Goal: Task Accomplishment & Management: Manage account settings

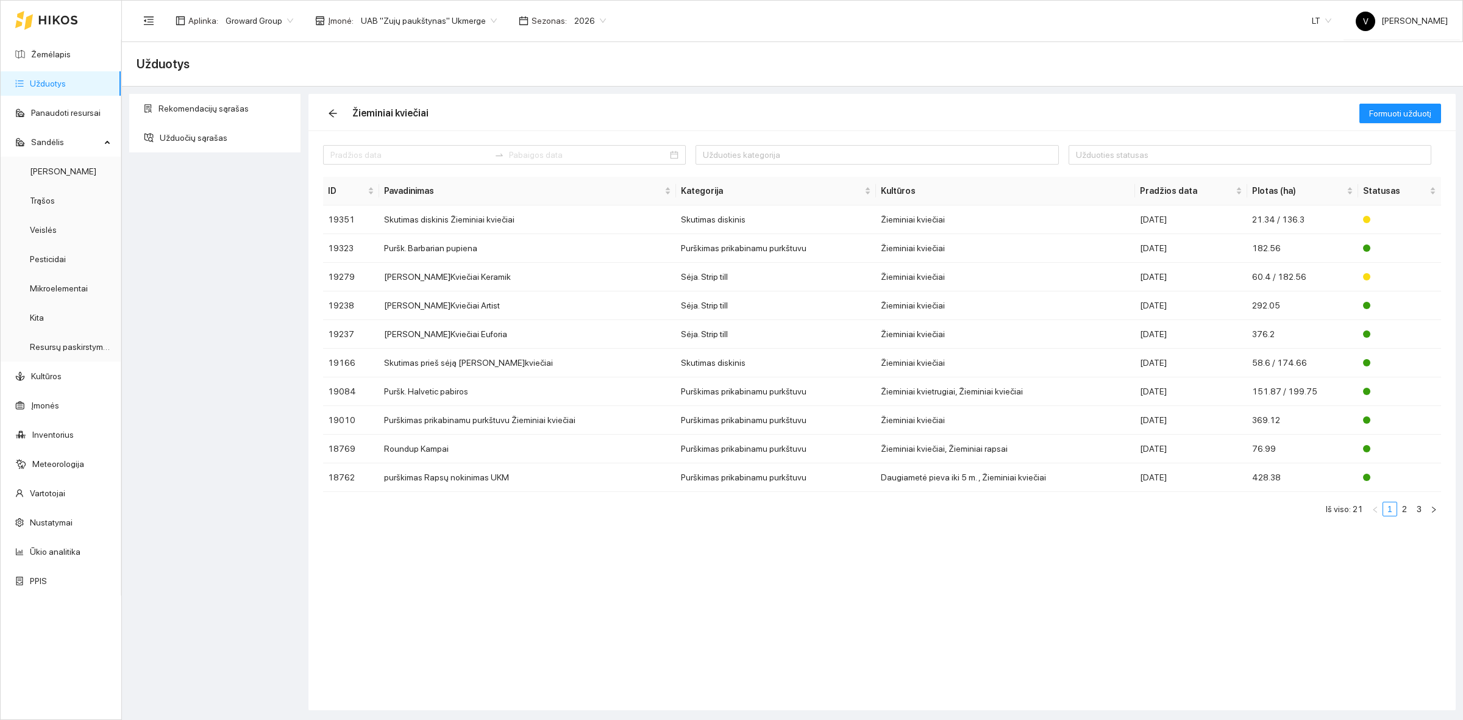
click at [881, 593] on div "Užduoties kategorija Užduoties statusas ID Pavadinimas Kategorija Kultūros Prad…" at bounding box center [881, 420] width 1147 height 580
click at [71, 59] on link "Žemėlapis" at bounding box center [51, 54] width 40 height 10
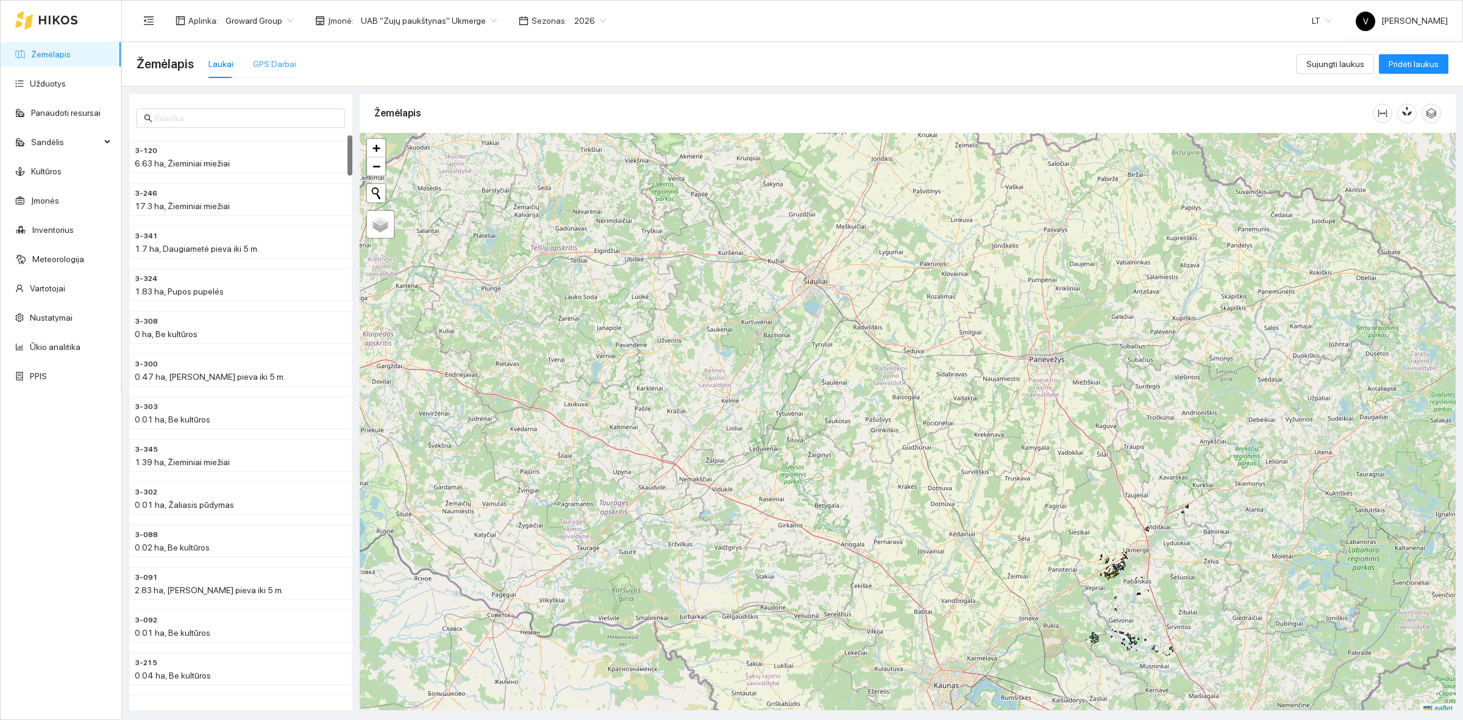
click at [288, 71] on div "GPS Darbai" at bounding box center [274, 64] width 43 height 28
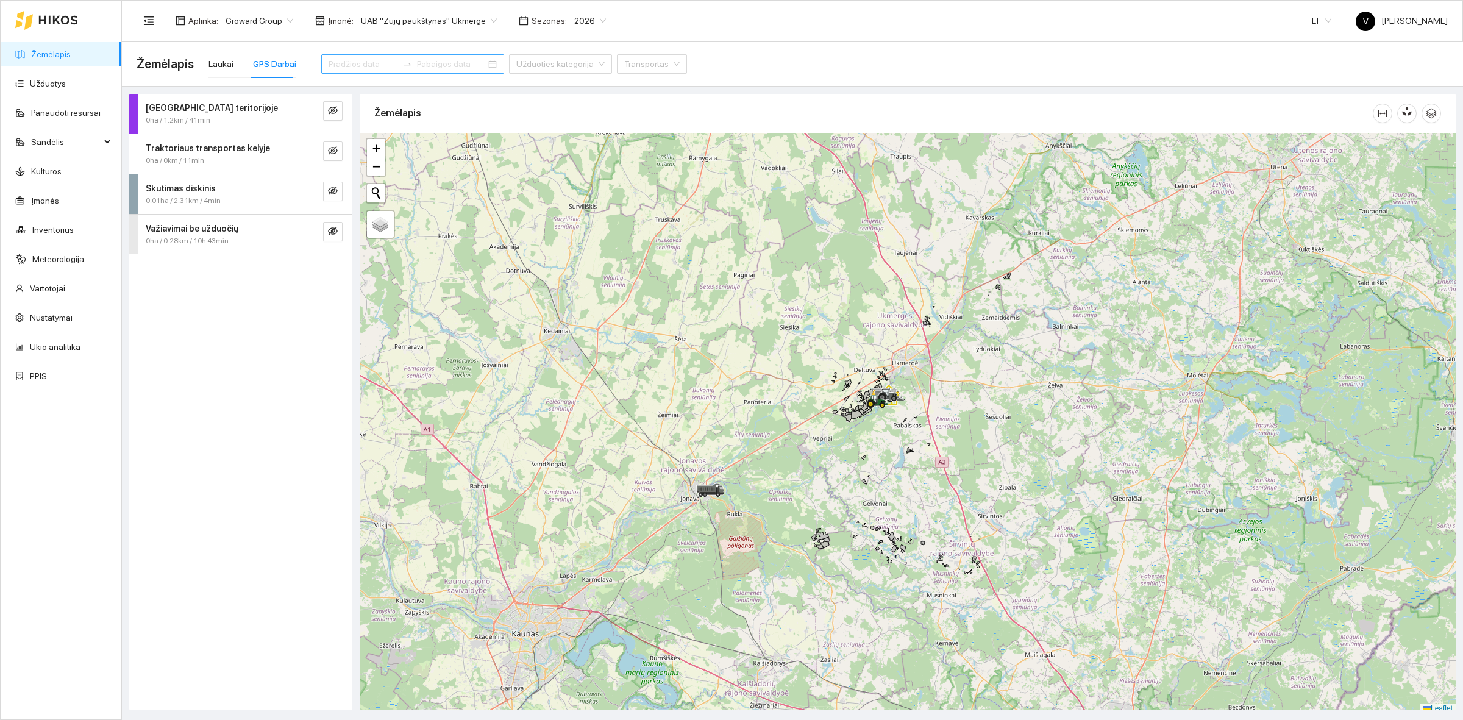
click at [357, 68] on input at bounding box center [363, 63] width 69 height 13
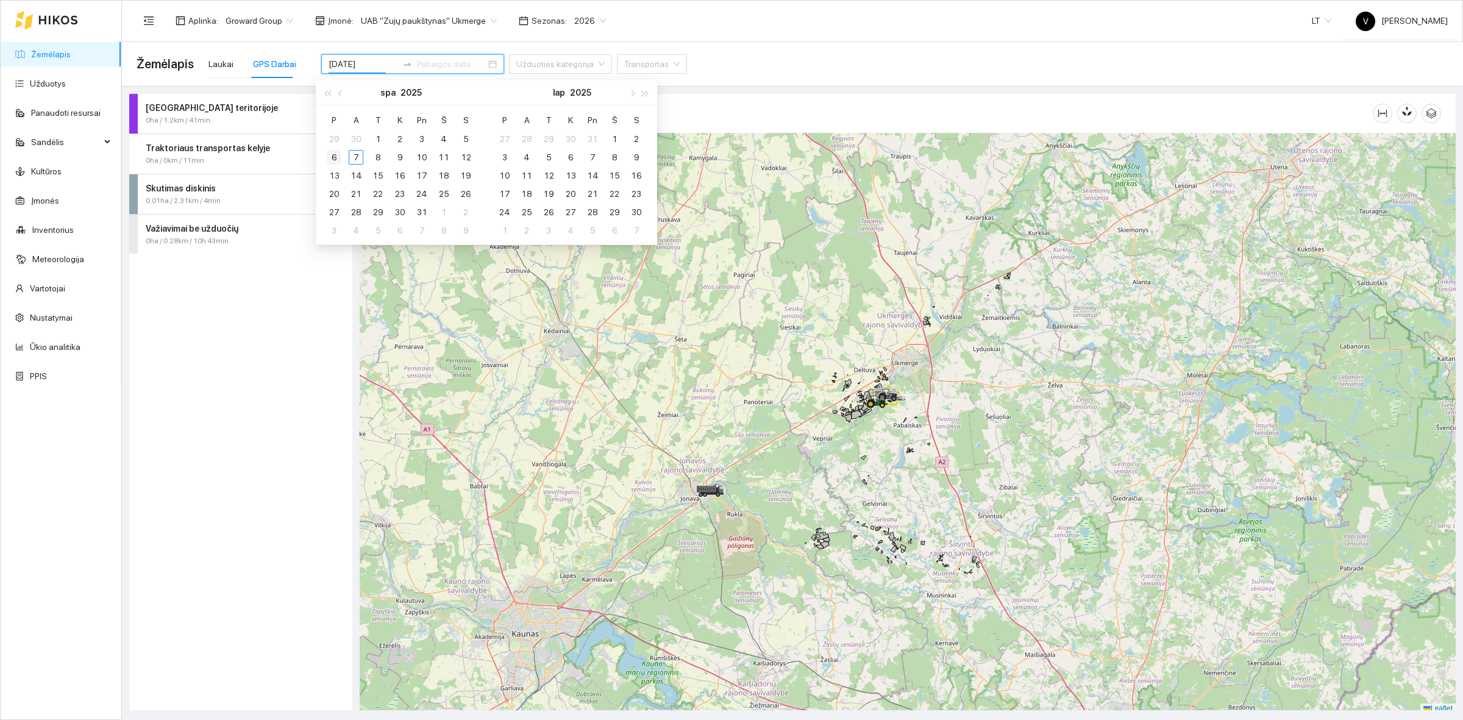
type input "[DATE]"
click at [338, 157] on div "6" at bounding box center [334, 157] width 15 height 15
type input "[DATE]"
click at [333, 154] on div "6" at bounding box center [334, 157] width 15 height 15
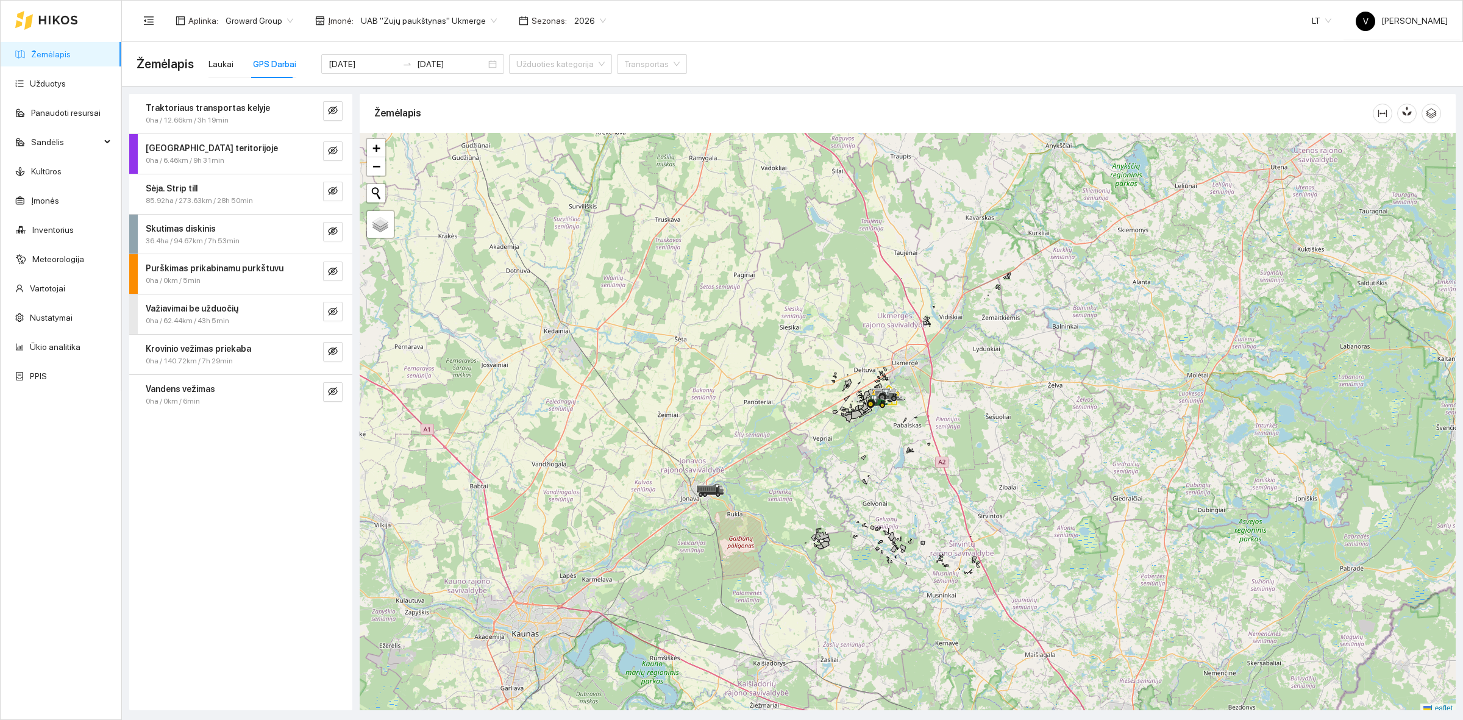
click at [256, 507] on div "Traktoriaus transportas kelyje 0ha / 12.66km / 3h 19min Darbas teritorijoje 0ha…" at bounding box center [240, 402] width 223 height 616
click at [337, 148] on icon "eye-invisible" at bounding box center [333, 151] width 10 height 10
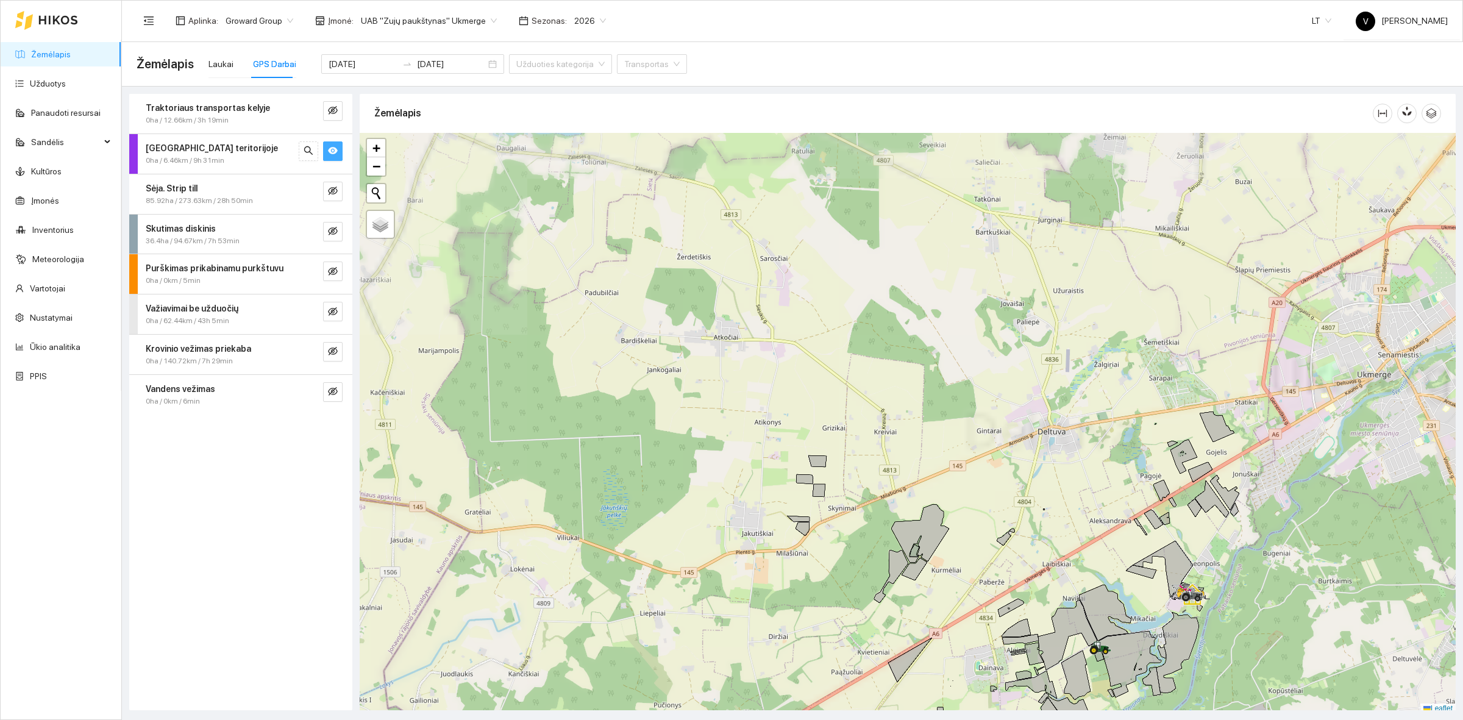
scroll to position [4, 0]
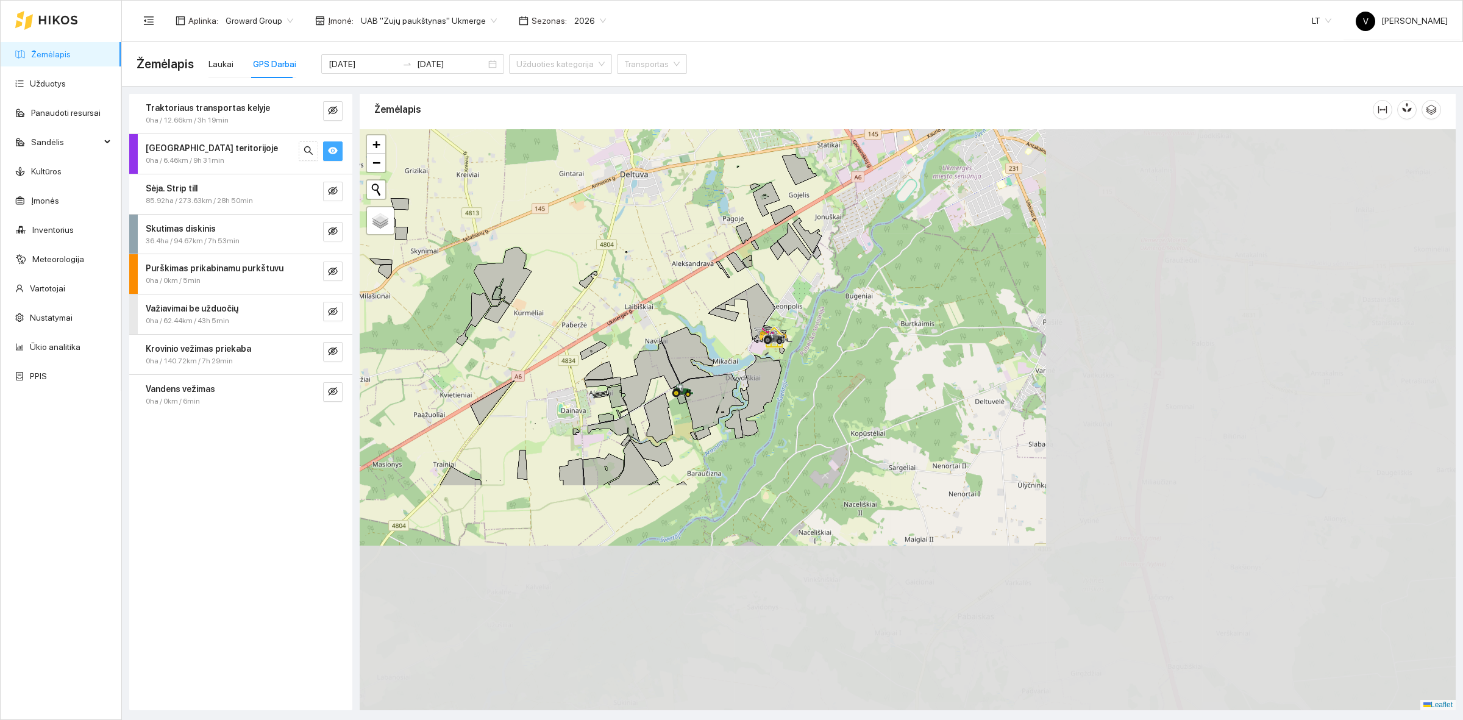
drag, startPoint x: 1087, startPoint y: 513, endPoint x: 671, endPoint y: 230, distance: 503.2
click at [660, 229] on div at bounding box center [908, 419] width 1096 height 581
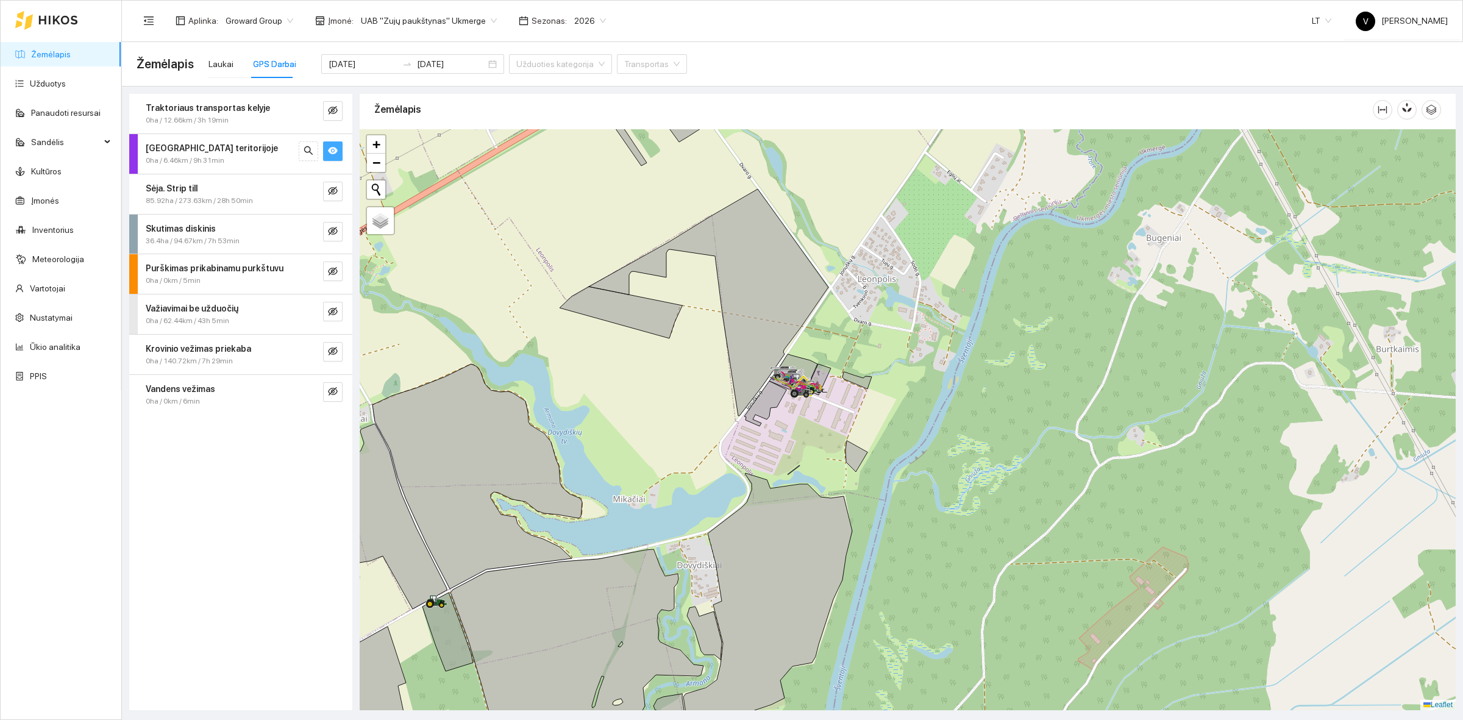
click at [333, 151] on icon "eye" at bounding box center [333, 150] width 10 height 7
click at [333, 114] on icon "eye-invisible" at bounding box center [333, 110] width 10 height 10
click at [333, 114] on icon "eye" at bounding box center [333, 110] width 10 height 10
click at [334, 193] on icon "eye-invisible" at bounding box center [333, 191] width 10 height 9
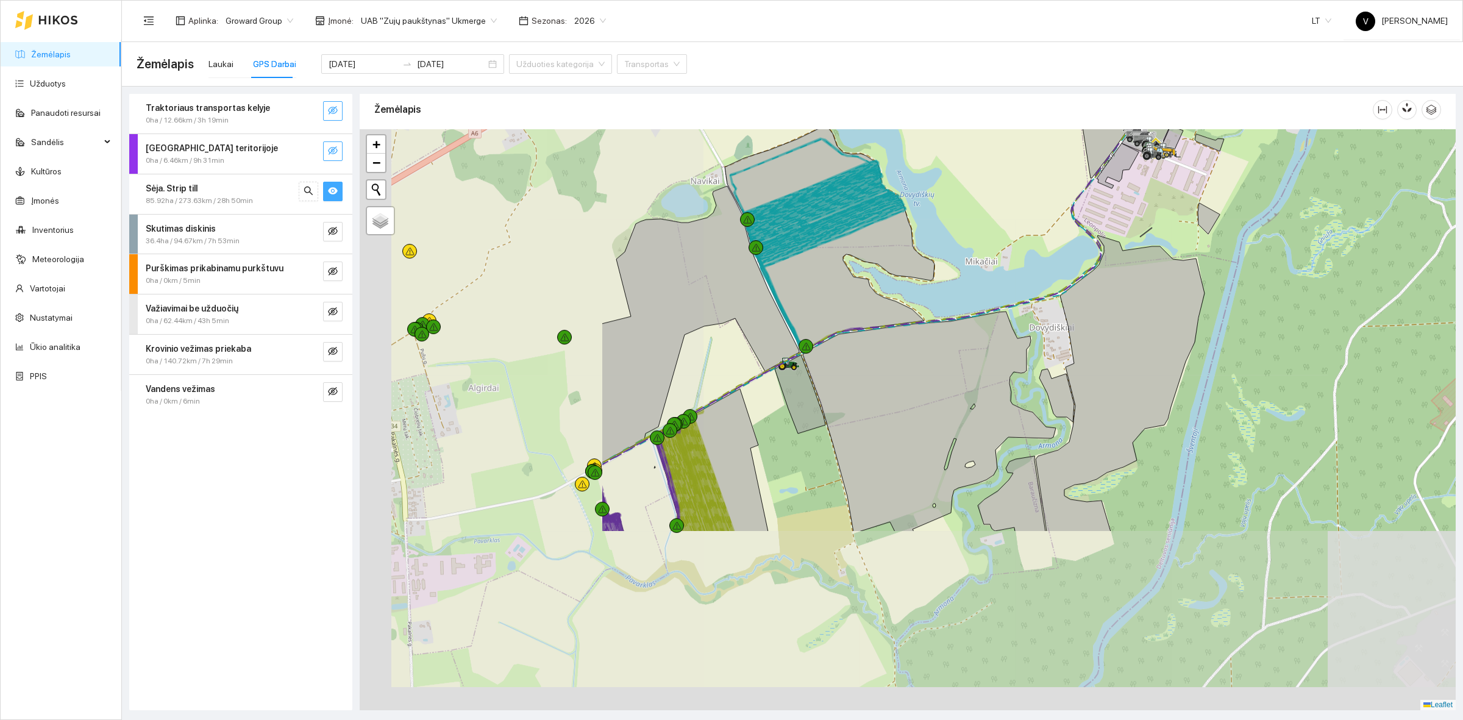
drag, startPoint x: 708, startPoint y: 537, endPoint x: 1061, endPoint y: 299, distance: 425.0
click at [1061, 299] on icon at bounding box center [1120, 383] width 169 height 296
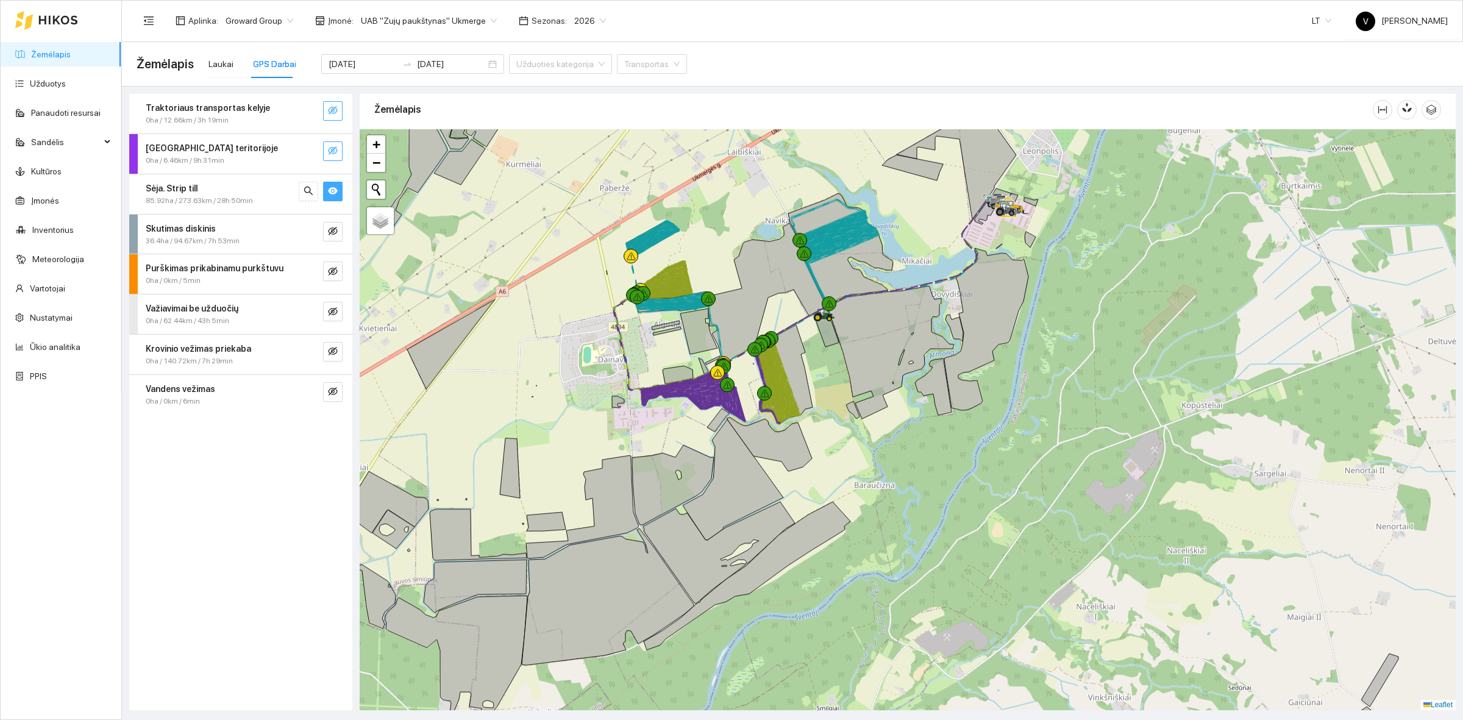
drag, startPoint x: 811, startPoint y: 341, endPoint x: 841, endPoint y: 352, distance: 31.6
click at [841, 352] on div at bounding box center [908, 419] width 1096 height 581
click at [332, 188] on icon "eye" at bounding box center [333, 190] width 10 height 7
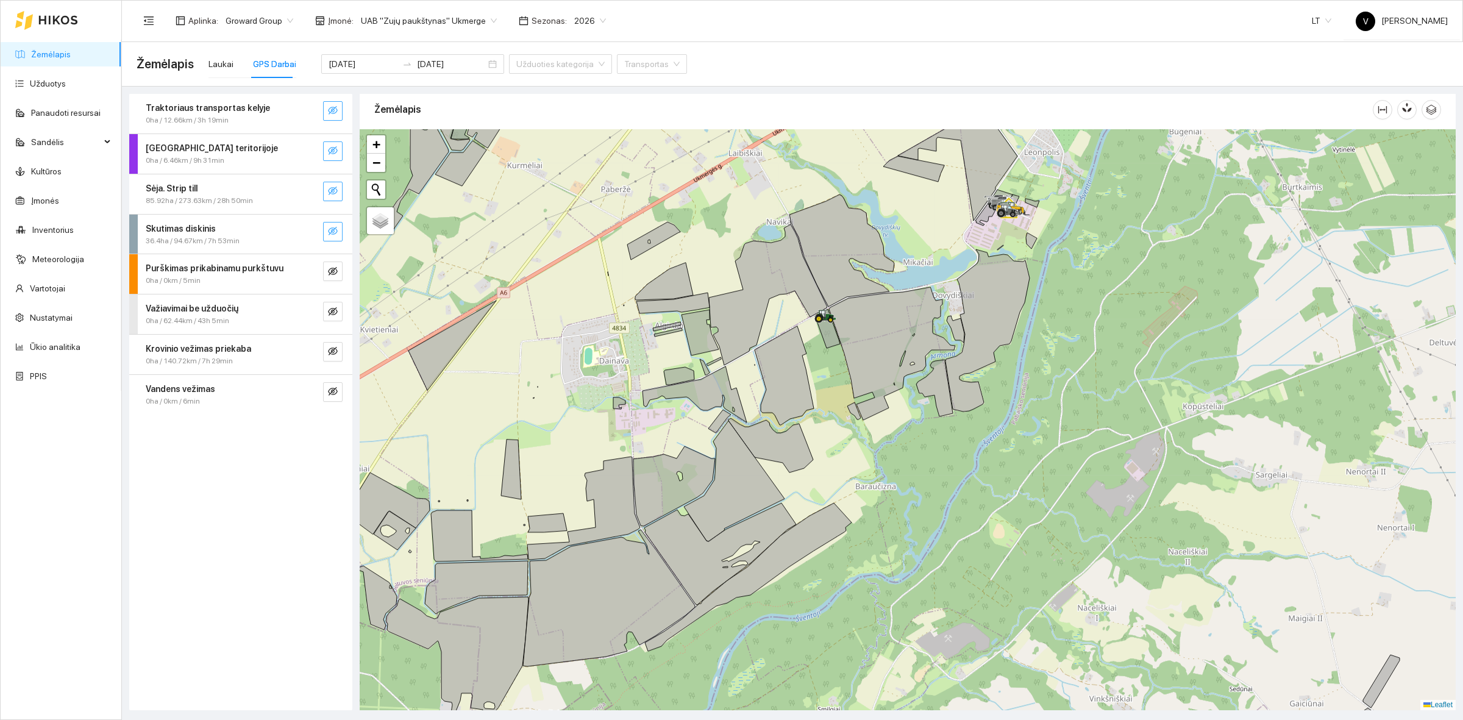
click at [333, 227] on icon "eye-invisible" at bounding box center [333, 231] width 10 height 10
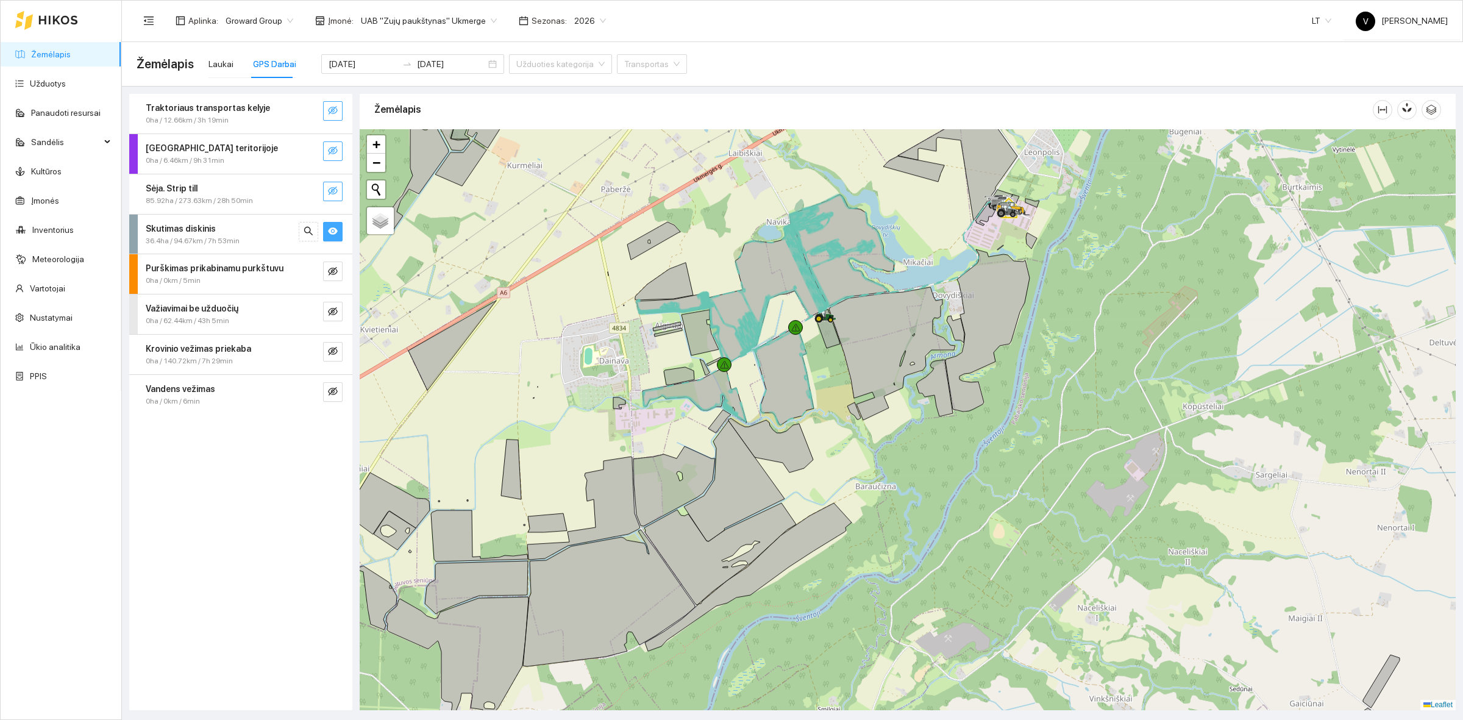
click at [334, 227] on icon "eye" at bounding box center [333, 231] width 10 height 10
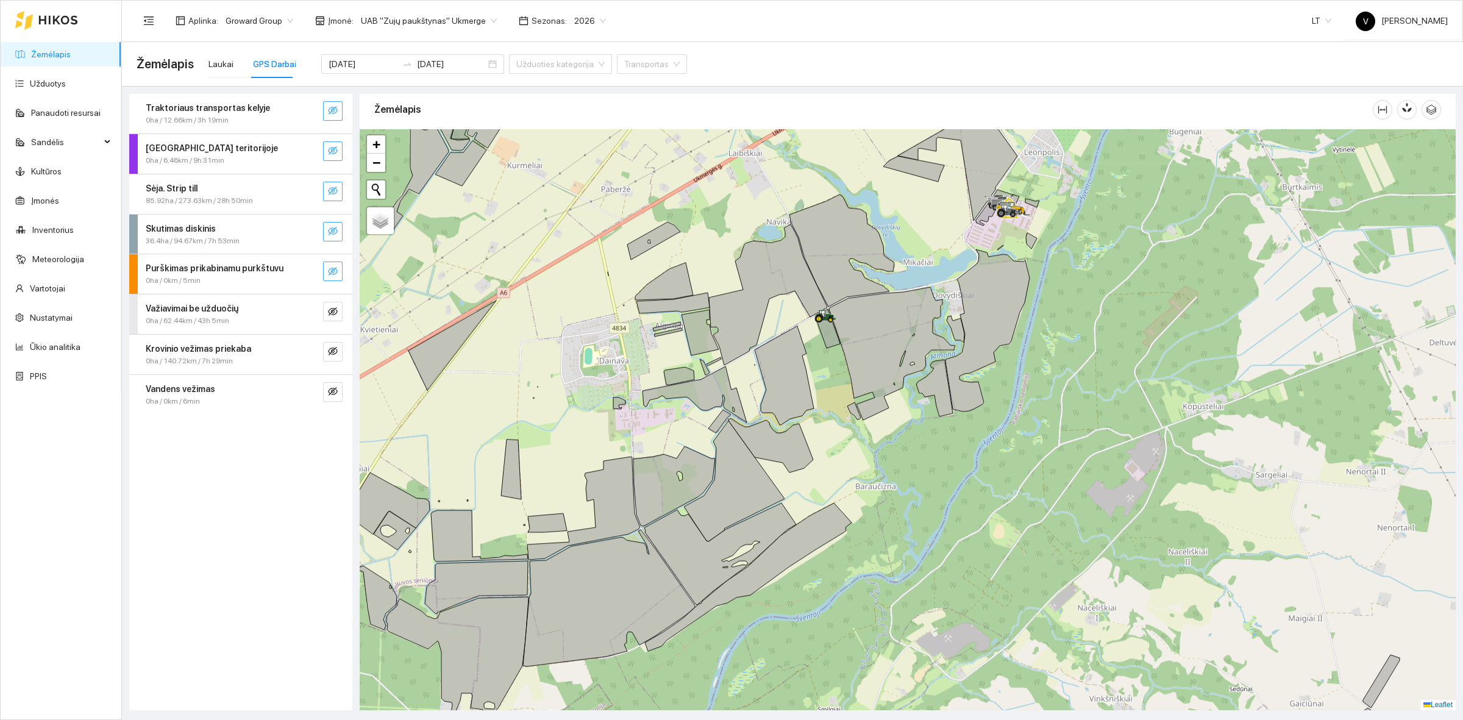
click at [332, 270] on icon "eye-invisible" at bounding box center [333, 271] width 10 height 10
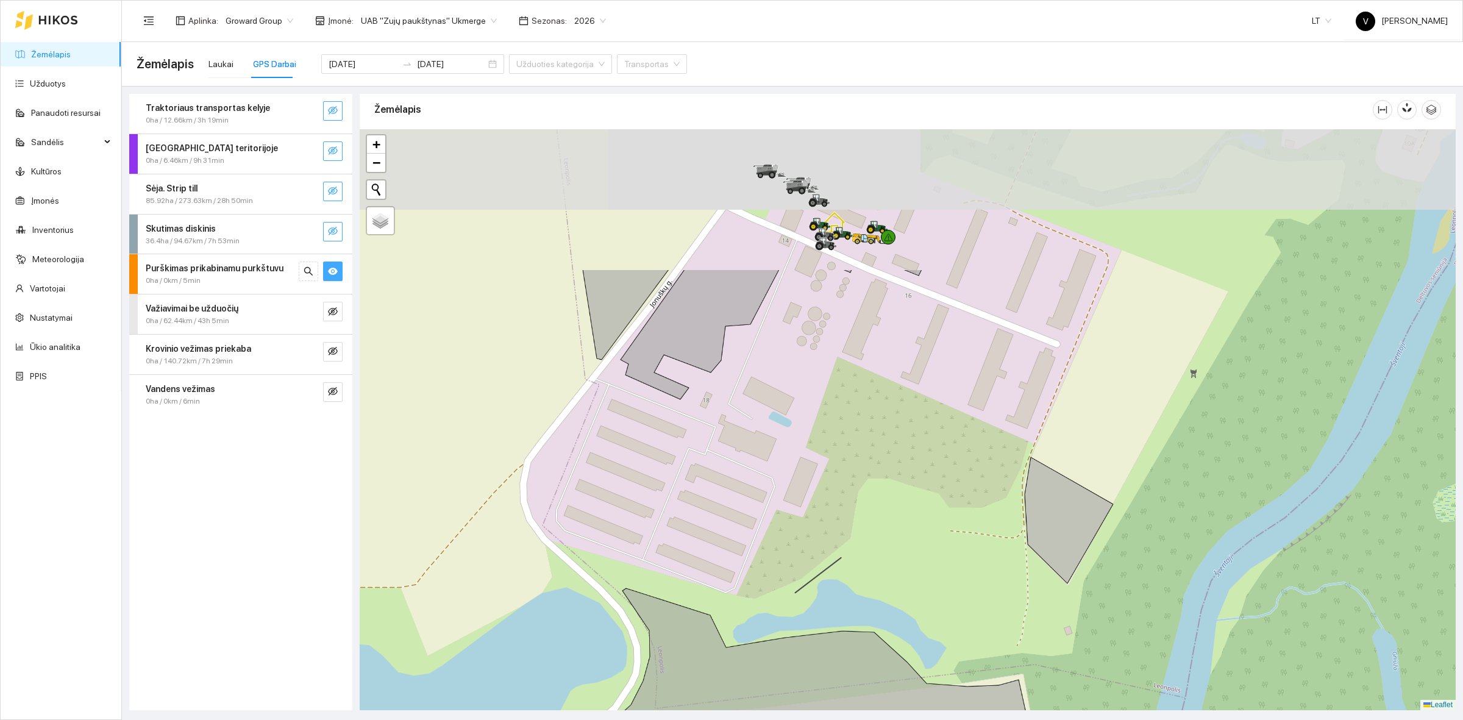
drag, startPoint x: 852, startPoint y: 215, endPoint x: 860, endPoint y: 418, distance: 202.6
click at [860, 418] on div at bounding box center [908, 419] width 1096 height 581
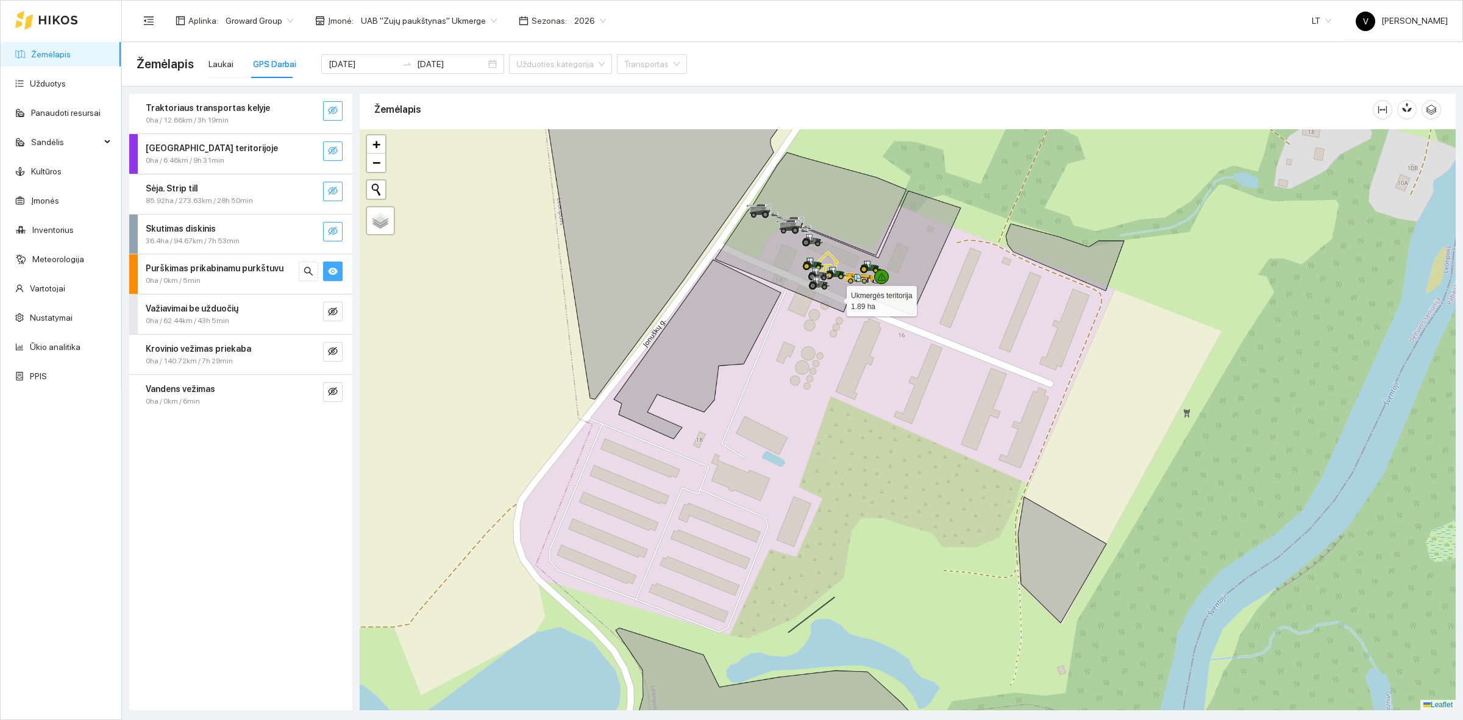
drag, startPoint x: 842, startPoint y: 260, endPoint x: 835, endPoint y: 311, distance: 51.7
click at [835, 311] on icon at bounding box center [838, 253] width 246 height 124
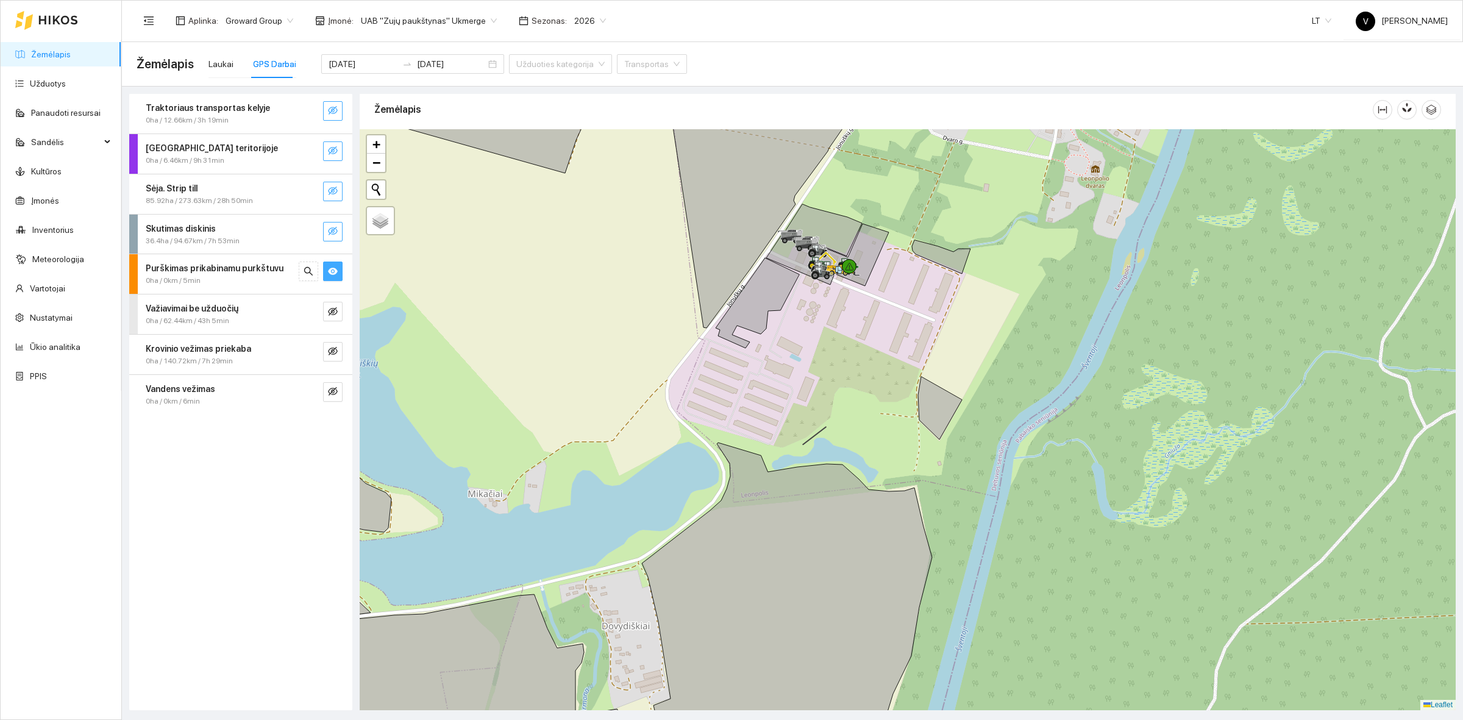
drag, startPoint x: 821, startPoint y: 367, endPoint x: 816, endPoint y: 262, distance: 105.0
click at [875, 304] on div at bounding box center [908, 419] width 1096 height 581
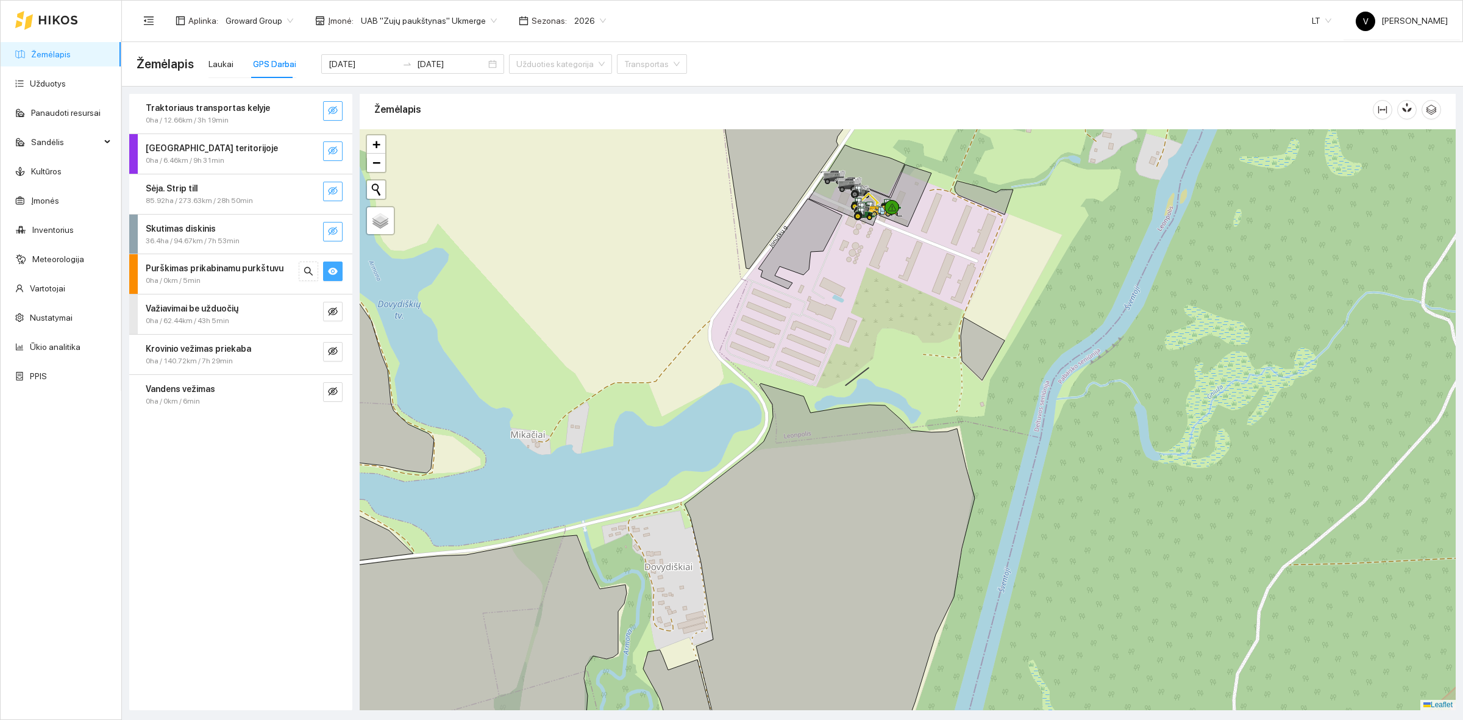
click at [333, 224] on button "button" at bounding box center [333, 232] width 20 height 20
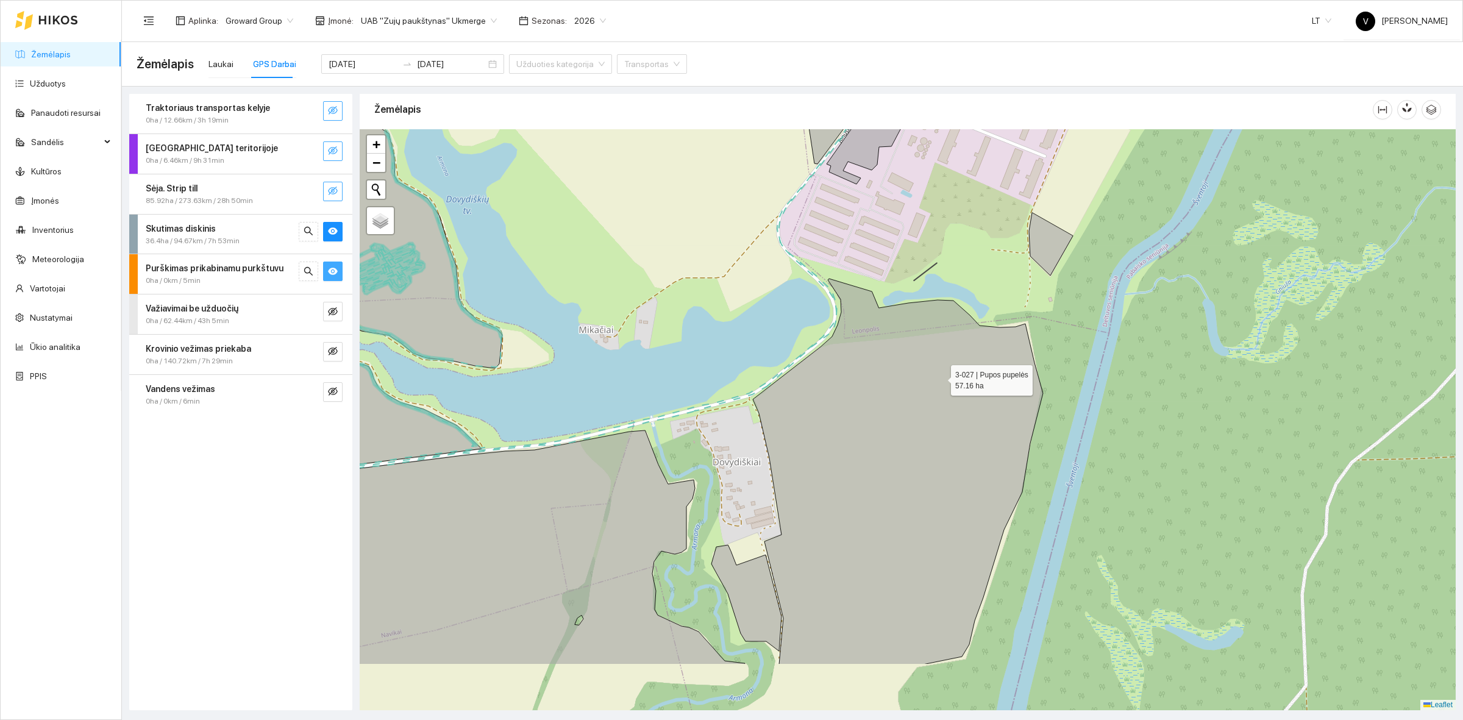
drag, startPoint x: 857, startPoint y: 477, endPoint x: 1125, endPoint y: 202, distance: 383.2
click at [1043, 279] on icon at bounding box center [898, 472] width 290 height 386
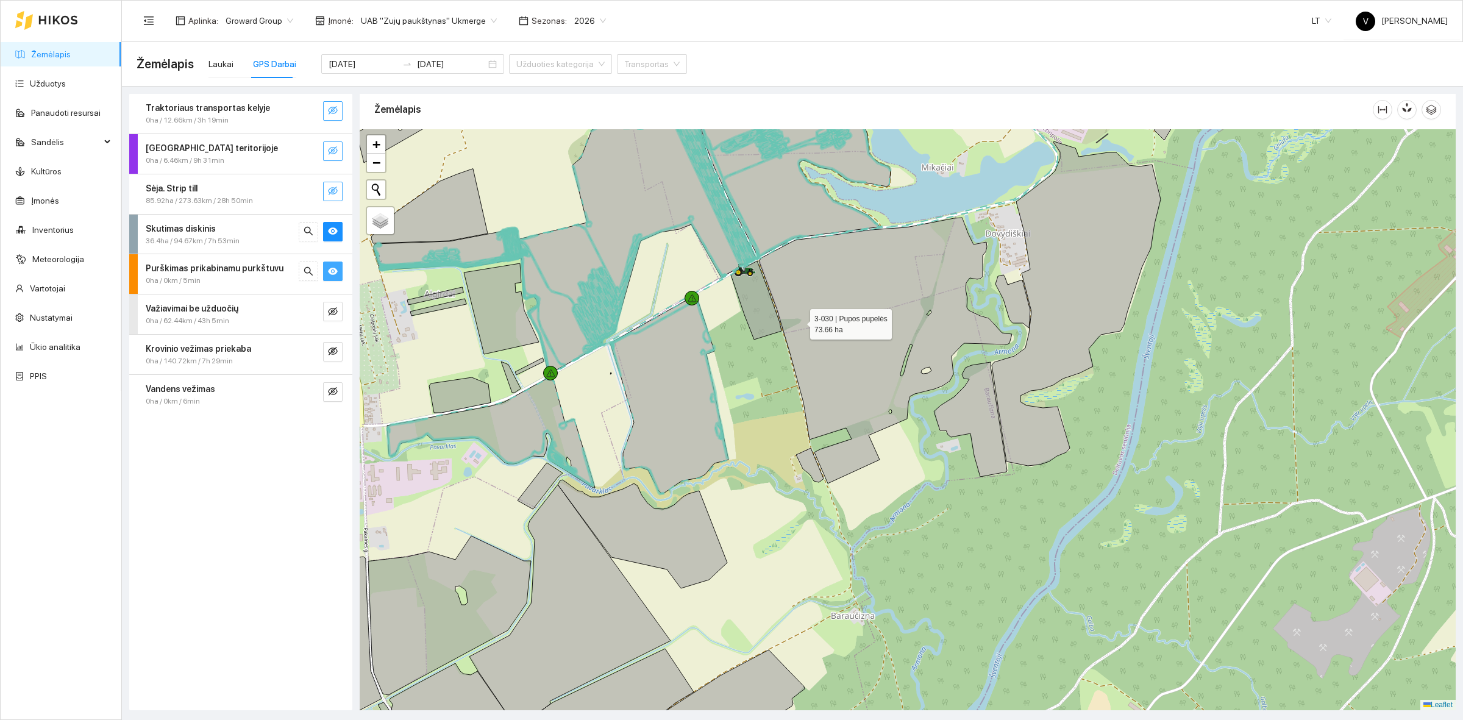
drag, startPoint x: 774, startPoint y: 281, endPoint x: 808, endPoint y: 404, distance: 127.2
click at [808, 402] on icon at bounding box center [885, 351] width 253 height 266
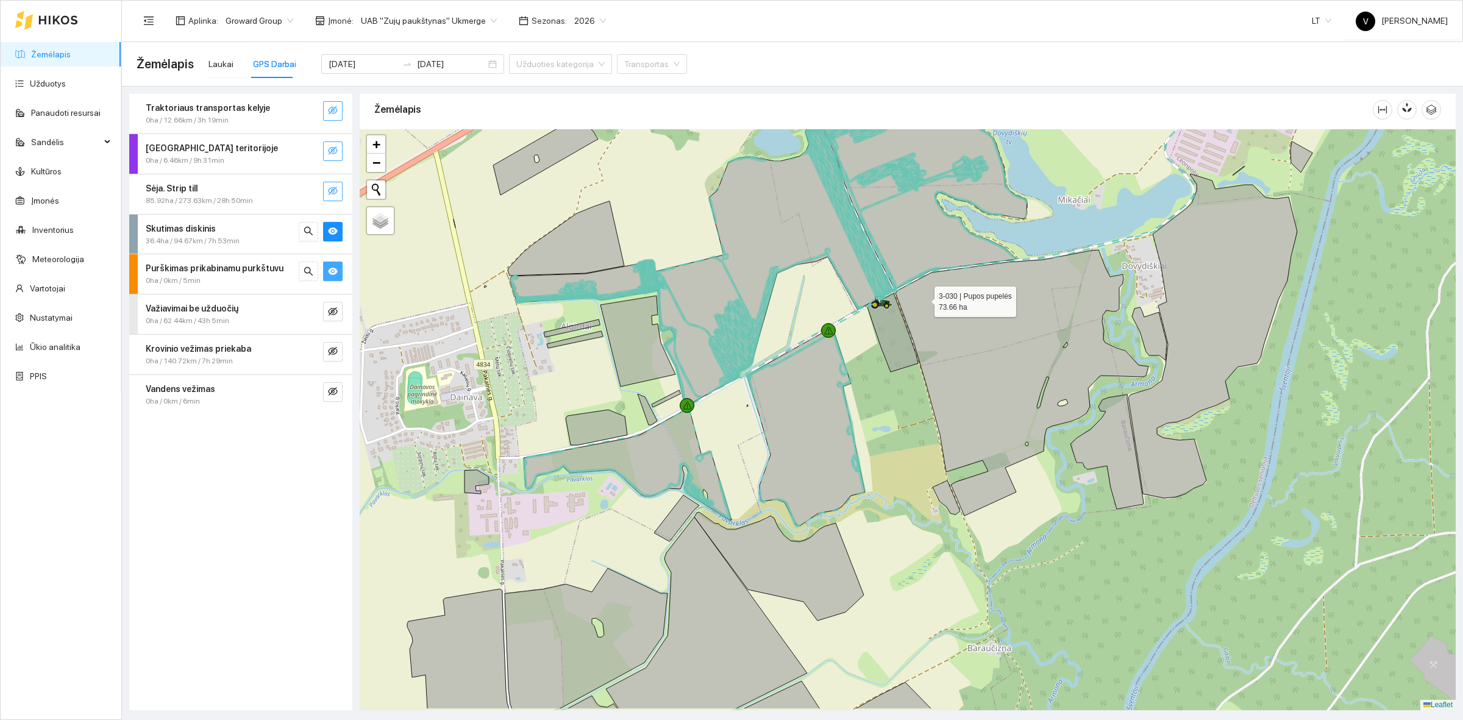
drag, startPoint x: 814, startPoint y: 374, endPoint x: 924, endPoint y: 299, distance: 132.0
click at [924, 299] on icon at bounding box center [1021, 383] width 253 height 266
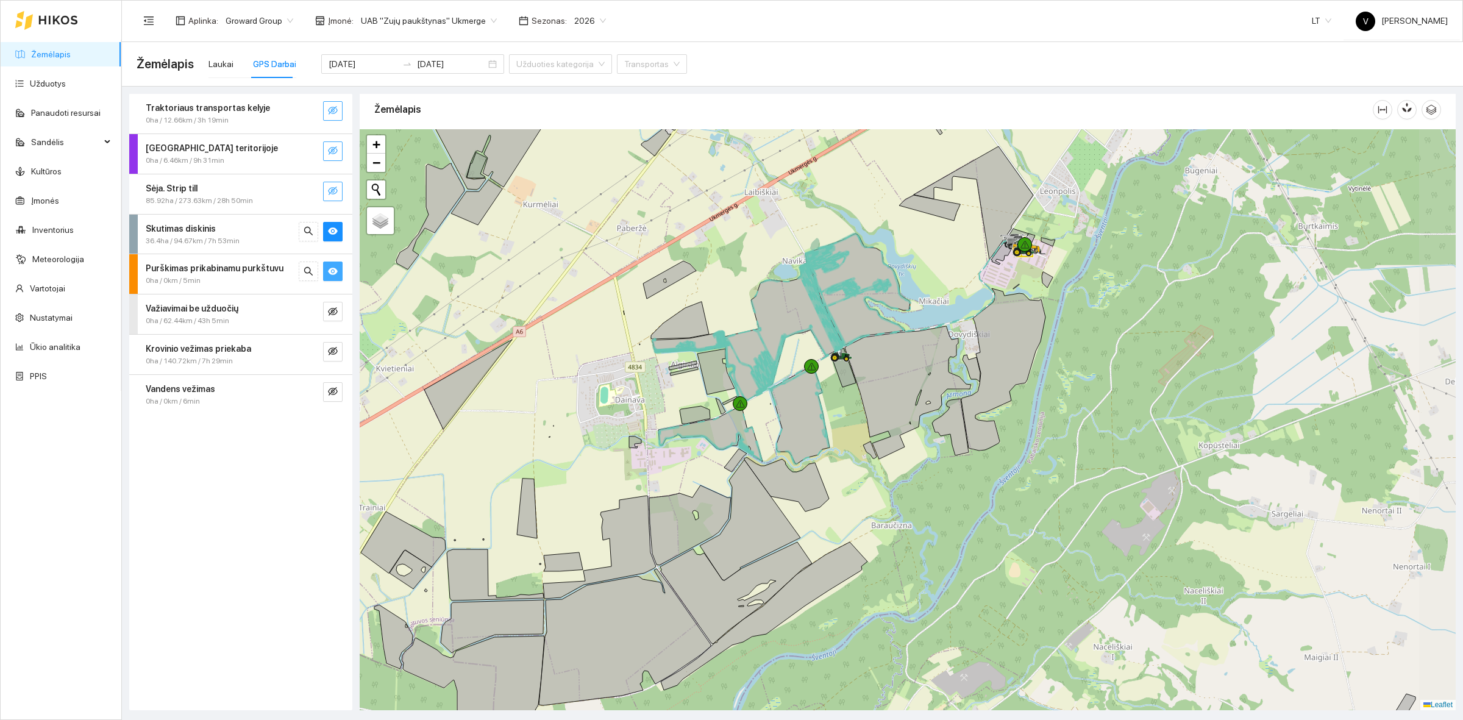
drag, startPoint x: 897, startPoint y: 290, endPoint x: 837, endPoint y: 336, distance: 76.1
click at [837, 336] on icon at bounding box center [839, 341] width 7 height 15
click at [55, 80] on link "Užduotys" at bounding box center [48, 84] width 36 height 10
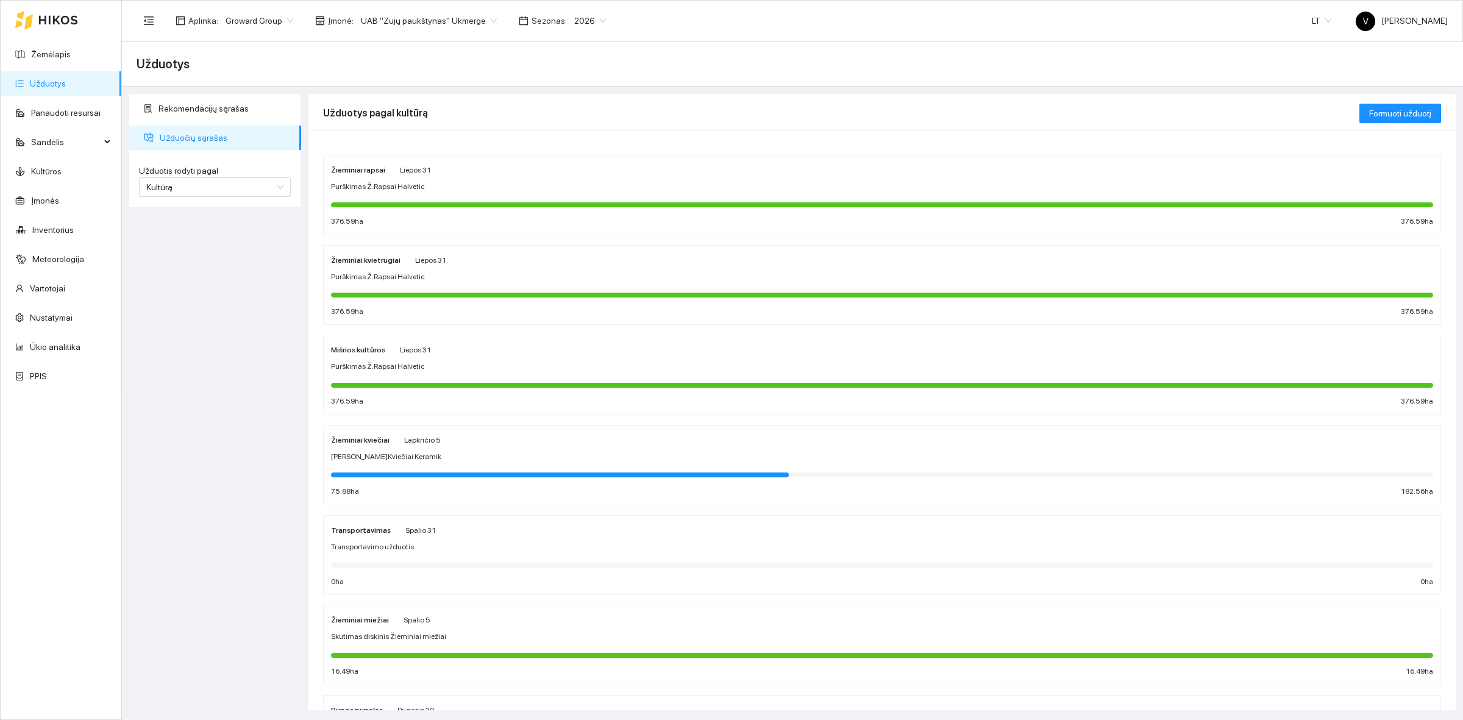
click at [345, 443] on strong "Žieminiai kviečiai" at bounding box center [360, 440] width 59 height 9
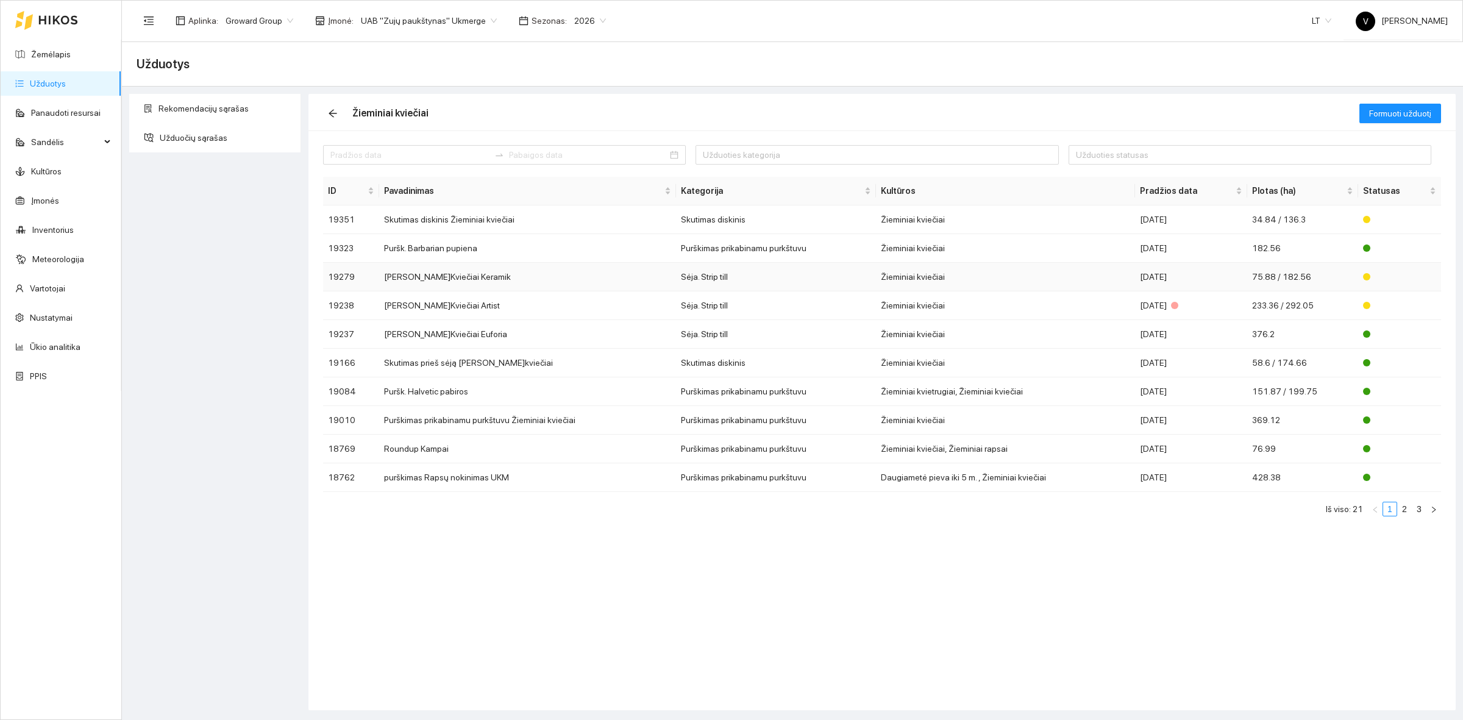
click at [425, 272] on td "Sėja Ž.Kviečiai Keramik" at bounding box center [527, 277] width 297 height 29
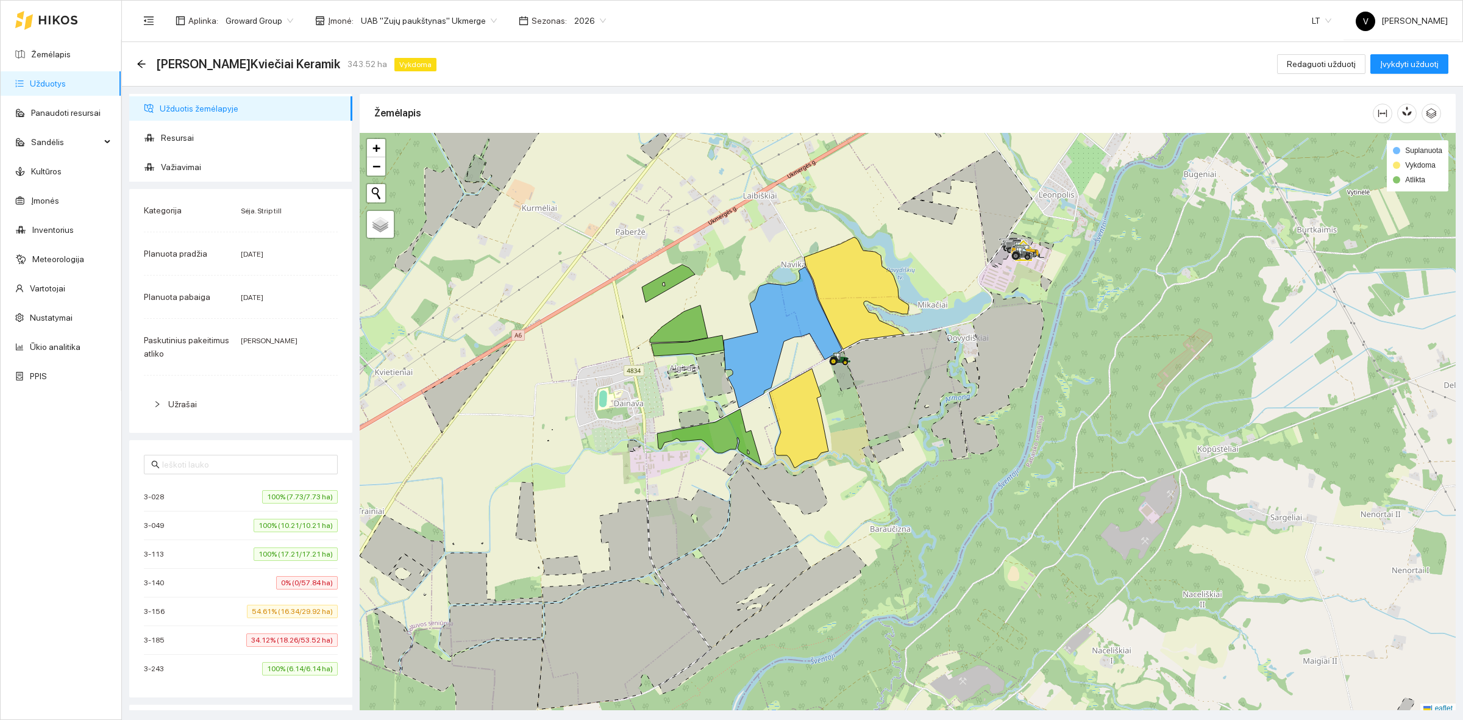
scroll to position [4, 0]
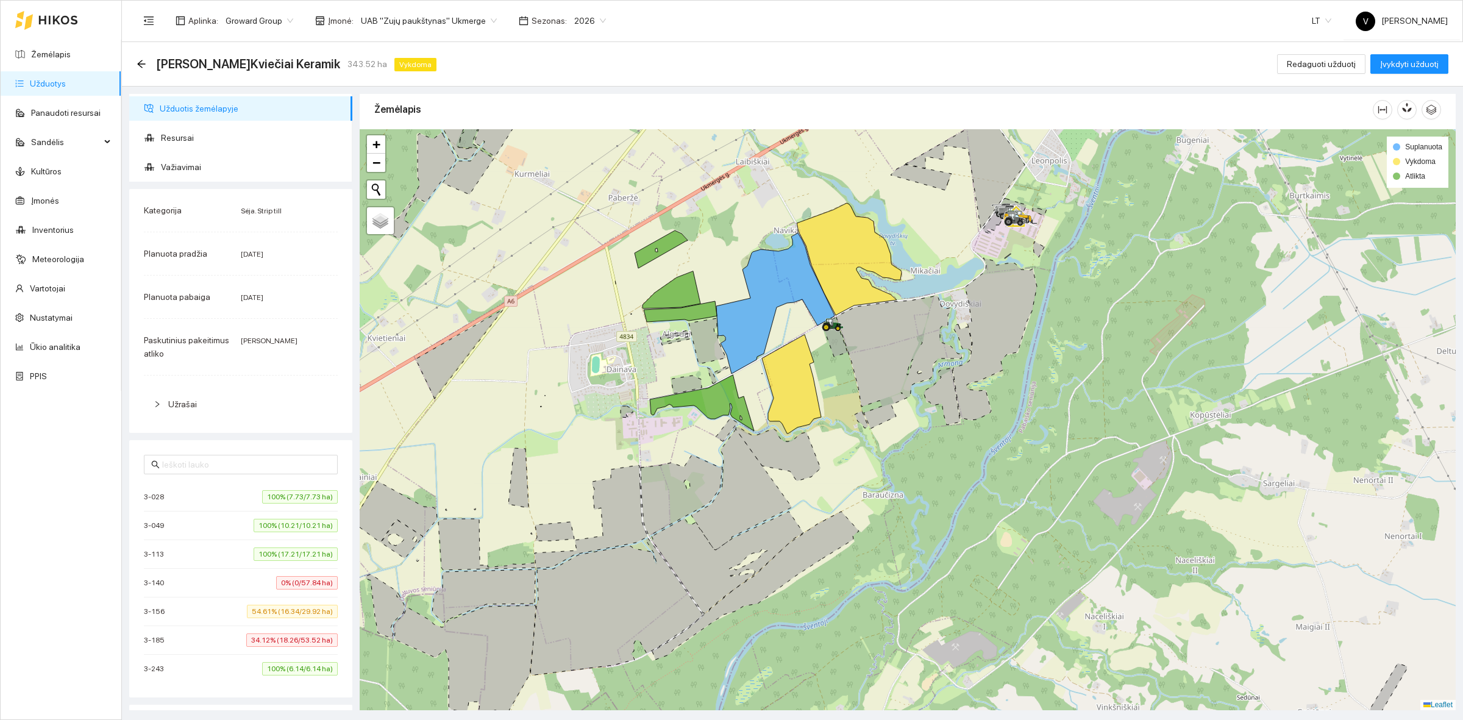
drag, startPoint x: 721, startPoint y: 256, endPoint x: 718, endPoint y: 249, distance: 7.9
click at [718, 249] on div at bounding box center [908, 419] width 1096 height 581
click at [178, 162] on span "Važiavimai" at bounding box center [252, 167] width 182 height 24
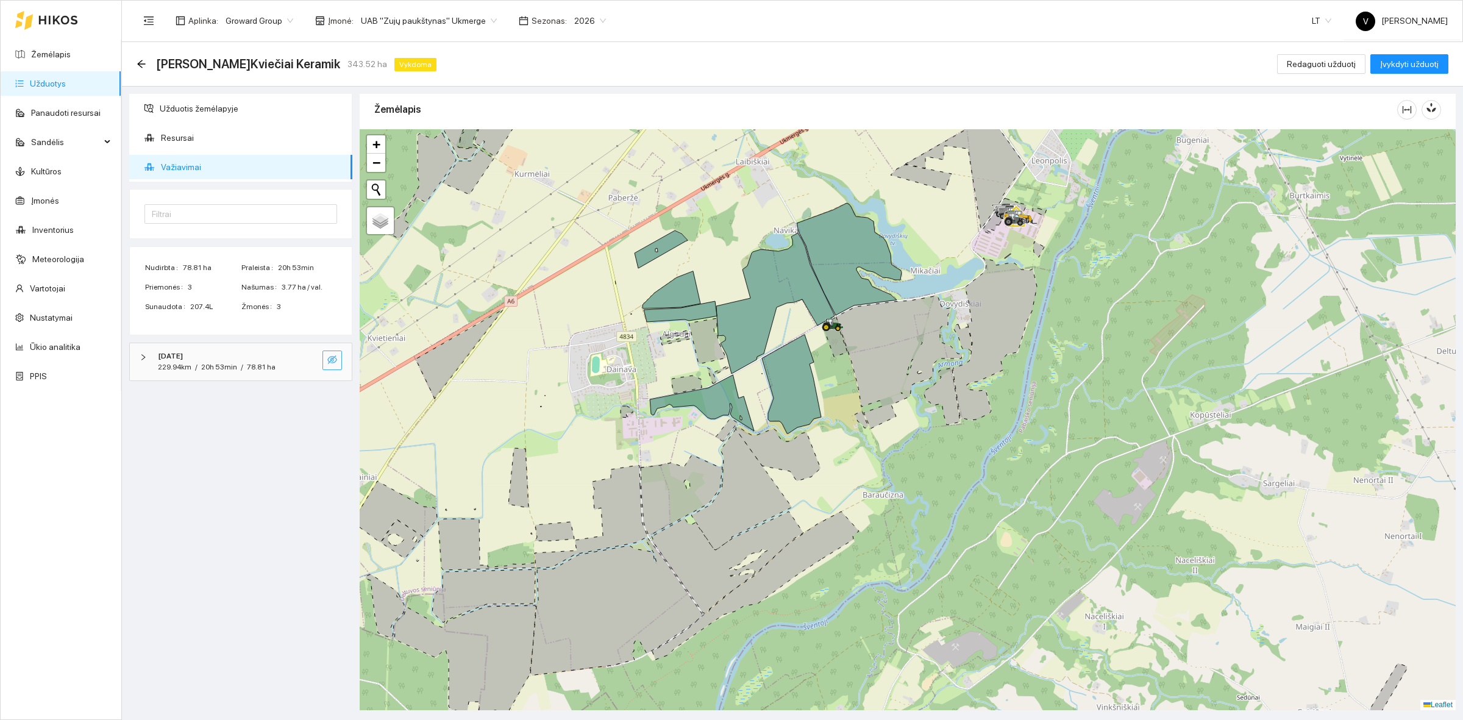
click at [335, 354] on button "button" at bounding box center [332, 361] width 20 height 20
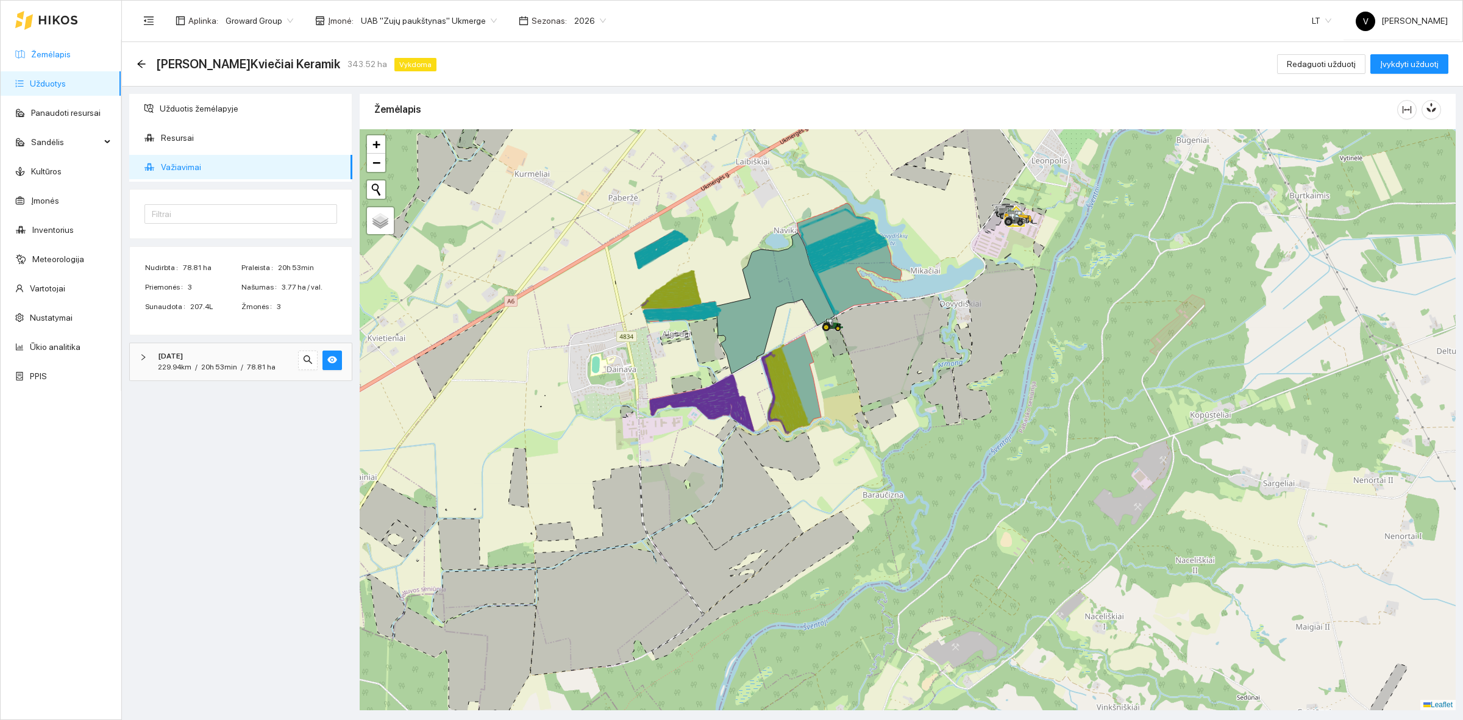
click at [58, 55] on link "Žemėlapis" at bounding box center [51, 54] width 40 height 10
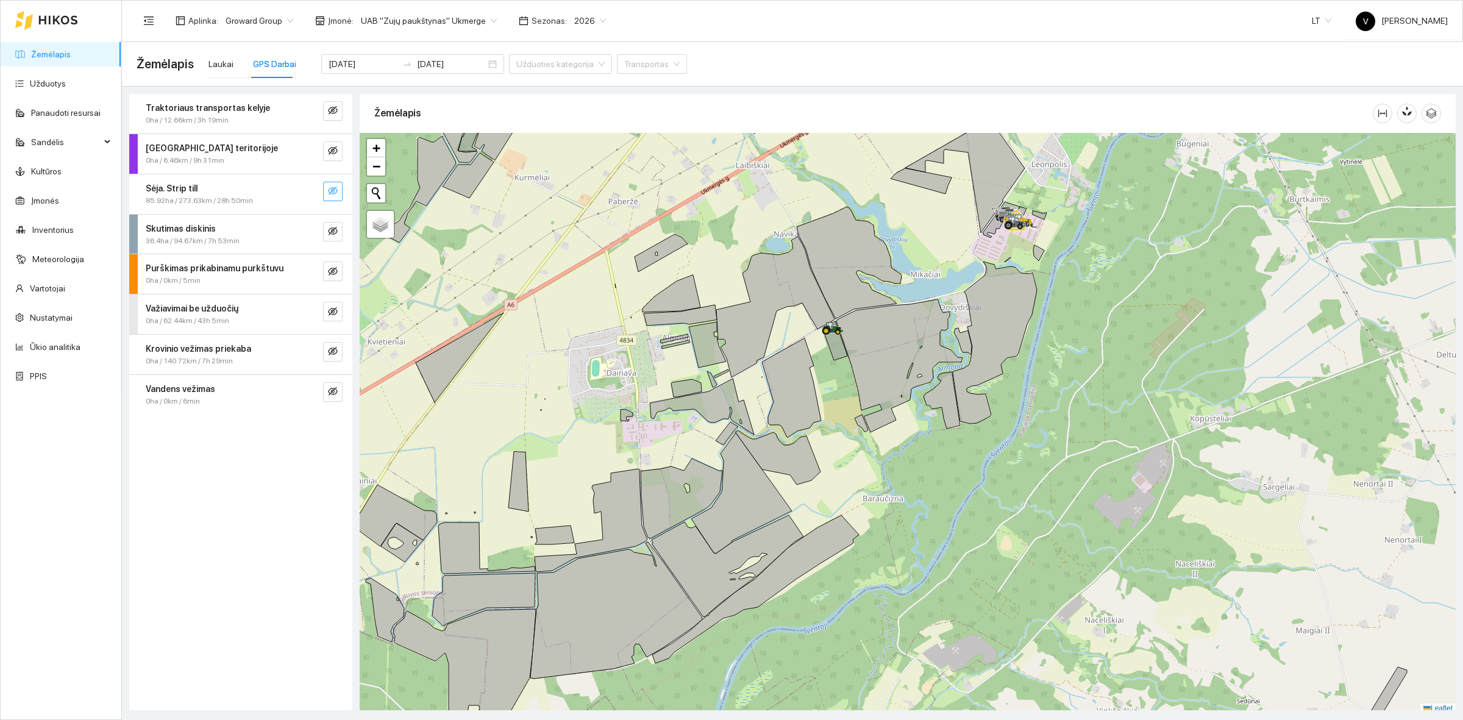
click at [331, 188] on icon "eye-invisible" at bounding box center [333, 191] width 10 height 9
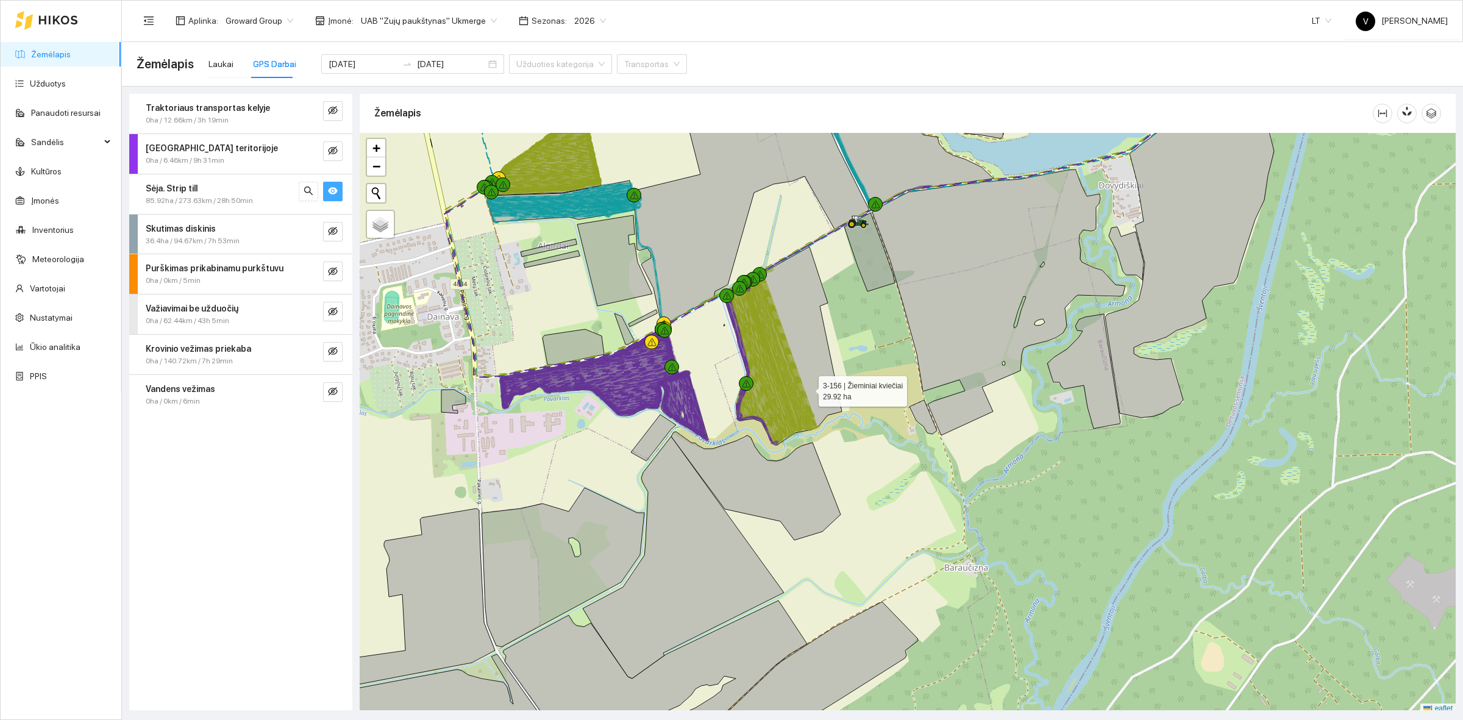
scroll to position [4, 0]
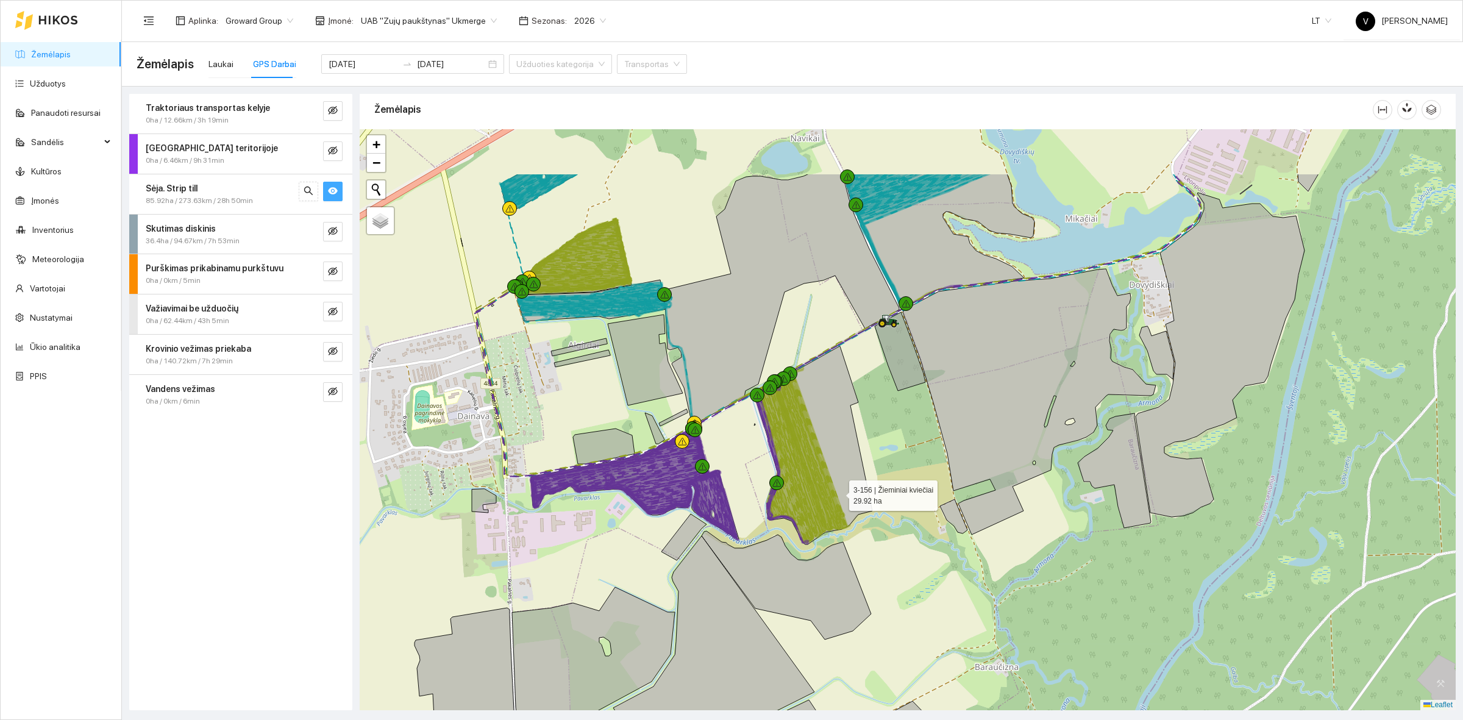
drag, startPoint x: 808, startPoint y: 389, endPoint x: 838, endPoint y: 492, distance: 107.4
click at [838, 492] on icon at bounding box center [813, 445] width 118 height 198
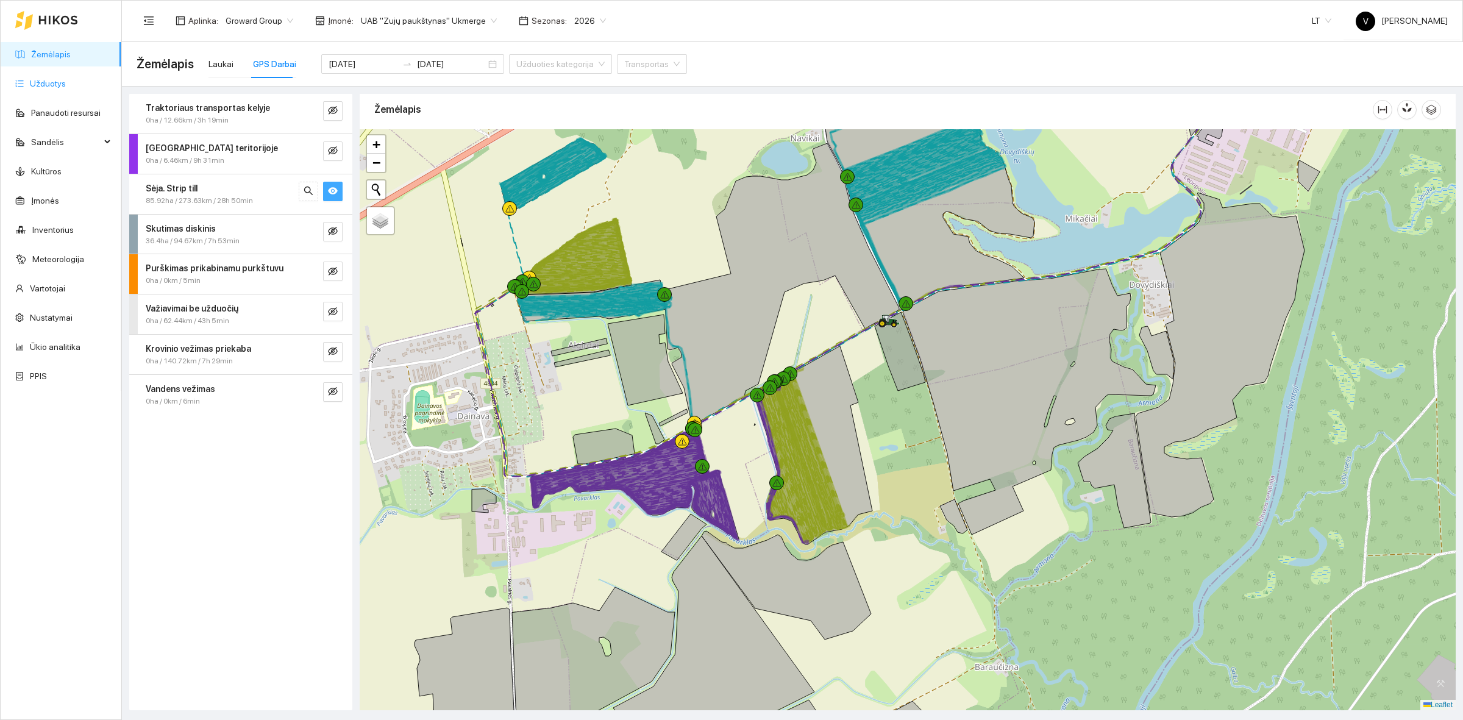
click at [62, 86] on link "Užduotys" at bounding box center [48, 84] width 36 height 10
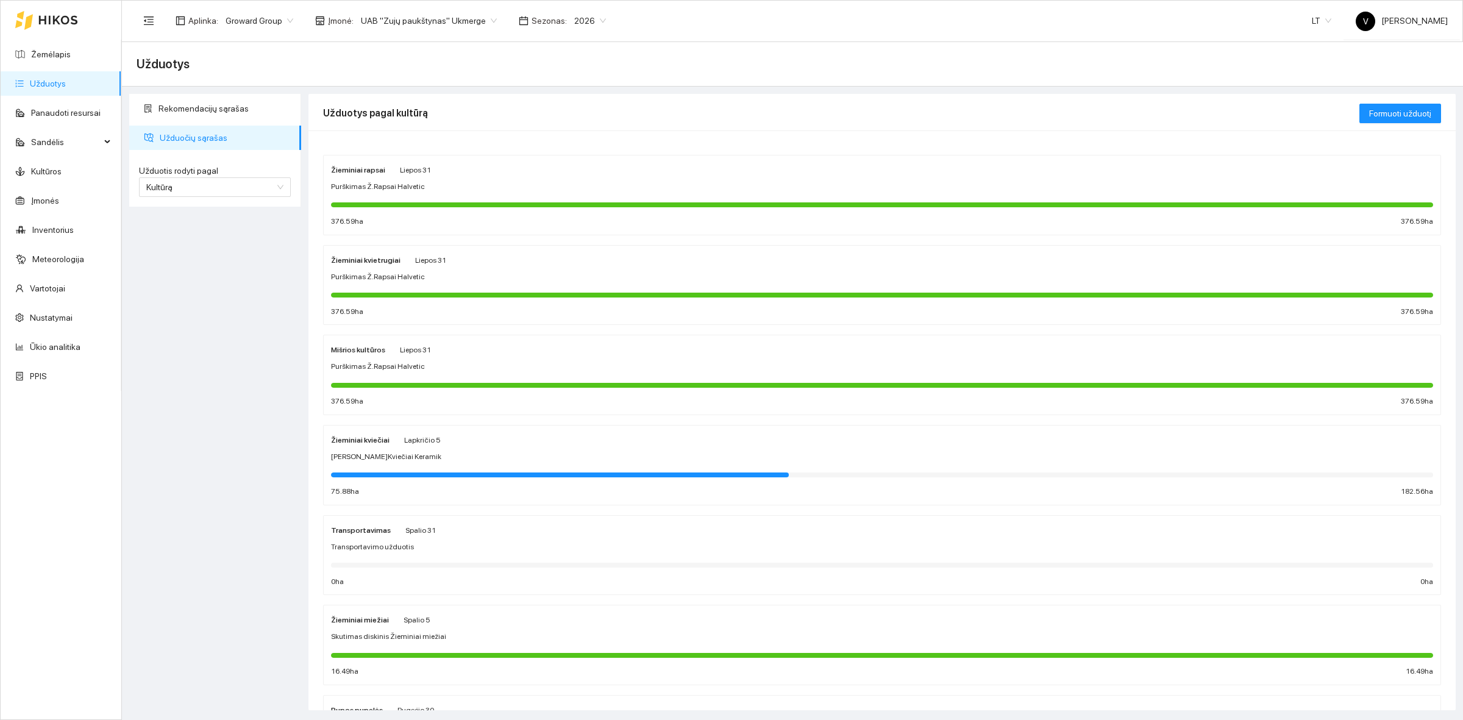
click at [363, 168] on strong "Žieminiai rapsai" at bounding box center [358, 170] width 54 height 9
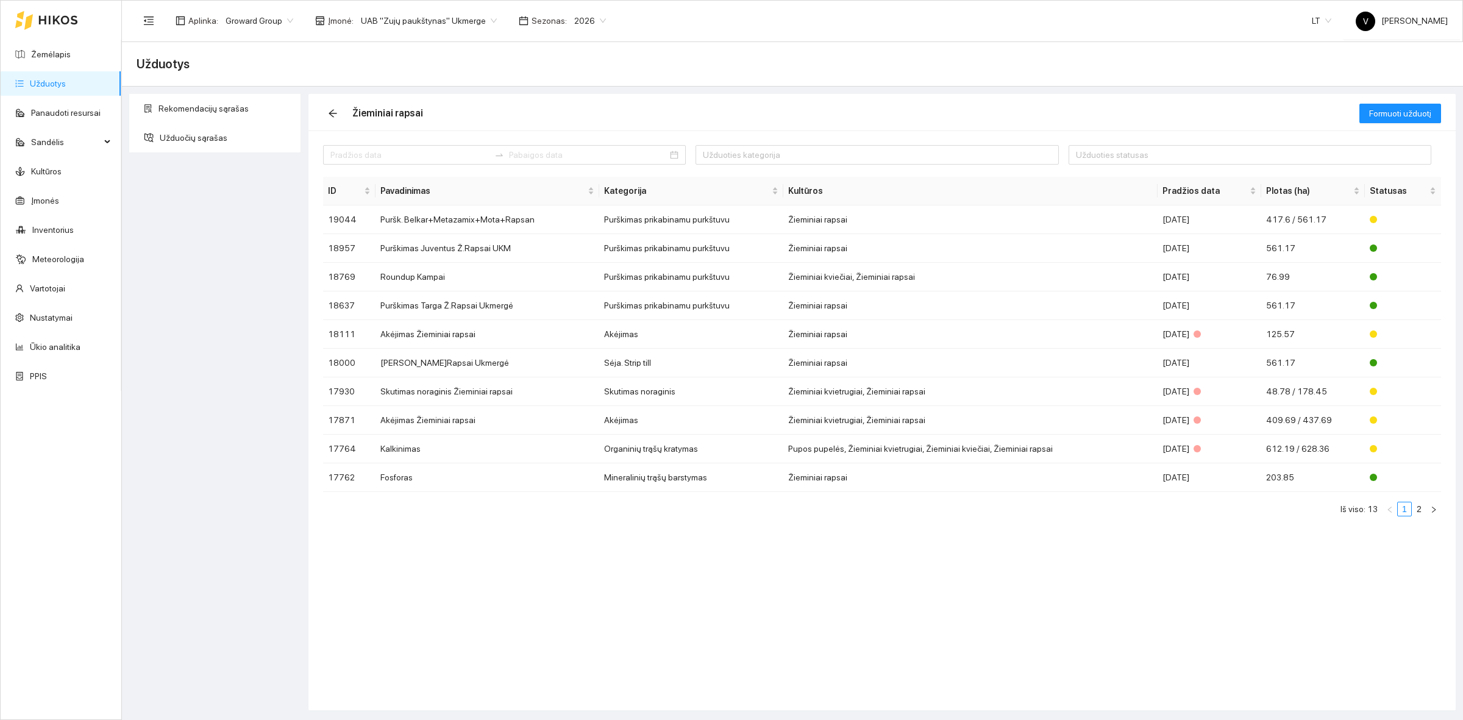
click at [37, 79] on link "Užduotys" at bounding box center [48, 84] width 36 height 10
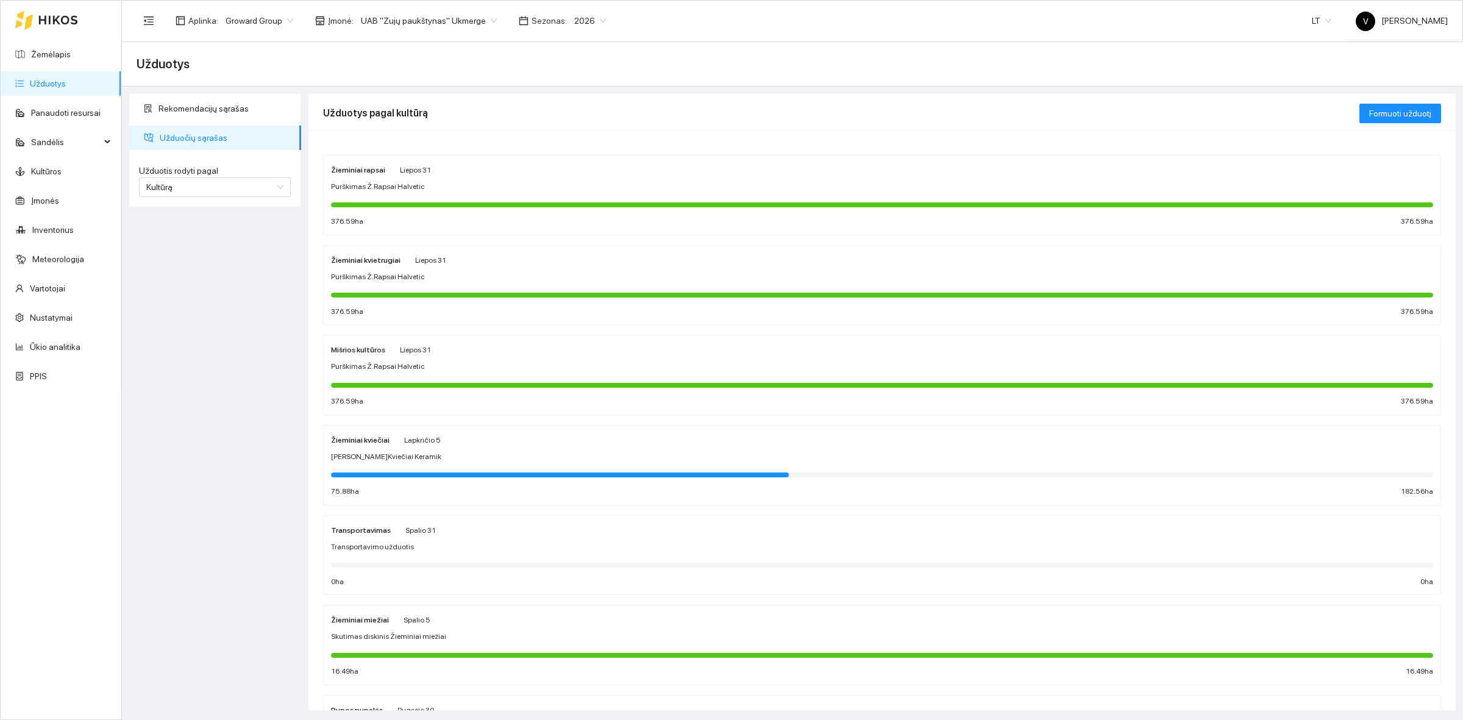
click at [349, 442] on strong "Žieminiai kviečiai" at bounding box center [360, 440] width 59 height 9
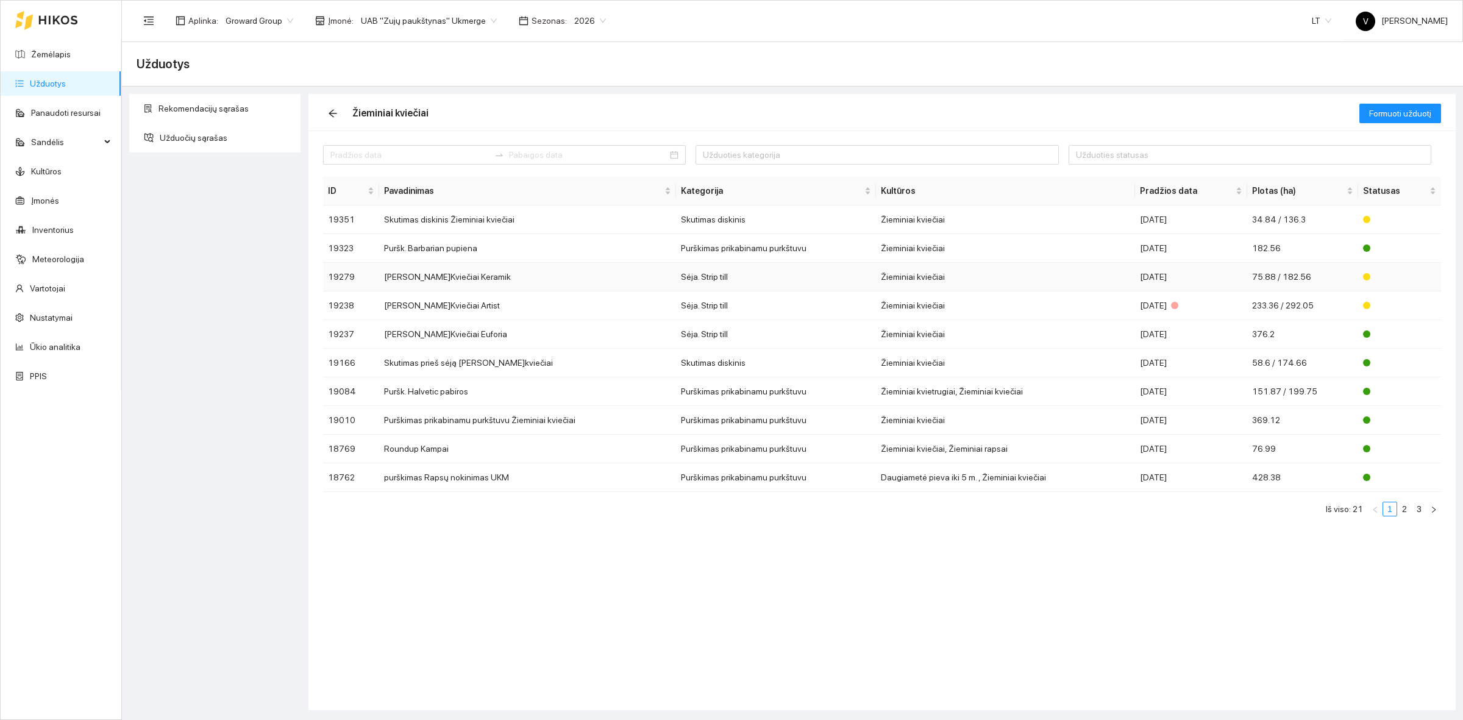
click at [436, 273] on td "Sėja Ž.Kviečiai Keramik" at bounding box center [527, 277] width 297 height 29
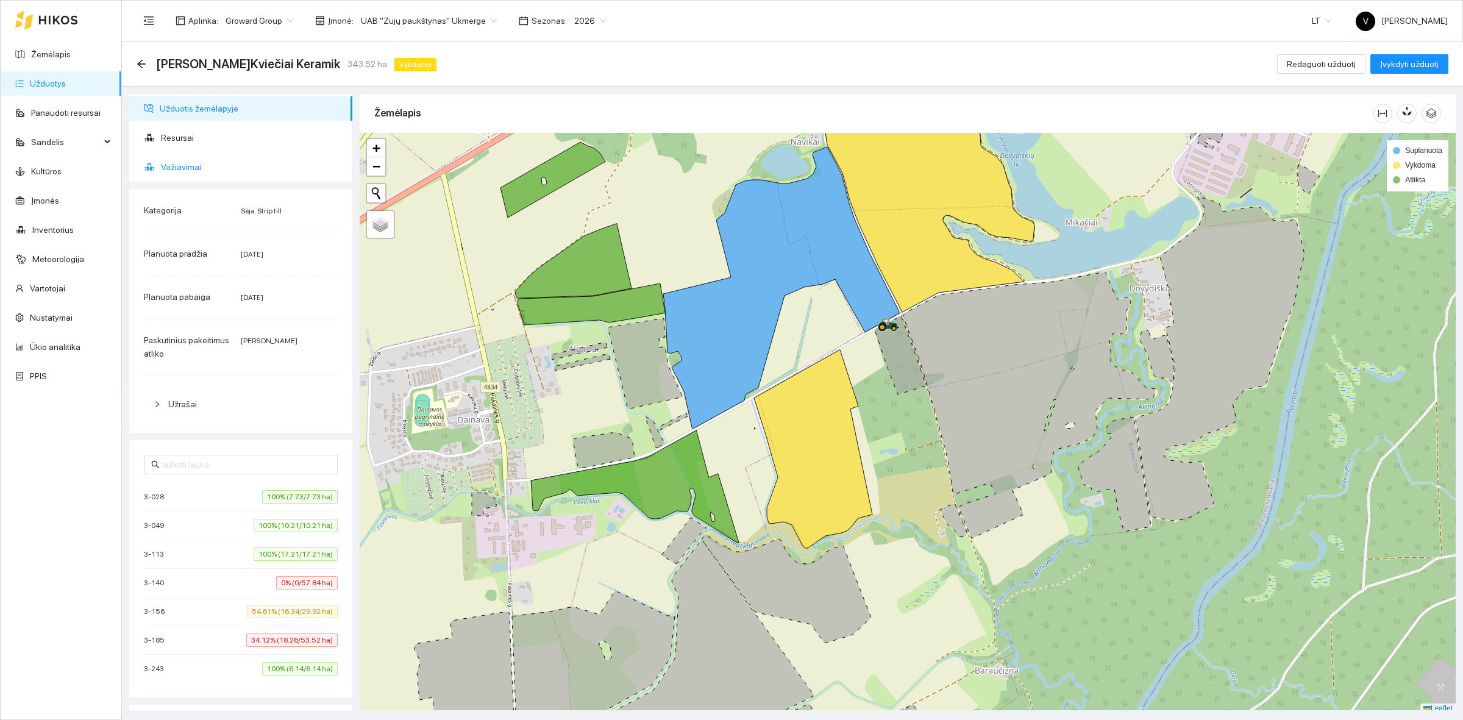
click at [174, 165] on span "Važiavimai" at bounding box center [252, 167] width 182 height 24
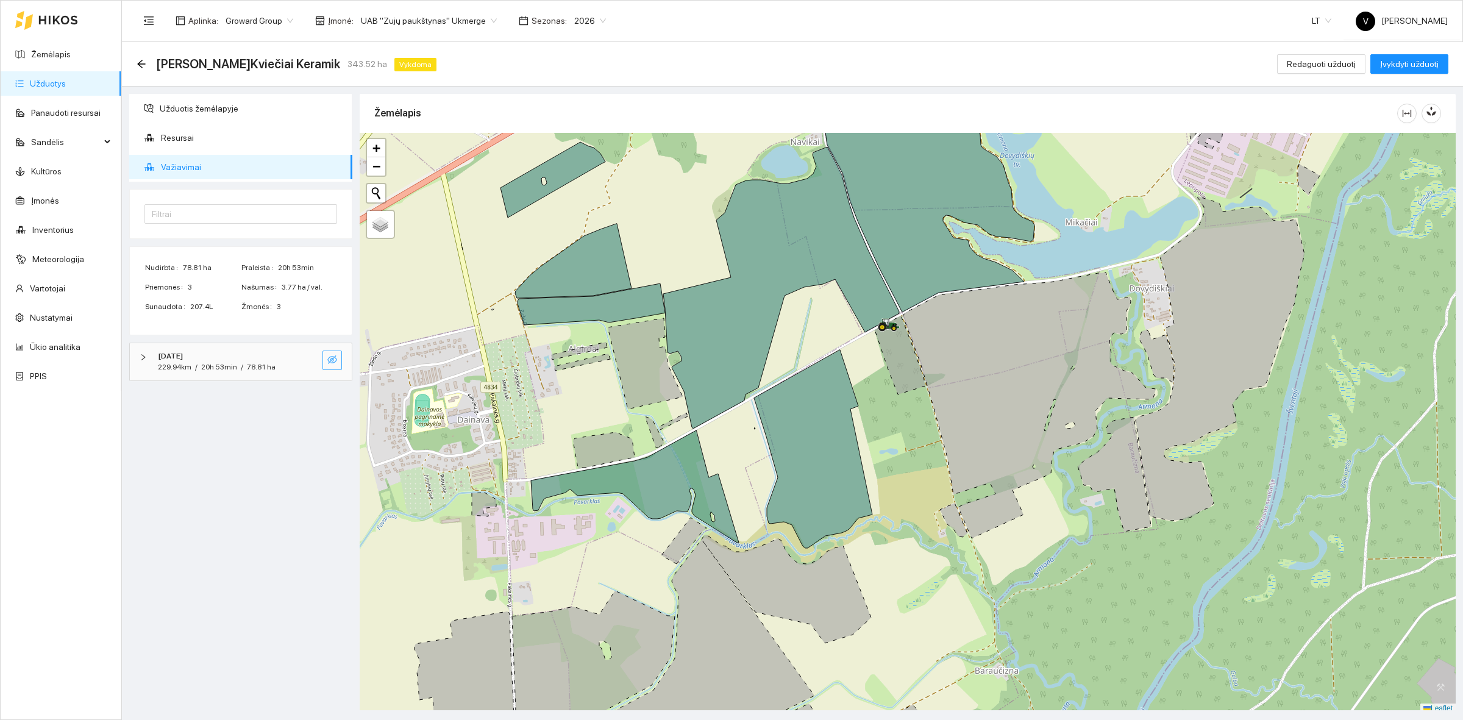
click at [329, 360] on icon "eye-invisible" at bounding box center [332, 360] width 10 height 10
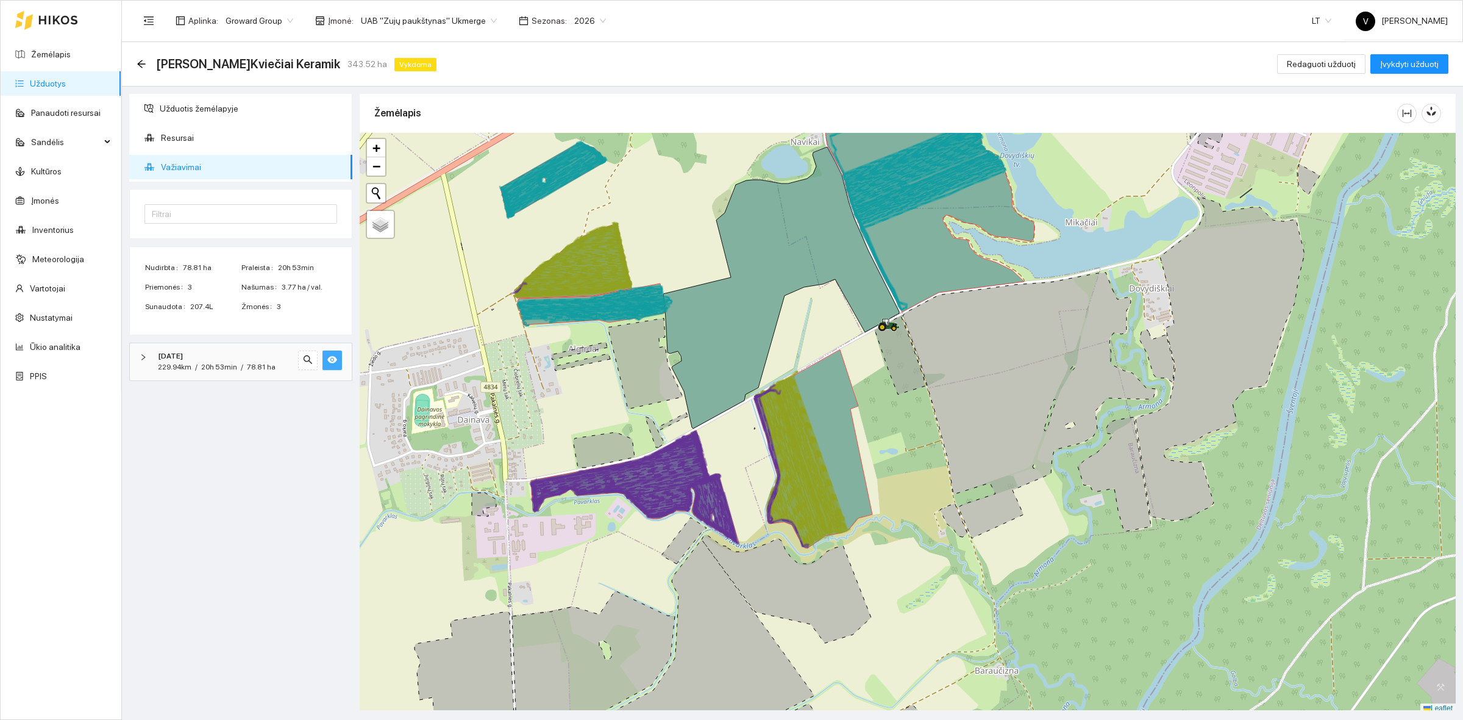
scroll to position [4, 0]
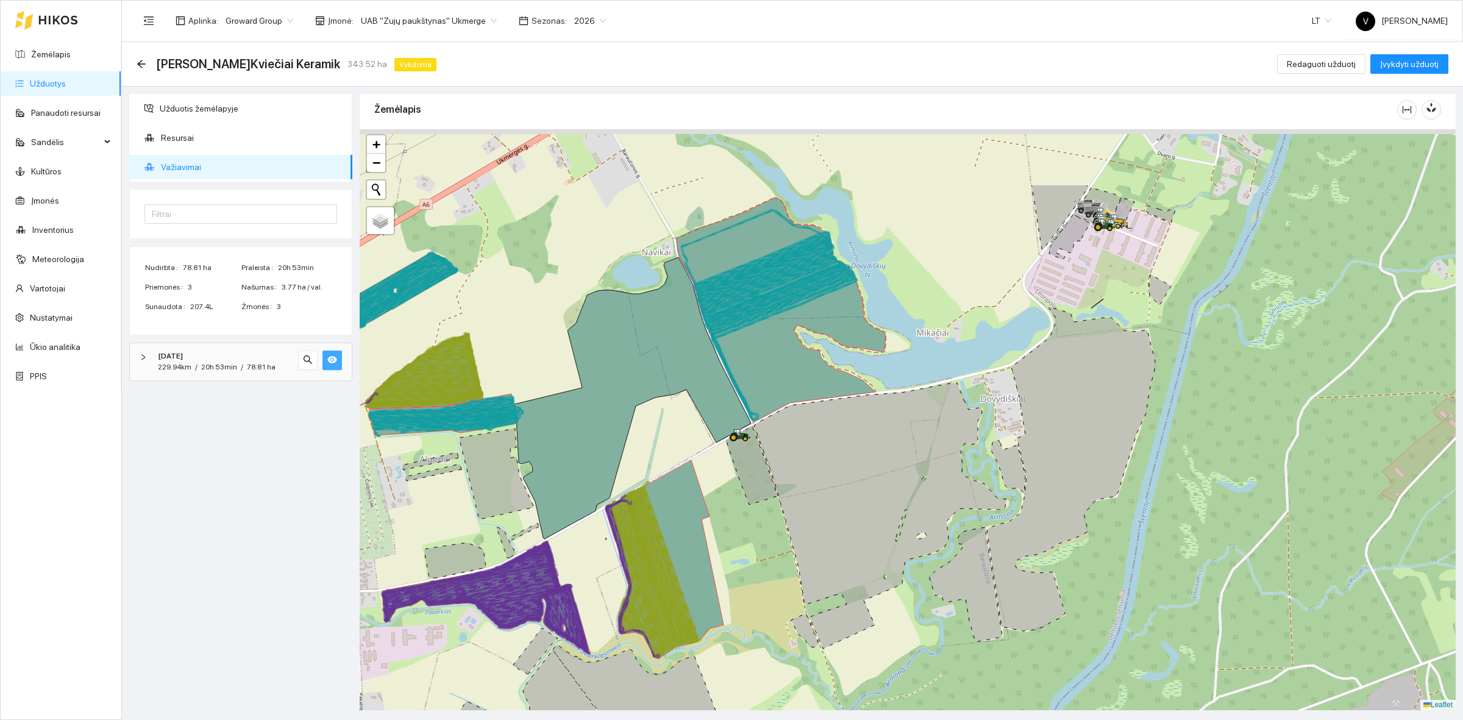
drag, startPoint x: 891, startPoint y: 341, endPoint x: 742, endPoint y: 455, distance: 187.4
click at [742, 455] on icon at bounding box center [751, 465] width 51 height 79
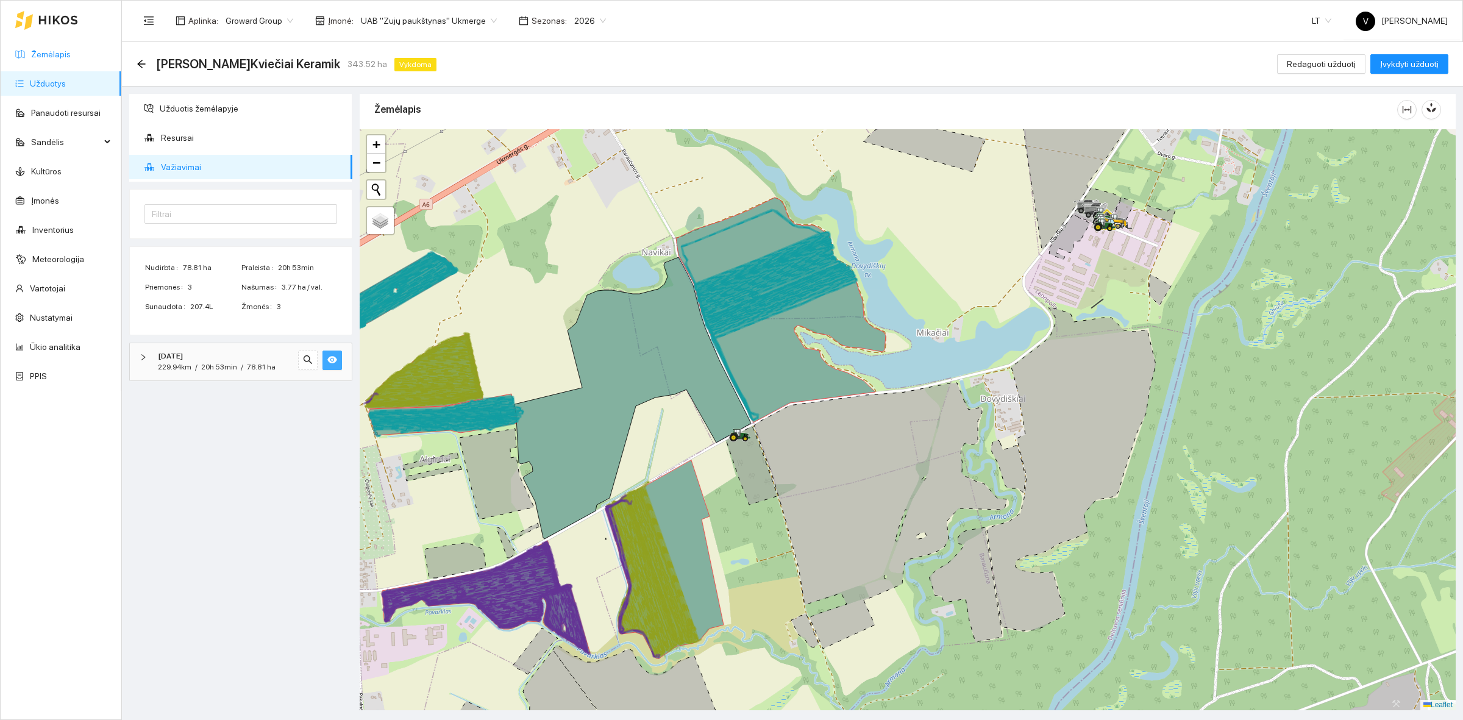
click at [59, 58] on link "Žemėlapis" at bounding box center [51, 54] width 40 height 10
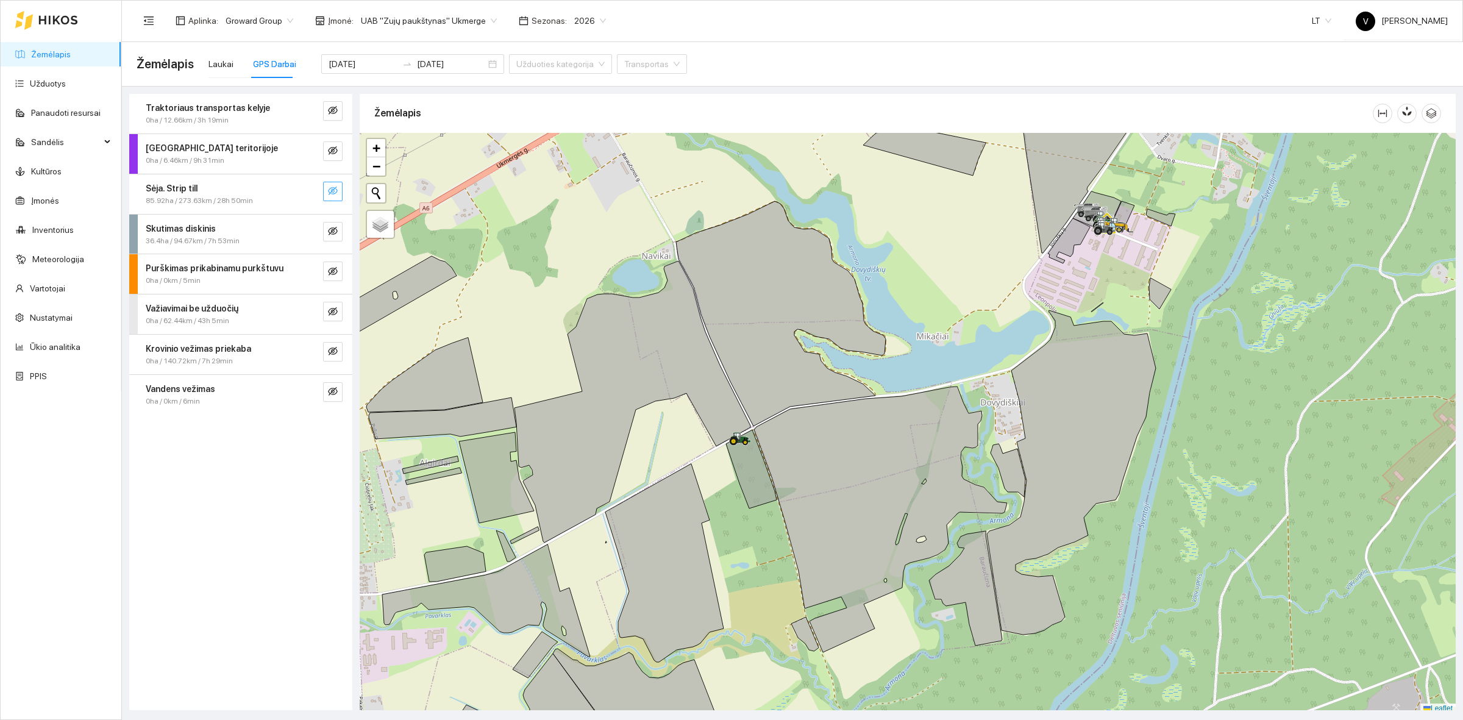
click at [327, 188] on button "button" at bounding box center [333, 192] width 20 height 20
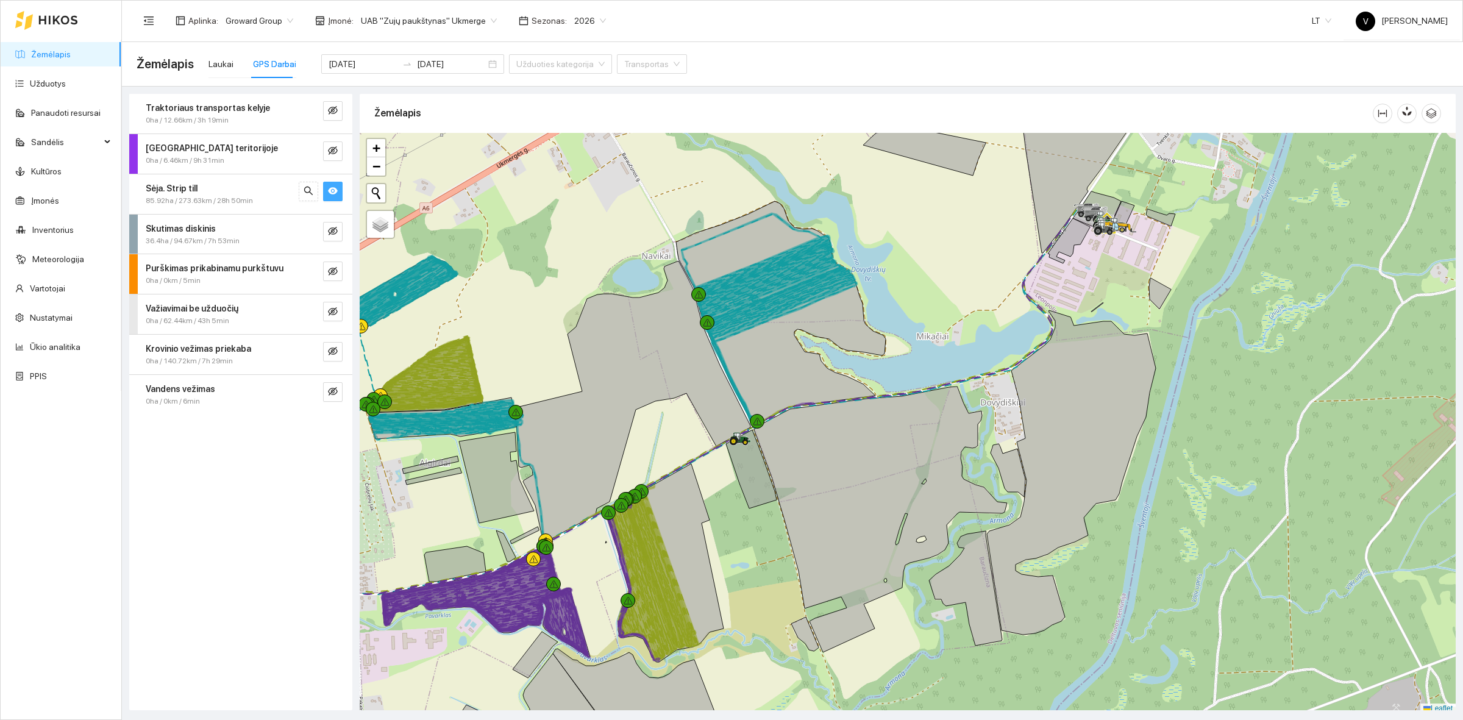
click at [327, 188] on button "button" at bounding box center [333, 192] width 20 height 20
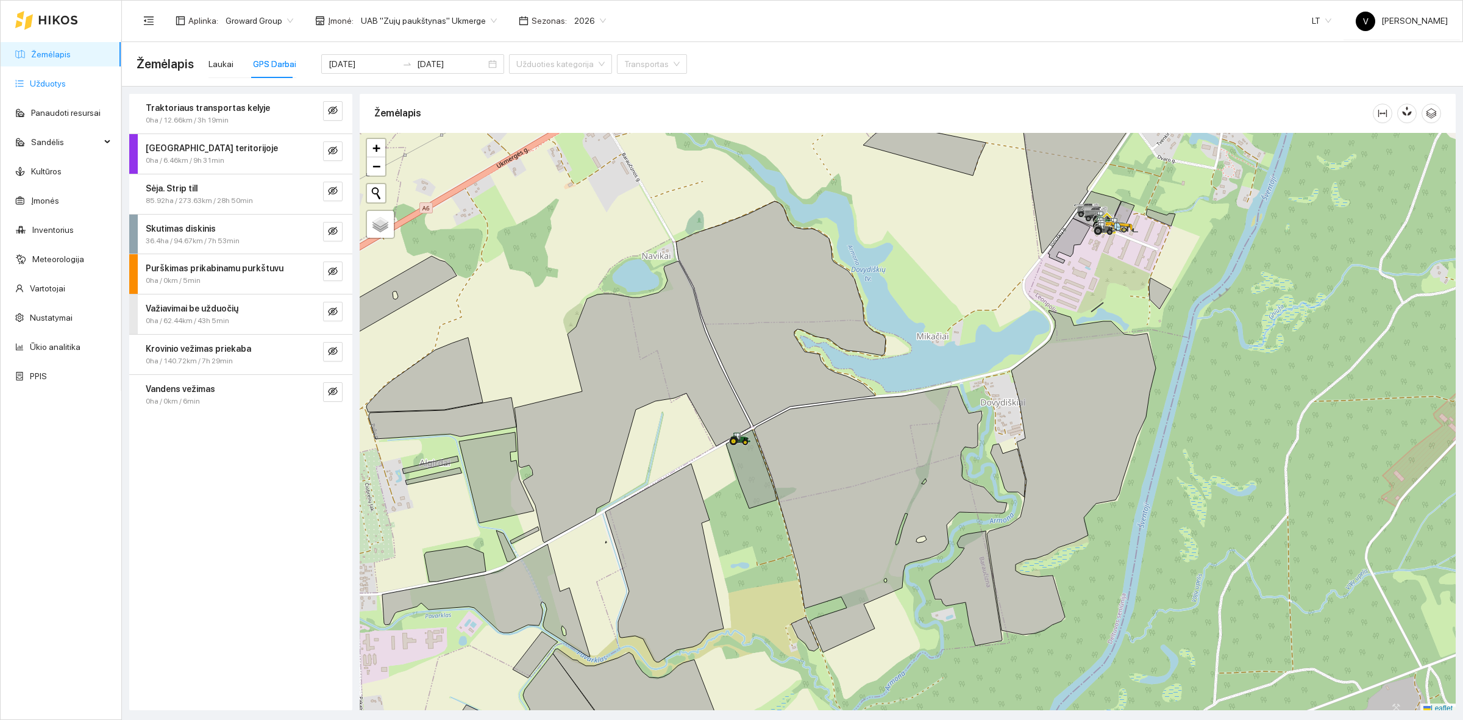
click at [43, 87] on link "Užduotys" at bounding box center [48, 84] width 36 height 10
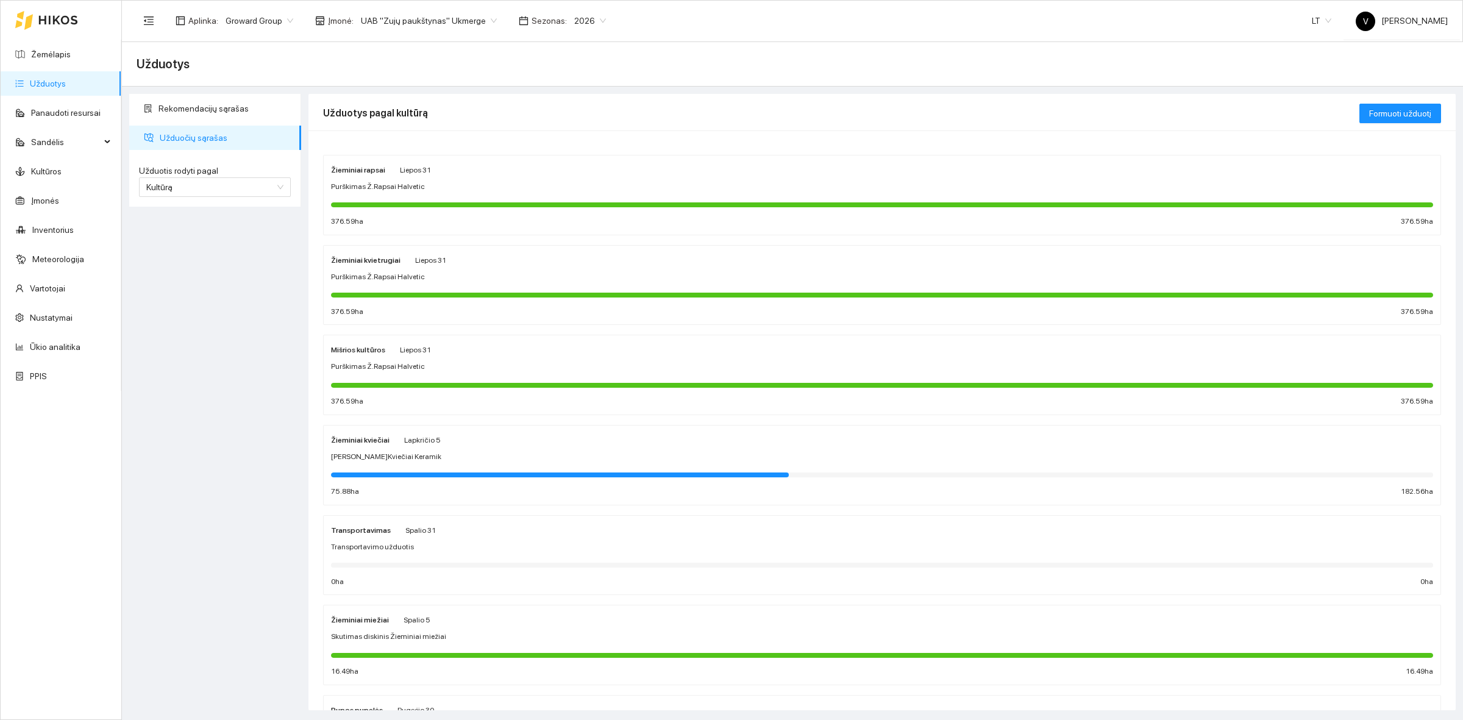
click at [364, 443] on strong "Žieminiai kviečiai" at bounding box center [360, 440] width 59 height 9
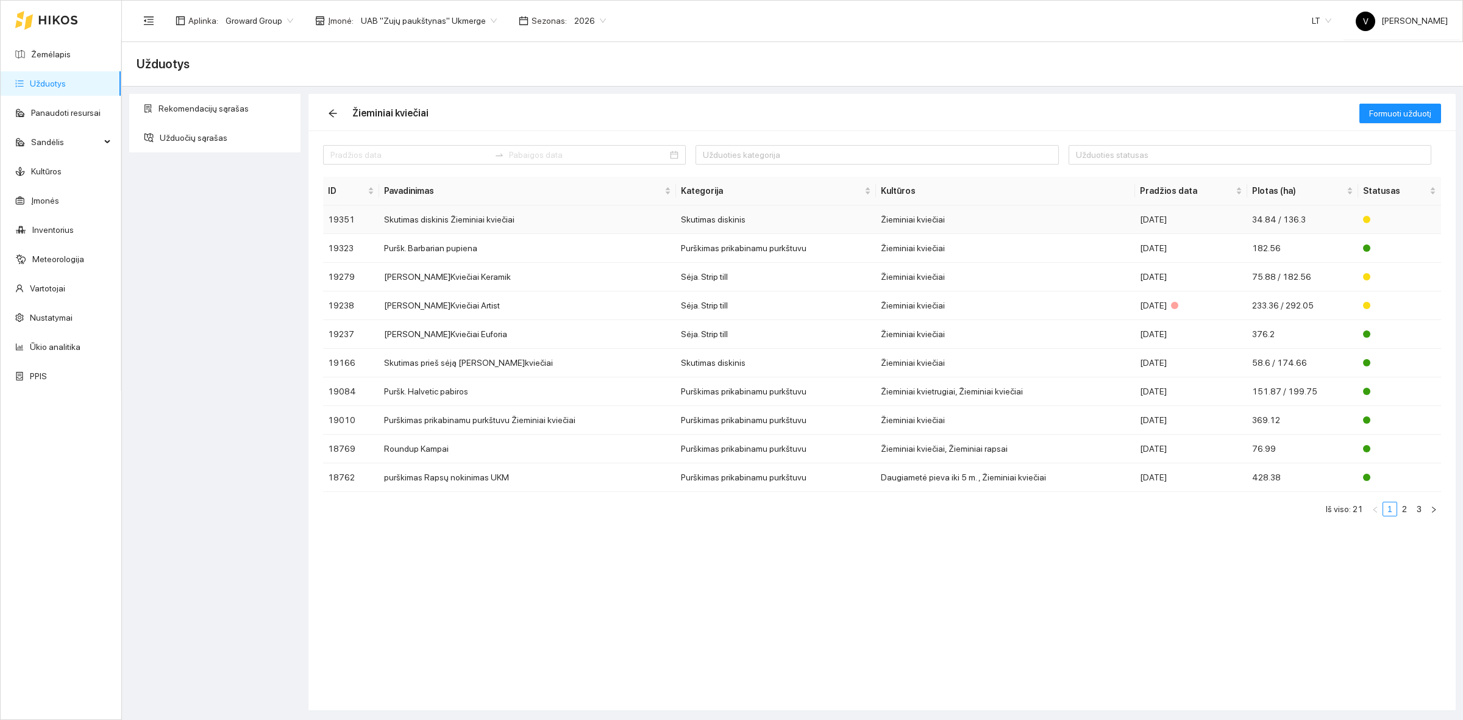
click at [421, 226] on td "Skutimas diskinis Žieminiai kviečiai" at bounding box center [527, 219] width 297 height 29
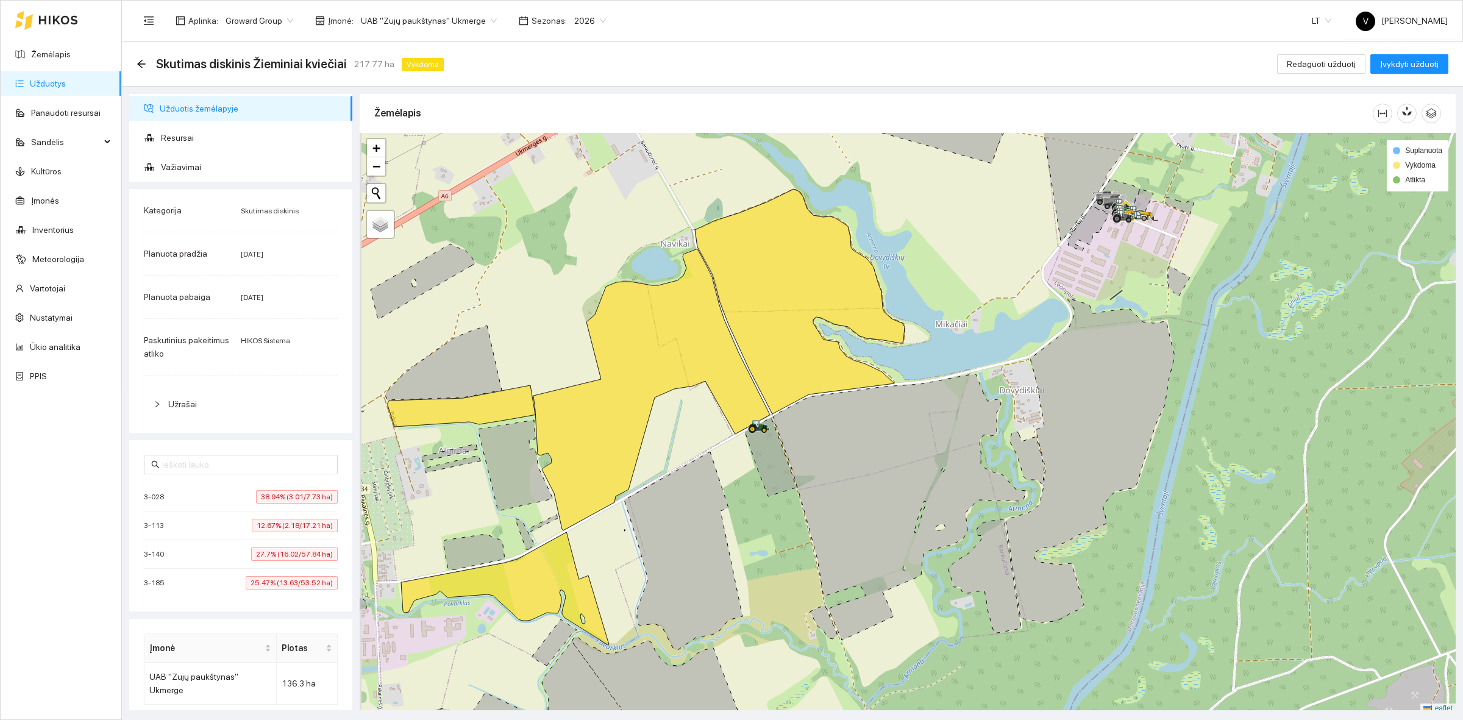
scroll to position [4, 0]
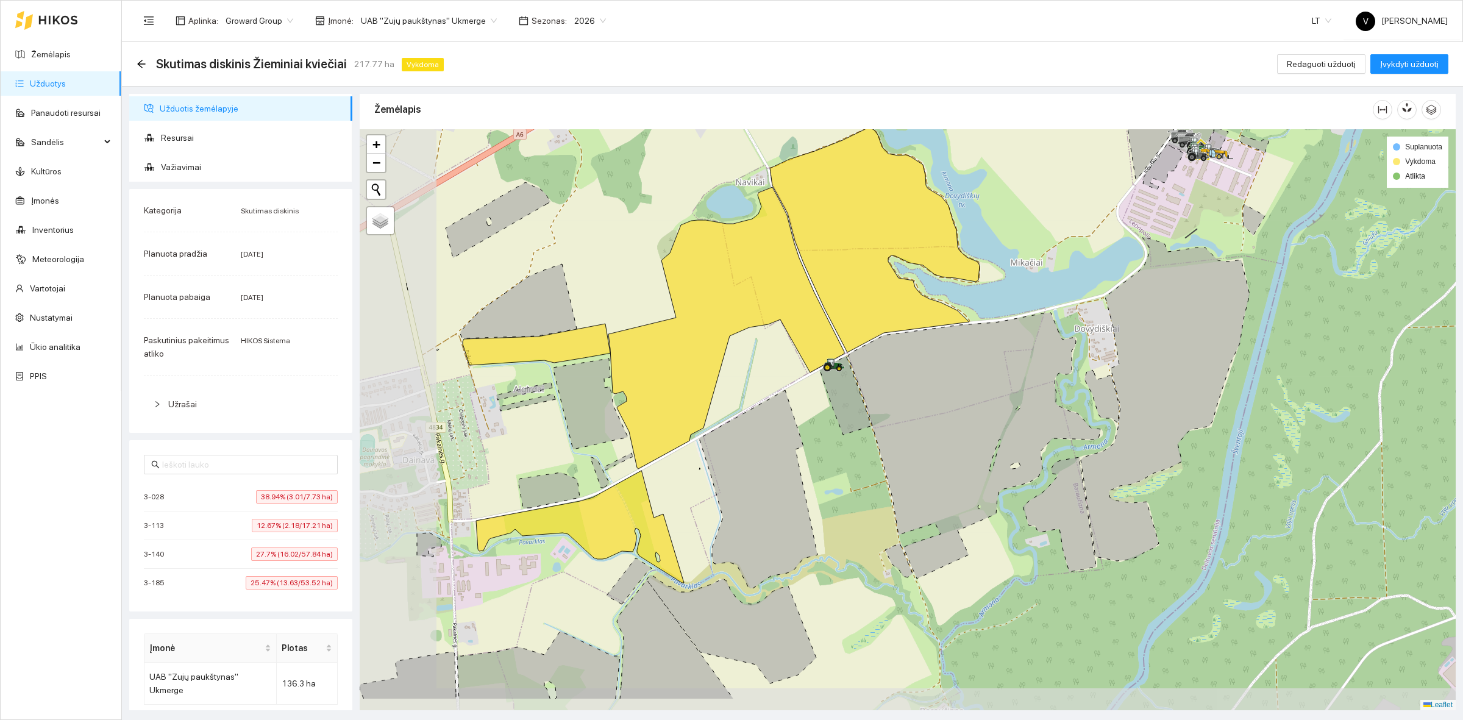
drag, startPoint x: 489, startPoint y: 449, endPoint x: 564, endPoint y: 391, distance: 94.7
click at [564, 391] on icon at bounding box center [590, 403] width 75 height 91
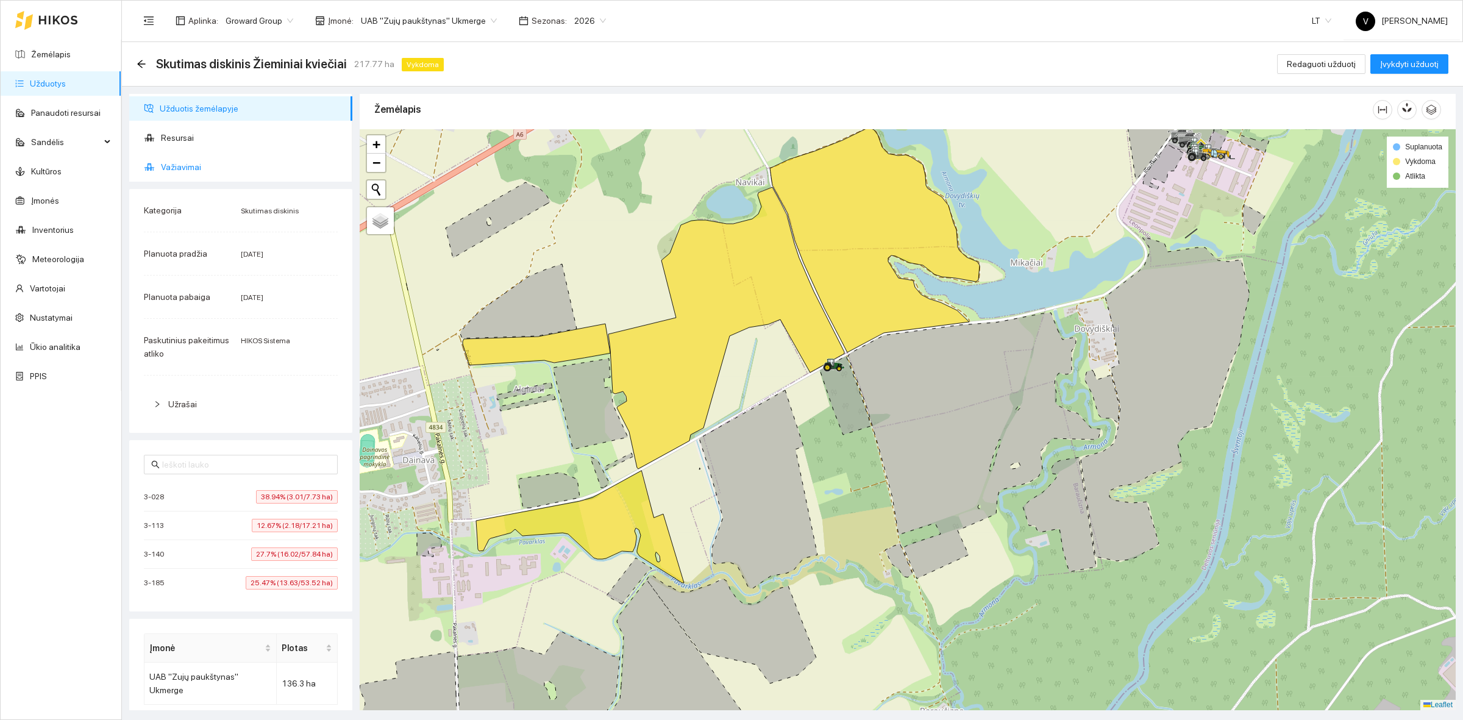
click at [183, 172] on span "Važiavimai" at bounding box center [252, 167] width 182 height 24
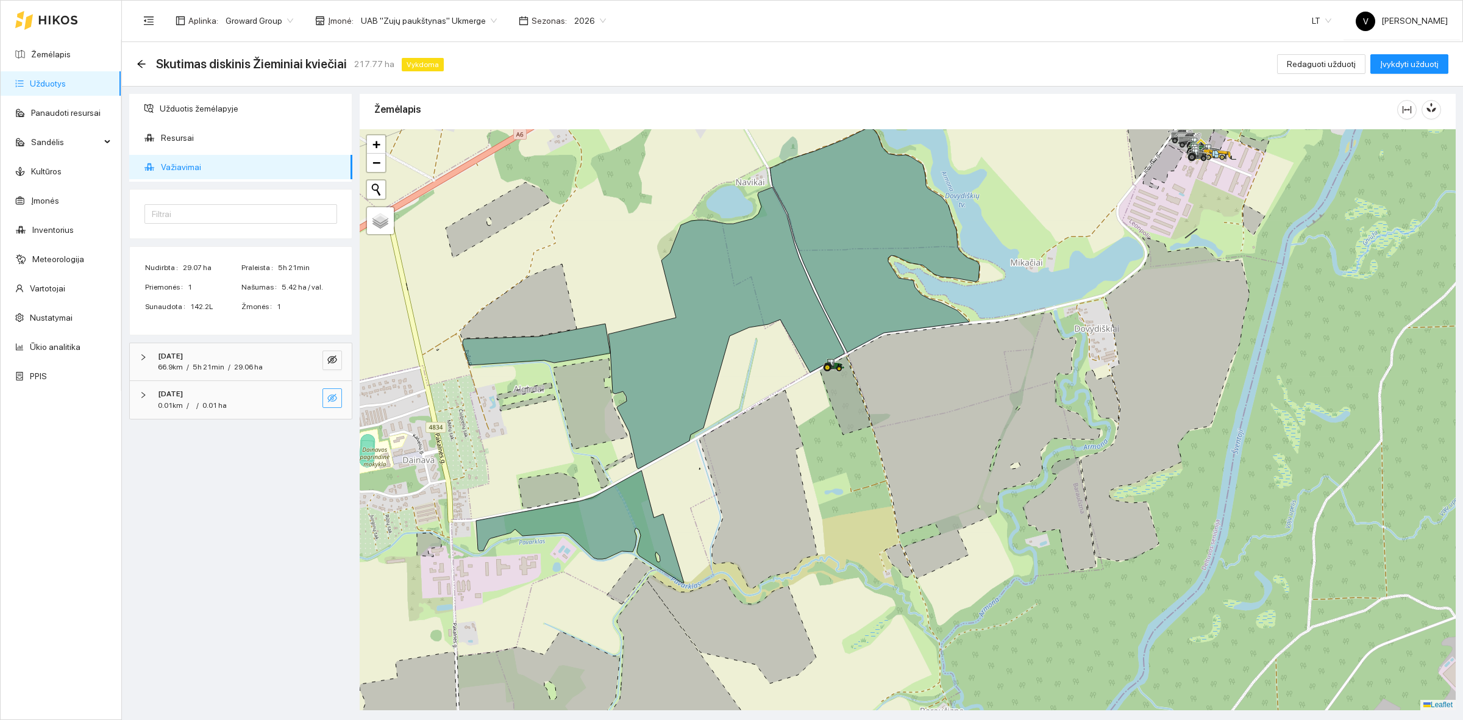
click at [333, 402] on icon "eye-invisible" at bounding box center [332, 398] width 10 height 10
click at [333, 402] on icon "eye" at bounding box center [332, 398] width 10 height 10
click at [333, 402] on icon "eye-invisible" at bounding box center [332, 398] width 10 height 10
click at [333, 402] on icon "eye" at bounding box center [332, 398] width 10 height 10
click at [334, 363] on icon "eye-invisible" at bounding box center [332, 360] width 10 height 10
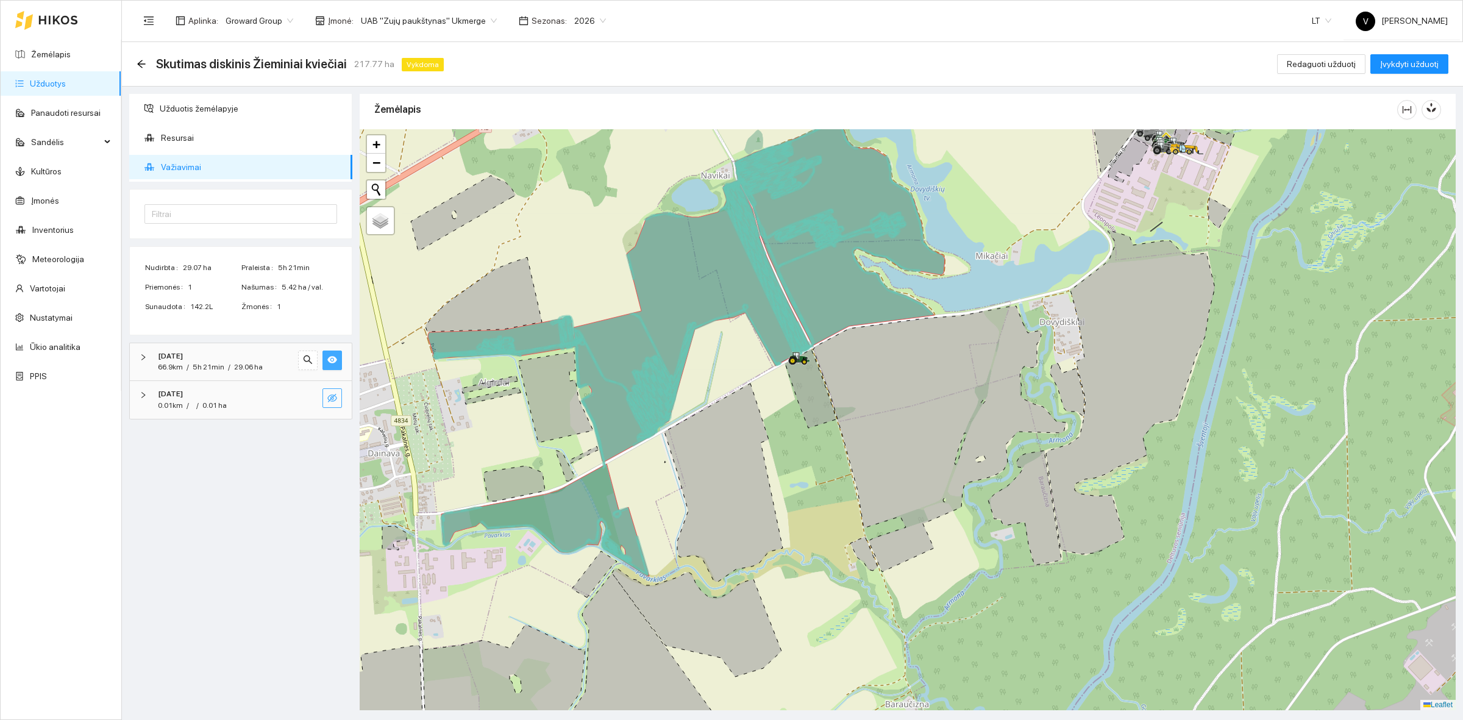
drag, startPoint x: 711, startPoint y: 475, endPoint x: 660, endPoint y: 485, distance: 52.0
click at [667, 482] on div at bounding box center [908, 419] width 1096 height 581
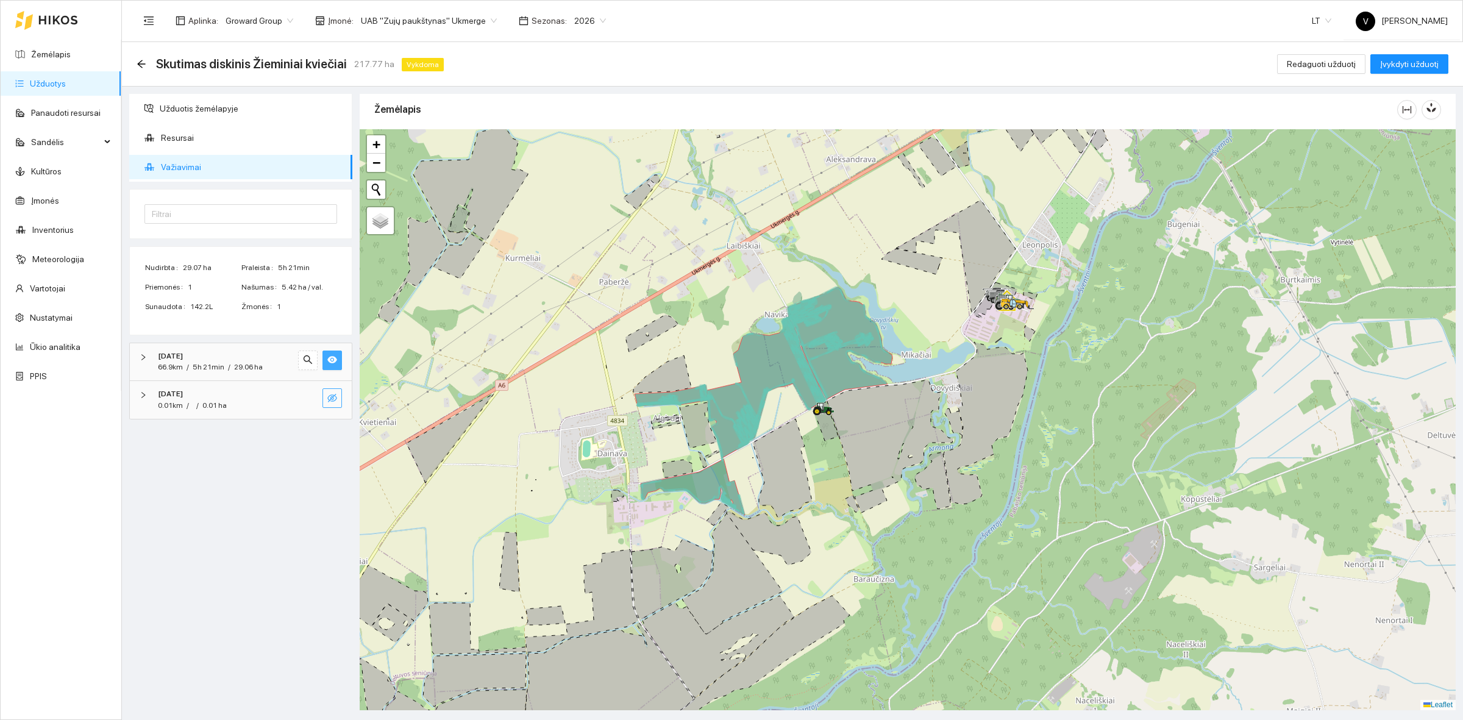
drag, startPoint x: 803, startPoint y: 479, endPoint x: 842, endPoint y: 468, distance: 41.3
click at [842, 468] on div at bounding box center [908, 419] width 1096 height 581
click at [458, 13] on span "UAB "Zujų paukštynas" Ukmerge" at bounding box center [429, 21] width 136 height 18
click at [449, 85] on div "ŽŪB "VG Ausieniškės " Vievis" at bounding box center [422, 82] width 133 height 13
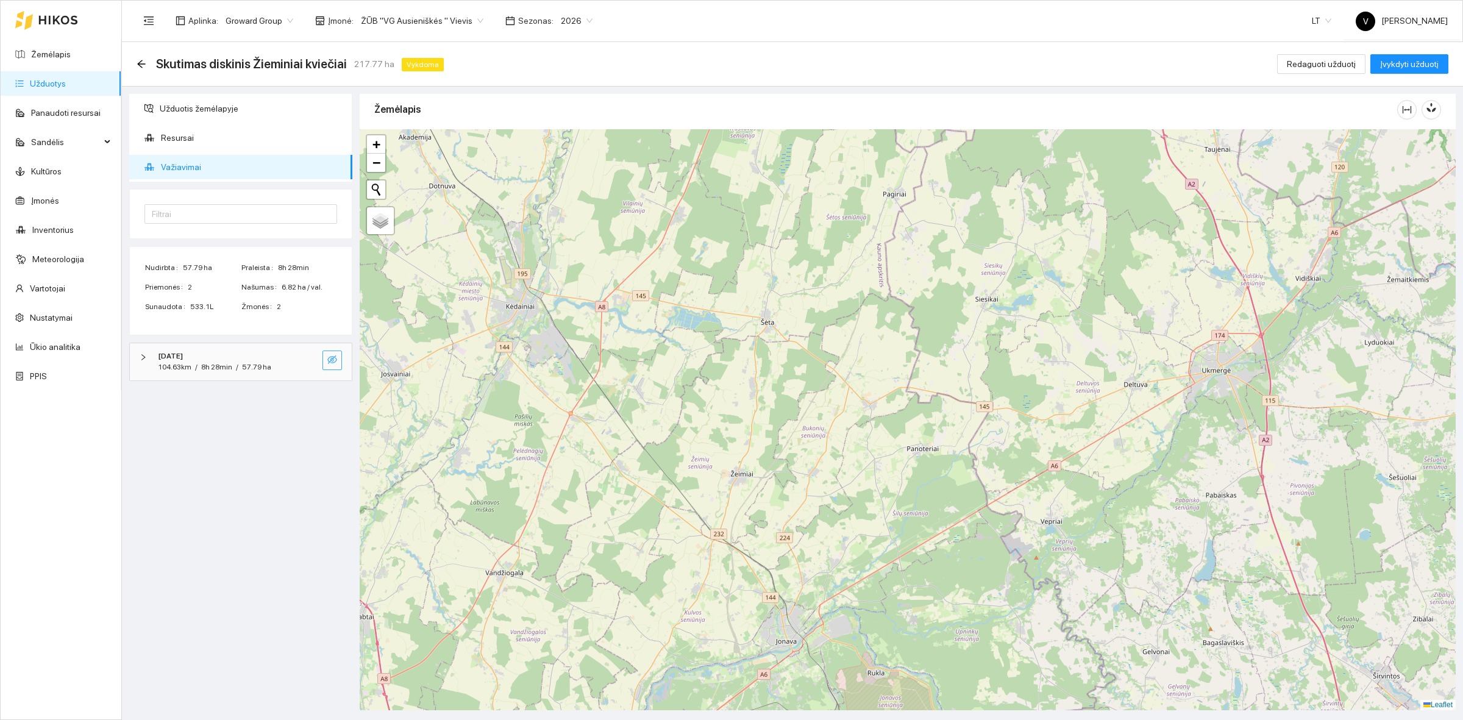
drag, startPoint x: 1168, startPoint y: 546, endPoint x: 916, endPoint y: 282, distance: 364.3
click at [916, 288] on div at bounding box center [908, 419] width 1096 height 581
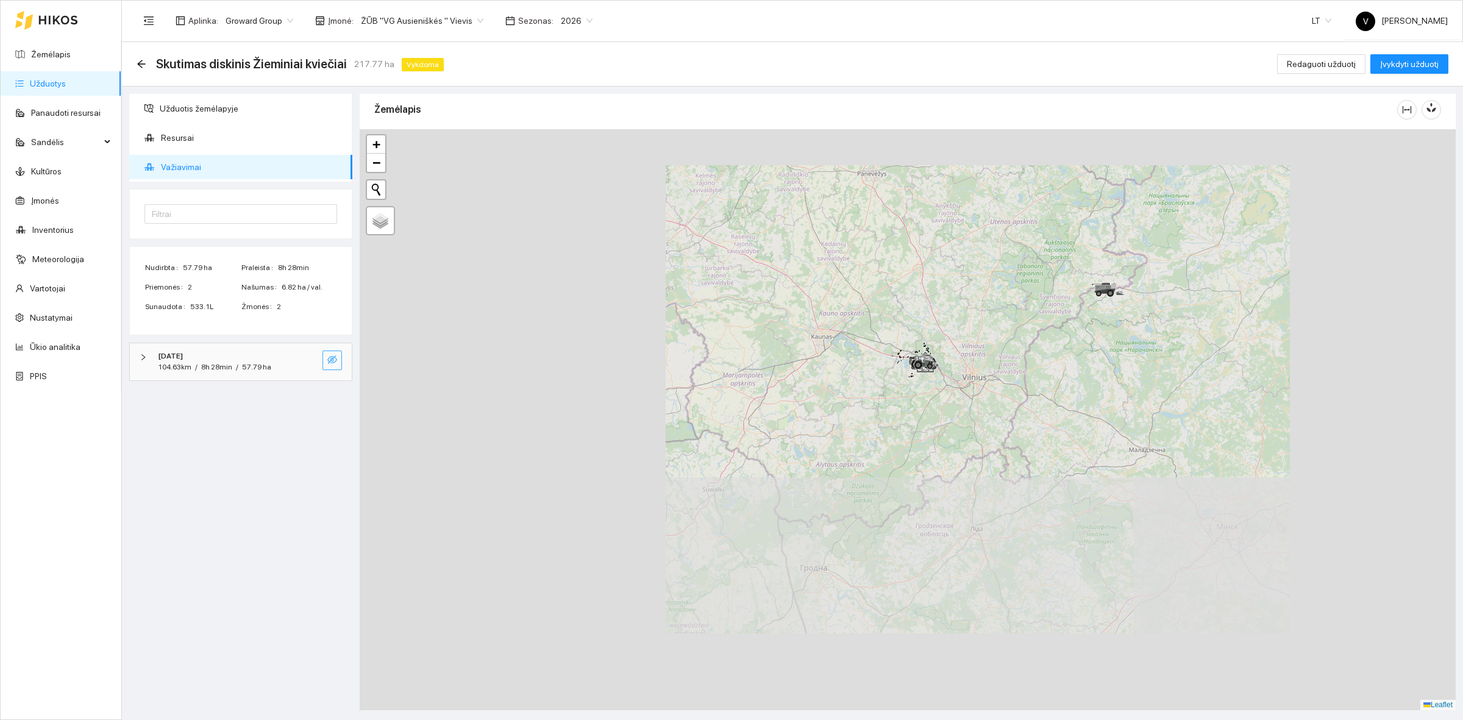
click at [945, 419] on div at bounding box center [908, 419] width 1096 height 581
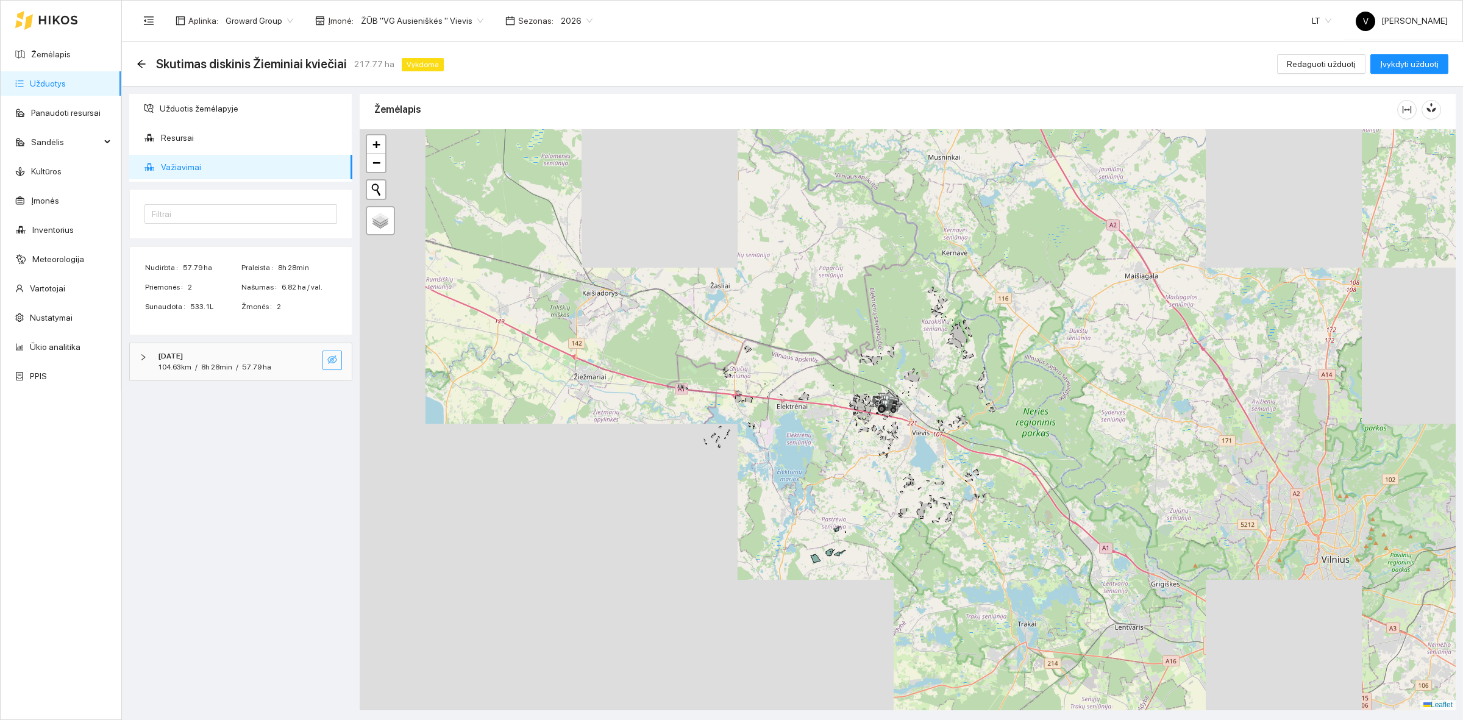
drag, startPoint x: 850, startPoint y: 439, endPoint x: 977, endPoint y: 366, distance: 146.4
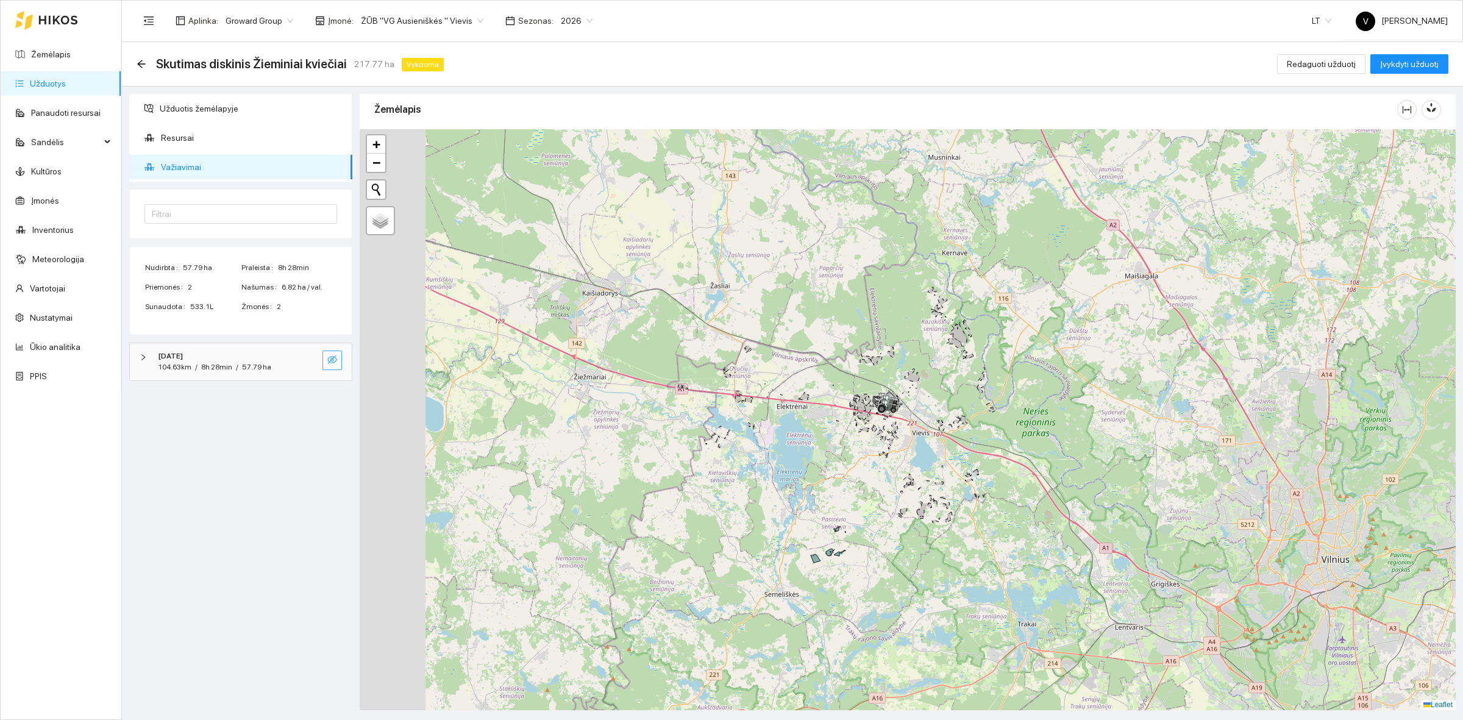
click at [1019, 358] on div at bounding box center [908, 419] width 1096 height 581
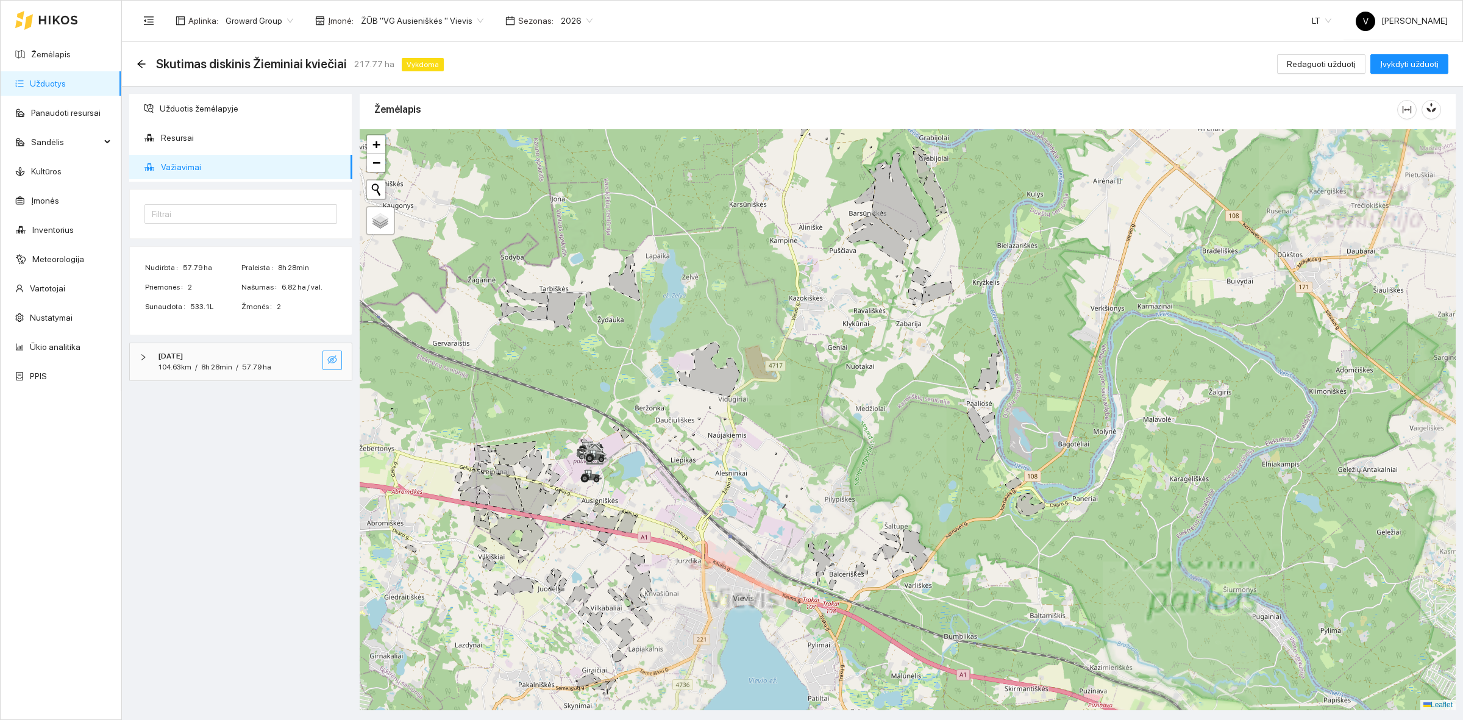
drag, startPoint x: 980, startPoint y: 370, endPoint x: 1000, endPoint y: 308, distance: 65.4
click at [1000, 308] on div at bounding box center [908, 419] width 1096 height 581
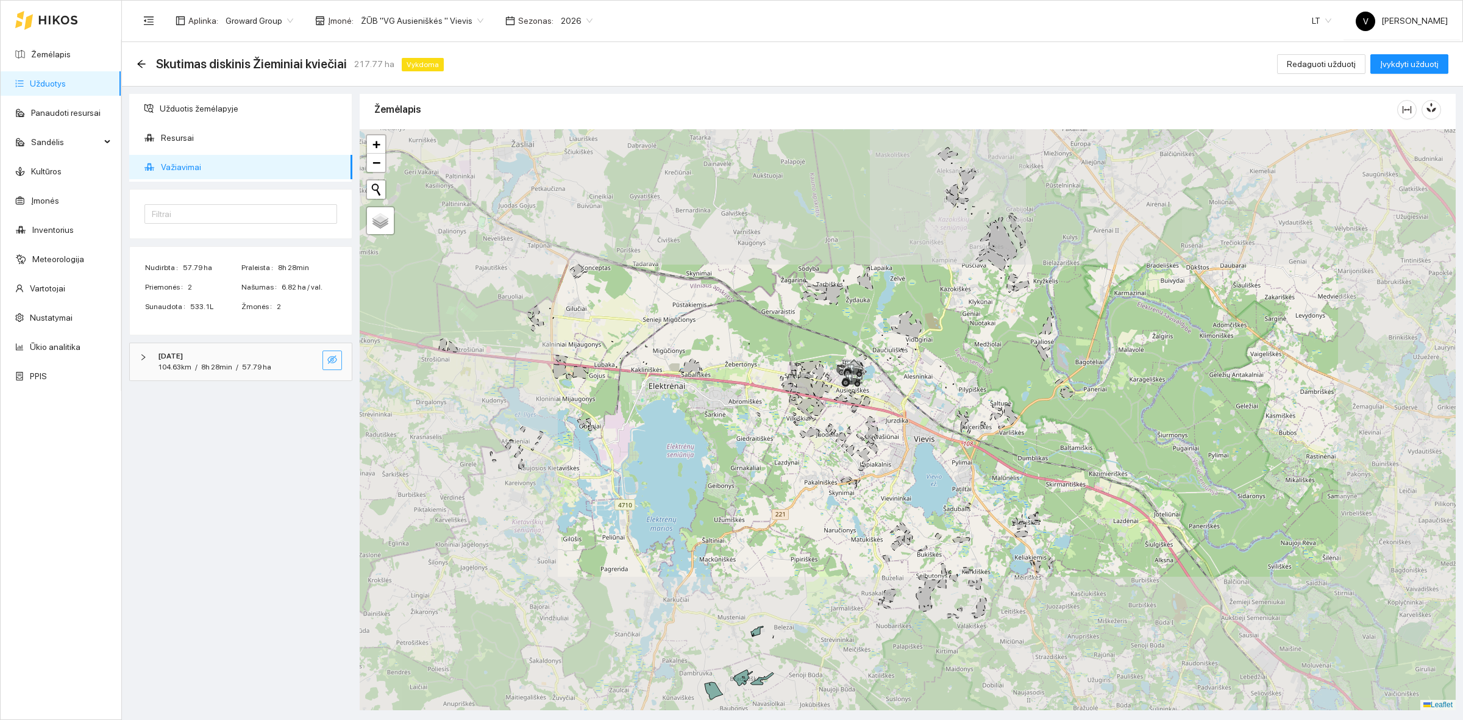
drag, startPoint x: 873, startPoint y: 391, endPoint x: 902, endPoint y: 387, distance: 29.6
click at [902, 387] on div at bounding box center [908, 419] width 1096 height 581
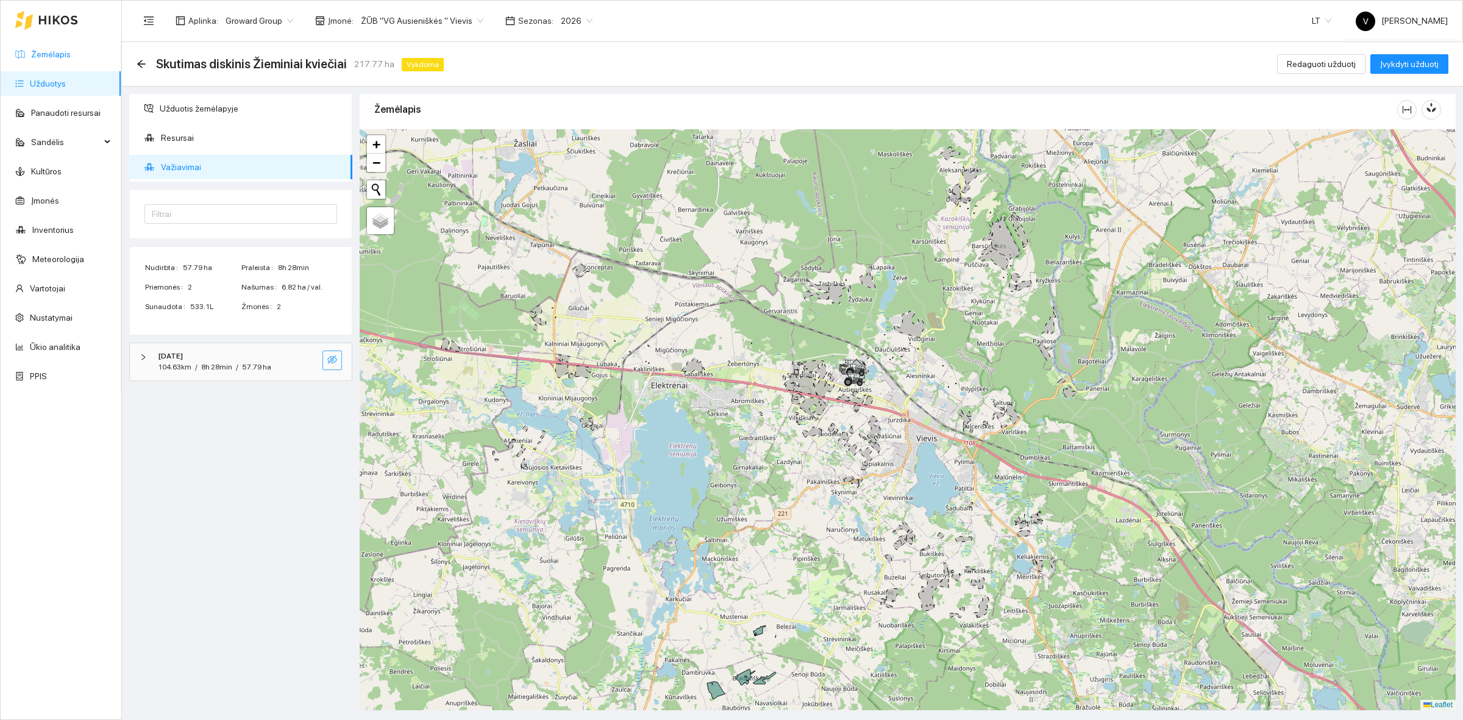
click at [71, 55] on link "Žemėlapis" at bounding box center [51, 54] width 40 height 10
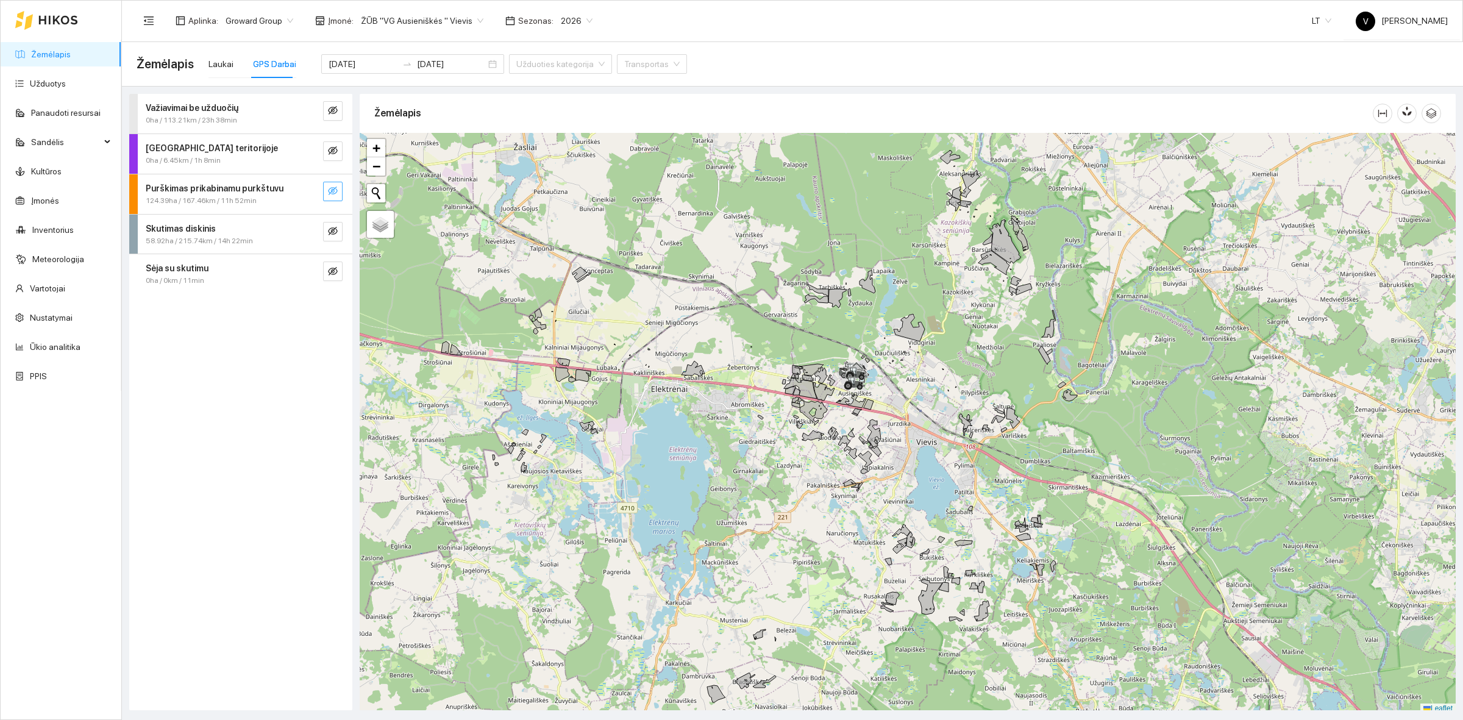
click at [333, 189] on icon "eye-invisible" at bounding box center [333, 191] width 10 height 10
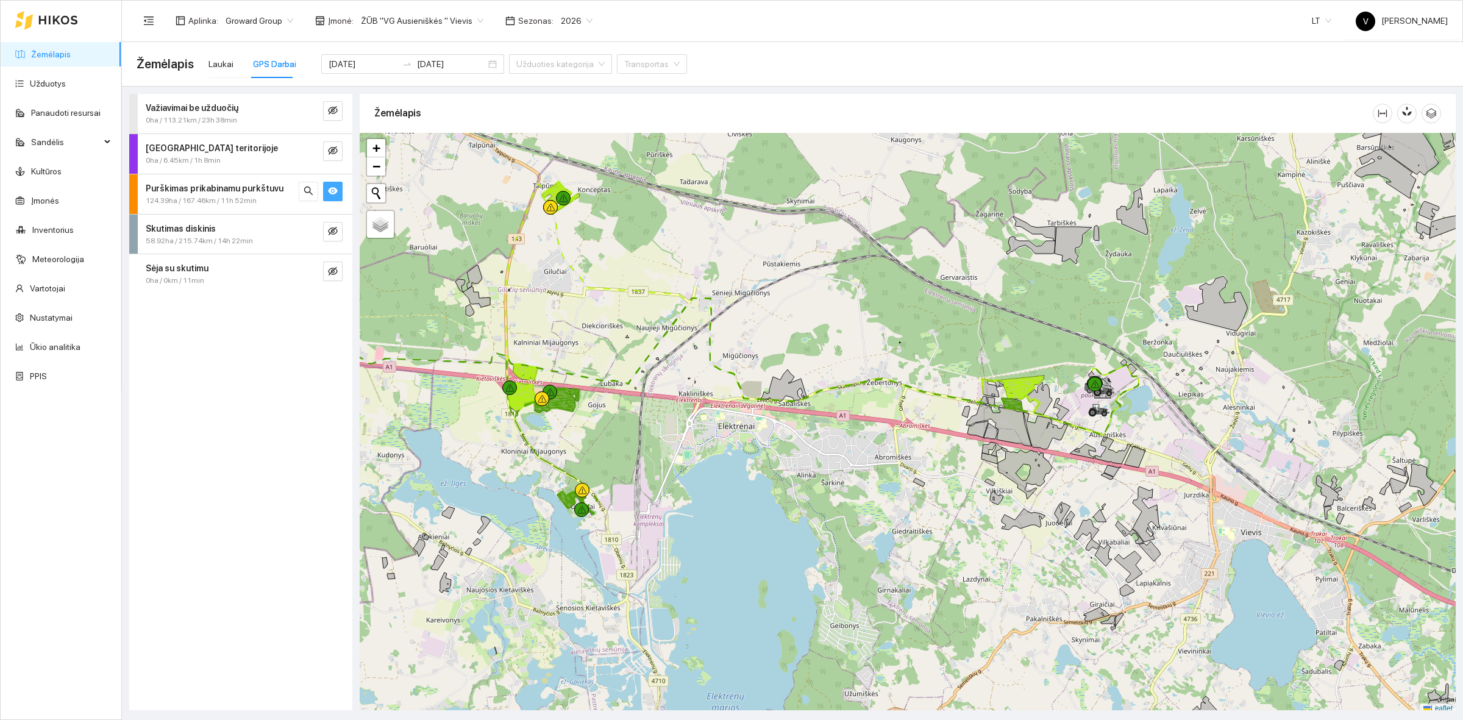
scroll to position [4, 0]
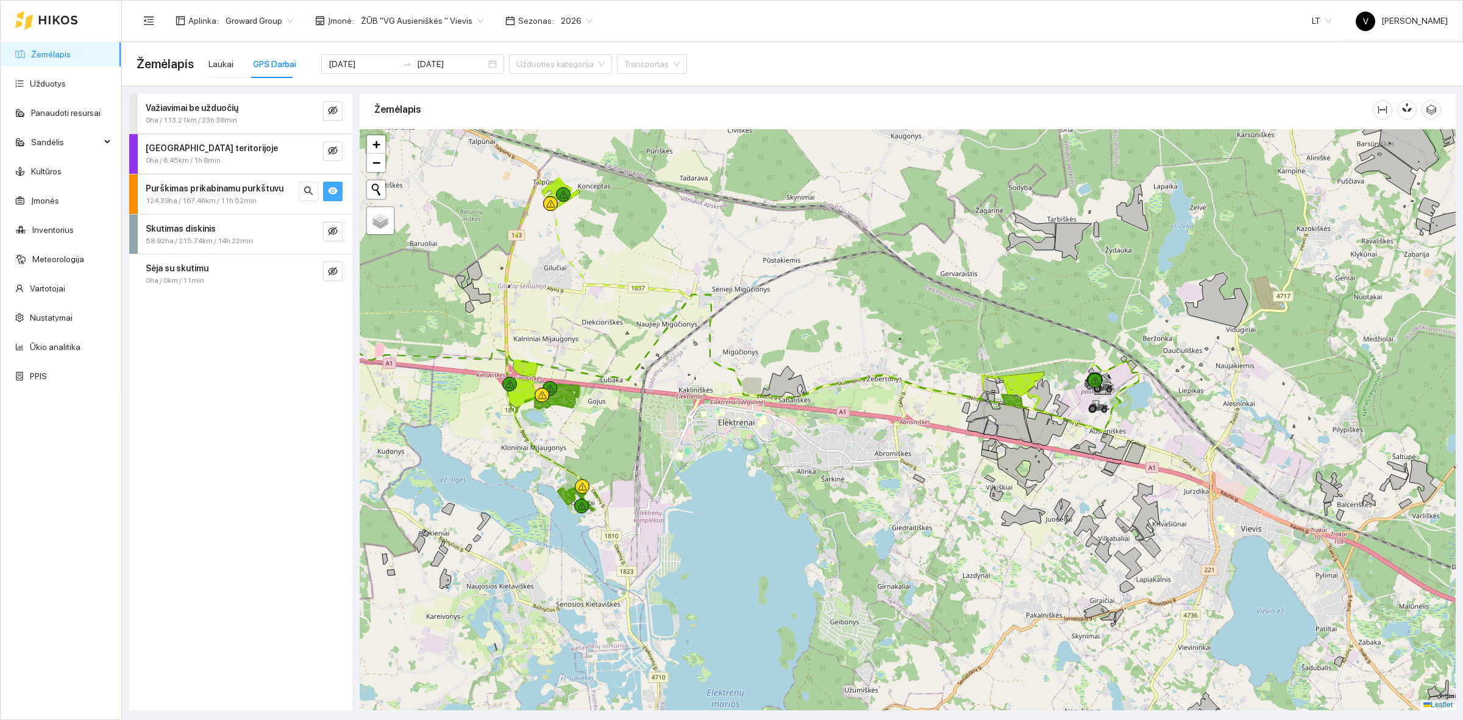
drag, startPoint x: 558, startPoint y: 260, endPoint x: 628, endPoint y: 297, distance: 79.4
click at [628, 297] on div at bounding box center [908, 419] width 1096 height 581
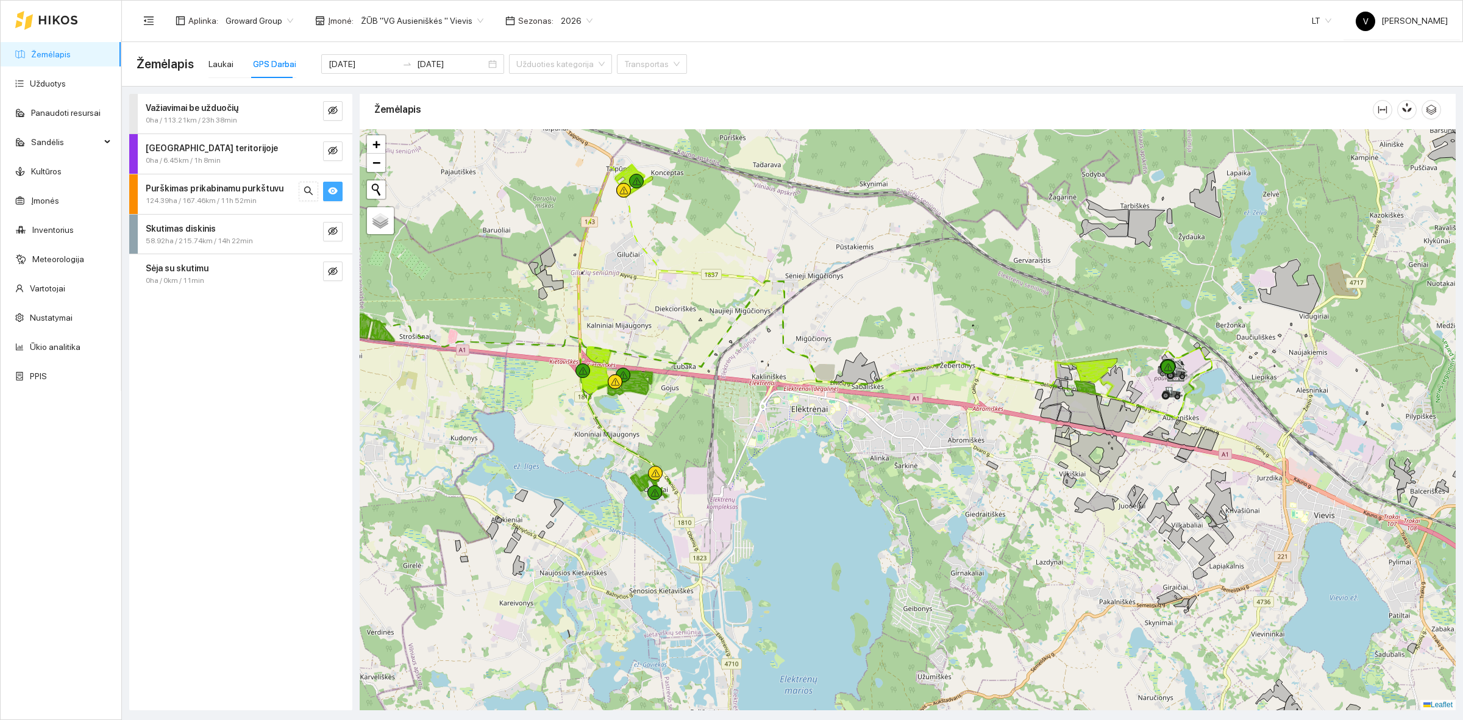
drag, startPoint x: 651, startPoint y: 279, endPoint x: 654, endPoint y: 273, distance: 6.3
click at [654, 273] on div at bounding box center [908, 419] width 1096 height 581
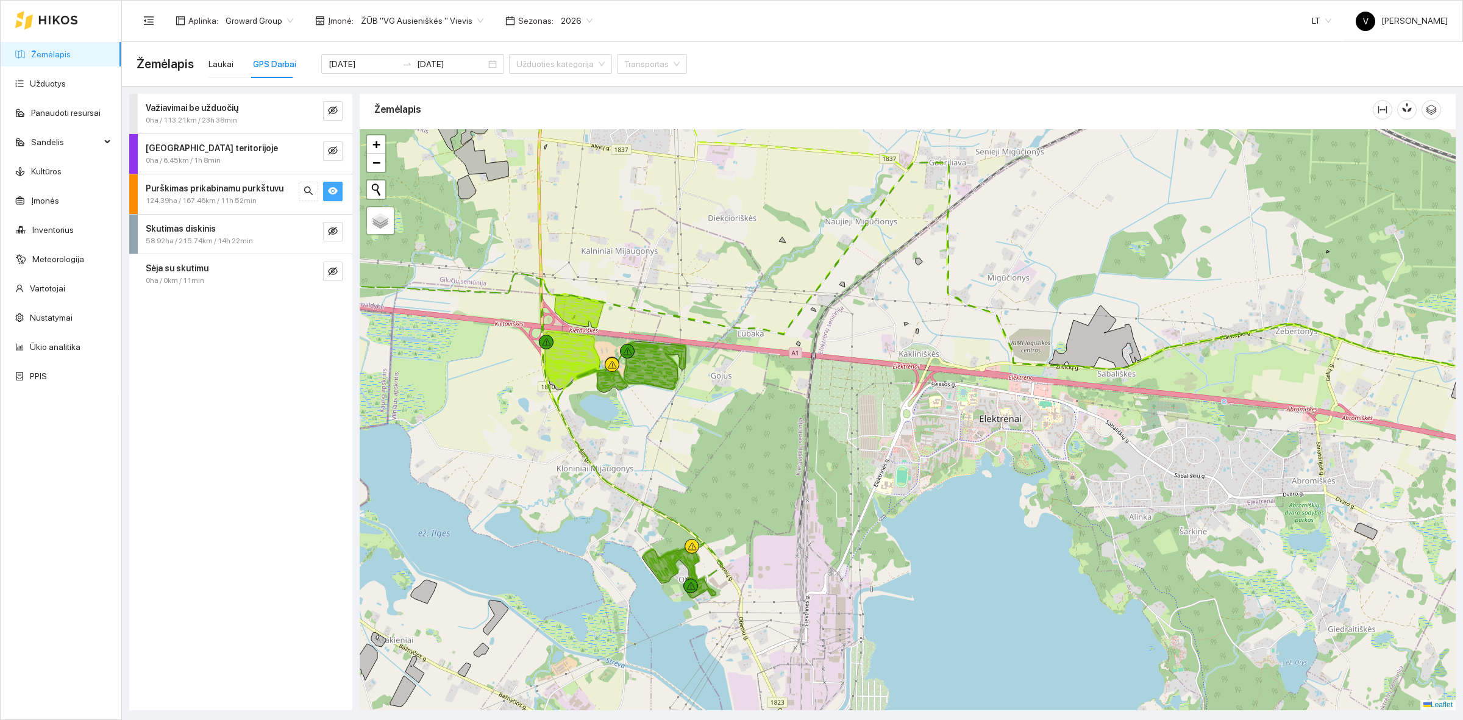
drag, startPoint x: 730, startPoint y: 584, endPoint x: 738, endPoint y: 510, distance: 74.2
click at [758, 561] on div at bounding box center [908, 419] width 1096 height 581
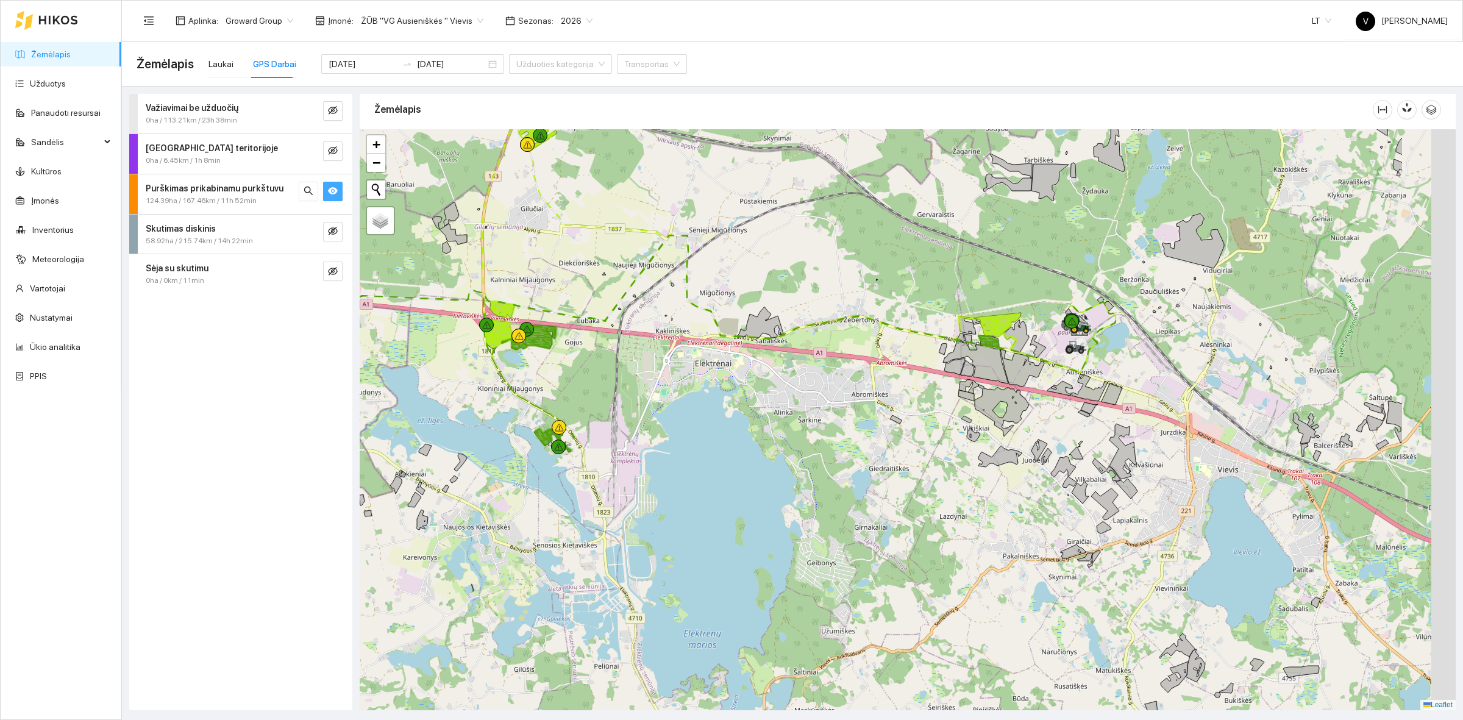
drag, startPoint x: 911, startPoint y: 402, endPoint x: 860, endPoint y: 404, distance: 51.8
click at [860, 404] on div at bounding box center [908, 419] width 1096 height 581
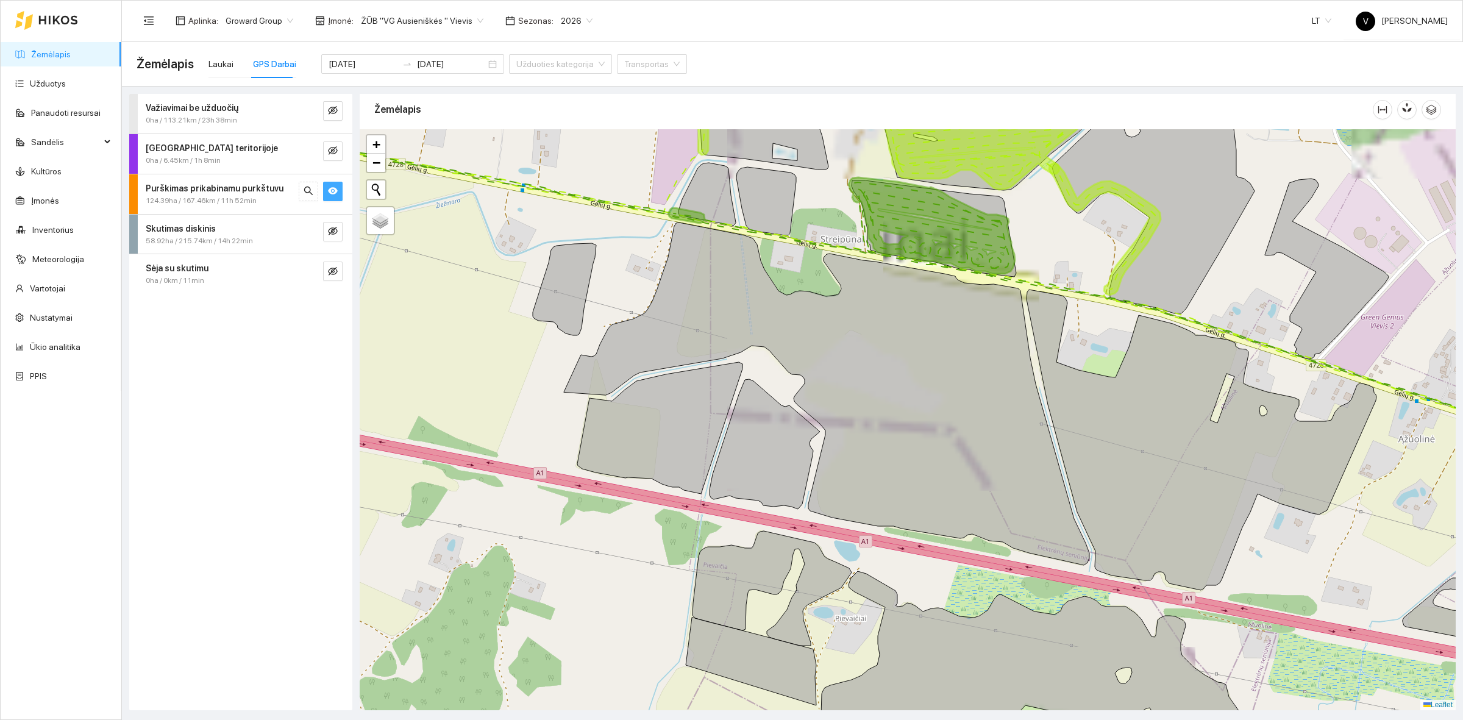
drag, startPoint x: 1035, startPoint y: 251, endPoint x: 994, endPoint y: 381, distance: 136.3
click at [994, 381] on div at bounding box center [908, 419] width 1096 height 581
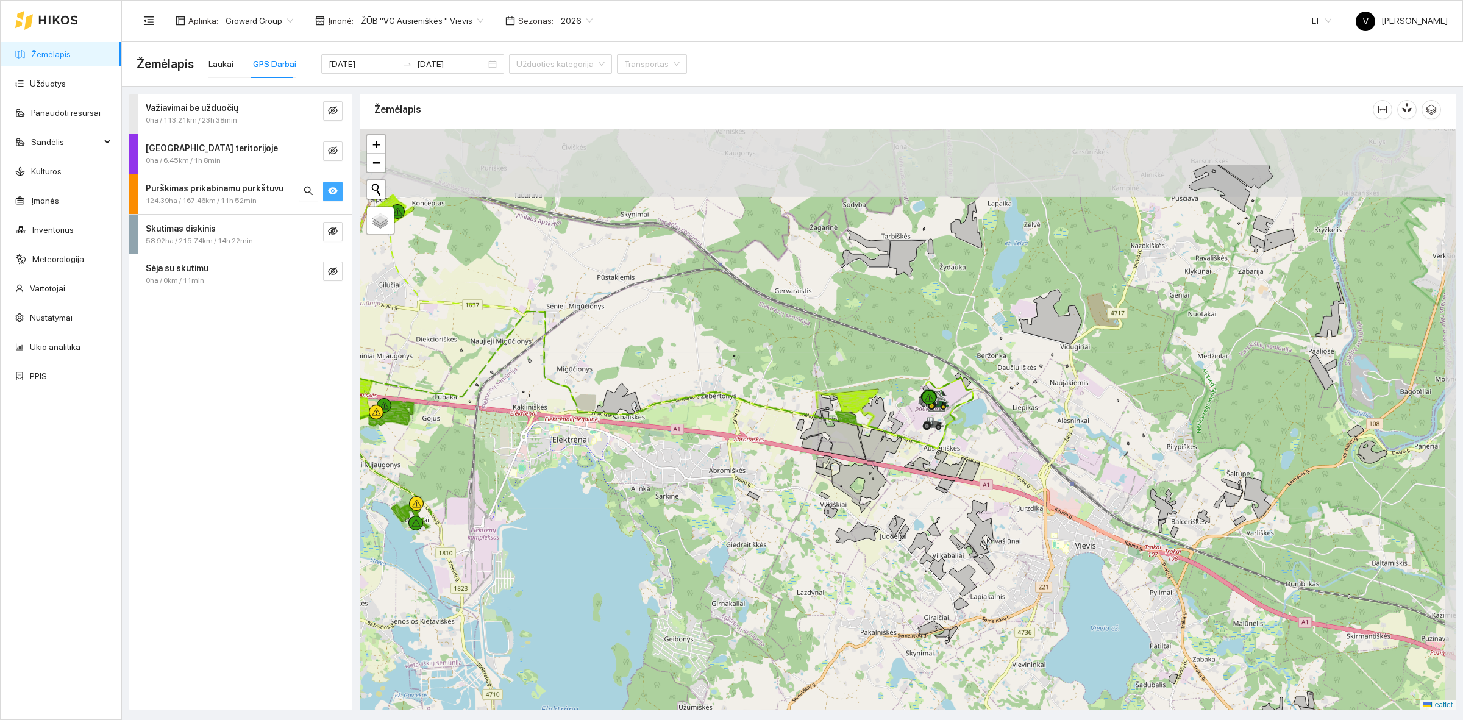
drag, startPoint x: 1139, startPoint y: 416, endPoint x: 1052, endPoint y: 544, distance: 155.4
click at [1052, 544] on div at bounding box center [908, 419] width 1096 height 581
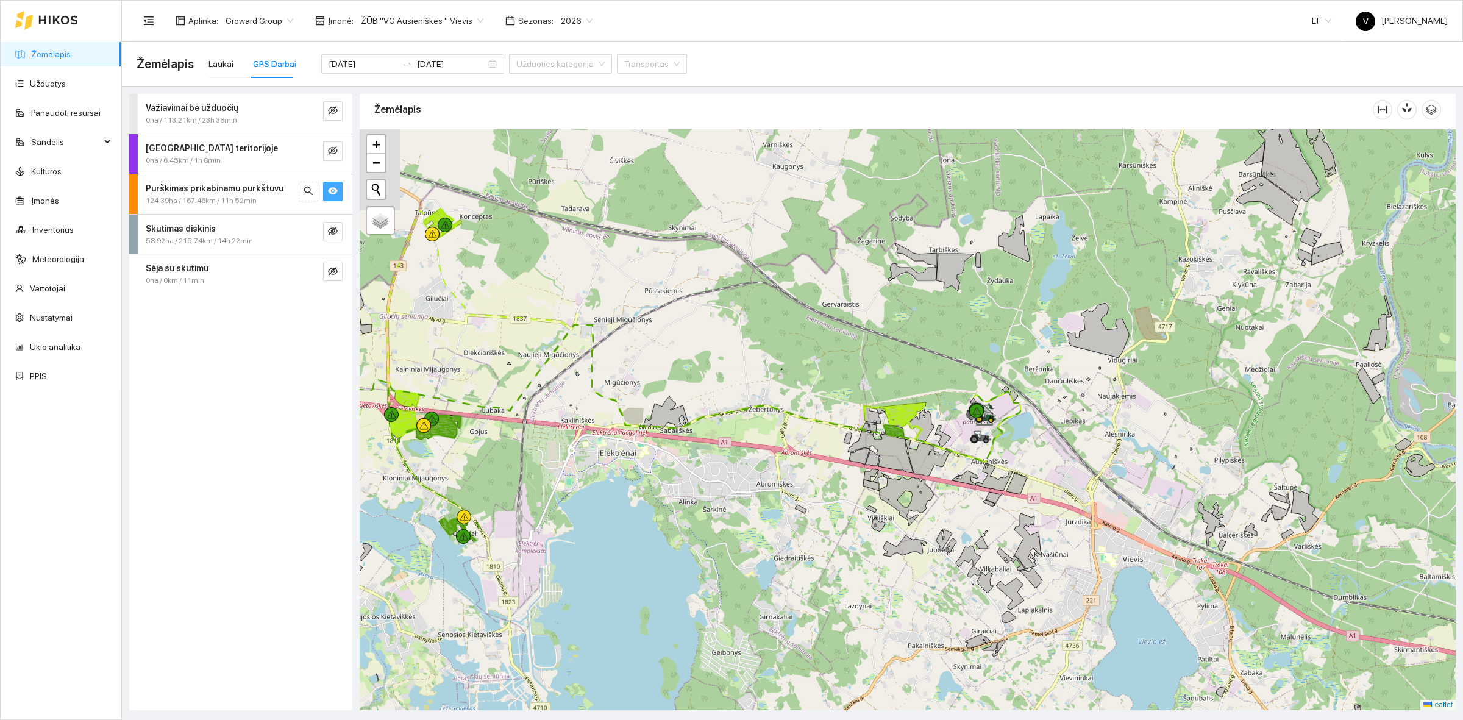
drag, startPoint x: 797, startPoint y: 390, endPoint x: 790, endPoint y: 373, distance: 18.6
click at [799, 385] on div at bounding box center [908, 419] width 1096 height 581
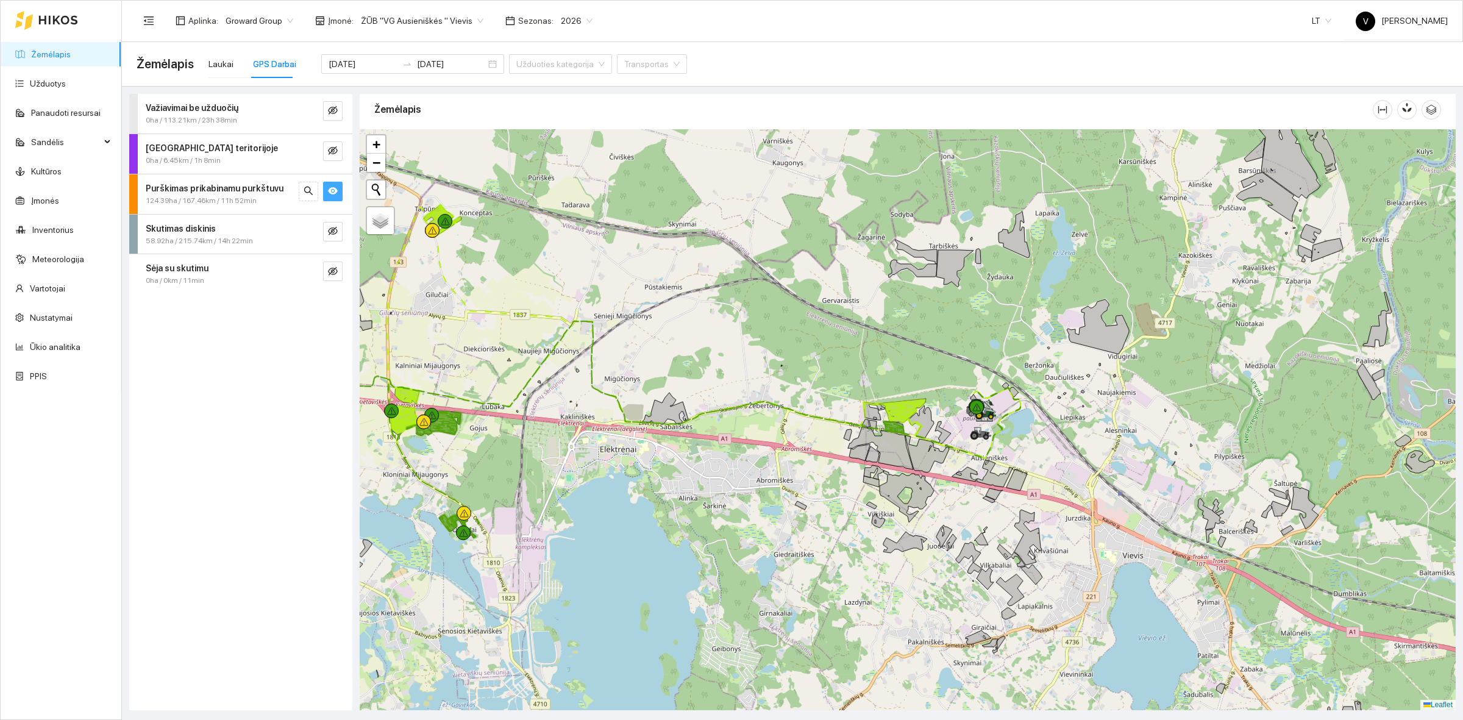
click at [333, 186] on icon "eye" at bounding box center [333, 191] width 10 height 10
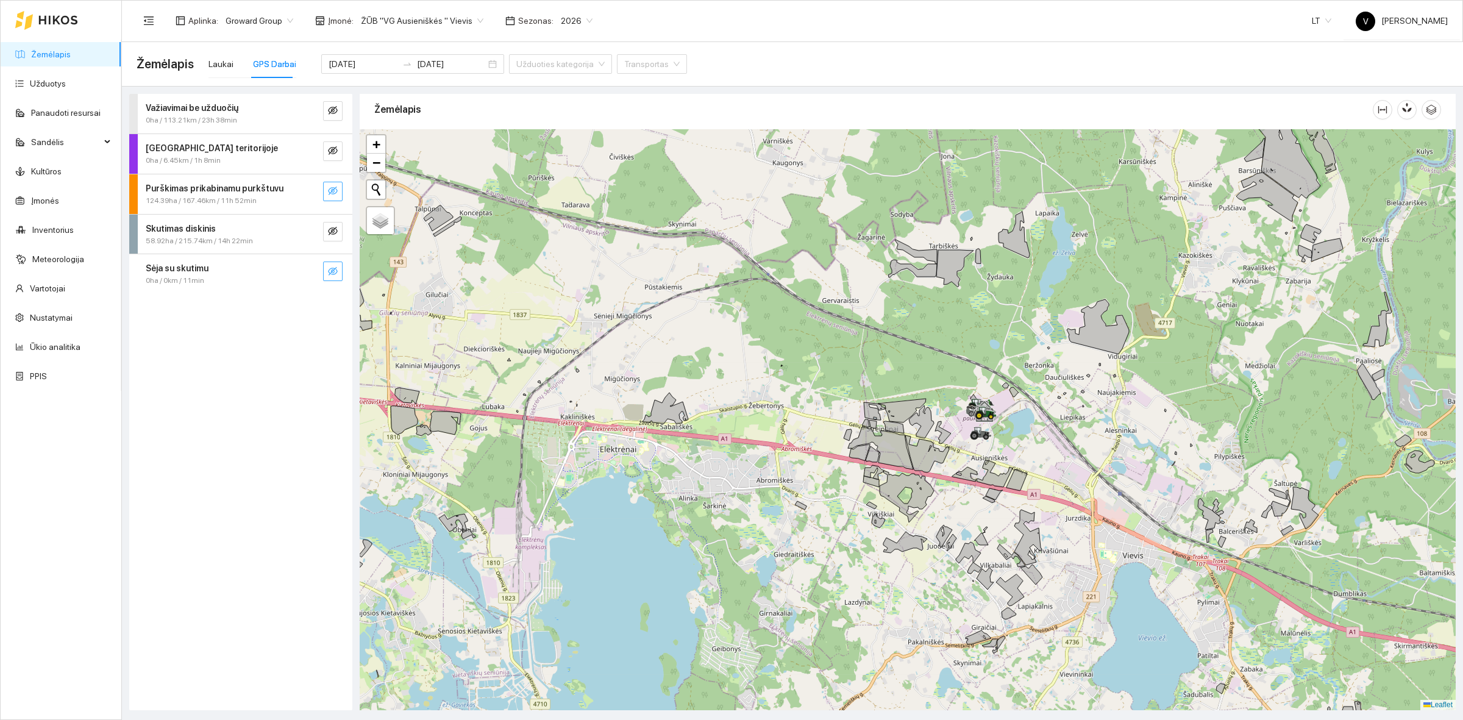
click at [333, 273] on icon "eye-invisible" at bounding box center [333, 271] width 10 height 10
drag, startPoint x: 951, startPoint y: 507, endPoint x: 980, endPoint y: 458, distance: 56.9
click at [980, 458] on div at bounding box center [908, 419] width 1096 height 581
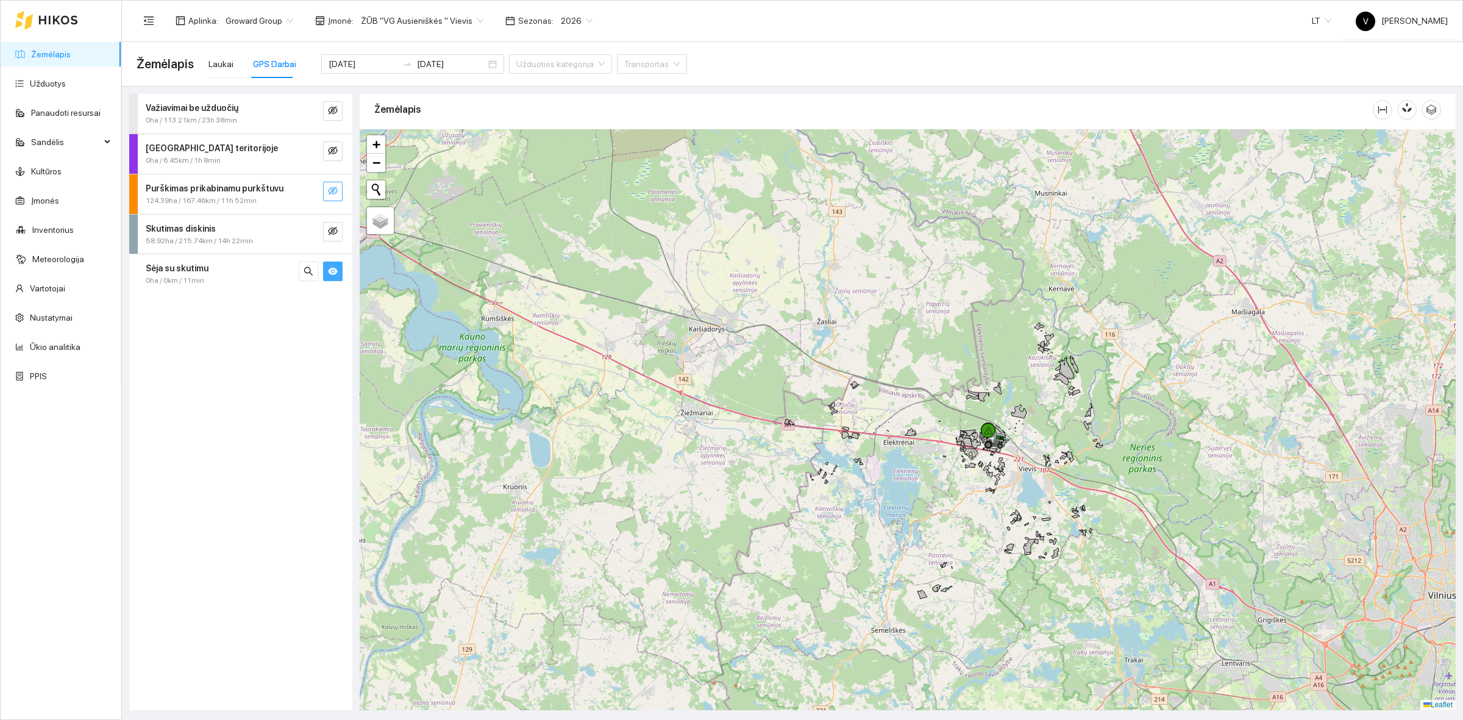
drag, startPoint x: 1046, startPoint y: 479, endPoint x: 1006, endPoint y: 465, distance: 42.4
click at [1006, 465] on div at bounding box center [908, 419] width 1096 height 581
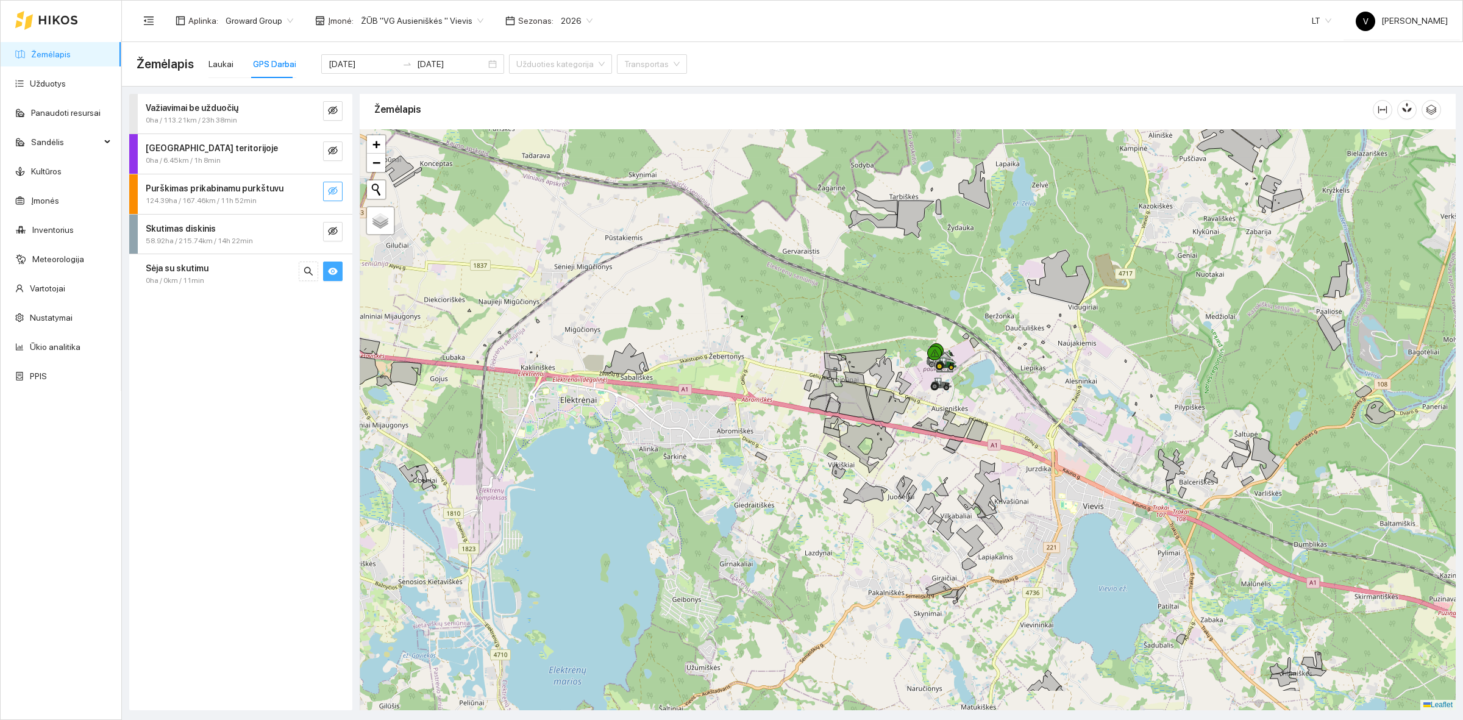
drag, startPoint x: 931, startPoint y: 477, endPoint x: 949, endPoint y: 435, distance: 46.2
click at [949, 435] on icon at bounding box center [955, 424] width 36 height 27
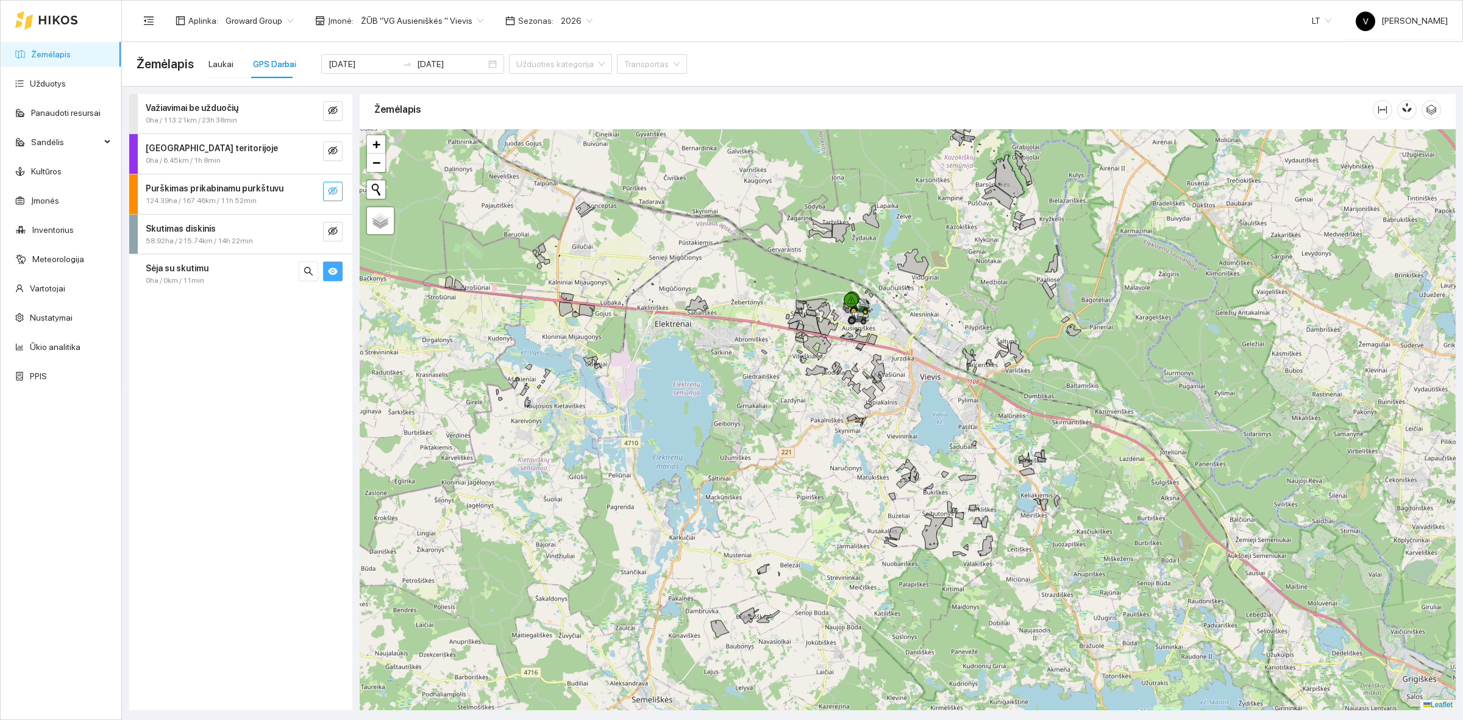
drag, startPoint x: 970, startPoint y: 470, endPoint x: 878, endPoint y: 376, distance: 131.9
click at [878, 376] on icon at bounding box center [877, 367] width 13 height 27
click at [332, 272] on icon "eye" at bounding box center [333, 271] width 10 height 10
click at [331, 266] on icon "eye-invisible" at bounding box center [333, 271] width 10 height 10
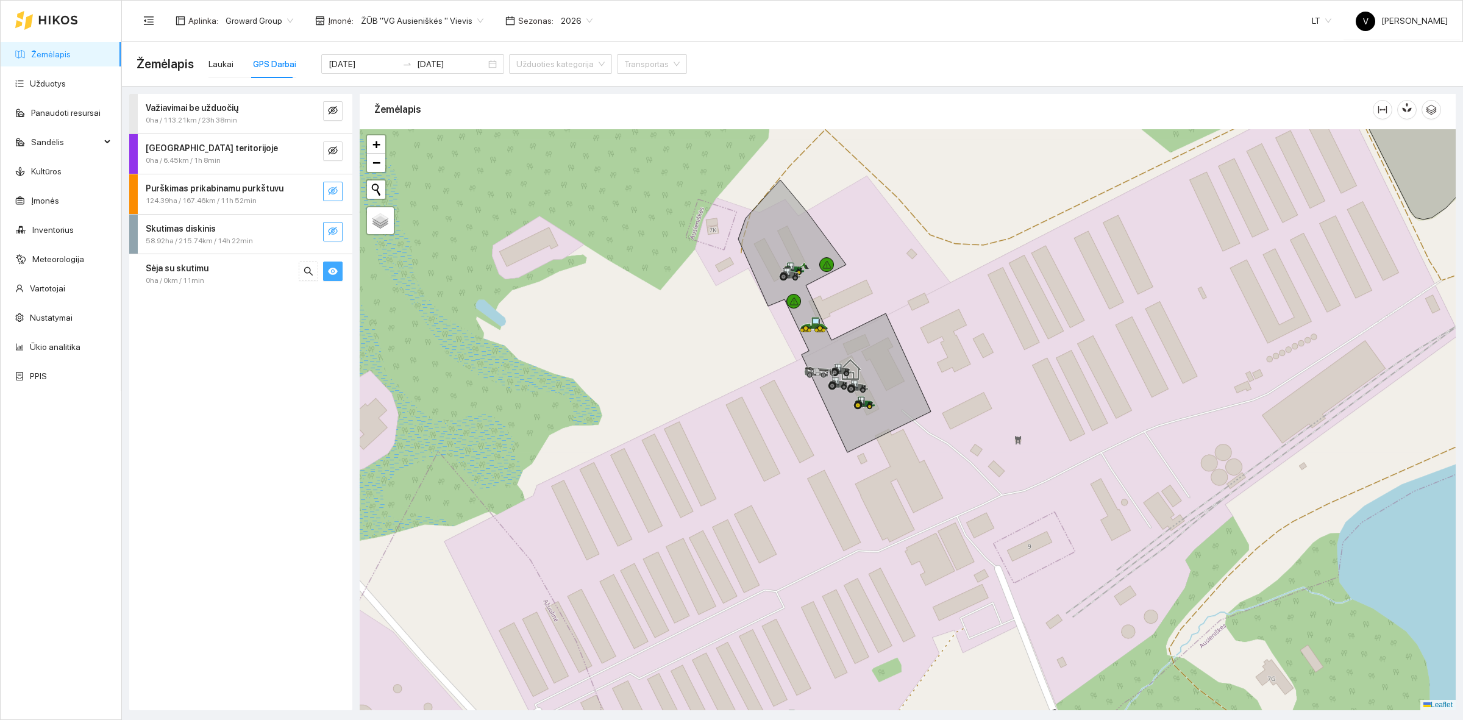
click at [340, 232] on button "button" at bounding box center [333, 232] width 20 height 20
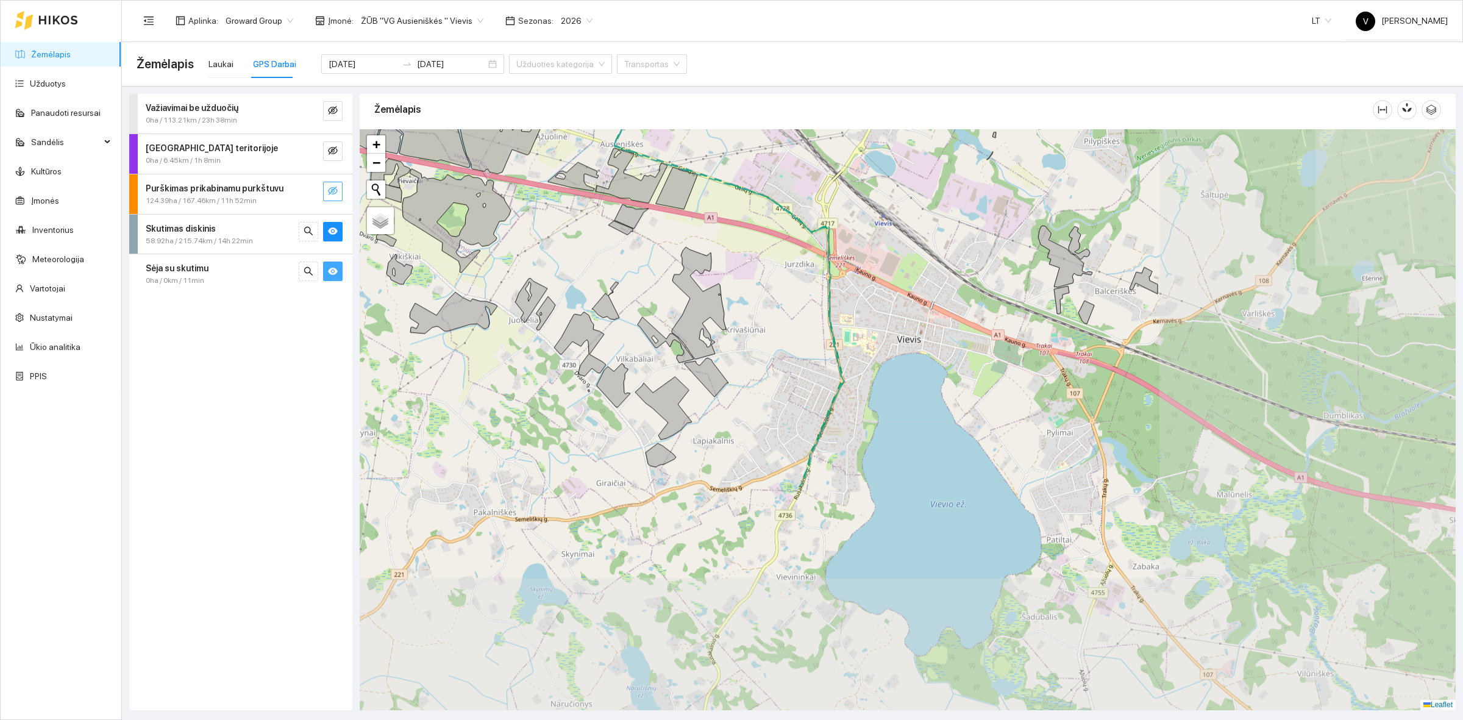
drag, startPoint x: 1070, startPoint y: 317, endPoint x: 769, endPoint y: 78, distance: 384.4
click at [769, 72] on main "Žemėlapis Laukai GPS Darbai 2025-10-06 2025-10-06 Užduoties kategorija Transpor…" at bounding box center [792, 381] width 1341 height 678
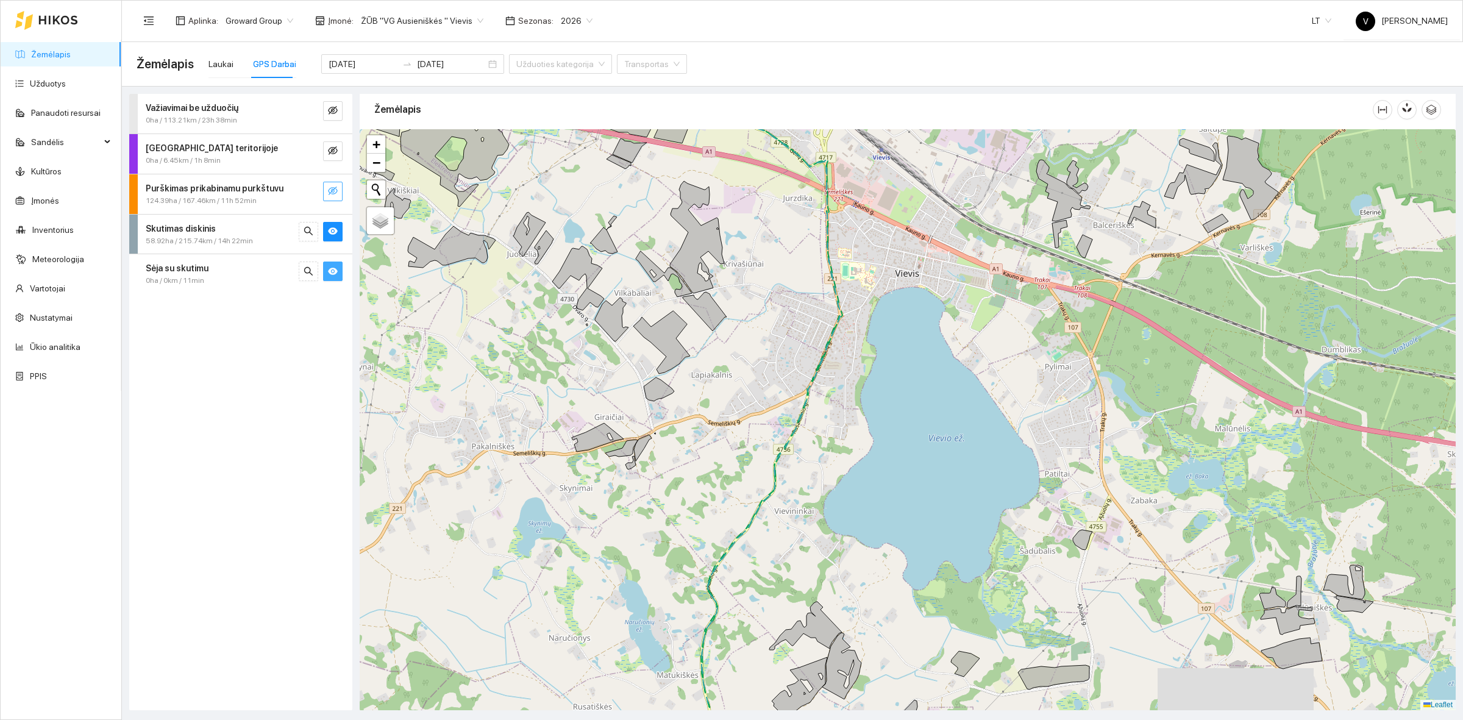
drag, startPoint x: 783, startPoint y: 391, endPoint x: 870, endPoint y: 206, distance: 204.0
click at [867, 218] on div at bounding box center [908, 419] width 1096 height 581
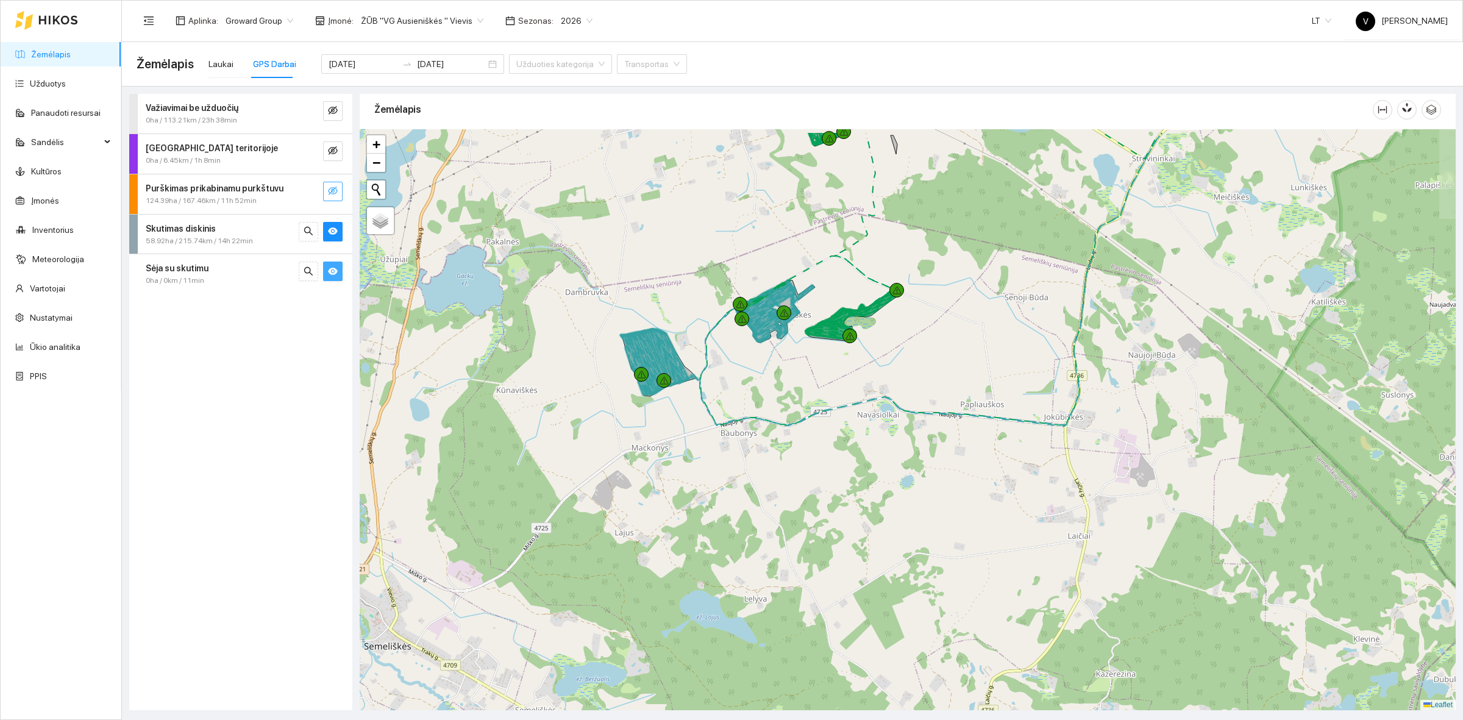
drag, startPoint x: 793, startPoint y: 349, endPoint x: 794, endPoint y: 403, distance: 54.3
click at [794, 403] on div at bounding box center [908, 419] width 1096 height 581
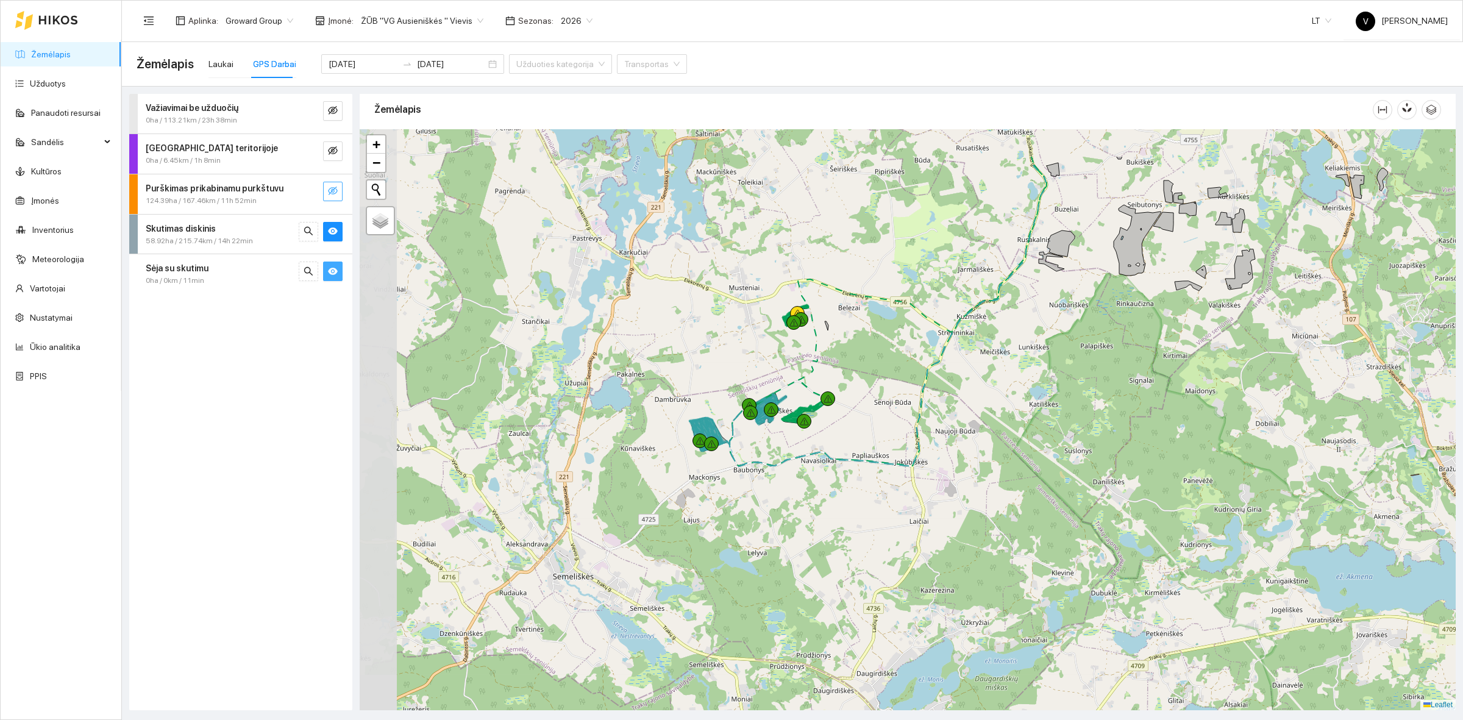
drag, startPoint x: 574, startPoint y: 258, endPoint x: 668, endPoint y: 334, distance: 120.9
click at [668, 334] on div at bounding box center [908, 419] width 1096 height 581
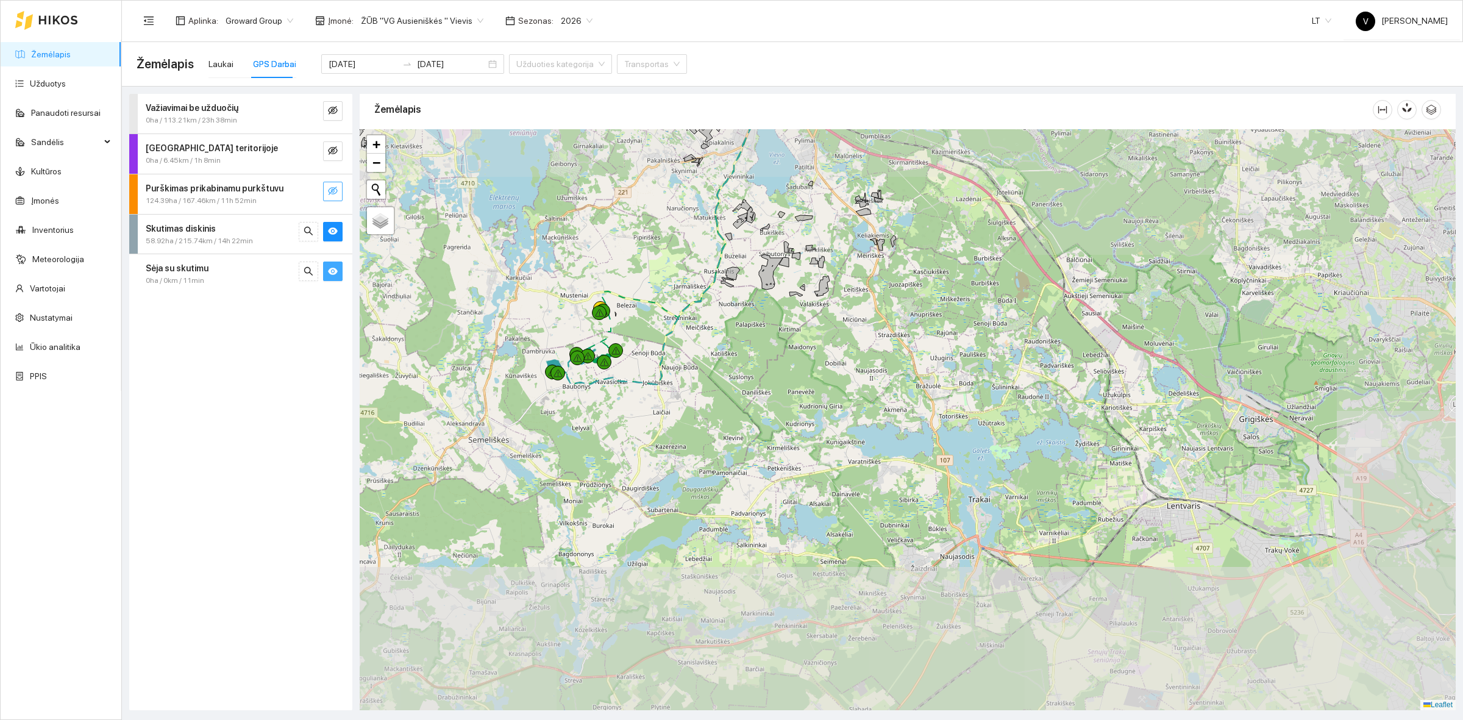
drag, startPoint x: 433, startPoint y: 313, endPoint x: 494, endPoint y: 389, distance: 97.2
click at [541, 429] on div at bounding box center [908, 419] width 1096 height 581
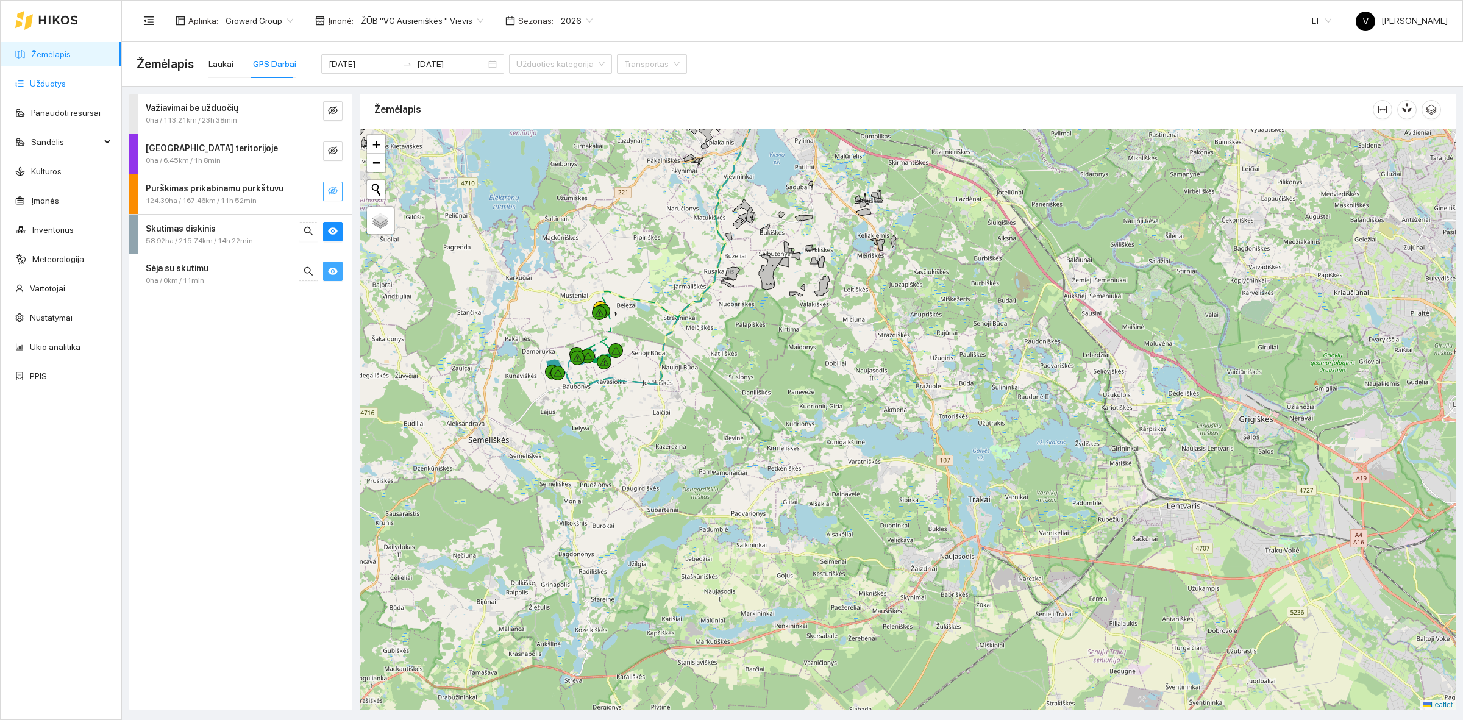
click at [49, 88] on link "Užduotys" at bounding box center [48, 84] width 36 height 10
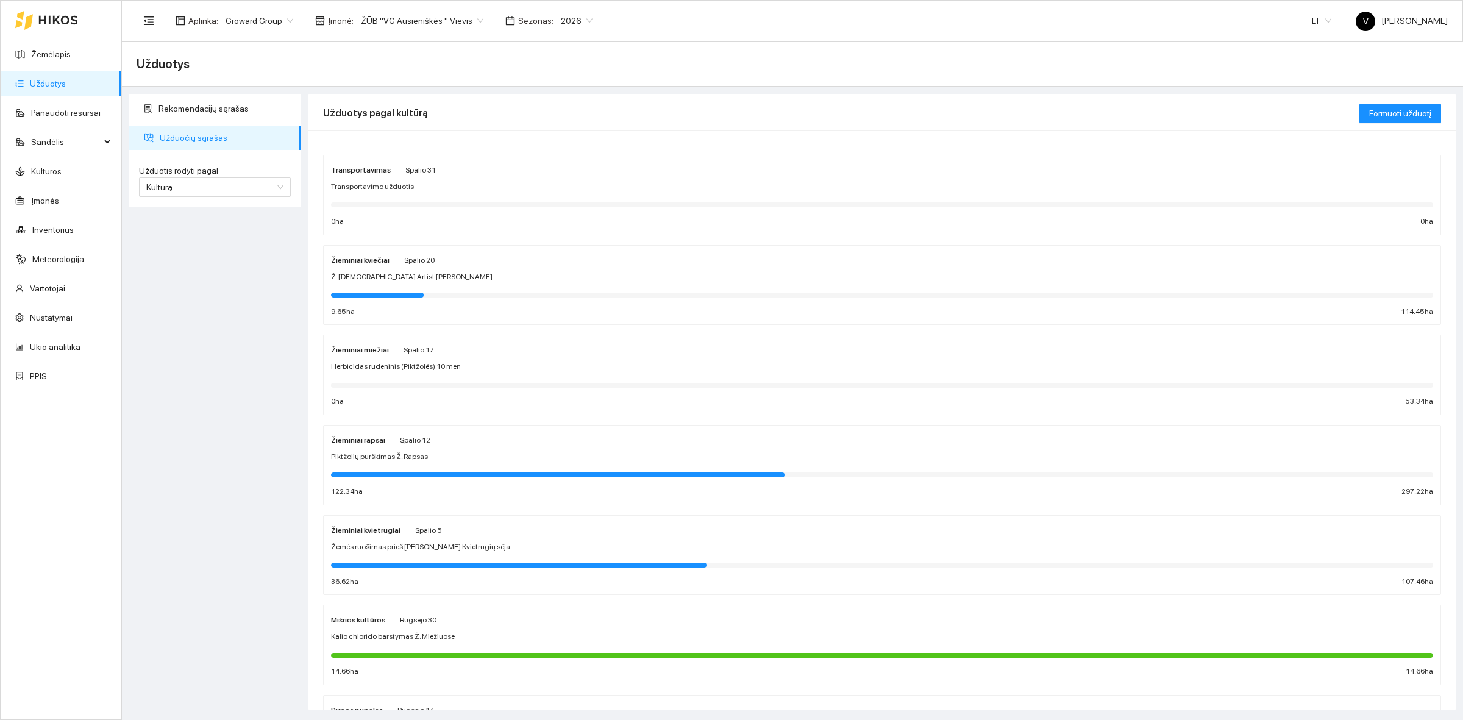
click at [366, 443] on strong "Žieminiai rapsai" at bounding box center [358, 440] width 54 height 9
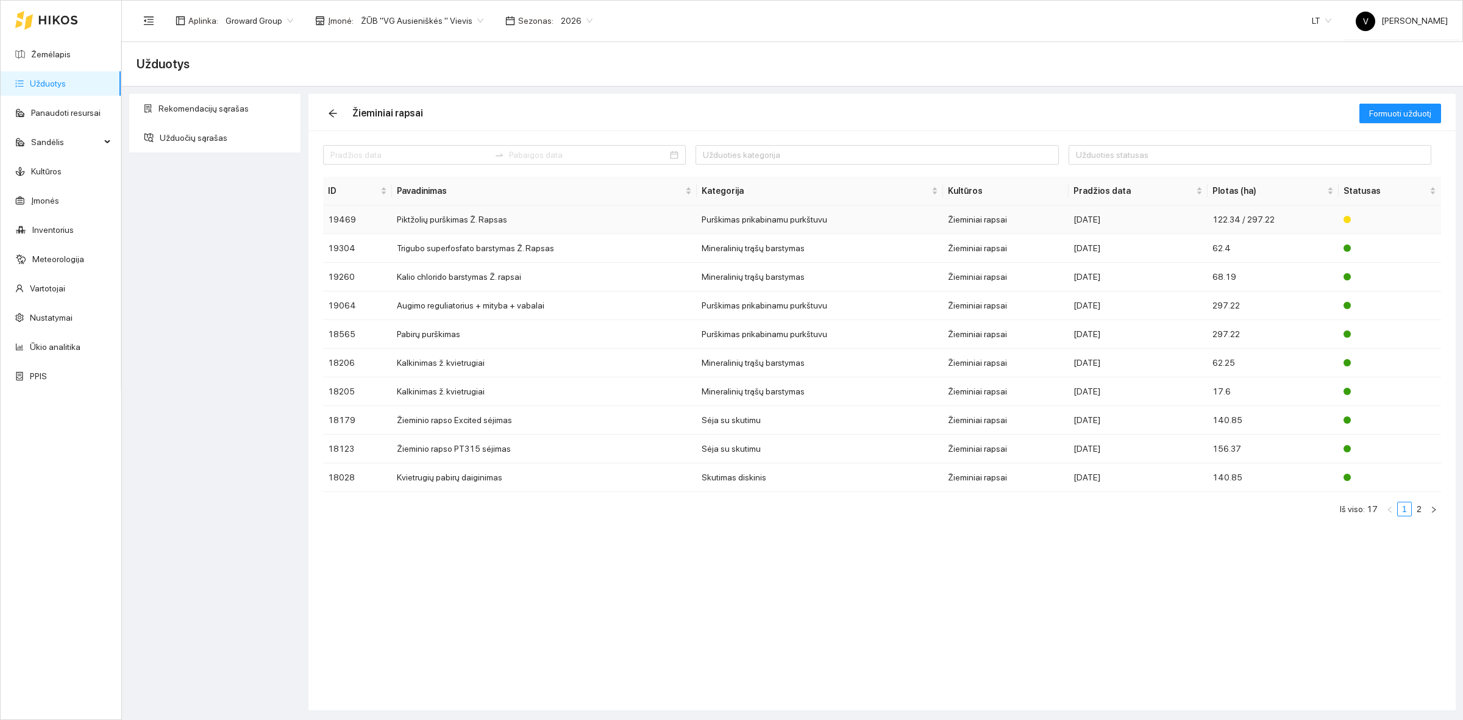
click at [427, 222] on td "Piktžolių purškimas Ž. Rapsas" at bounding box center [544, 219] width 305 height 29
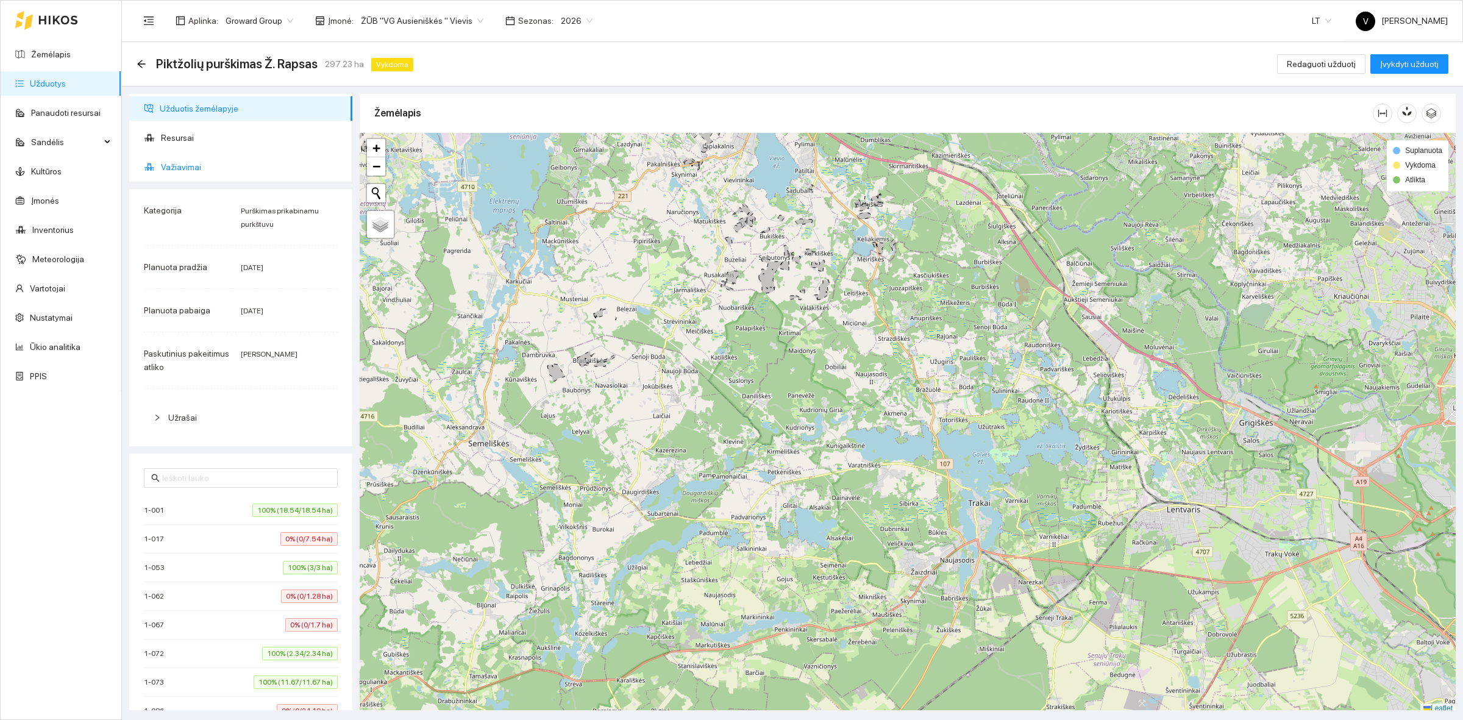
click at [188, 160] on span "Važiavimai" at bounding box center [252, 167] width 182 height 24
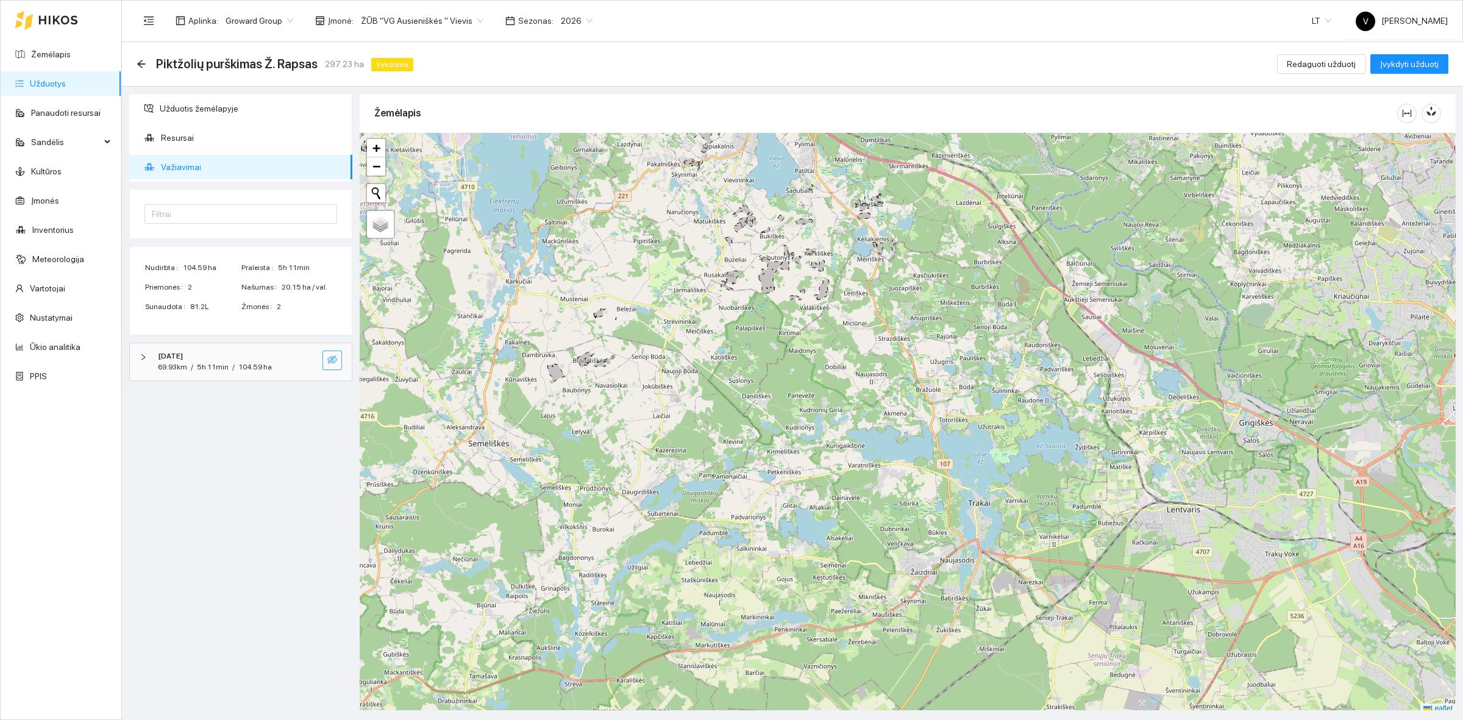
click at [332, 360] on icon "eye-invisible" at bounding box center [332, 359] width 10 height 9
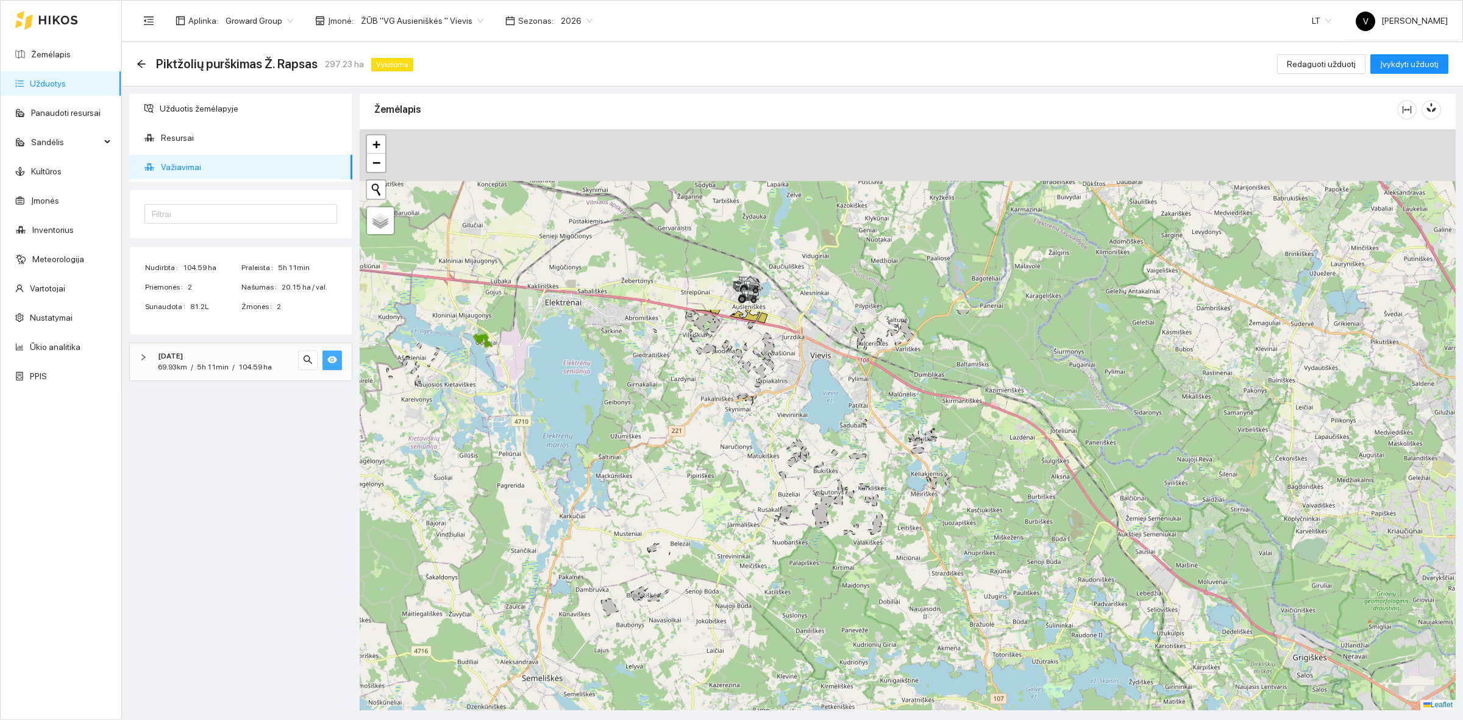
drag, startPoint x: 753, startPoint y: 369, endPoint x: 722, endPoint y: 375, distance: 31.0
click at [802, 541] on div at bounding box center [908, 419] width 1096 height 581
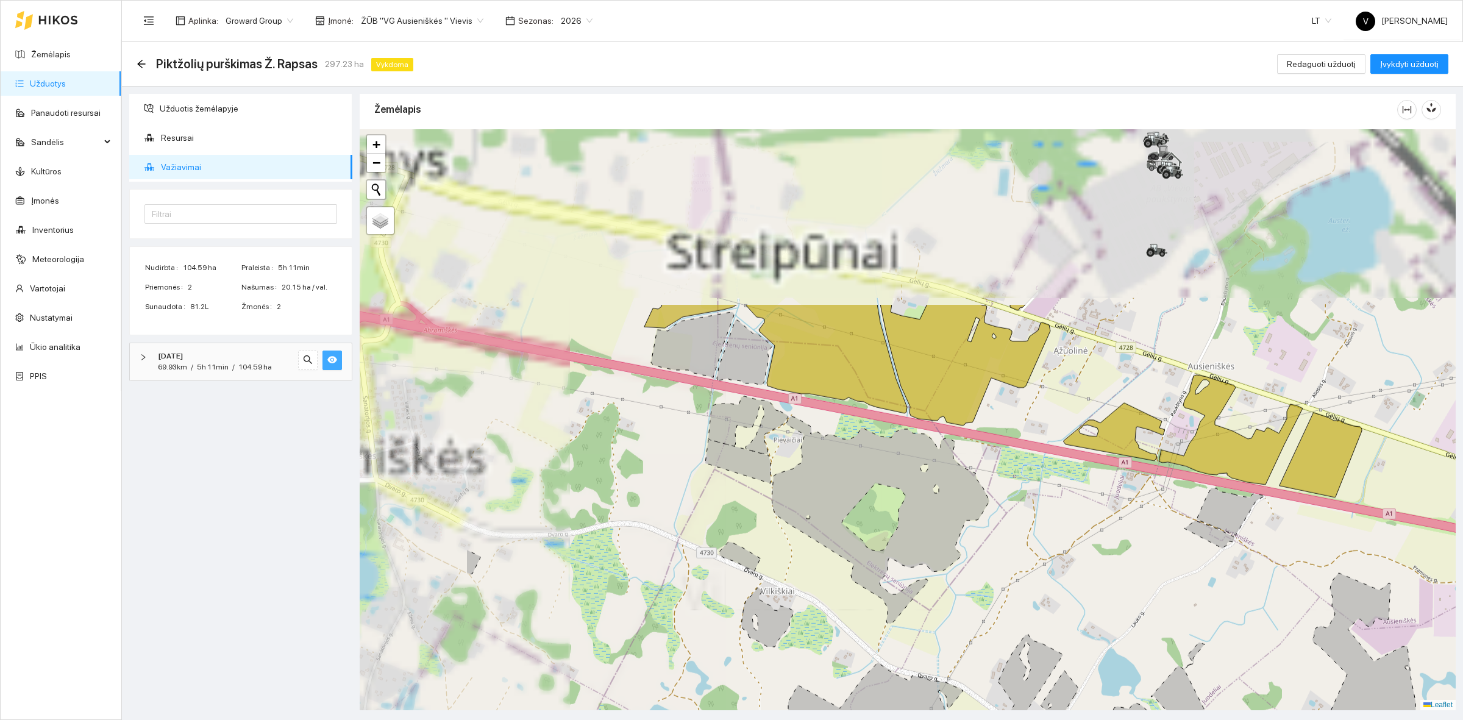
drag, startPoint x: 724, startPoint y: 349, endPoint x: 941, endPoint y: 582, distance: 318.7
click at [941, 582] on div at bounding box center [908, 419] width 1096 height 581
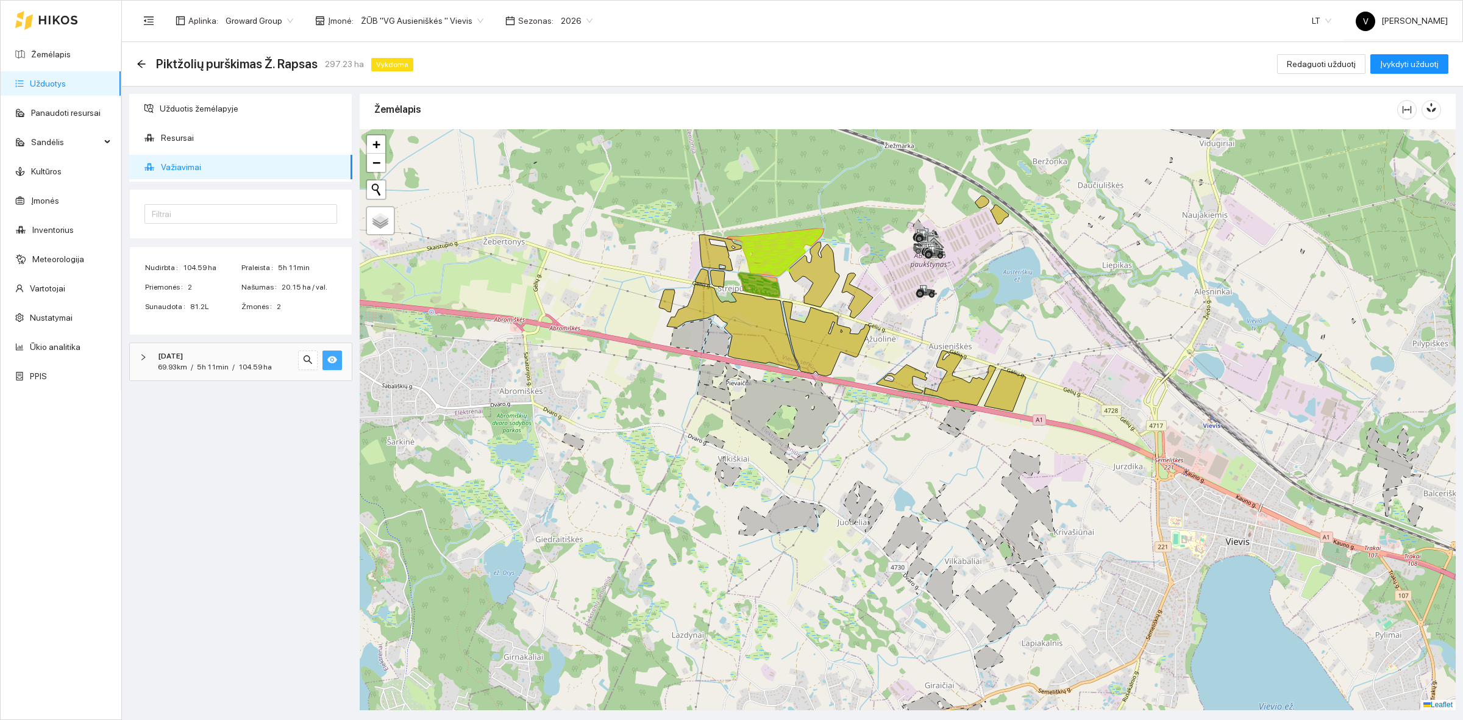
drag, startPoint x: 705, startPoint y: 338, endPoint x: 881, endPoint y: 486, distance: 230.6
click at [881, 486] on div at bounding box center [908, 419] width 1096 height 581
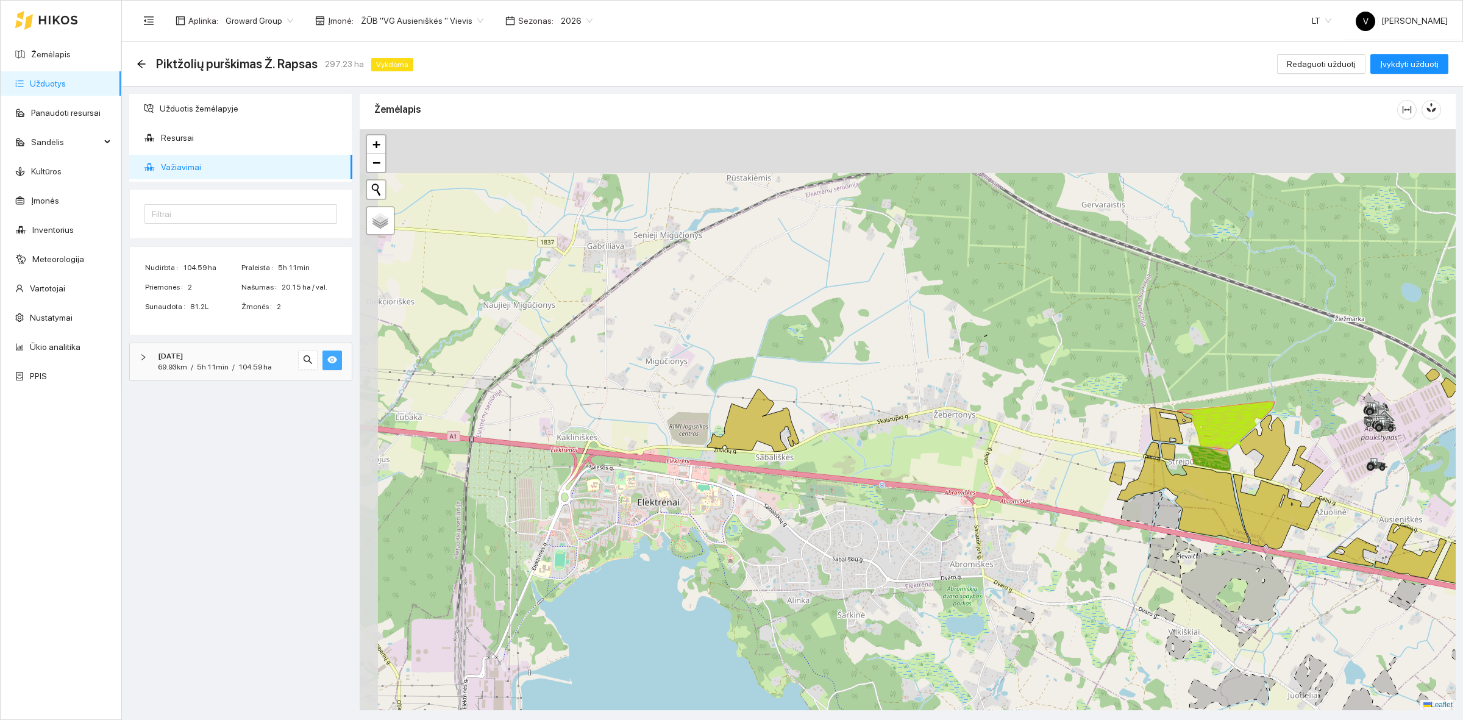
drag, startPoint x: 596, startPoint y: 331, endPoint x: 988, endPoint y: 488, distance: 421.8
click at [988, 488] on div at bounding box center [908, 419] width 1096 height 581
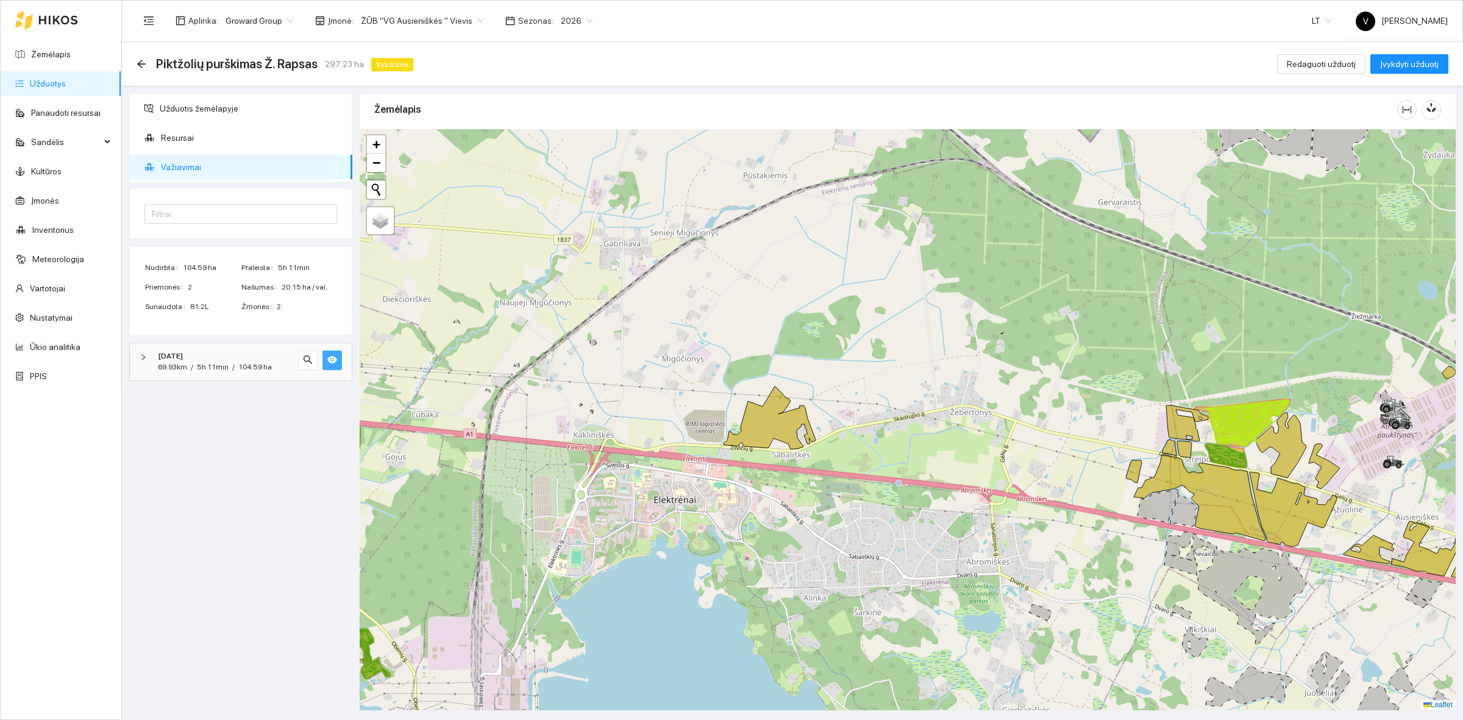
drag, startPoint x: 864, startPoint y: 430, endPoint x: 1028, endPoint y: 415, distance: 164.1
click at [1028, 415] on div at bounding box center [908, 419] width 1096 height 581
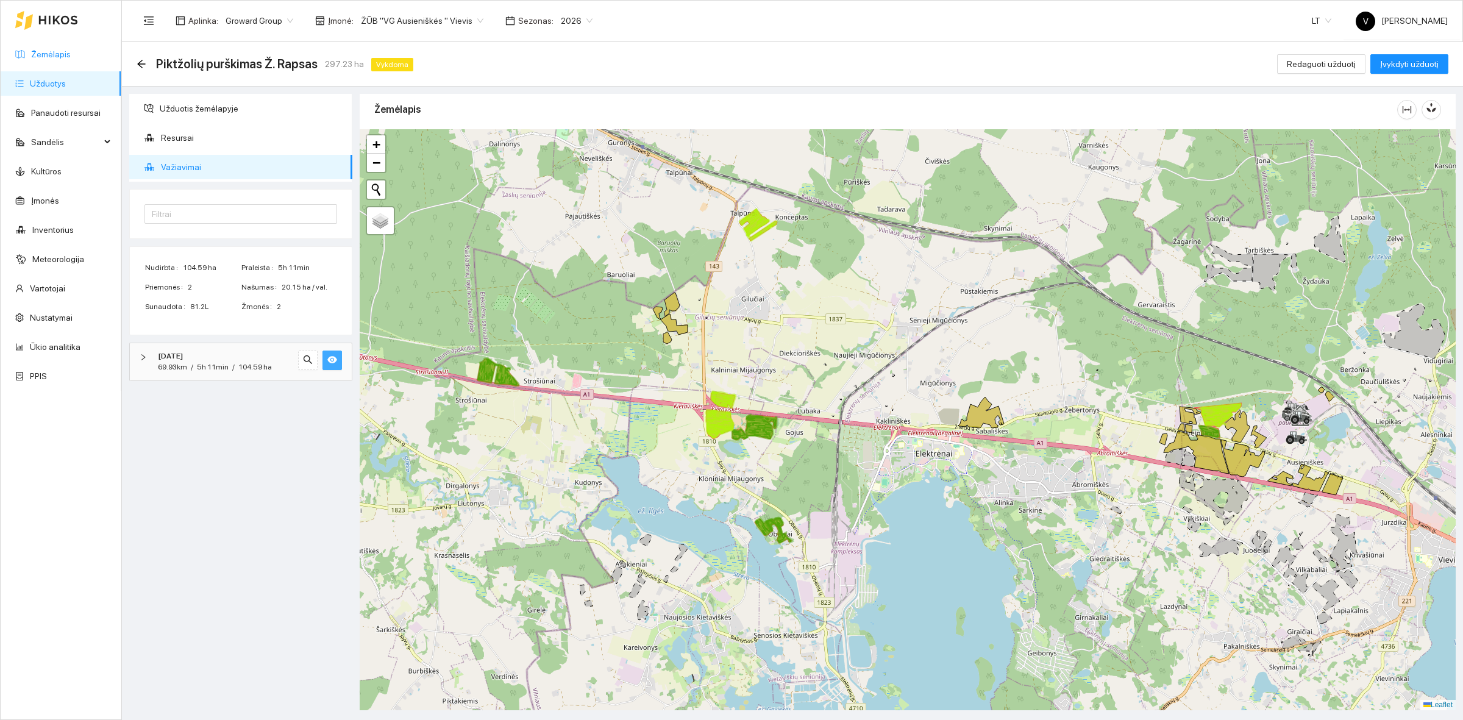
click at [44, 53] on link "Žemėlapis" at bounding box center [51, 54] width 40 height 10
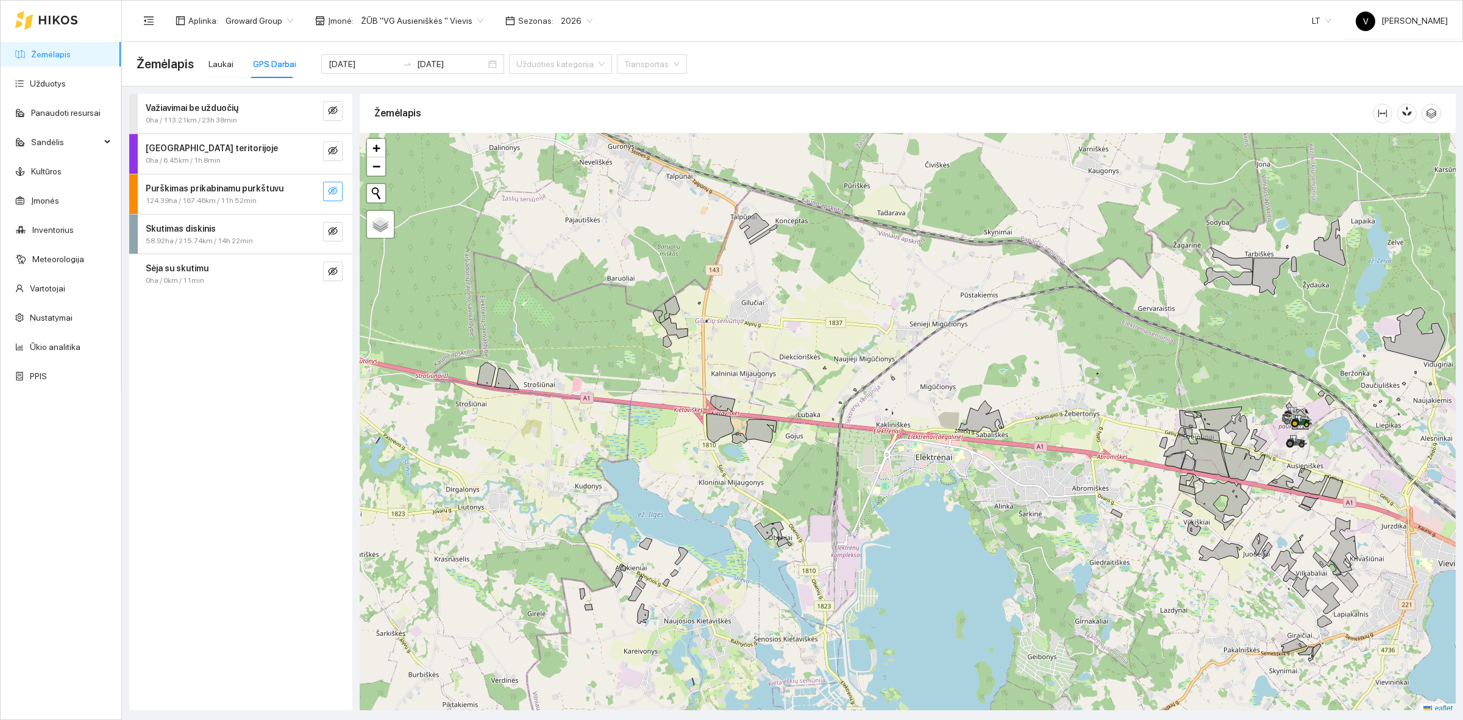
click at [329, 186] on icon "eye-invisible" at bounding box center [333, 191] width 10 height 10
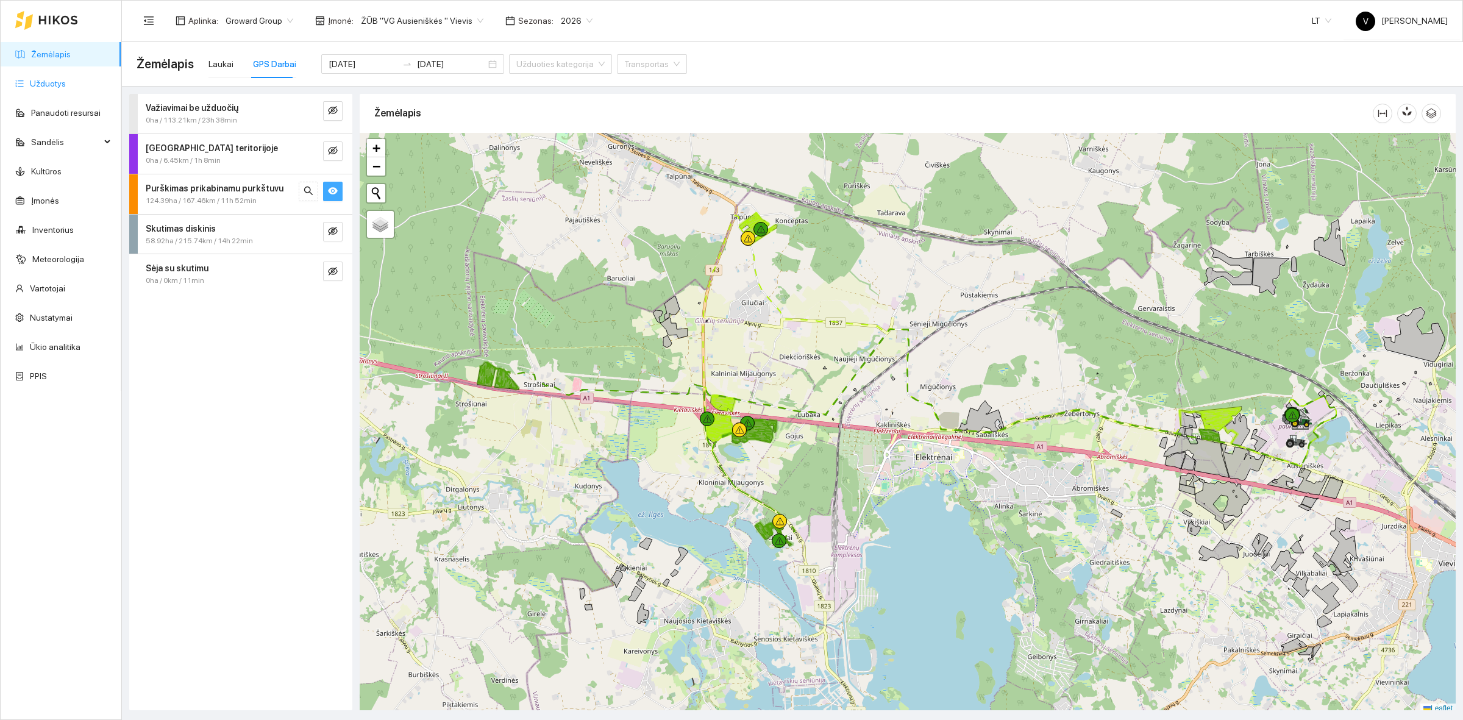
click at [62, 79] on link "Užduotys" at bounding box center [48, 84] width 36 height 10
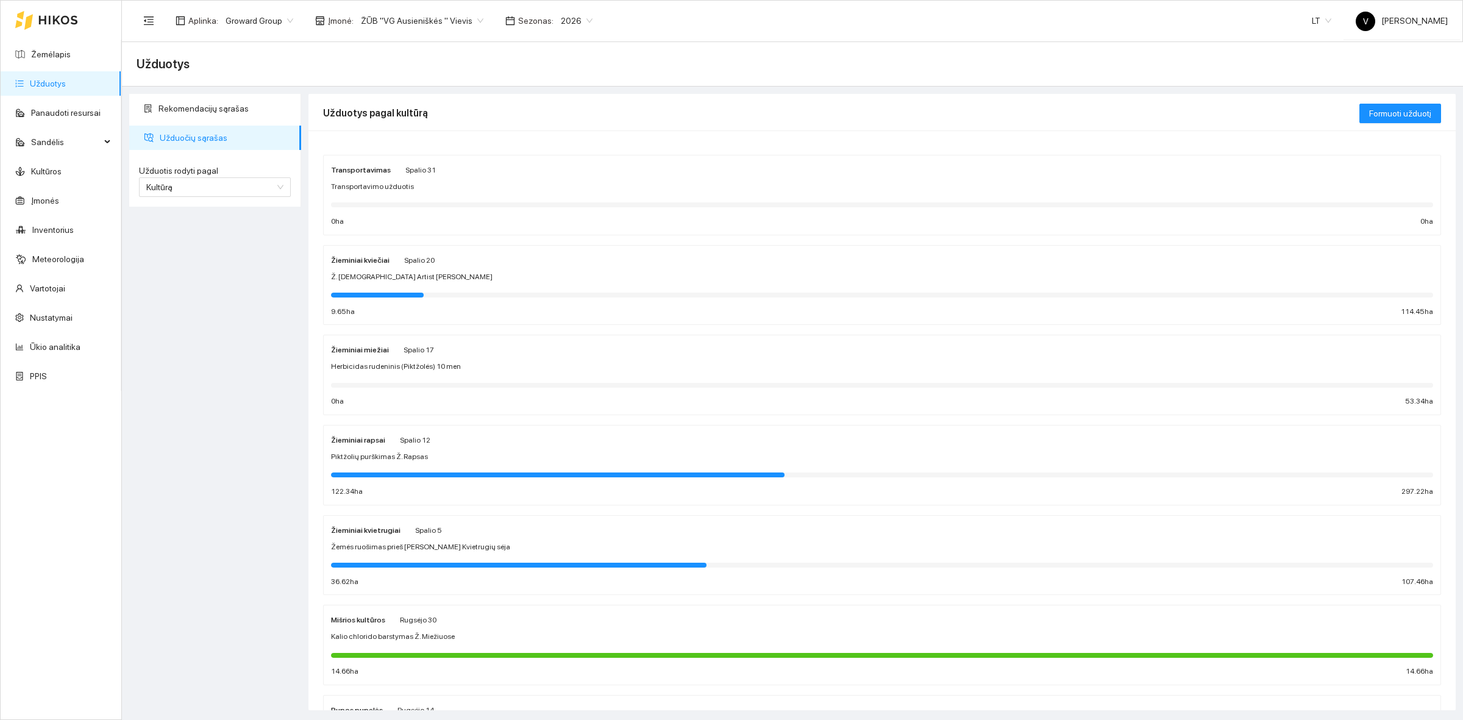
click at [369, 263] on strong "Žieminiai kviečiai" at bounding box center [360, 260] width 59 height 9
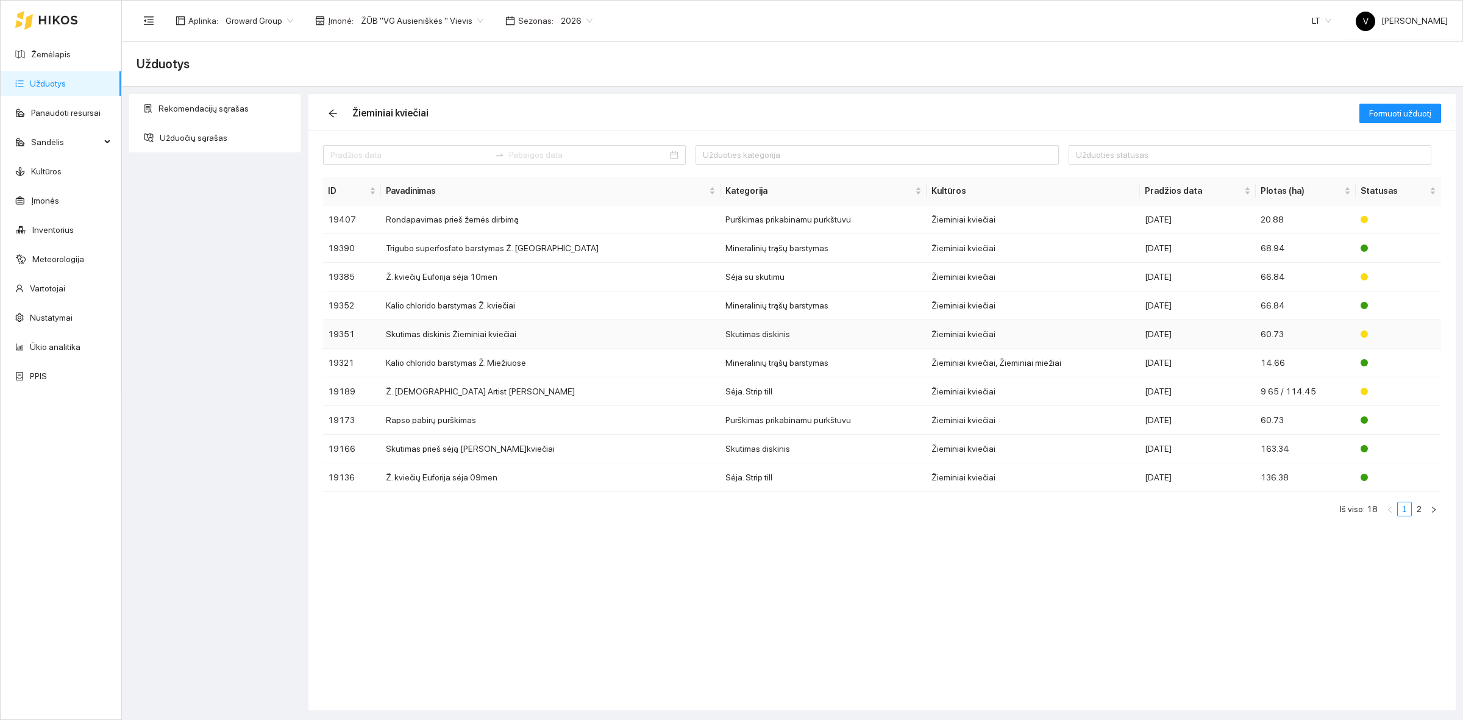
click at [472, 338] on td "Skutimas diskinis Žieminiai kviečiai" at bounding box center [551, 334] width 340 height 29
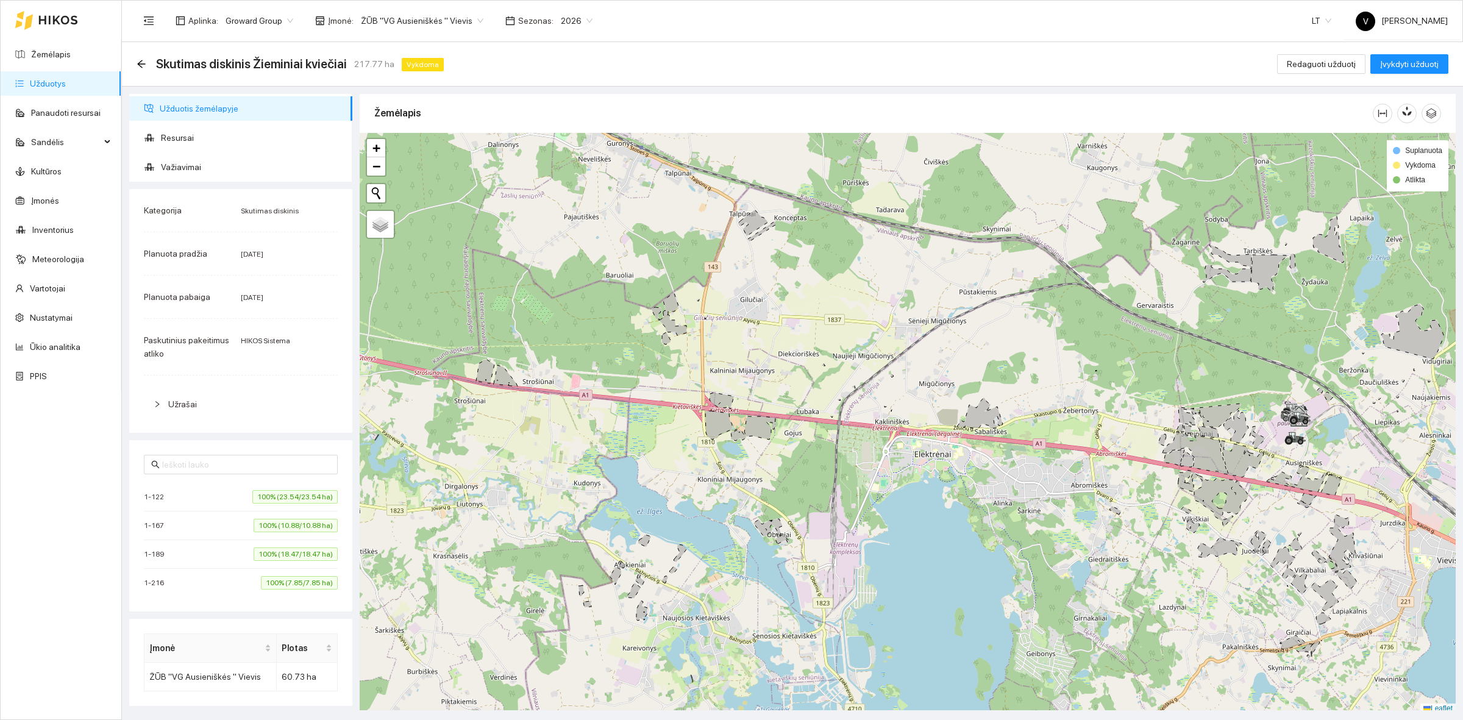
scroll to position [4, 0]
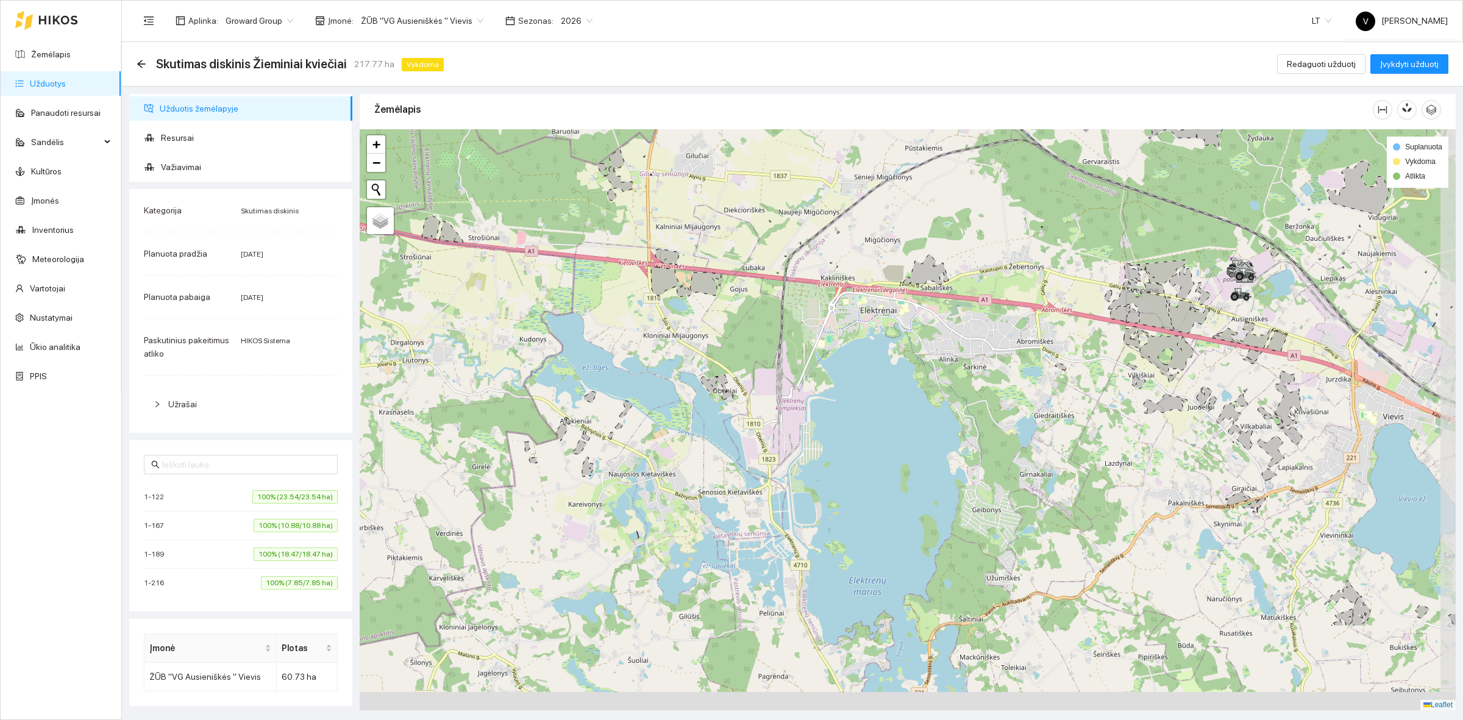
drag, startPoint x: 829, startPoint y: 489, endPoint x: 770, endPoint y: 336, distance: 164.0
click at [776, 341] on div at bounding box center [908, 419] width 1096 height 581
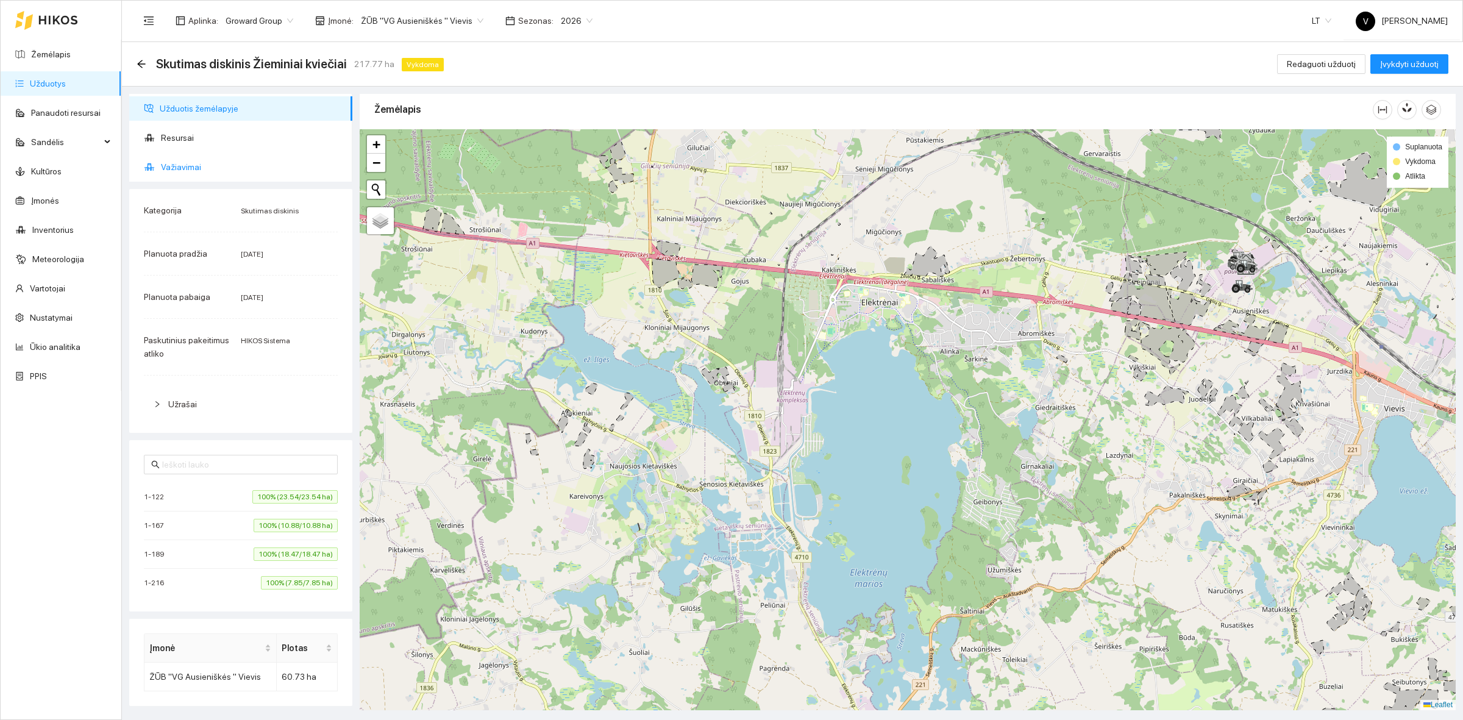
click at [188, 168] on span "Važiavimai" at bounding box center [252, 167] width 182 height 24
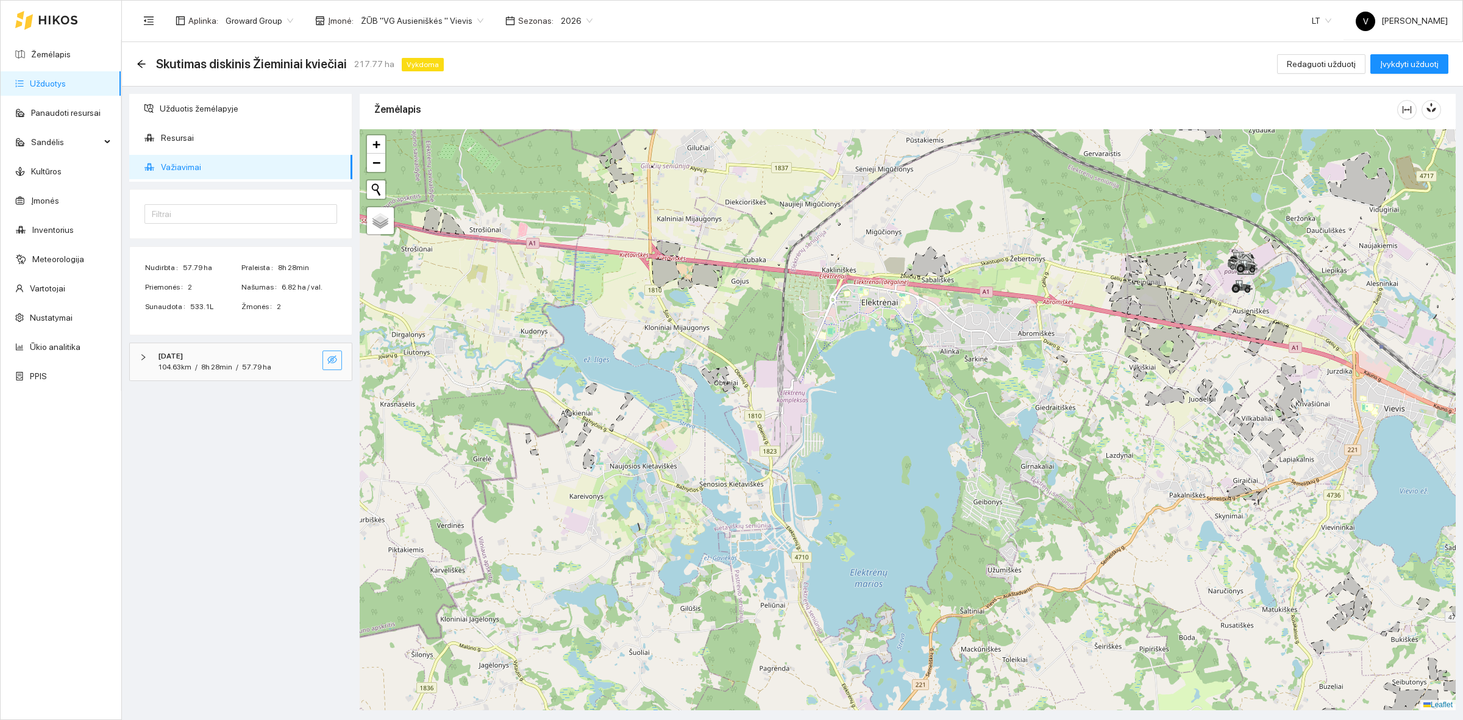
click at [331, 360] on icon "eye-invisible" at bounding box center [332, 359] width 10 height 9
click at [1000, 474] on div at bounding box center [908, 419] width 1096 height 581
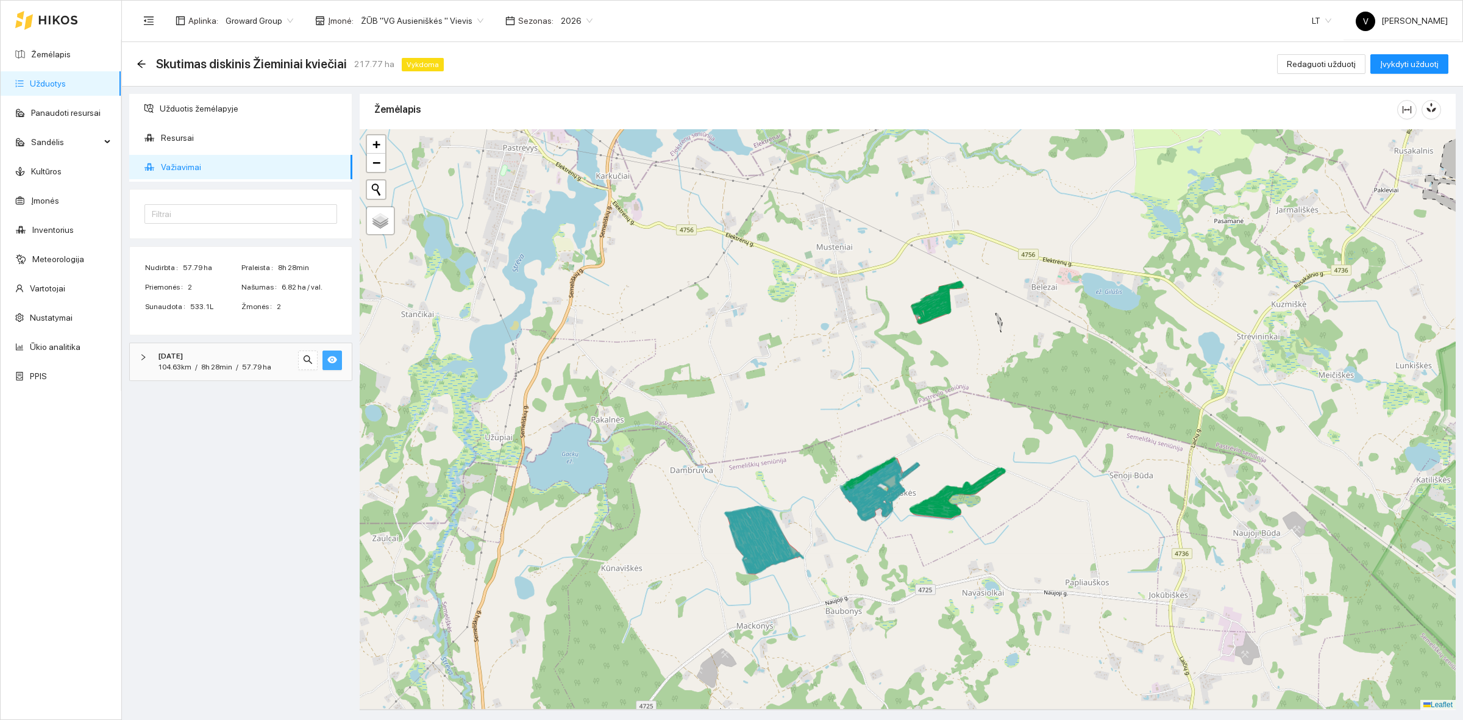
drag, startPoint x: 1028, startPoint y: 538, endPoint x: 941, endPoint y: 507, distance: 93.3
click at [1023, 535] on div at bounding box center [908, 419] width 1096 height 581
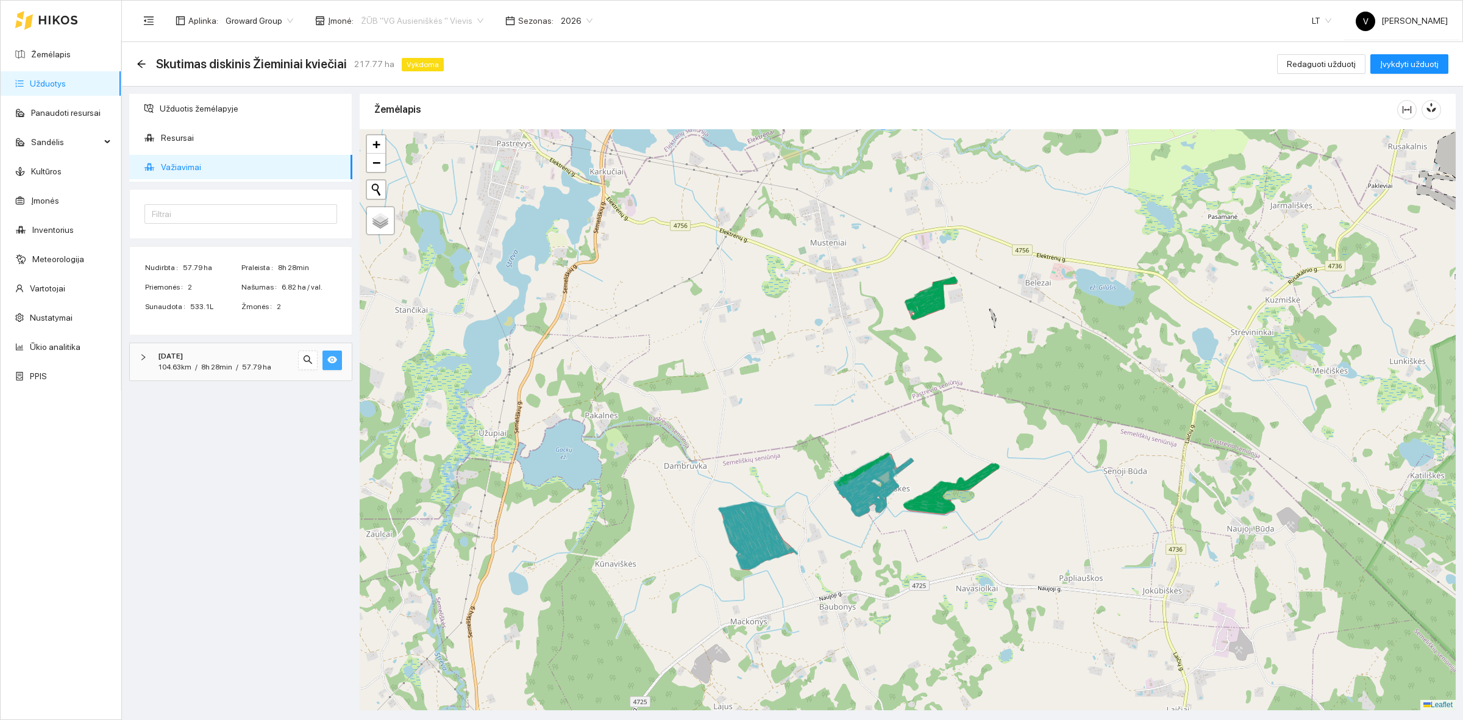
click at [434, 15] on span "ŽŪB "VG Ausieniškės " Vievis" at bounding box center [422, 21] width 123 height 18
click at [436, 96] on div "ŽŪB "VG Ausieniškės" Jonava" at bounding box center [418, 102] width 125 height 13
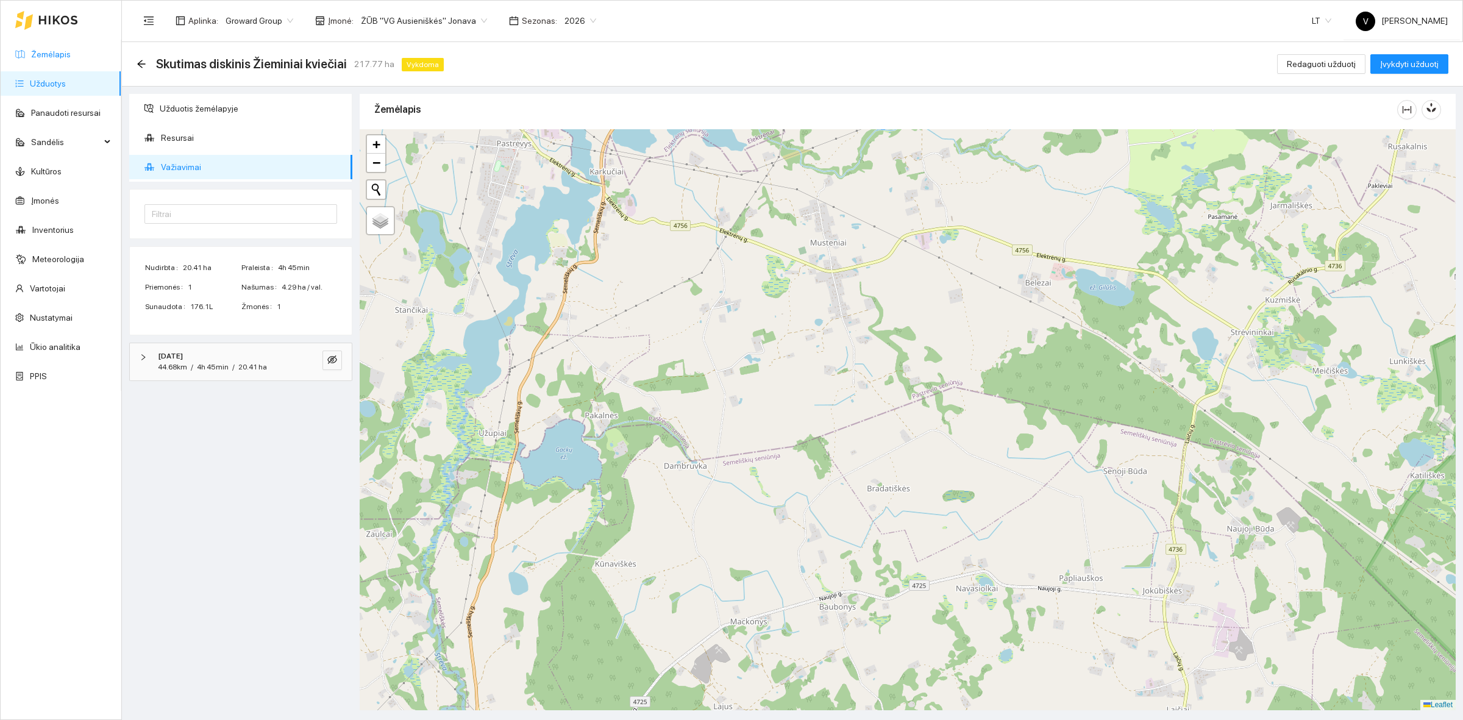
click at [62, 54] on link "Žemėlapis" at bounding box center [51, 54] width 40 height 10
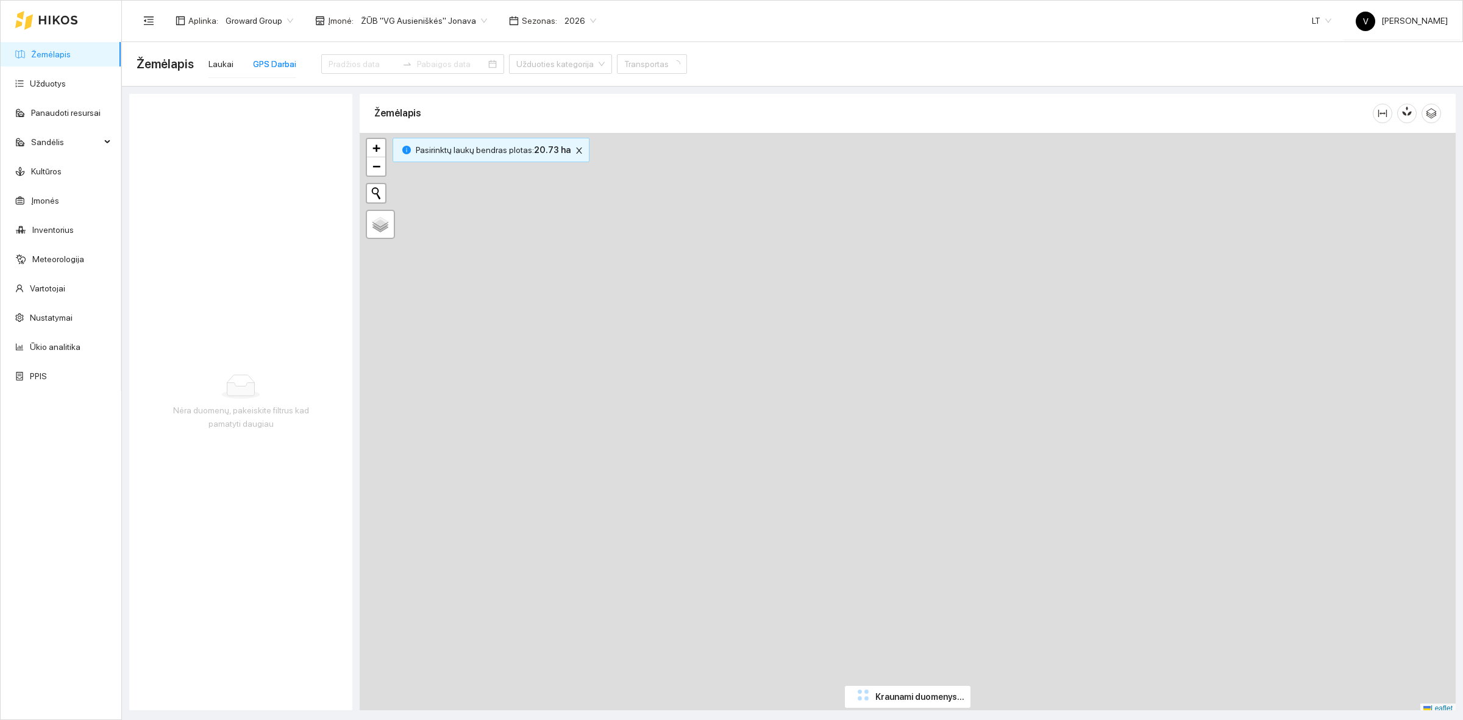
type input "2025-10-06"
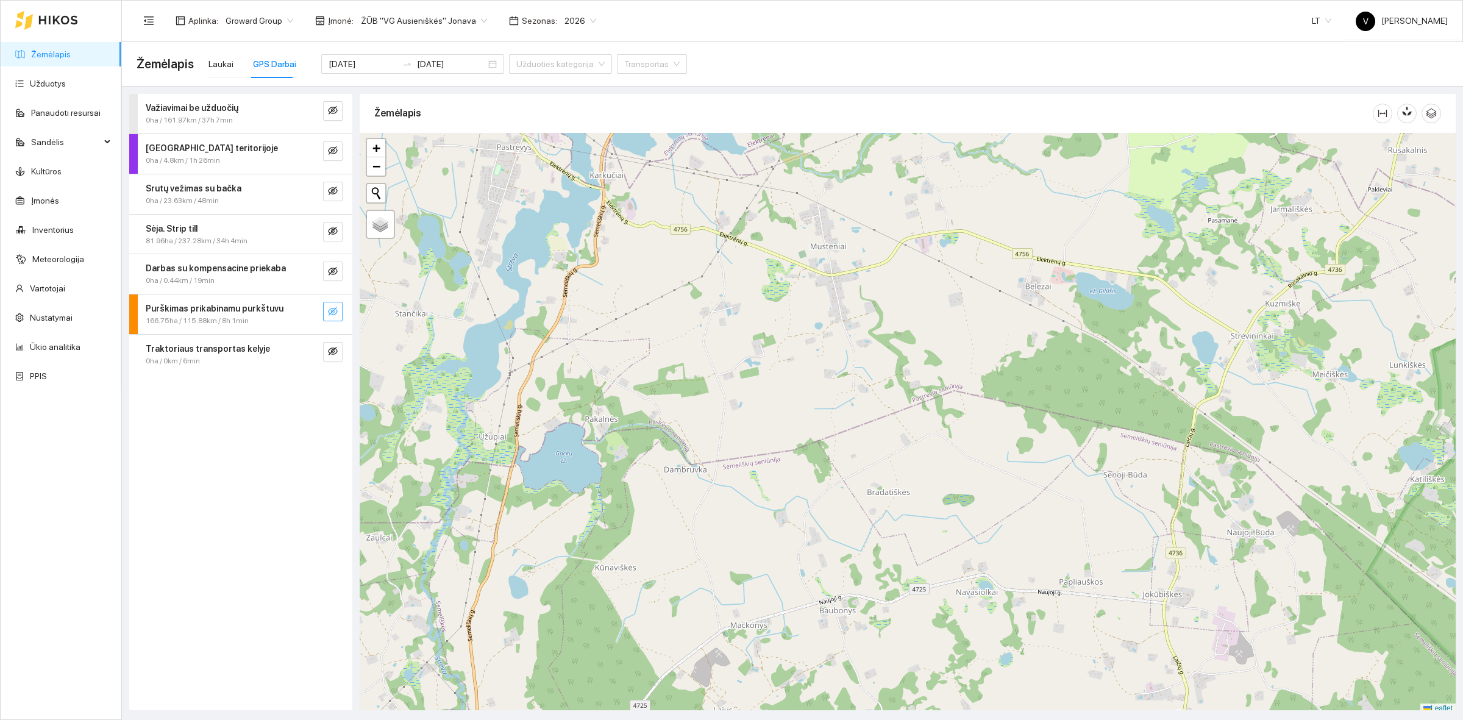
click at [333, 311] on icon "eye-invisible" at bounding box center [333, 311] width 10 height 9
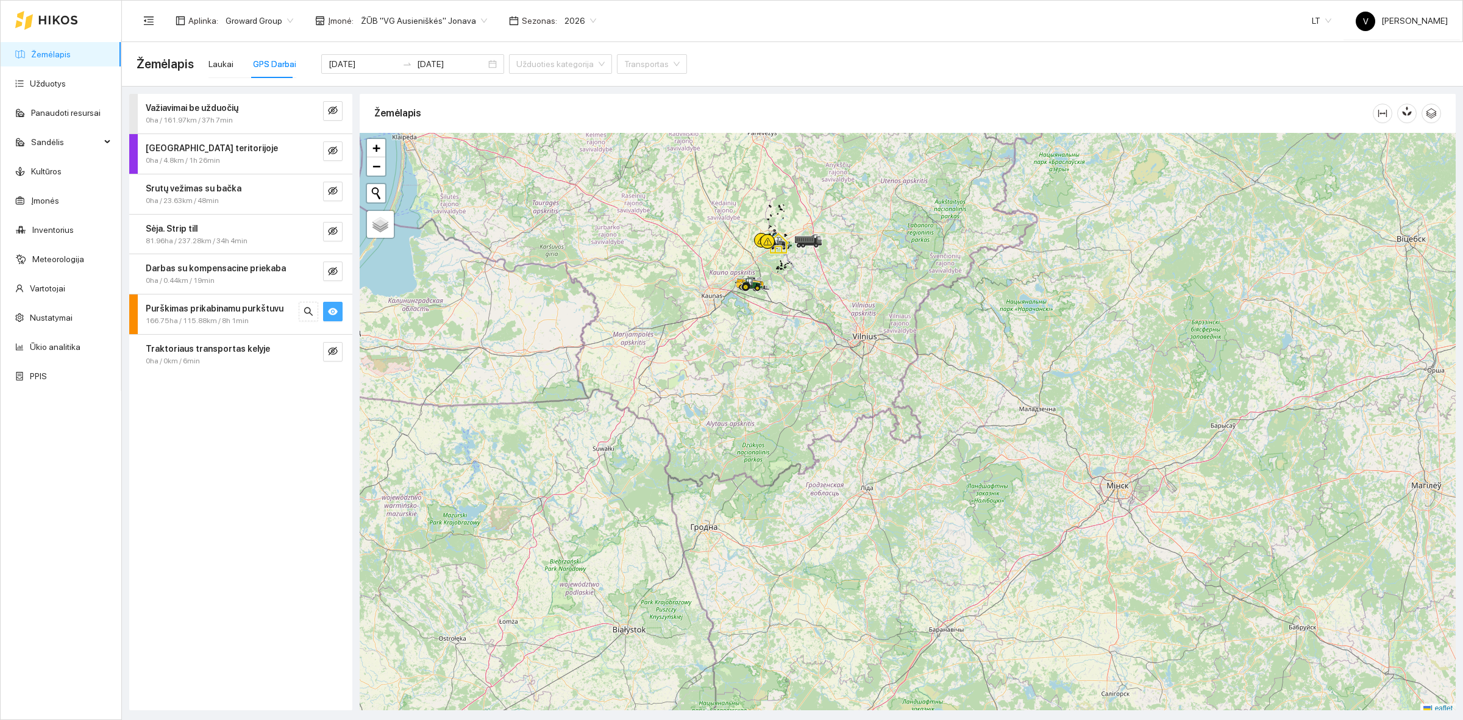
scroll to position [4, 0]
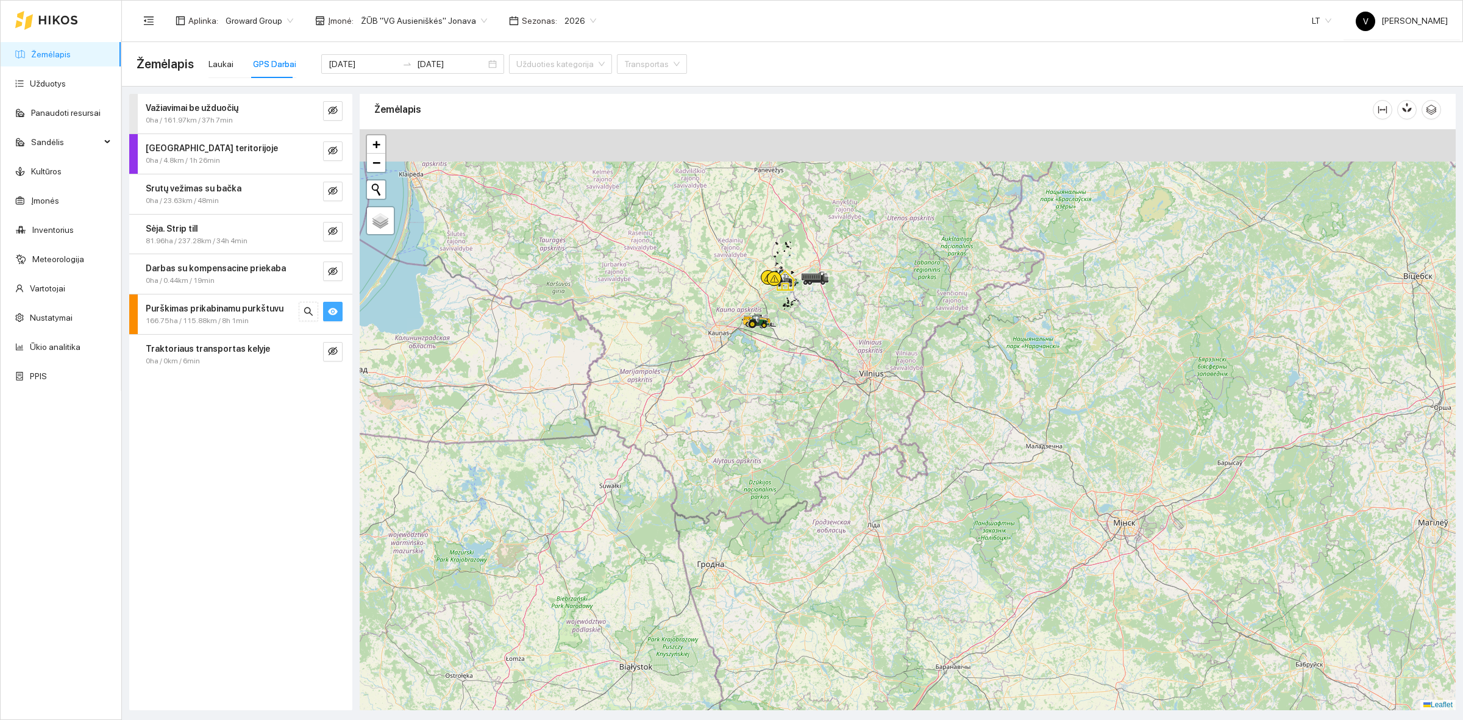
drag, startPoint x: 781, startPoint y: 278, endPoint x: 788, endPoint y: 322, distance: 44.4
click at [788, 322] on div at bounding box center [908, 419] width 1096 height 581
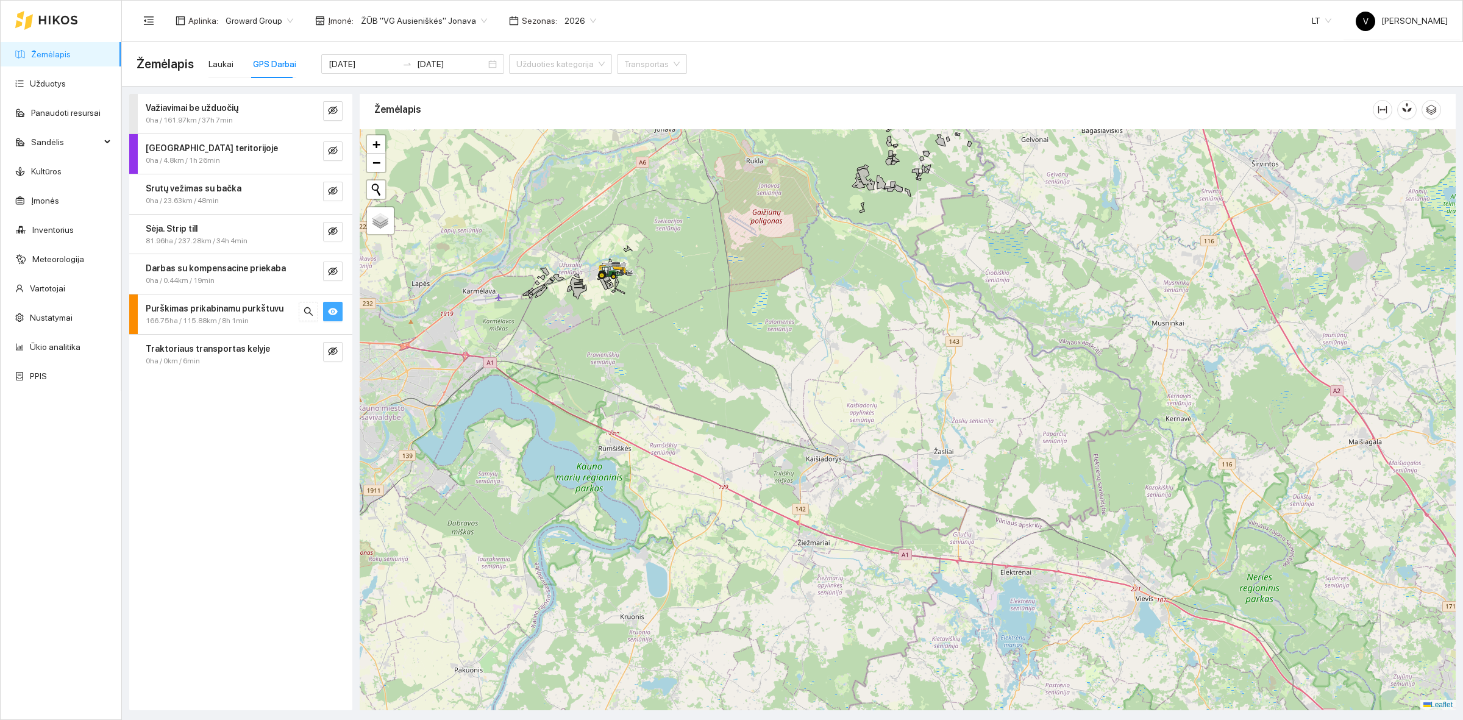
drag, startPoint x: 607, startPoint y: 294, endPoint x: 696, endPoint y: 371, distance: 117.2
click at [700, 382] on div at bounding box center [908, 419] width 1096 height 581
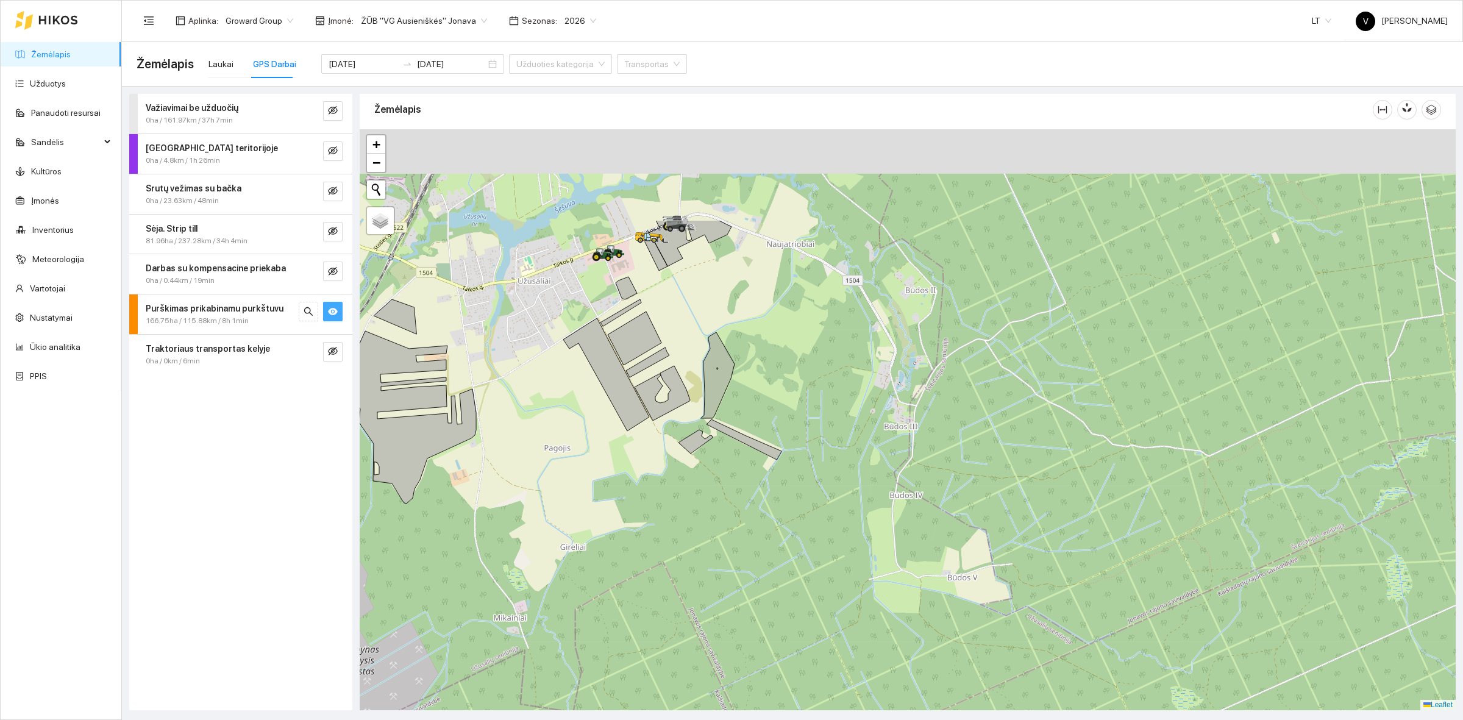
drag, startPoint x: 613, startPoint y: 262, endPoint x: 708, endPoint y: 456, distance: 216.2
click at [702, 470] on div at bounding box center [908, 419] width 1096 height 581
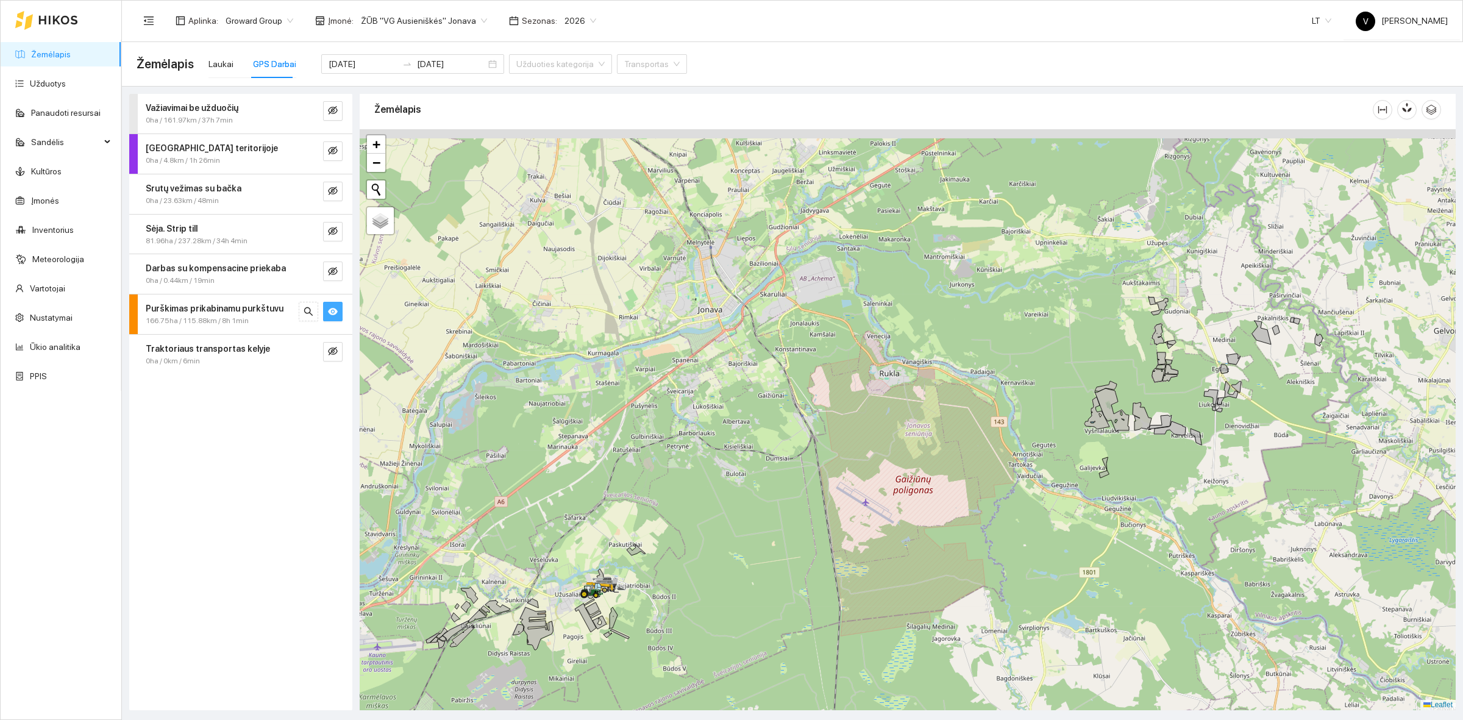
drag, startPoint x: 955, startPoint y: 338, endPoint x: 847, endPoint y: 500, distance: 194.4
click at [847, 500] on div at bounding box center [908, 419] width 1096 height 581
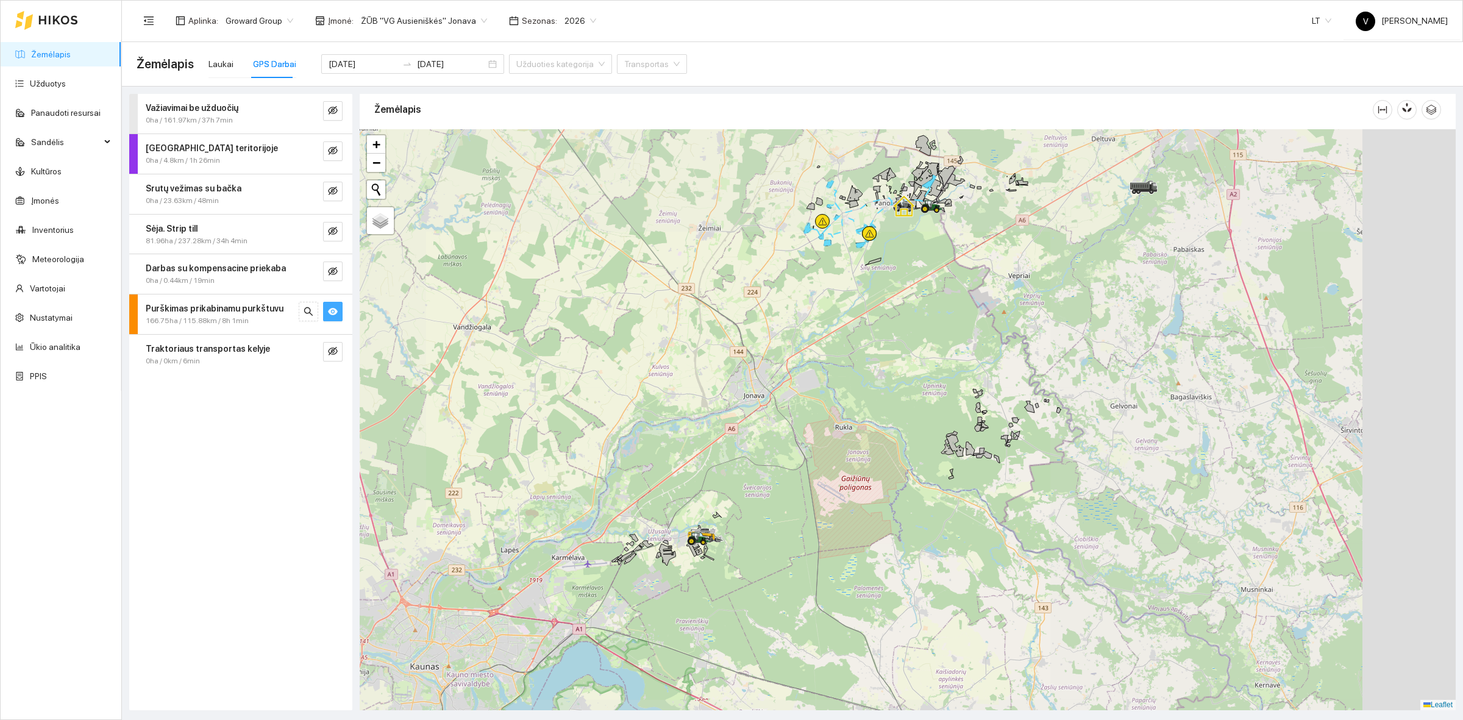
drag, startPoint x: 928, startPoint y: 443, endPoint x: 845, endPoint y: 520, distance: 113.0
click at [845, 520] on div at bounding box center [908, 419] width 1096 height 581
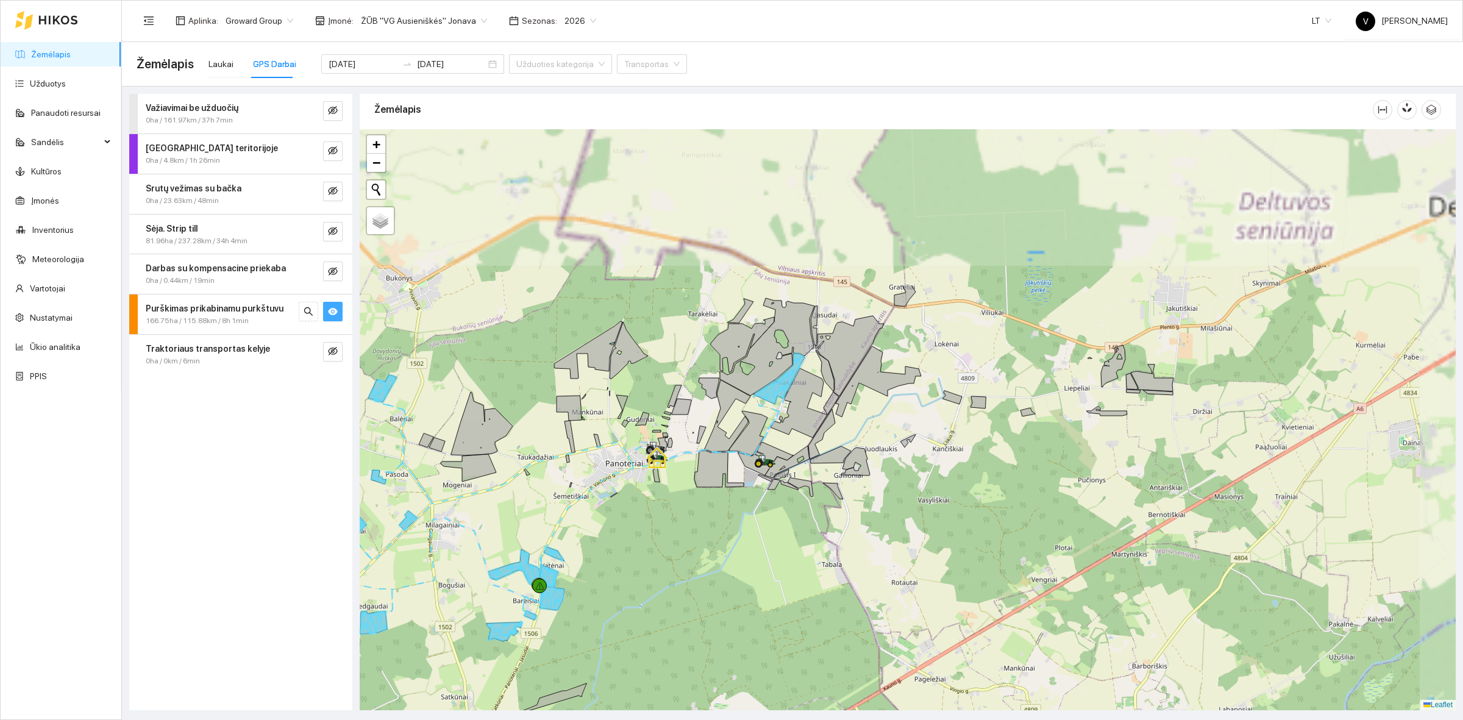
drag, startPoint x: 771, startPoint y: 394, endPoint x: 780, endPoint y: 452, distance: 59.2
click at [780, 452] on div at bounding box center [908, 419] width 1096 height 581
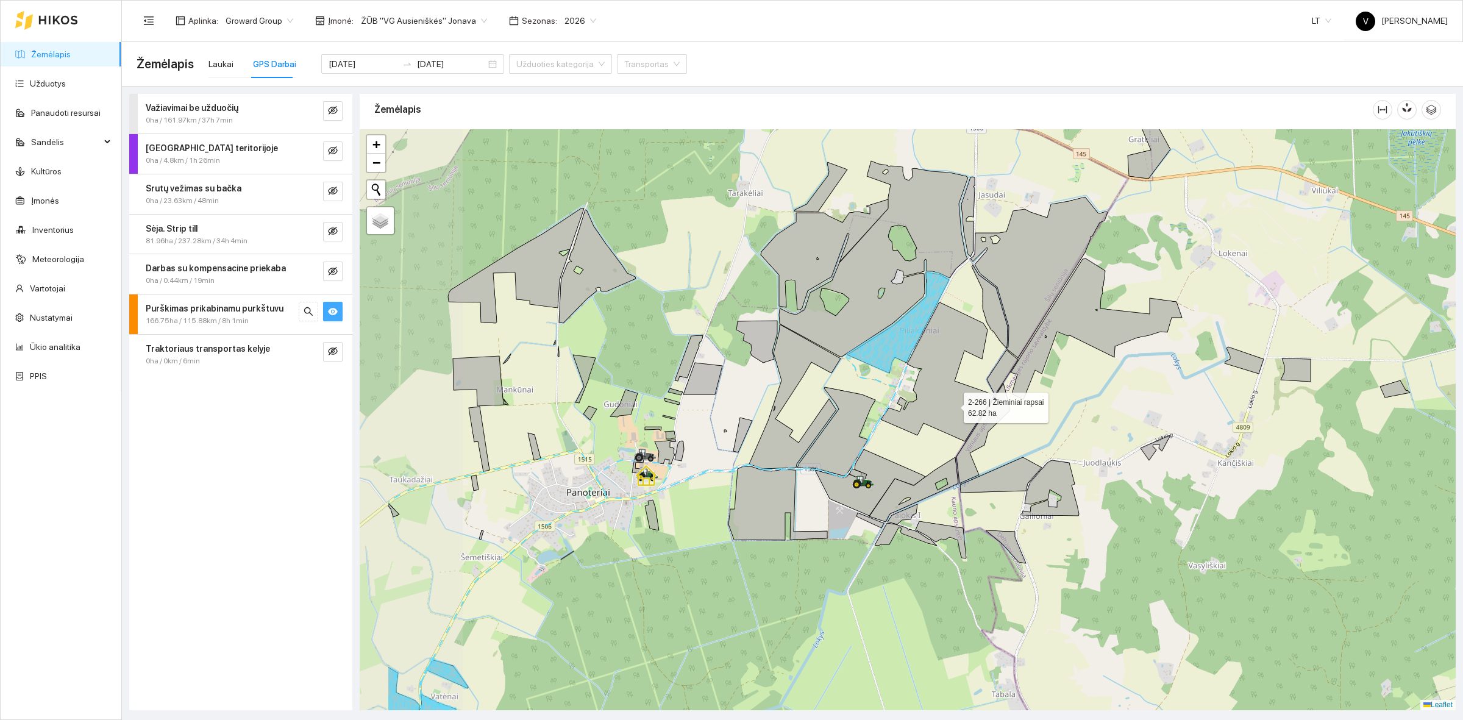
drag, startPoint x: 813, startPoint y: 440, endPoint x: 951, endPoint y: 407, distance: 142.2
click at [951, 407] on icon at bounding box center [937, 372] width 113 height 140
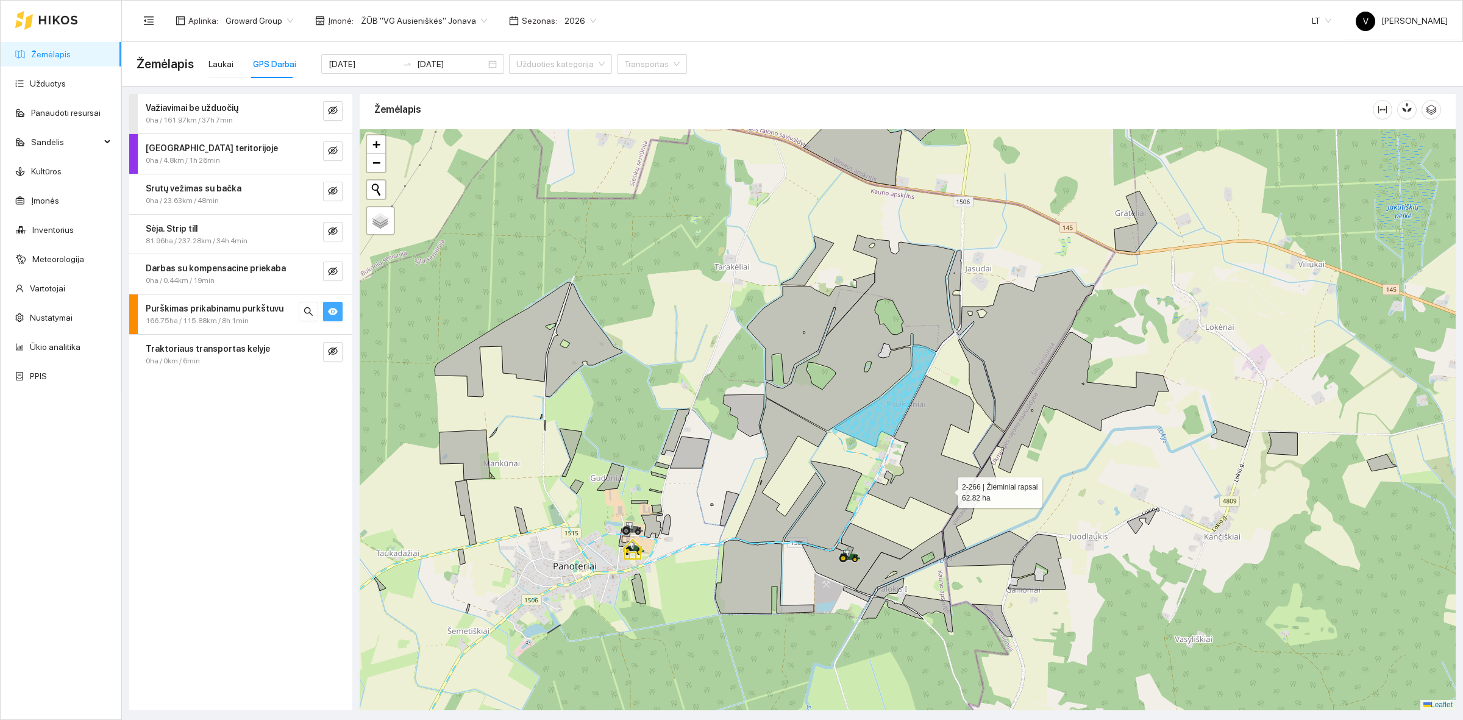
click at [944, 477] on icon at bounding box center [923, 446] width 113 height 140
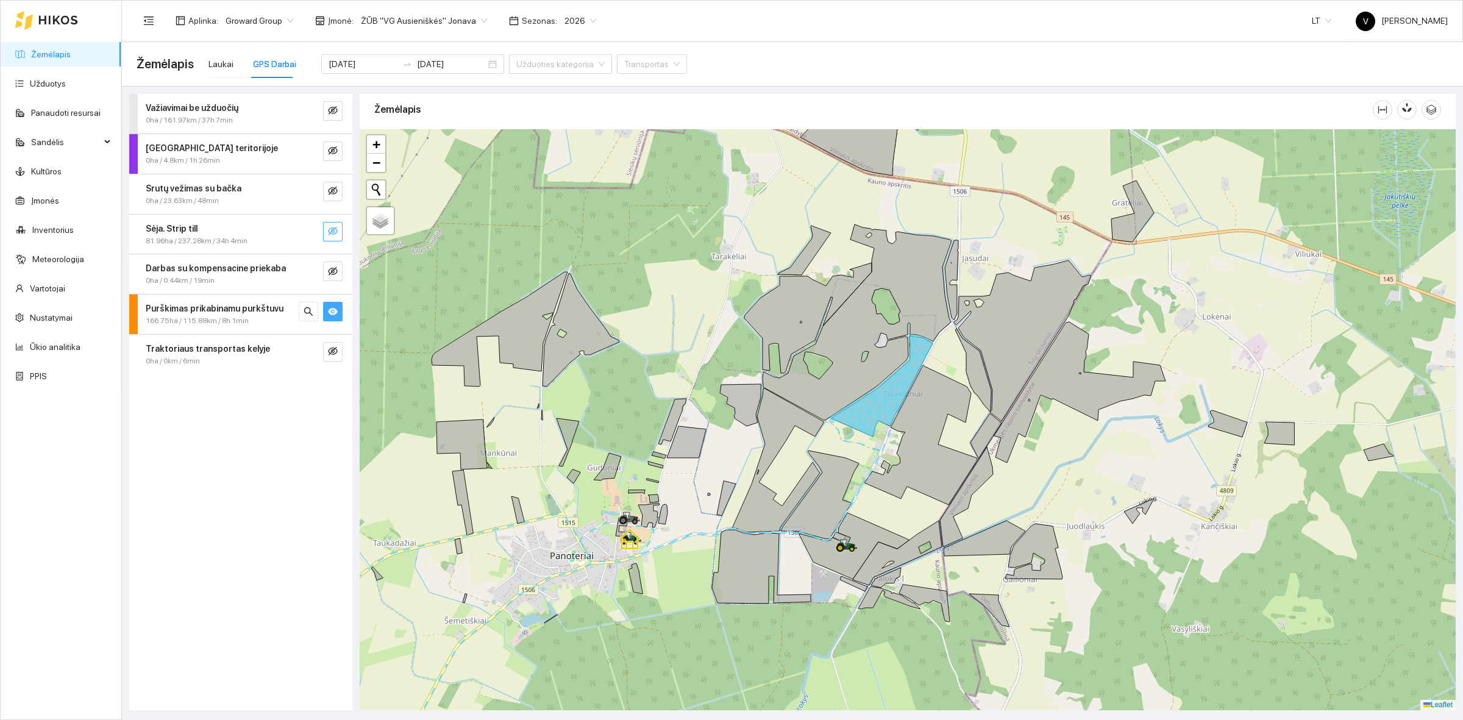
click at [333, 232] on icon "eye-invisible" at bounding box center [333, 231] width 10 height 10
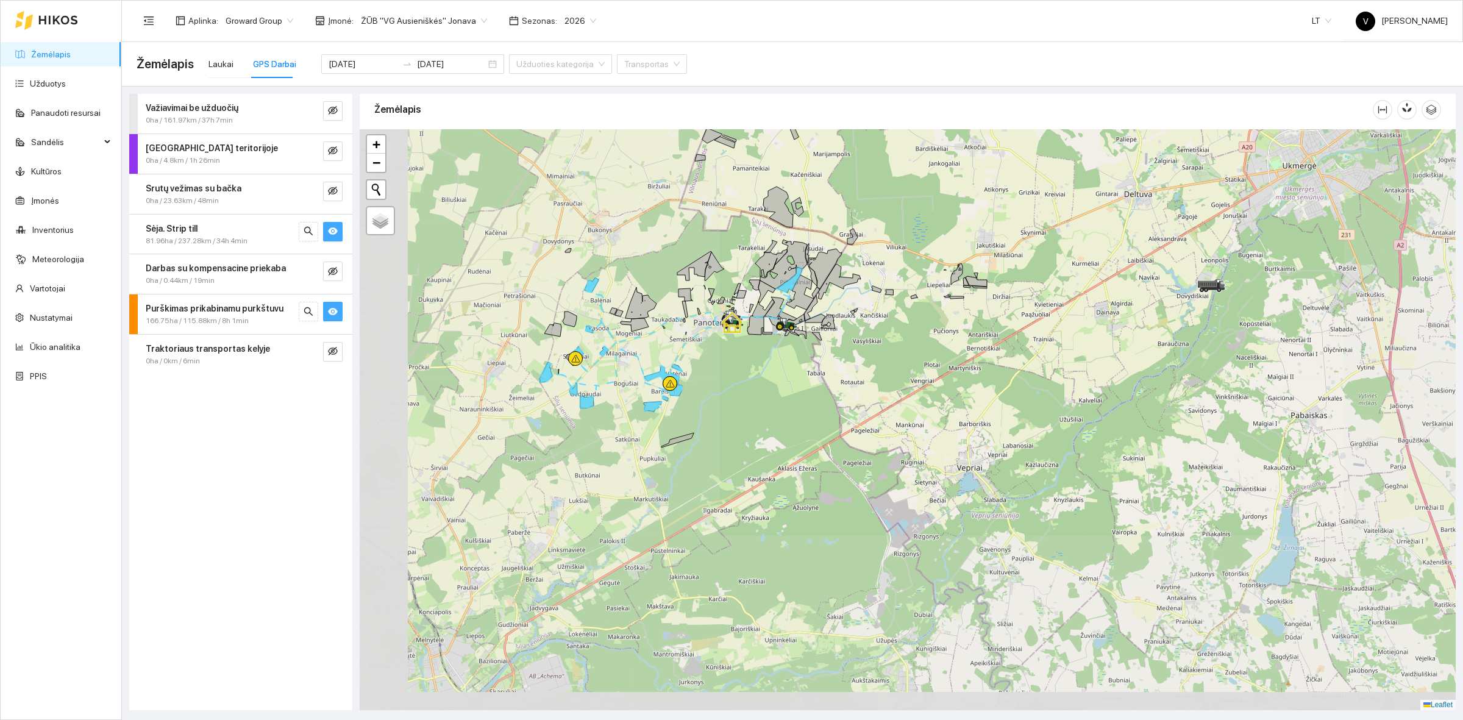
drag, startPoint x: 607, startPoint y: 513, endPoint x: 766, endPoint y: 360, distance: 220.8
click at [766, 361] on div at bounding box center [908, 419] width 1096 height 581
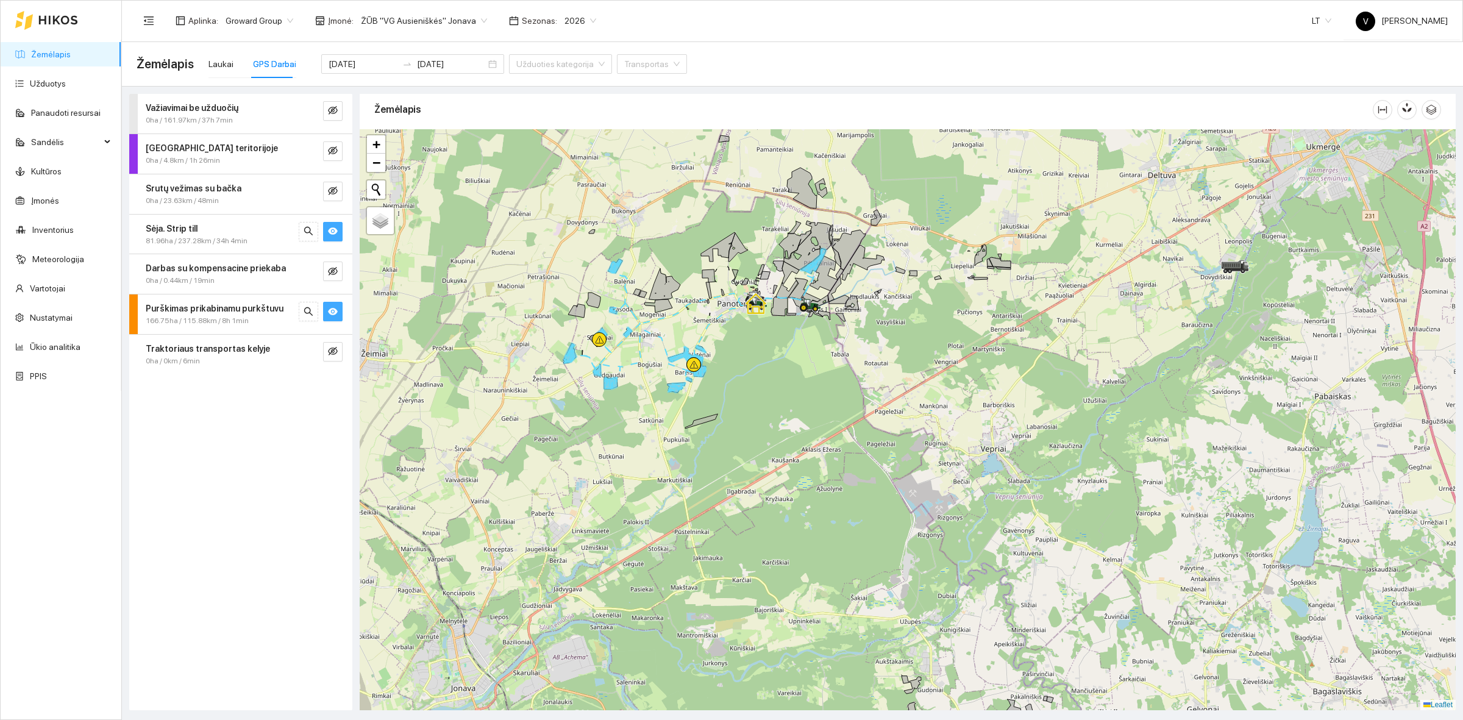
click at [339, 238] on button "button" at bounding box center [333, 232] width 20 height 20
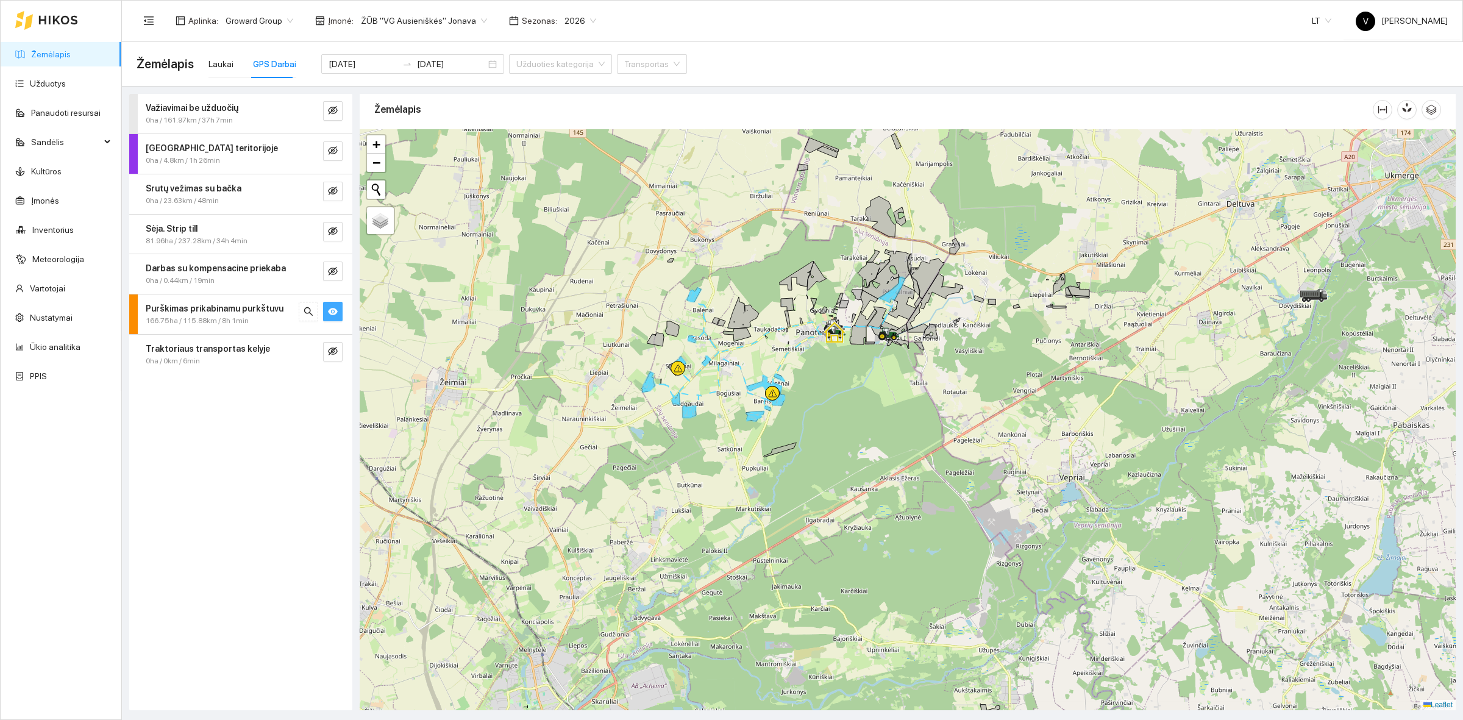
drag, startPoint x: 647, startPoint y: 432, endPoint x: 725, endPoint y: 460, distance: 83.7
click at [725, 460] on div at bounding box center [908, 419] width 1096 height 581
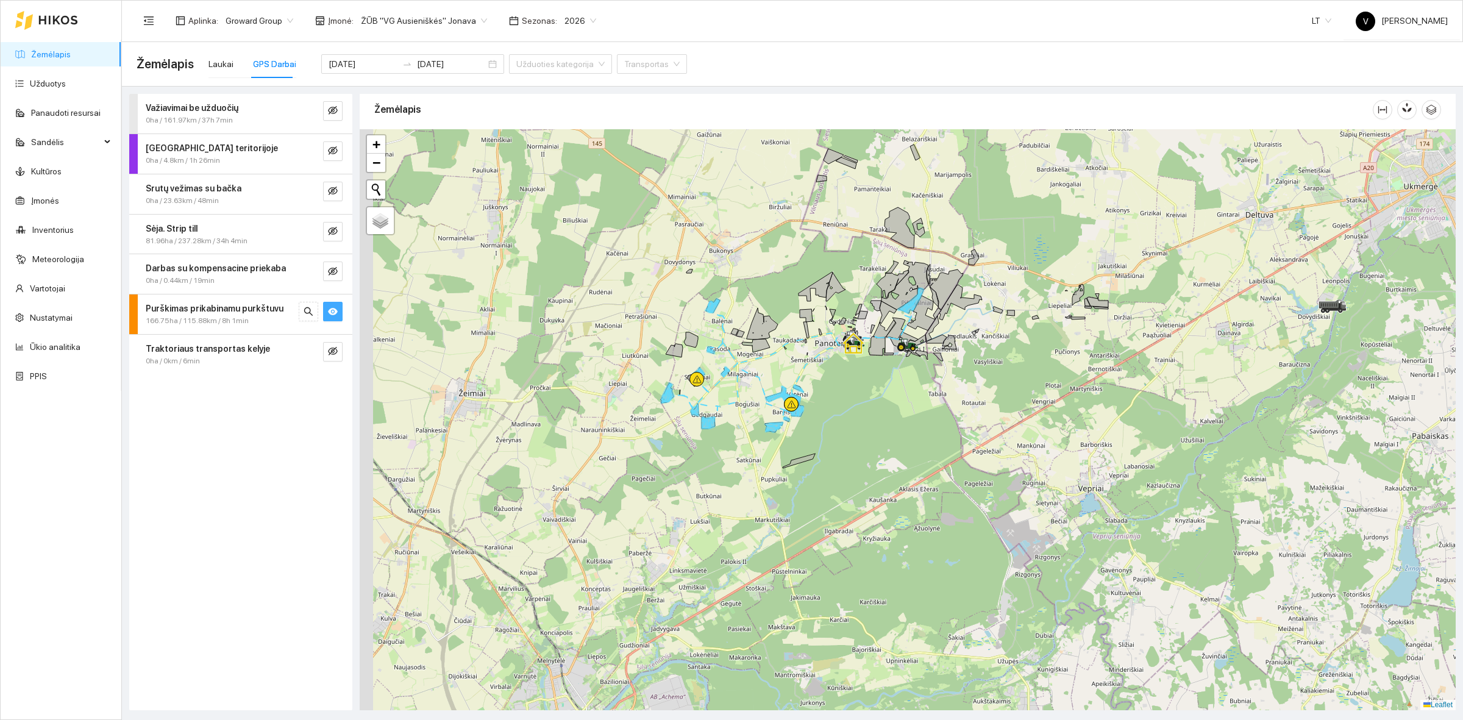
drag, startPoint x: 760, startPoint y: 410, endPoint x: 785, endPoint y: 430, distance: 31.6
click at [782, 427] on div at bounding box center [908, 419] width 1096 height 581
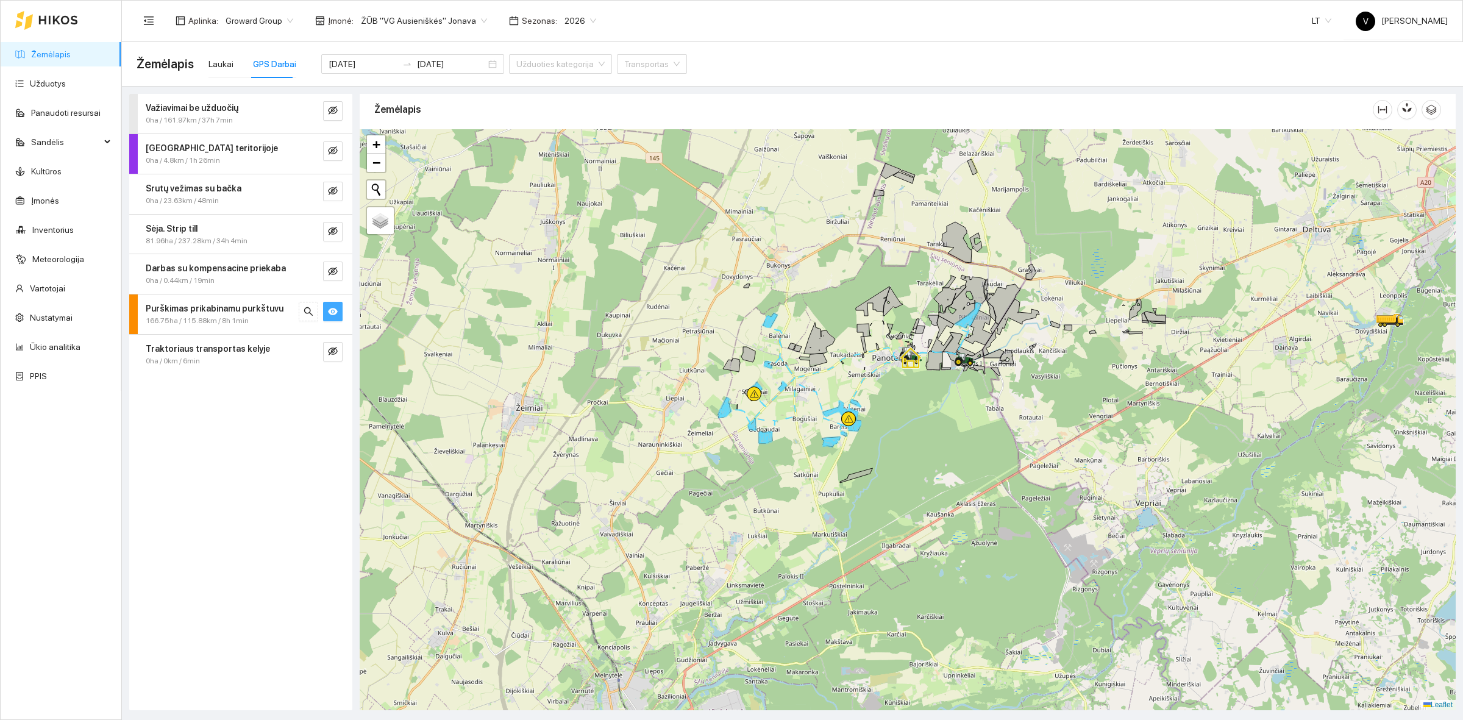
drag, startPoint x: 818, startPoint y: 351, endPoint x: 872, endPoint y: 360, distance: 55.0
click at [872, 360] on div at bounding box center [908, 419] width 1096 height 581
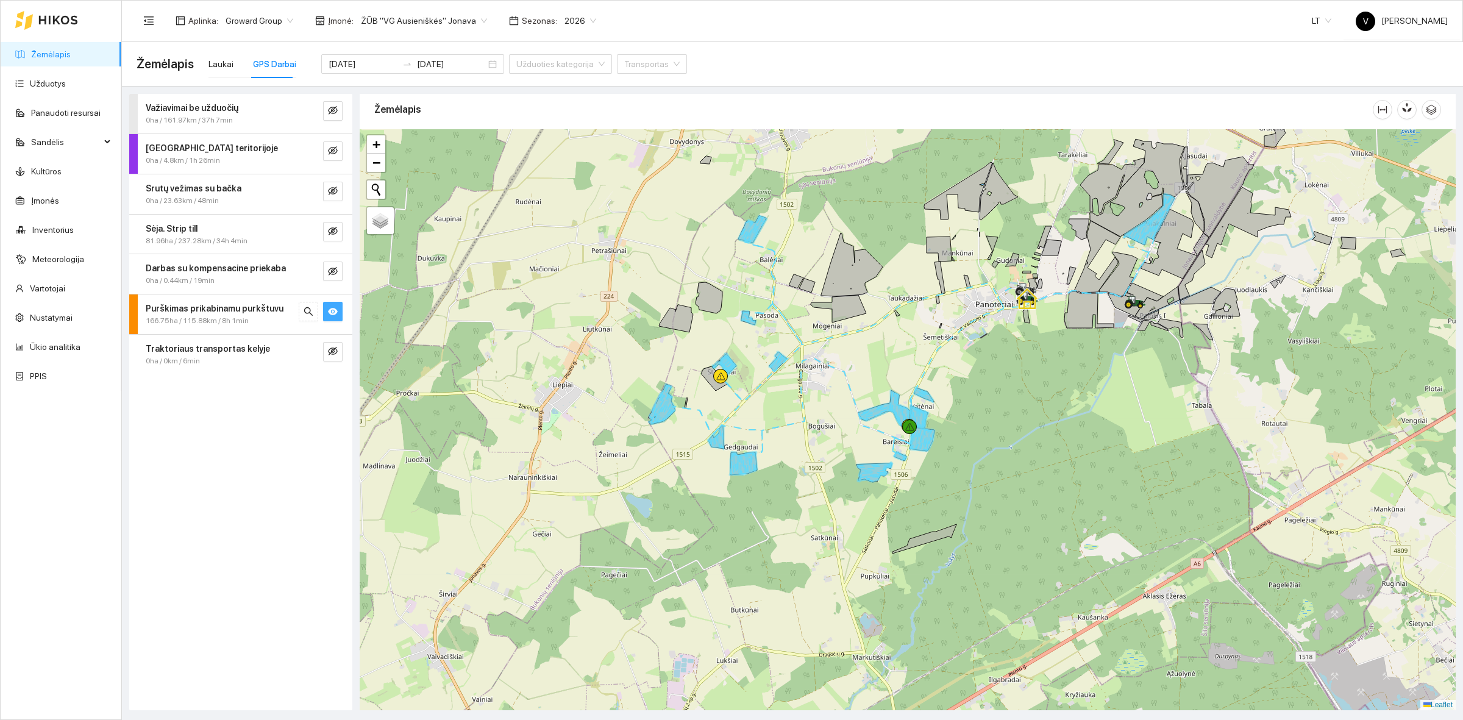
drag, startPoint x: 775, startPoint y: 439, endPoint x: 788, endPoint y: 455, distance: 20.9
click at [788, 455] on div at bounding box center [908, 419] width 1096 height 581
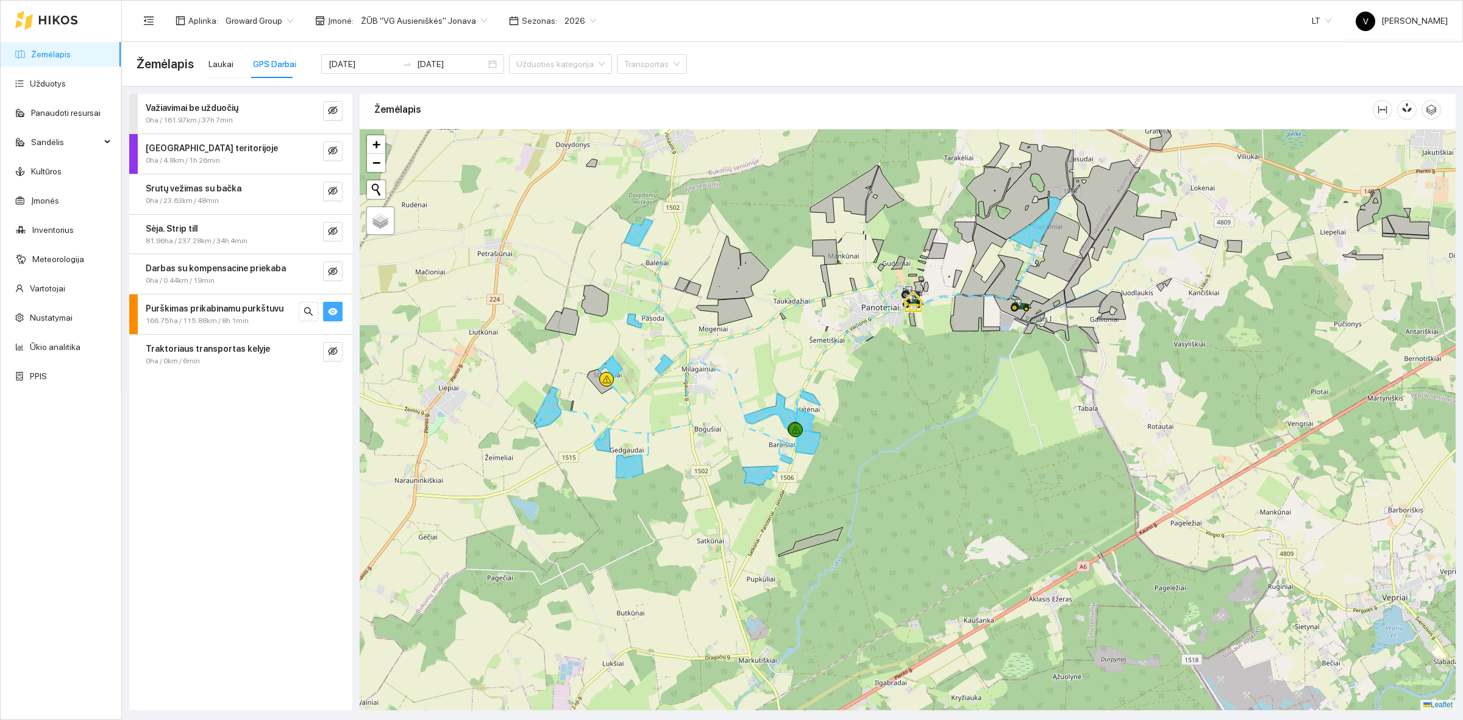
drag, startPoint x: 1095, startPoint y: 518, endPoint x: 982, endPoint y: 522, distance: 113.4
click at [982, 522] on div at bounding box center [908, 419] width 1096 height 581
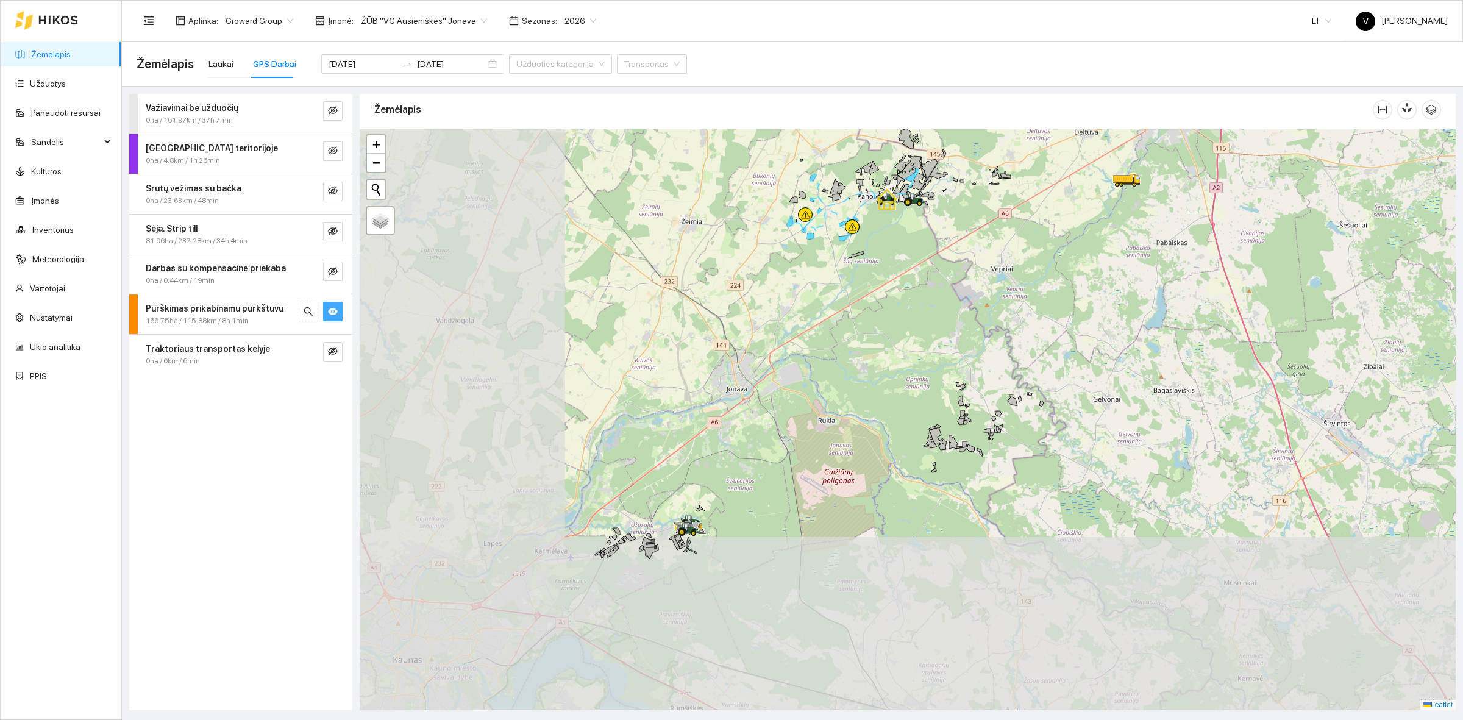
drag, startPoint x: 564, startPoint y: 520, endPoint x: 863, endPoint y: 338, distance: 350.1
click at [863, 338] on div at bounding box center [908, 419] width 1096 height 581
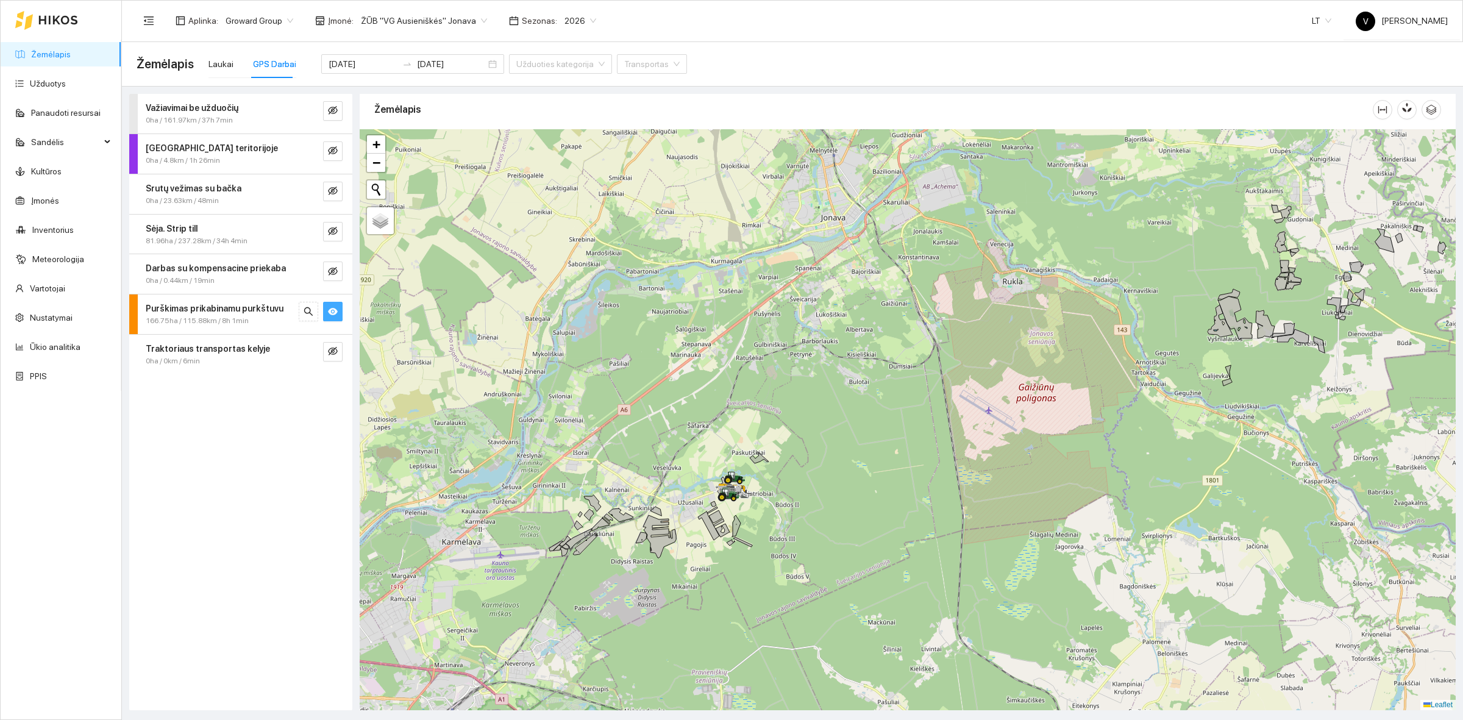
drag, startPoint x: 626, startPoint y: 446, endPoint x: 641, endPoint y: 430, distance: 22.0
click at [641, 430] on div at bounding box center [908, 419] width 1096 height 581
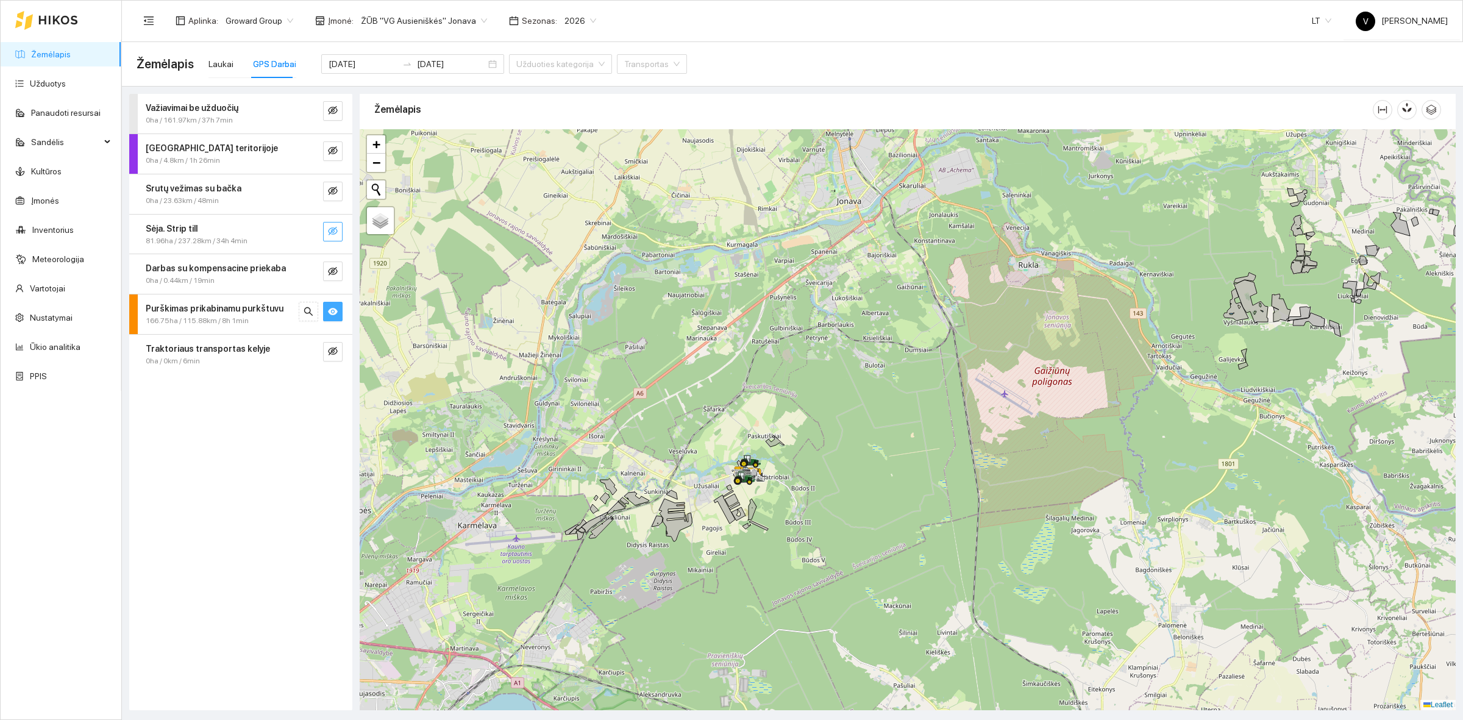
click at [325, 233] on button "button" at bounding box center [333, 232] width 20 height 20
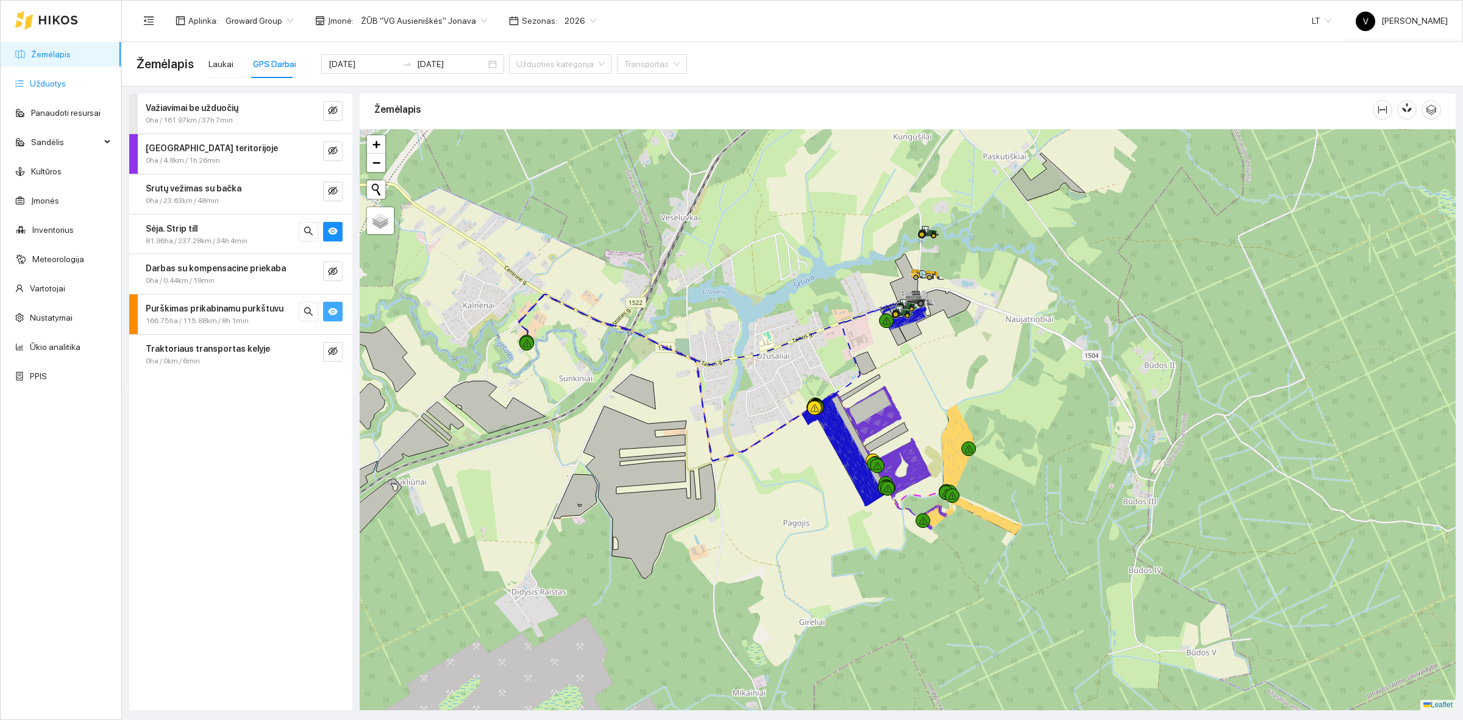
click at [62, 79] on link "Užduotys" at bounding box center [48, 84] width 36 height 10
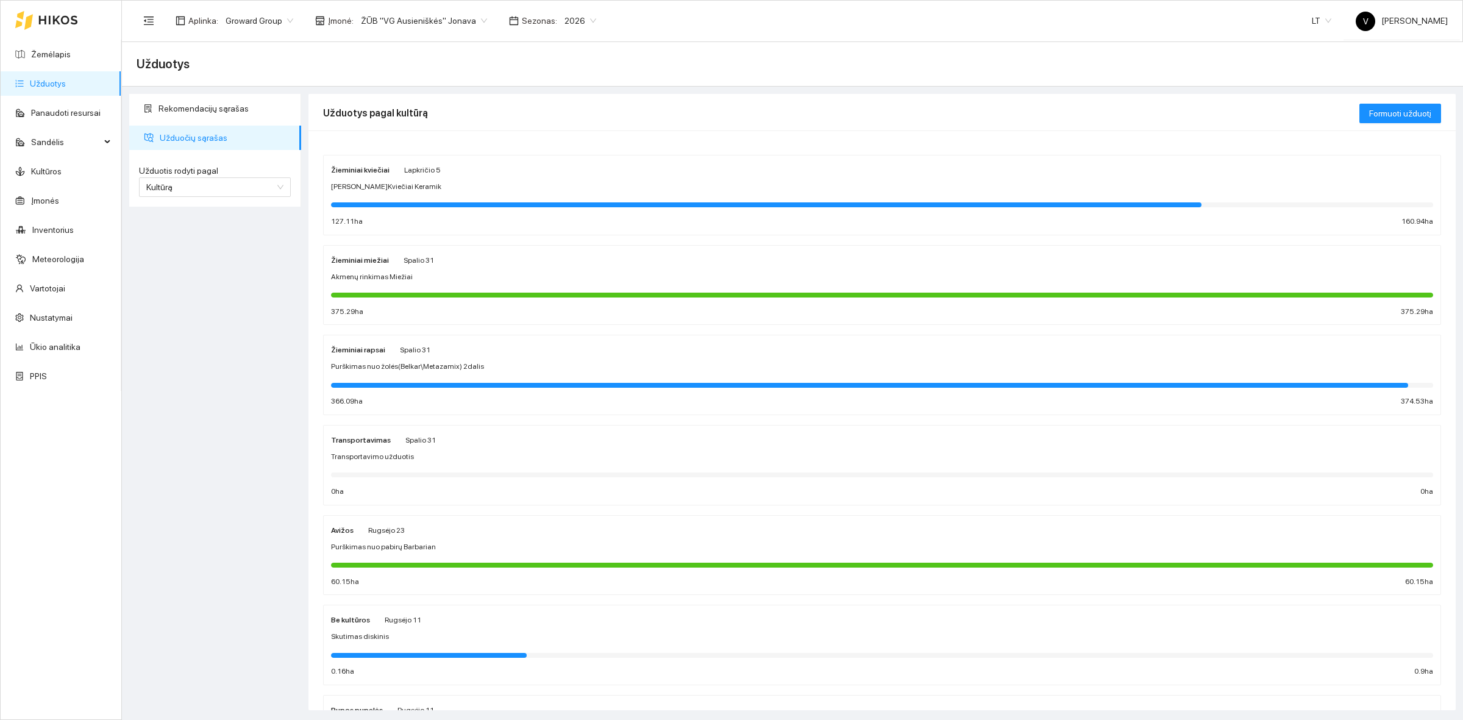
click at [367, 352] on strong "Žieminiai rapsai" at bounding box center [358, 350] width 54 height 9
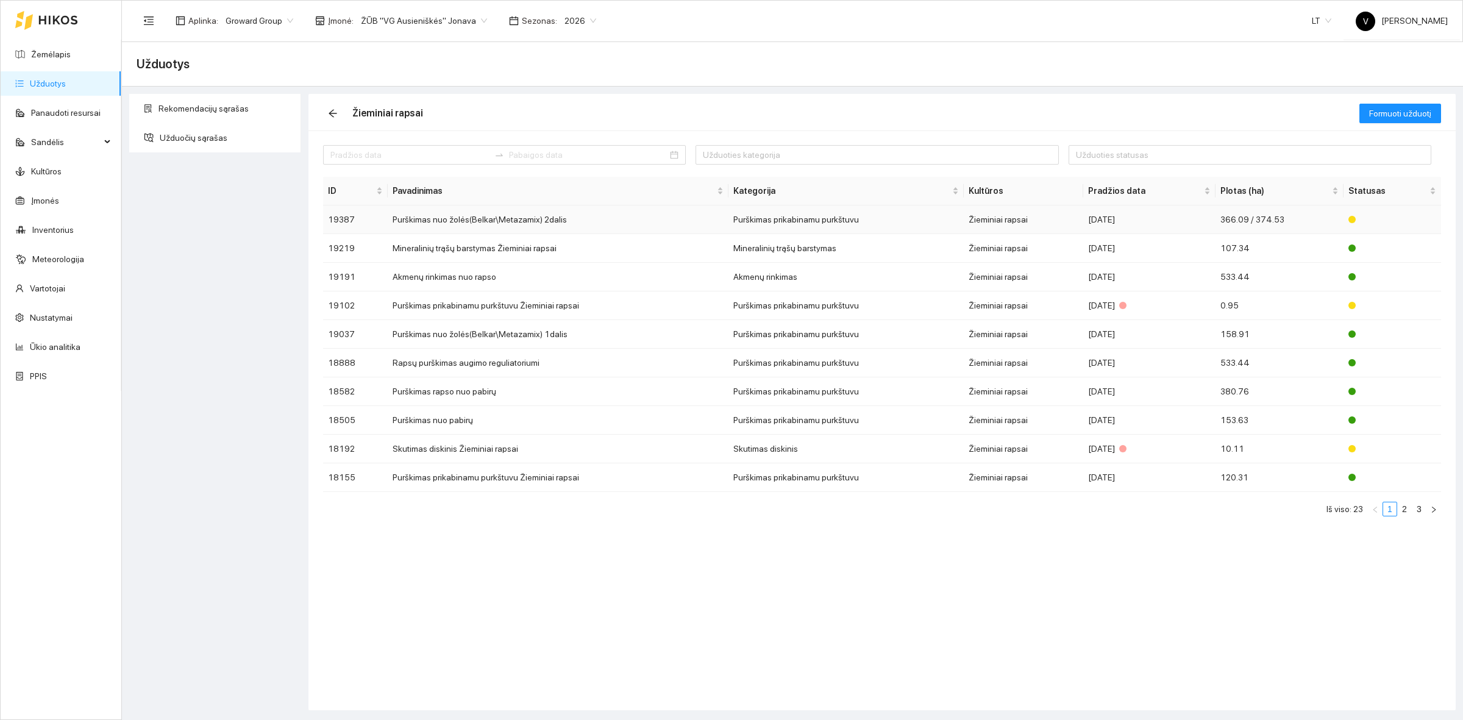
click at [437, 217] on td "Purškimas nuo žolės(Belkar\Metazamix) 2dalis" at bounding box center [558, 219] width 341 height 29
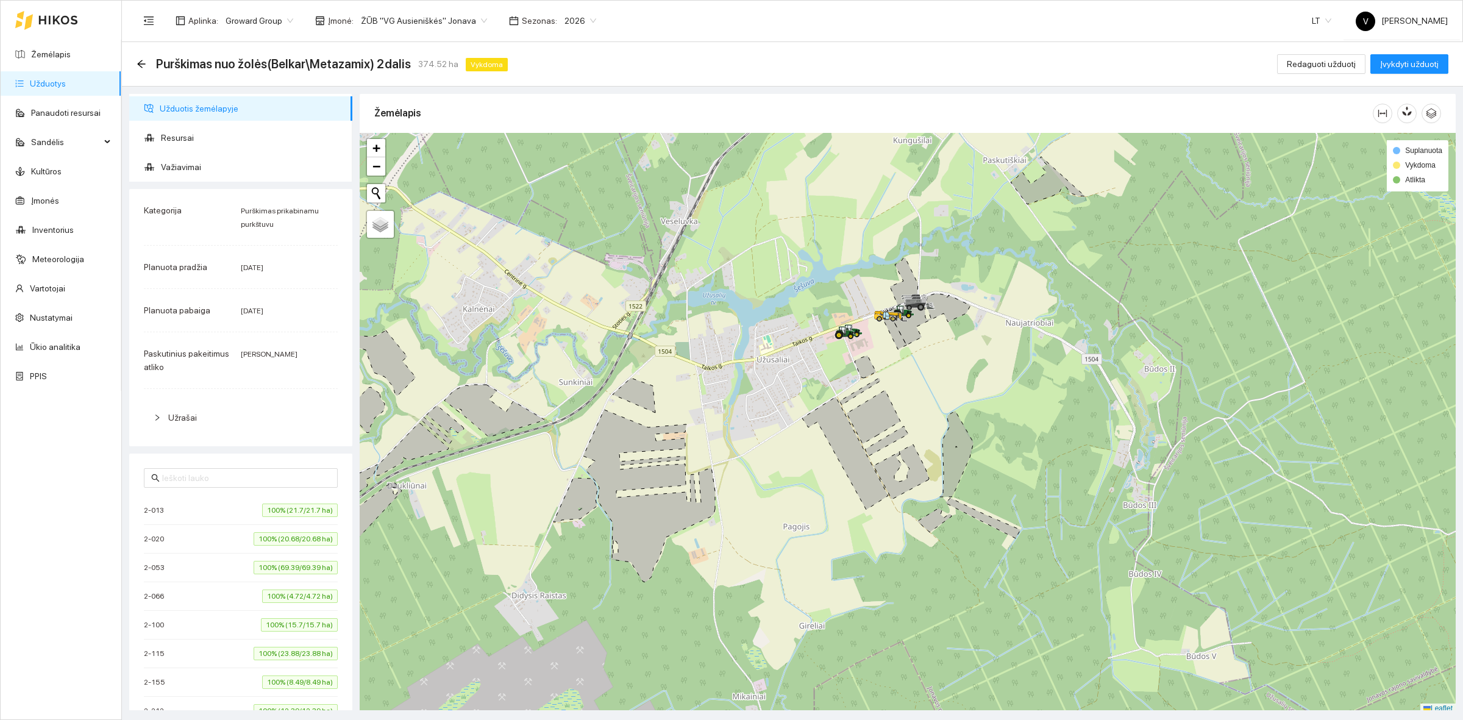
scroll to position [4, 0]
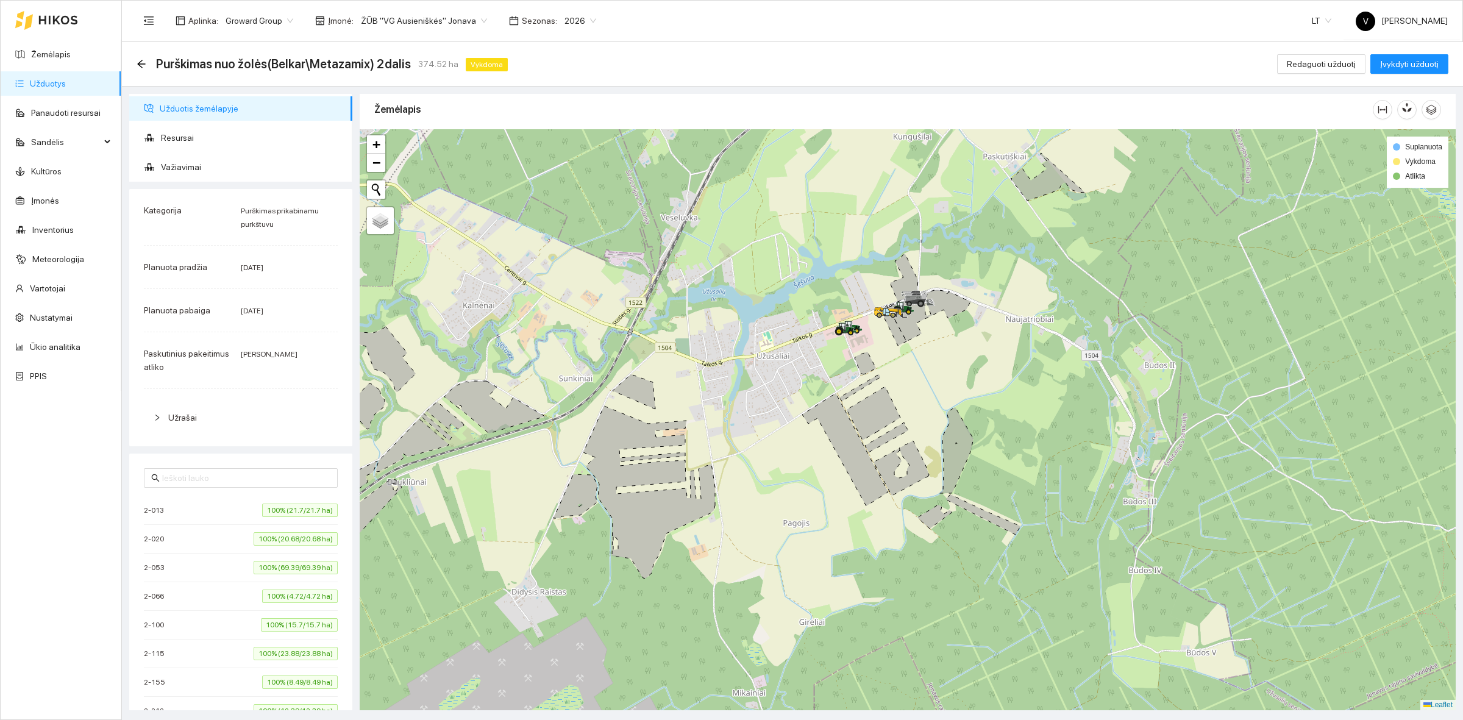
drag, startPoint x: 1151, startPoint y: 489, endPoint x: 1119, endPoint y: 489, distance: 32.3
click at [1119, 489] on div at bounding box center [908, 419] width 1096 height 581
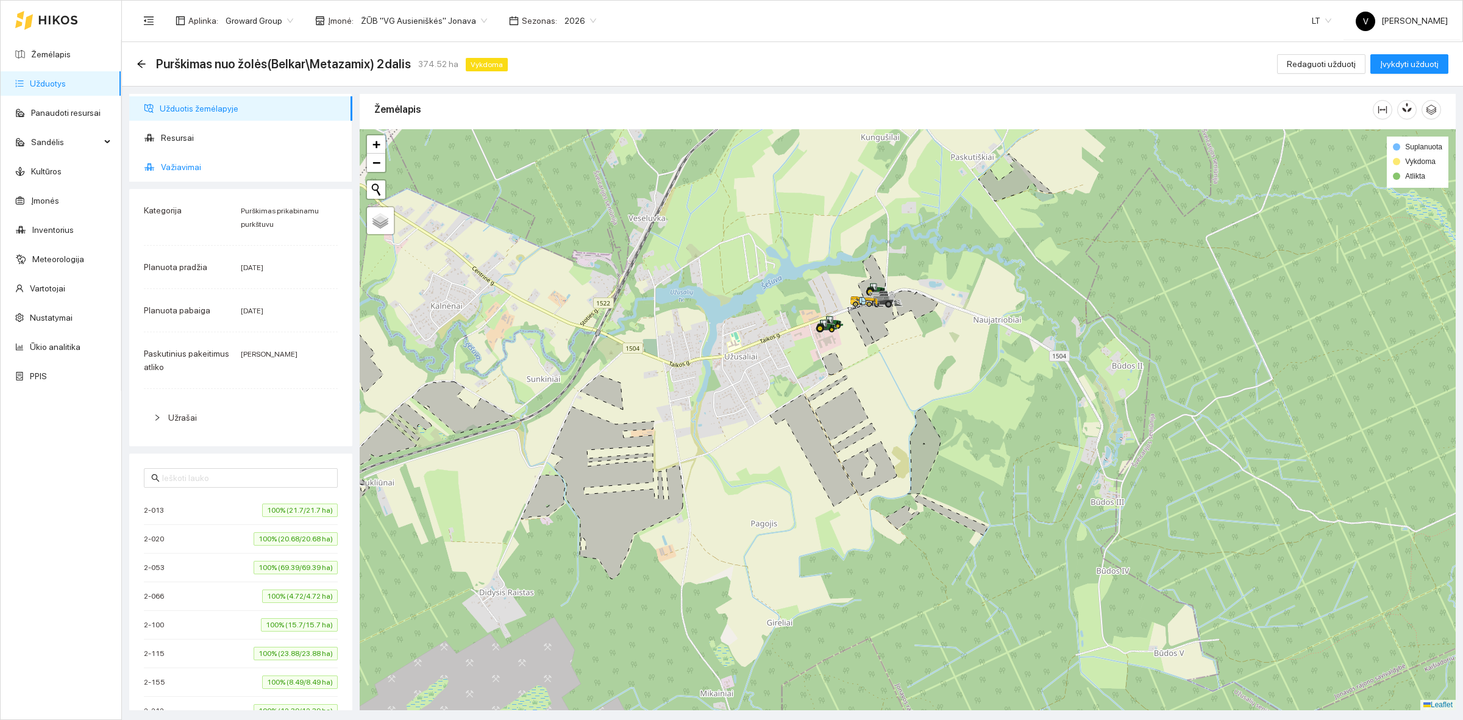
click at [205, 158] on span "Važiavimai" at bounding box center [252, 167] width 182 height 24
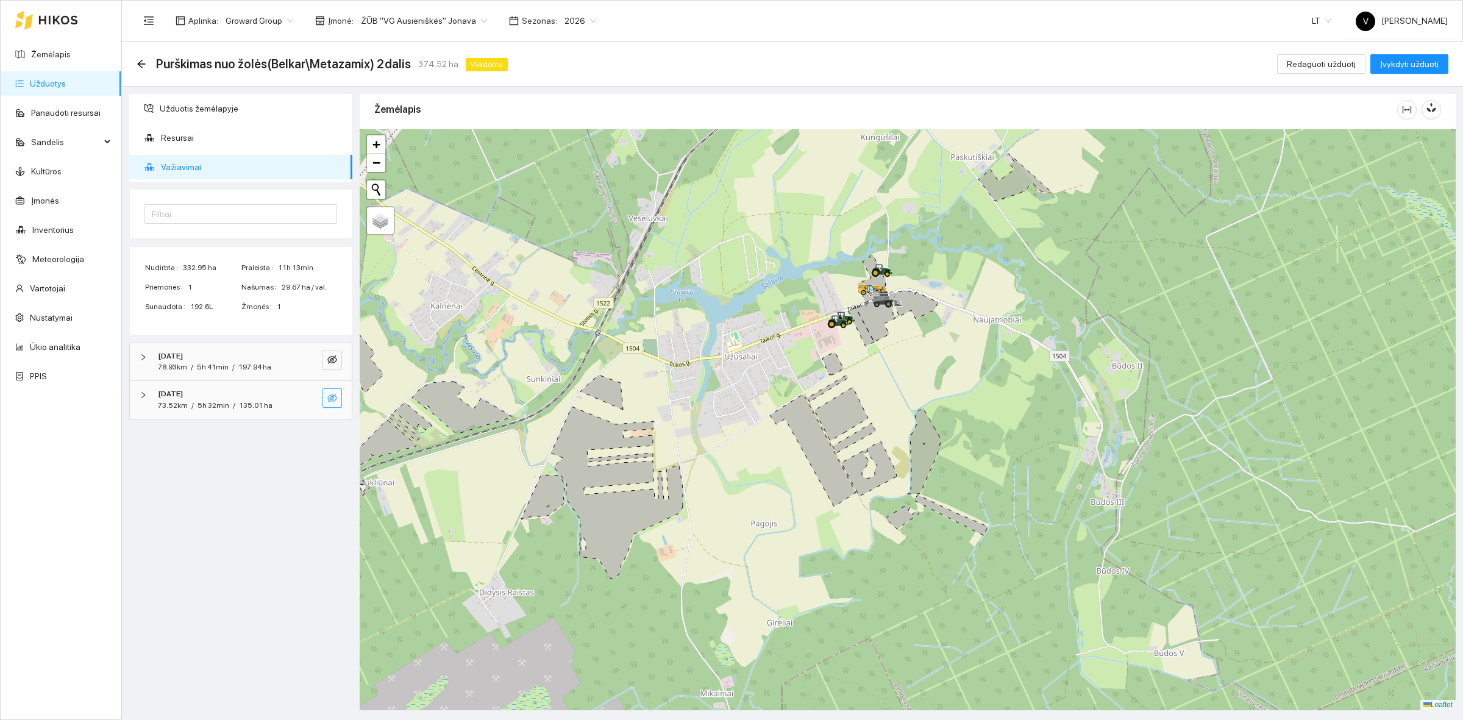
click at [330, 399] on icon "eye-invisible" at bounding box center [332, 398] width 10 height 9
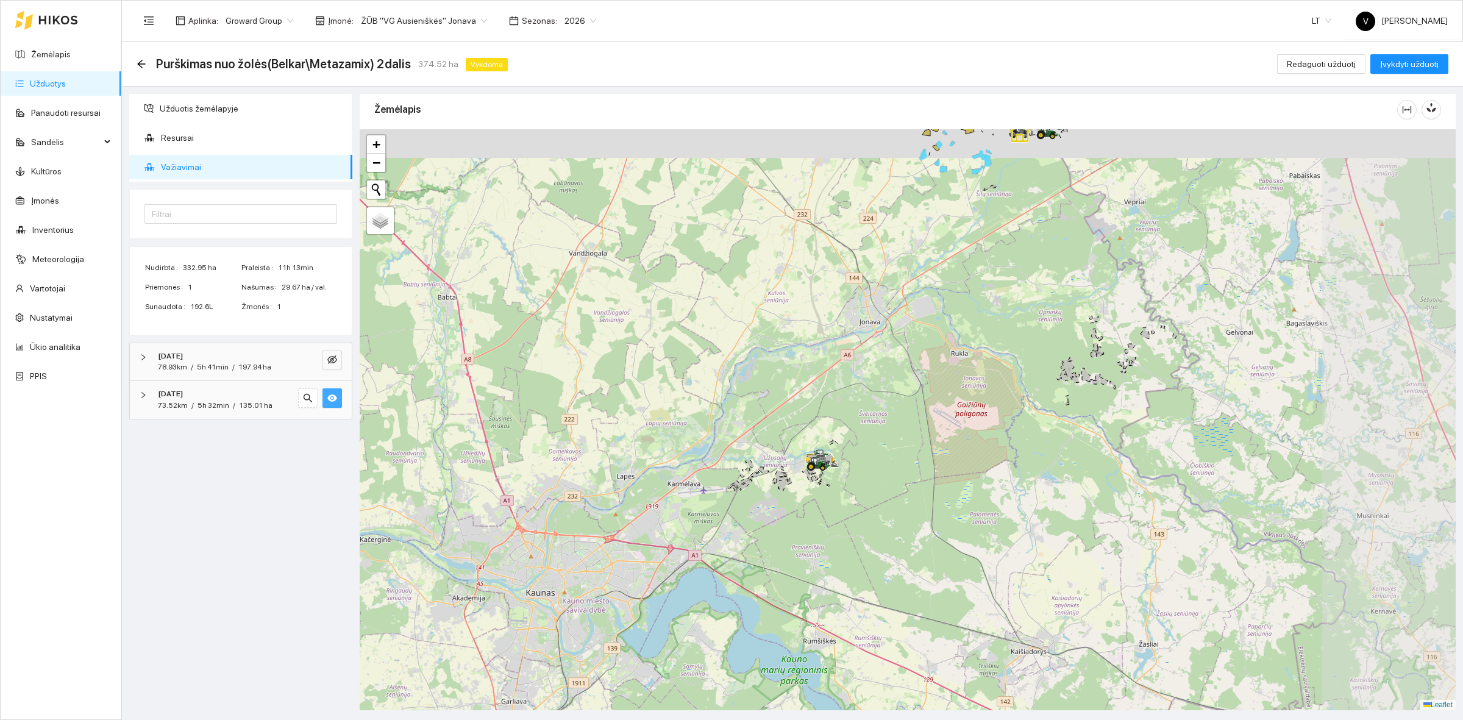
drag, startPoint x: 1083, startPoint y: 370, endPoint x: 632, endPoint y: 634, distance: 523.2
click at [633, 632] on div at bounding box center [908, 419] width 1096 height 581
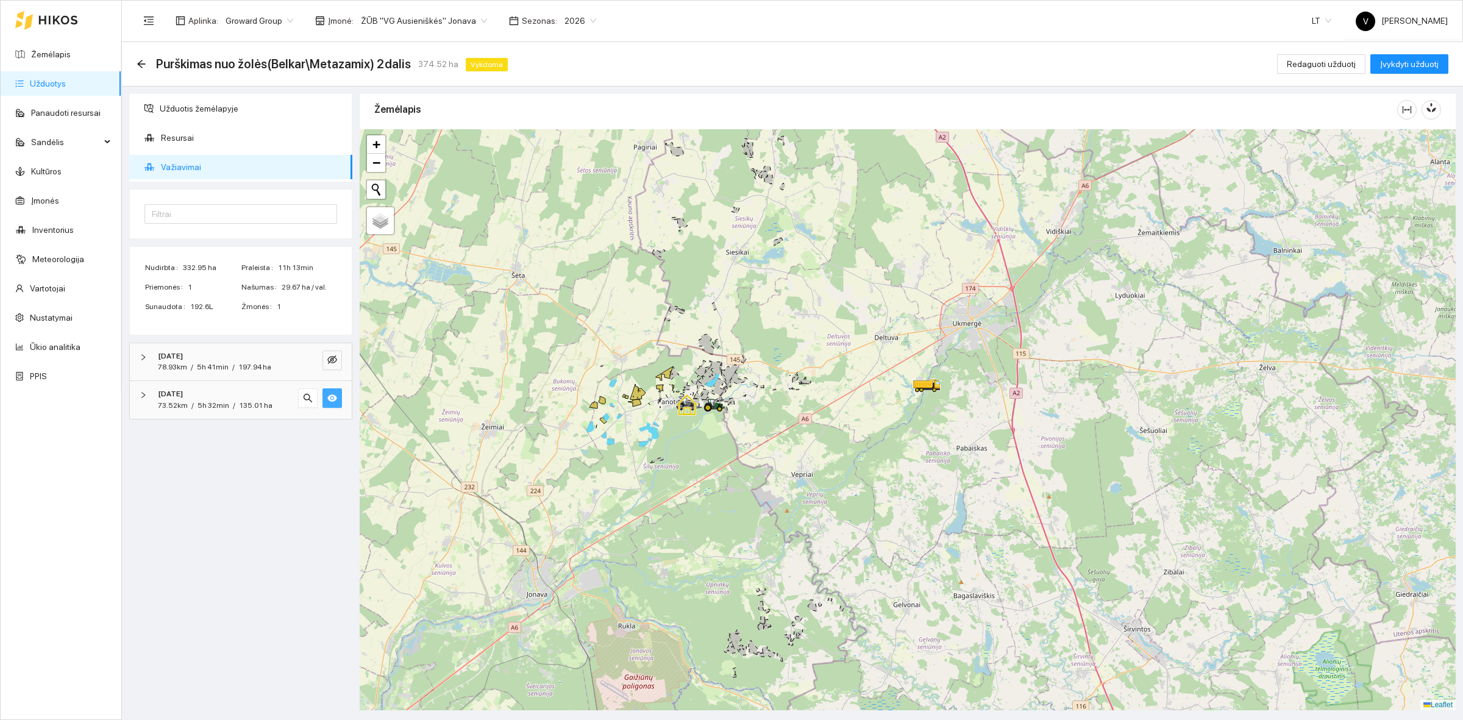
drag, startPoint x: 730, startPoint y: 396, endPoint x: 794, endPoint y: 473, distance: 100.0
click at [794, 473] on div at bounding box center [908, 419] width 1096 height 581
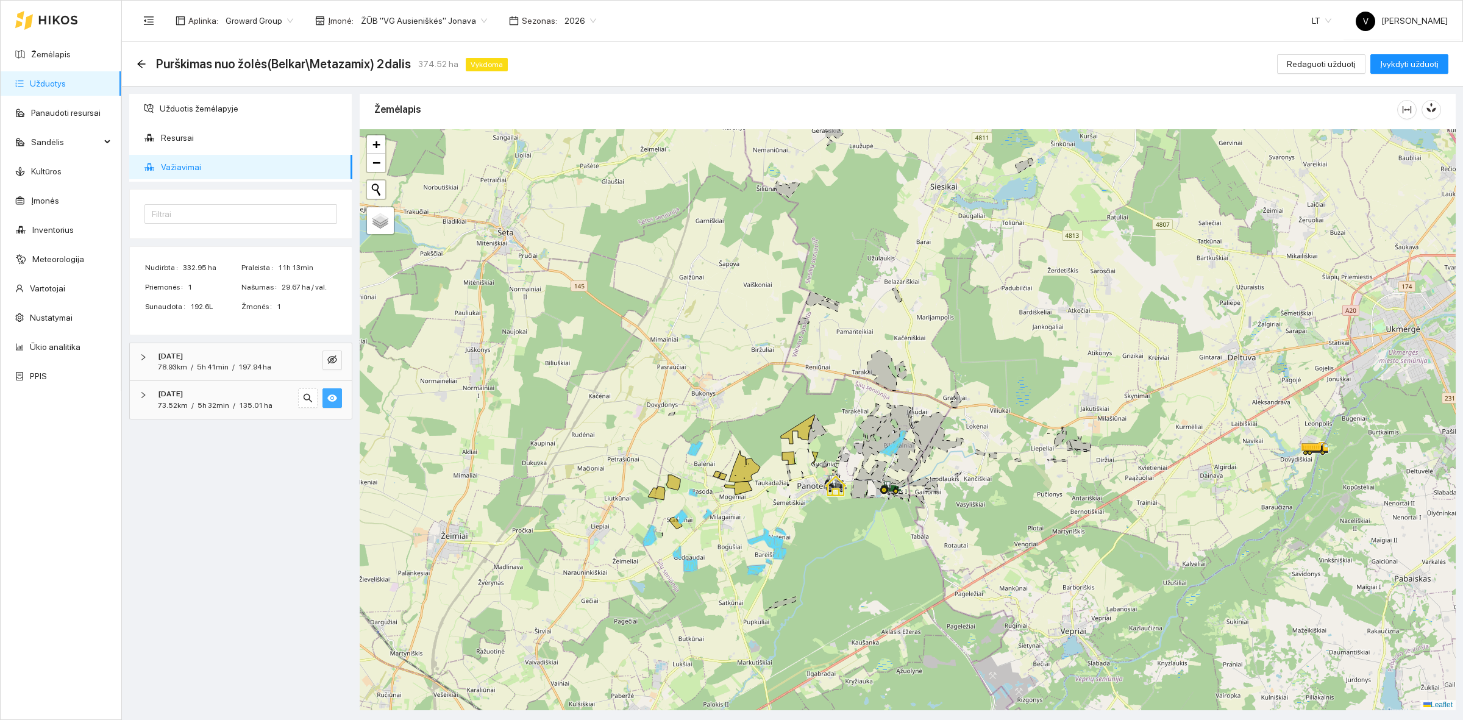
drag, startPoint x: 697, startPoint y: 512, endPoint x: 827, endPoint y: 500, distance: 131.0
click at [824, 501] on div at bounding box center [908, 419] width 1096 height 581
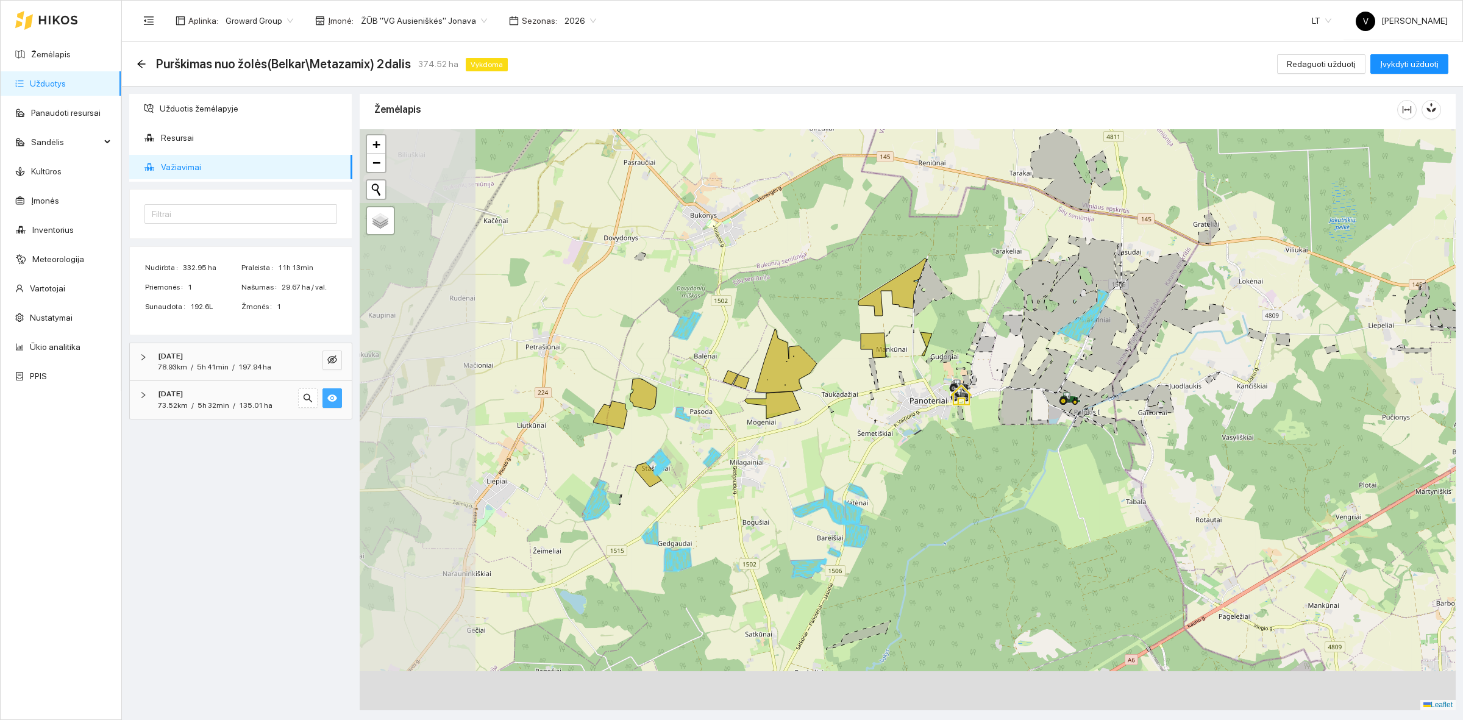
drag, startPoint x: 715, startPoint y: 521, endPoint x: 953, endPoint y: 361, distance: 286.4
click at [943, 372] on div at bounding box center [908, 419] width 1096 height 581
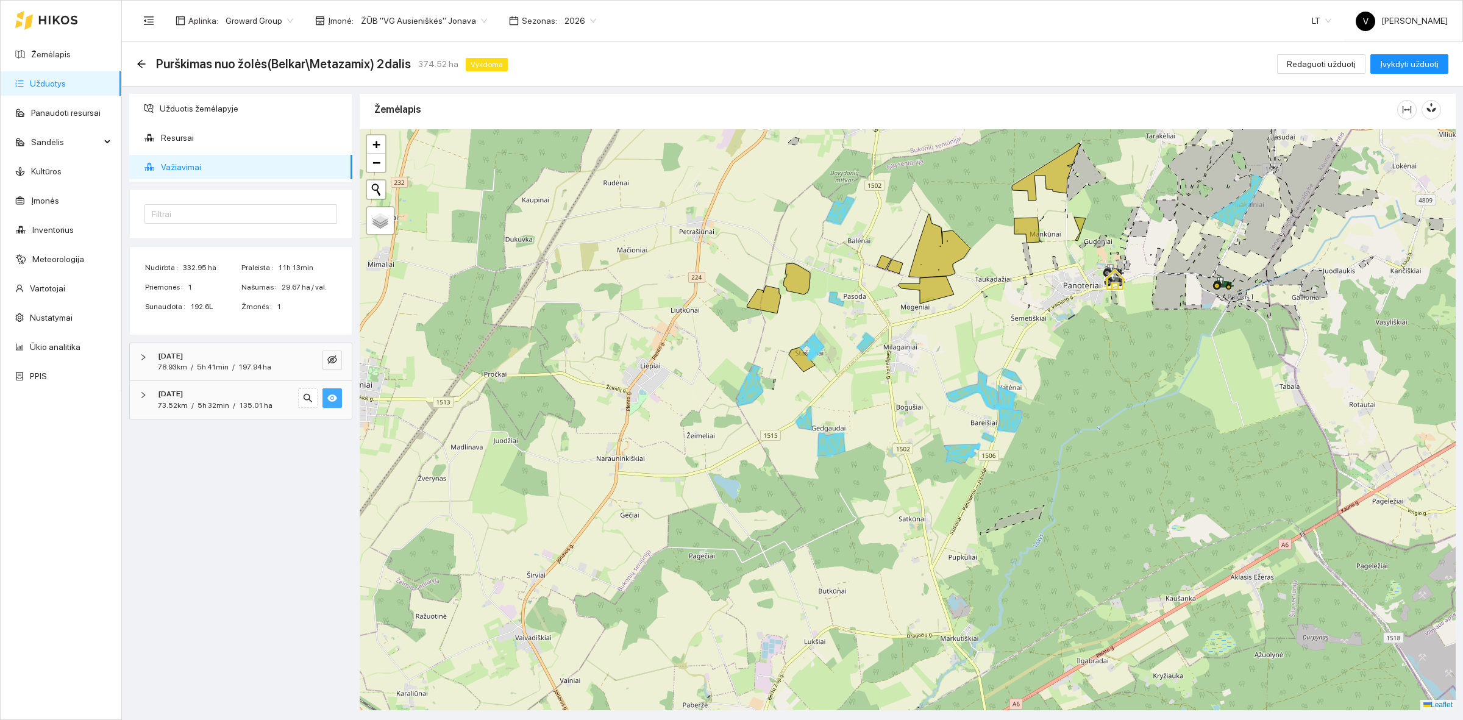
drag, startPoint x: 735, startPoint y: 663, endPoint x: 856, endPoint y: 430, distance: 262.6
click at [854, 433] on div at bounding box center [908, 419] width 1096 height 581
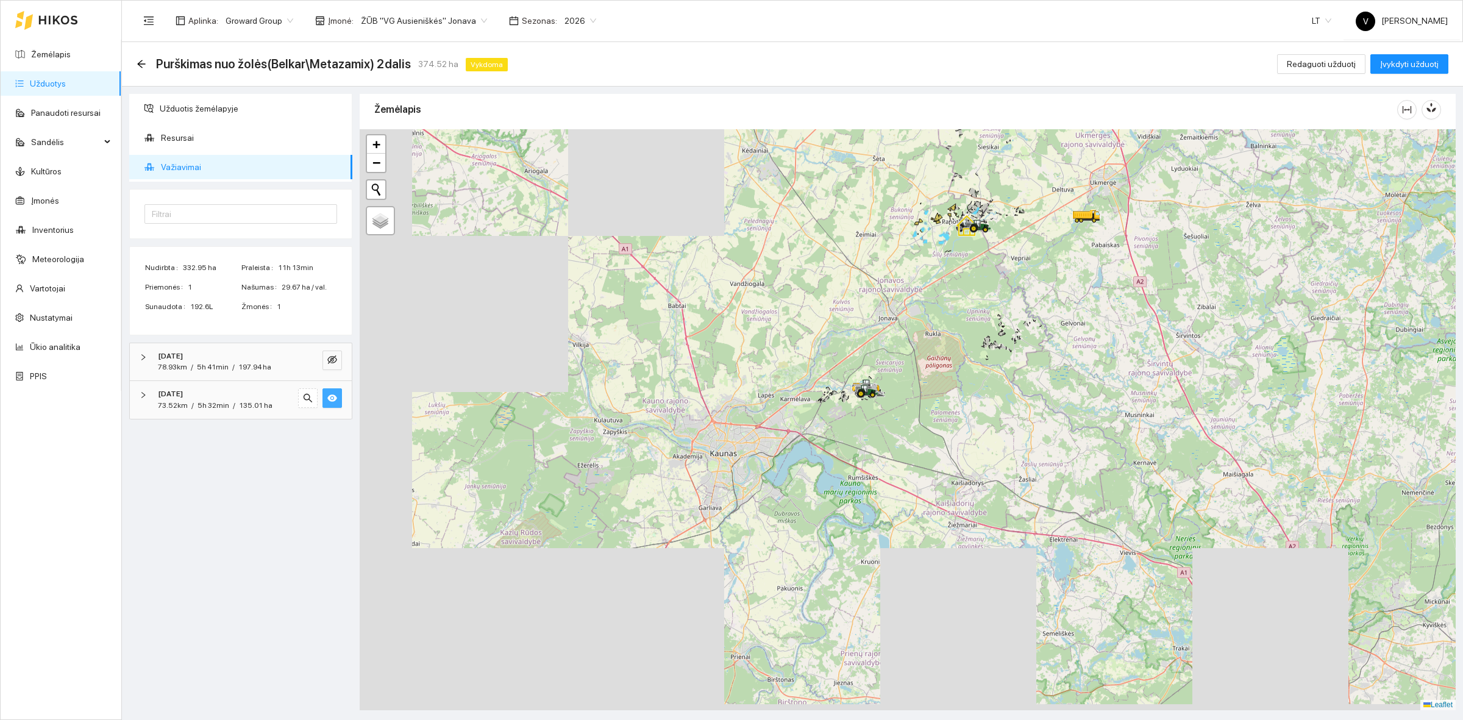
drag, startPoint x: 812, startPoint y: 485, endPoint x: 833, endPoint y: 400, distance: 87.8
click at [833, 400] on div at bounding box center [908, 419] width 1096 height 581
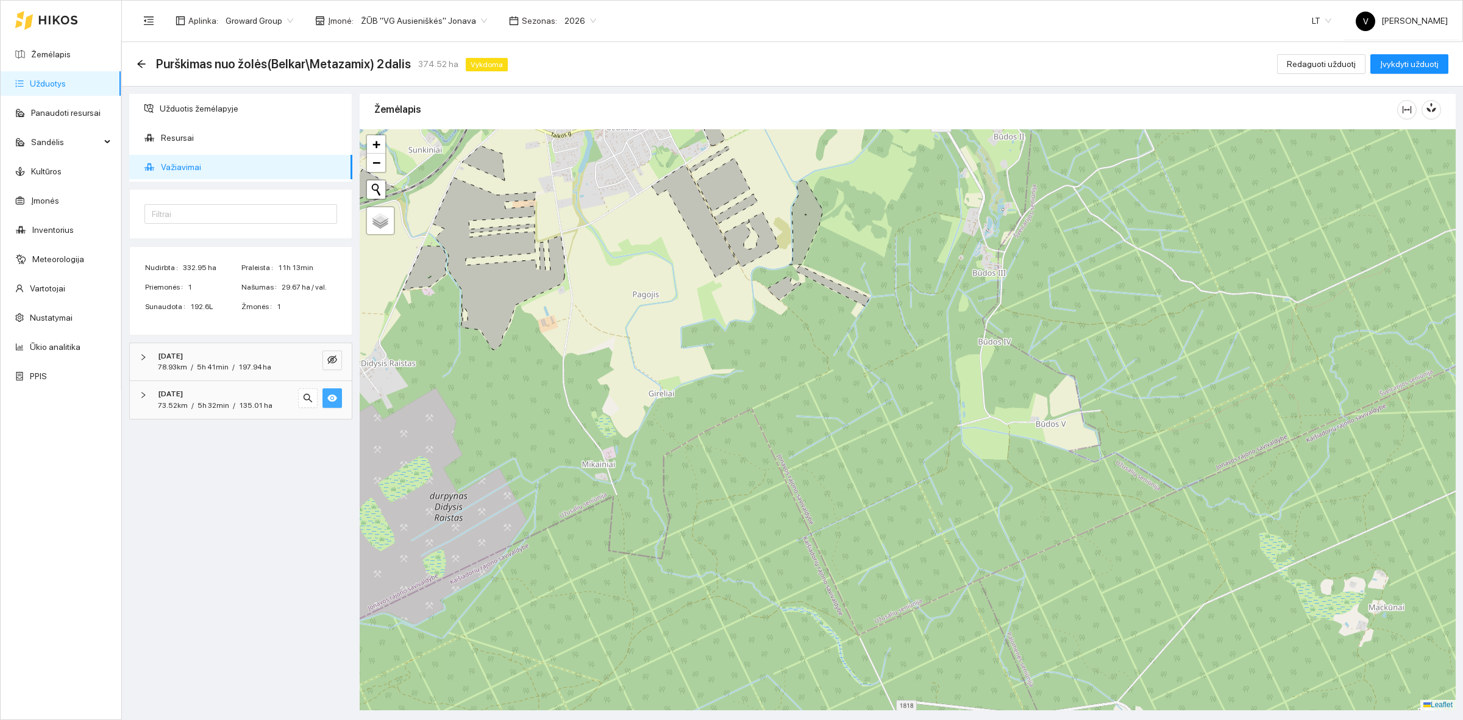
drag, startPoint x: 930, startPoint y: 439, endPoint x: 553, endPoint y: 474, distance: 378.9
click at [888, 541] on div at bounding box center [908, 419] width 1096 height 581
click at [35, 84] on link "Užduotys" at bounding box center [48, 84] width 36 height 10
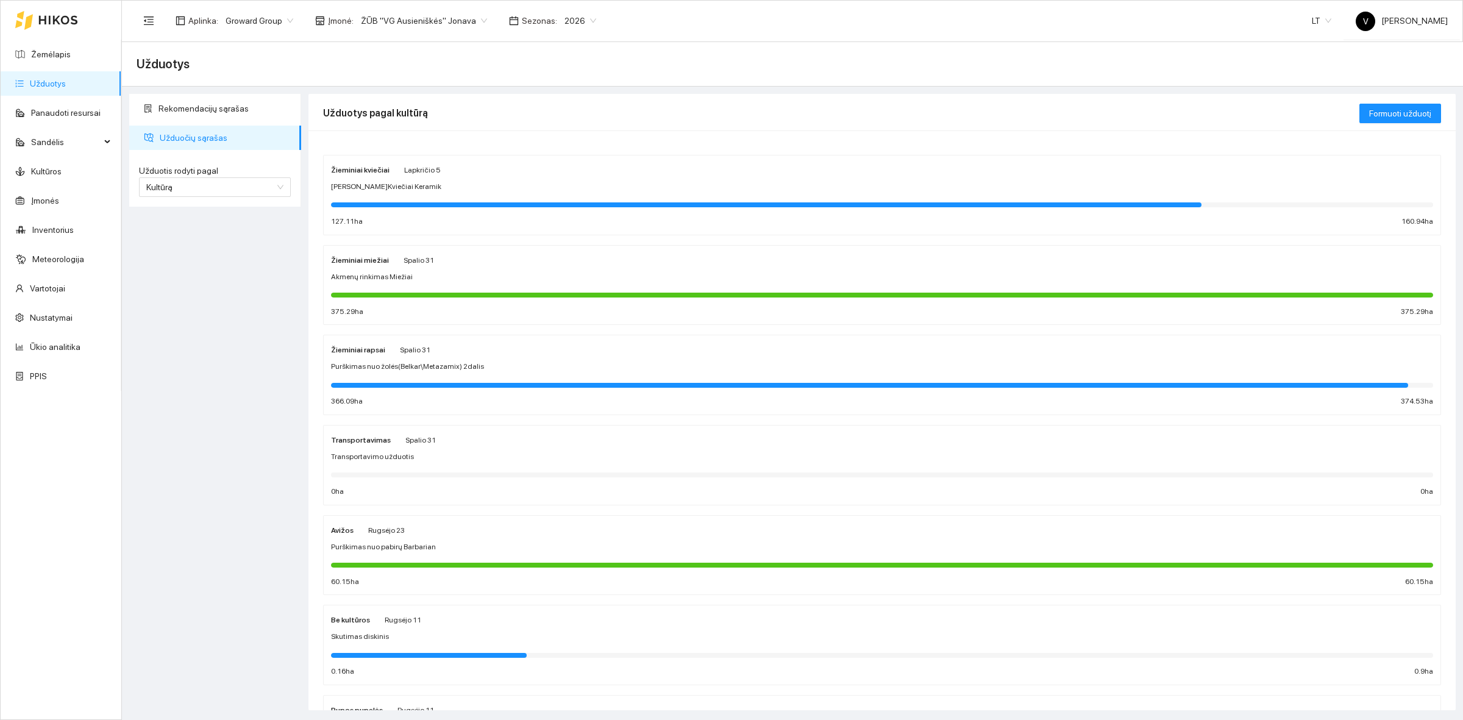
click at [369, 165] on div "Žieminiai kviečiai" at bounding box center [360, 169] width 59 height 13
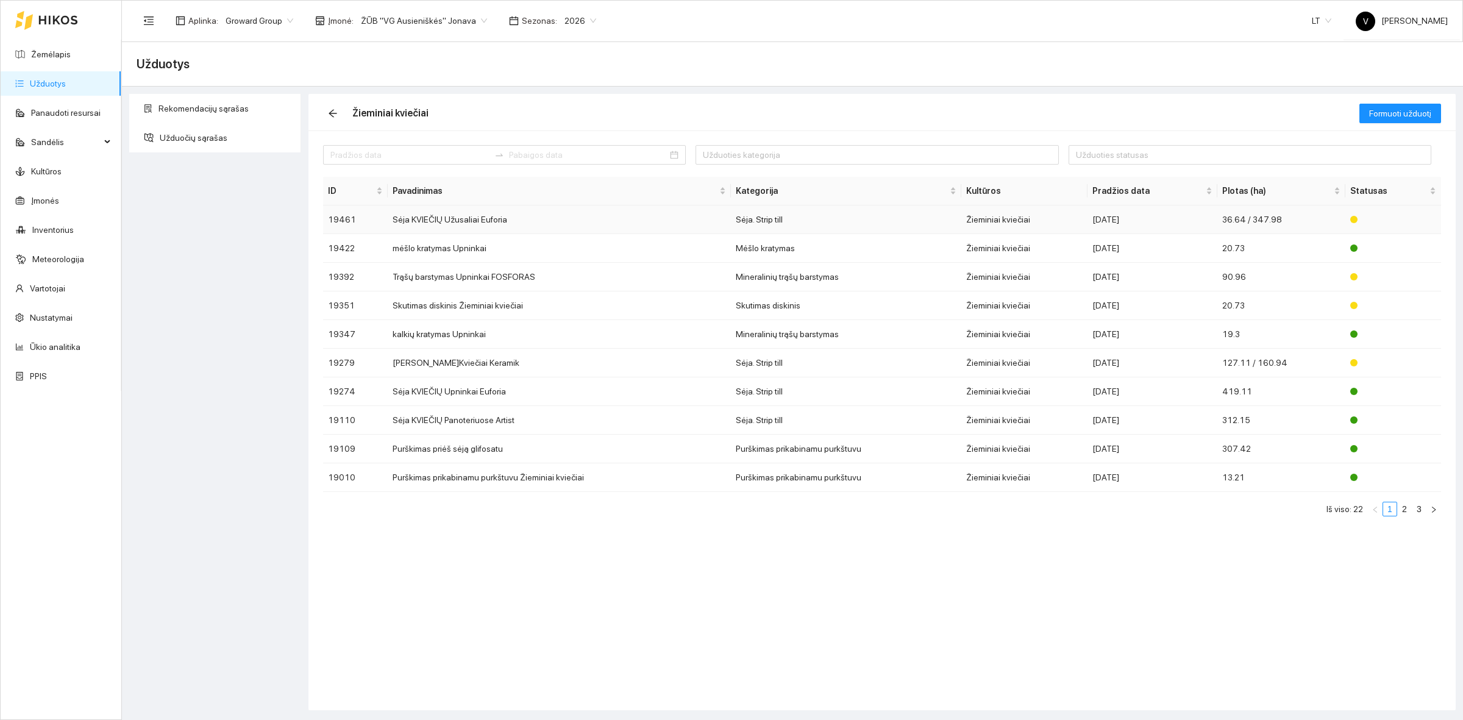
click at [438, 218] on td "Sėja KVIEČIŲ Užusaliai Euforia" at bounding box center [559, 219] width 343 height 29
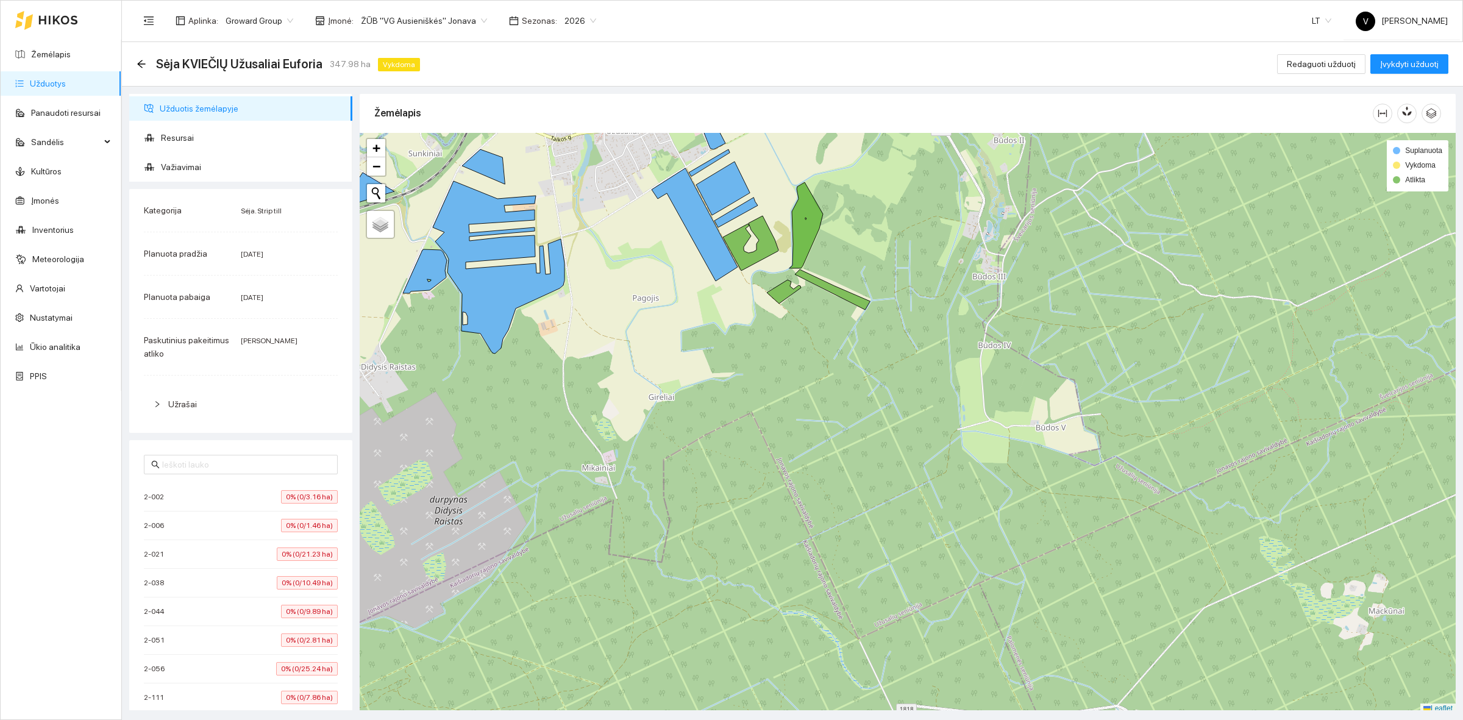
scroll to position [4, 0]
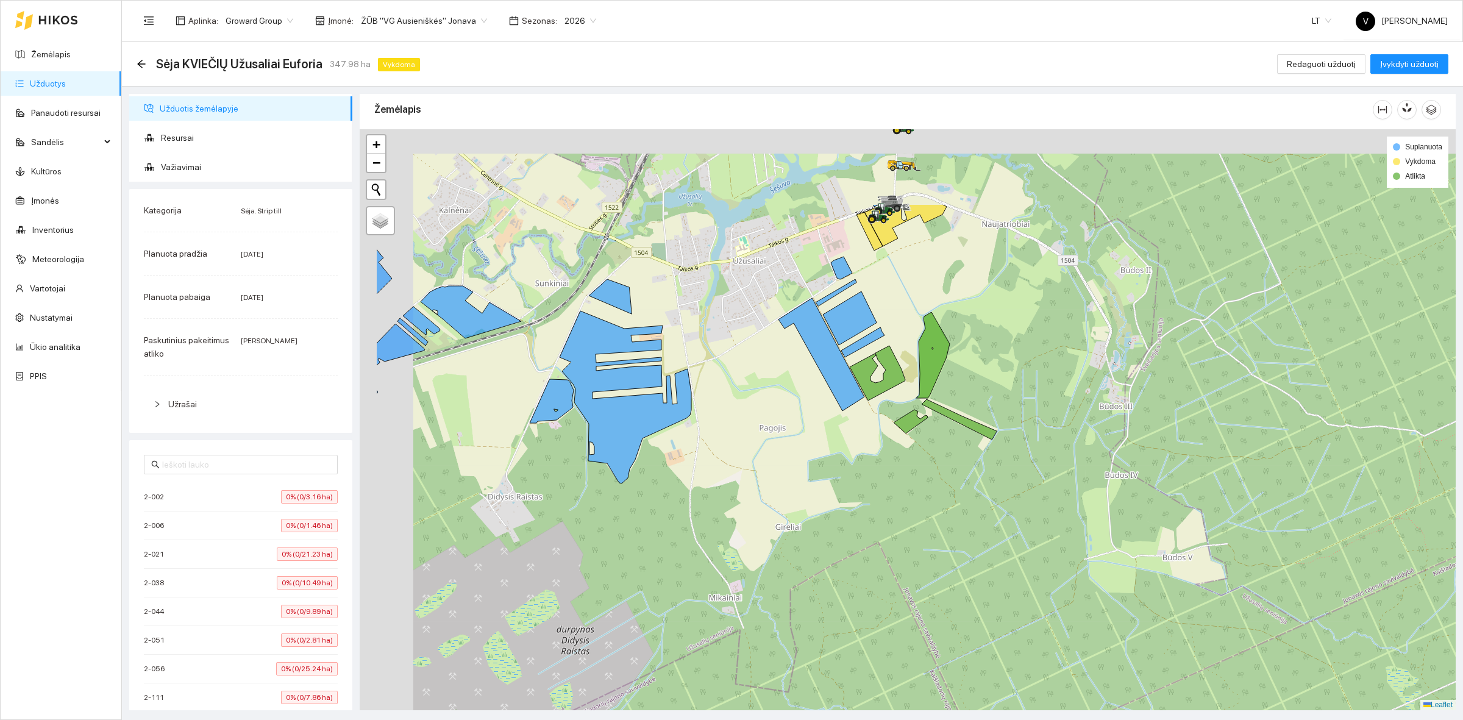
drag, startPoint x: 727, startPoint y: 367, endPoint x: 800, endPoint y: 430, distance: 96.8
click at [800, 430] on div at bounding box center [908, 419] width 1096 height 581
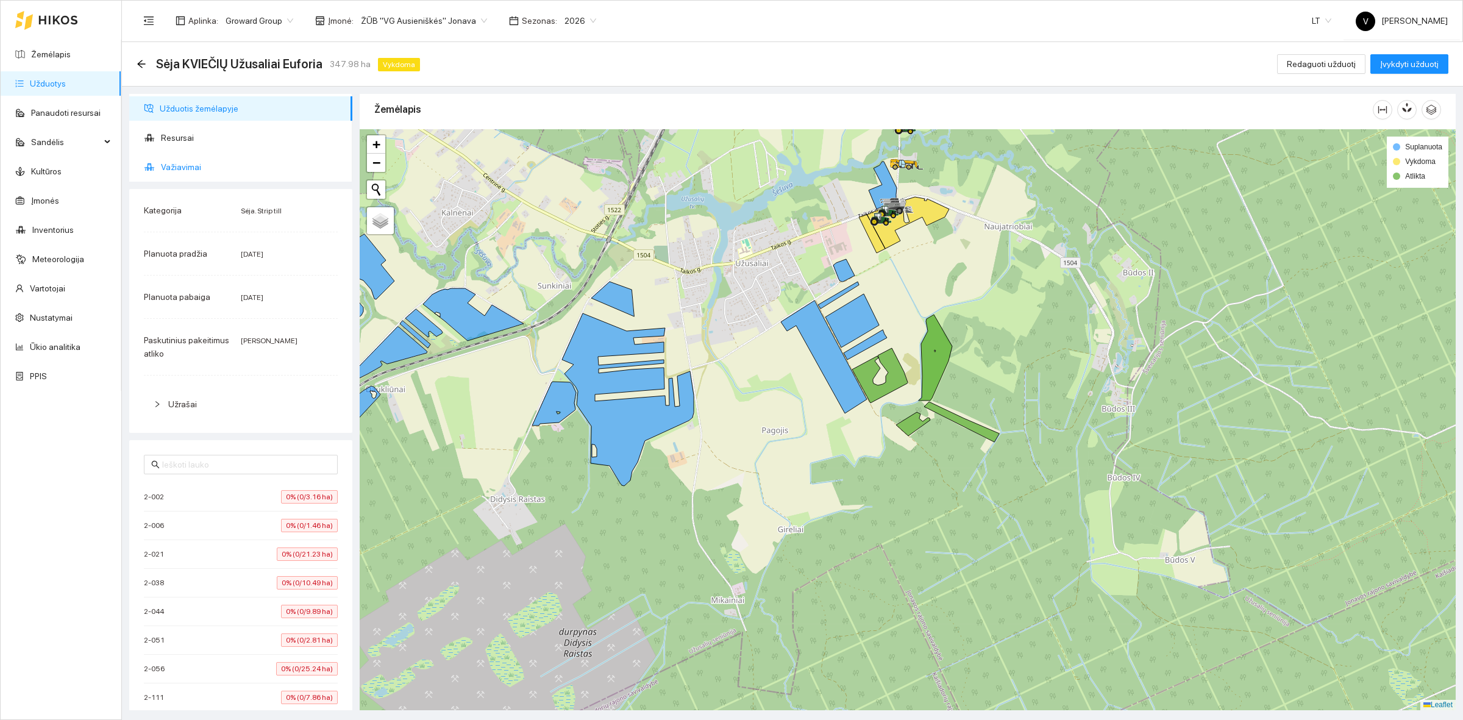
click at [180, 173] on span "Važiavimai" at bounding box center [252, 167] width 182 height 24
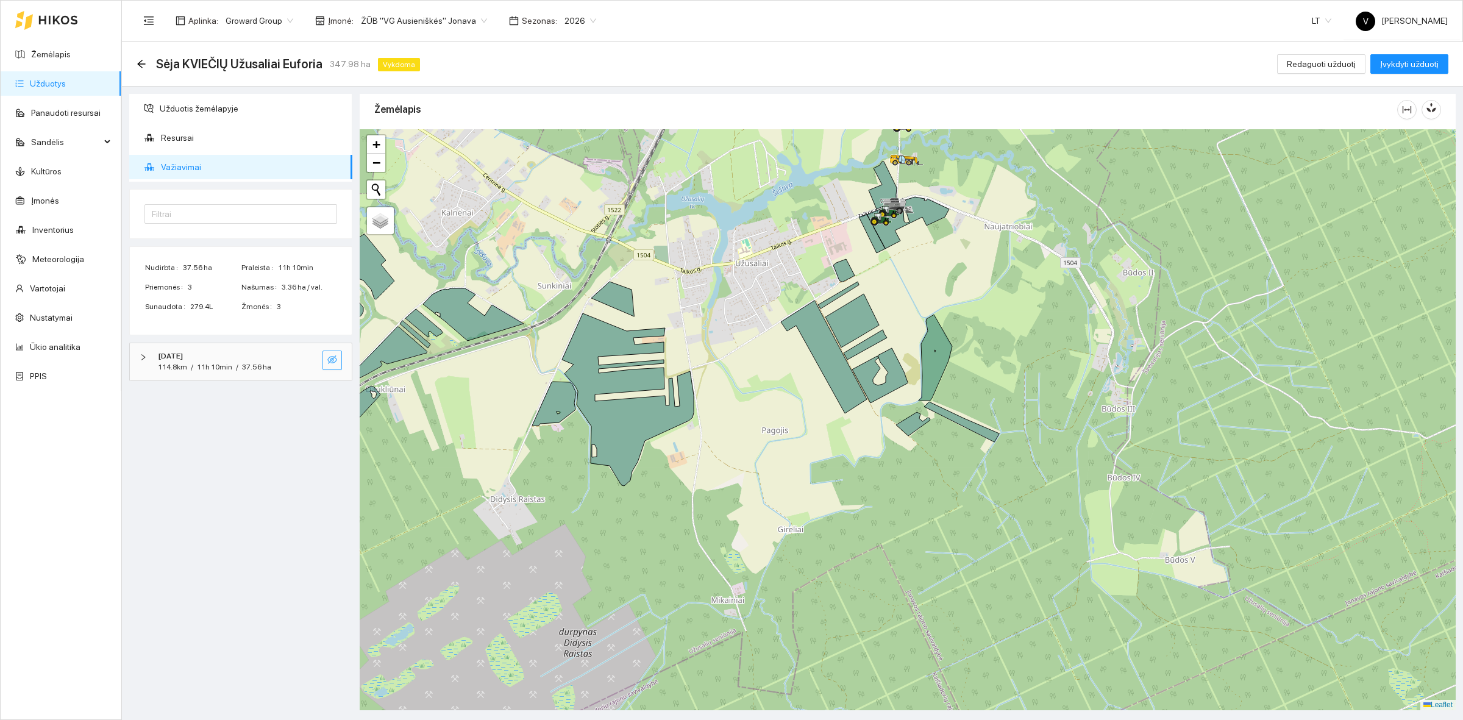
click at [330, 360] on icon "eye-invisible" at bounding box center [332, 360] width 10 height 10
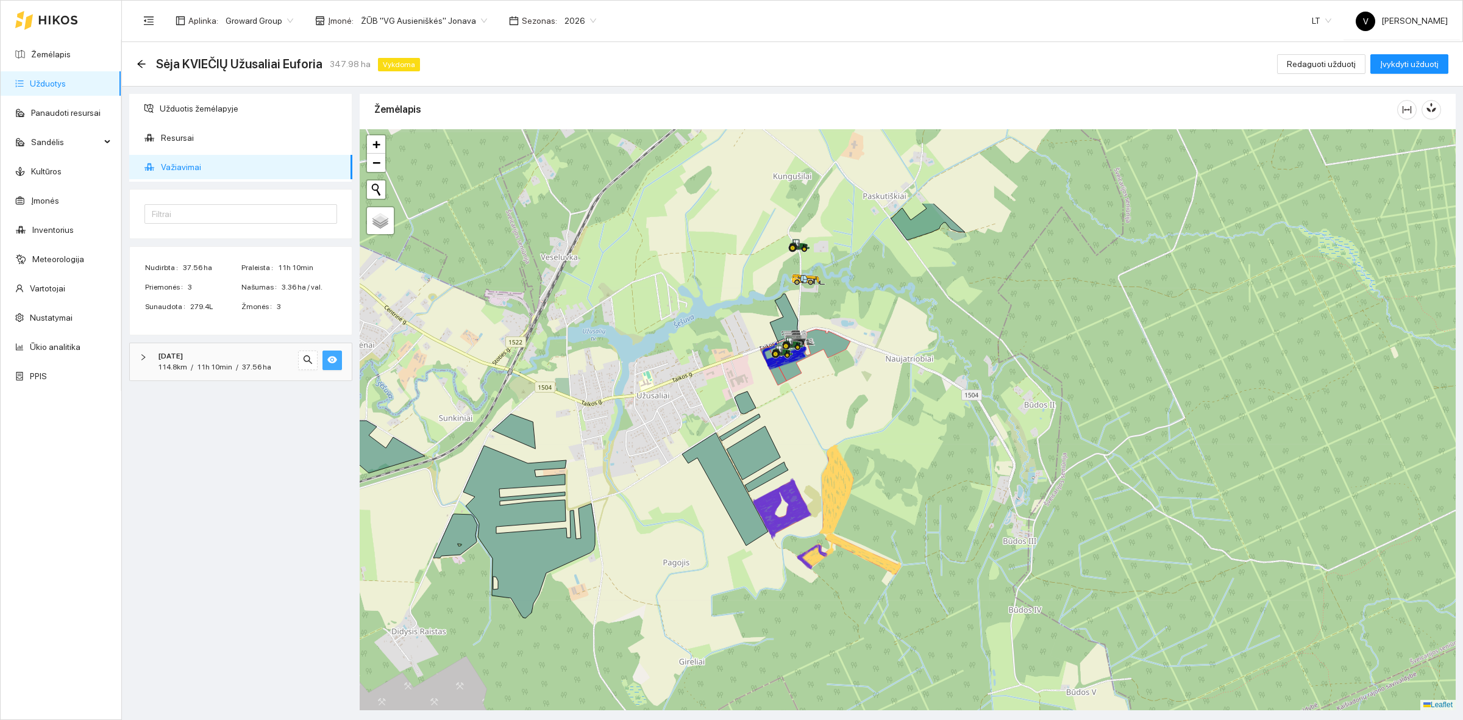
drag, startPoint x: 981, startPoint y: 296, endPoint x: 883, endPoint y: 428, distance: 165.1
click at [883, 428] on div at bounding box center [908, 419] width 1096 height 581
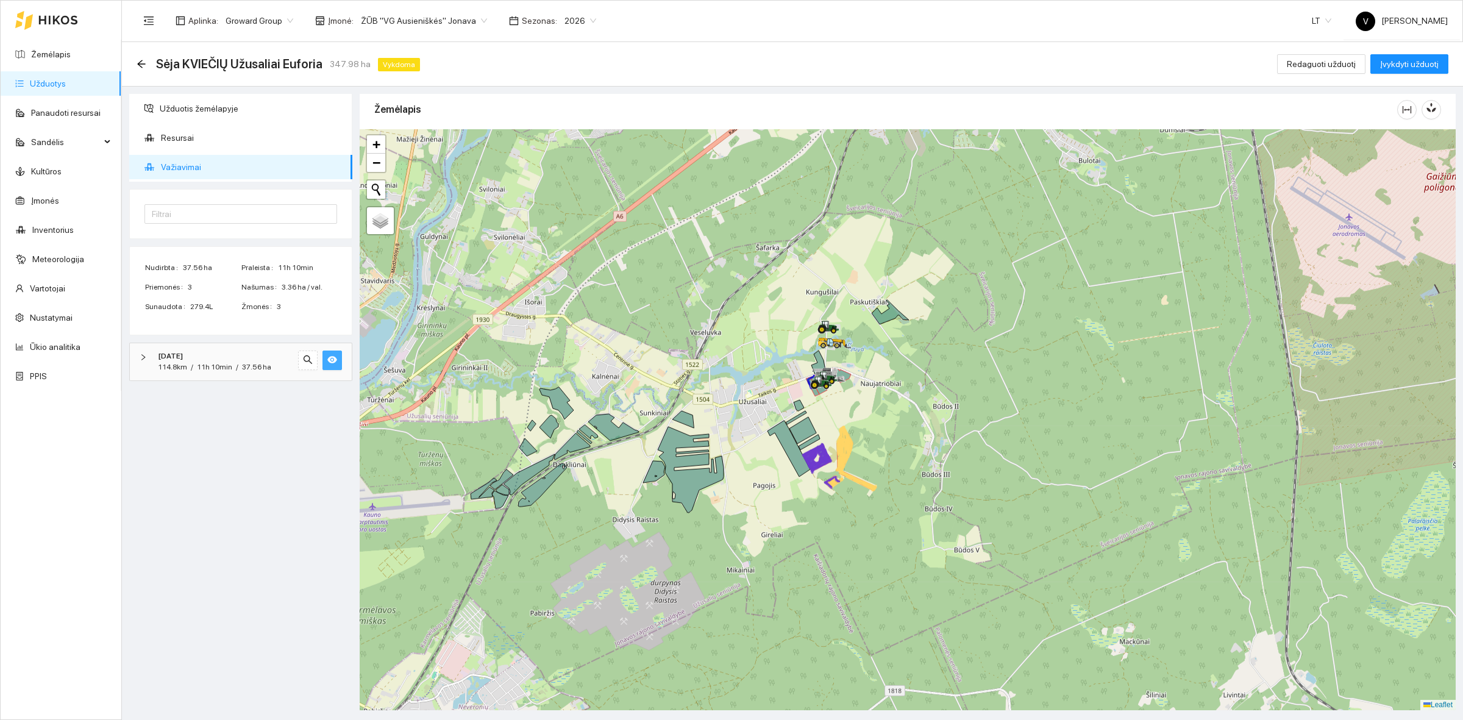
drag, startPoint x: 836, startPoint y: 320, endPoint x: 879, endPoint y: 352, distance: 54.0
click at [879, 352] on div at bounding box center [908, 419] width 1096 height 581
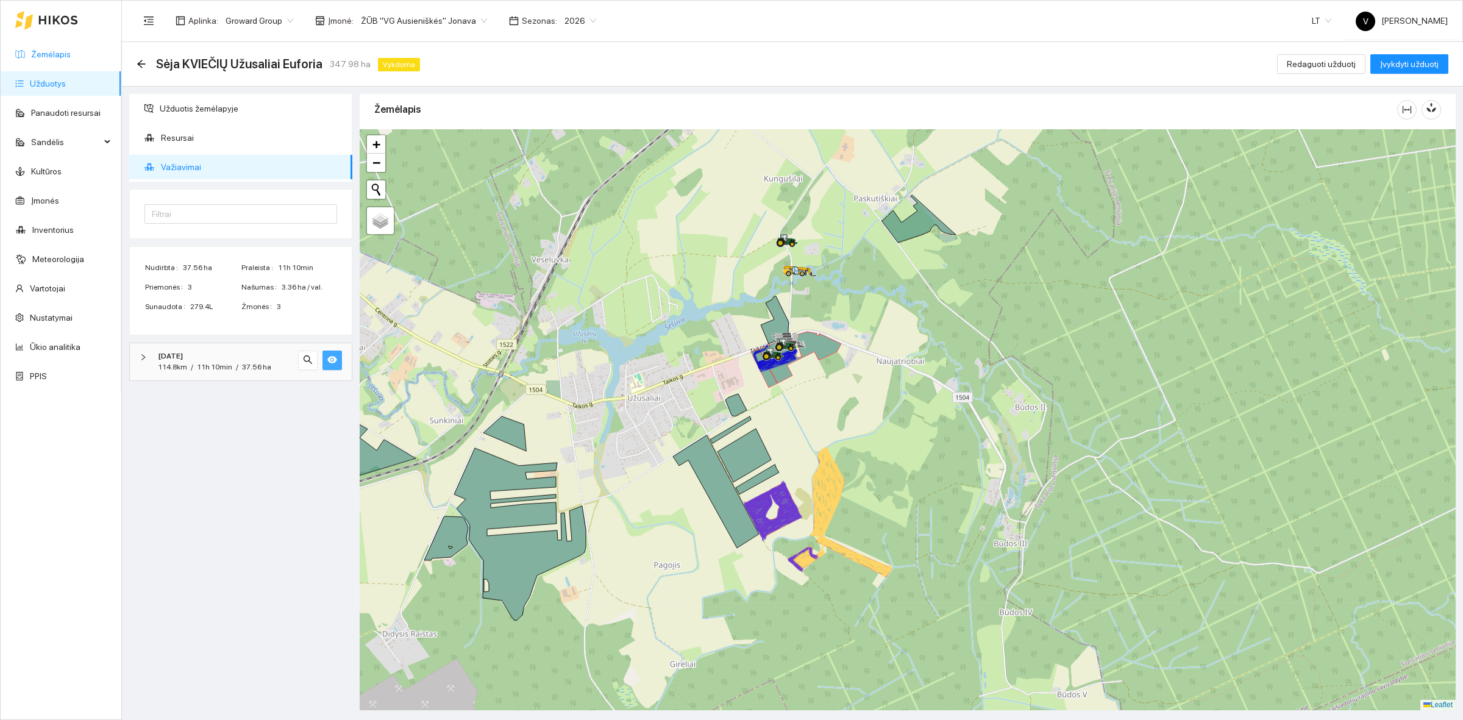
click at [32, 51] on link "Žemėlapis" at bounding box center [51, 54] width 40 height 10
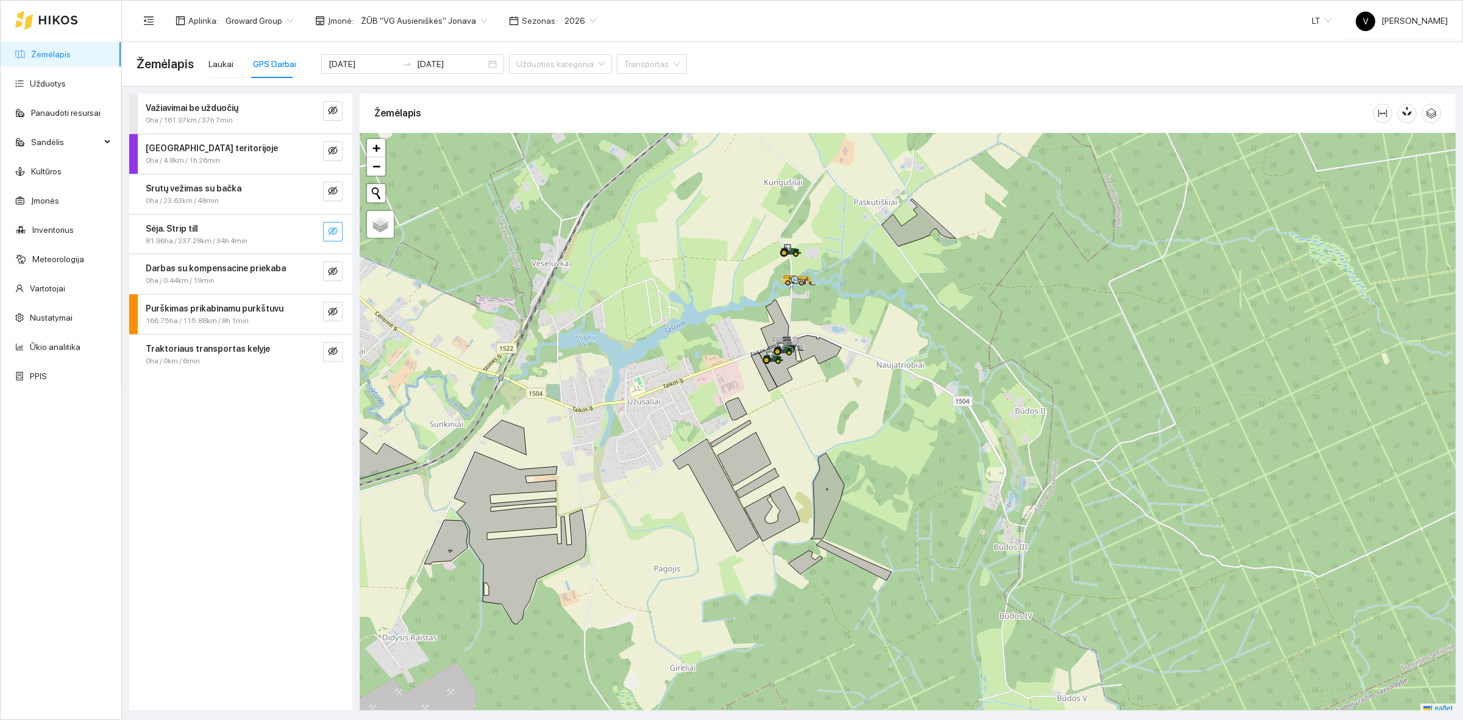
click at [334, 232] on icon "eye-invisible" at bounding box center [333, 231] width 2 height 2
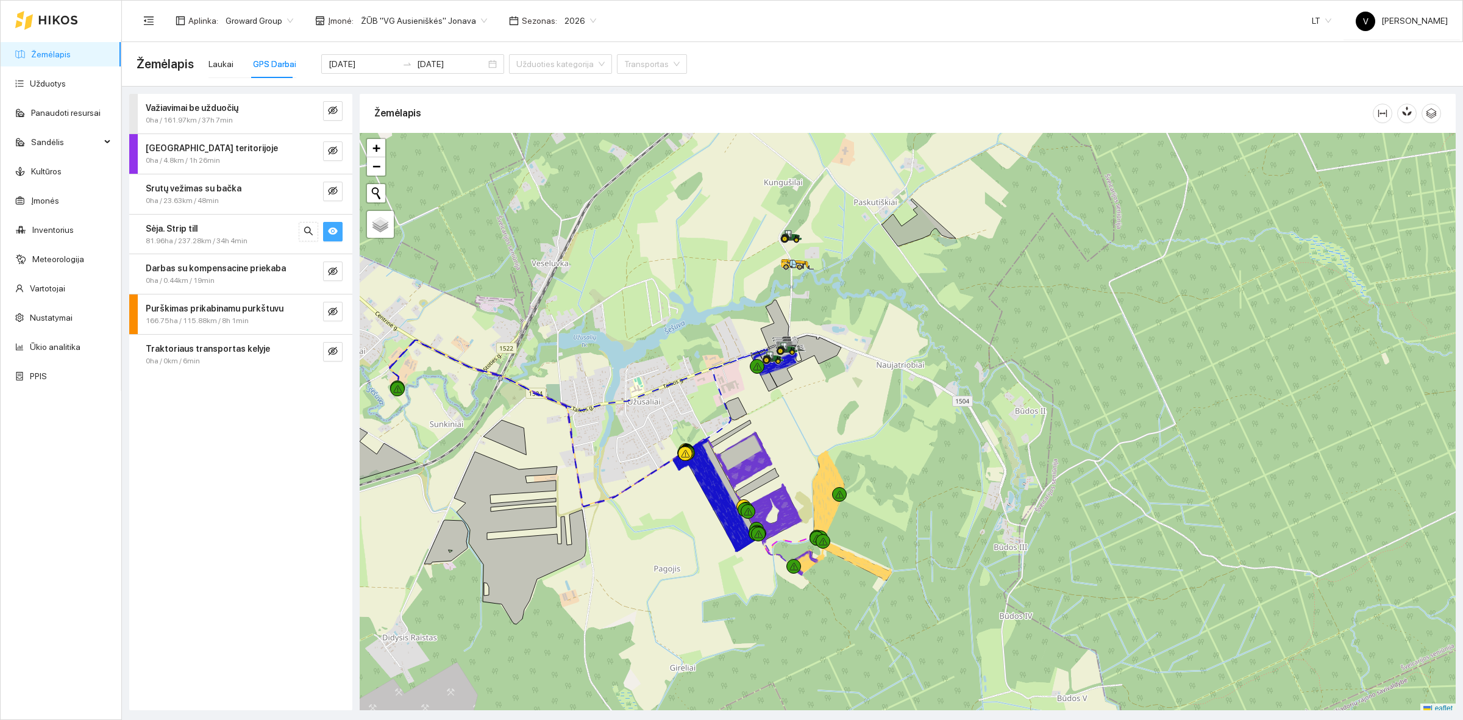
scroll to position [4, 0]
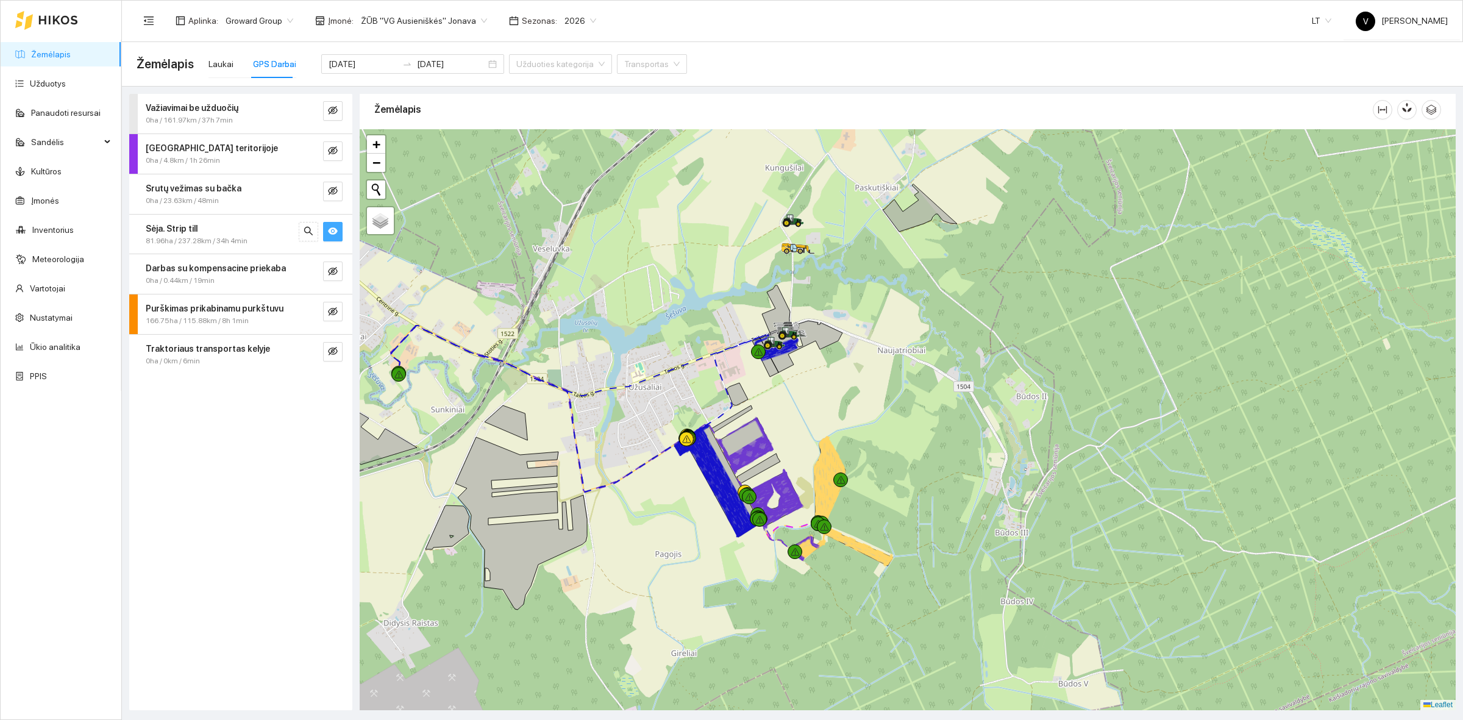
drag, startPoint x: 677, startPoint y: 435, endPoint x: 678, endPoint y: 424, distance: 11.0
click at [678, 424] on div at bounding box center [908, 419] width 1096 height 581
click at [358, 67] on input "2025-10-06" at bounding box center [363, 63] width 69 height 13
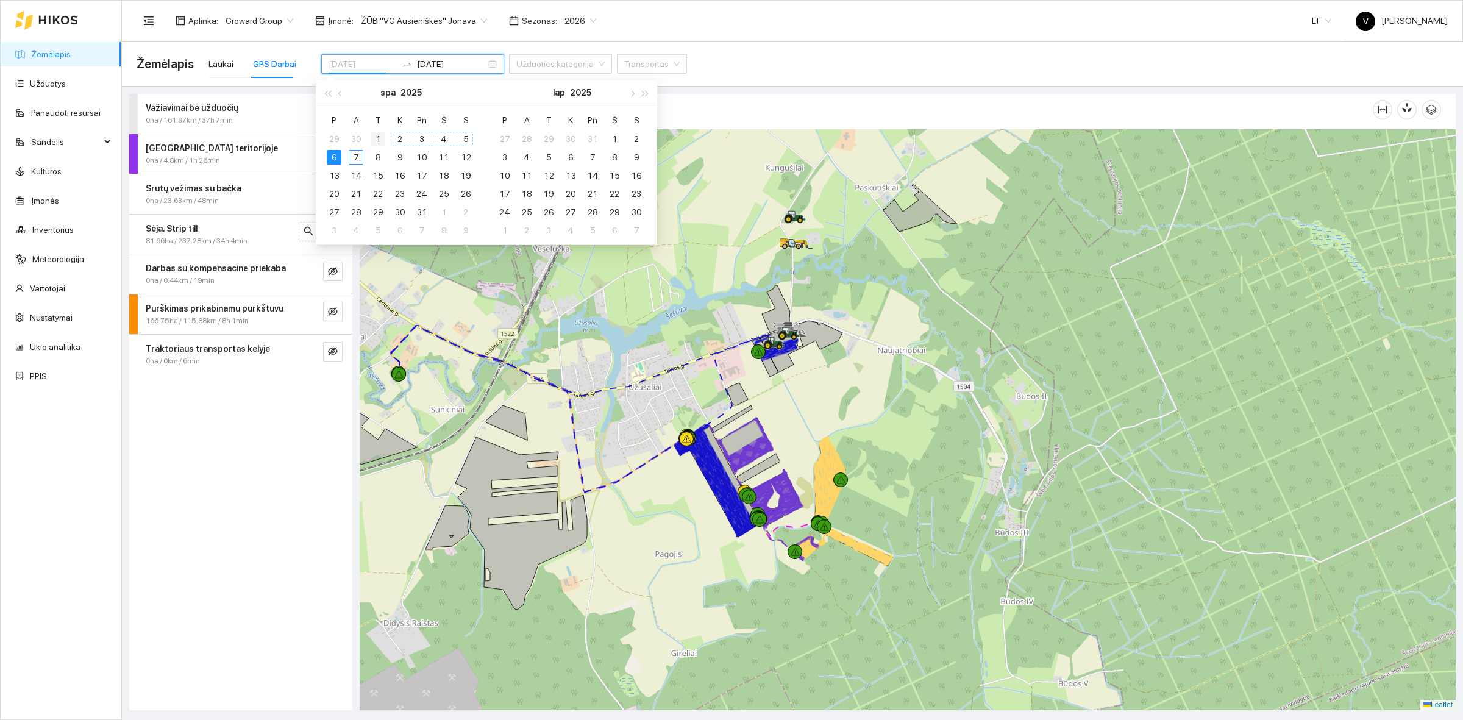
type input "[DATE]"
click at [379, 137] on div "1" at bounding box center [378, 139] width 15 height 15
type input "2025-10-06"
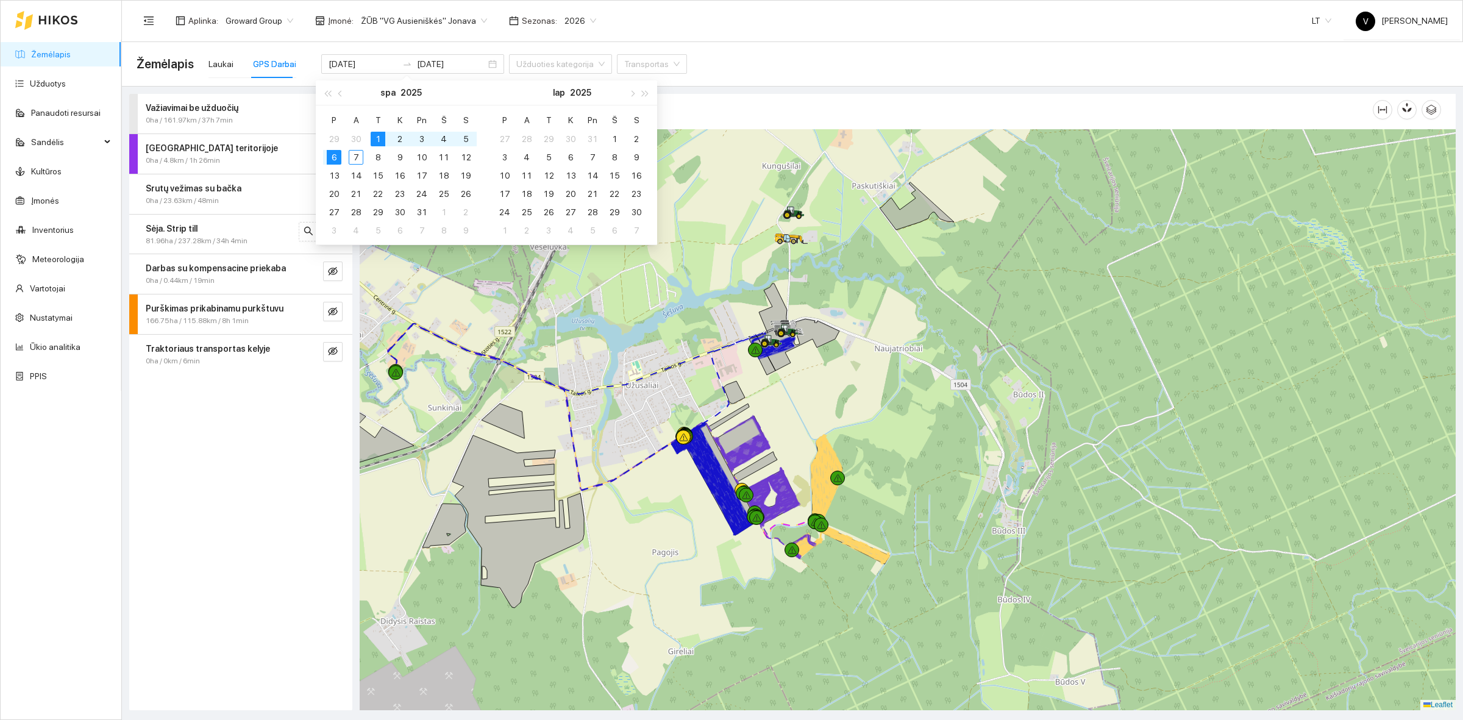
drag, startPoint x: 998, startPoint y: 357, endPoint x: 945, endPoint y: 360, distance: 53.7
click at [945, 360] on div at bounding box center [908, 419] width 1096 height 581
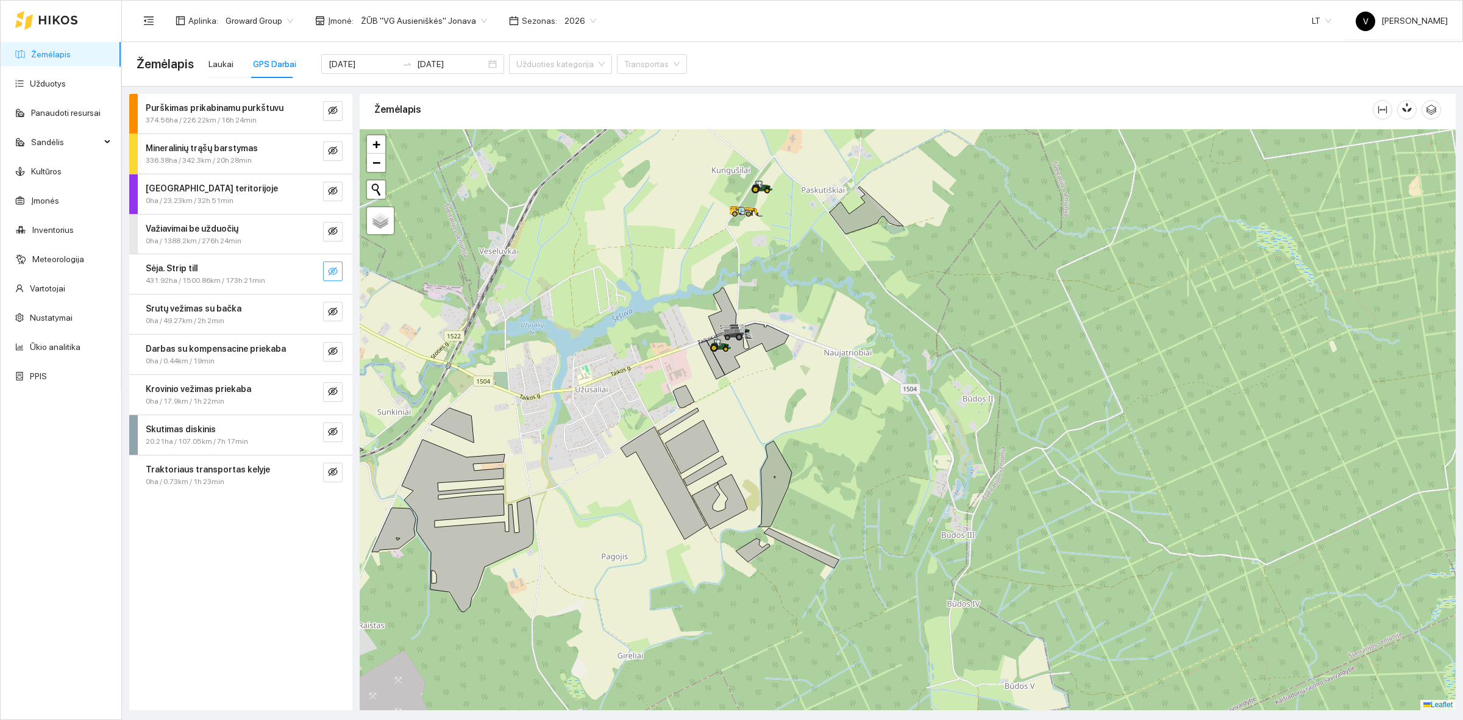
click at [327, 272] on button "button" at bounding box center [333, 272] width 20 height 20
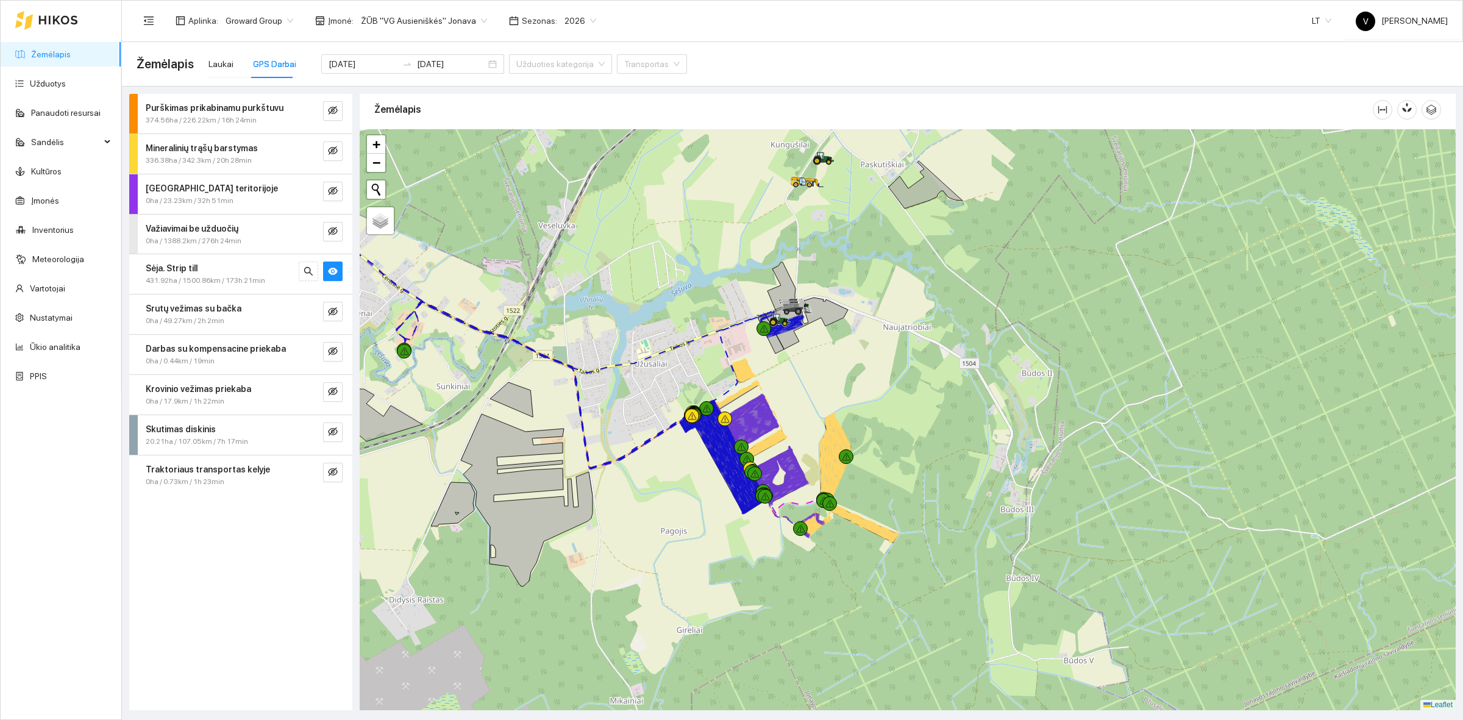
drag, startPoint x: 832, startPoint y: 460, endPoint x: 891, endPoint y: 435, distance: 64.4
click at [891, 435] on div at bounding box center [908, 419] width 1096 height 581
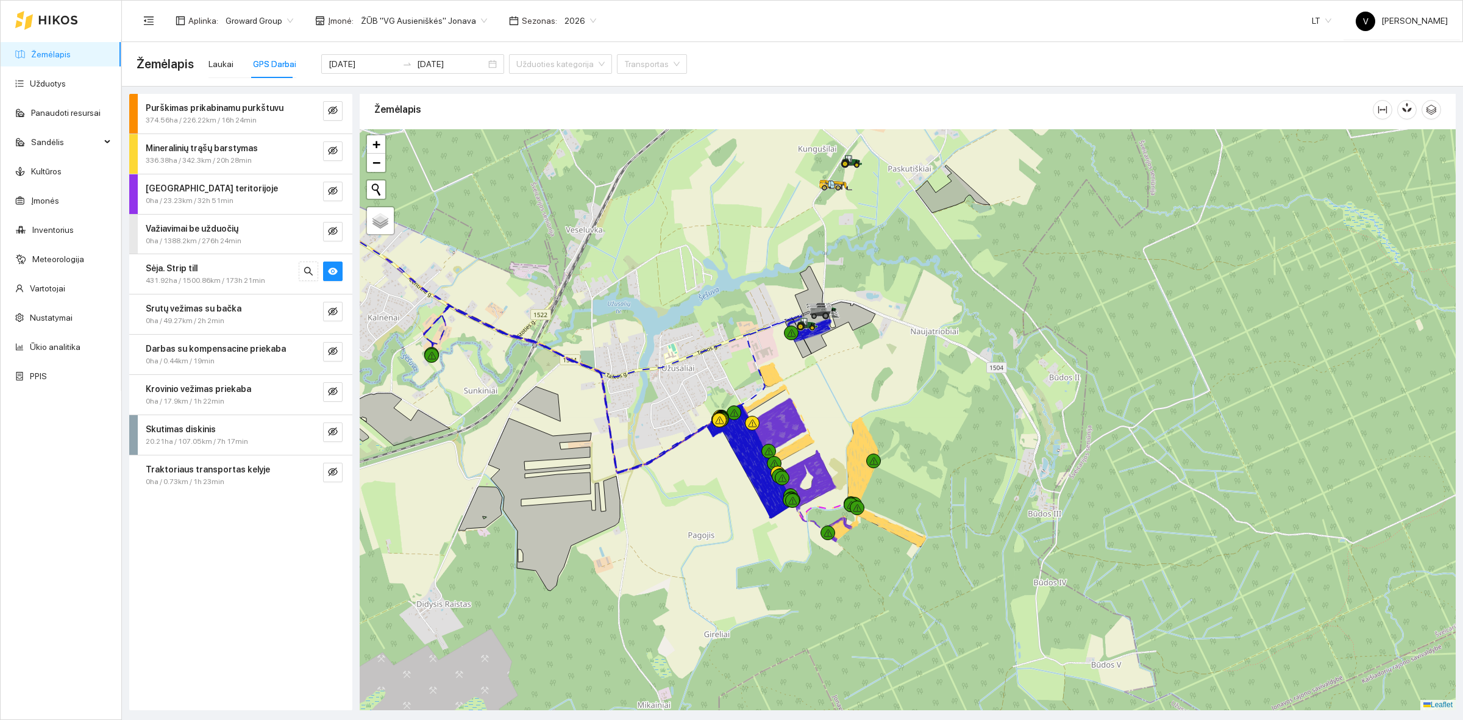
drag, startPoint x: 817, startPoint y: 389, endPoint x: 845, endPoint y: 393, distance: 27.8
click at [845, 393] on div at bounding box center [908, 419] width 1096 height 581
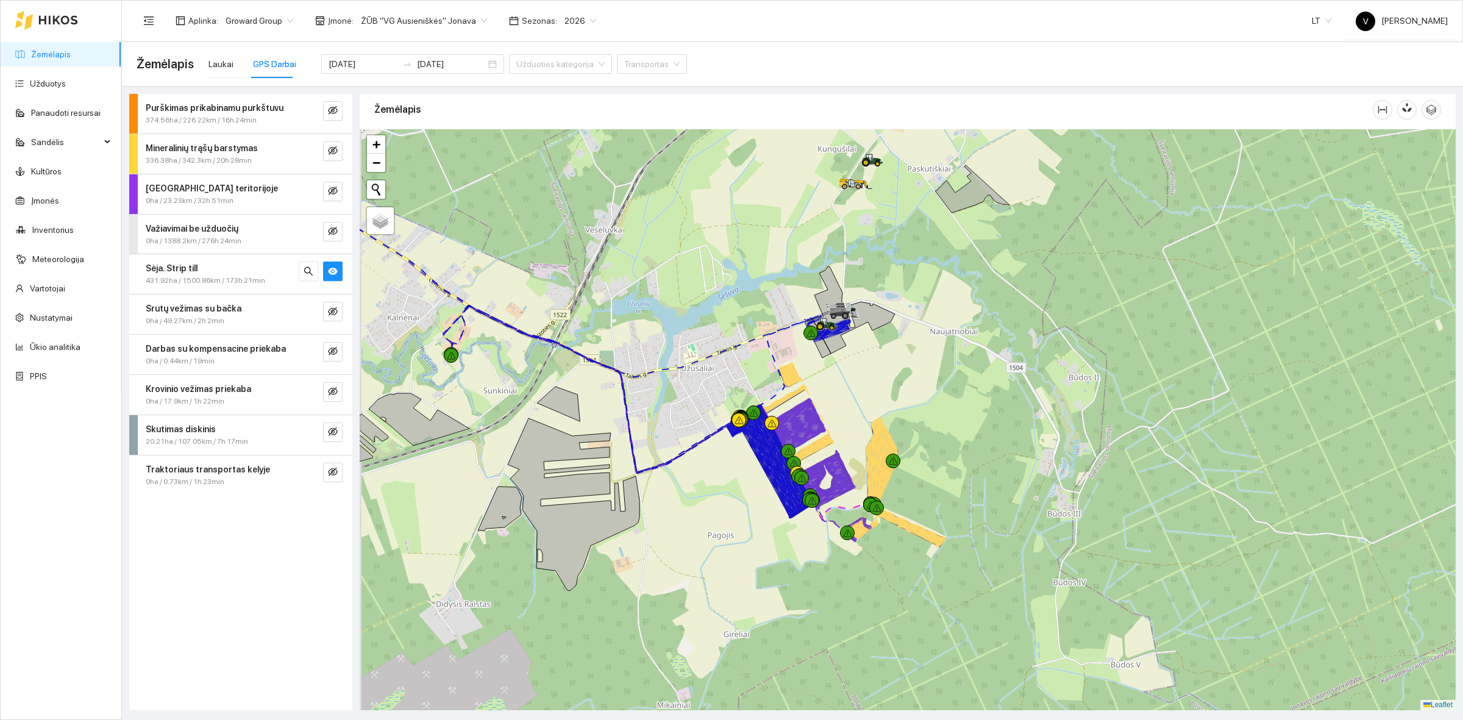
drag, startPoint x: 845, startPoint y: 393, endPoint x: 864, endPoint y: 393, distance: 19.5
click at [864, 393] on div at bounding box center [908, 419] width 1096 height 581
click at [344, 66] on input "[DATE]" at bounding box center [363, 63] width 69 height 13
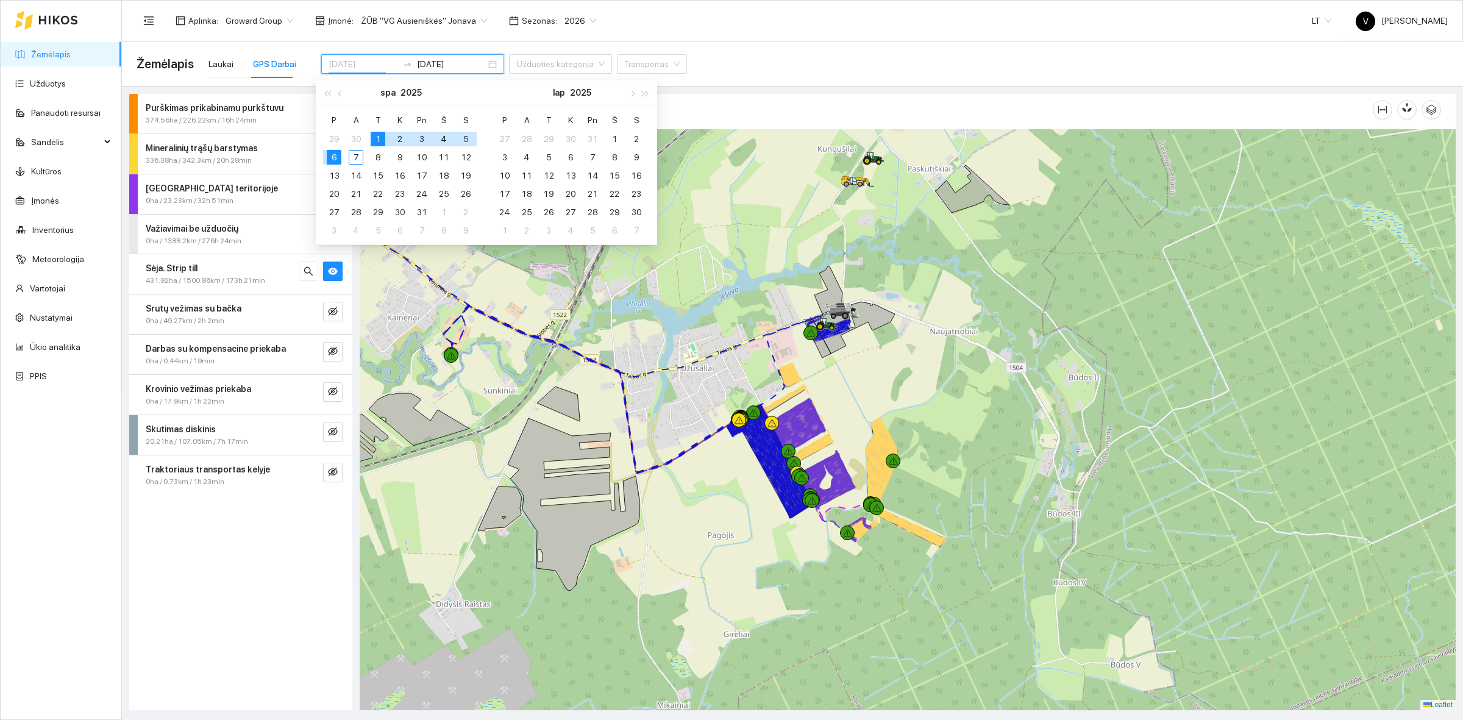
type input "2025-10-06"
click at [335, 154] on div "6" at bounding box center [334, 157] width 15 height 15
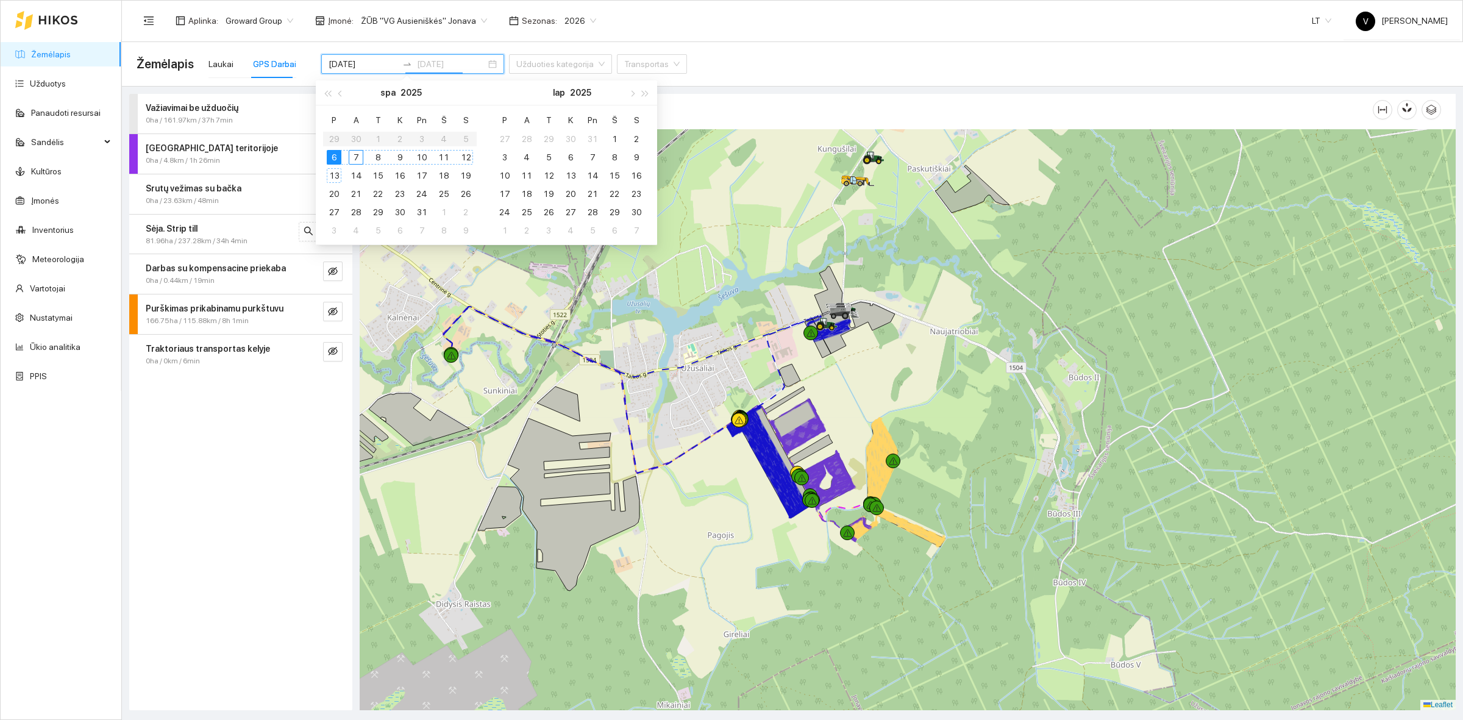
type input "2025-10-06"
click at [336, 157] on div "6" at bounding box center [334, 157] width 15 height 15
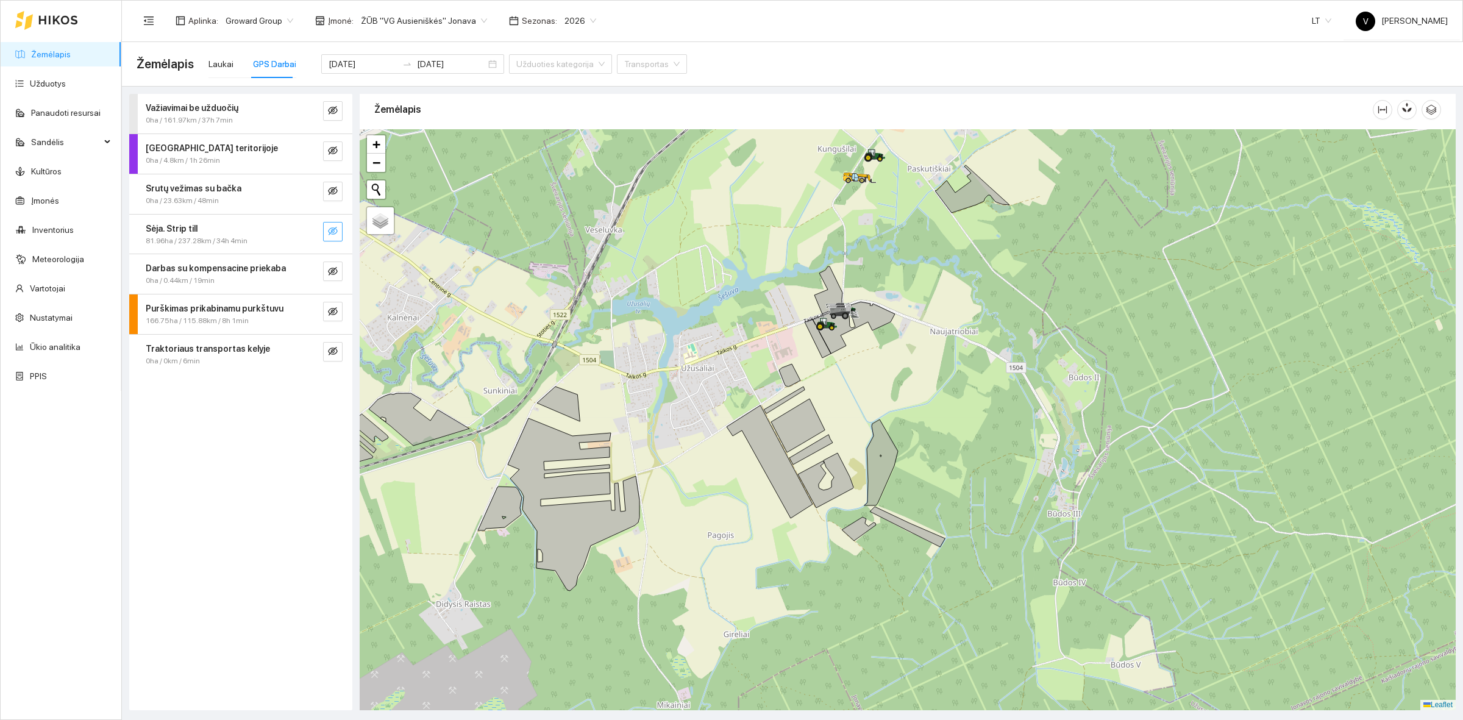
click at [326, 241] on button "button" at bounding box center [333, 232] width 20 height 20
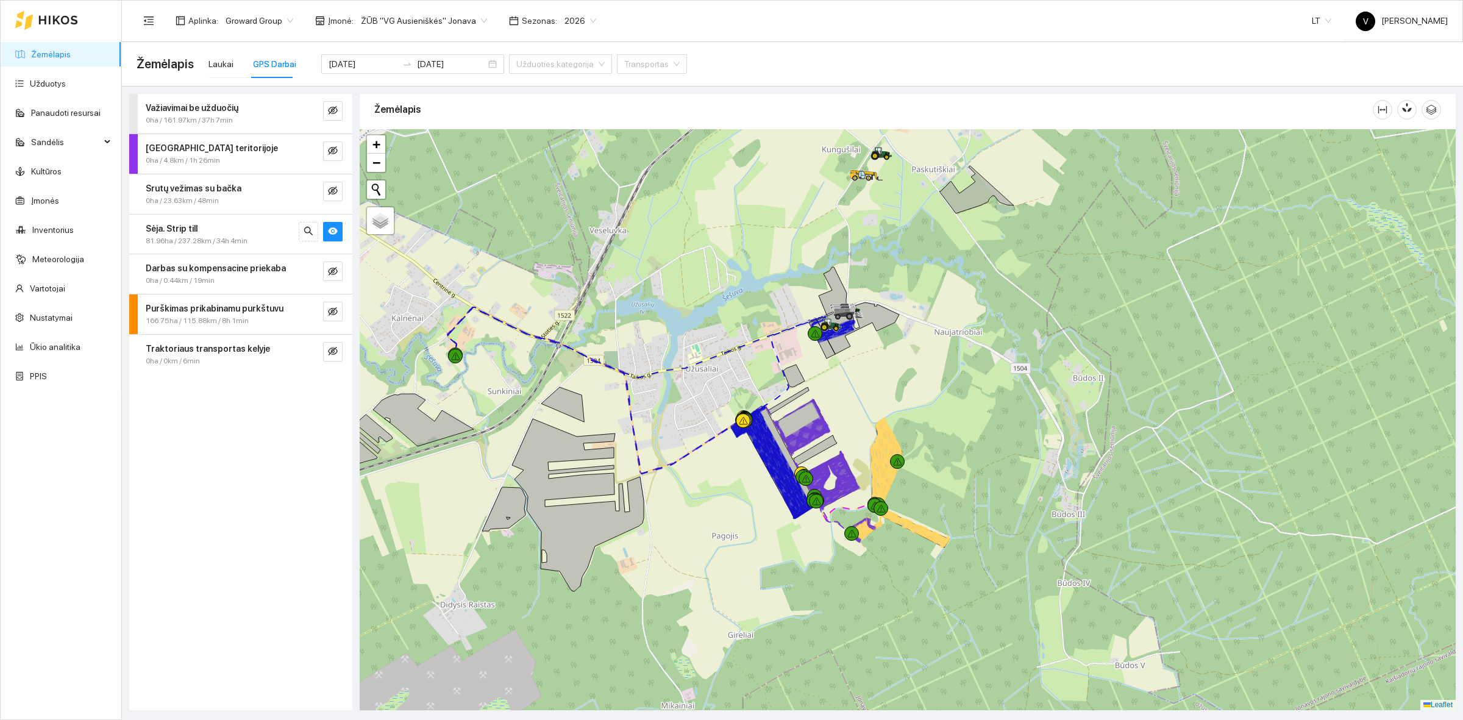
click at [873, 388] on div at bounding box center [908, 419] width 1096 height 581
click at [333, 235] on icon "eye" at bounding box center [333, 230] width 10 height 7
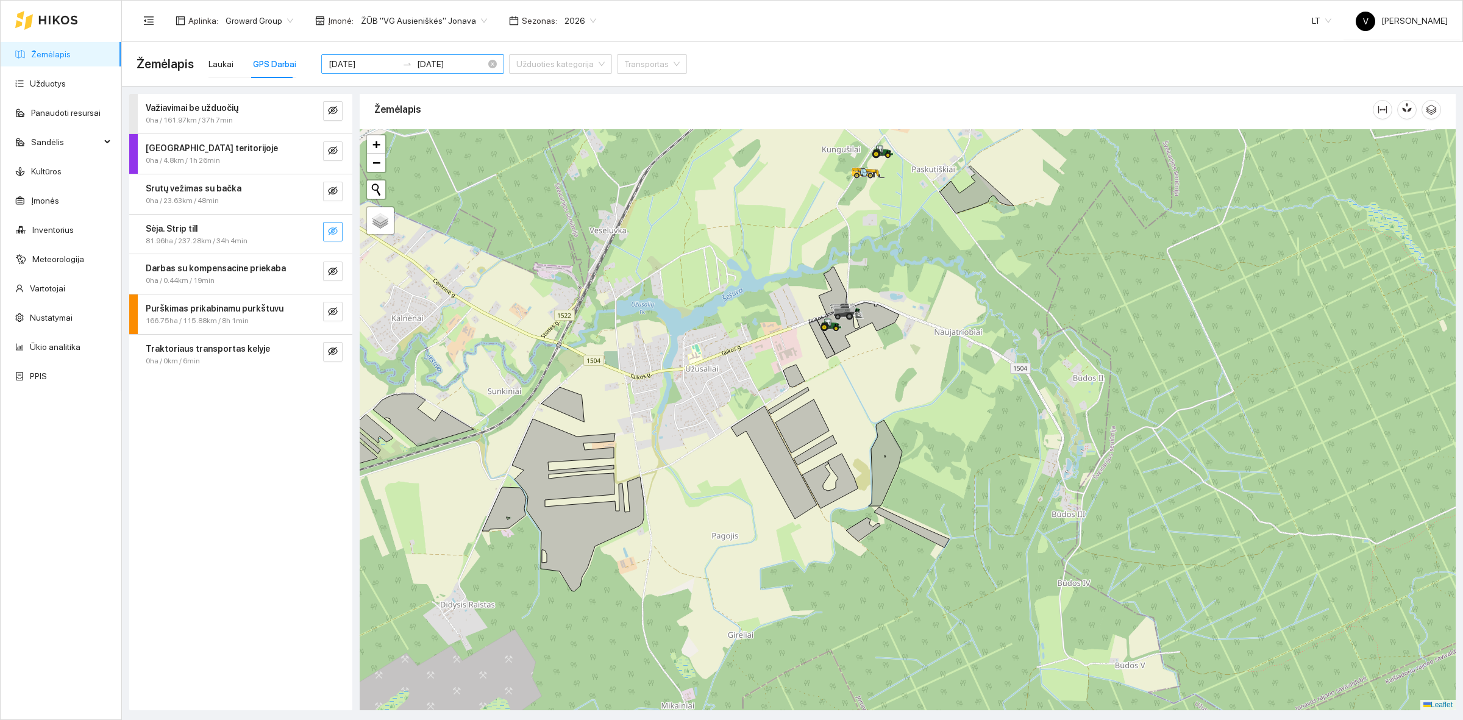
click at [354, 62] on input "2025-10-06" at bounding box center [363, 63] width 69 height 13
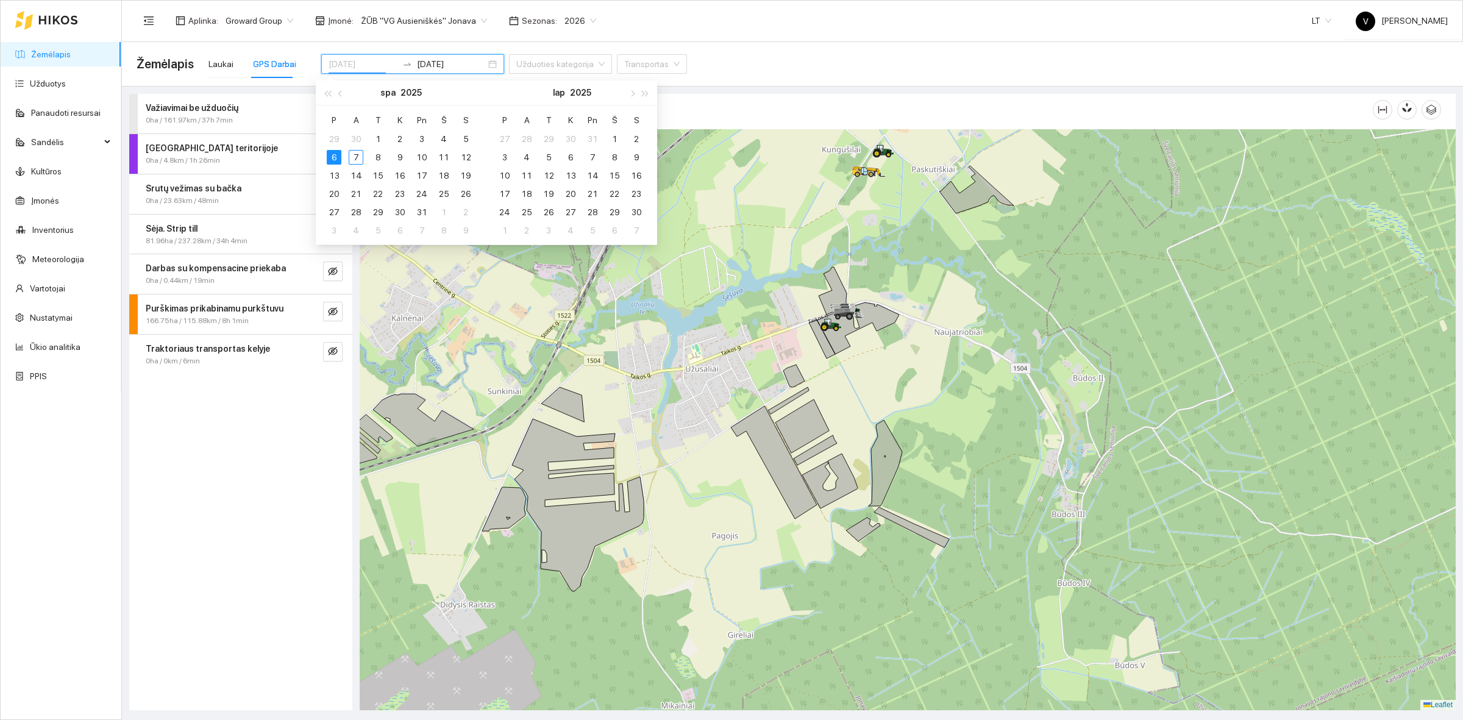
type input "2025-10-06"
click at [337, 162] on div "6" at bounding box center [334, 157] width 15 height 15
type input "2025-10-06"
click at [338, 157] on div "6" at bounding box center [334, 157] width 15 height 15
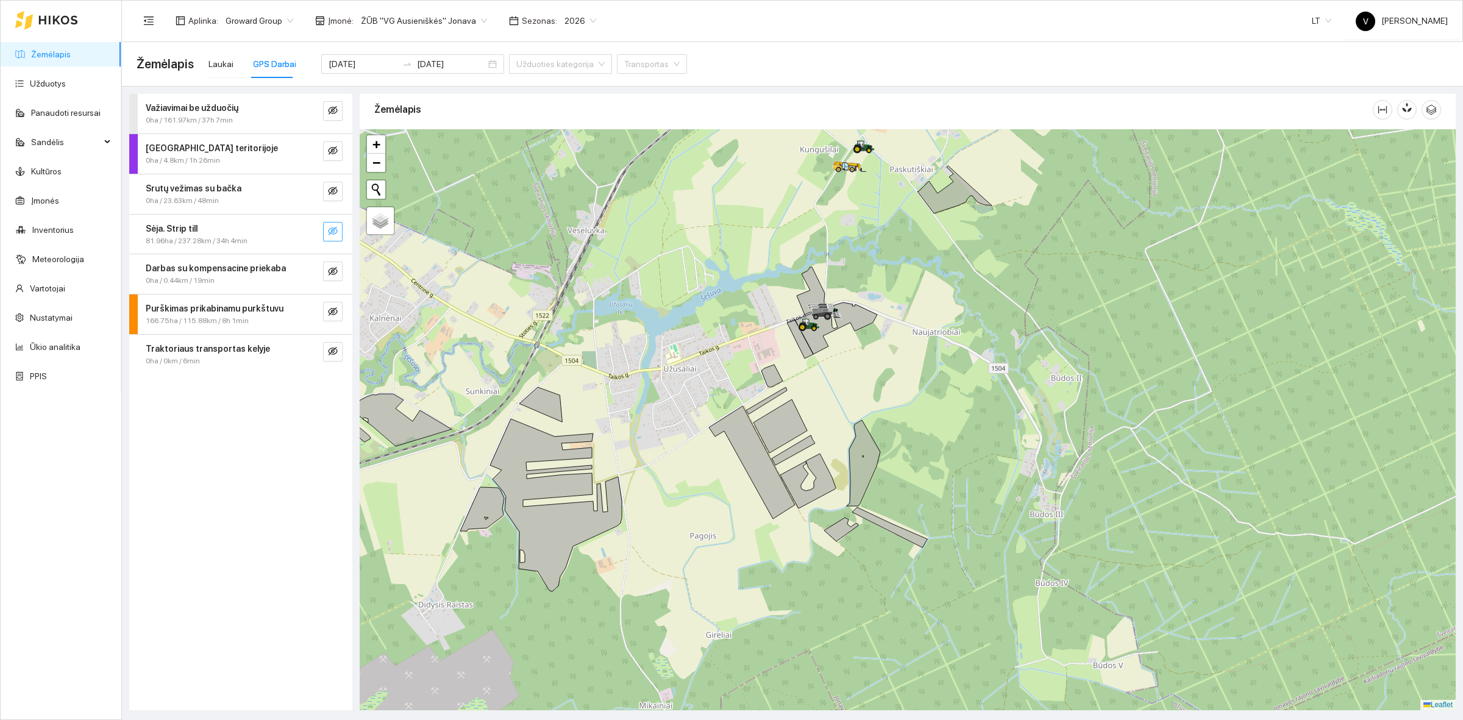
click at [882, 385] on div at bounding box center [908, 419] width 1096 height 581
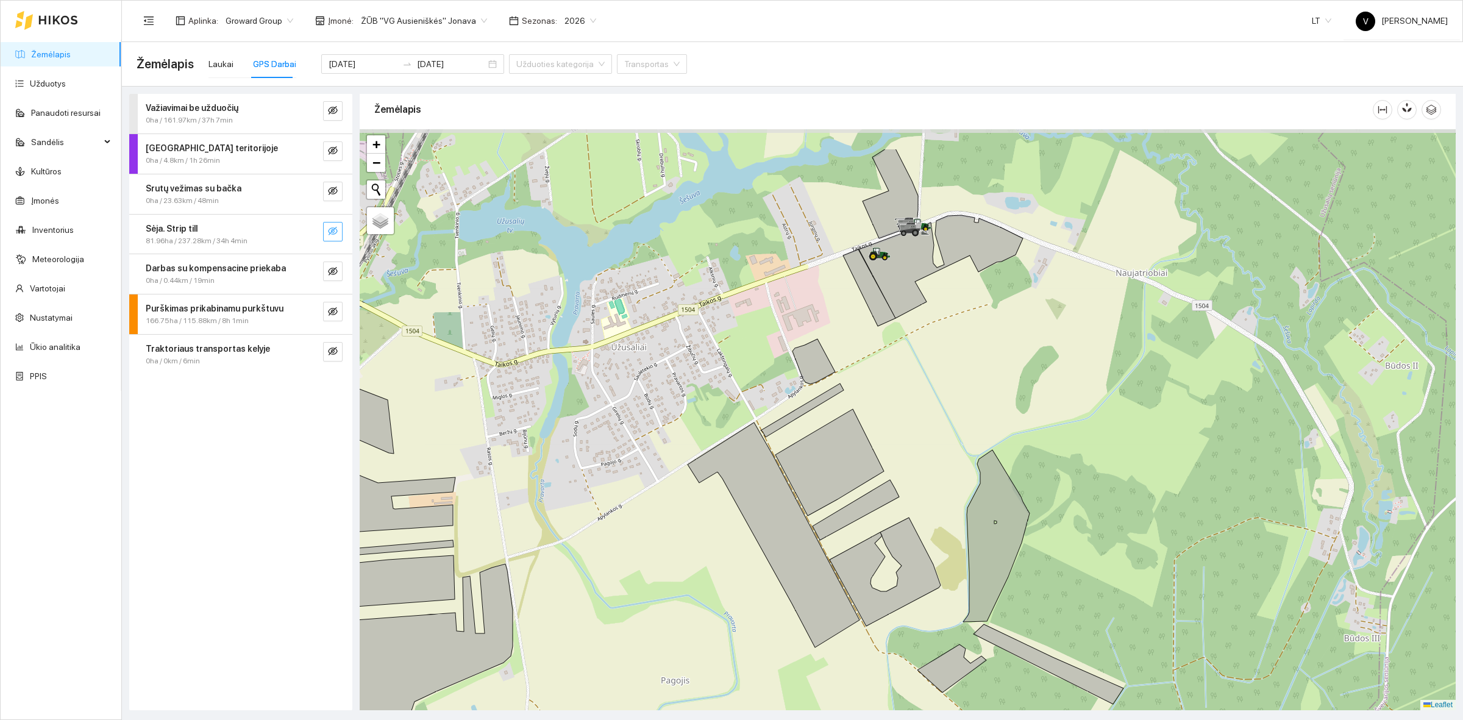
drag, startPoint x: 852, startPoint y: 297, endPoint x: 856, endPoint y: 382, distance: 84.3
click at [856, 382] on div at bounding box center [908, 419] width 1096 height 581
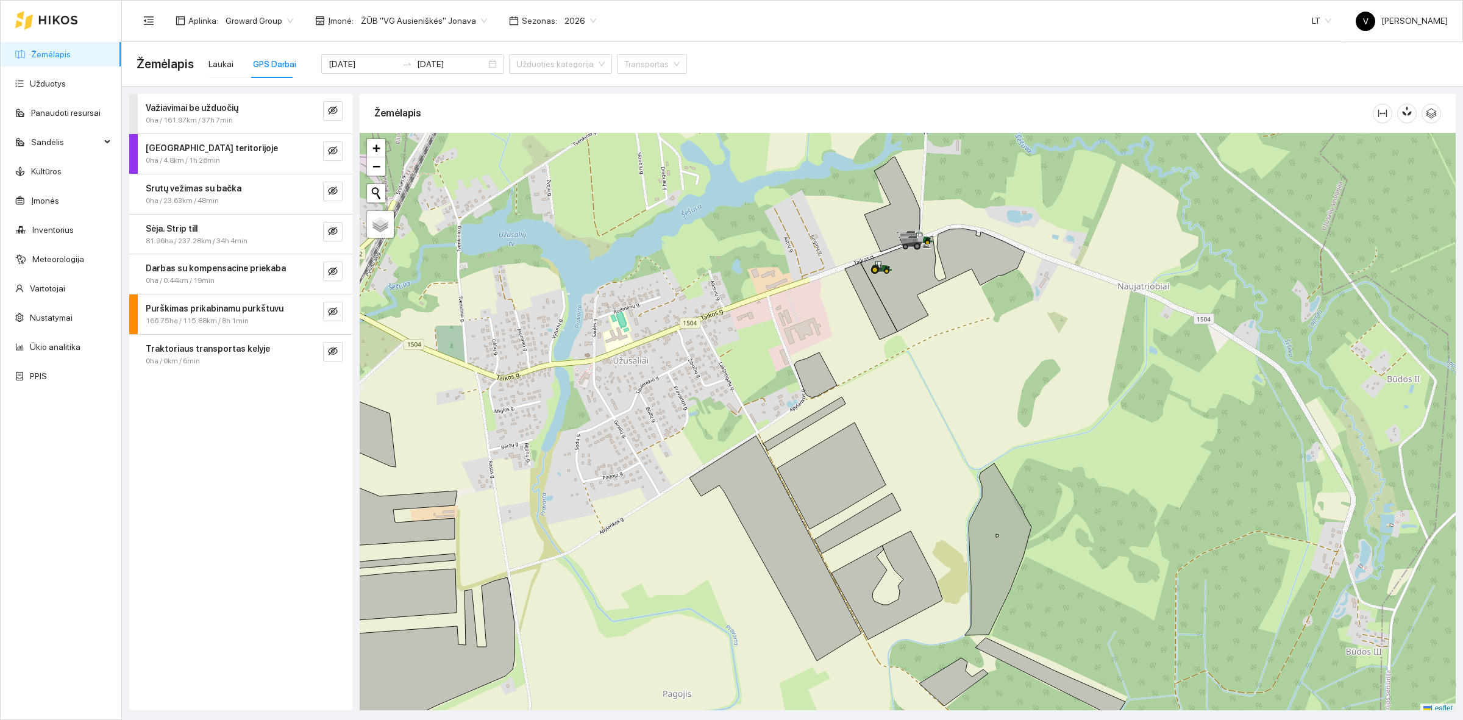
scroll to position [4, 0]
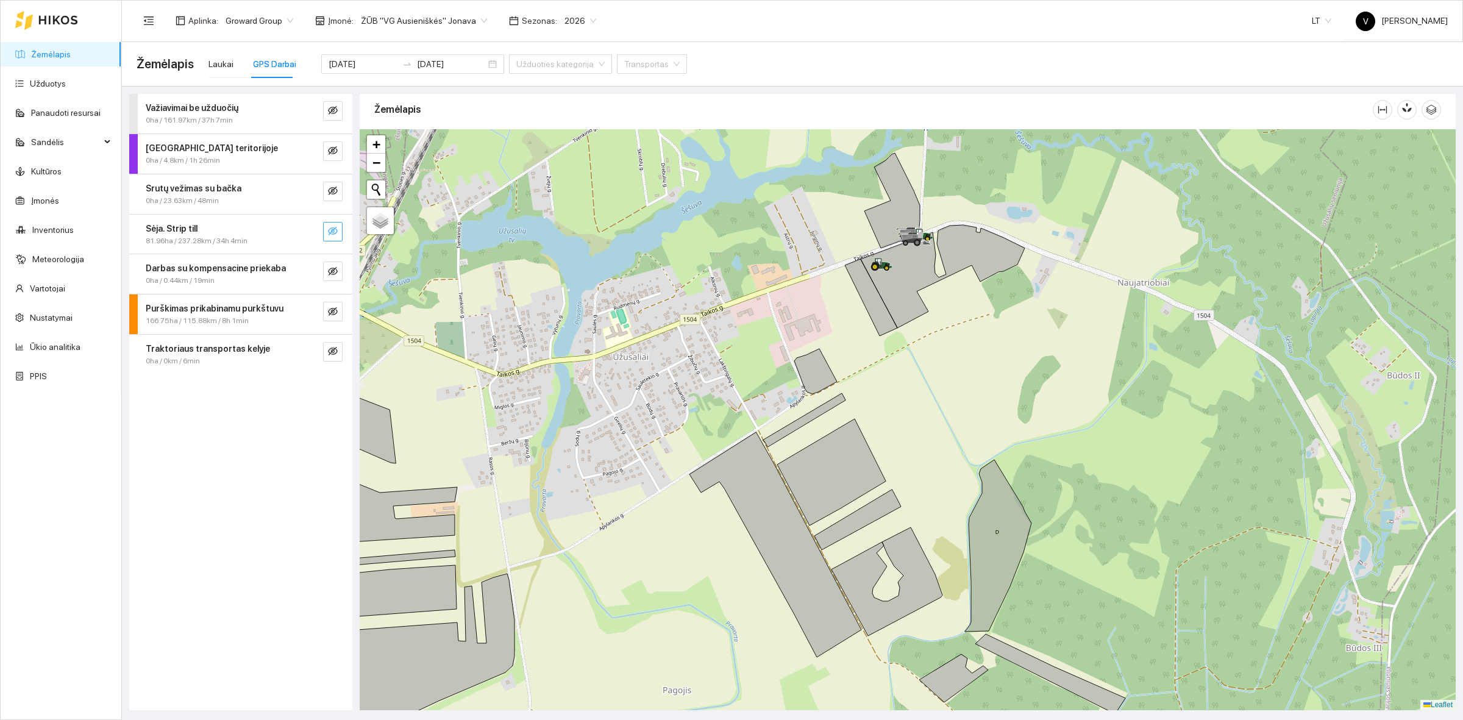
click at [330, 232] on icon "eye-invisible" at bounding box center [333, 231] width 10 height 10
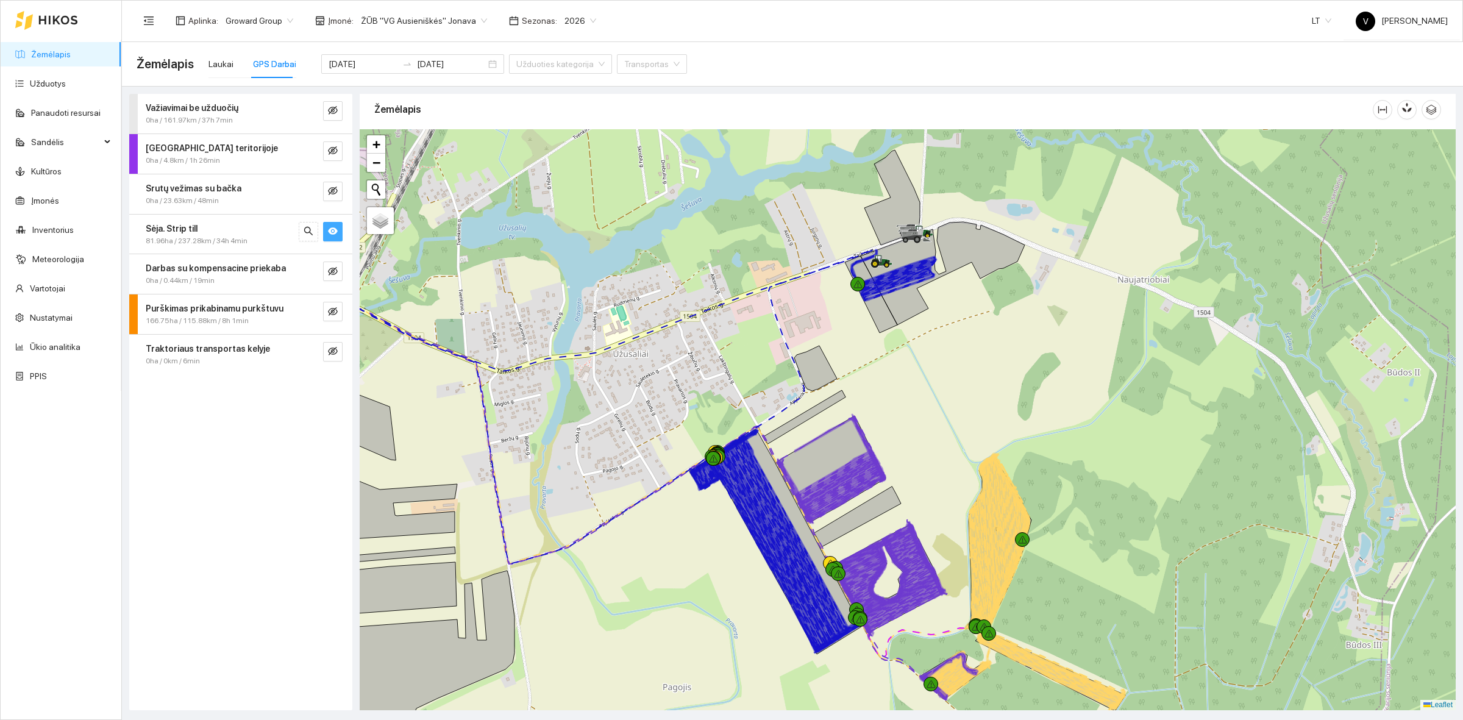
drag, startPoint x: 1019, startPoint y: 431, endPoint x: 994, endPoint y: 352, distance: 82.7
click at [994, 352] on div at bounding box center [908, 419] width 1096 height 581
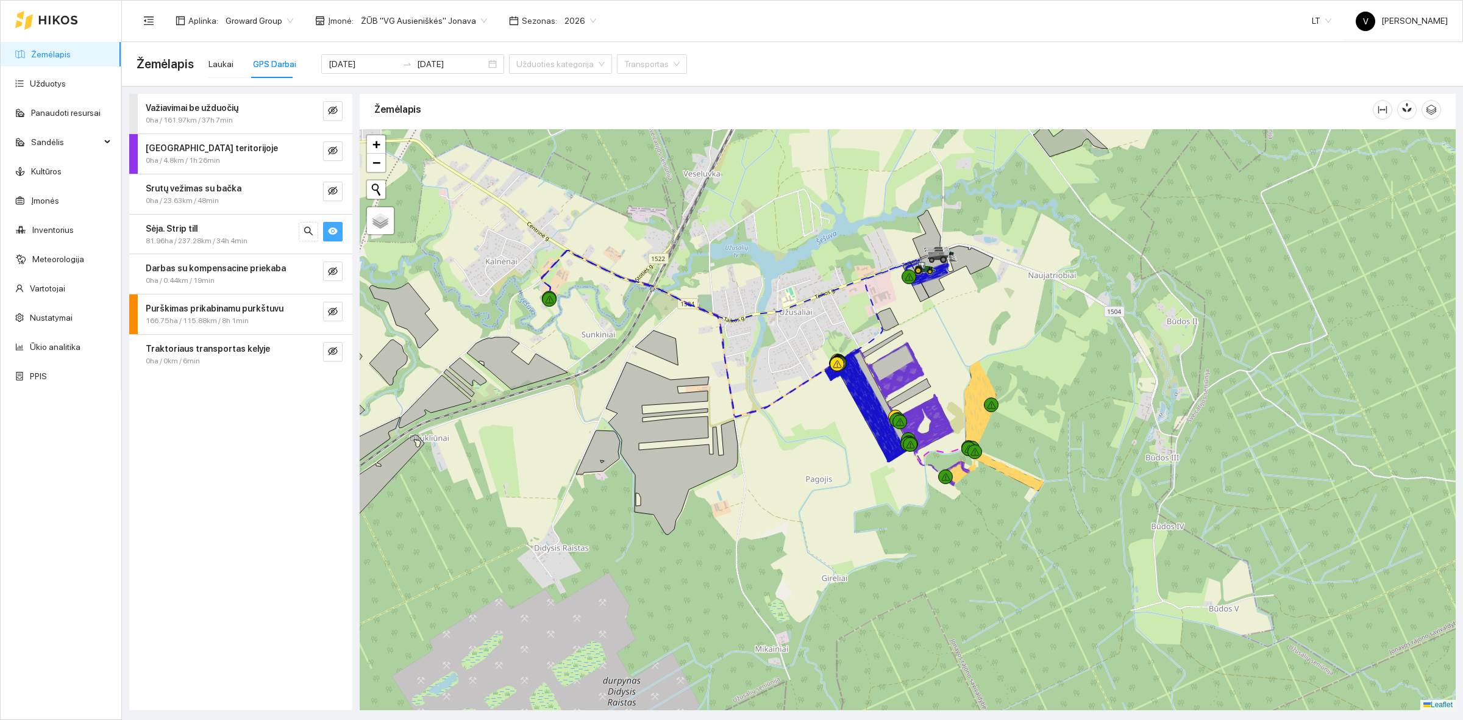
click at [1040, 370] on div at bounding box center [908, 419] width 1096 height 581
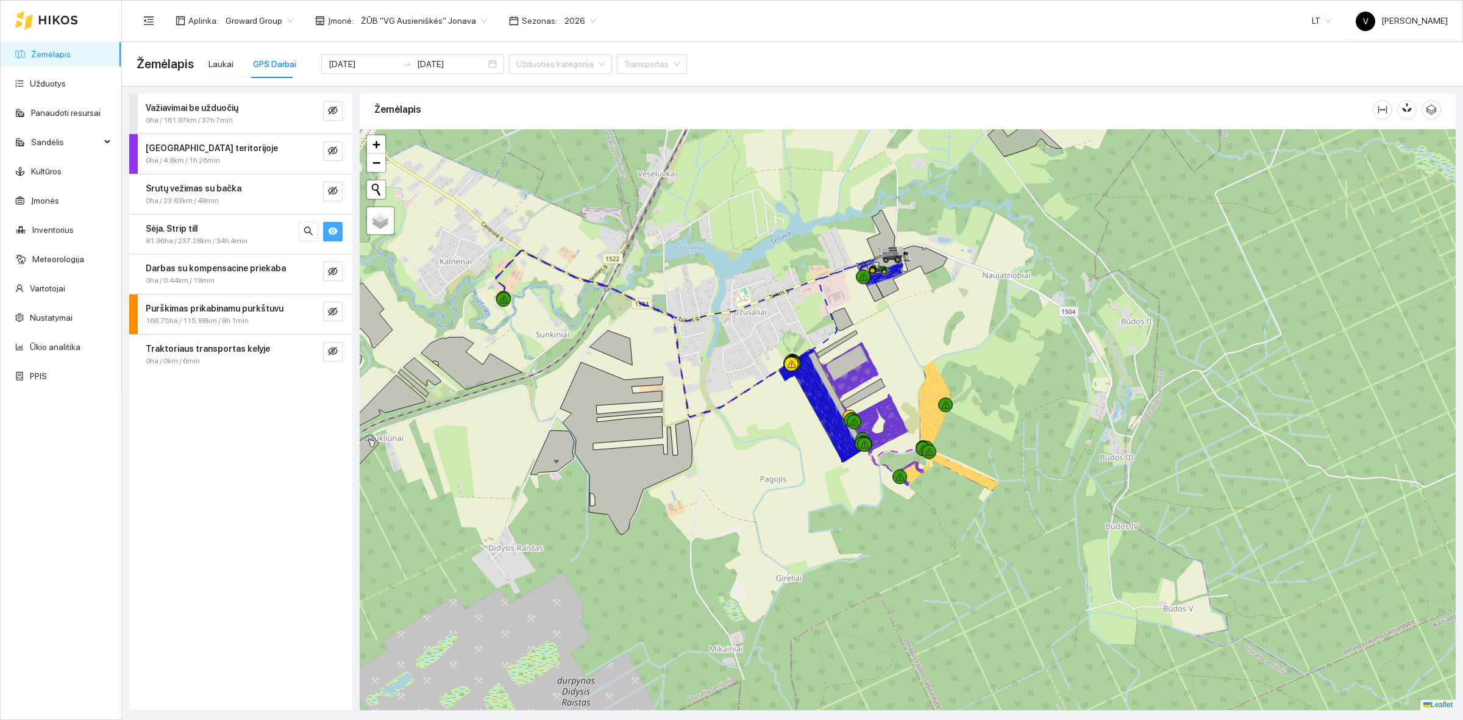
drag, startPoint x: 1212, startPoint y: 349, endPoint x: 1167, endPoint y: 349, distance: 44.5
click at [1167, 349] on div at bounding box center [908, 419] width 1096 height 581
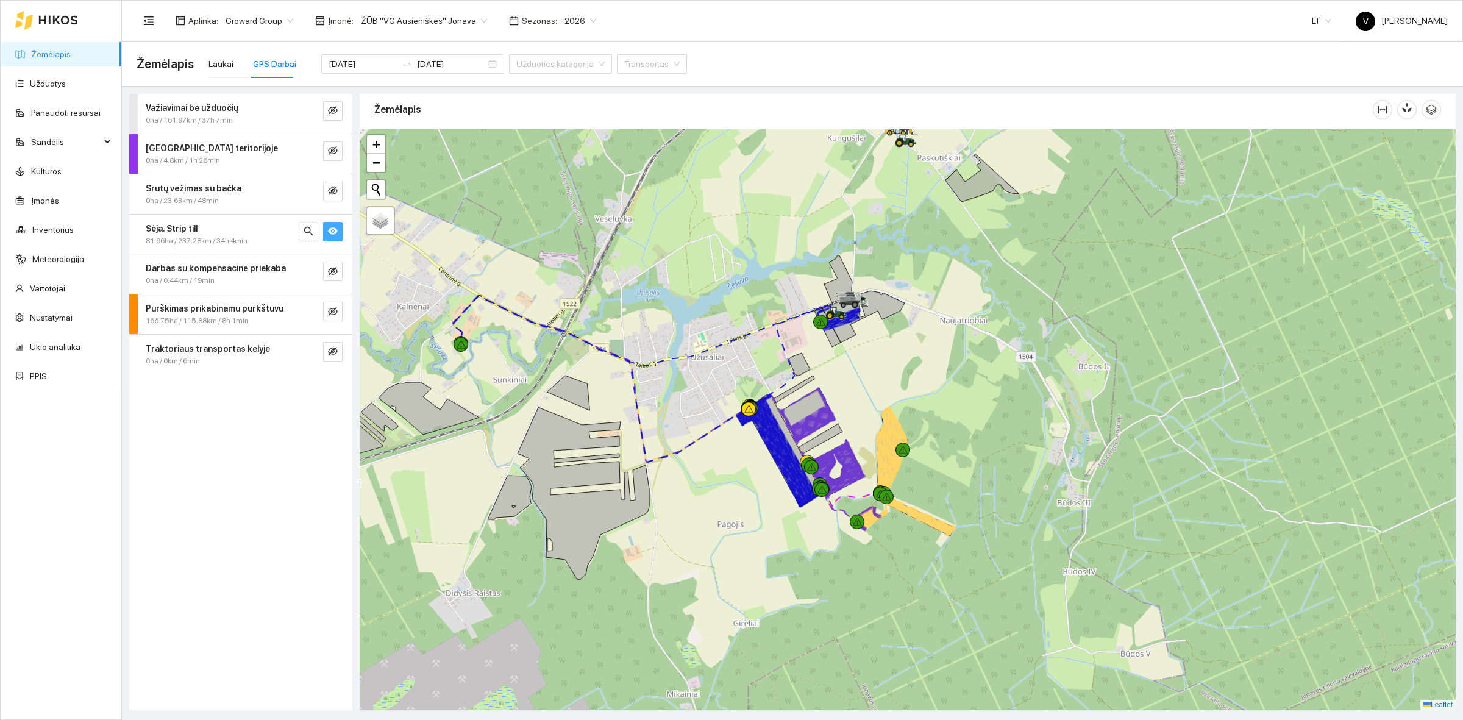
drag, startPoint x: 1031, startPoint y: 361, endPoint x: 989, endPoint y: 406, distance: 62.1
click at [989, 406] on div at bounding box center [908, 419] width 1096 height 581
click at [58, 83] on link "Užduotys" at bounding box center [48, 84] width 36 height 10
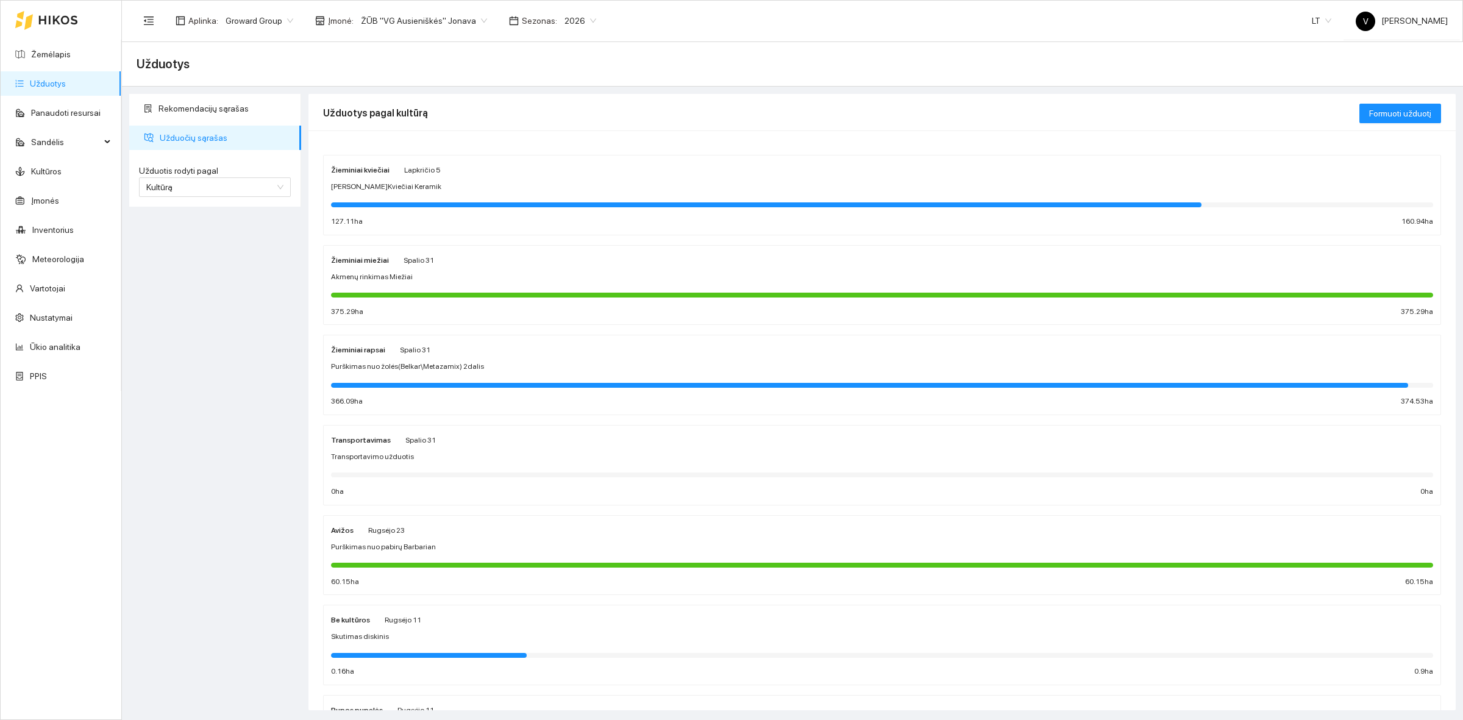
click at [355, 174] on strong "Žieminiai kviečiai" at bounding box center [360, 170] width 59 height 9
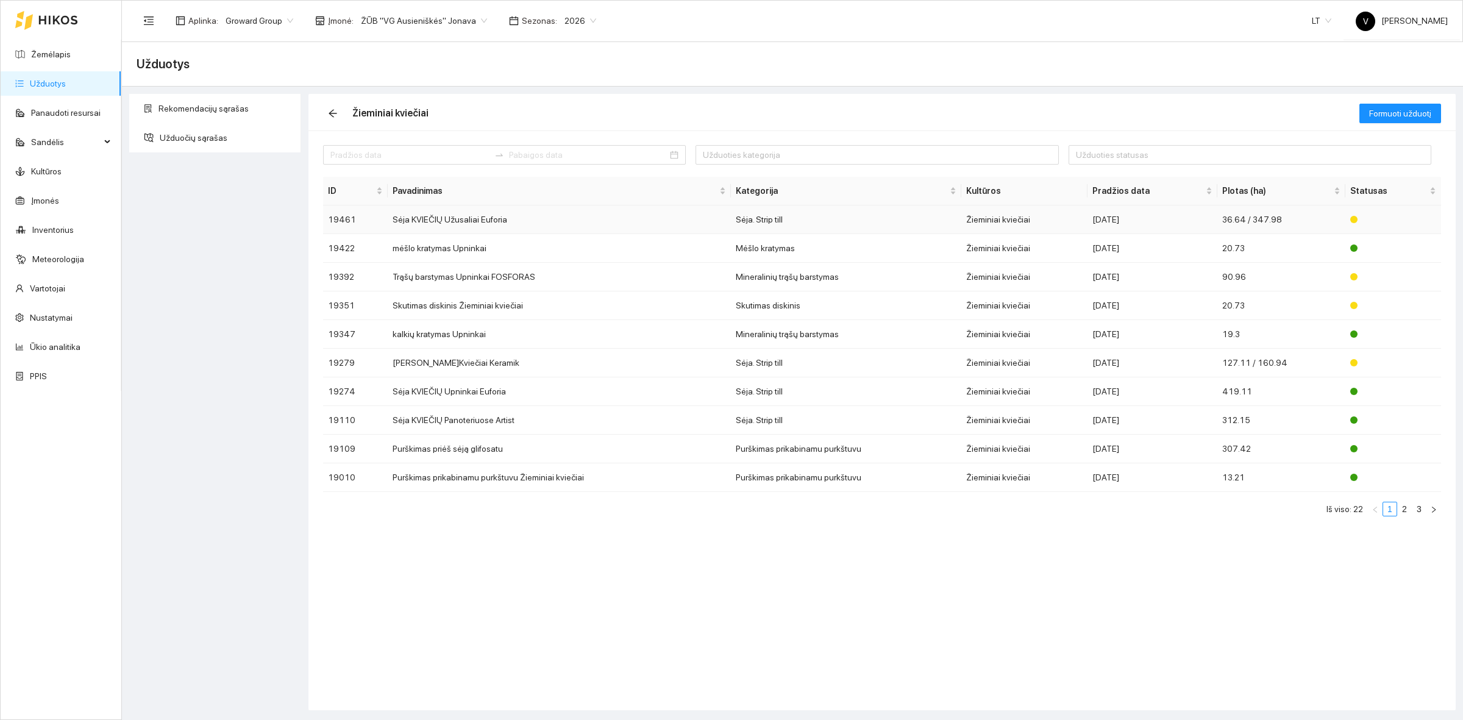
click at [459, 216] on td "Sėja KVIEČIŲ Užusaliai Euforia" at bounding box center [559, 219] width 343 height 29
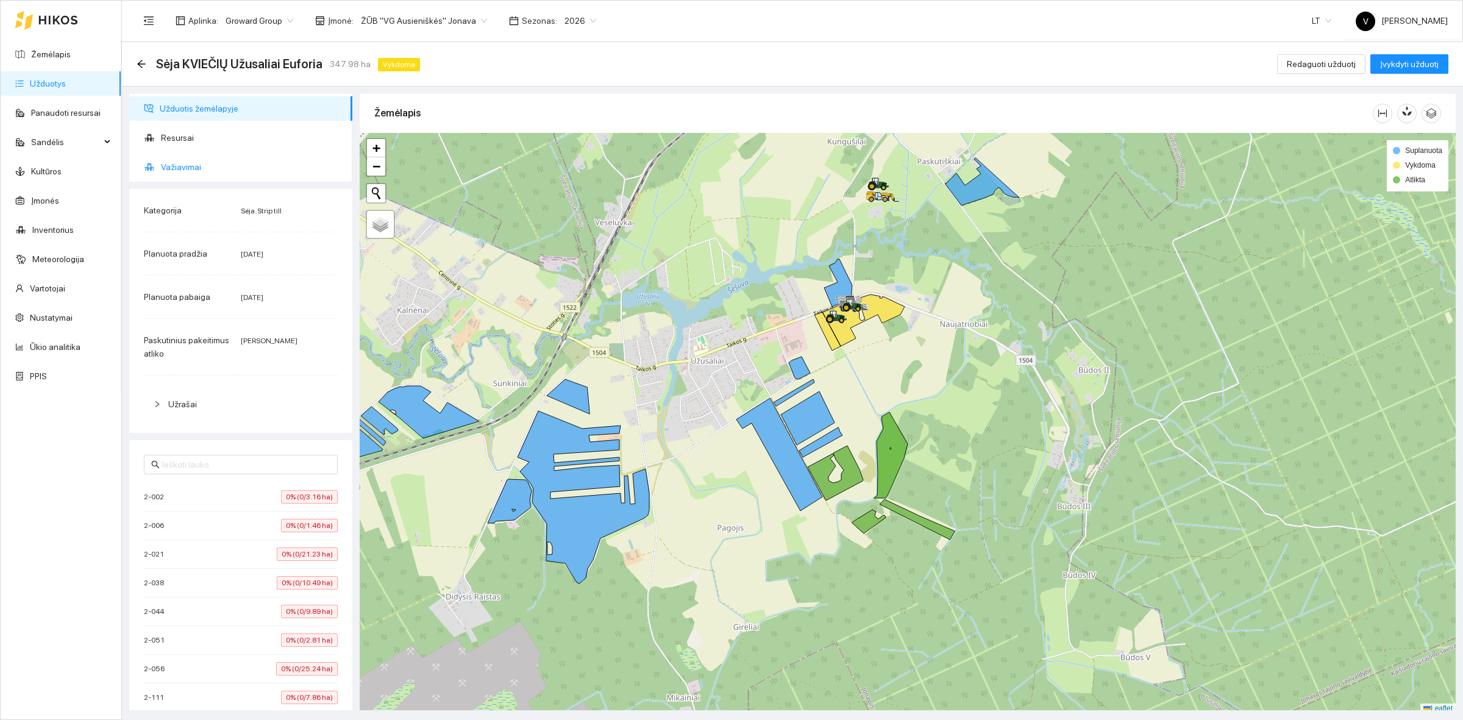
click at [180, 165] on span "Važiavimai" at bounding box center [252, 167] width 182 height 24
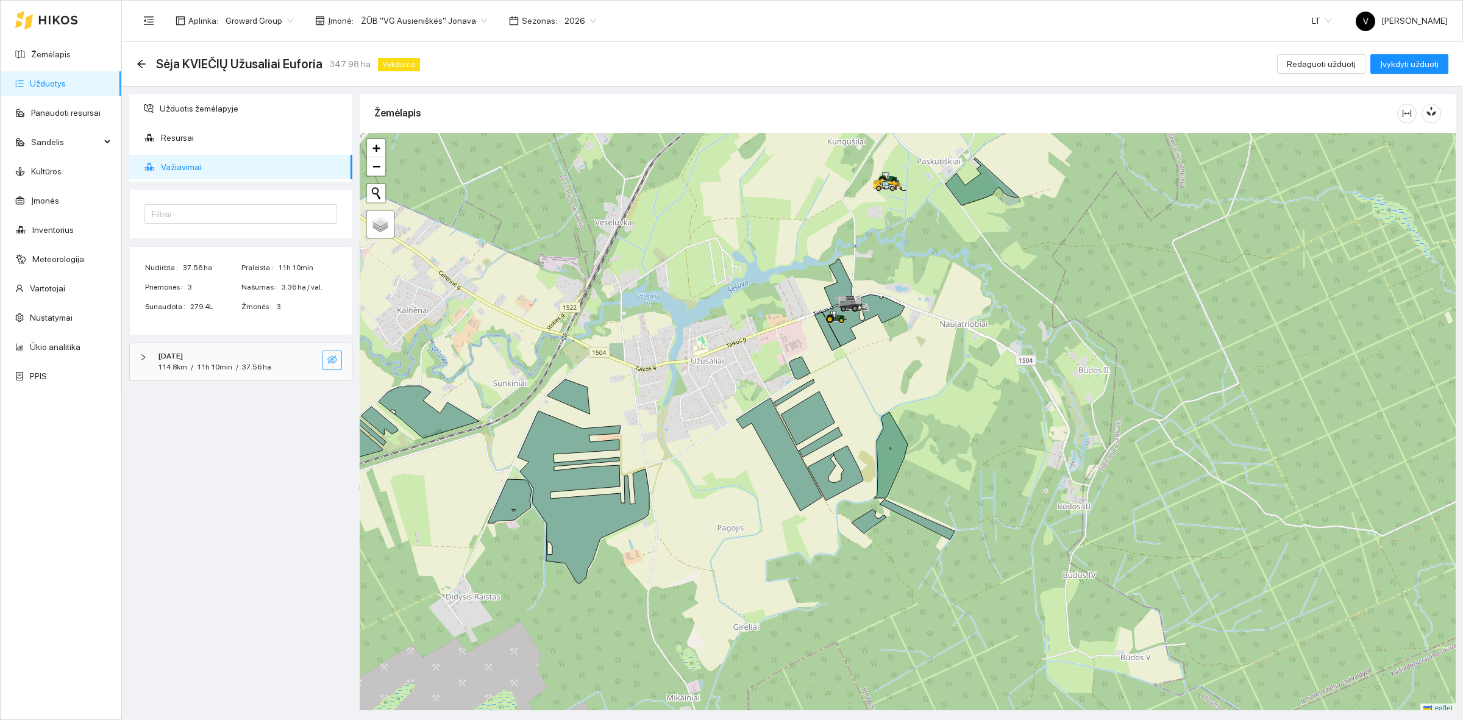
click at [332, 360] on icon "eye-invisible" at bounding box center [332, 359] width 10 height 9
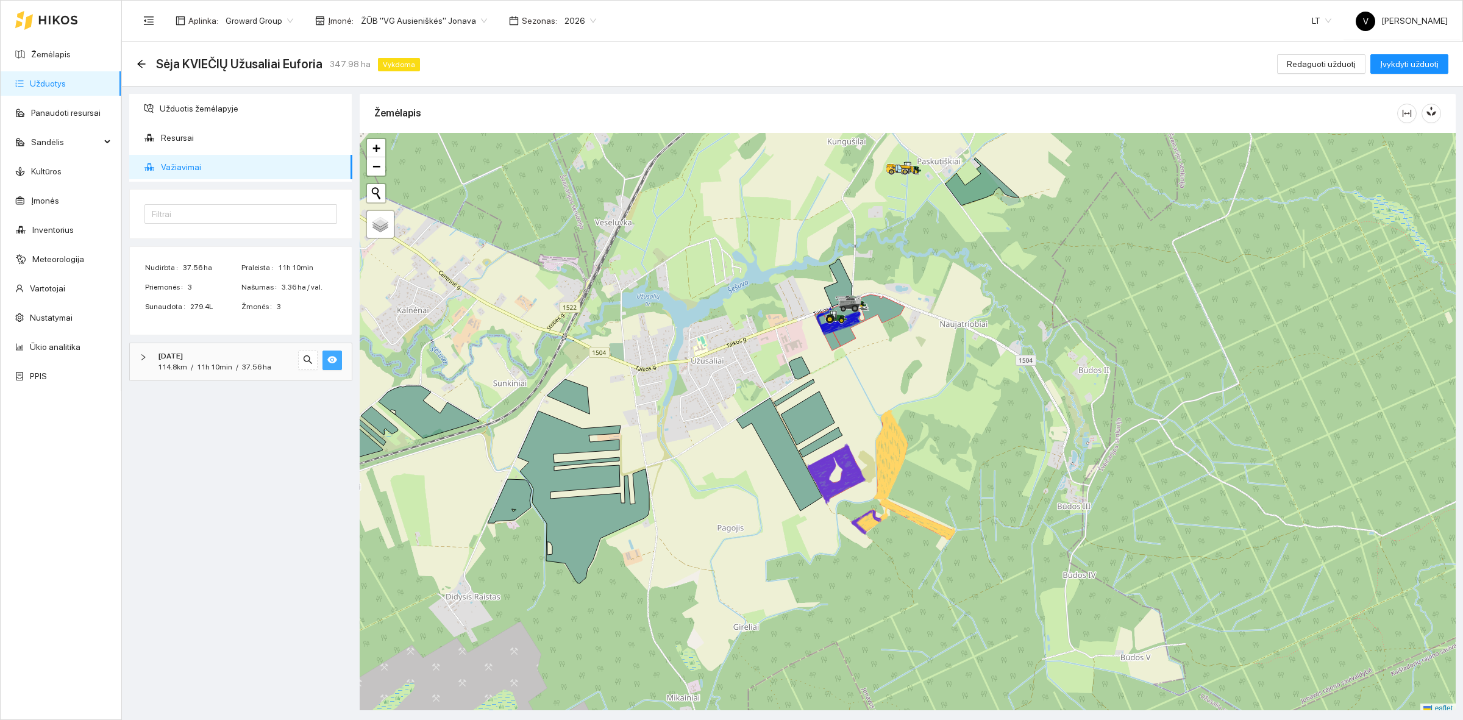
click at [48, 82] on link "Užduotys" at bounding box center [48, 84] width 36 height 10
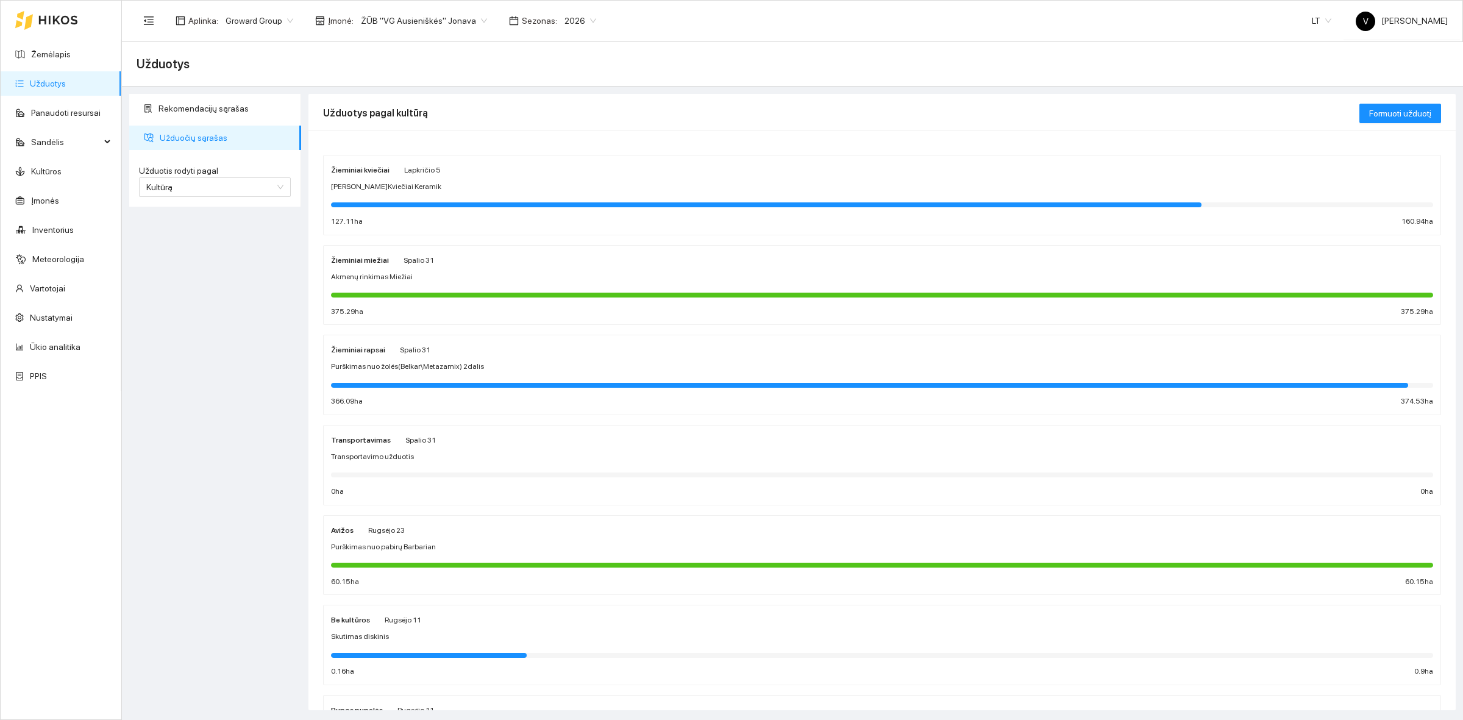
click at [358, 165] on div "Žieminiai kviečiai" at bounding box center [360, 169] width 59 height 13
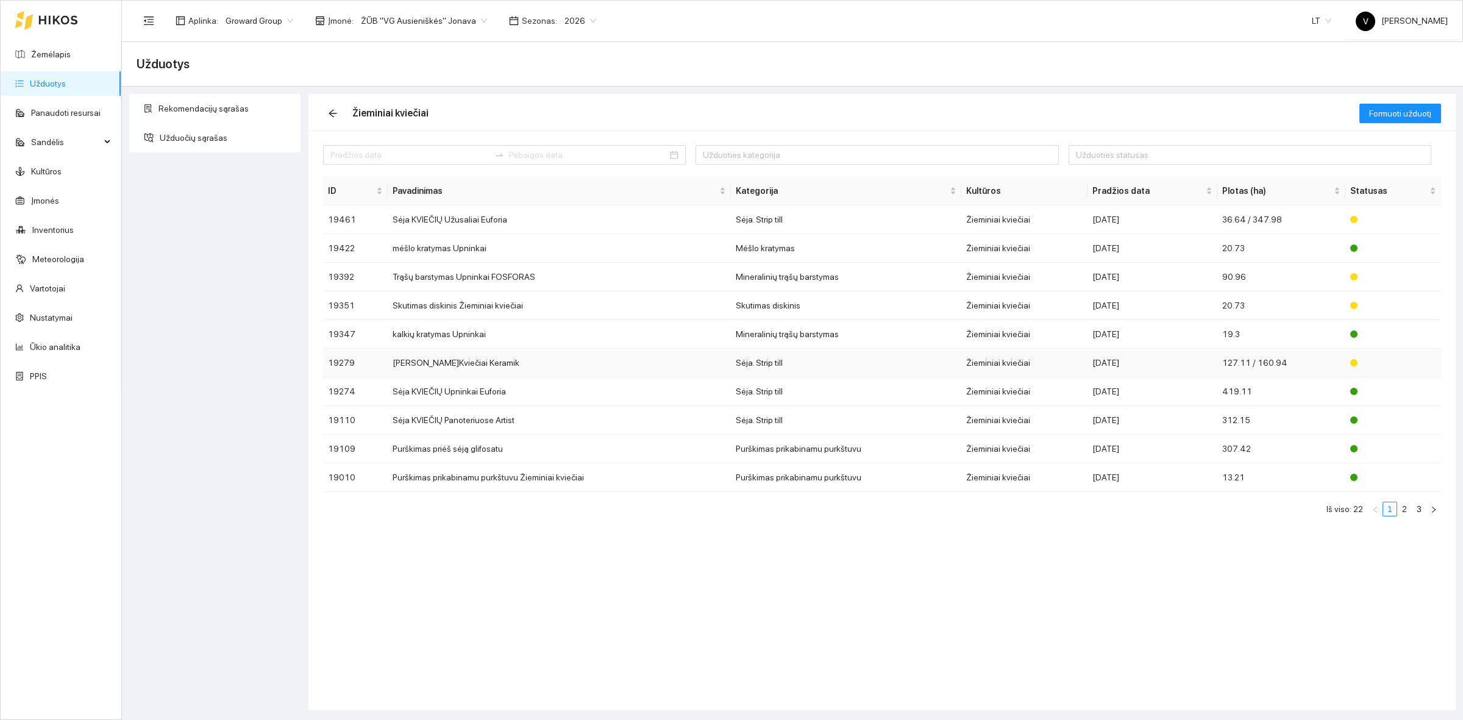
click at [472, 365] on td "Sėja Ž.Kviečiai Keramik" at bounding box center [559, 363] width 343 height 29
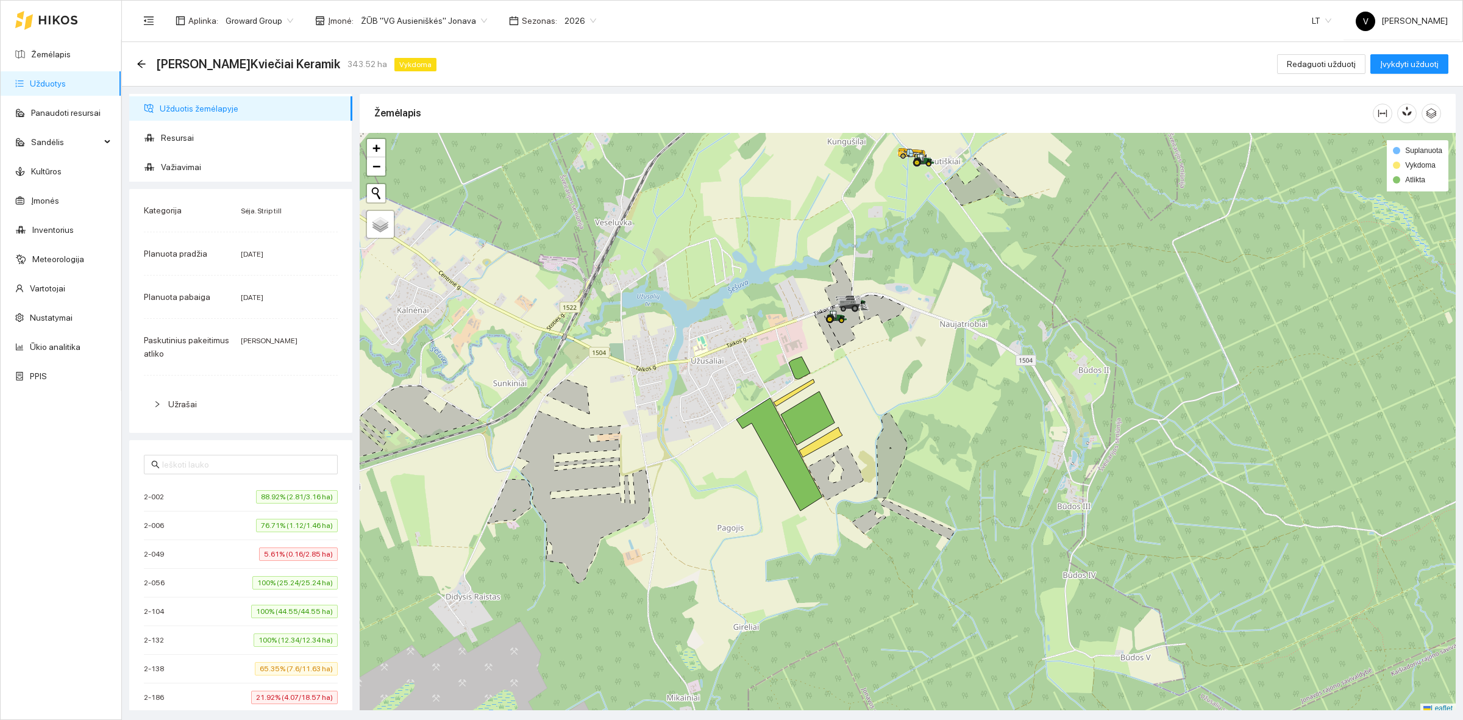
scroll to position [4, 0]
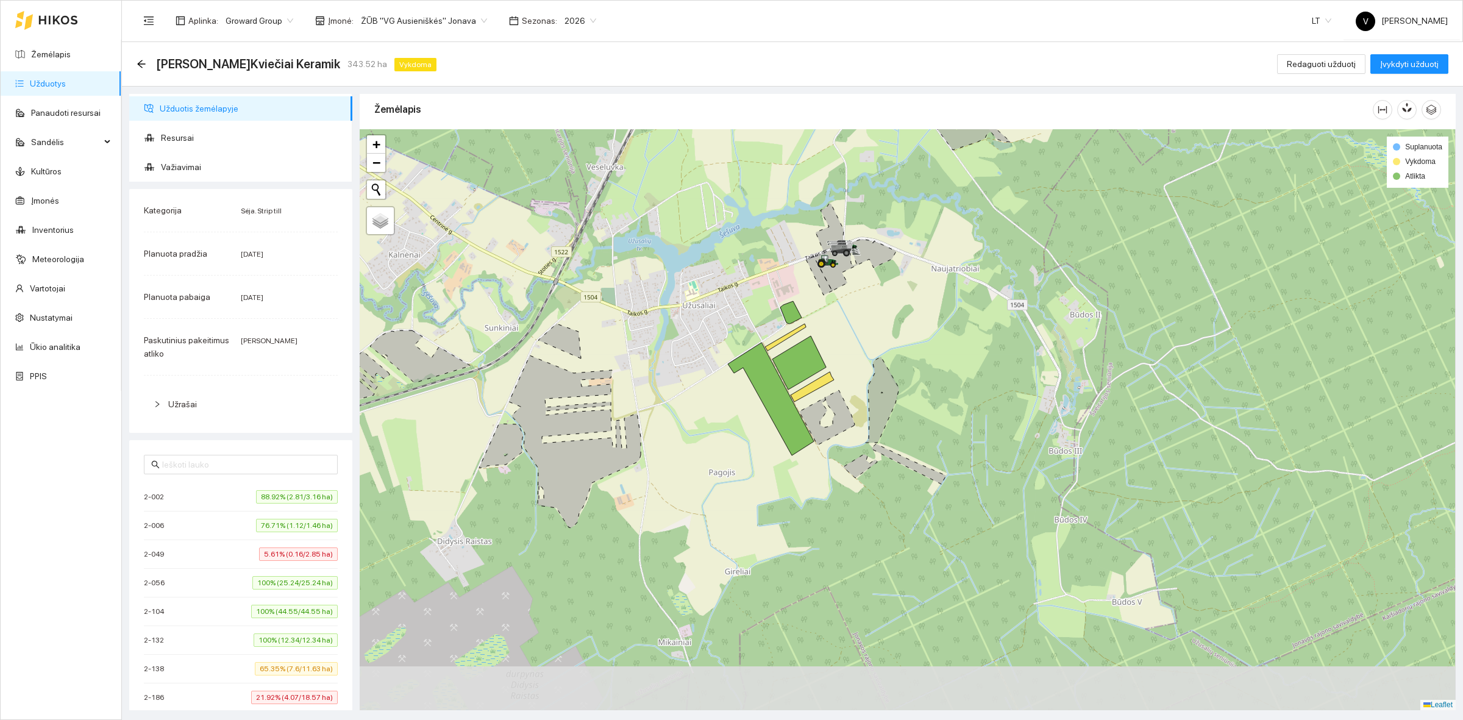
drag, startPoint x: 544, startPoint y: 377, endPoint x: 535, endPoint y: 325, distance: 52.5
click at [535, 325] on div at bounding box center [908, 419] width 1096 height 581
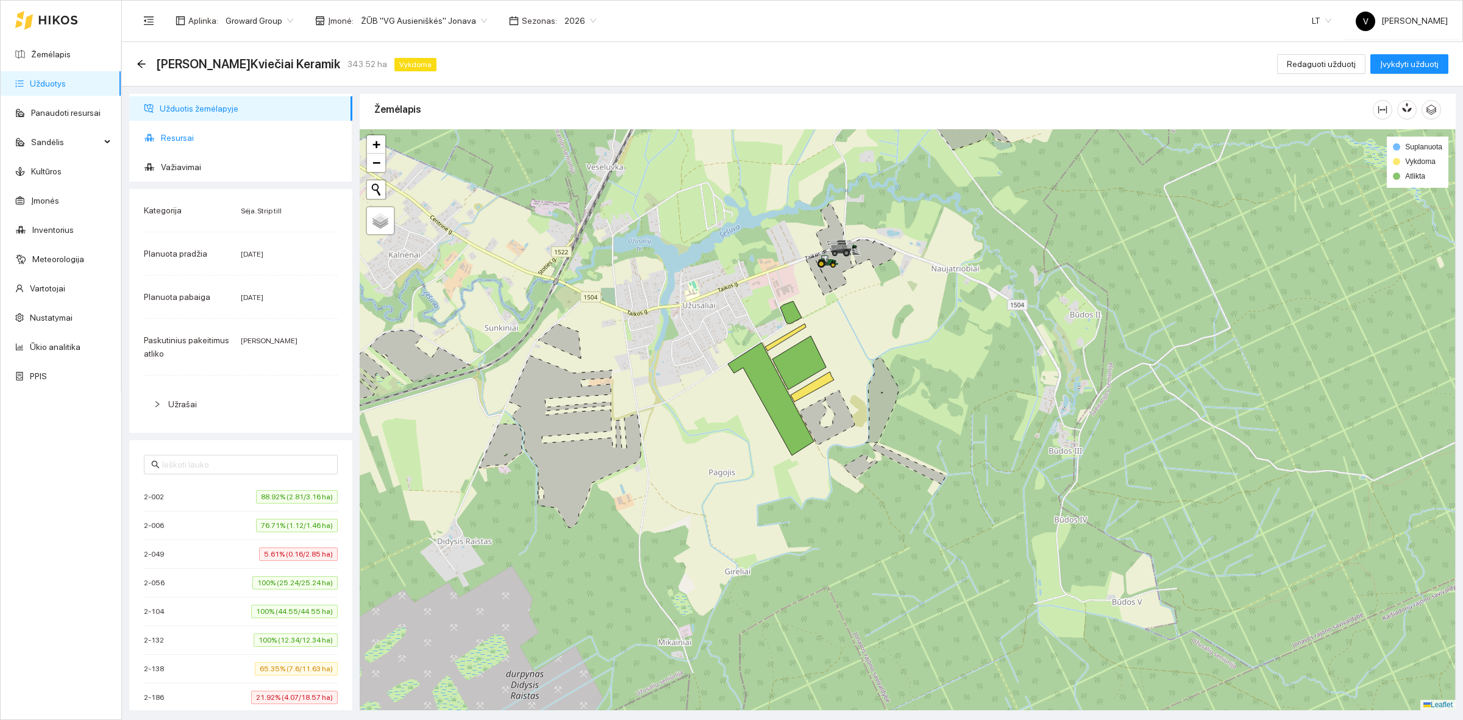
click at [199, 137] on span "Resursai" at bounding box center [252, 138] width 182 height 24
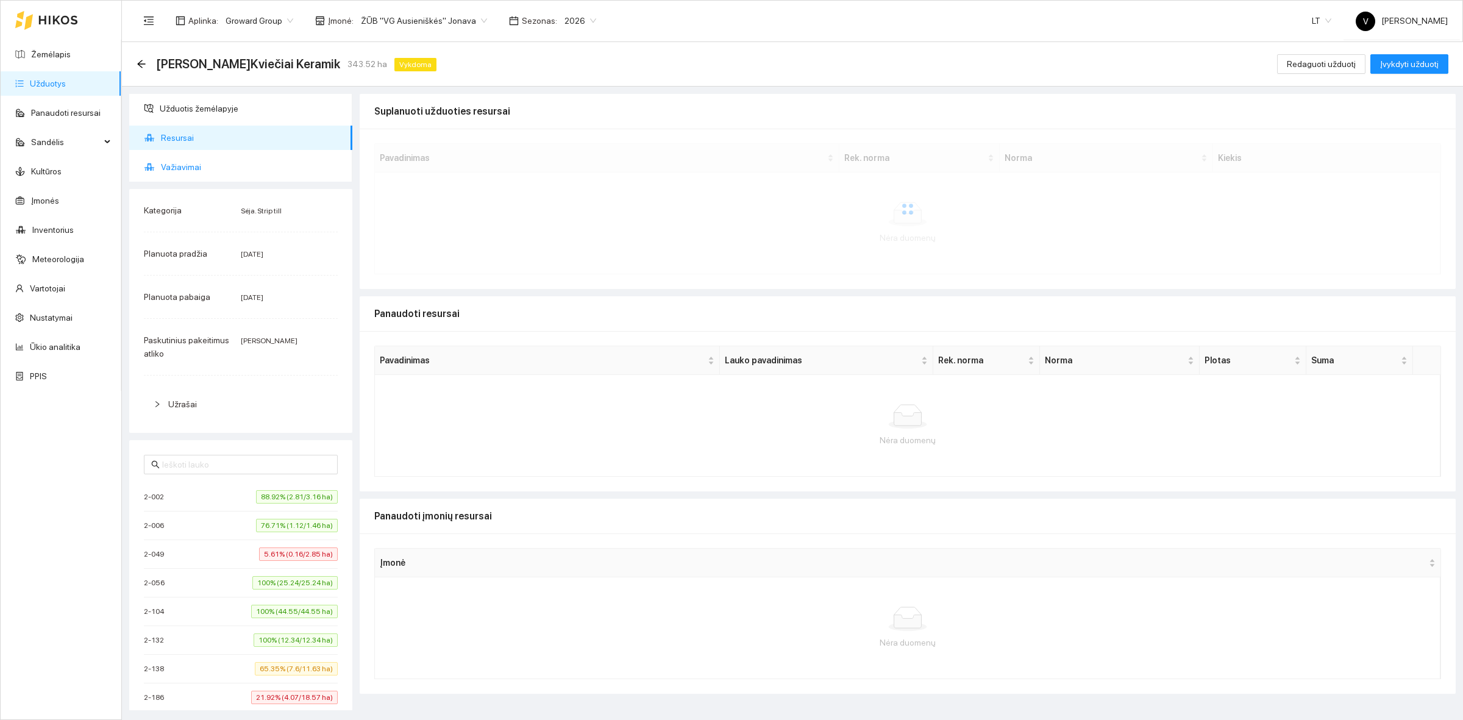
click at [200, 166] on span "Važiavimai" at bounding box center [252, 167] width 182 height 24
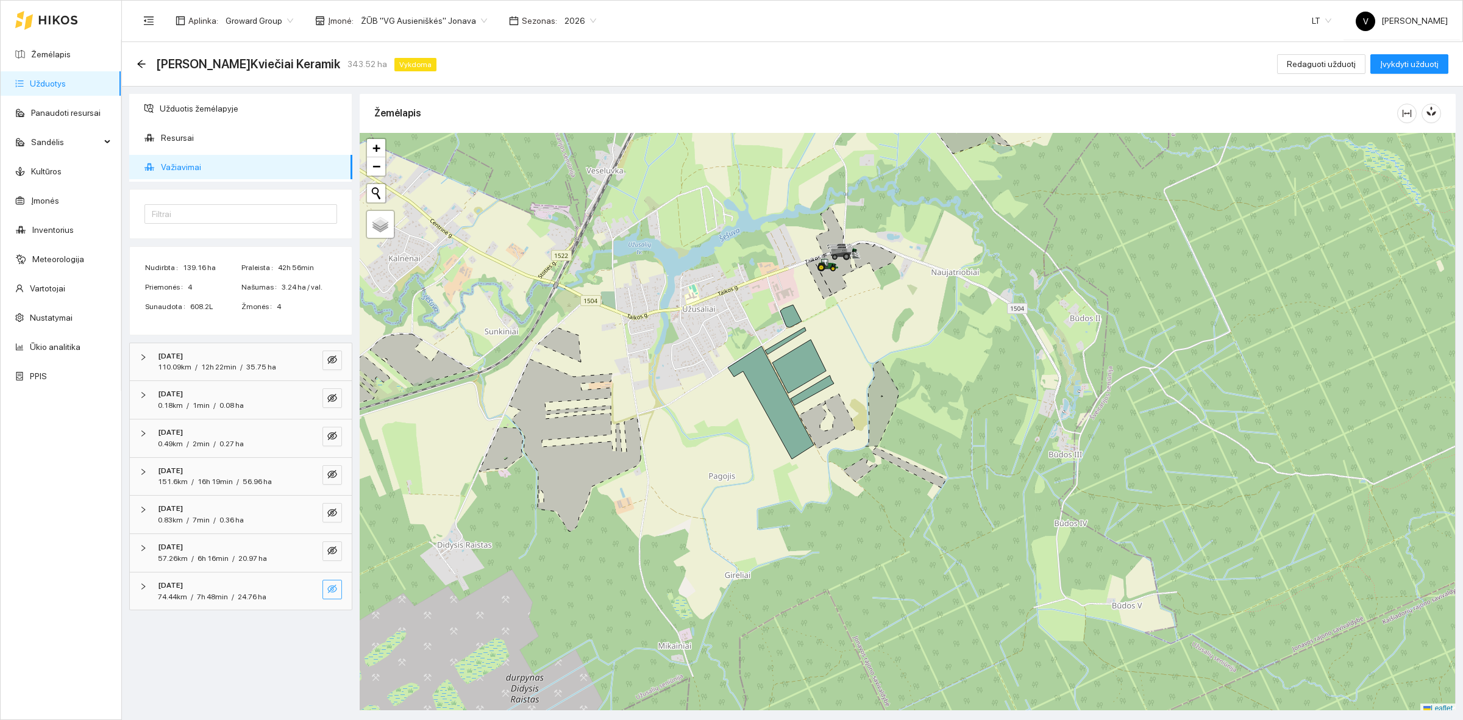
click at [333, 587] on icon "eye-invisible" at bounding box center [332, 589] width 10 height 9
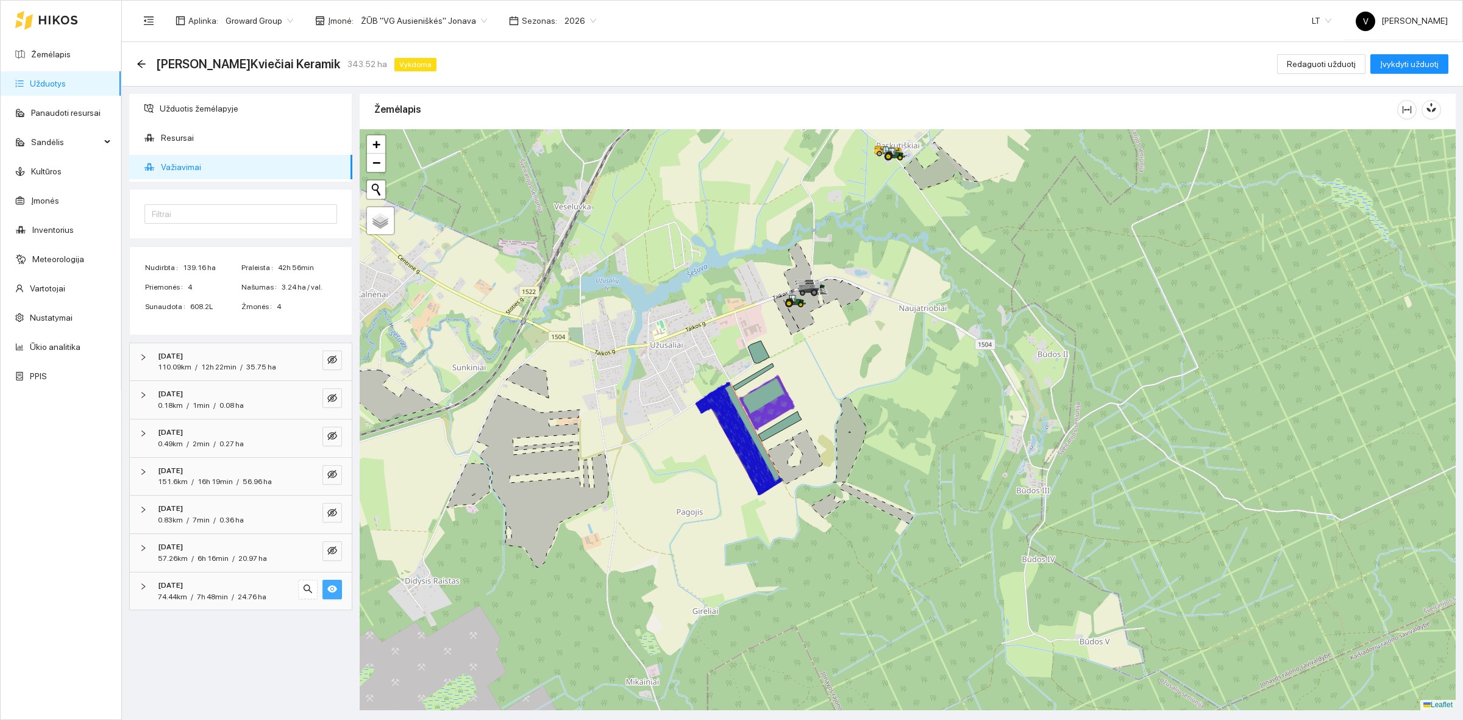
drag, startPoint x: 825, startPoint y: 514, endPoint x: 806, endPoint y: 569, distance: 57.8
click at [796, 558] on div at bounding box center [908, 419] width 1096 height 581
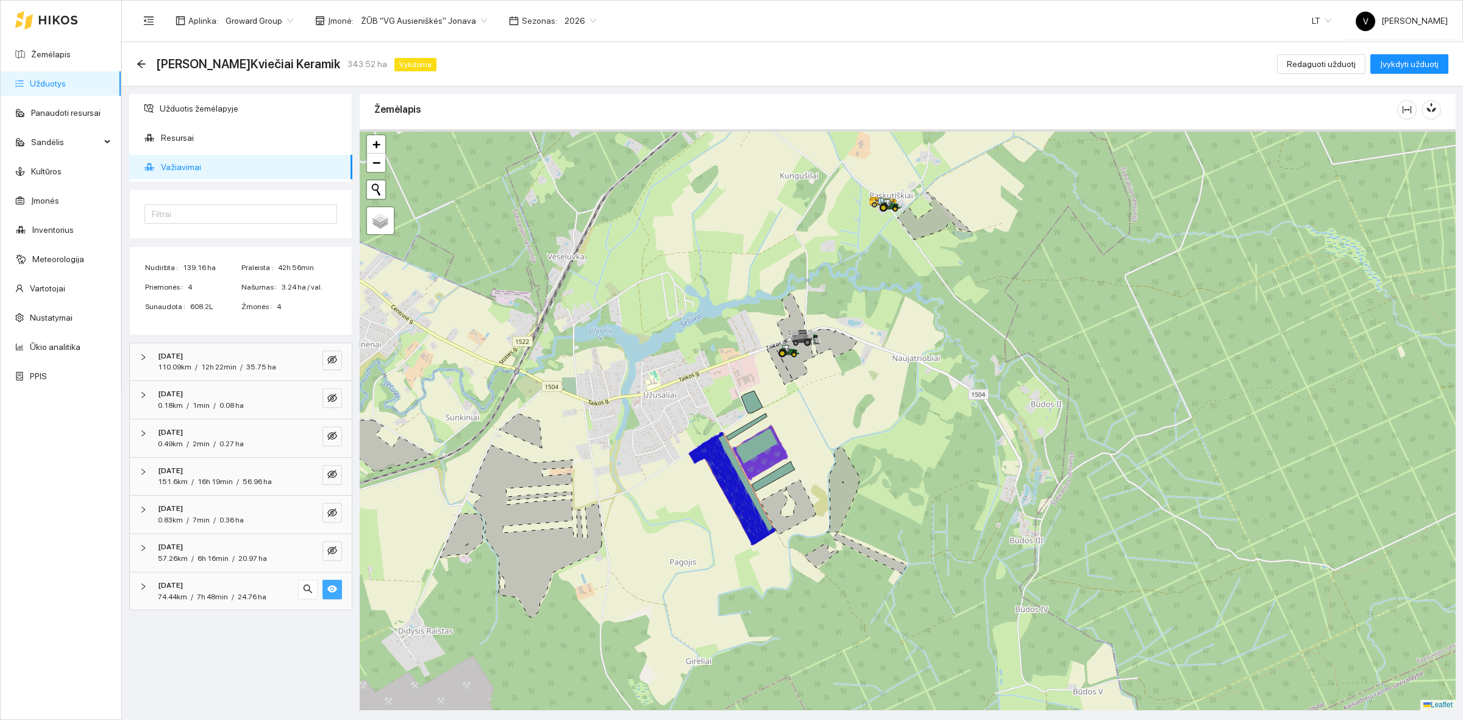
drag, startPoint x: 894, startPoint y: 553, endPoint x: 888, endPoint y: 602, distance: 49.1
click at [888, 602] on div at bounding box center [908, 419] width 1096 height 581
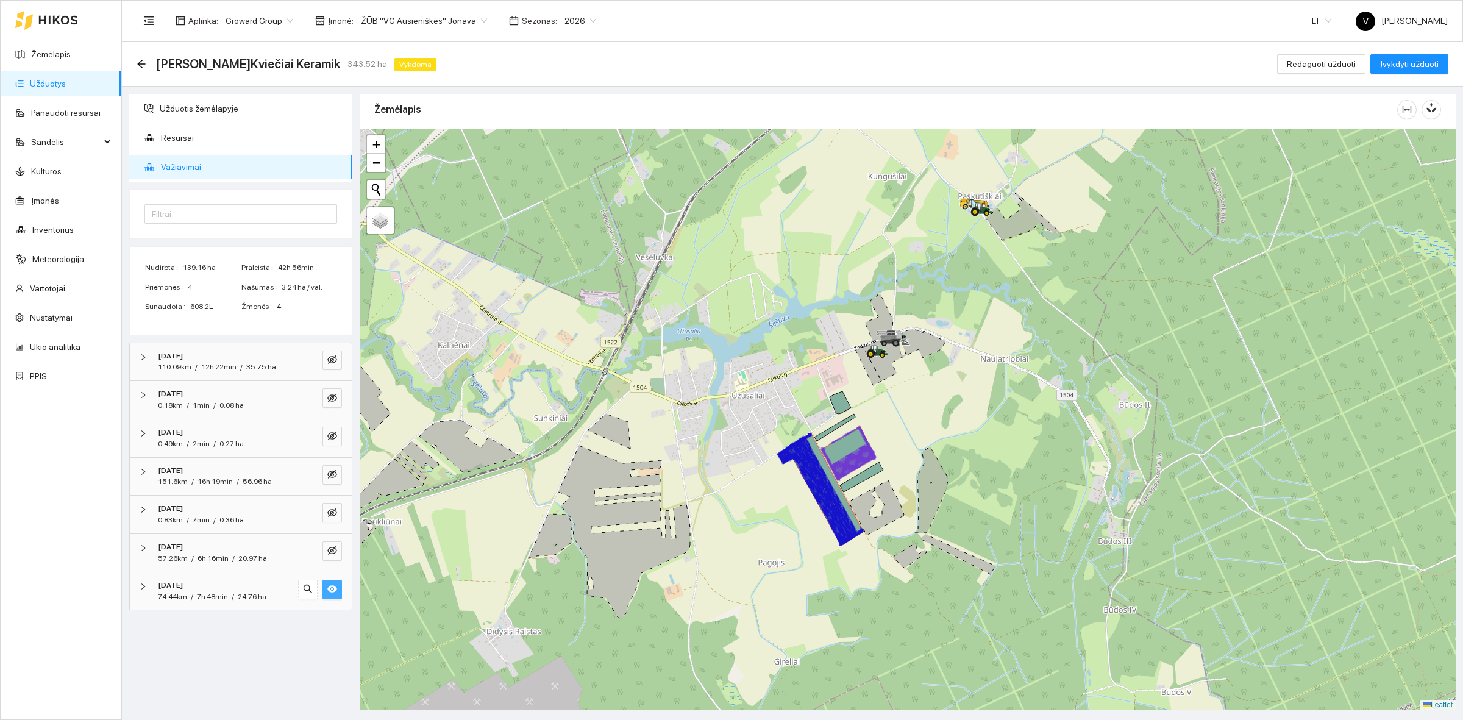
drag, startPoint x: 891, startPoint y: 454, endPoint x: 927, endPoint y: 436, distance: 40.3
click at [927, 436] on div at bounding box center [908, 419] width 1096 height 581
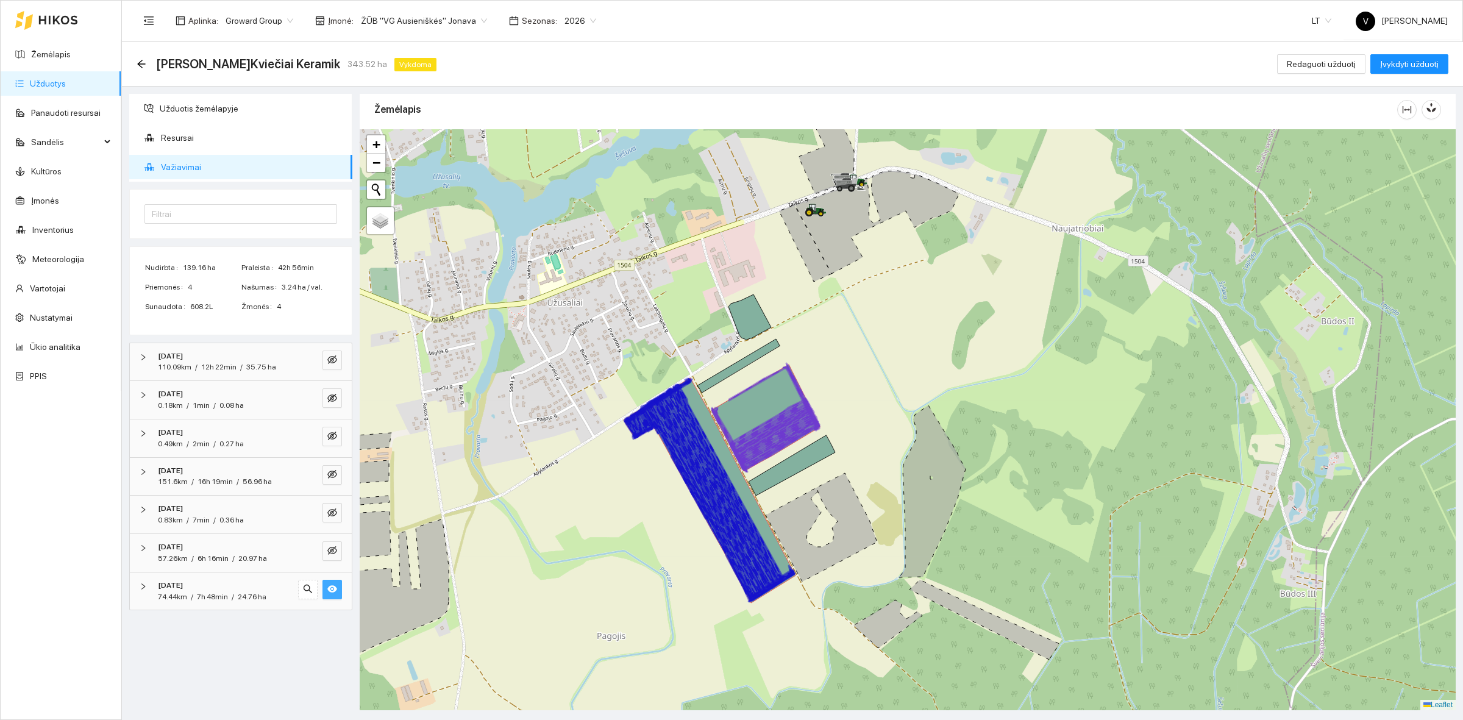
drag, startPoint x: 597, startPoint y: 553, endPoint x: 530, endPoint y: 528, distance: 71.6
click at [530, 528] on div at bounding box center [908, 419] width 1096 height 581
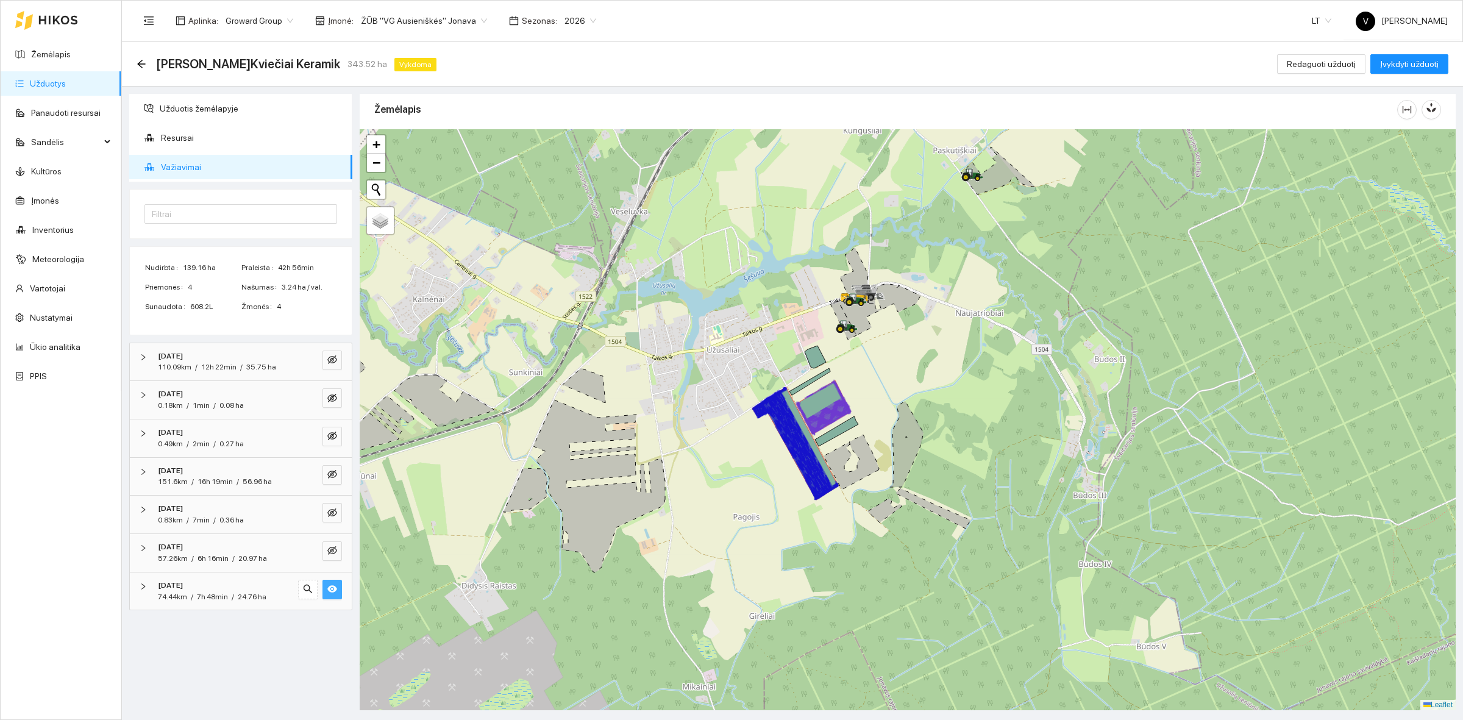
drag, startPoint x: 544, startPoint y: 473, endPoint x: 531, endPoint y: 461, distance: 17.3
click at [531, 461] on div at bounding box center [908, 419] width 1096 height 581
click at [49, 52] on link "Žemėlapis" at bounding box center [51, 54] width 40 height 10
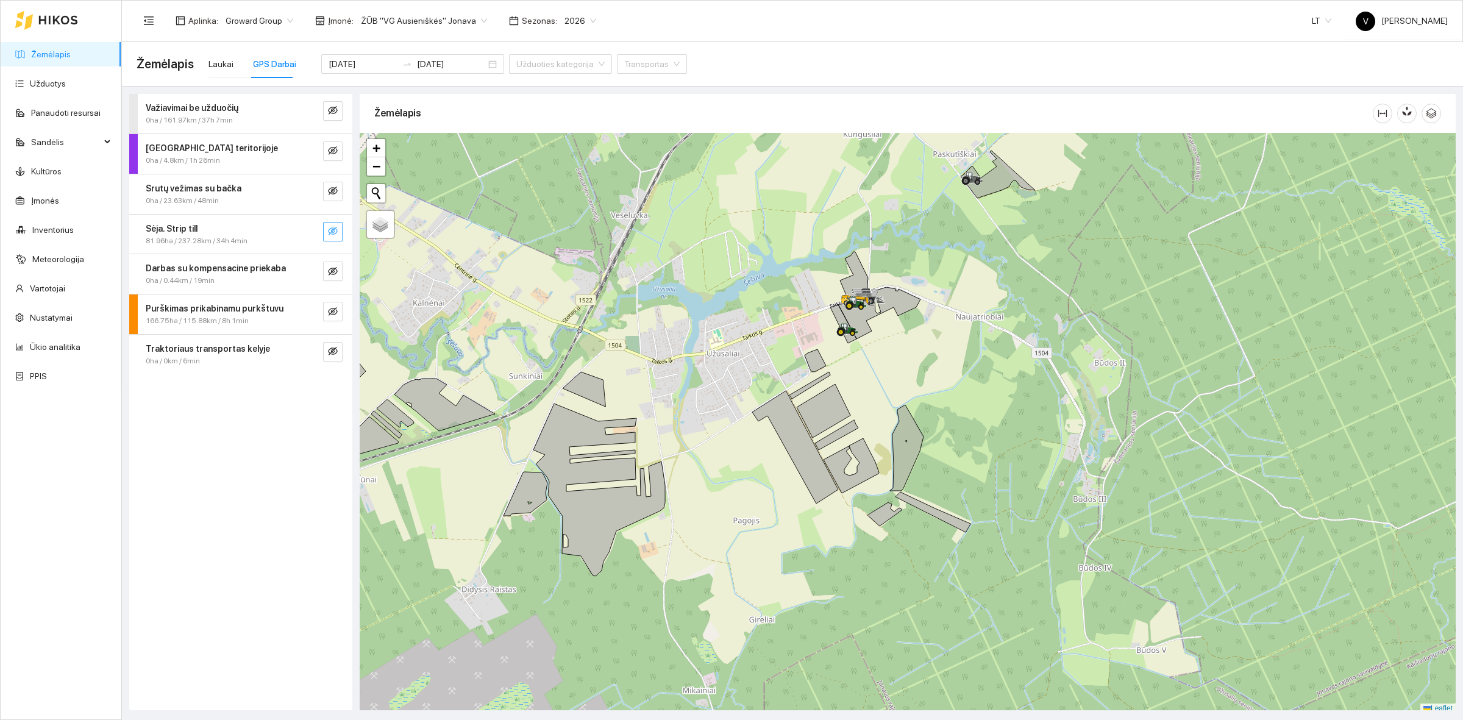
click at [333, 230] on icon "eye-invisible" at bounding box center [333, 231] width 10 height 9
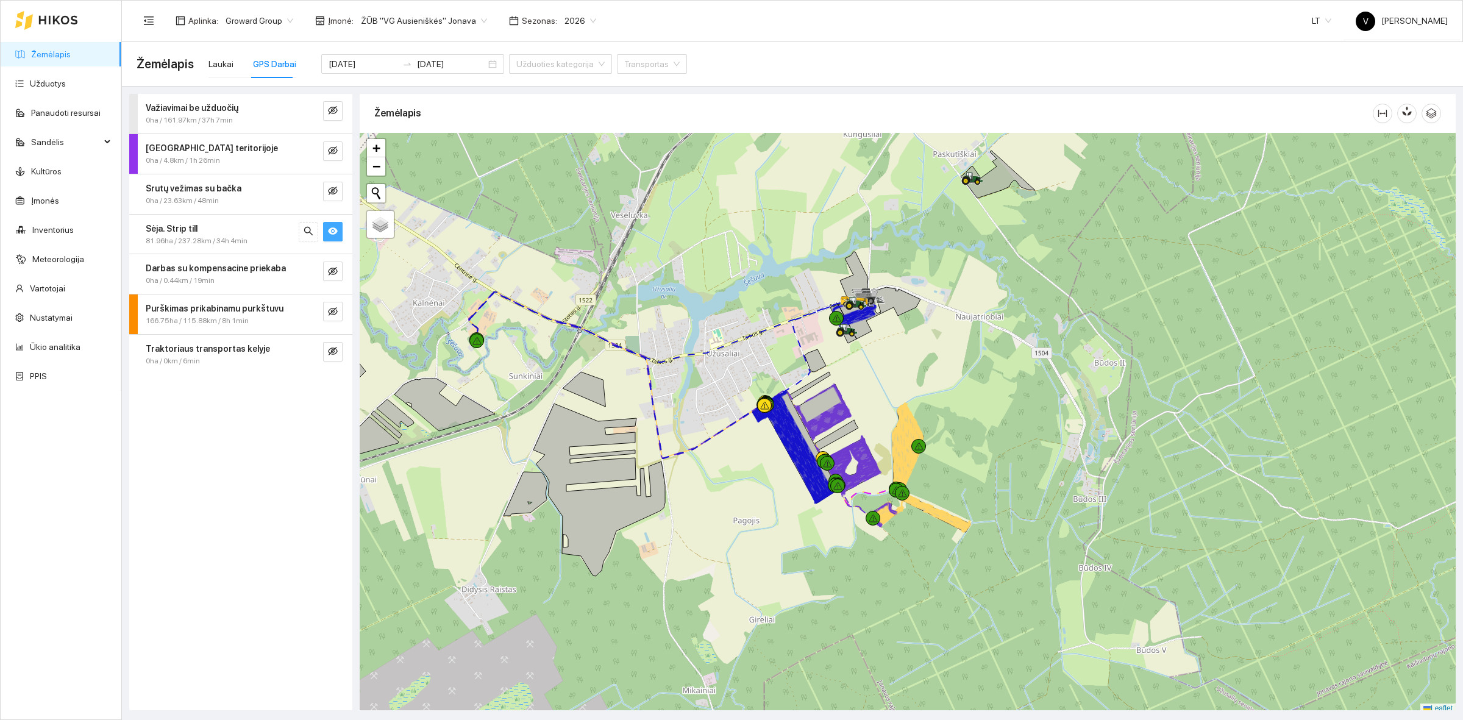
click at [333, 230] on icon "eye" at bounding box center [333, 230] width 10 height 7
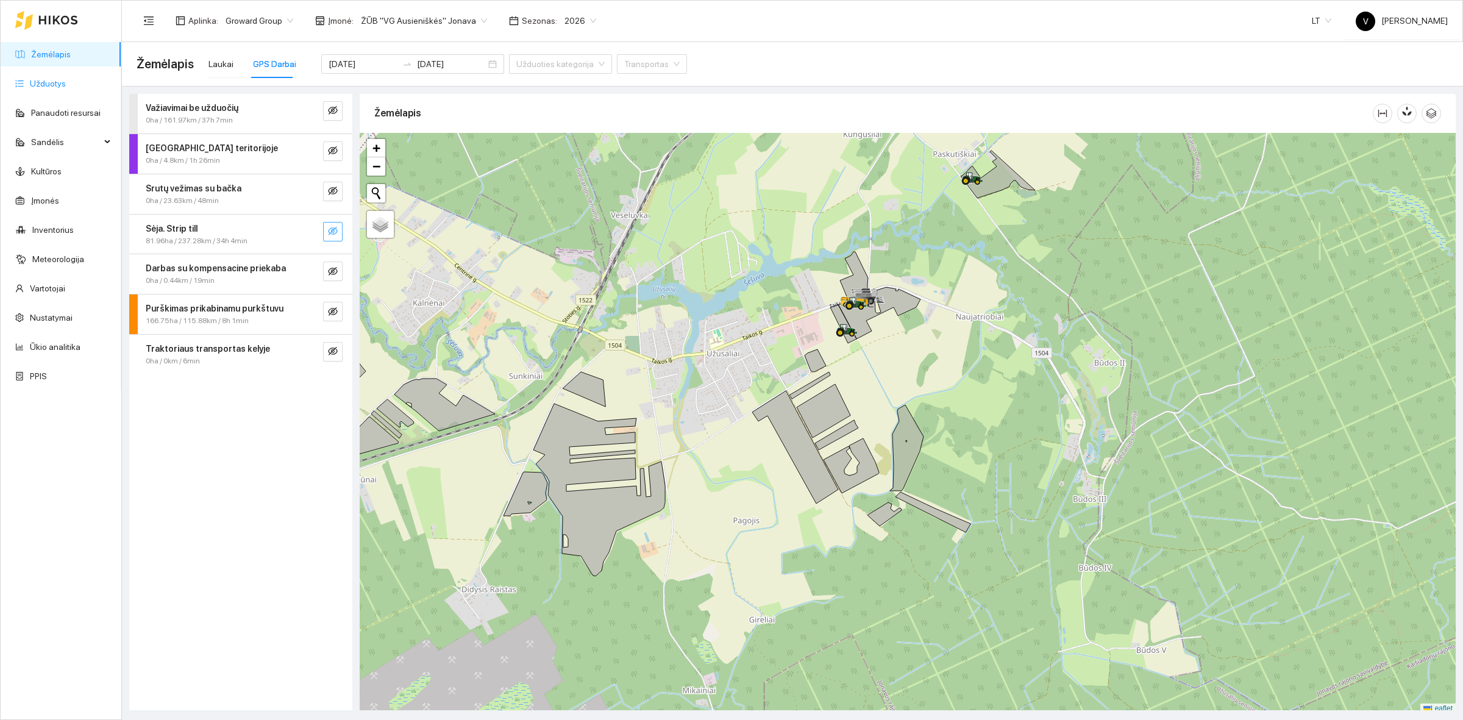
click at [53, 84] on link "Užduotys" at bounding box center [48, 84] width 36 height 10
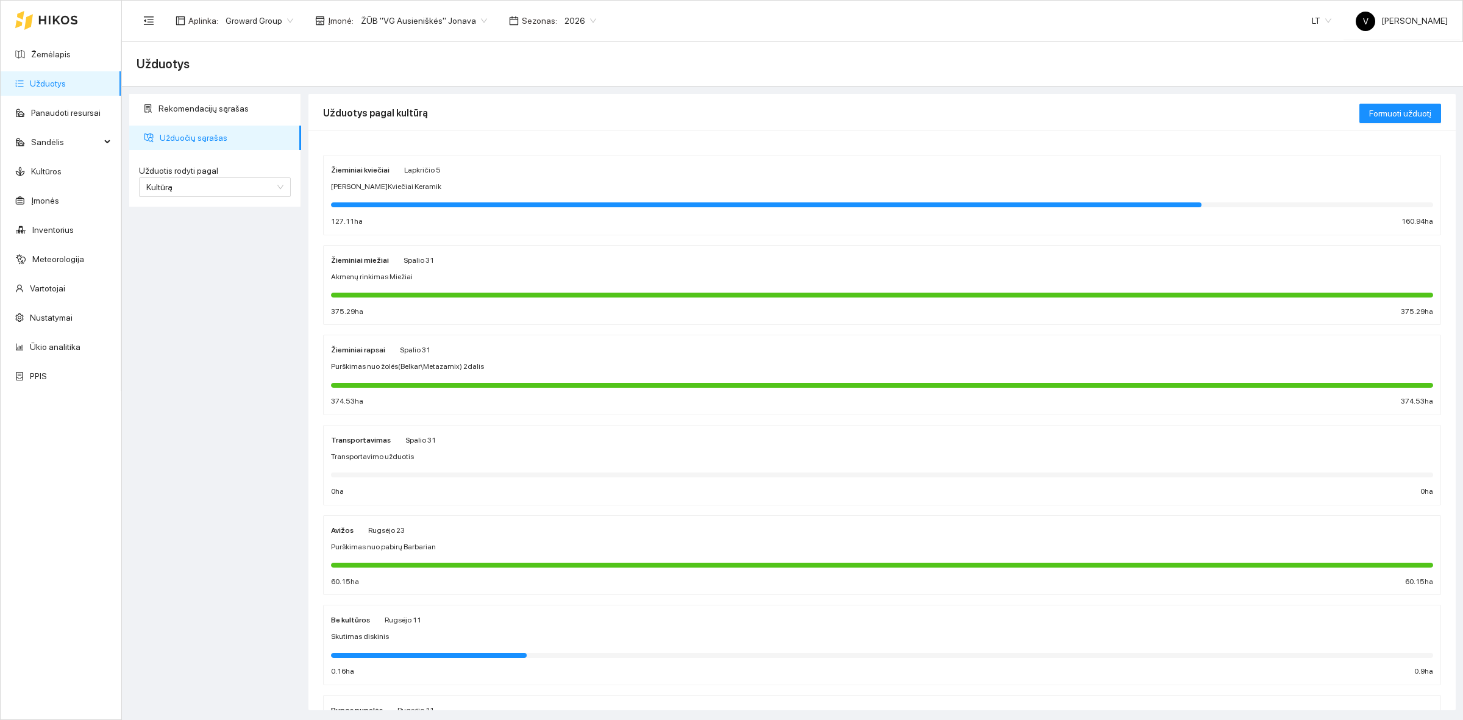
click at [363, 175] on div "Žieminiai kviečiai" at bounding box center [360, 169] width 59 height 13
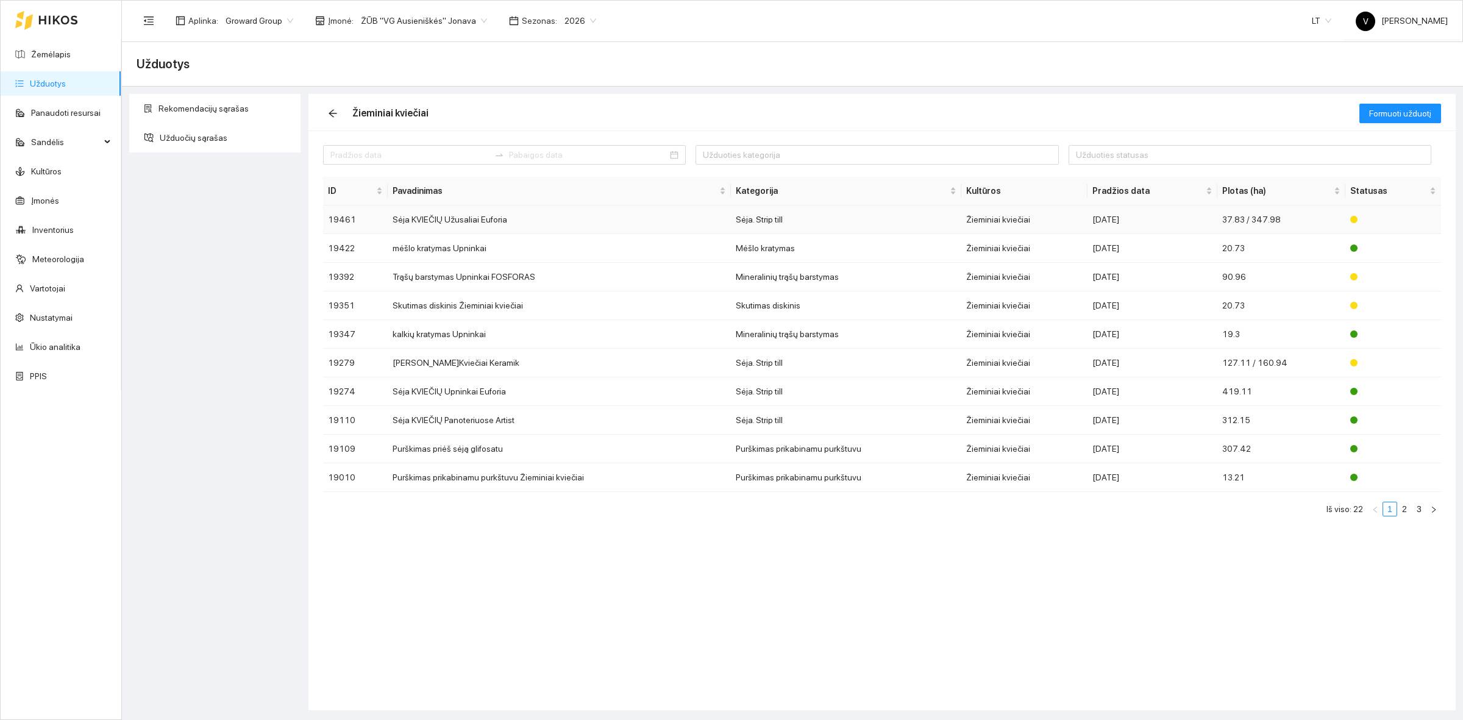
click at [461, 226] on td "Sėja KVIEČIŲ Užusaliai Euforia" at bounding box center [559, 219] width 343 height 29
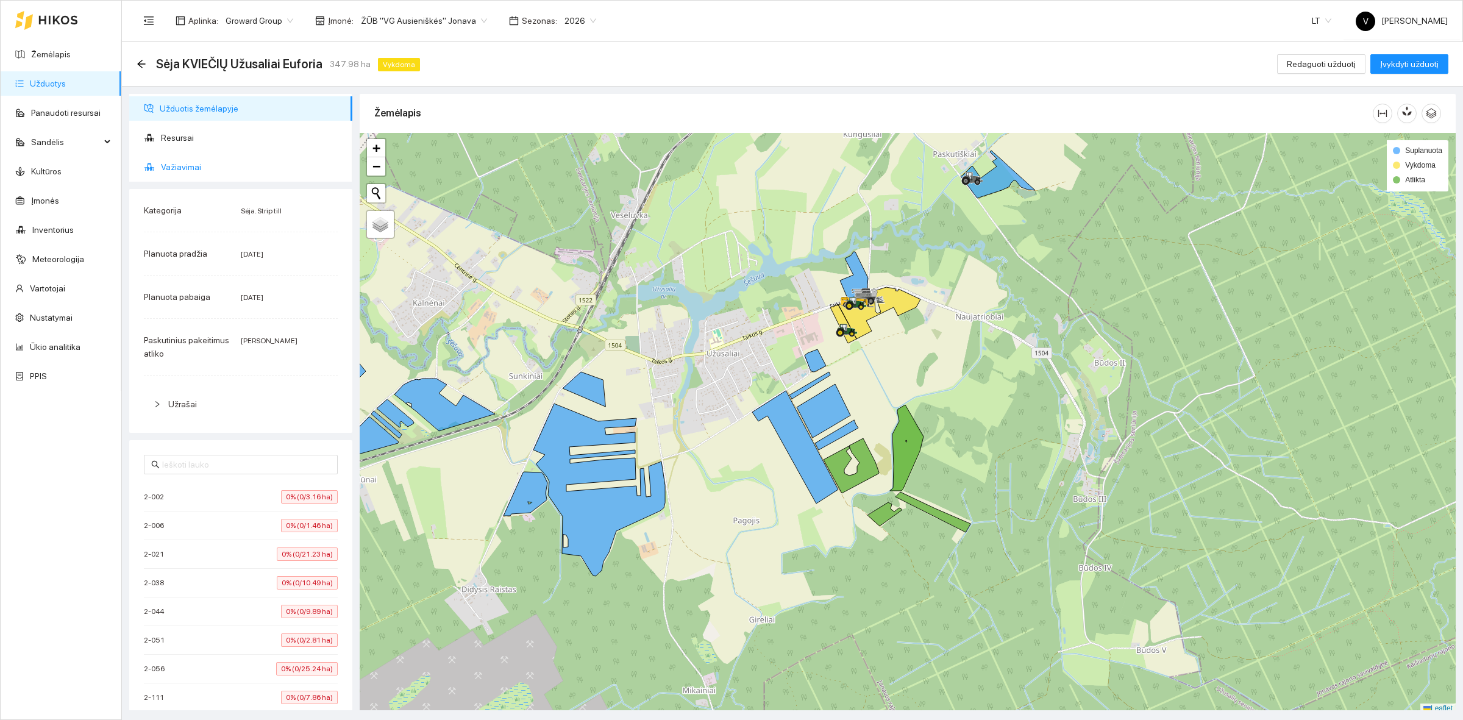
click at [184, 168] on span "Važiavimai" at bounding box center [252, 167] width 182 height 24
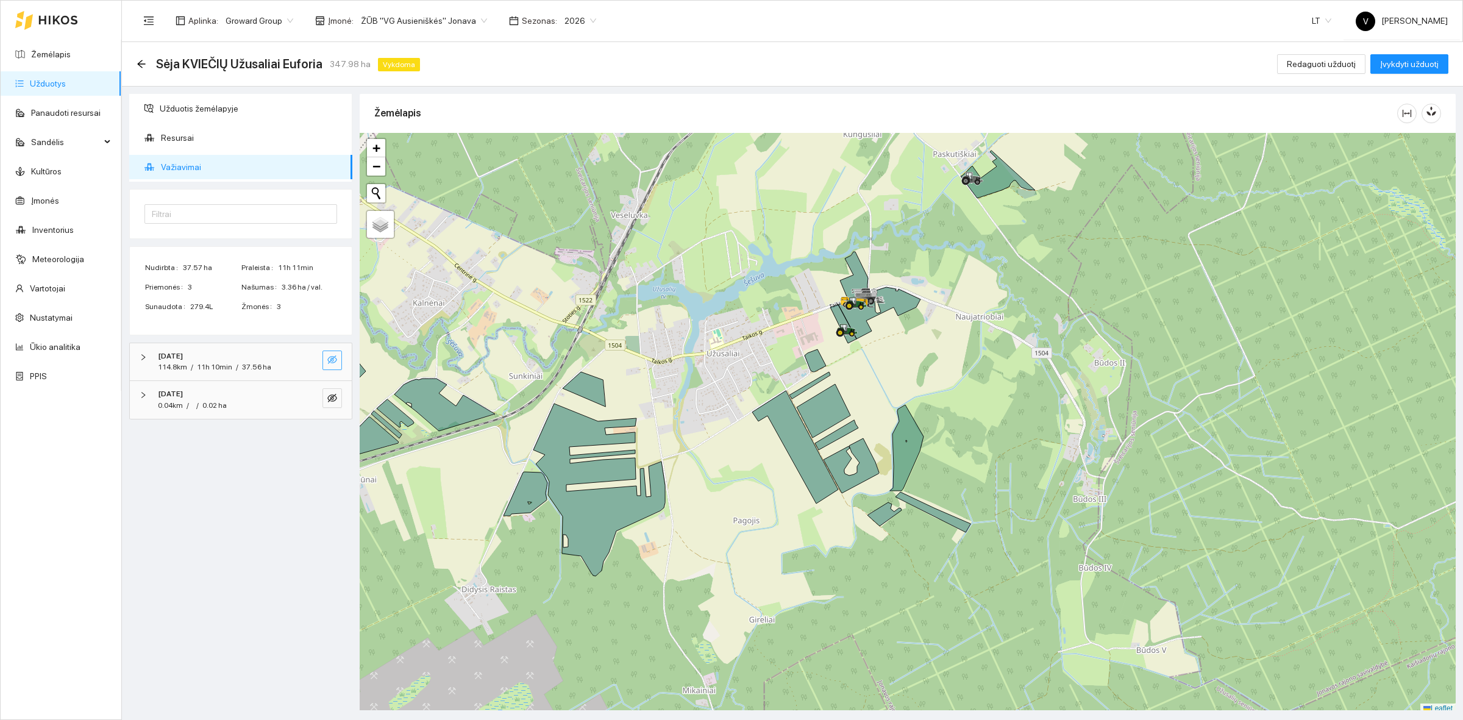
click at [336, 351] on button "button" at bounding box center [332, 361] width 20 height 20
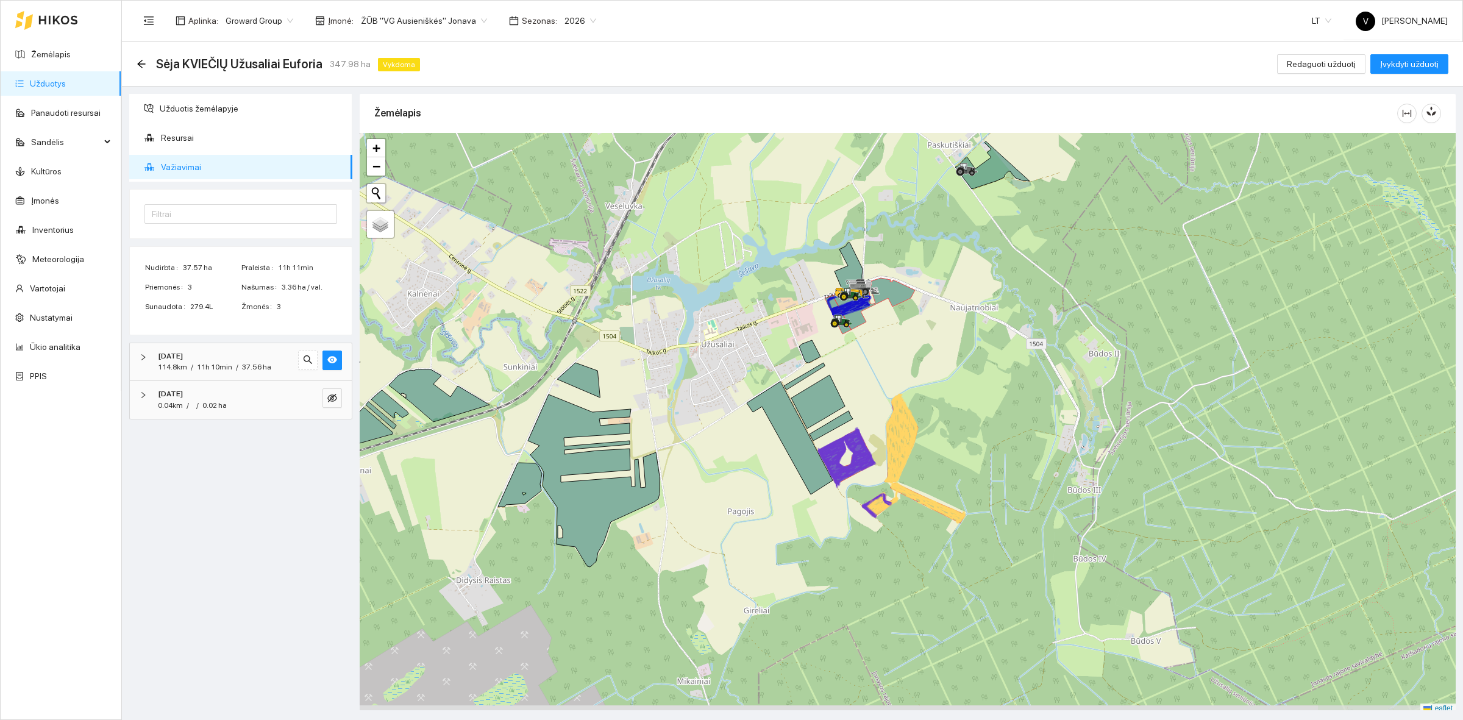
scroll to position [4, 0]
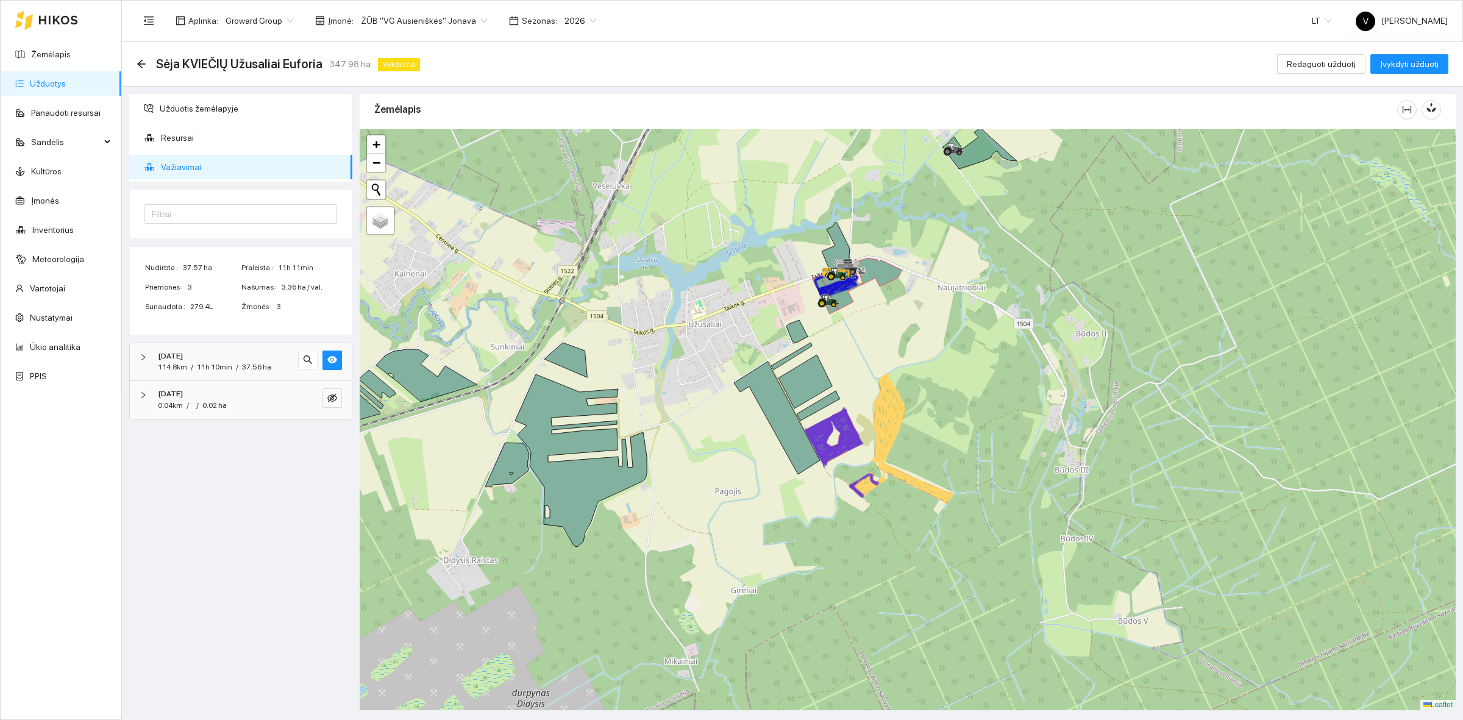
drag, startPoint x: 775, startPoint y: 599, endPoint x: 762, endPoint y: 582, distance: 20.9
click at [762, 582] on div at bounding box center [908, 419] width 1096 height 581
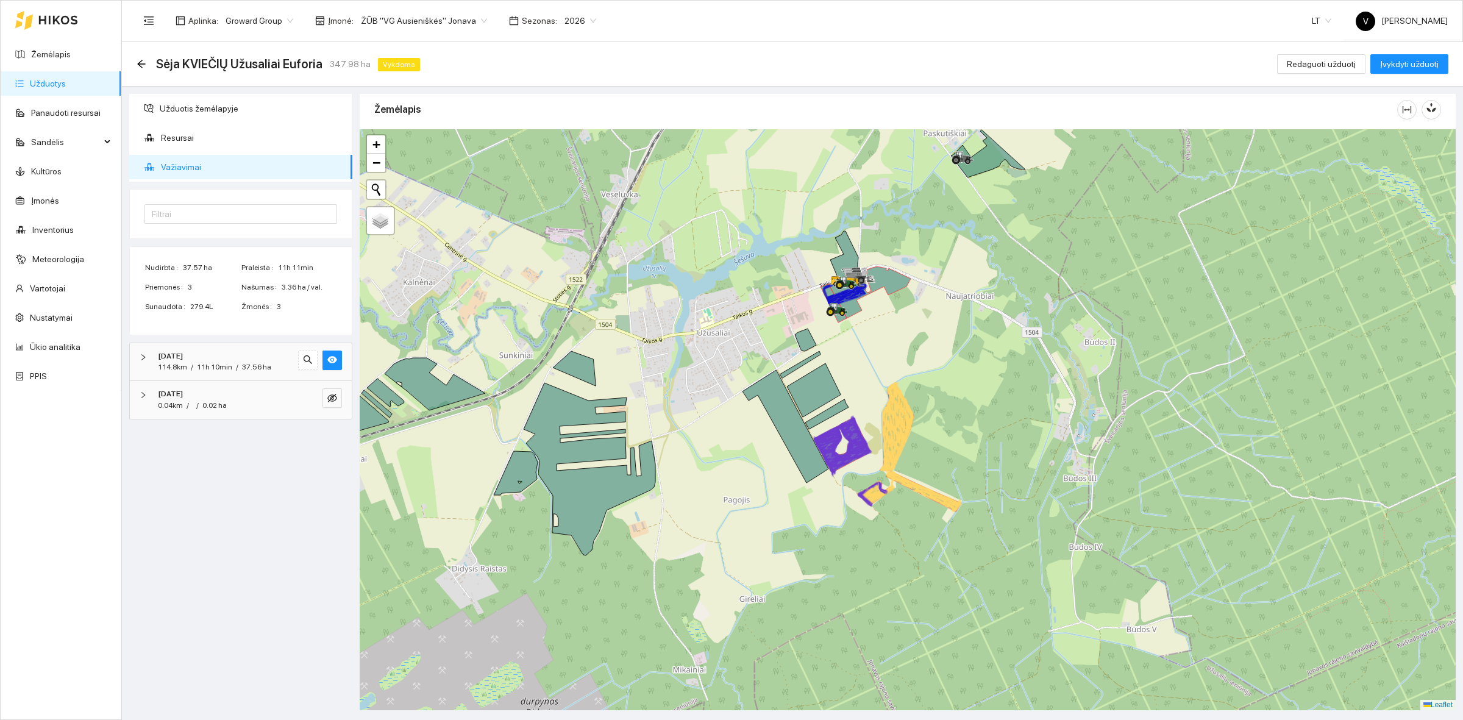
drag, startPoint x: 717, startPoint y: 455, endPoint x: 725, endPoint y: 464, distance: 12.1
click at [725, 464] on div at bounding box center [908, 419] width 1096 height 581
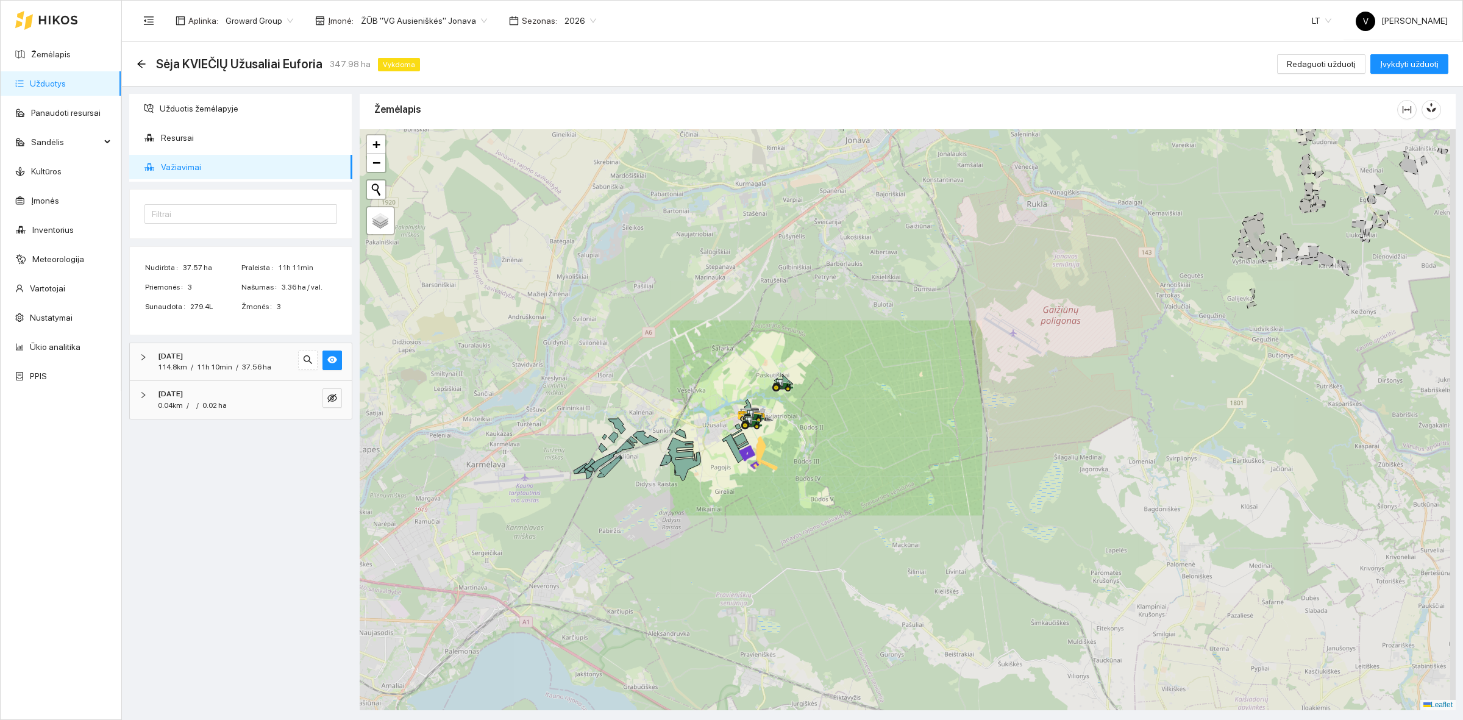
click at [967, 421] on div at bounding box center [908, 419] width 1096 height 581
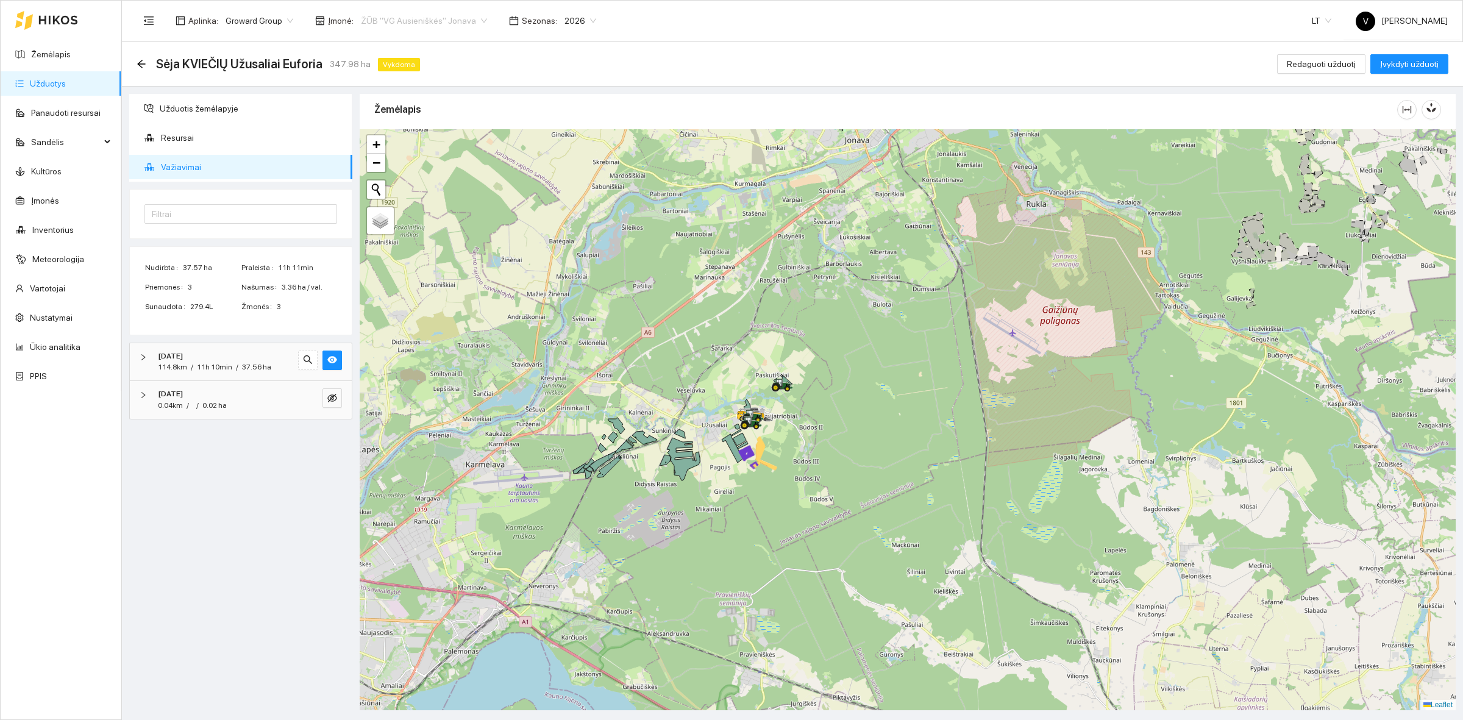
click at [433, 22] on span "ŽŪB "VG Ausieniškės" Jonava" at bounding box center [424, 21] width 126 height 18
click at [452, 59] on div "UAB "Zujų paukštynas" Ukmerge" at bounding box center [418, 63] width 125 height 13
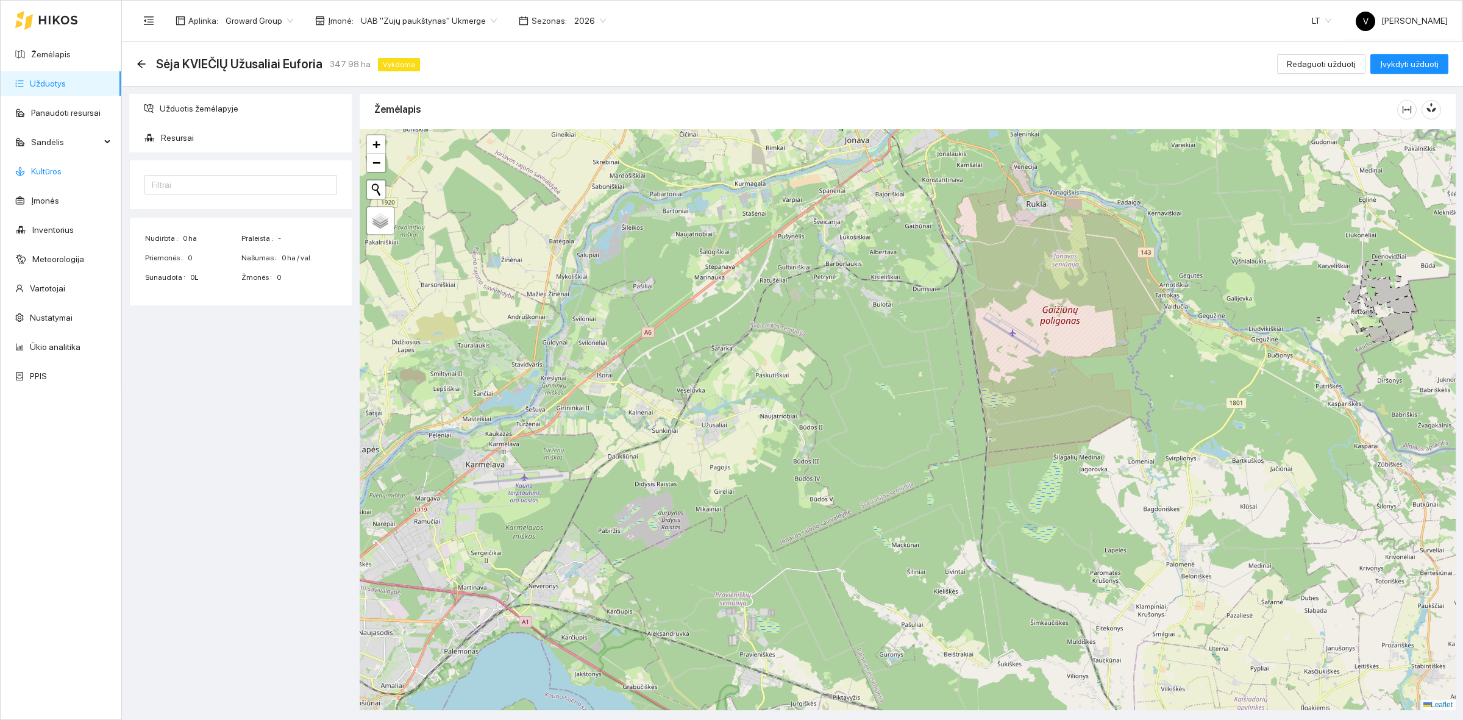
click at [46, 168] on link "Kultūros" at bounding box center [46, 171] width 30 height 10
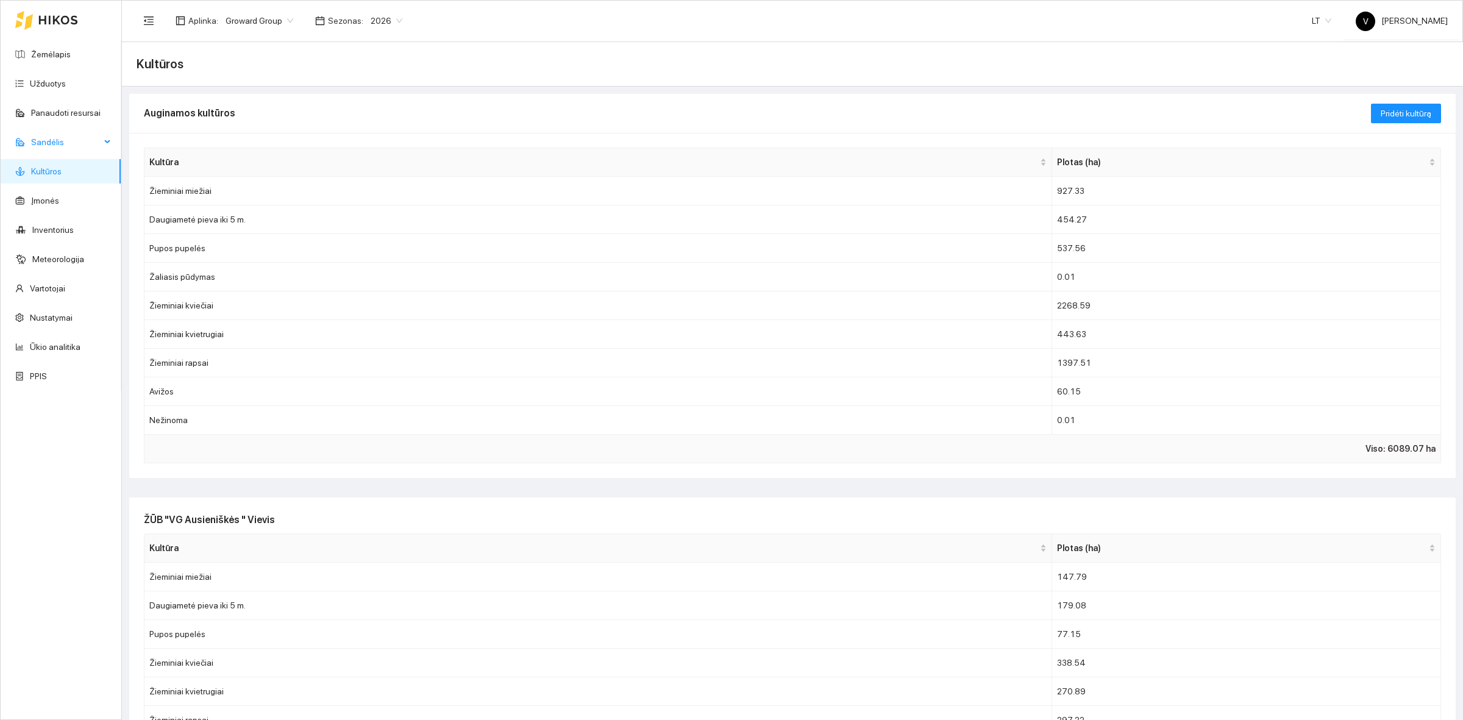
click at [52, 137] on span "Sandėlis" at bounding box center [65, 142] width 69 height 24
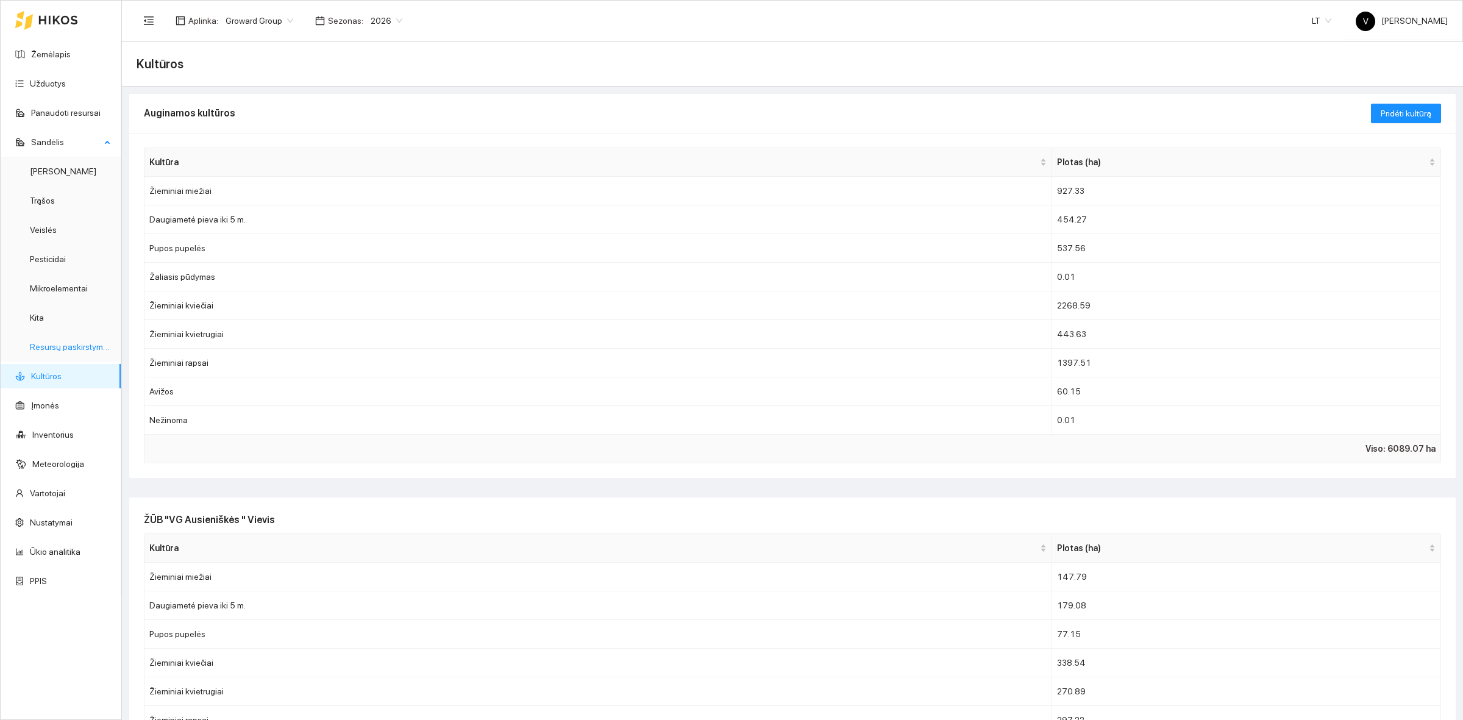
click at [53, 348] on link "Resursų paskirstymas" at bounding box center [71, 347] width 82 height 10
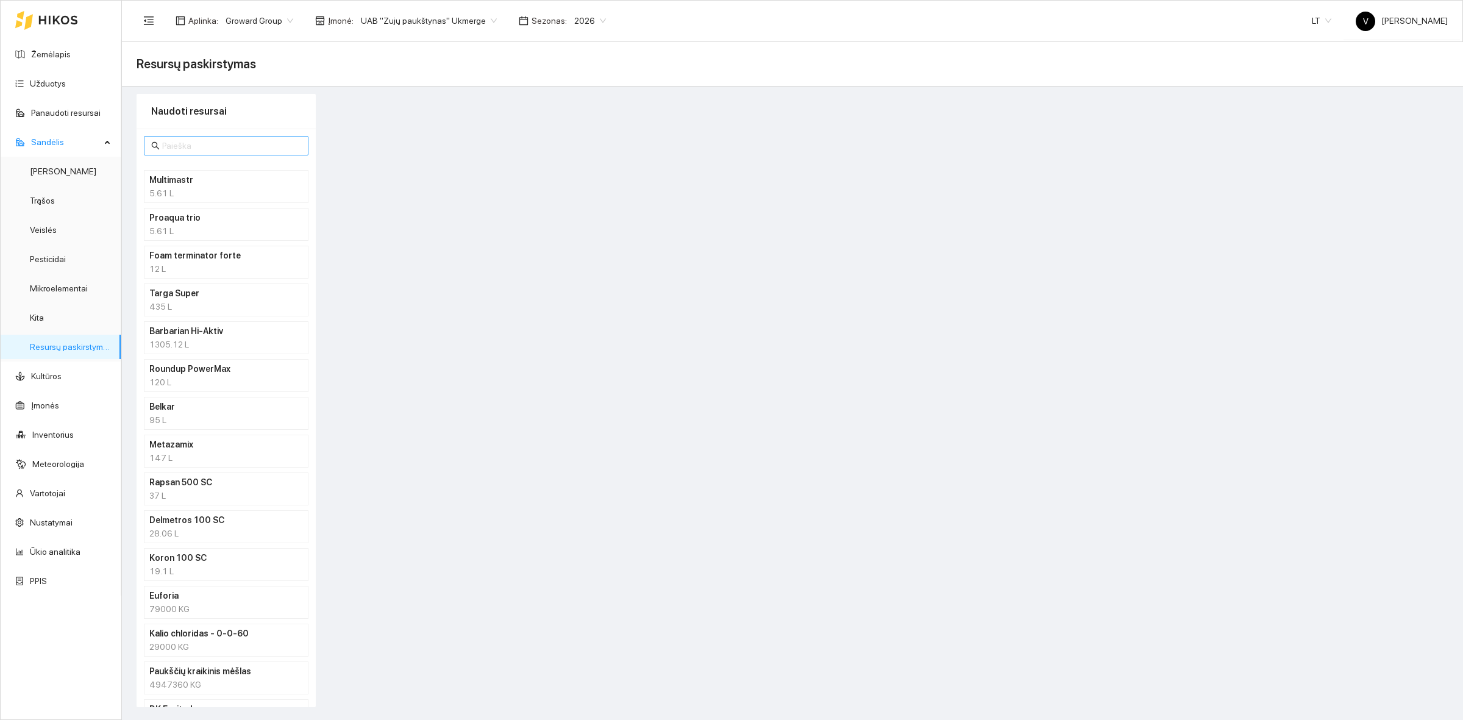
click at [190, 144] on input "text" at bounding box center [231, 145] width 139 height 13
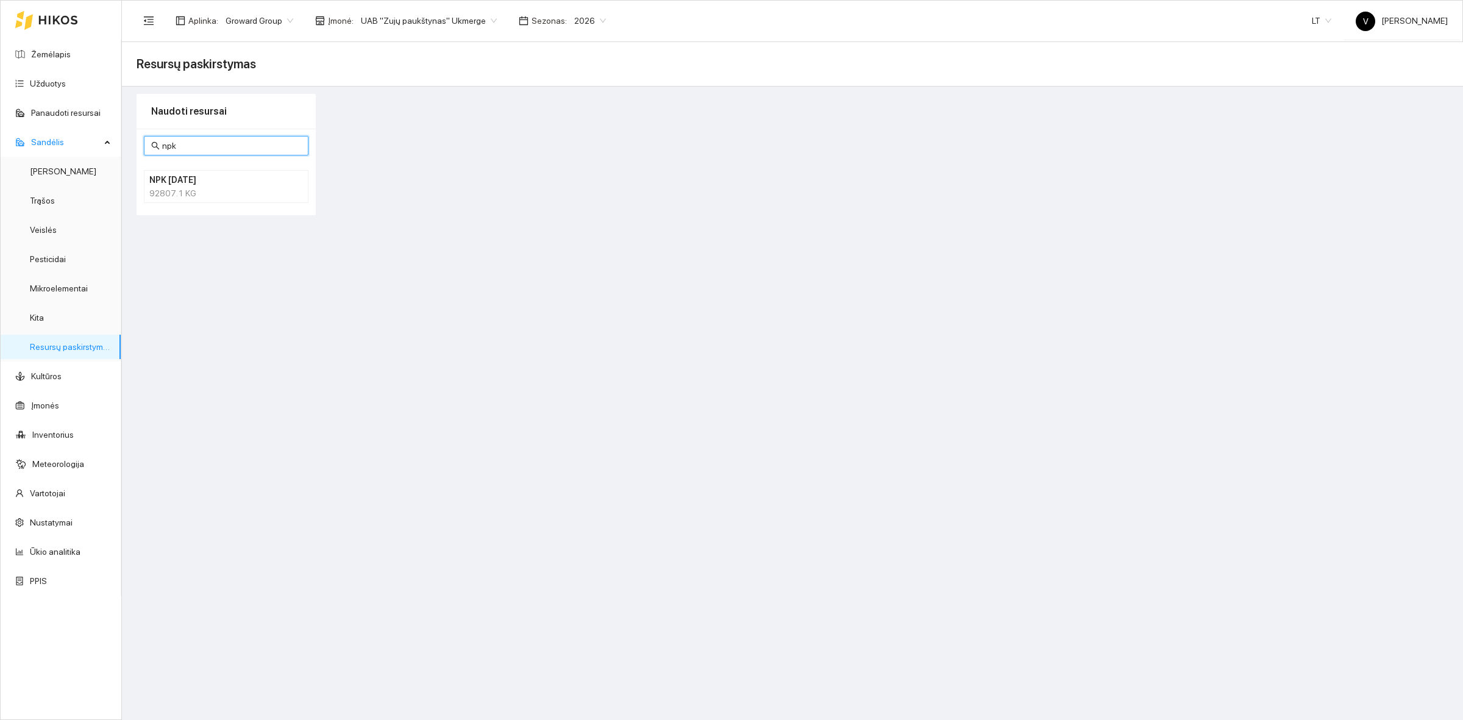
type input "npk"
click at [208, 195] on div "92807.1 KG" at bounding box center [226, 193] width 154 height 13
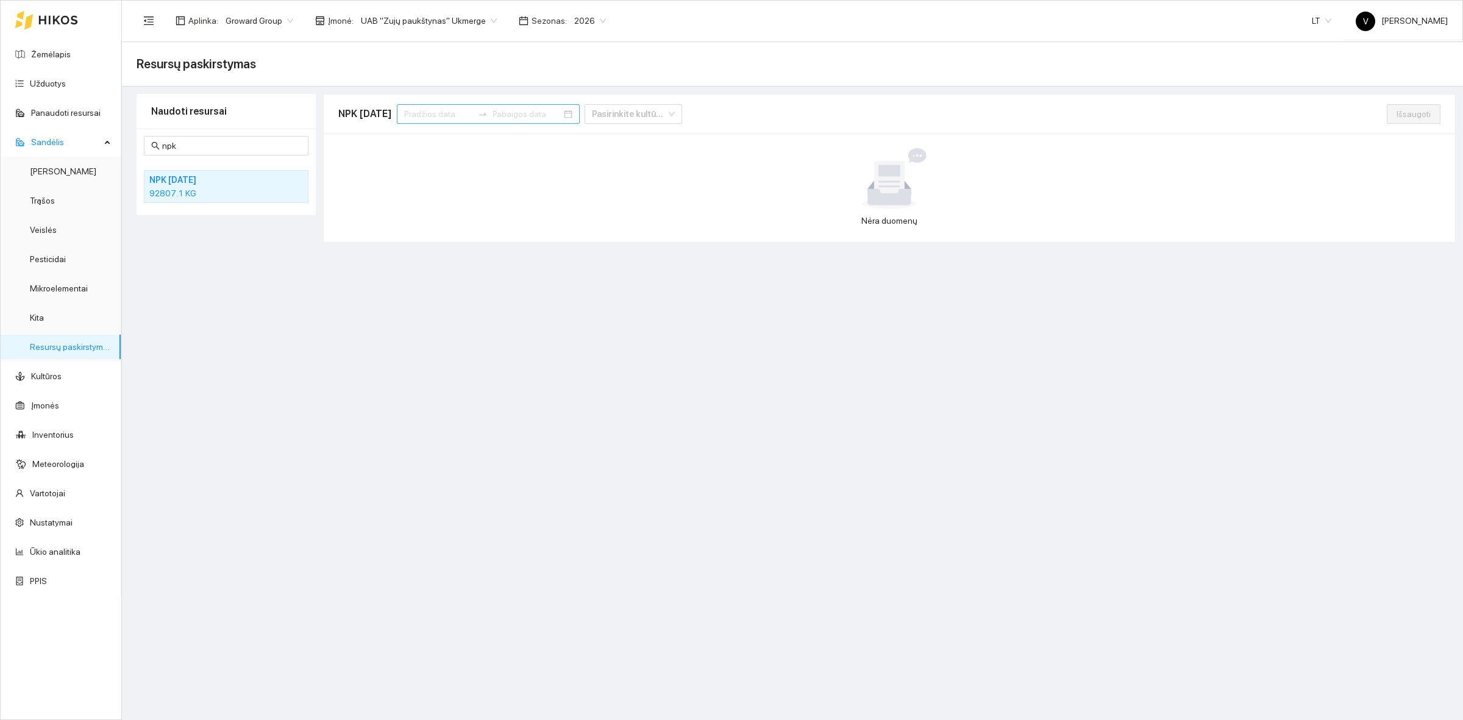
click at [446, 114] on input at bounding box center [438, 113] width 69 height 13
click at [434, 144] on span "button" at bounding box center [435, 144] width 6 height 6
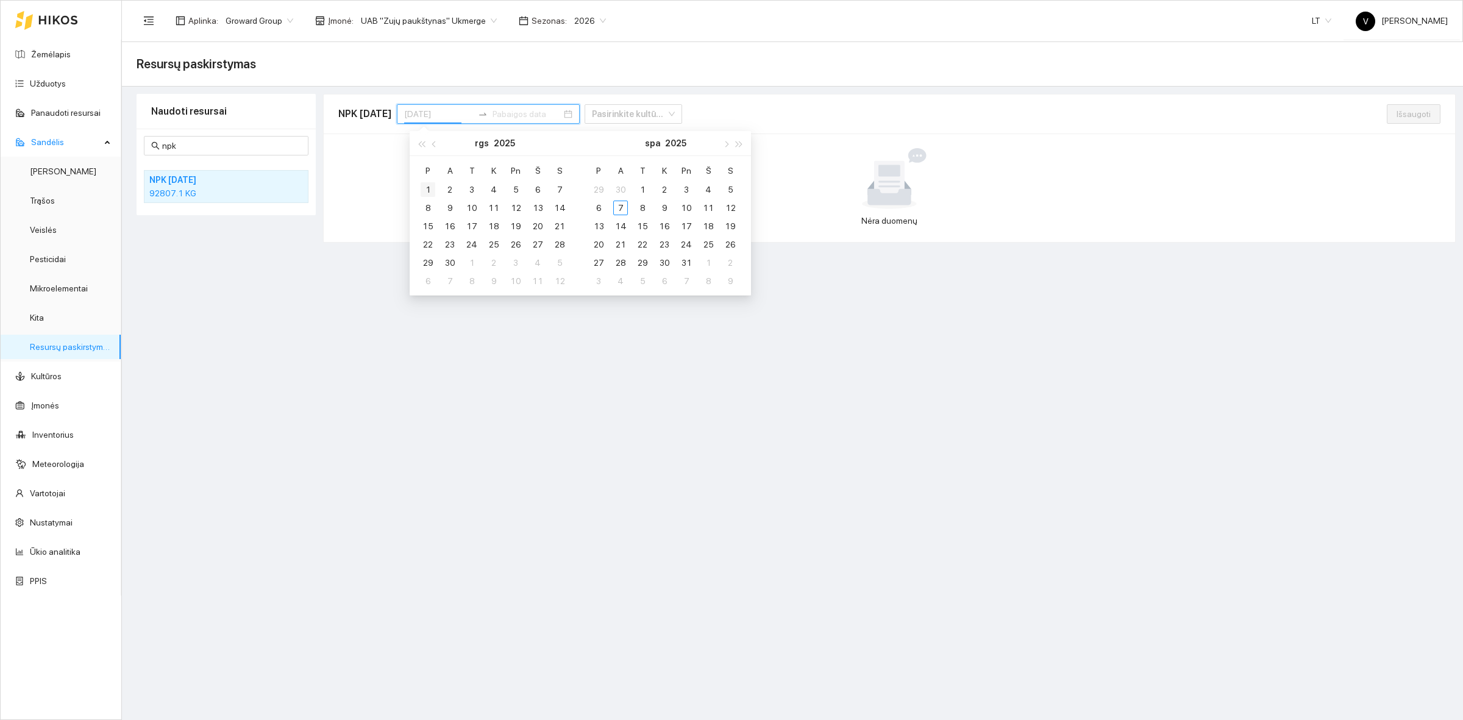
type input "[DATE]"
click at [427, 186] on div "1" at bounding box center [428, 189] width 15 height 15
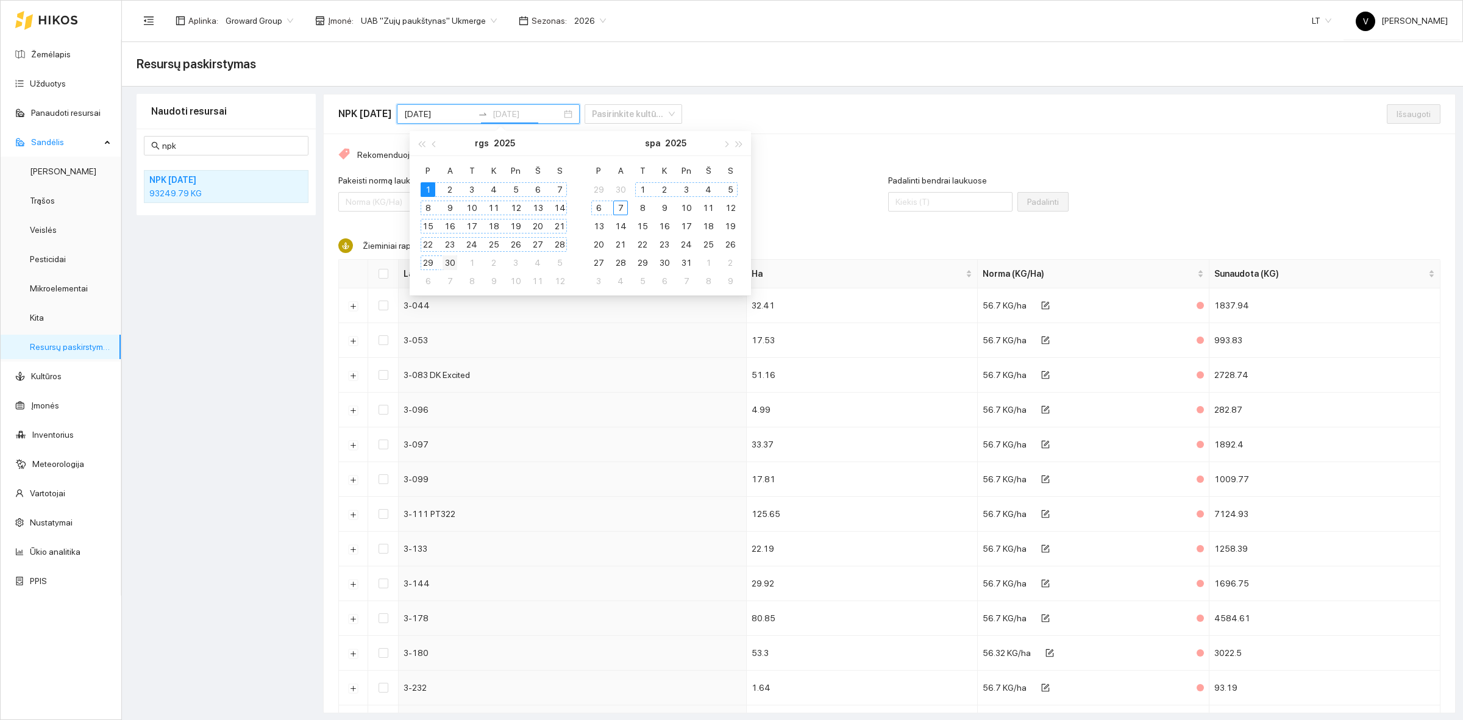
type input "[DATE]"
click at [452, 264] on div "30" at bounding box center [450, 262] width 15 height 15
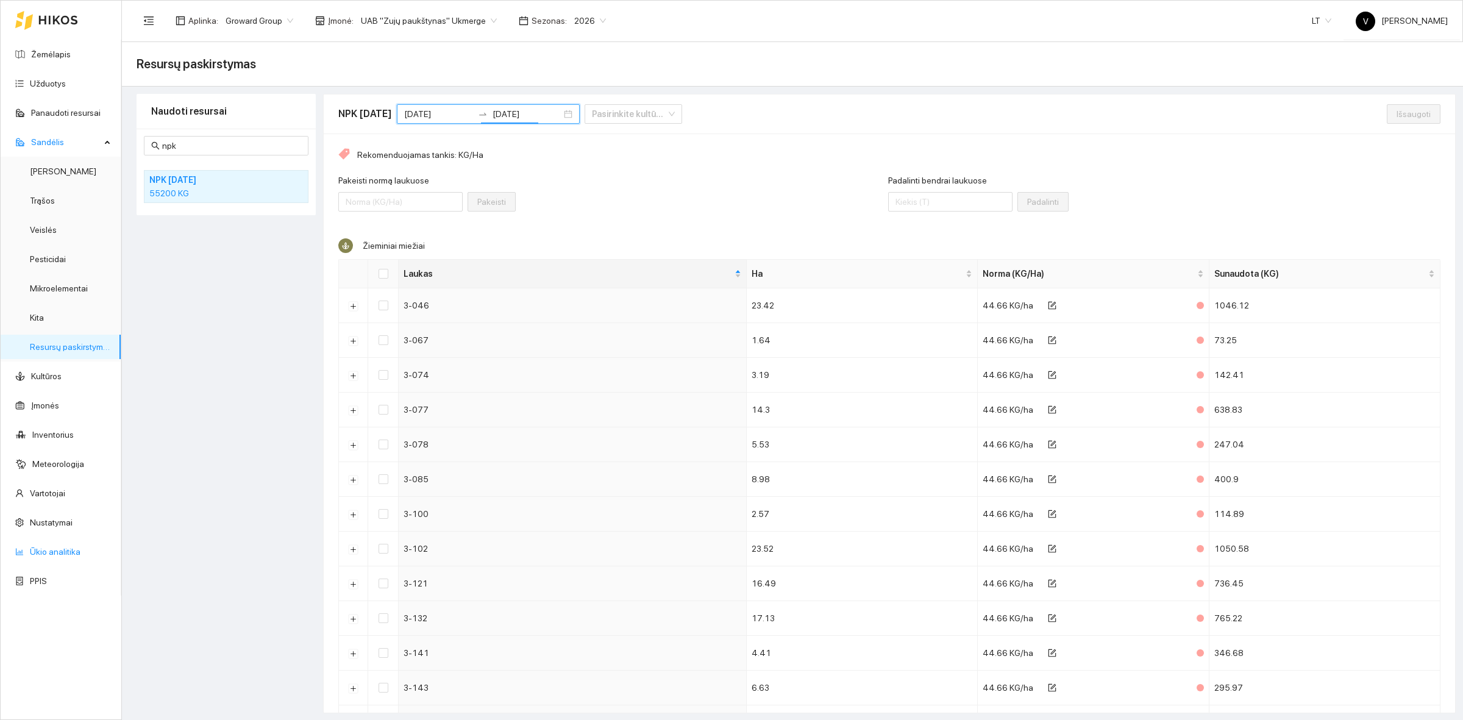
click at [69, 555] on link "Ūkio analitika" at bounding box center [55, 552] width 51 height 10
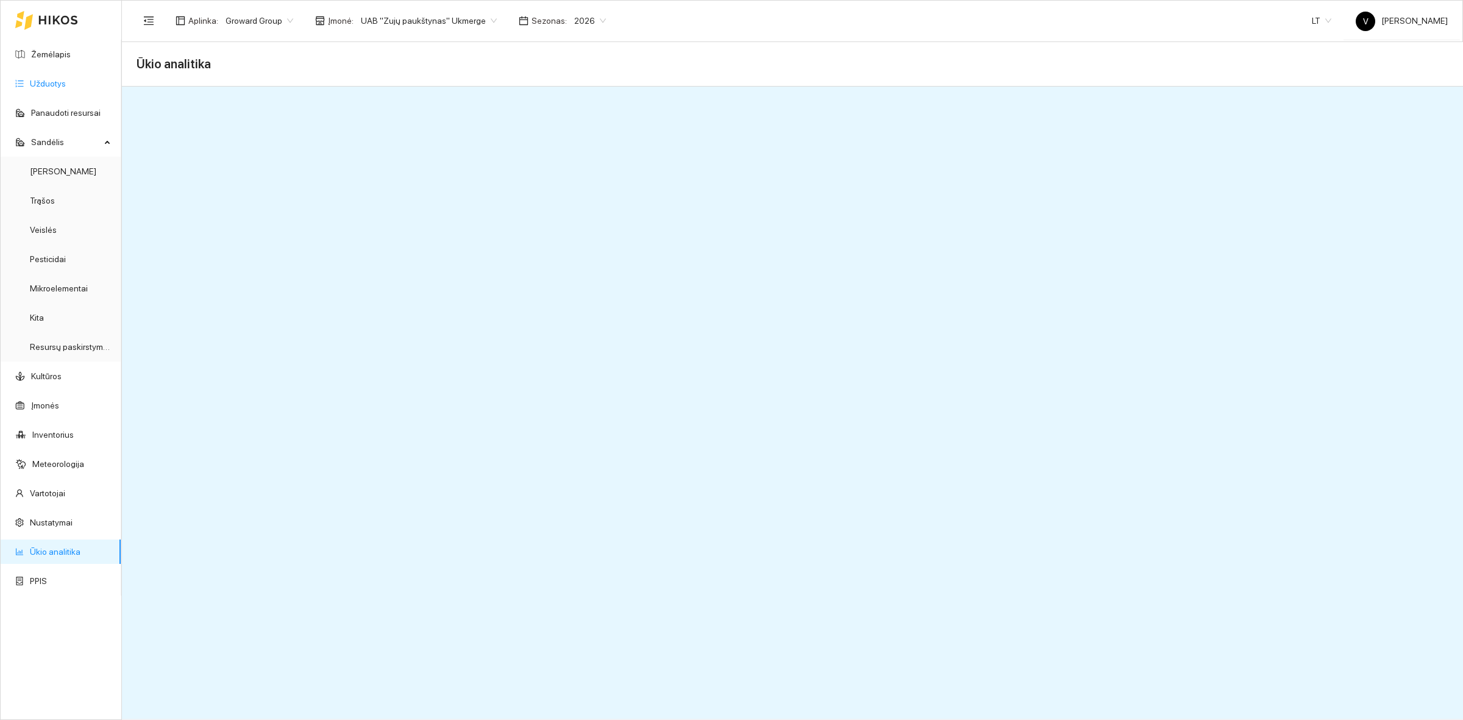
click at [40, 88] on link "Užduotys" at bounding box center [48, 84] width 36 height 10
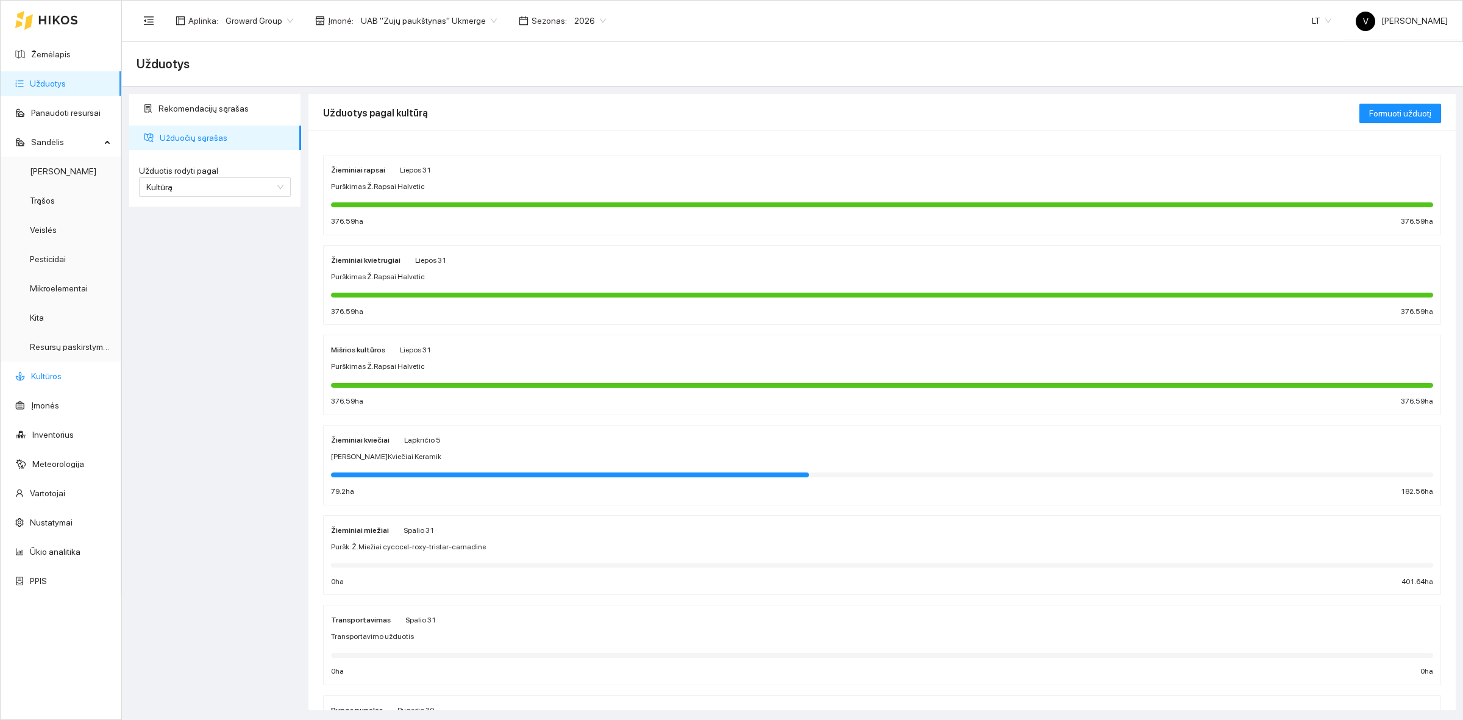
click at [52, 377] on link "Kultūros" at bounding box center [46, 376] width 30 height 10
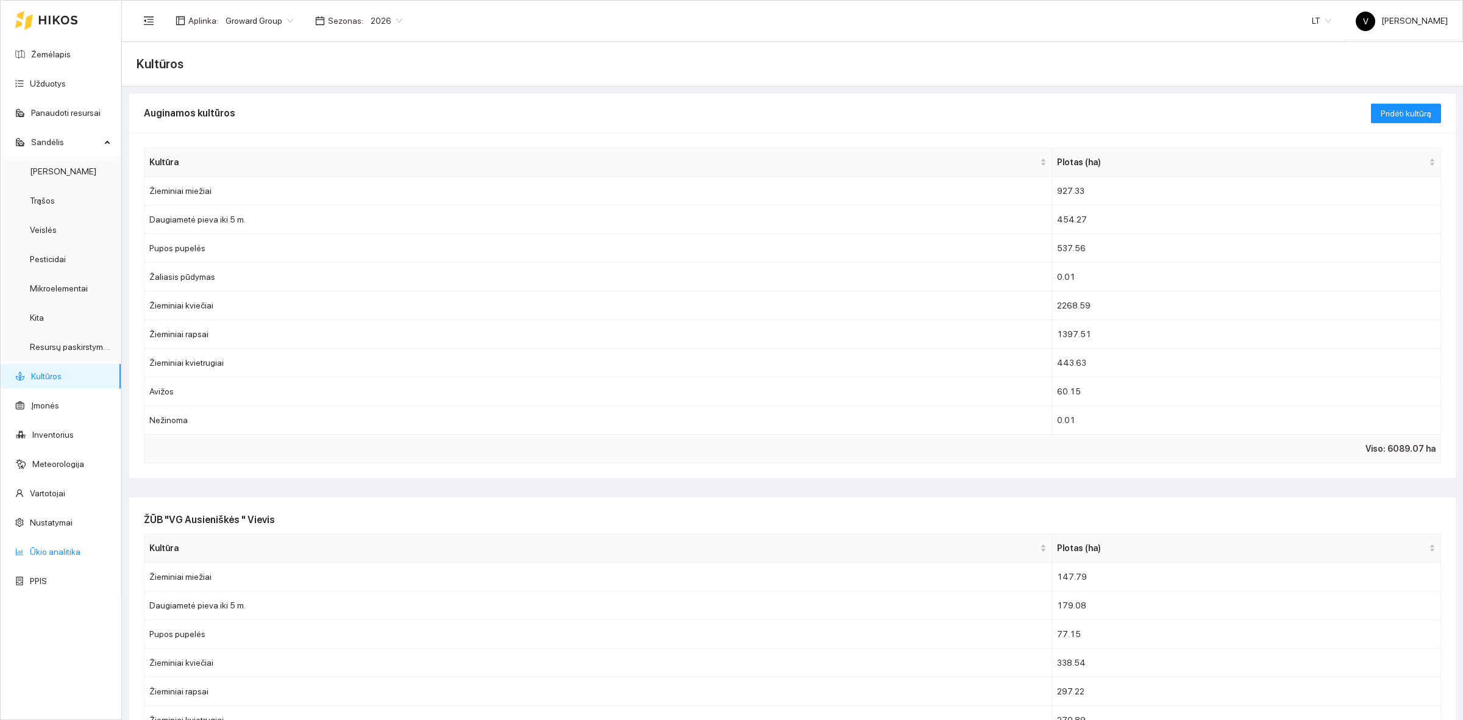
click at [65, 550] on link "Ūkio analitika" at bounding box center [55, 552] width 51 height 10
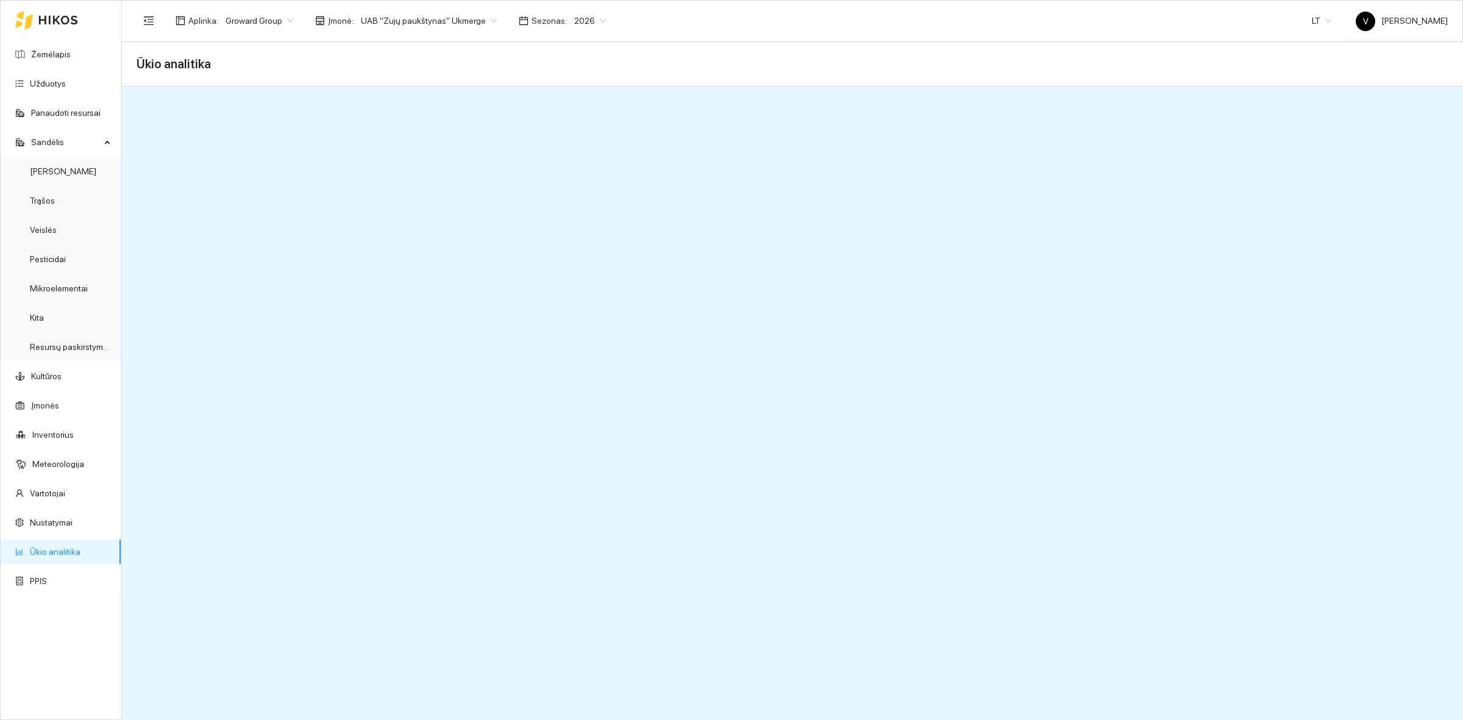
click at [459, 26] on span "UAB "Zujų paukštynas" Ukmerge" at bounding box center [429, 21] width 136 height 18
click at [457, 104] on div "ŽŪB "VG Ausieniškės" Jonava" at bounding box center [422, 102] width 133 height 13
click at [394, 16] on span "ŽŪB "VG Ausieniškės" Jonava" at bounding box center [424, 21] width 126 height 18
click at [422, 102] on div "ŽŪB "VG Ausieniškės" Jonava" at bounding box center [418, 102] width 125 height 13
click at [433, 16] on span "ŽŪB "VG Ausieniškės" Jonava" at bounding box center [424, 21] width 126 height 18
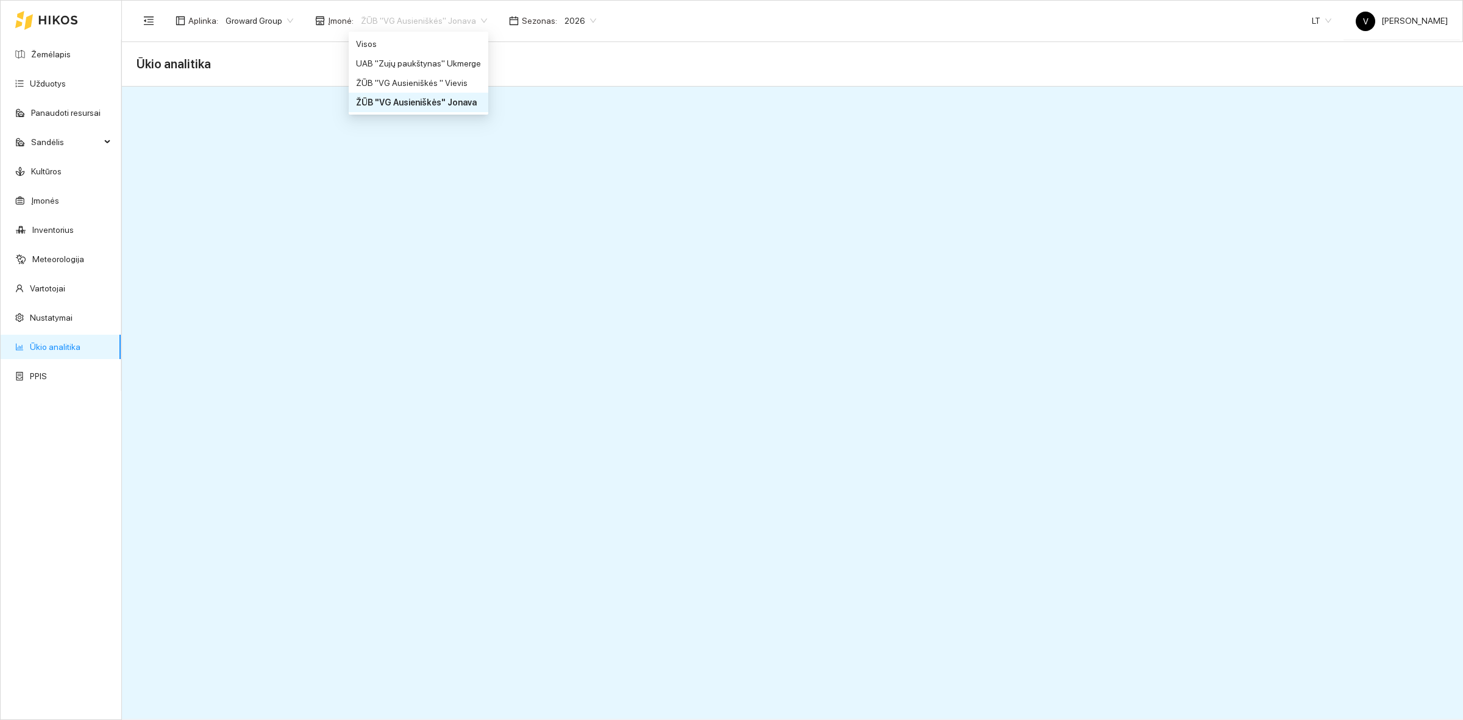
click at [410, 104] on div "ŽŪB "VG Ausieniškės" Jonava" at bounding box center [418, 102] width 125 height 13
click at [65, 58] on link "Žemėlapis" at bounding box center [51, 54] width 40 height 10
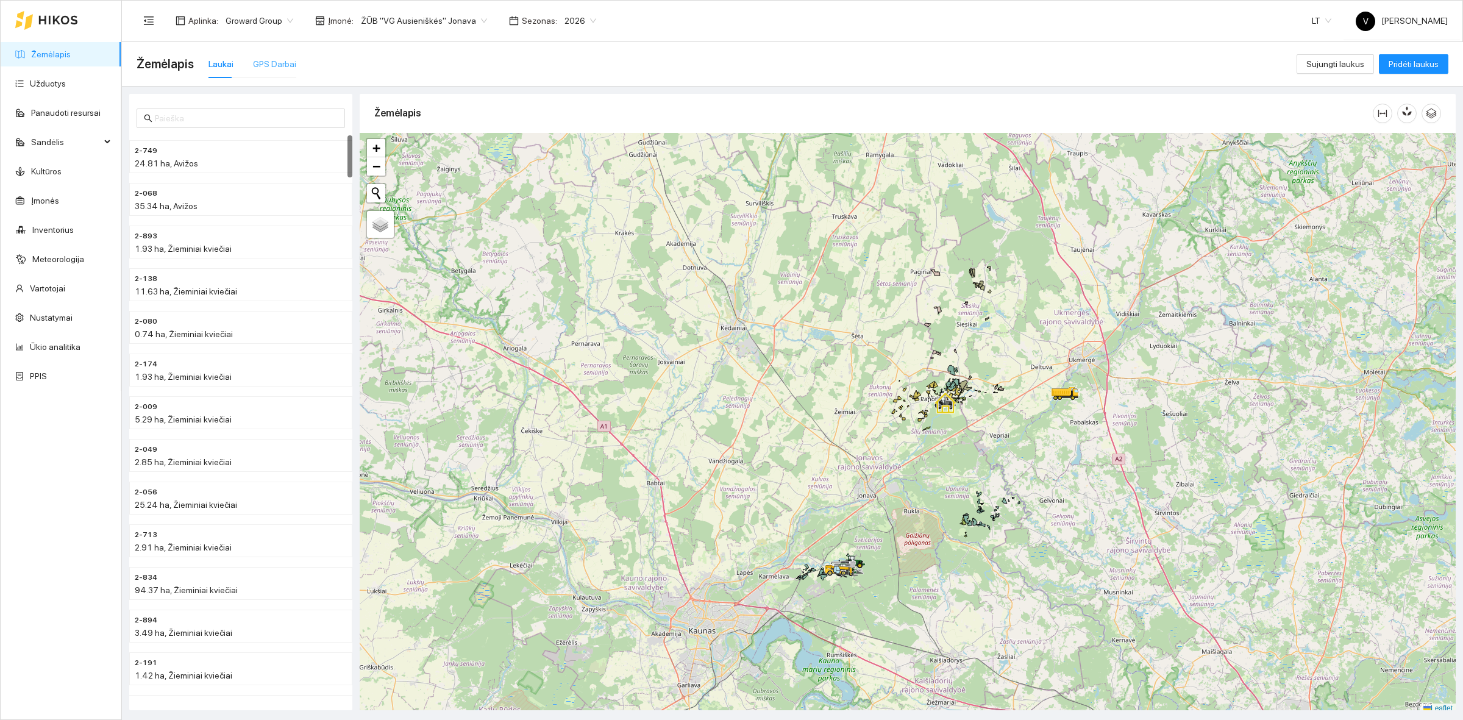
click at [257, 76] on div "GPS Darbai" at bounding box center [274, 64] width 43 height 28
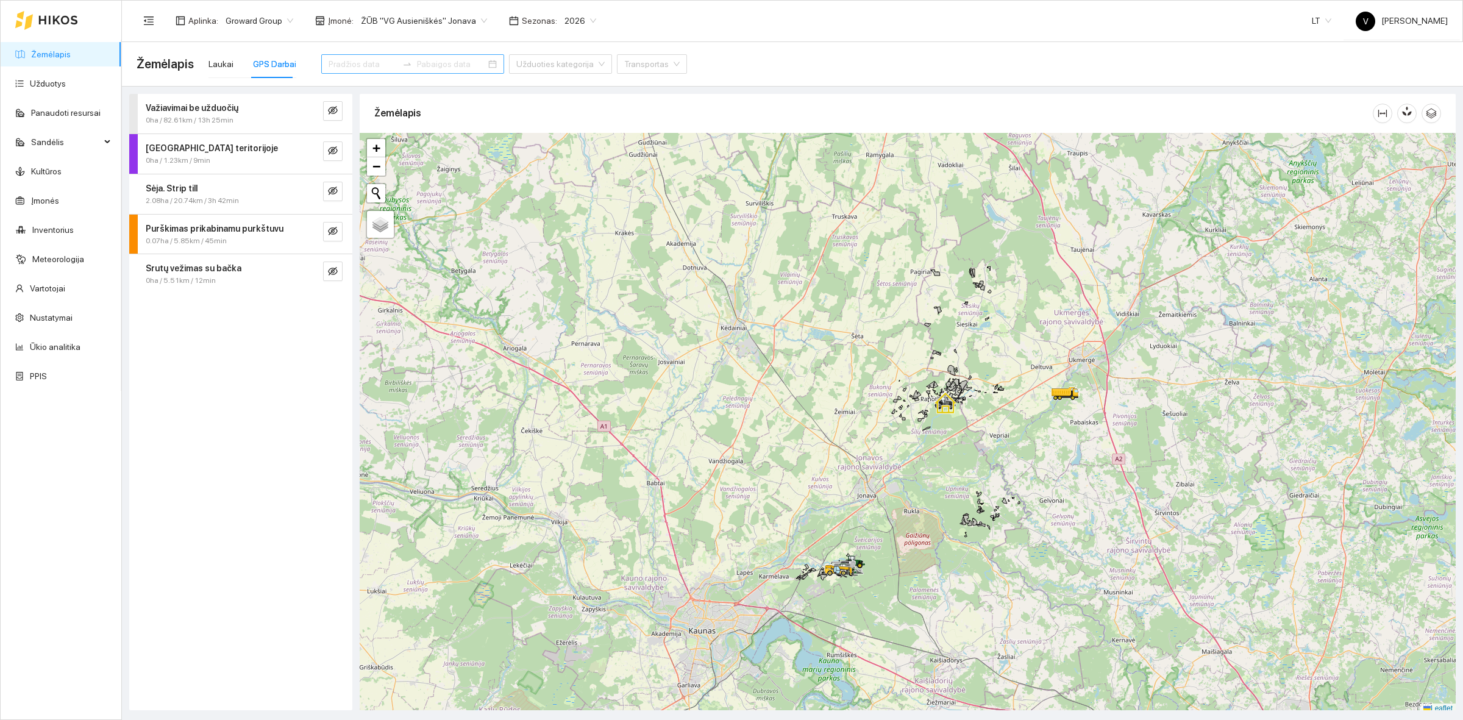
click at [351, 60] on input at bounding box center [363, 63] width 69 height 13
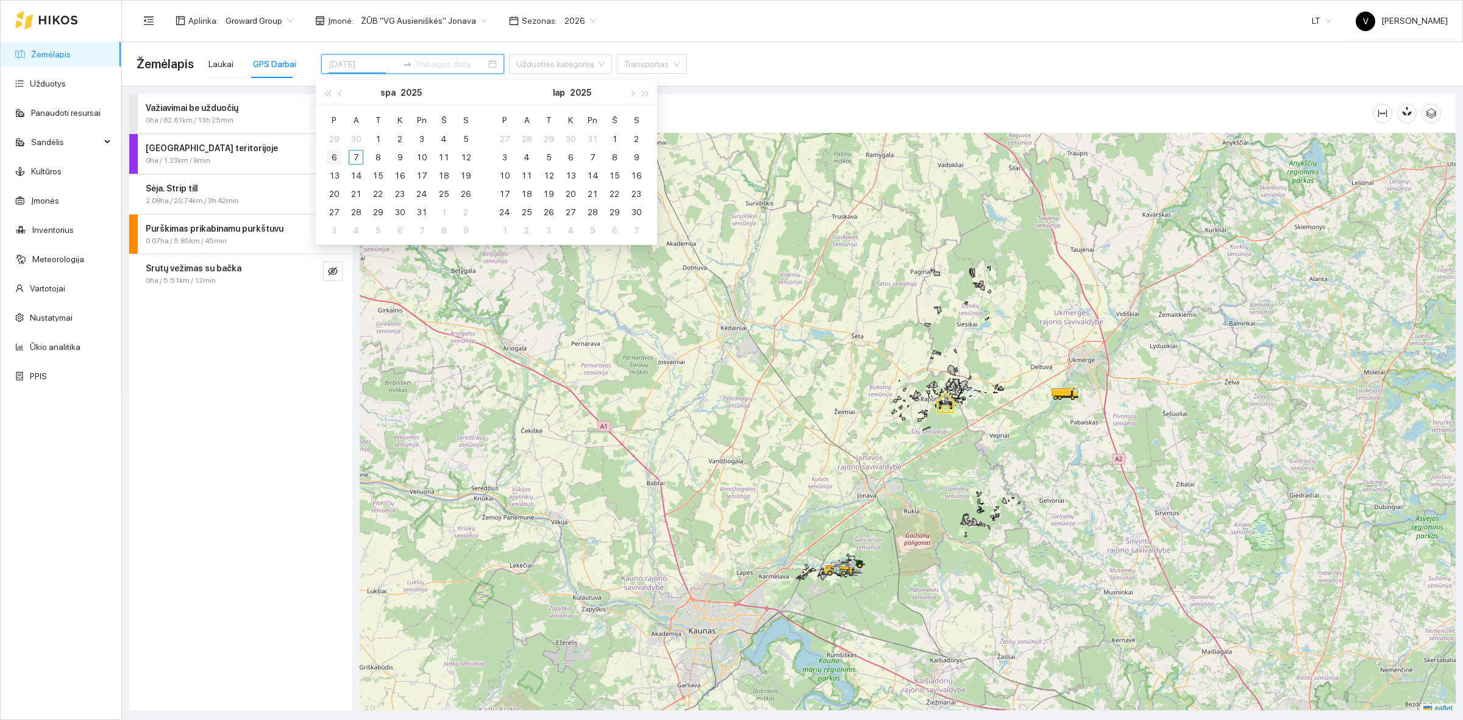
type input "[DATE]"
click at [340, 157] on div "6" at bounding box center [334, 157] width 15 height 15
type input "[DATE]"
click at [337, 152] on div "6" at bounding box center [334, 157] width 15 height 15
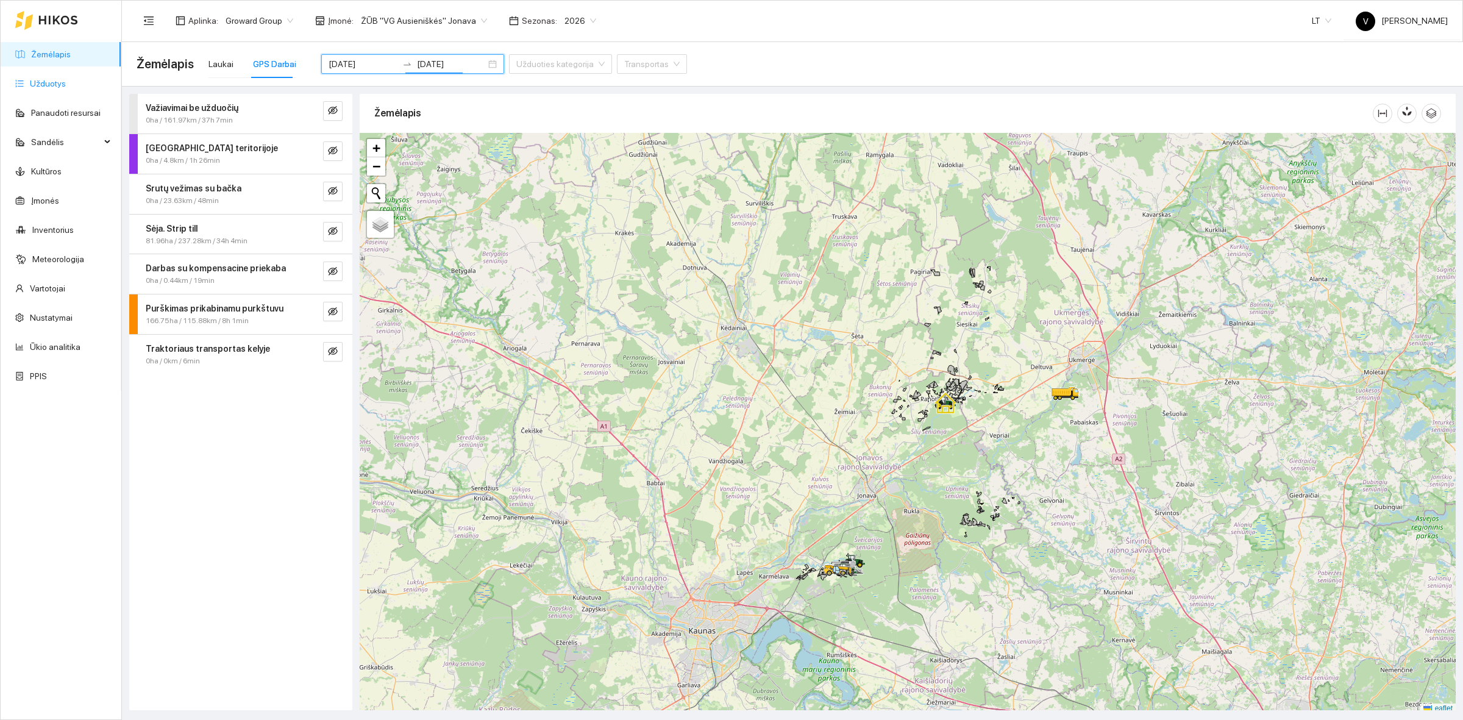
click at [62, 87] on link "Užduotys" at bounding box center [48, 84] width 36 height 10
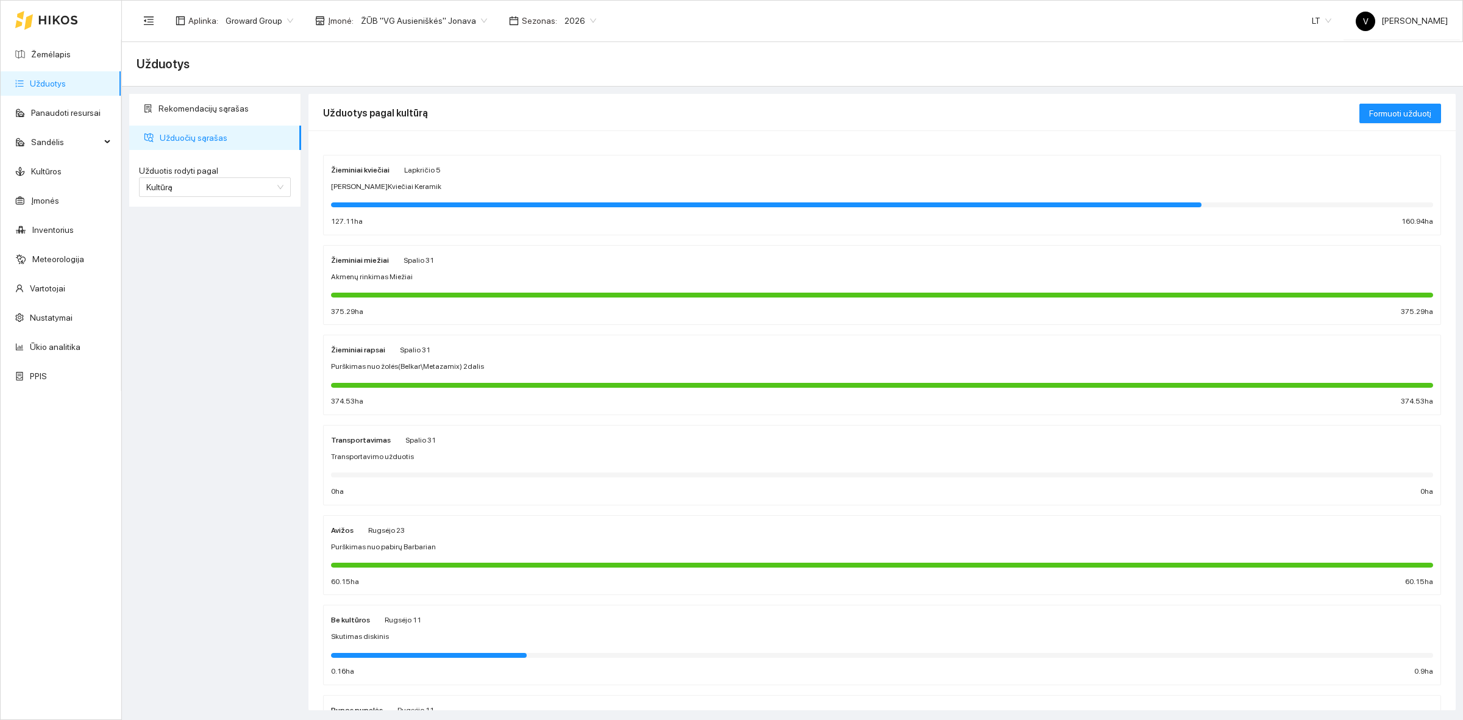
click at [367, 168] on strong "Žieminiai kviečiai" at bounding box center [360, 170] width 59 height 9
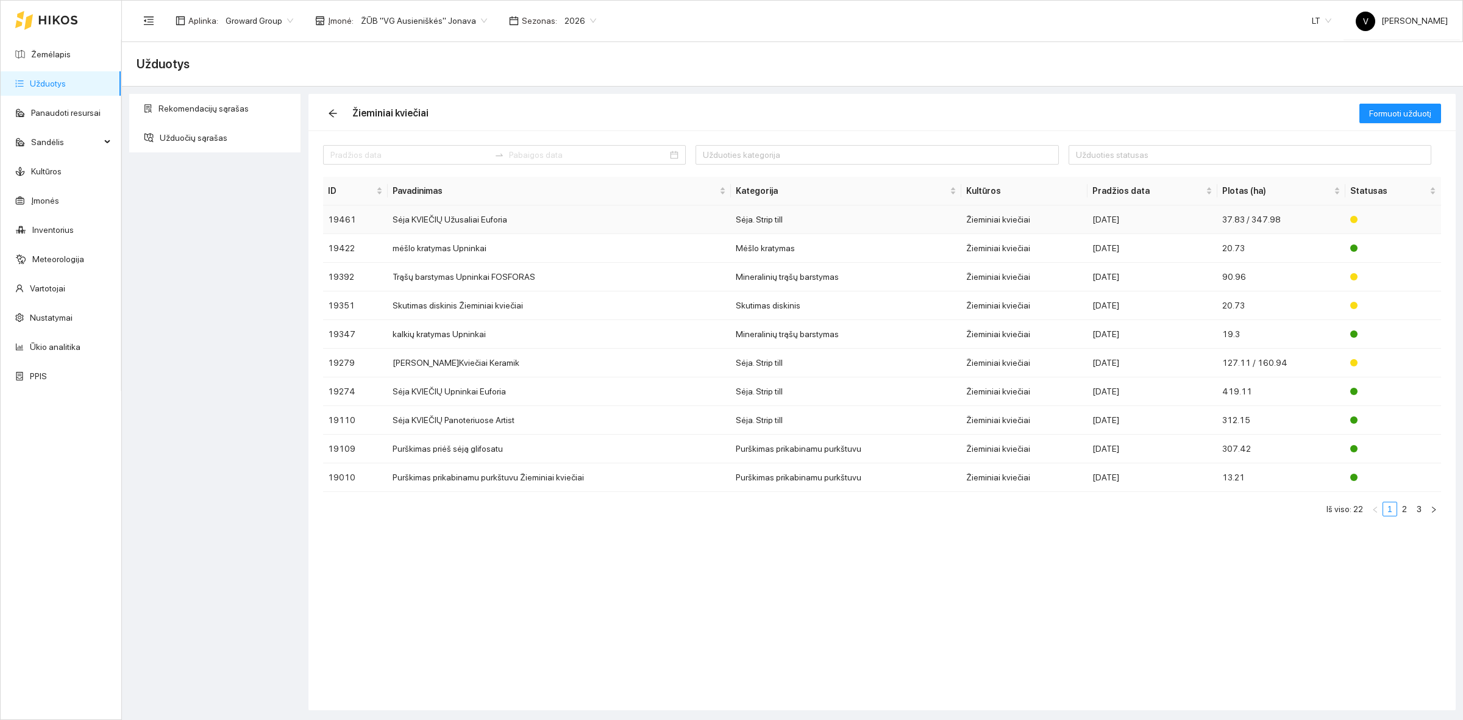
click at [471, 219] on td "Sėja KVIEČIŲ Užusaliai Euforia" at bounding box center [559, 219] width 343 height 29
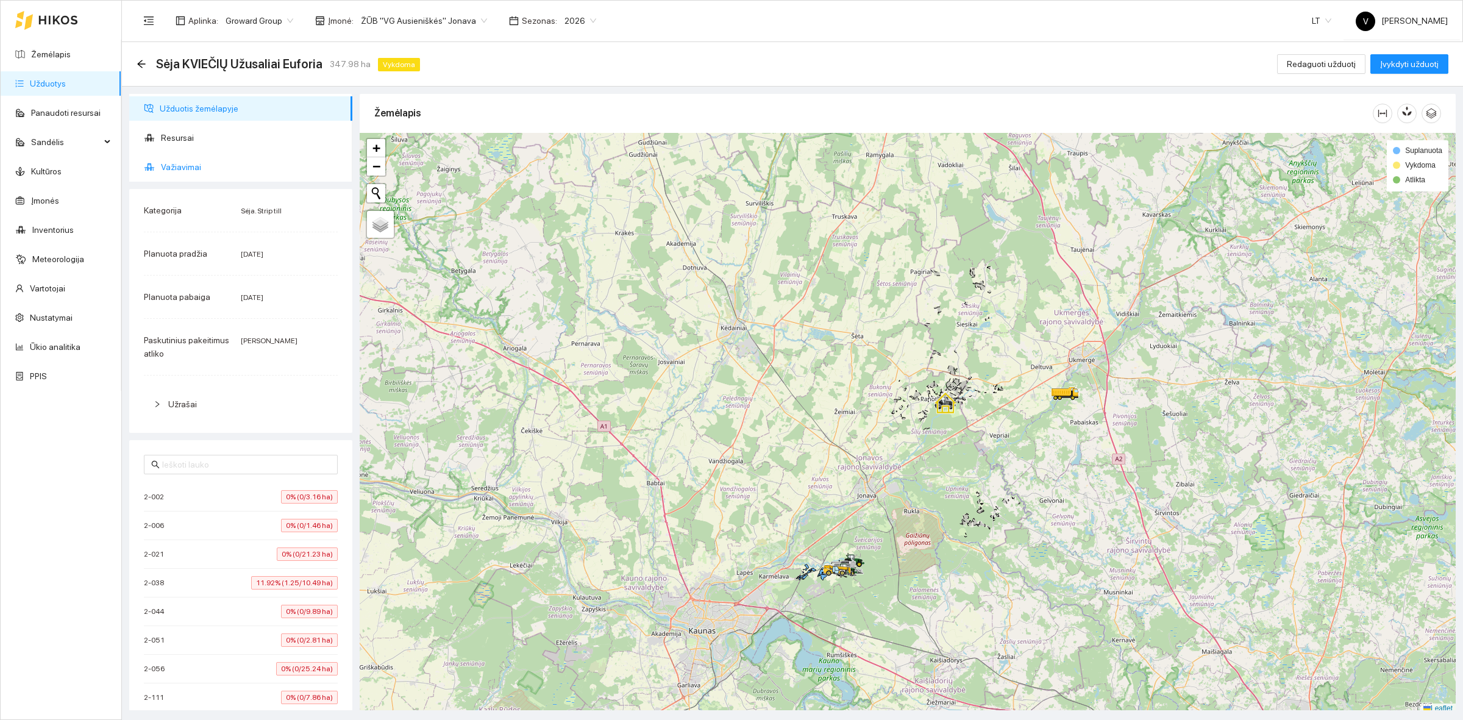
click at [197, 171] on span "Važiavimai" at bounding box center [252, 167] width 182 height 24
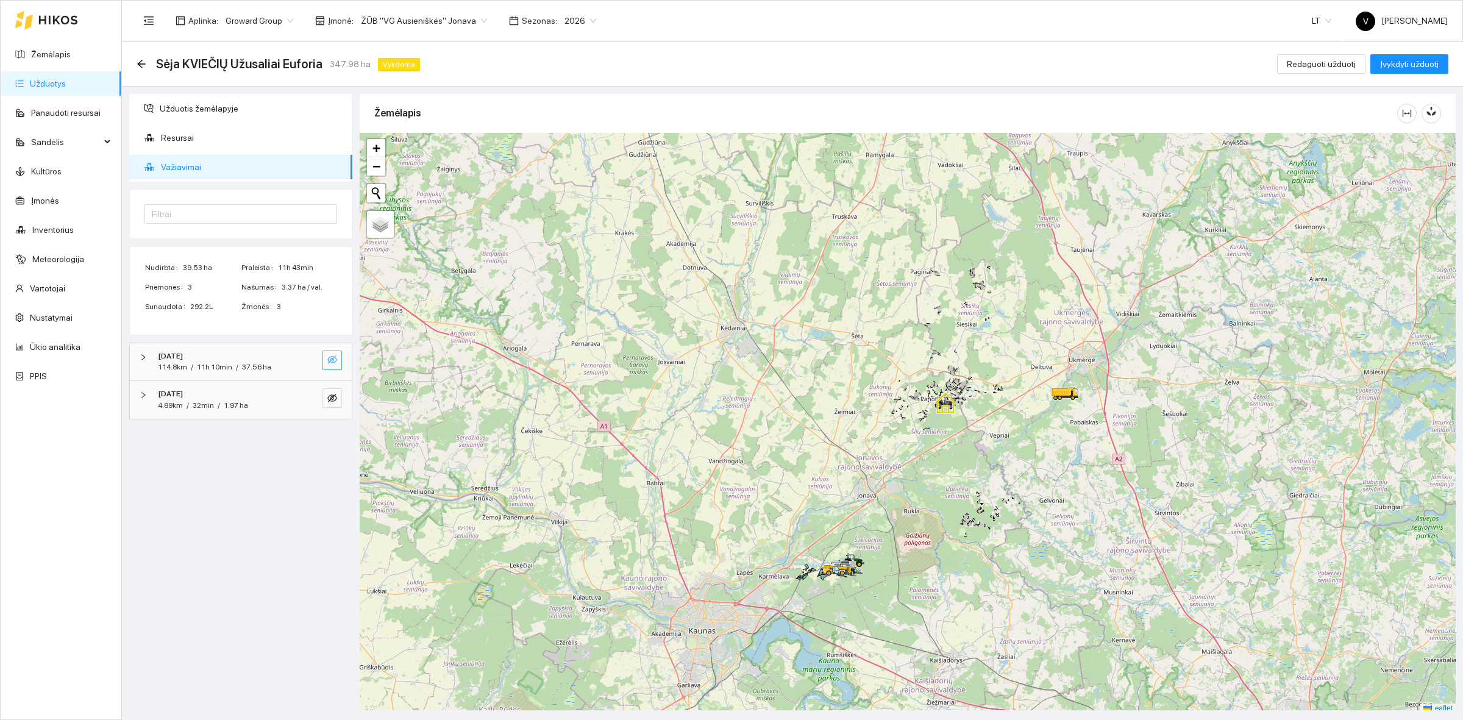
click at [332, 368] on button "button" at bounding box center [332, 361] width 20 height 20
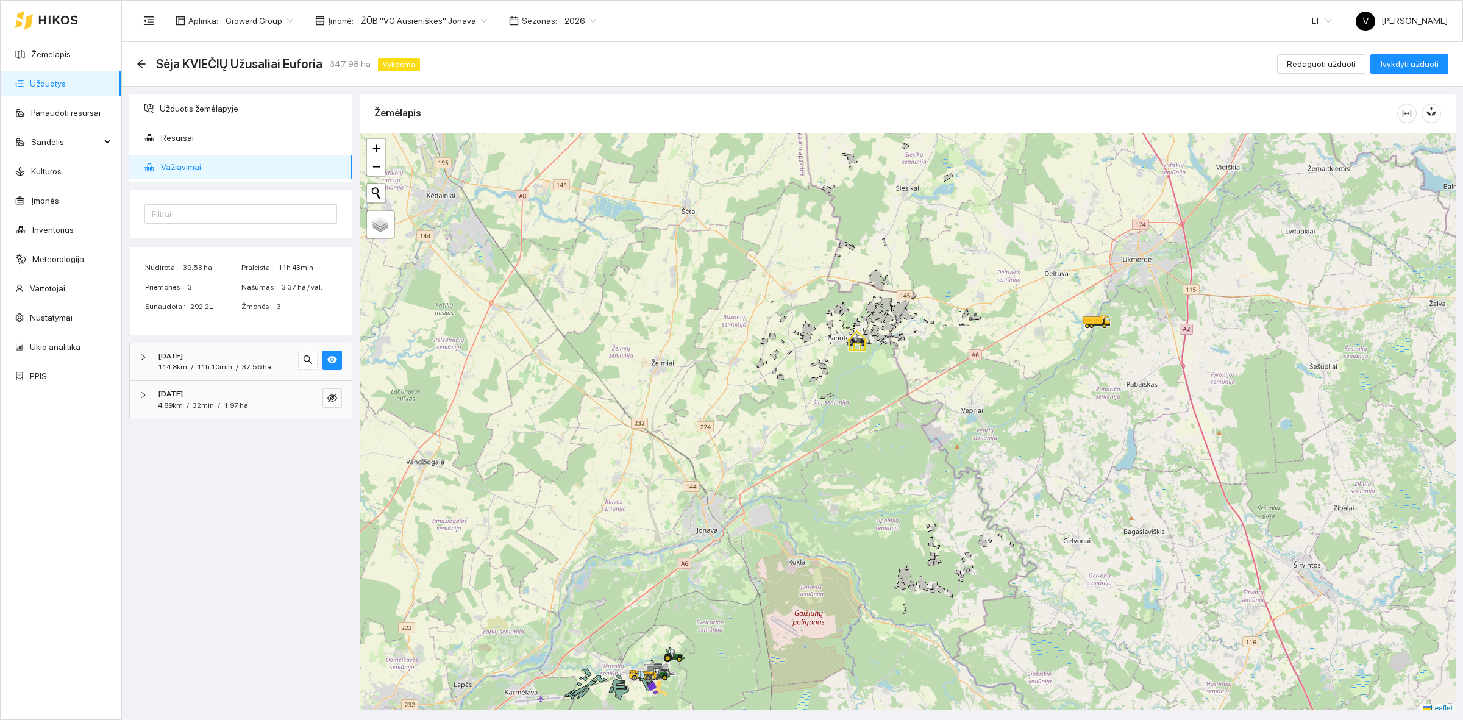
scroll to position [4, 0]
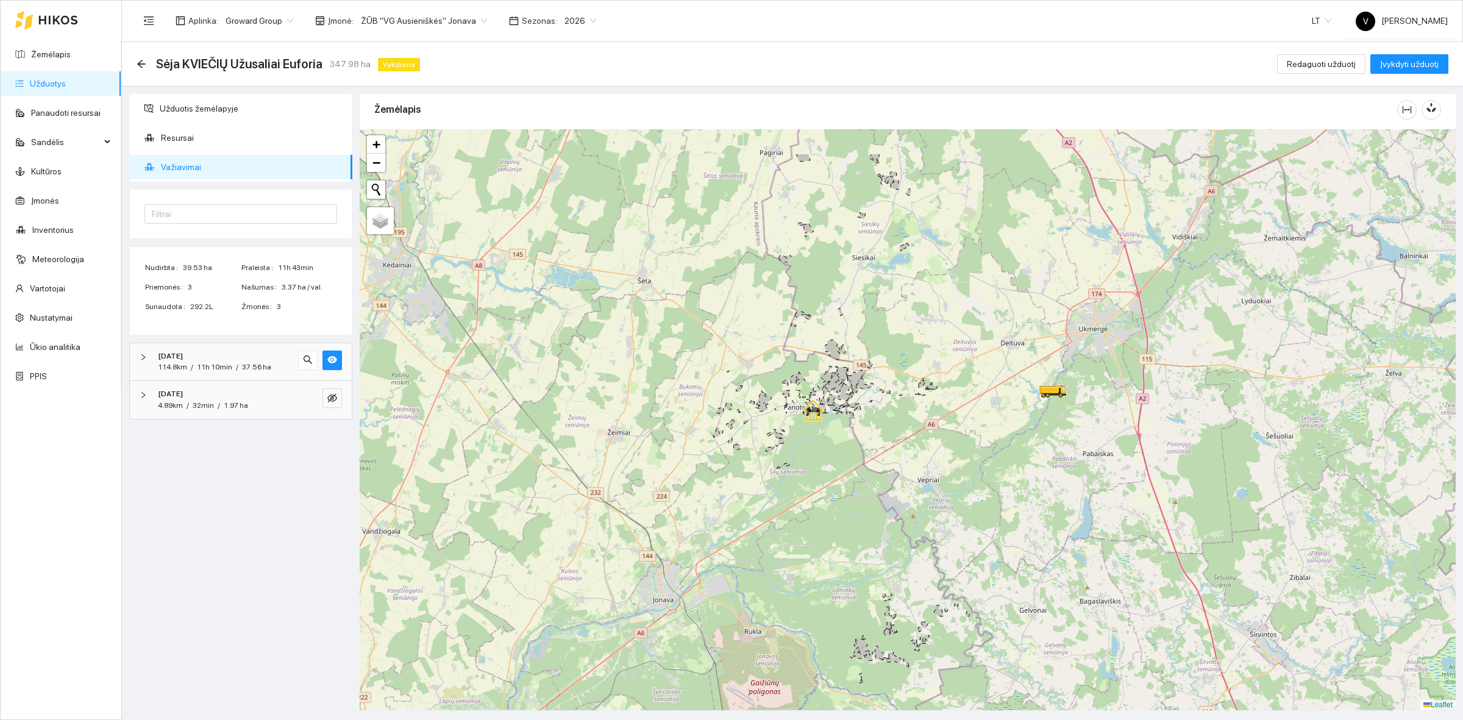
drag, startPoint x: 979, startPoint y: 364, endPoint x: 873, endPoint y: 458, distance: 142.0
click at [927, 446] on div at bounding box center [908, 419] width 1096 height 581
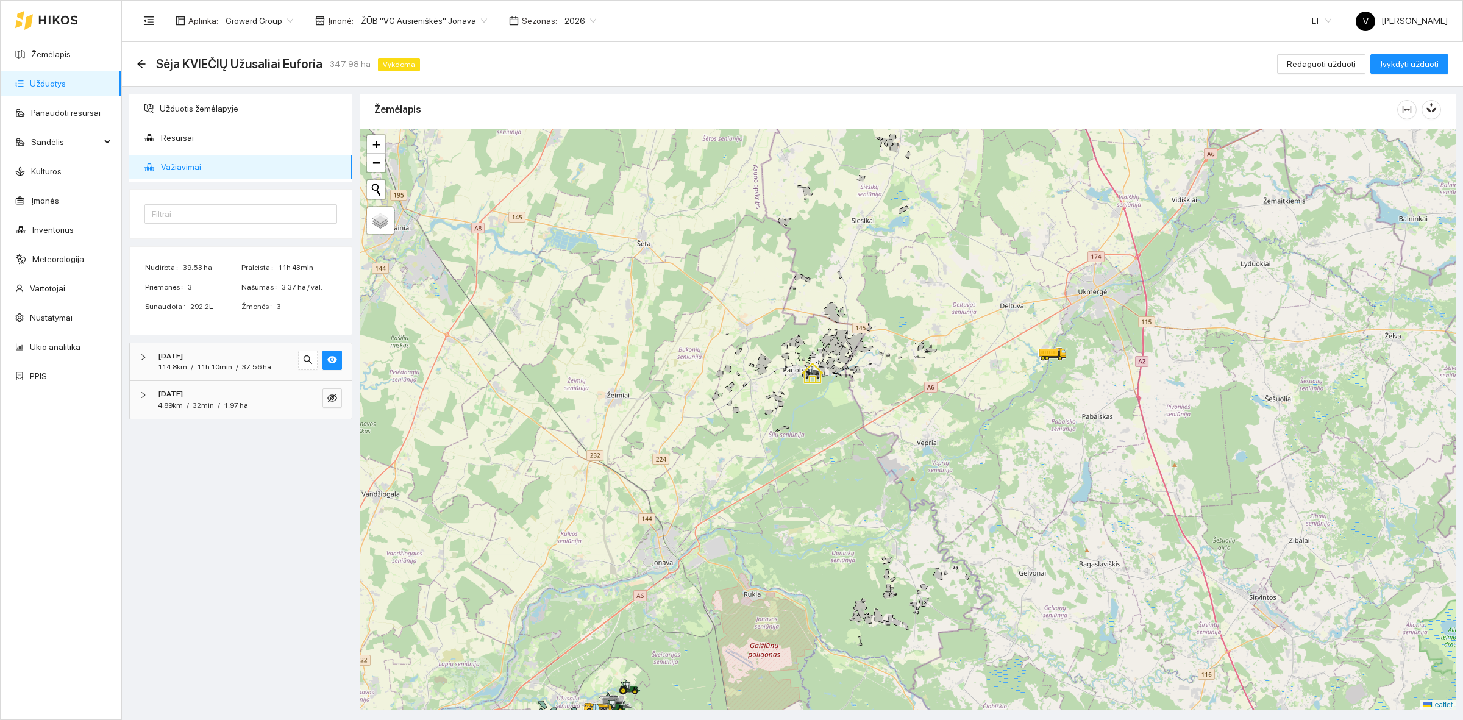
drag, startPoint x: 878, startPoint y: 550, endPoint x: 852, endPoint y: 406, distance: 146.8
click at [852, 407] on div at bounding box center [908, 419] width 1096 height 581
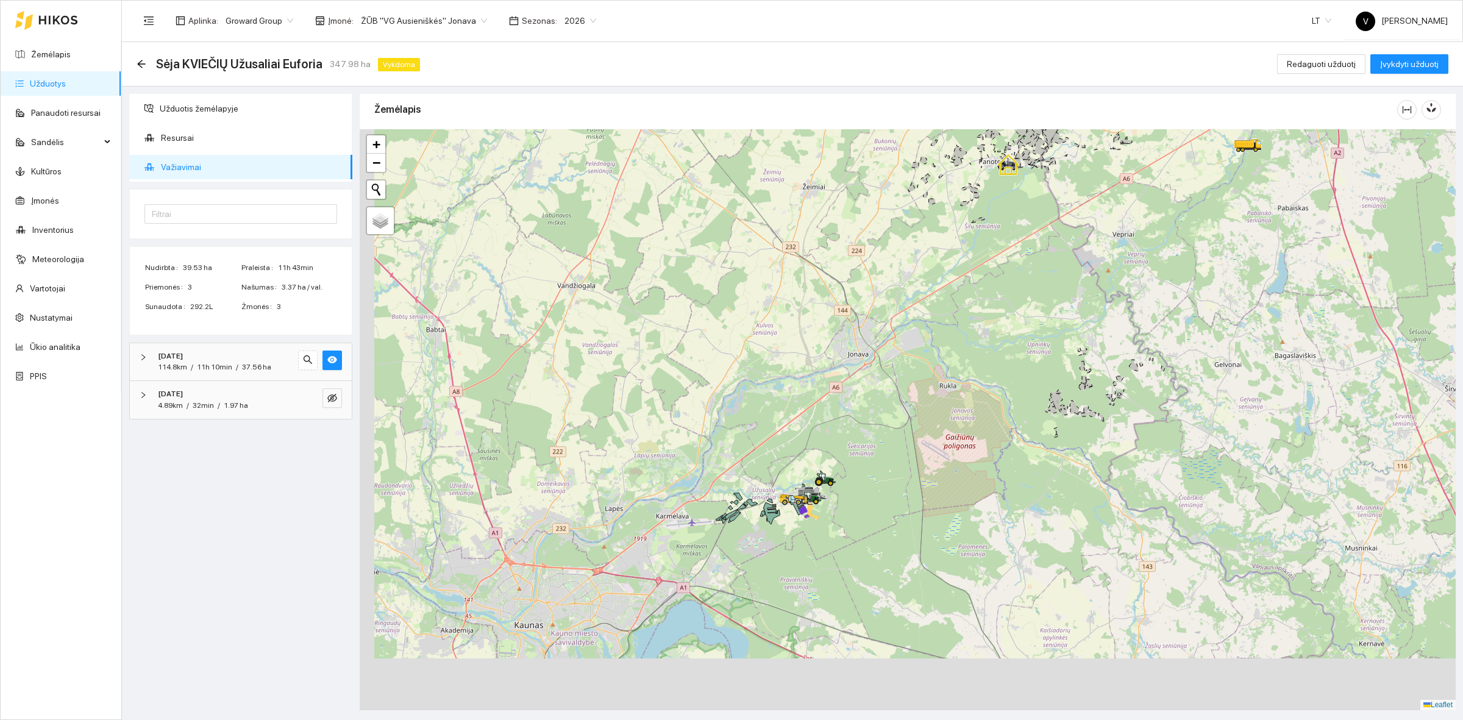
drag, startPoint x: 671, startPoint y: 512, endPoint x: 869, endPoint y: 482, distance: 200.4
click at [836, 482] on icon at bounding box center [825, 479] width 22 height 13
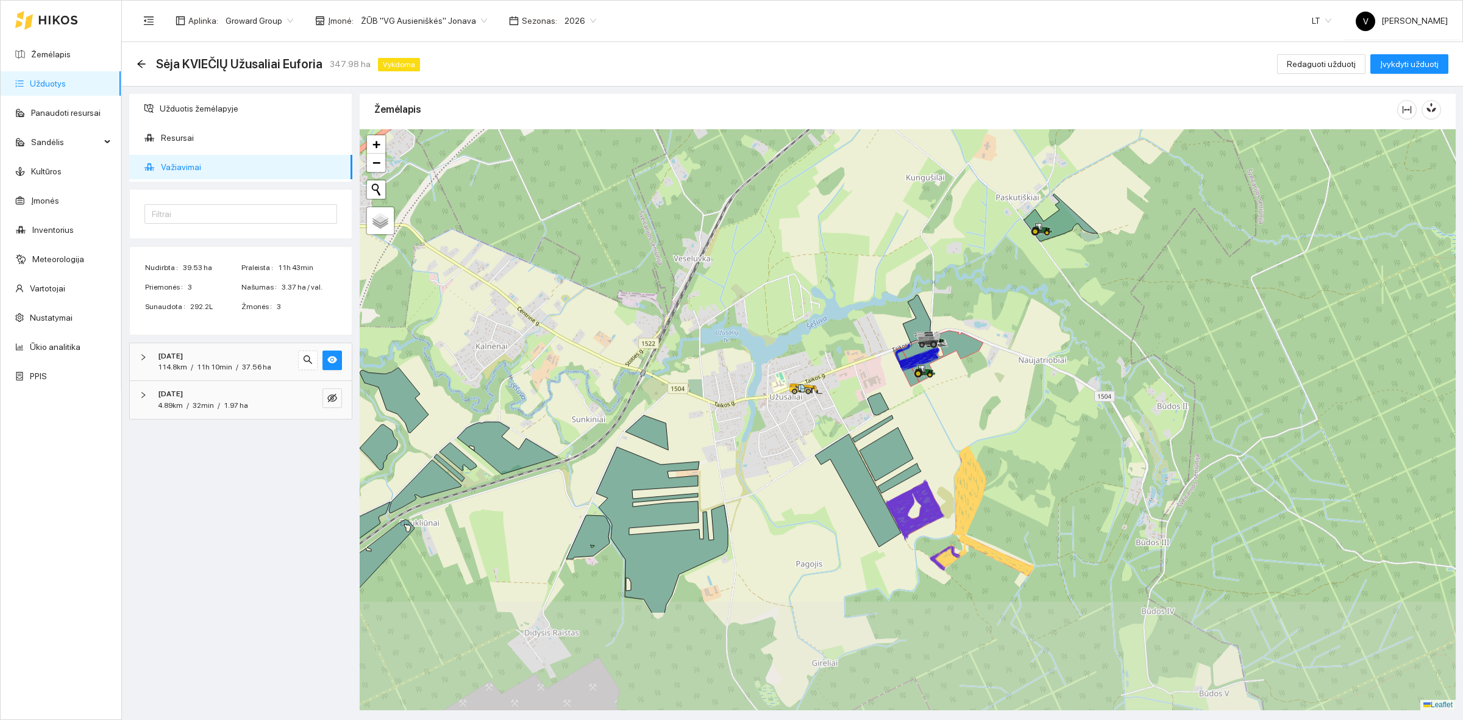
drag, startPoint x: 892, startPoint y: 500, endPoint x: 916, endPoint y: 433, distance: 71.3
click at [916, 433] on div at bounding box center [908, 419] width 1096 height 581
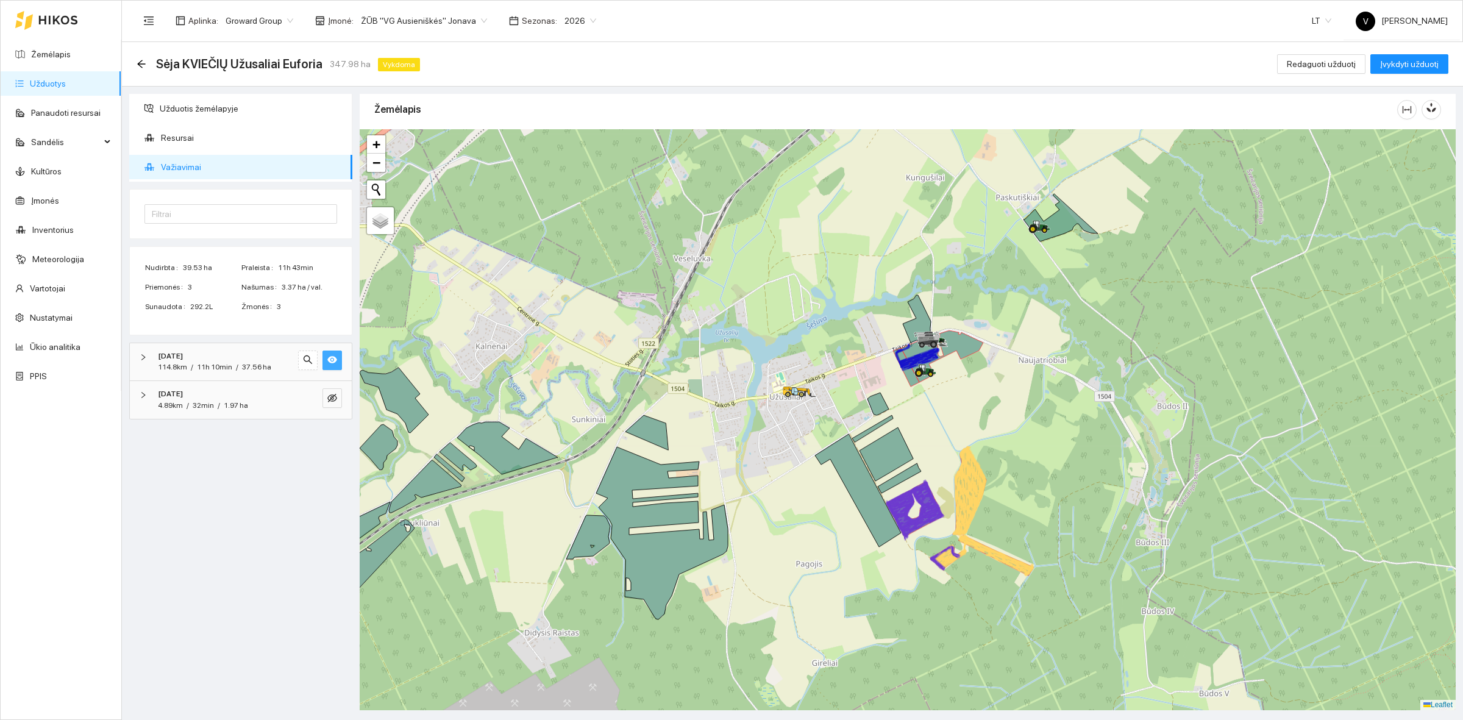
click at [337, 361] on button "button" at bounding box center [332, 361] width 20 height 20
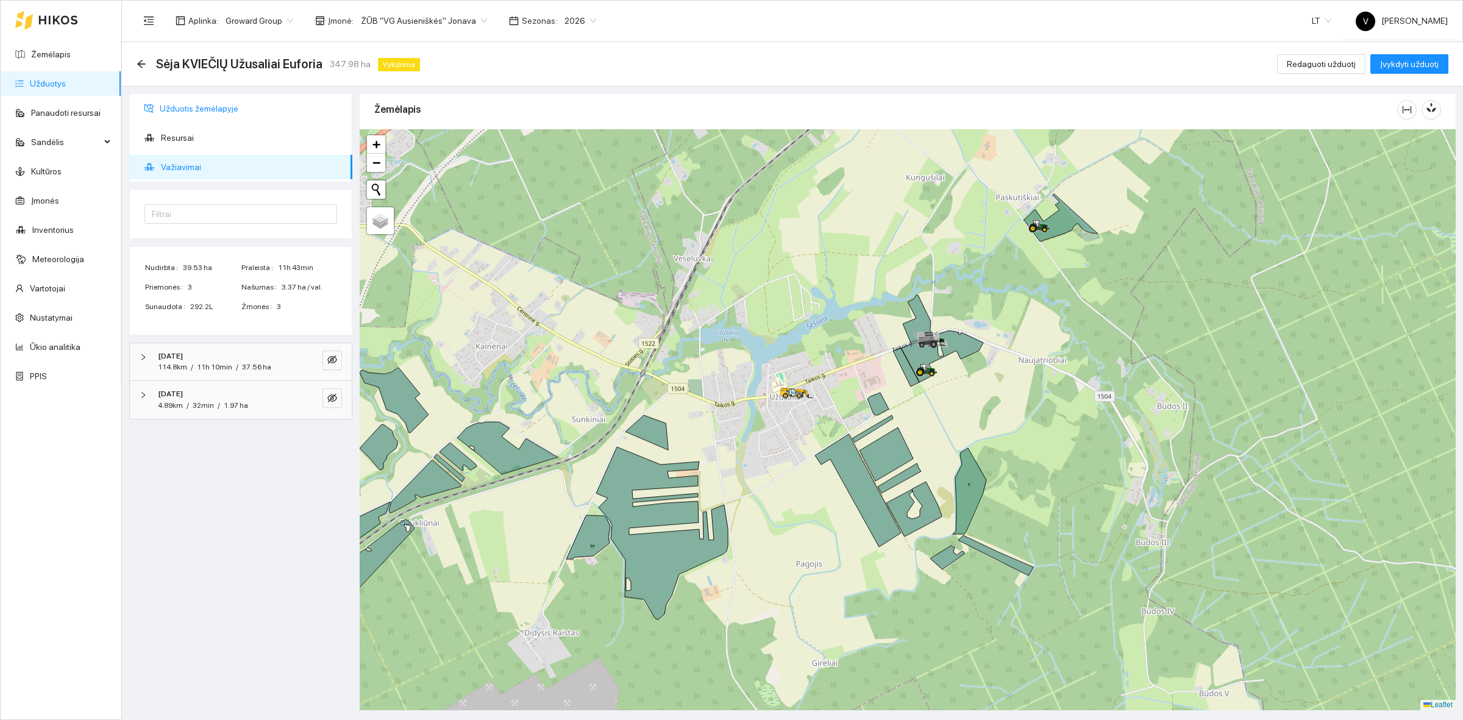
click at [216, 109] on span "Užduotis žemėlapyje" at bounding box center [251, 108] width 183 height 24
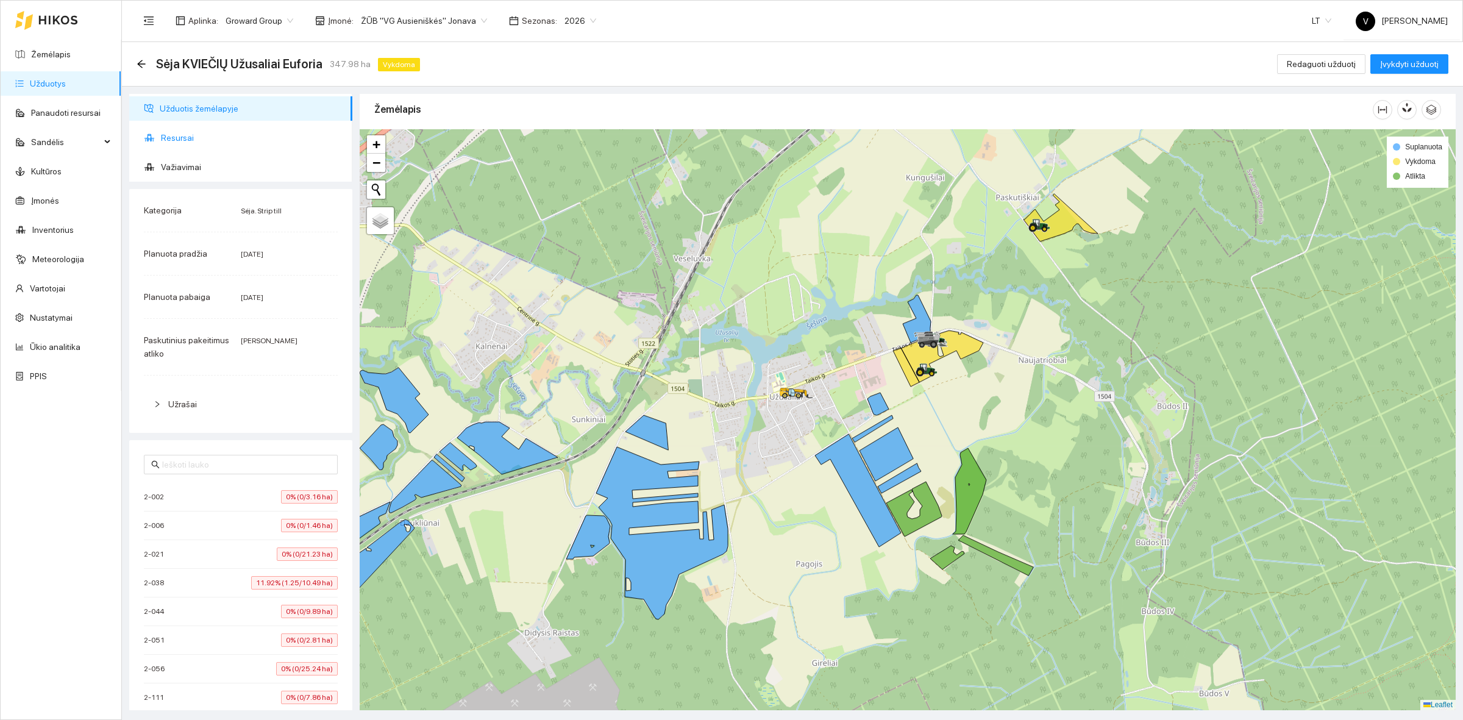
click at [211, 138] on span "Resursai" at bounding box center [252, 138] width 182 height 24
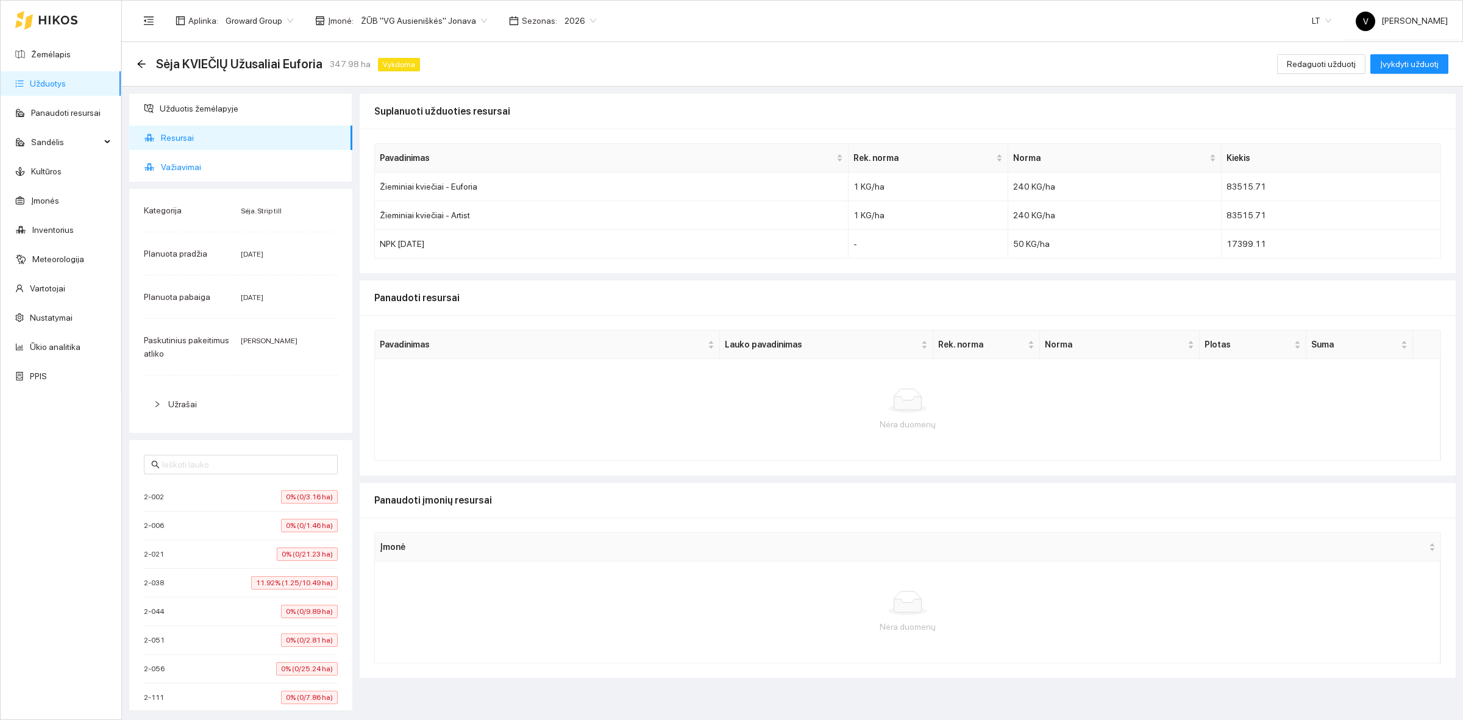
click at [204, 171] on span "Važiavimai" at bounding box center [252, 167] width 182 height 24
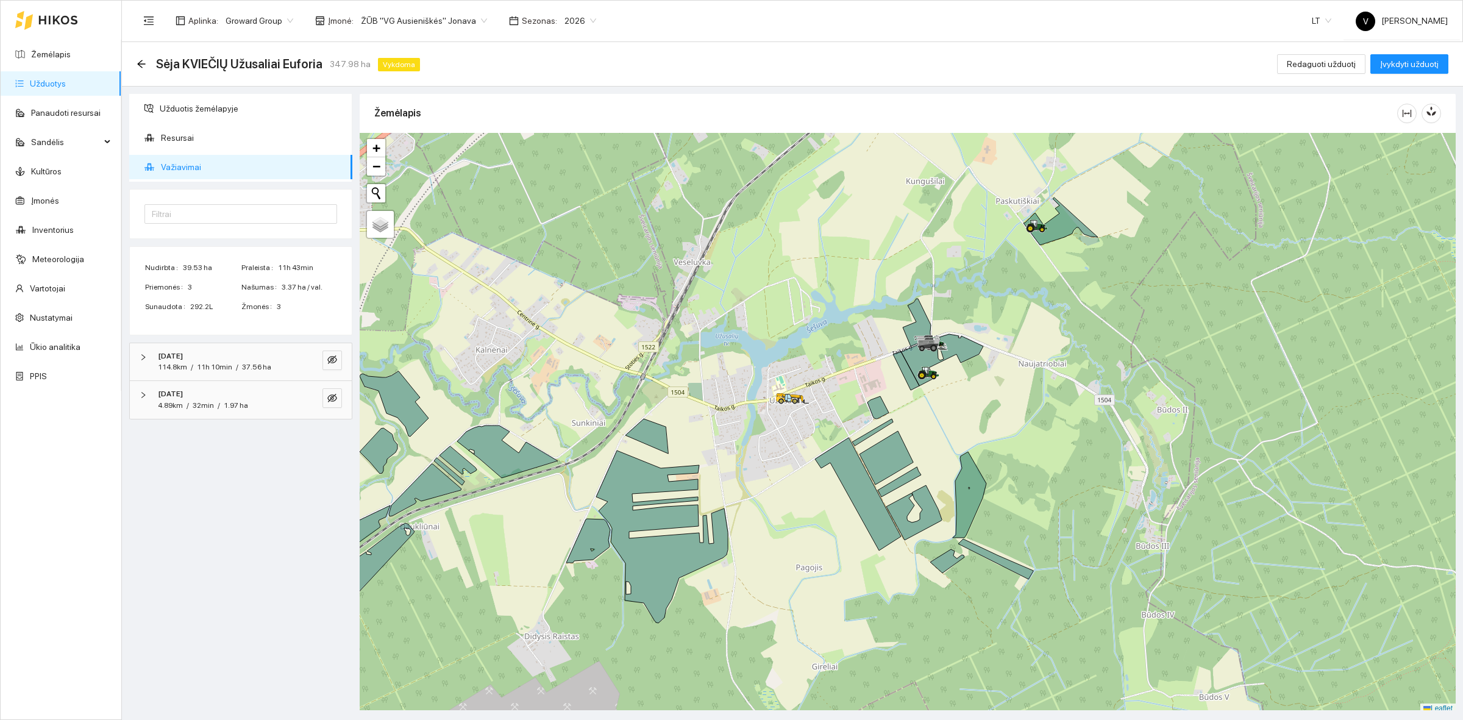
click at [35, 86] on link "Užduotys" at bounding box center [48, 84] width 36 height 10
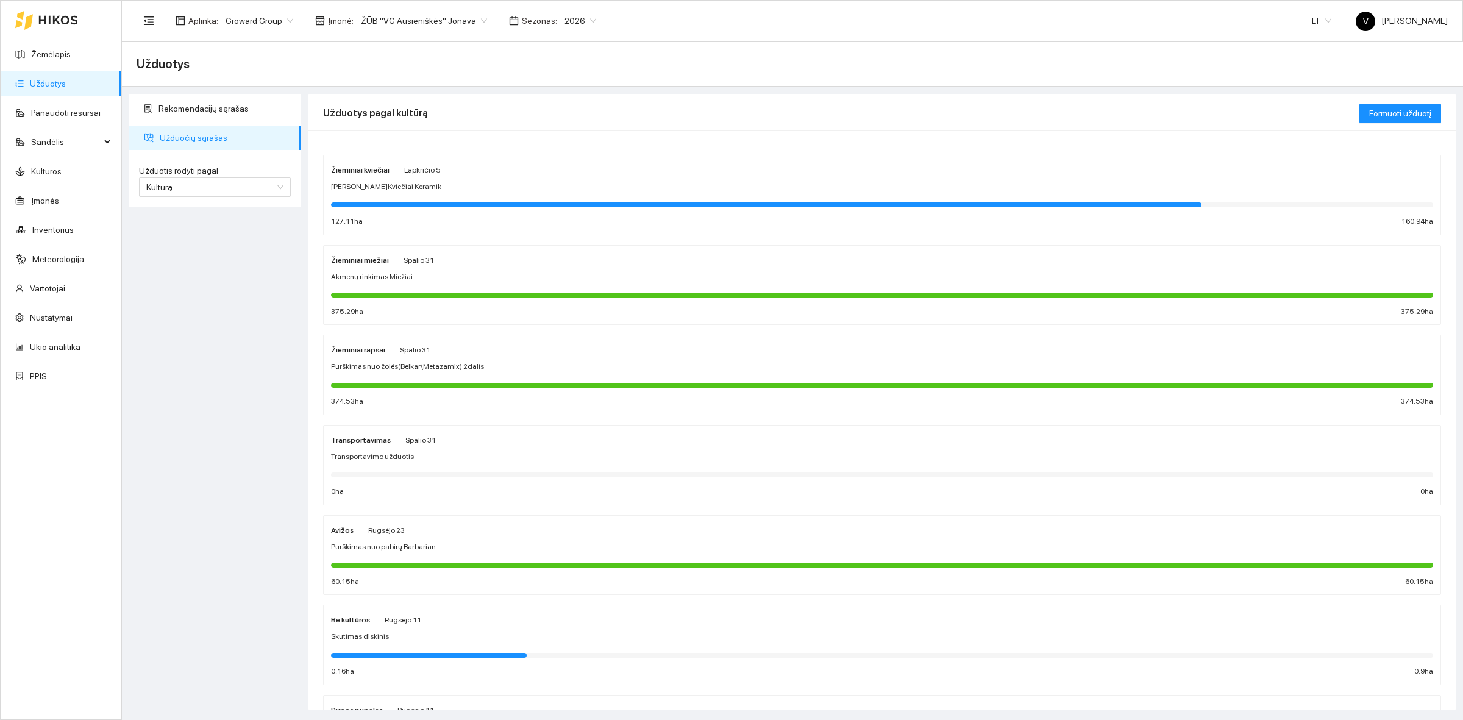
click at [355, 172] on strong "Žieminiai kviečiai" at bounding box center [360, 170] width 59 height 9
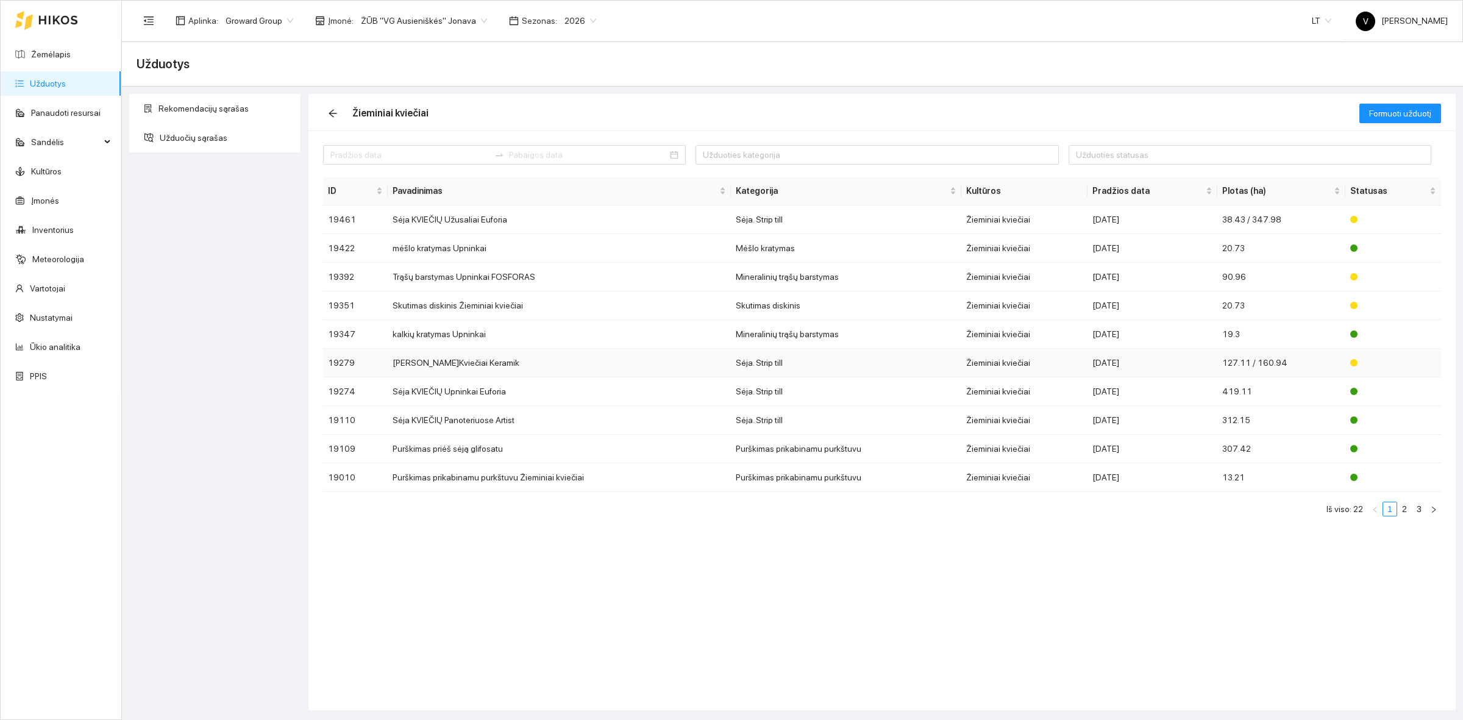
click at [446, 366] on td "Sėja Ž.Kviečiai Keramik" at bounding box center [559, 363] width 343 height 29
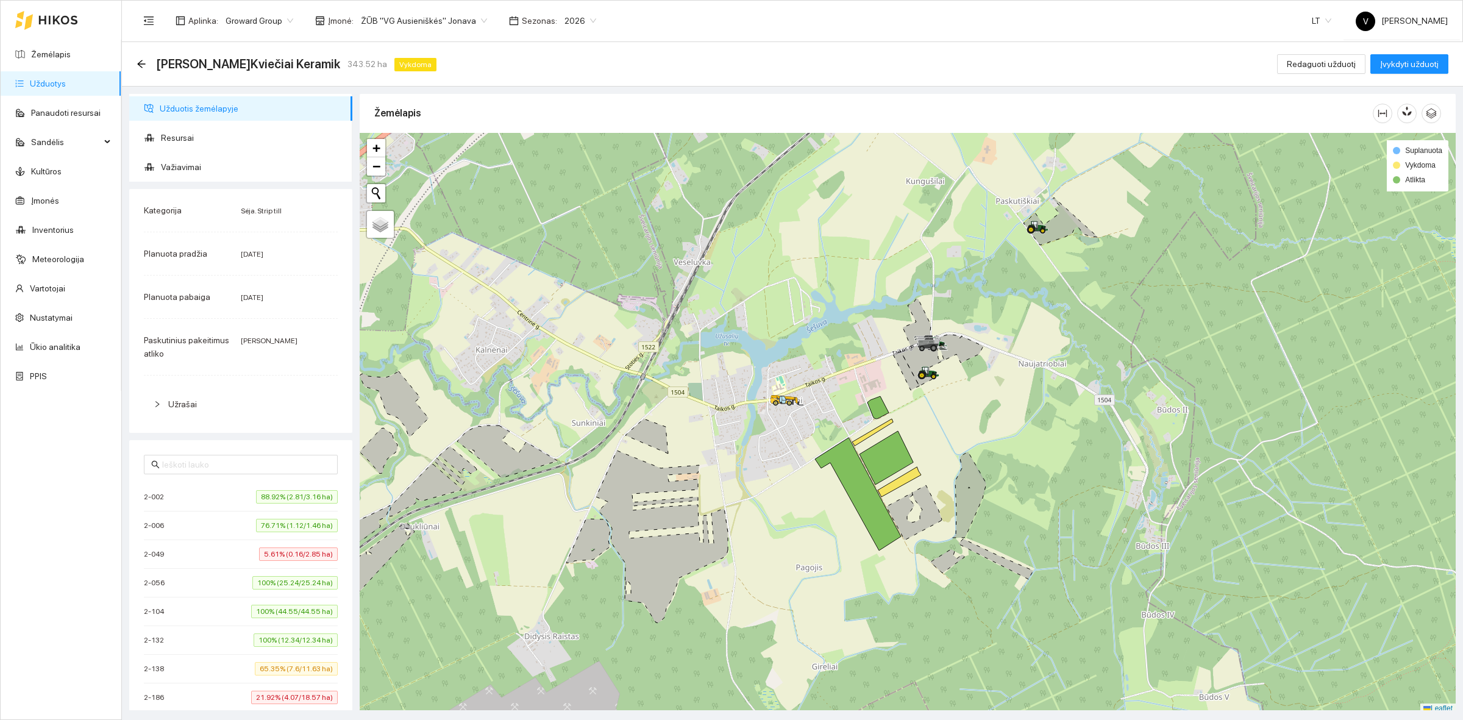
scroll to position [4, 0]
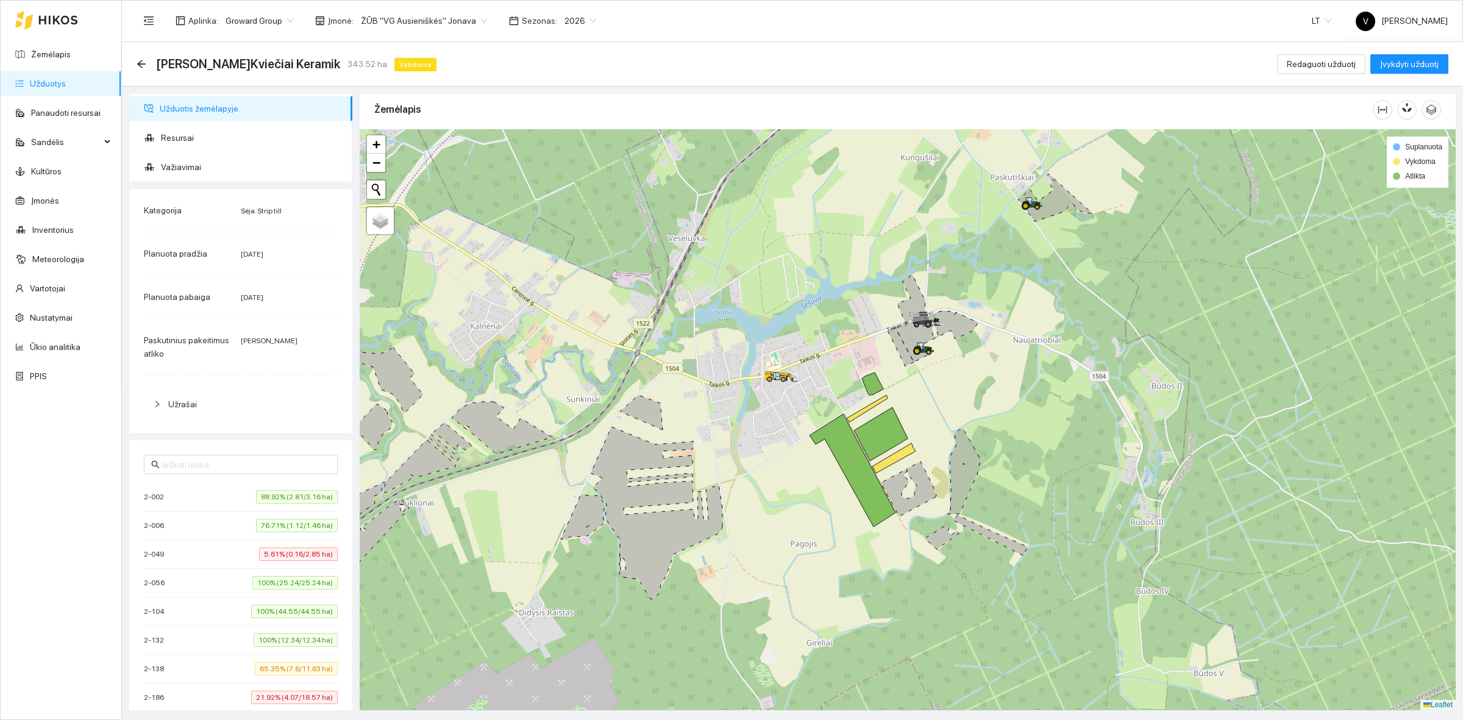
click at [1137, 499] on div at bounding box center [908, 419] width 1096 height 581
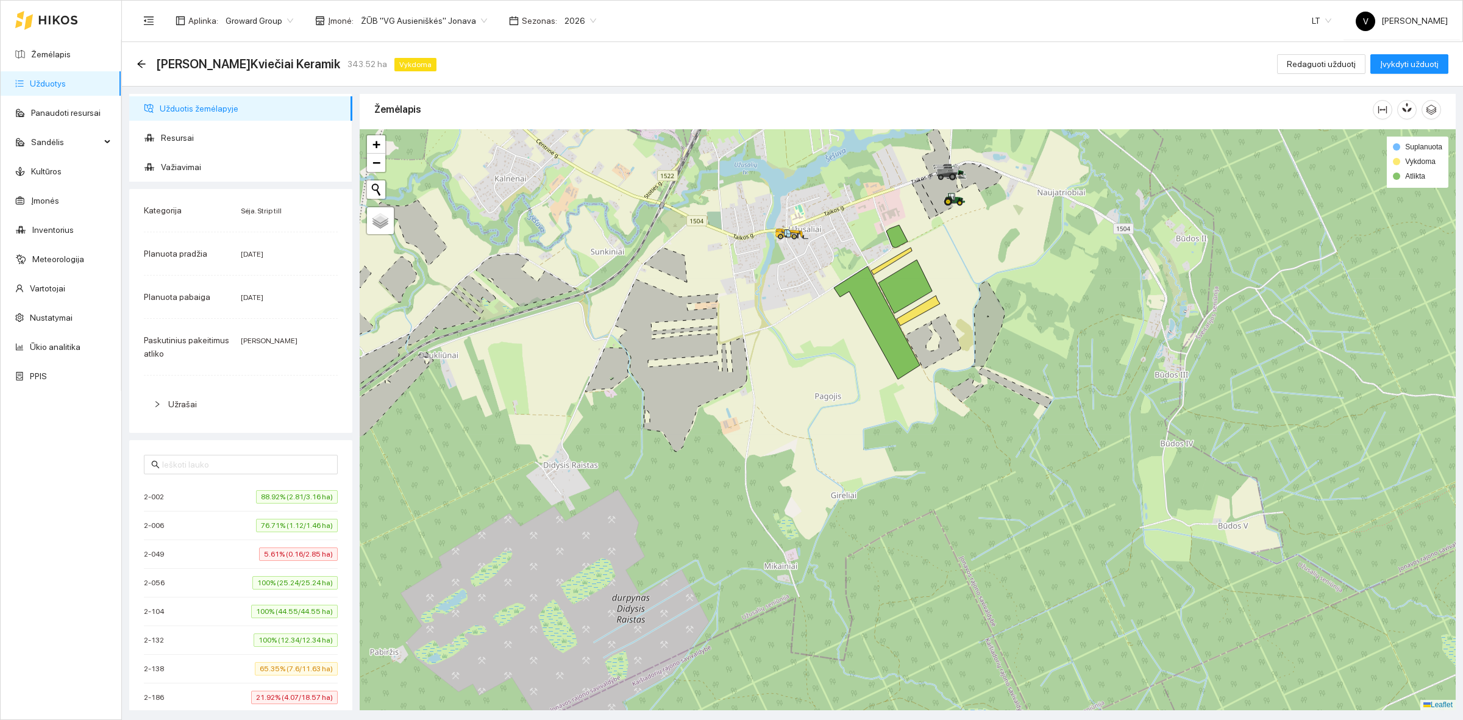
drag, startPoint x: 869, startPoint y: 525, endPoint x: 894, endPoint y: 390, distance: 136.9
click at [894, 390] on div at bounding box center [908, 419] width 1096 height 581
click at [191, 497] on div "2-002 88.92% (2.81/3.16 ha)" at bounding box center [241, 496] width 194 height 13
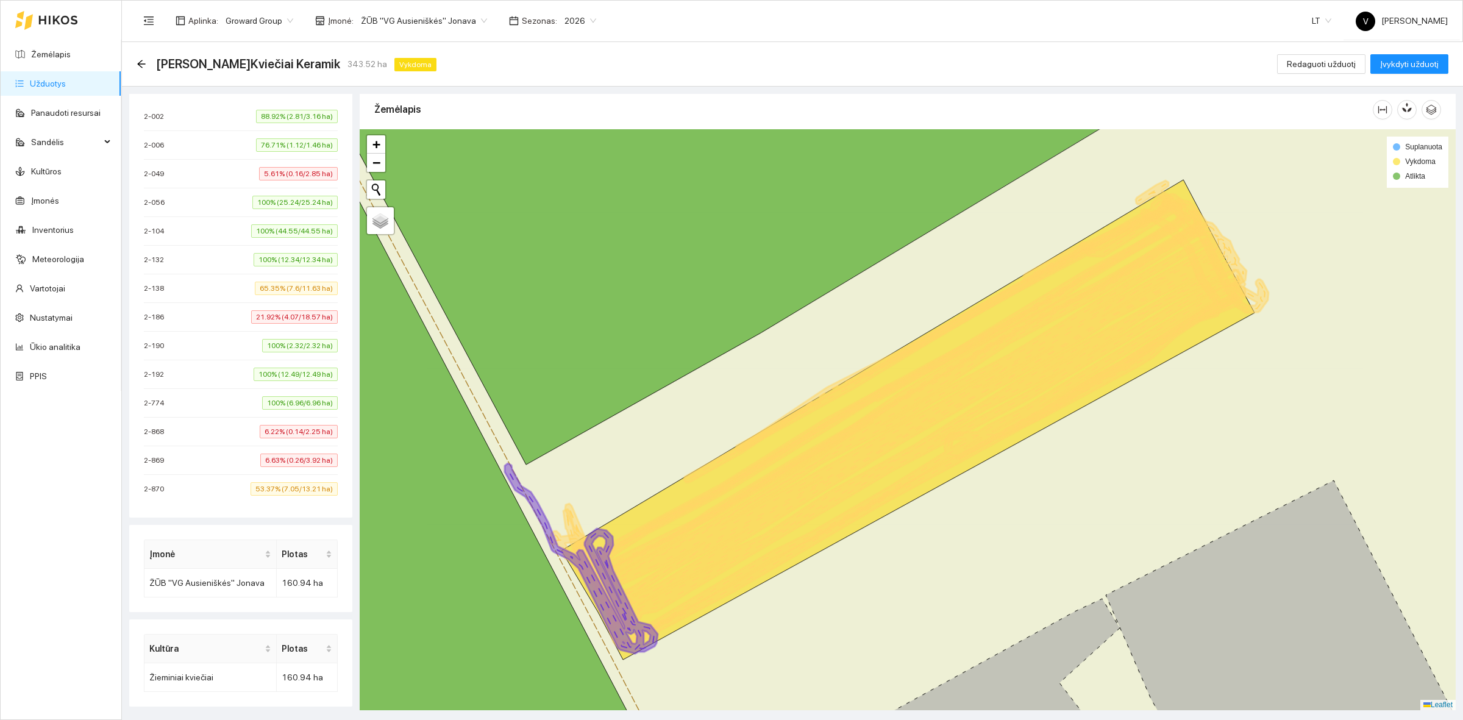
scroll to position [388, 0]
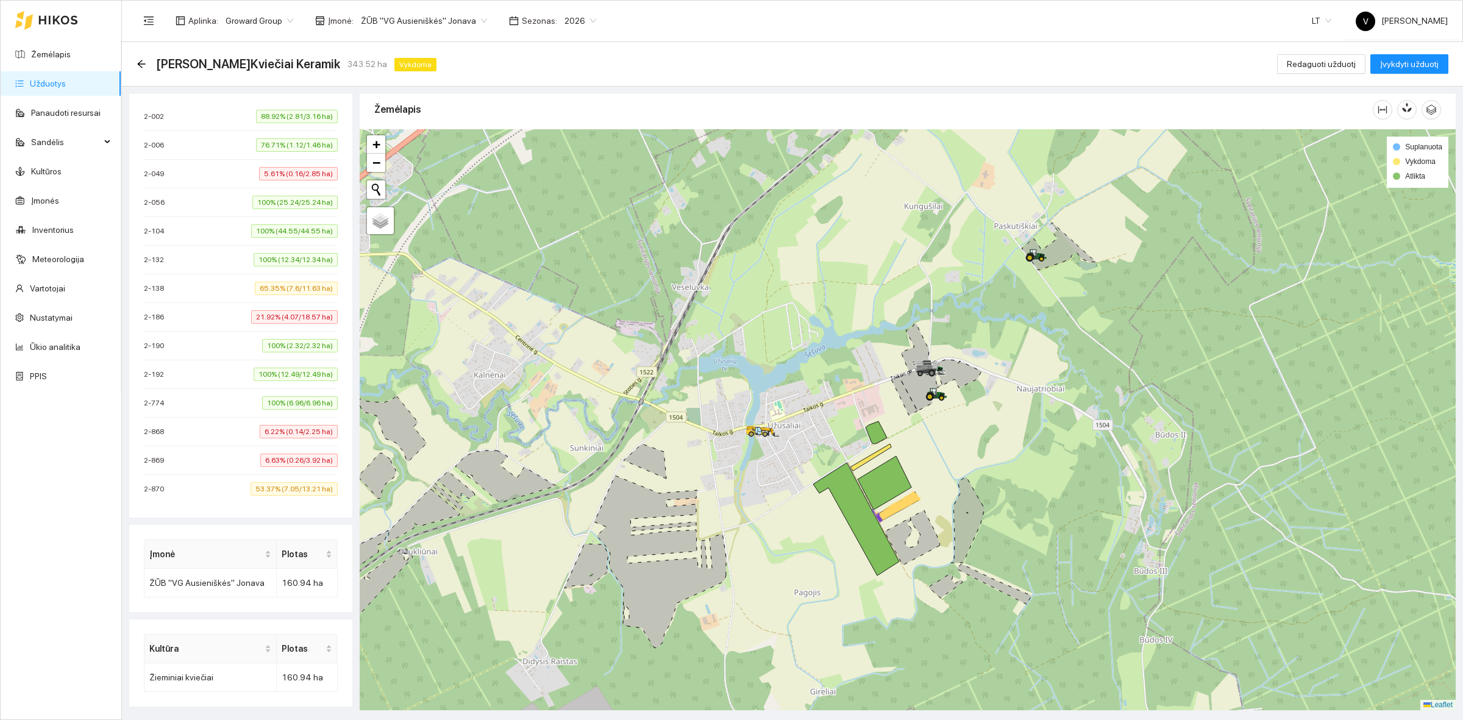
drag, startPoint x: 1312, startPoint y: 397, endPoint x: 1044, endPoint y: 492, distance: 284.6
click at [1044, 492] on div at bounding box center [908, 419] width 1096 height 581
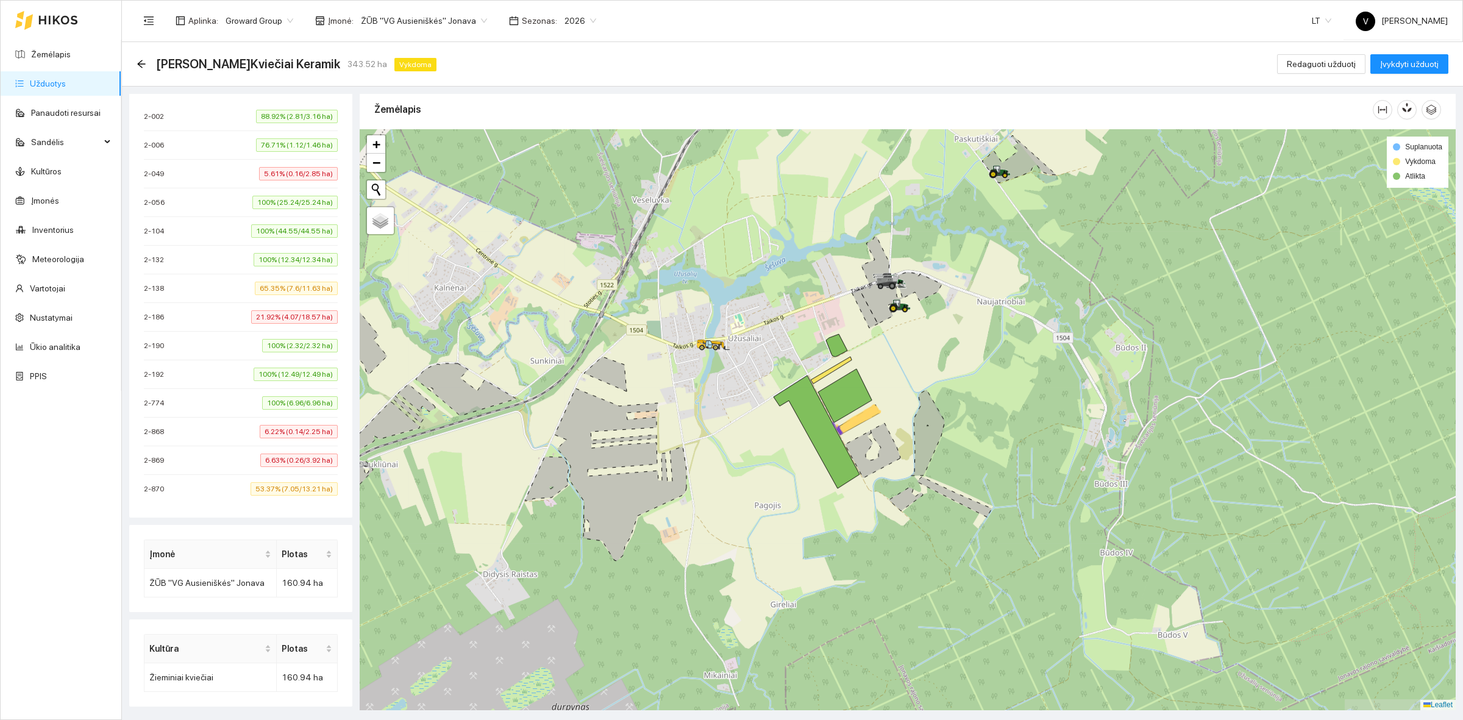
drag, startPoint x: 1276, startPoint y: 584, endPoint x: 1258, endPoint y: 559, distance: 31.0
click at [1258, 559] on div at bounding box center [908, 419] width 1096 height 581
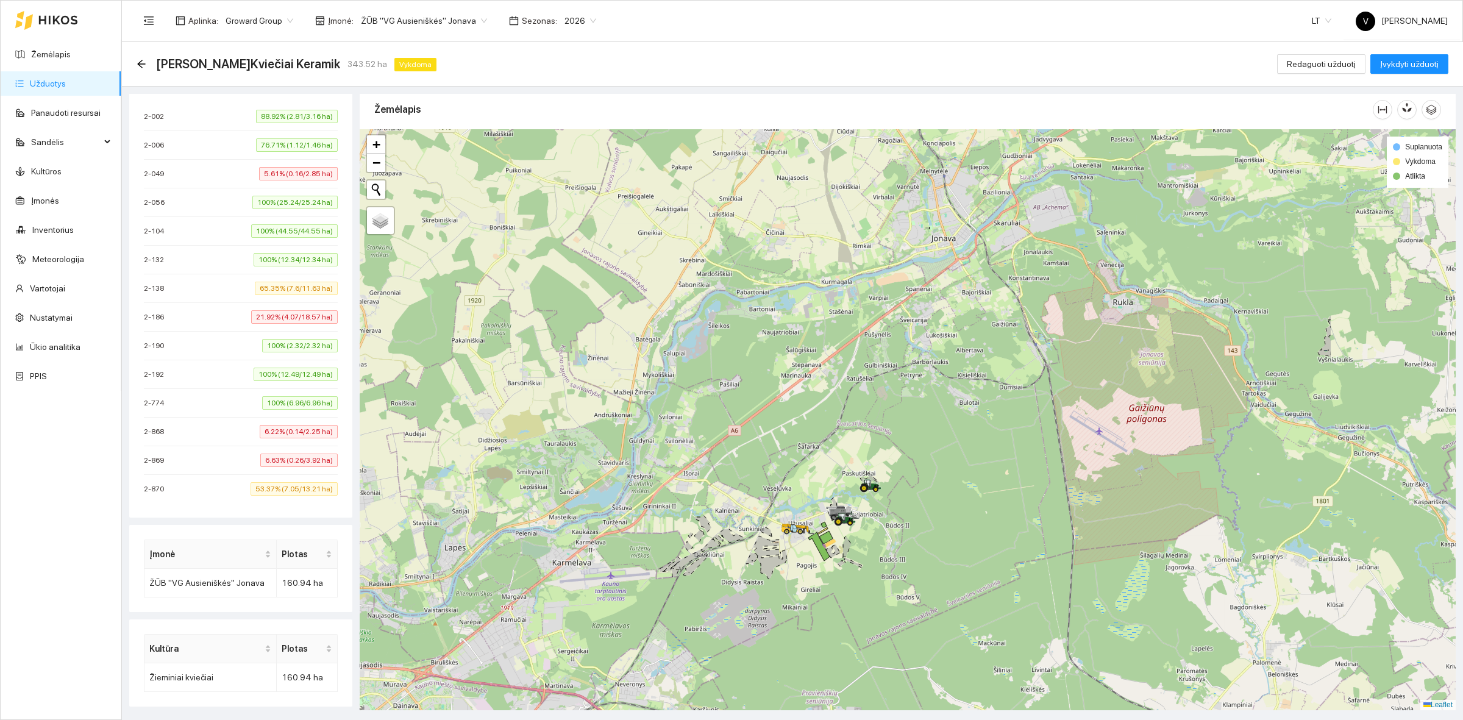
drag, startPoint x: 1112, startPoint y: 441, endPoint x: 903, endPoint y: 577, distance: 249.9
click at [906, 573] on div at bounding box center [908, 419] width 1096 height 581
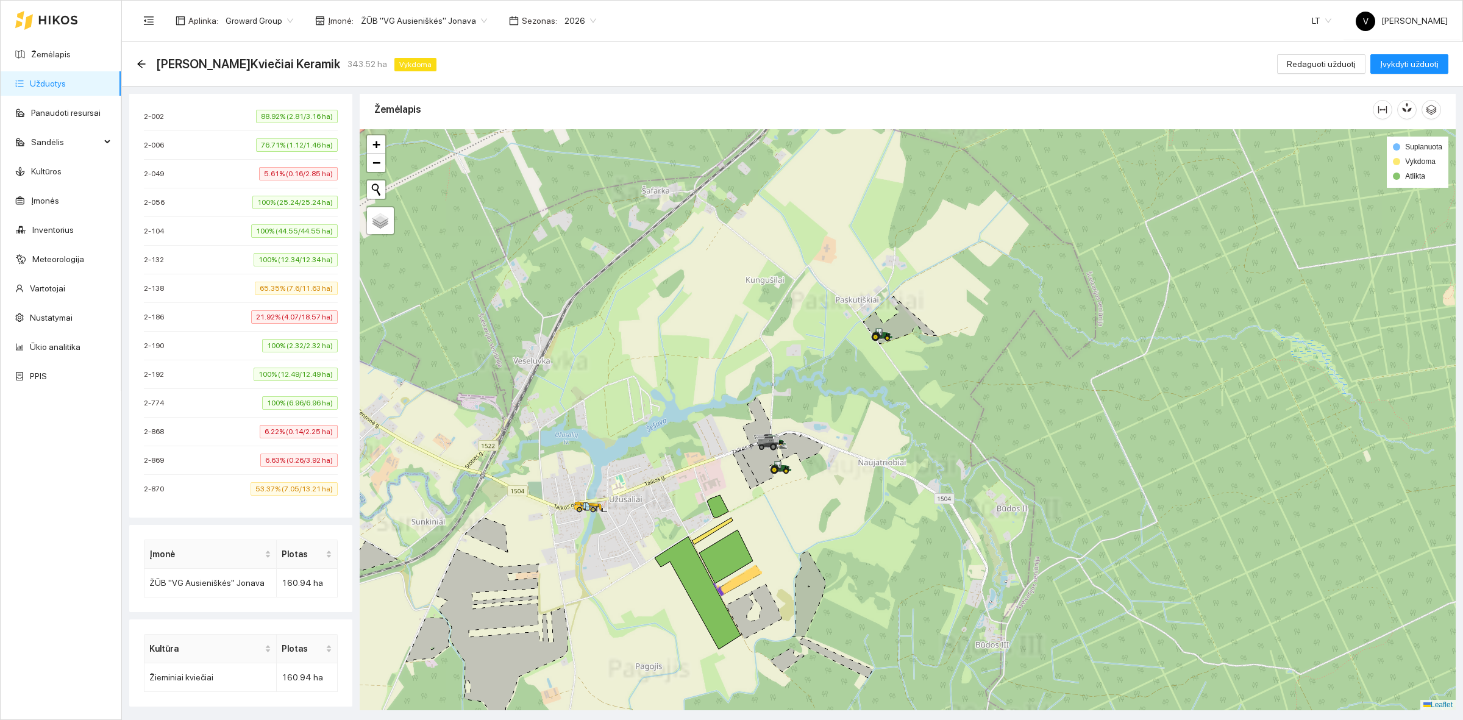
drag, startPoint x: 853, startPoint y: 544, endPoint x: 1036, endPoint y: 445, distance: 208.1
click at [1036, 445] on div at bounding box center [908, 419] width 1096 height 581
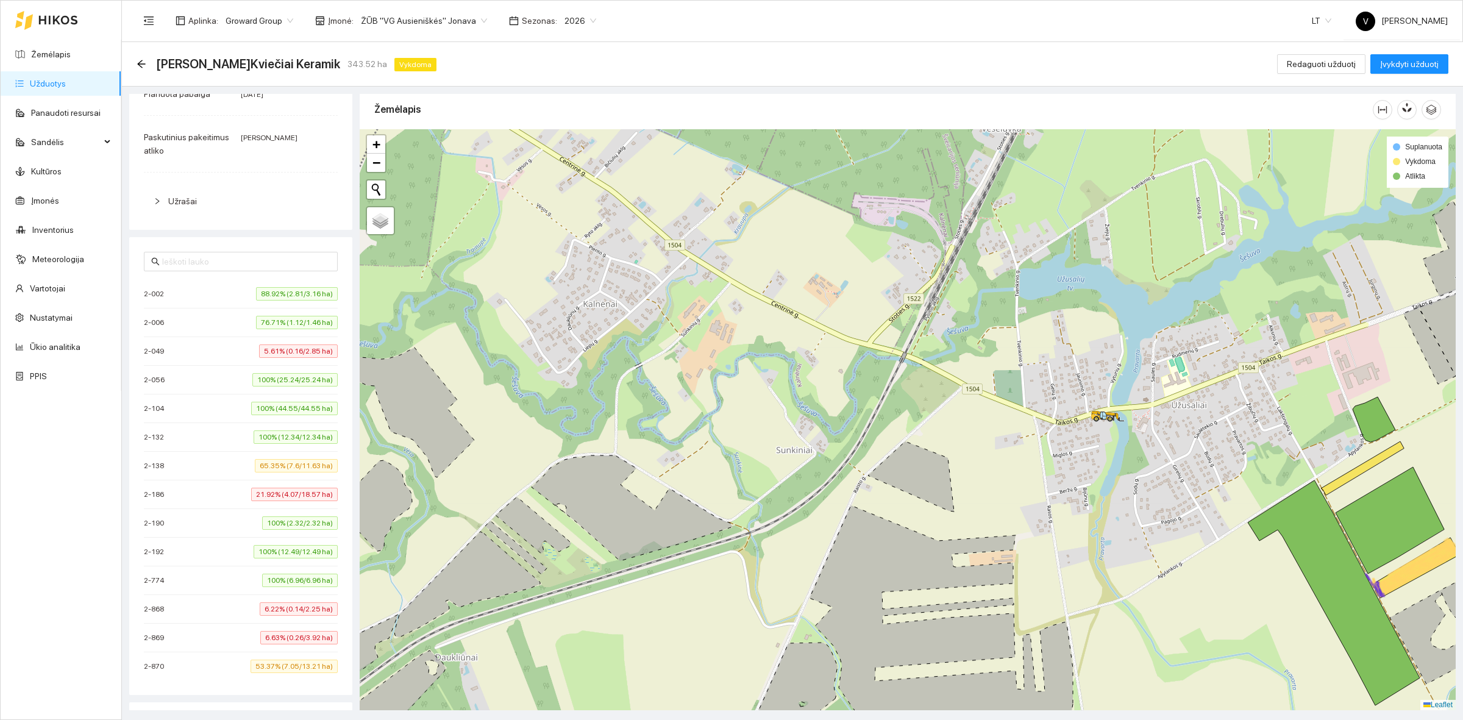
scroll to position [0, 0]
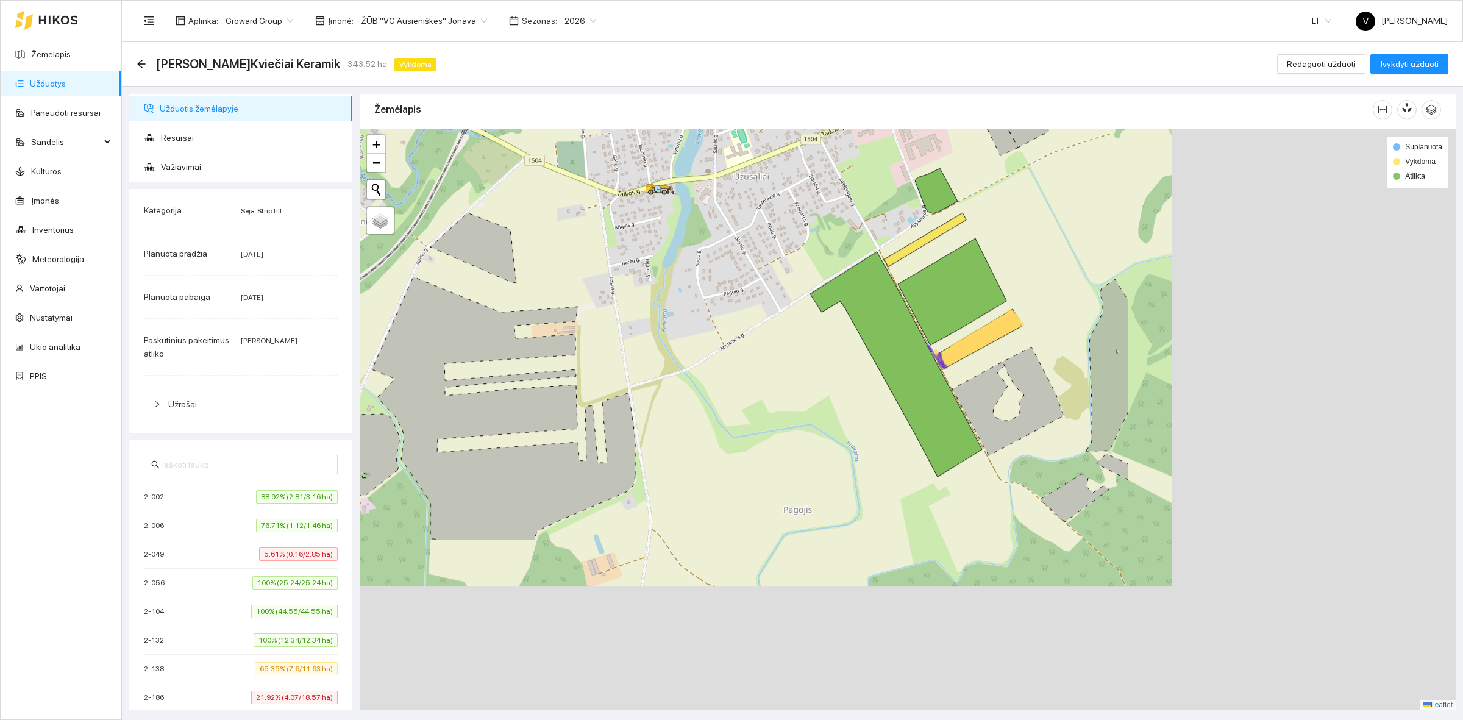
drag, startPoint x: 1087, startPoint y: 467, endPoint x: 636, endPoint y: 210, distance: 519.0
click at [635, 210] on div at bounding box center [908, 419] width 1096 height 581
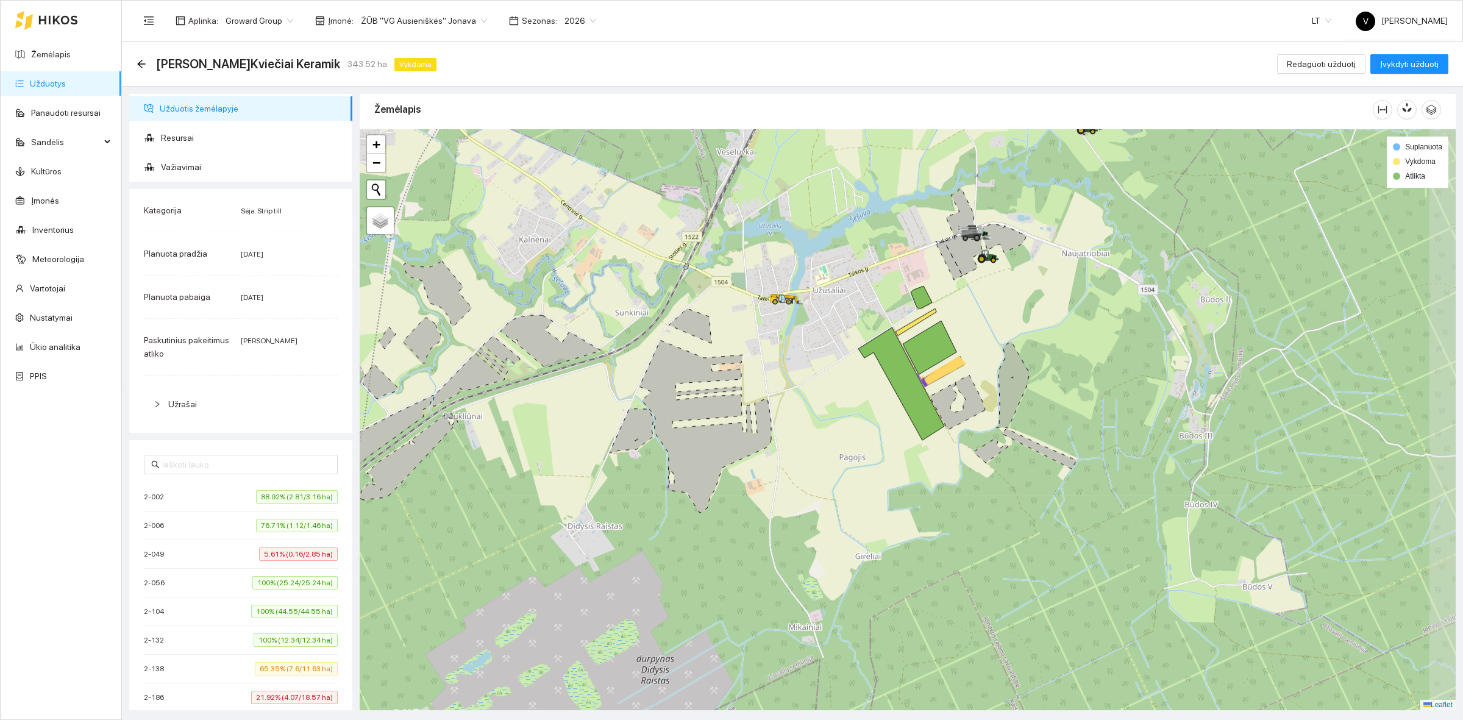
drag, startPoint x: 948, startPoint y: 500, endPoint x: 907, endPoint y: 505, distance: 41.1
click at [907, 505] on div at bounding box center [908, 419] width 1096 height 581
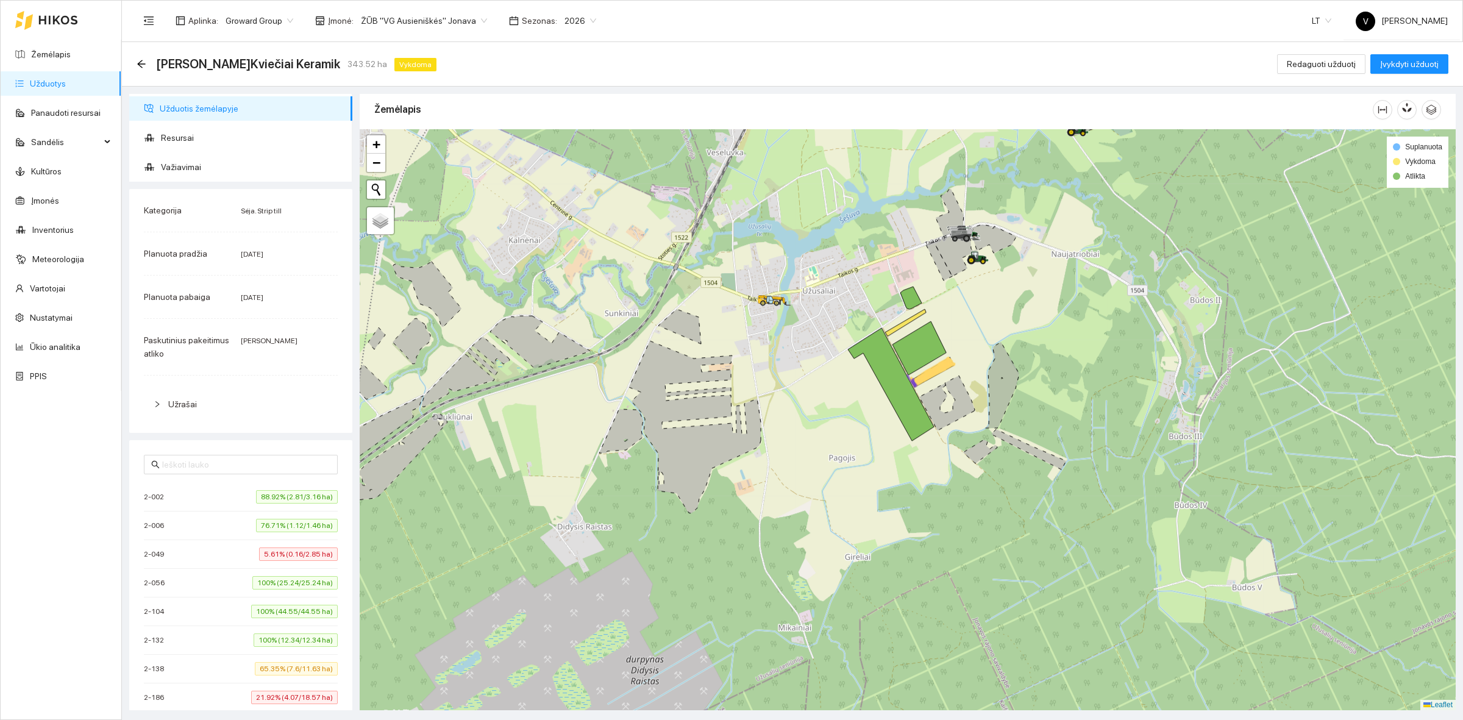
click at [43, 83] on link "Užduotys" at bounding box center [48, 84] width 36 height 10
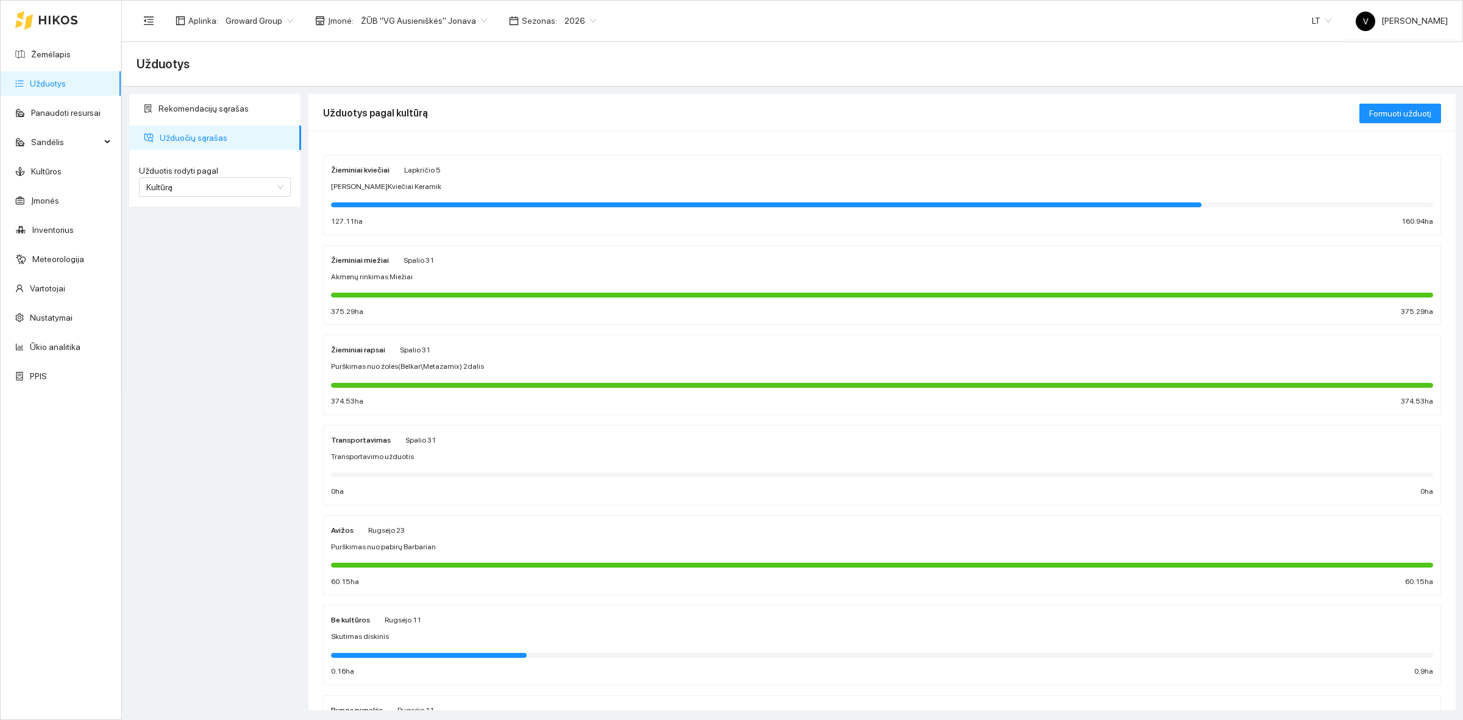
click at [352, 171] on strong "Žieminiai kviečiai" at bounding box center [360, 170] width 59 height 9
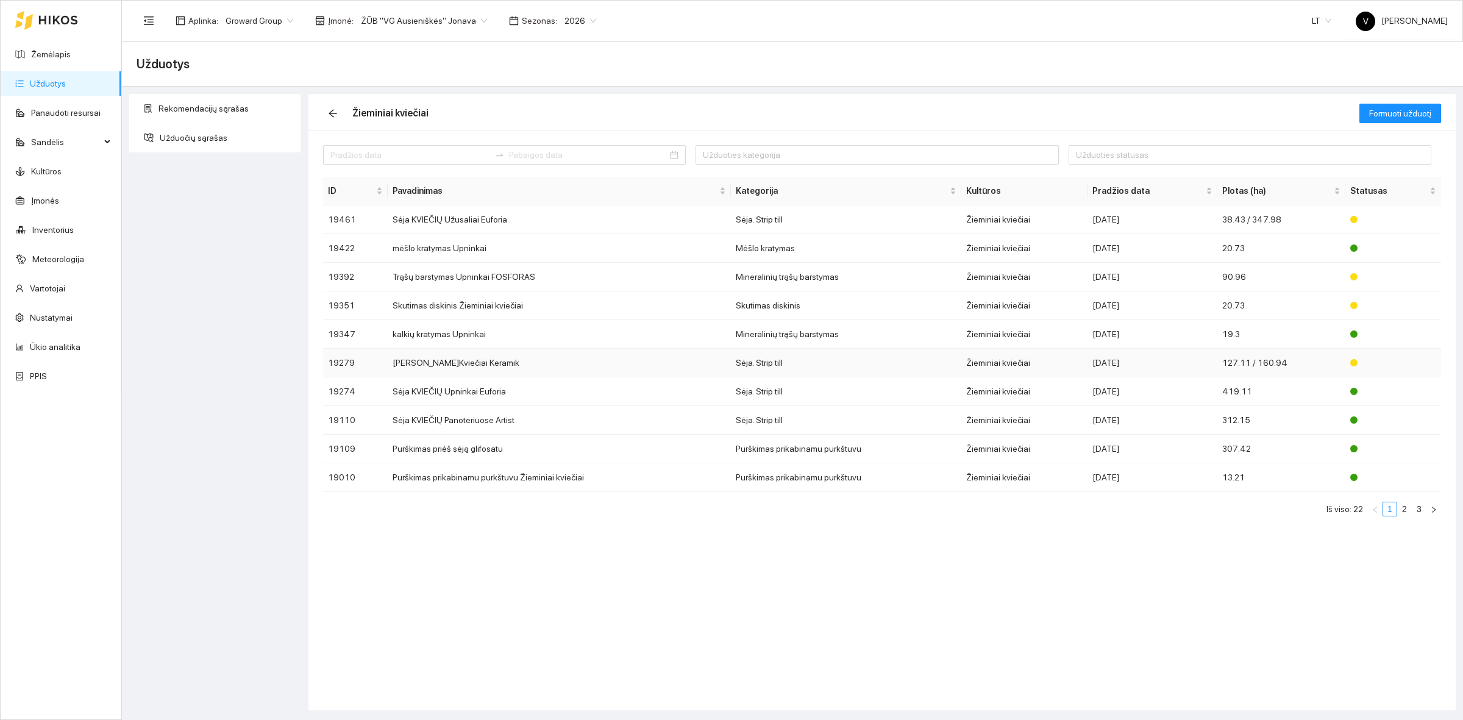
click at [444, 367] on td "Sėja Ž.Kviečiai Keramik" at bounding box center [559, 363] width 343 height 29
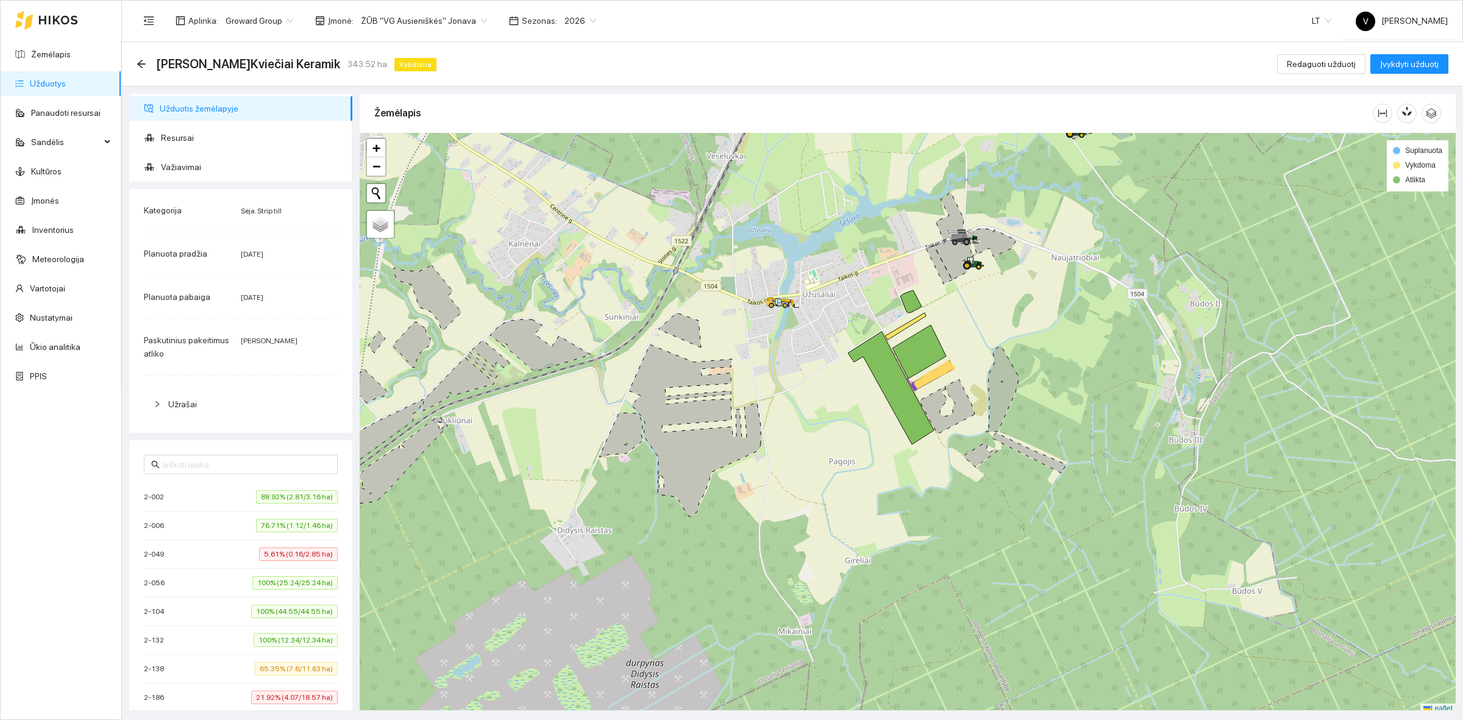
scroll to position [4, 0]
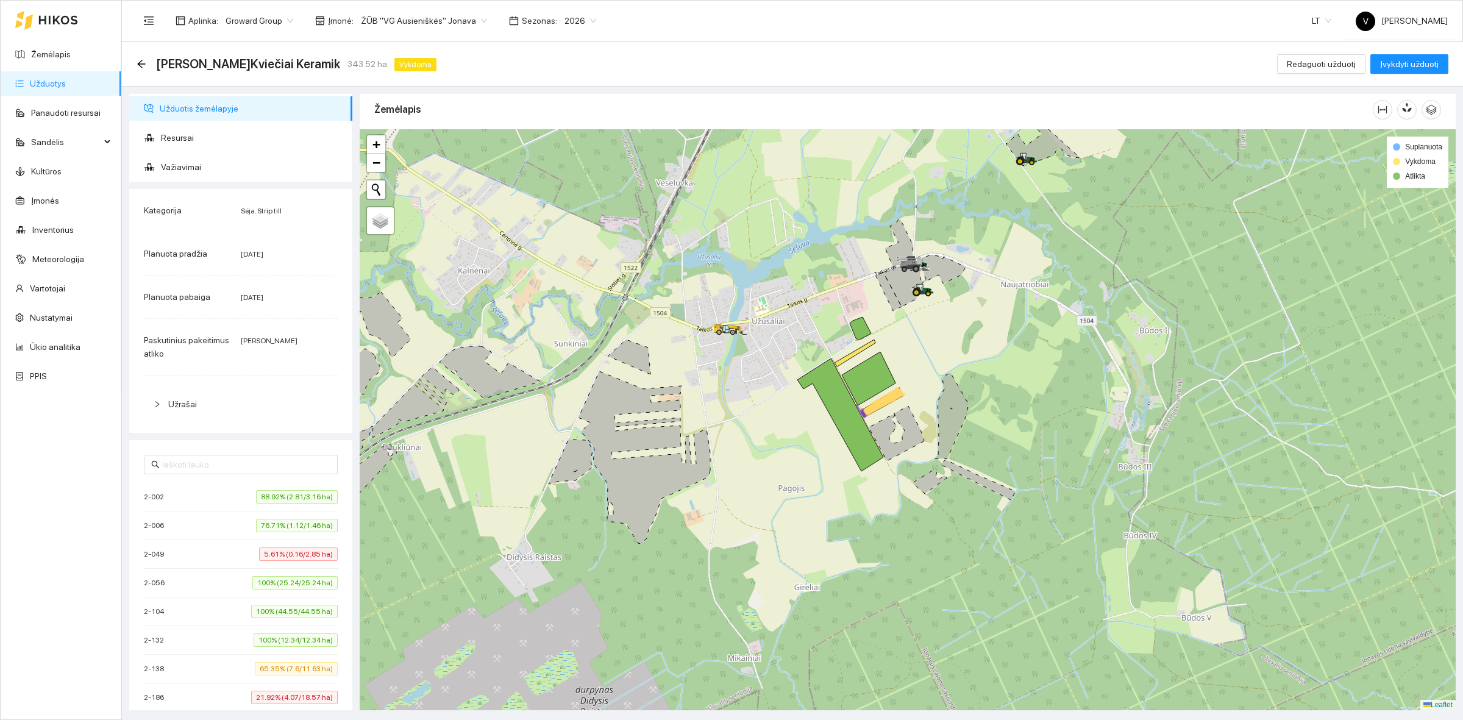
drag, startPoint x: 1061, startPoint y: 601, endPoint x: 1000, endPoint y: 641, distance: 73.2
click at [1000, 641] on div at bounding box center [908, 419] width 1096 height 581
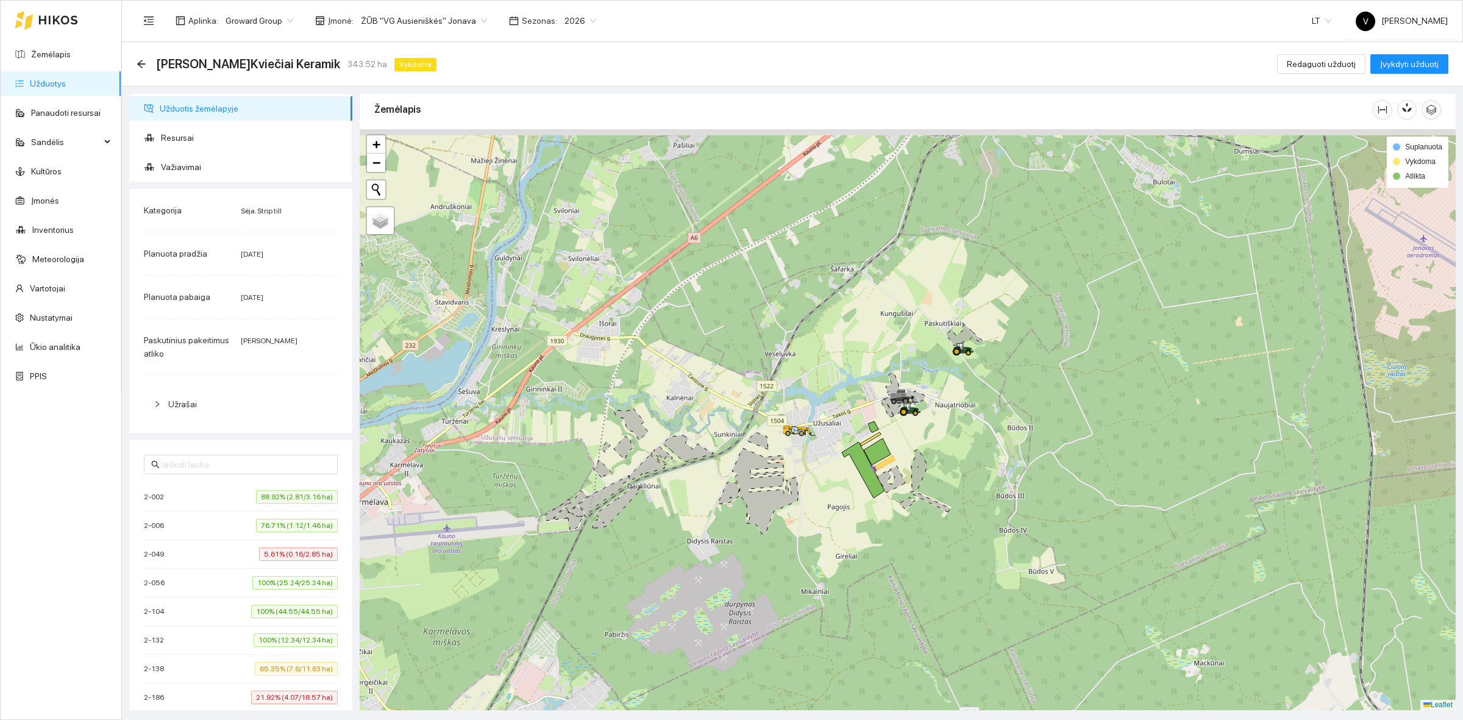
drag, startPoint x: 1055, startPoint y: 424, endPoint x: 938, endPoint y: 541, distance: 165.1
click at [938, 535] on div at bounding box center [908, 419] width 1096 height 581
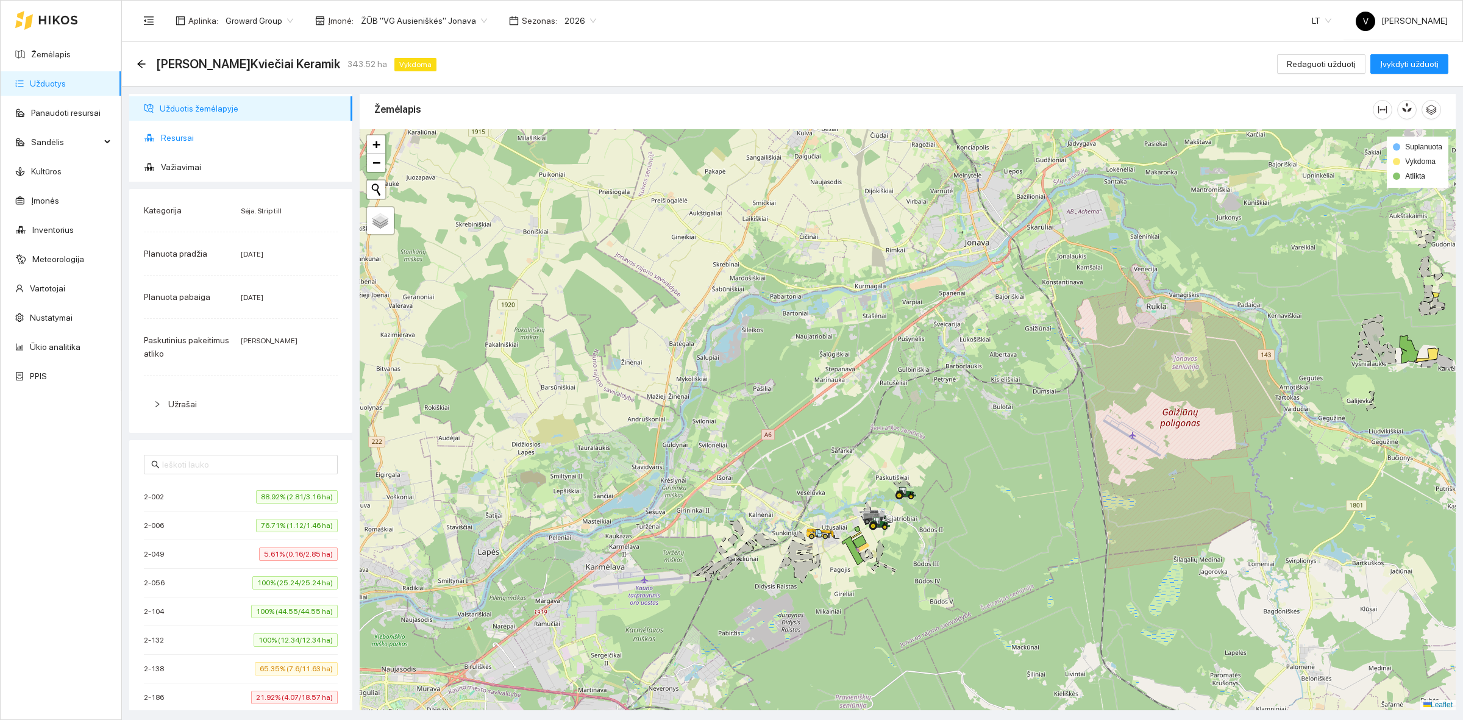
click at [196, 134] on span "Resursai" at bounding box center [252, 138] width 182 height 24
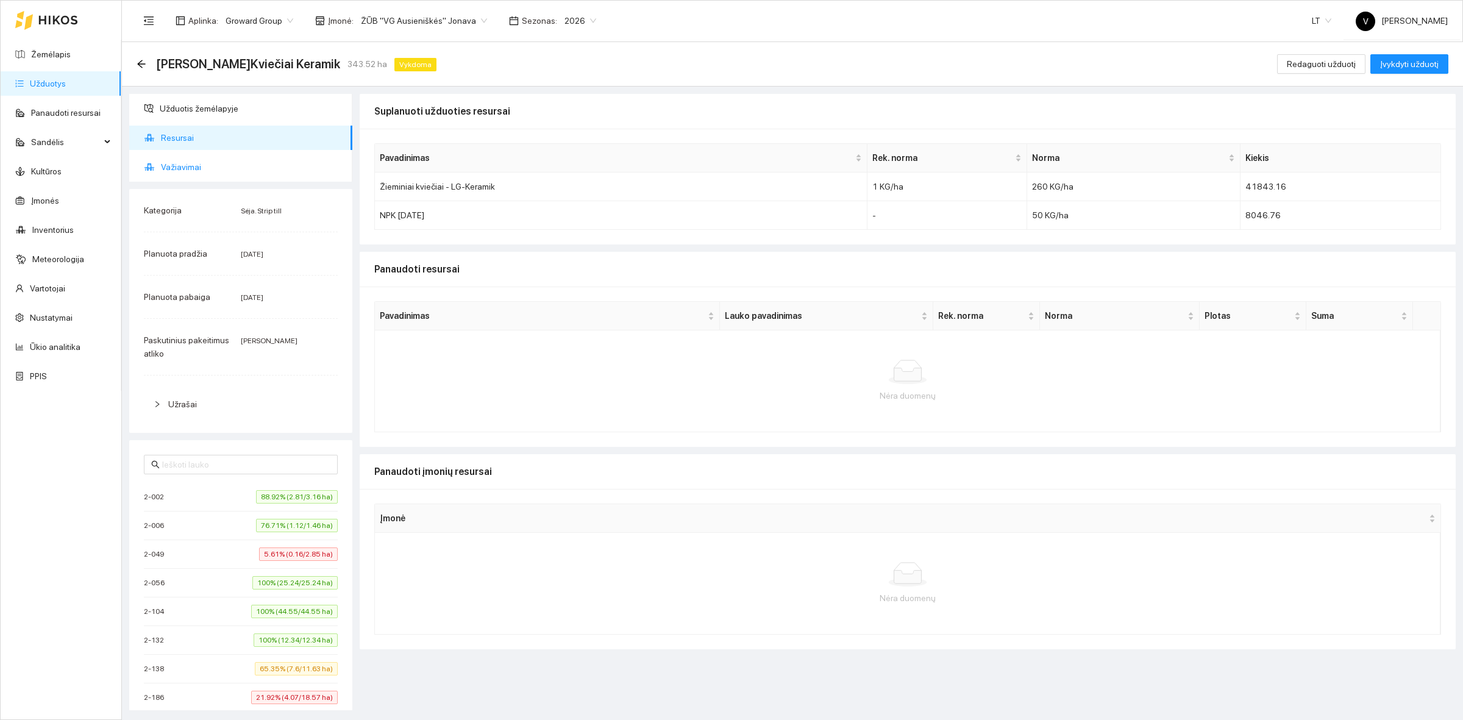
click at [166, 171] on span "Važiavimai" at bounding box center [252, 167] width 182 height 24
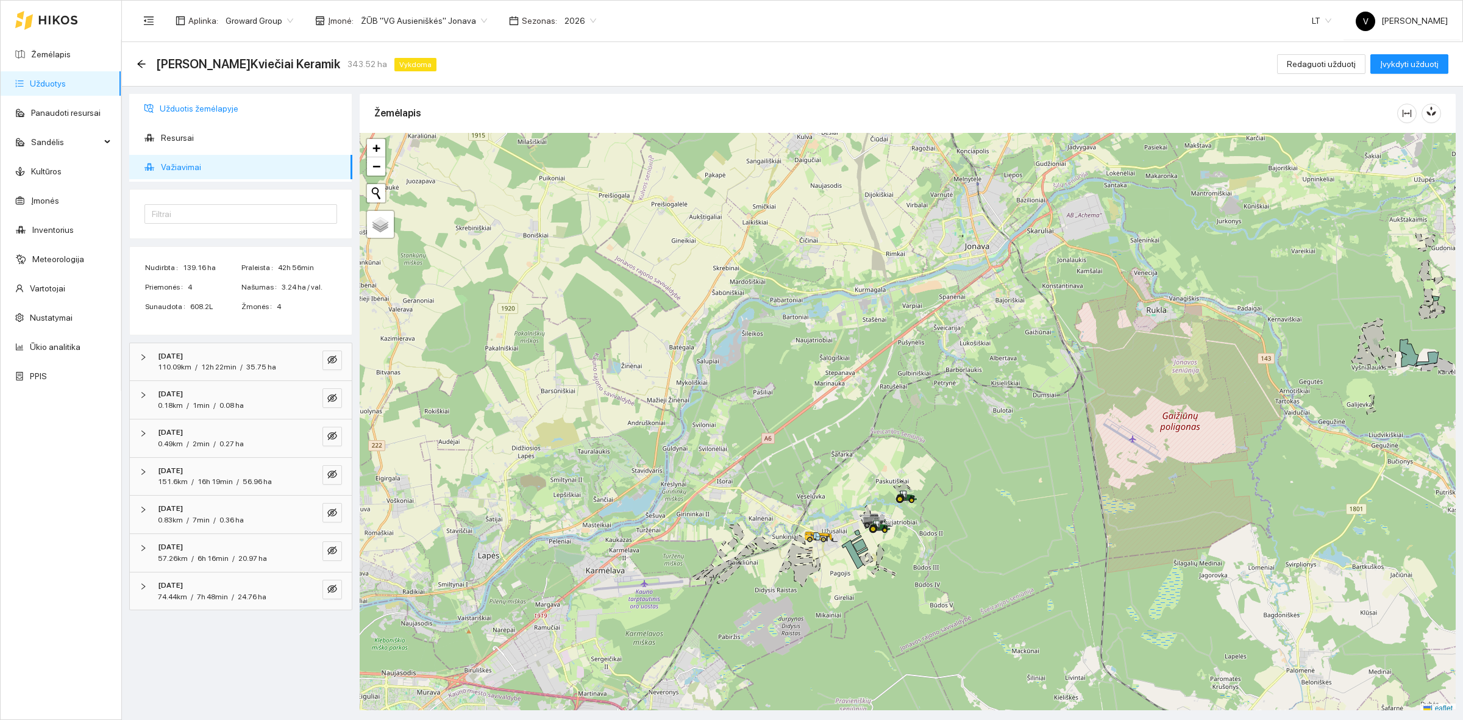
click at [203, 110] on span "Užduotis žemėlapyje" at bounding box center [251, 108] width 183 height 24
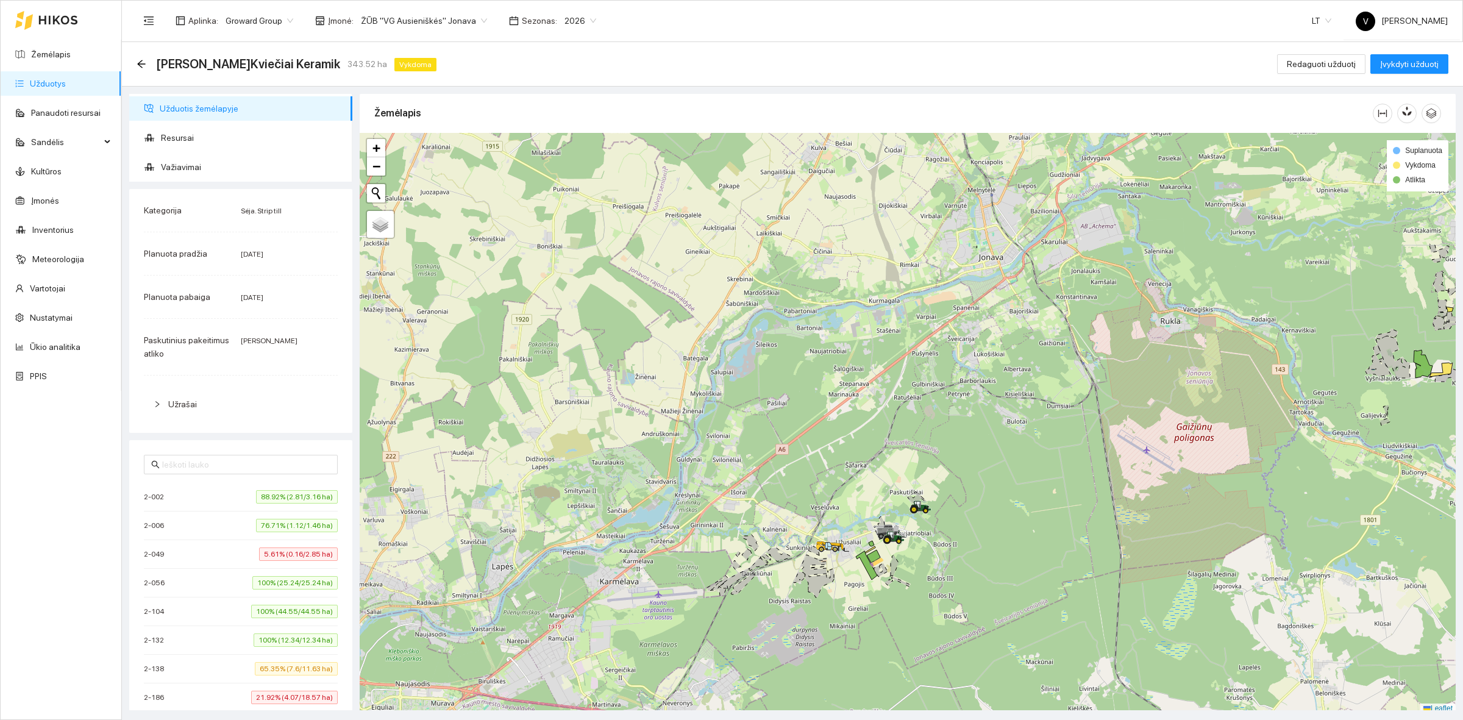
scroll to position [4, 0]
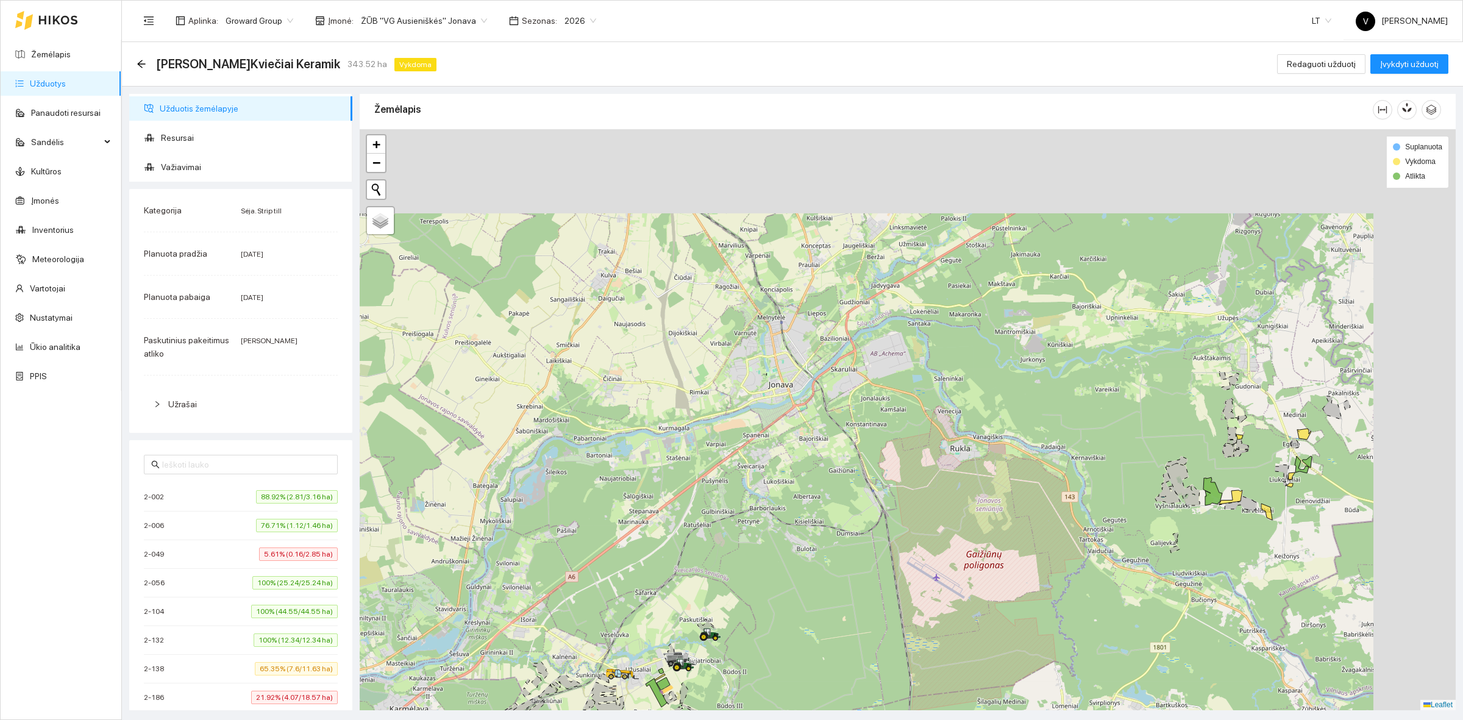
drag, startPoint x: 1049, startPoint y: 415, endPoint x: 812, endPoint y: 534, distance: 265.3
click at [812, 534] on div at bounding box center [908, 419] width 1096 height 581
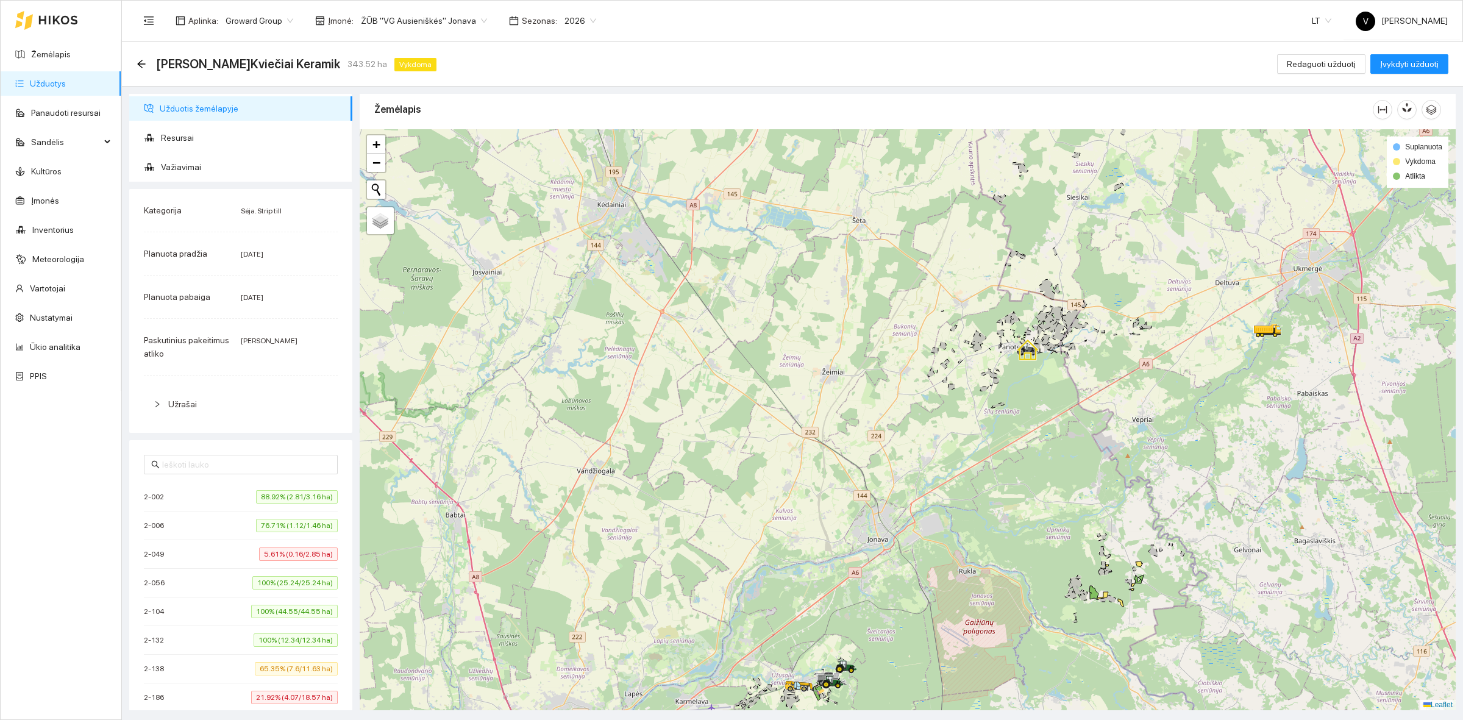
drag, startPoint x: 1120, startPoint y: 447, endPoint x: 1093, endPoint y: 604, distance: 159.6
click at [1095, 602] on div at bounding box center [908, 419] width 1096 height 581
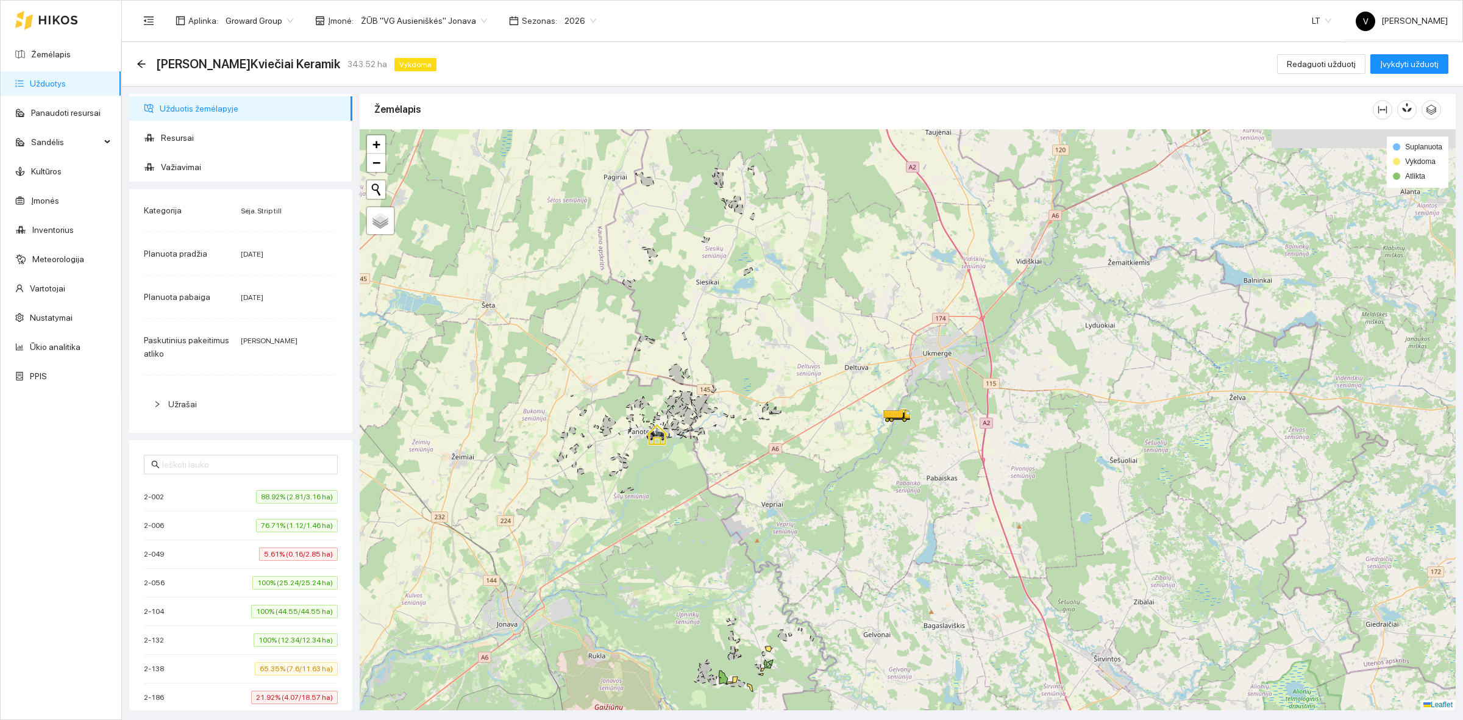
drag, startPoint x: 955, startPoint y: 486, endPoint x: 830, endPoint y: 475, distance: 125.4
click at [830, 474] on div at bounding box center [908, 419] width 1096 height 581
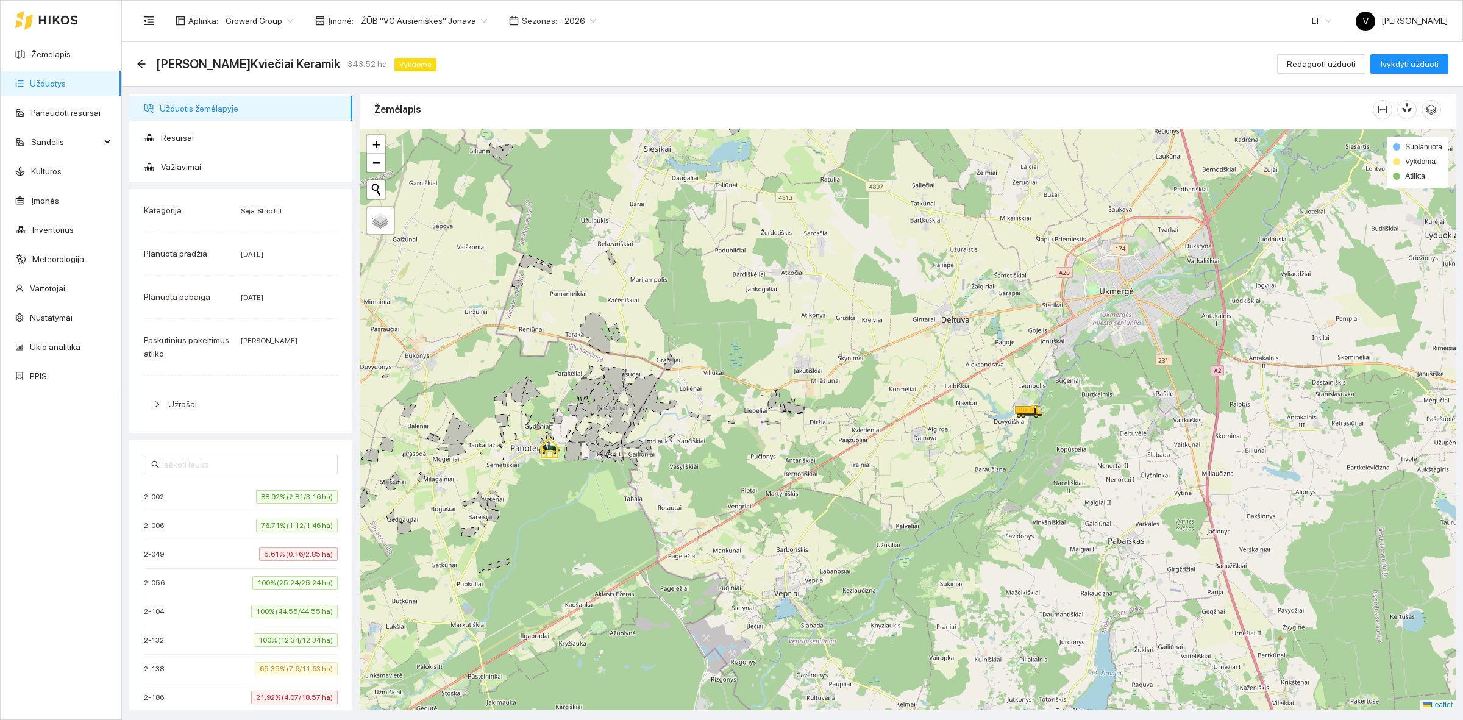
drag, startPoint x: 692, startPoint y: 436, endPoint x: 754, endPoint y: 429, distance: 62.7
click at [754, 429] on div at bounding box center [908, 419] width 1096 height 581
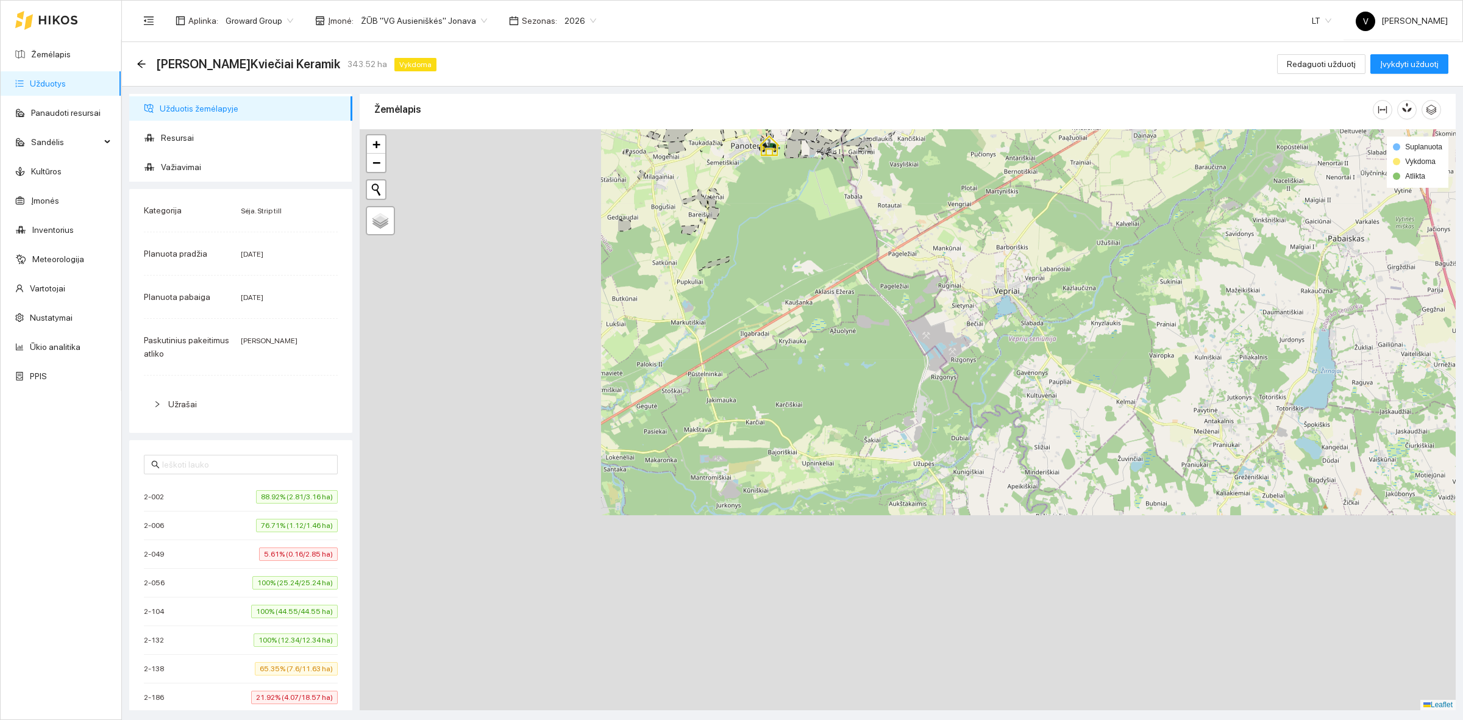
drag, startPoint x: 770, startPoint y: 445, endPoint x: 976, endPoint y: 252, distance: 282.5
click at [1138, 182] on div at bounding box center [908, 419] width 1096 height 581
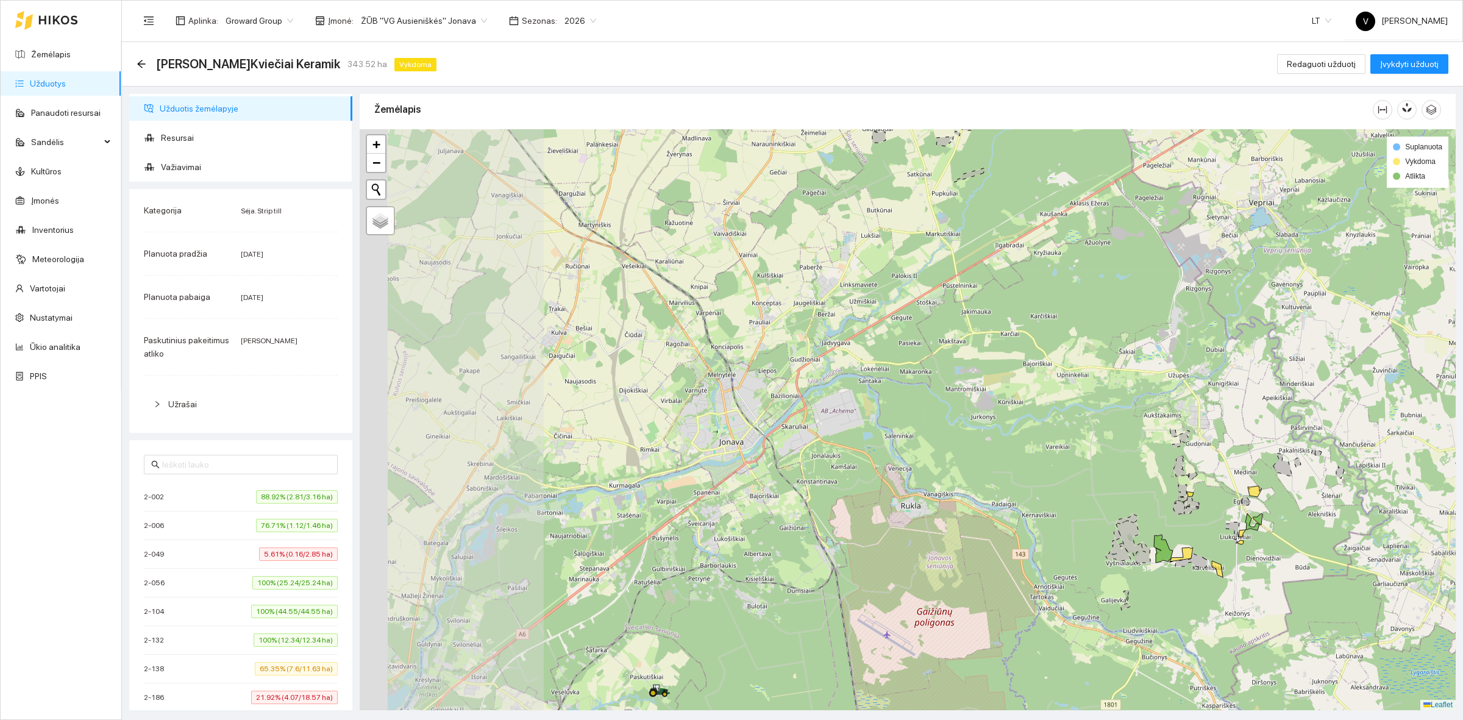
drag, startPoint x: 836, startPoint y: 388, endPoint x: 1091, endPoint y: 285, distance: 274.6
click at [1091, 285] on div at bounding box center [908, 419] width 1096 height 581
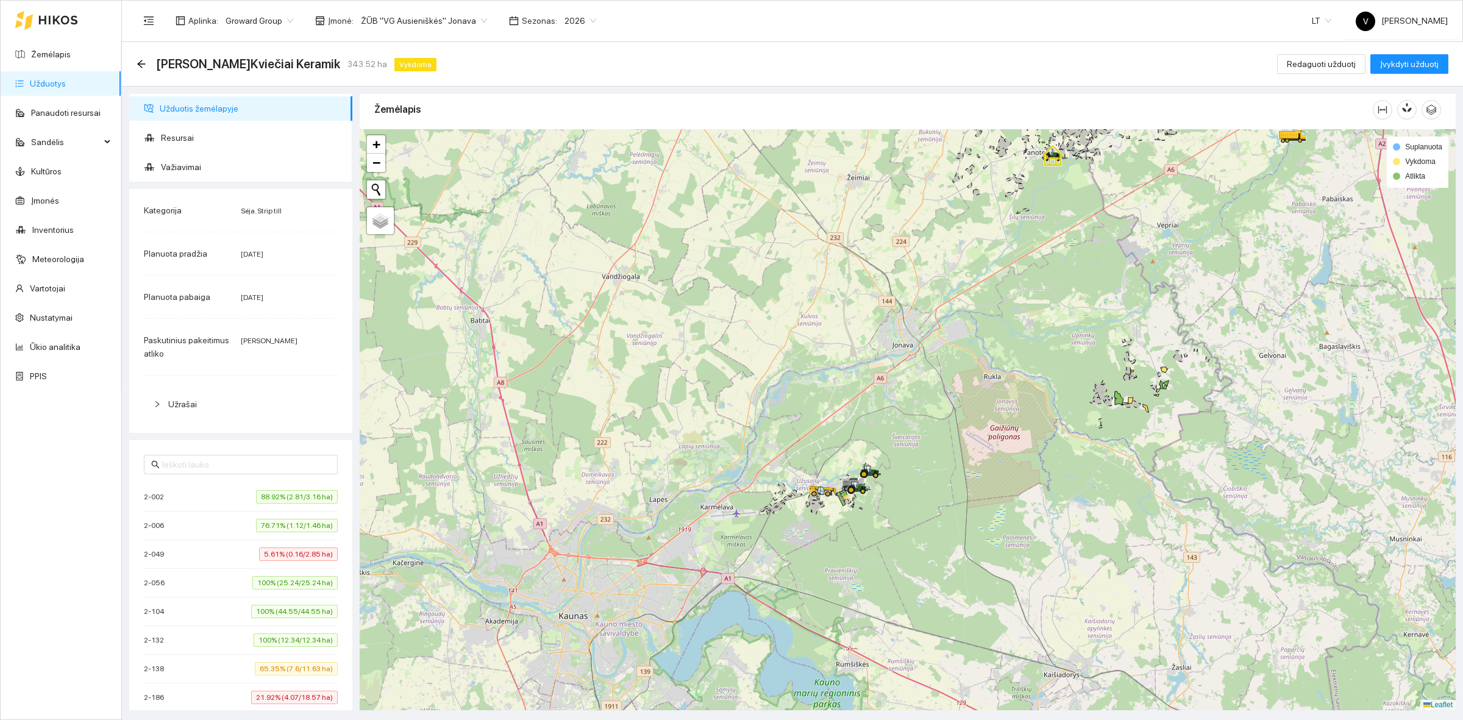
drag, startPoint x: 955, startPoint y: 436, endPoint x: 968, endPoint y: 394, distance: 44.0
click at [972, 400] on div at bounding box center [908, 419] width 1096 height 581
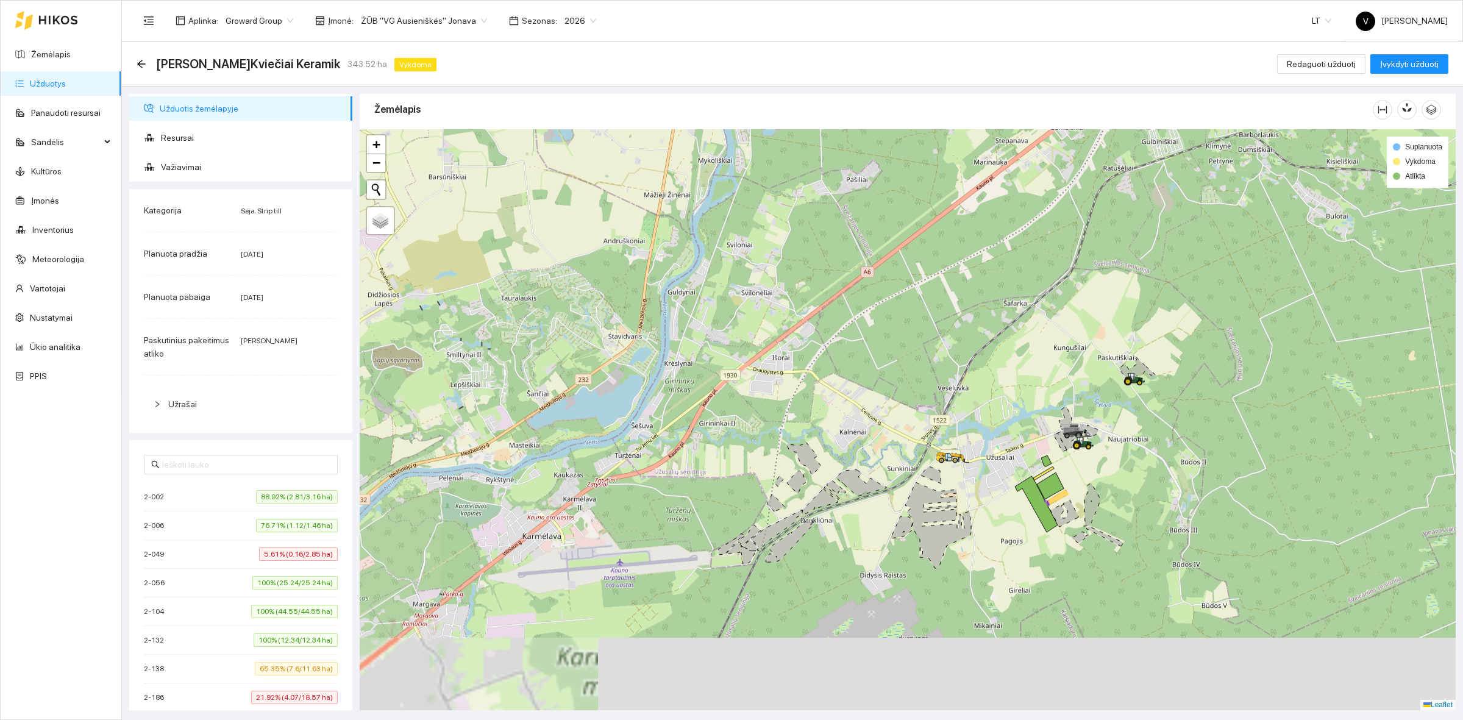
drag, startPoint x: 1122, startPoint y: 486, endPoint x: 1117, endPoint y: 351, distance: 135.4
click at [1119, 380] on div at bounding box center [908, 419] width 1096 height 581
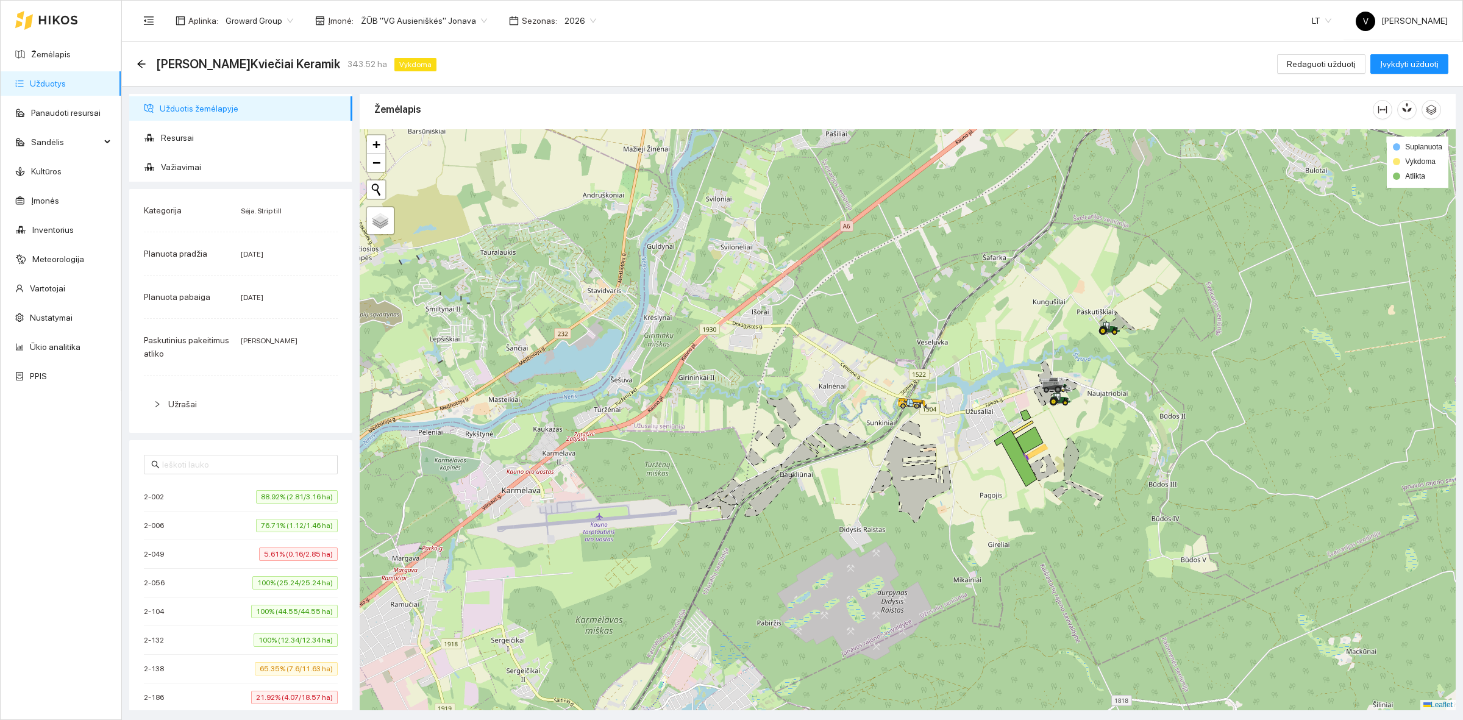
click at [64, 87] on link "Užduotys" at bounding box center [48, 84] width 36 height 10
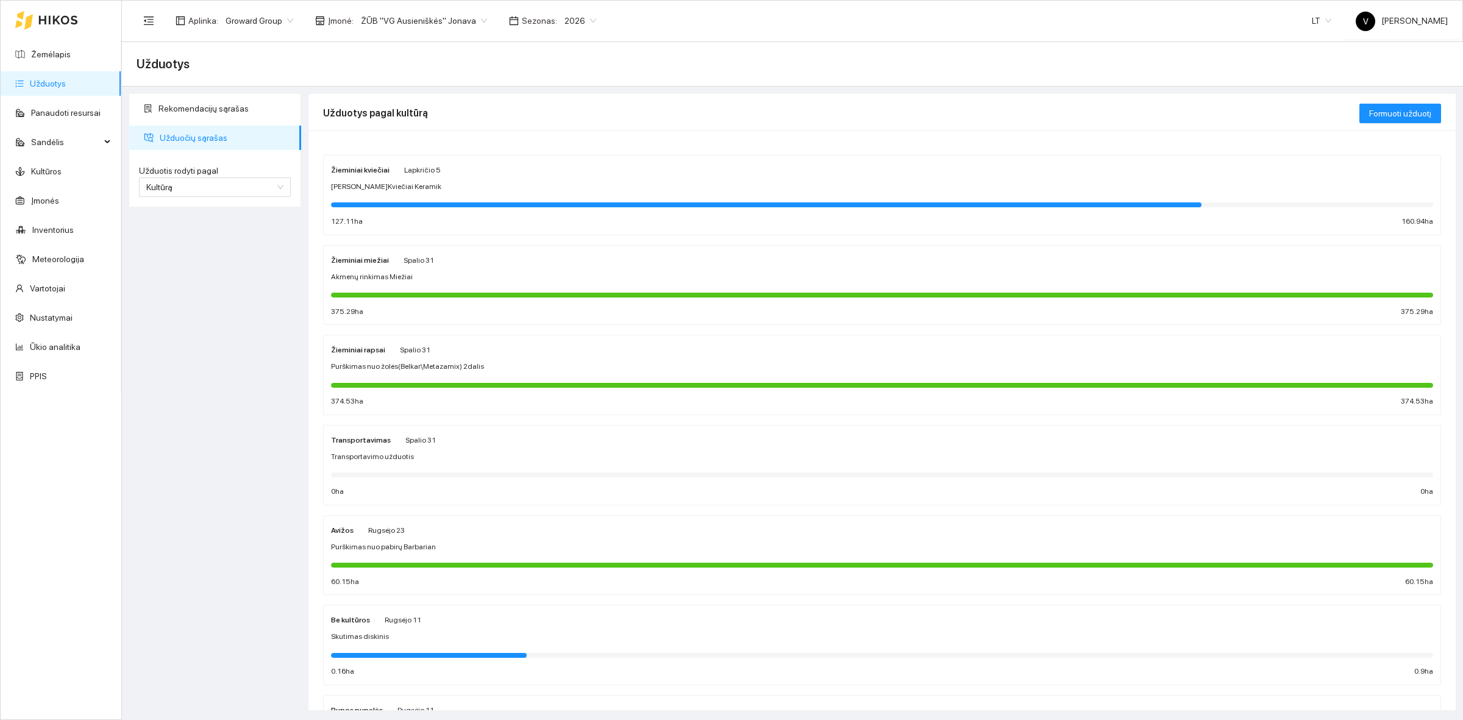
click at [371, 174] on strong "Žieminiai kviečiai" at bounding box center [360, 170] width 59 height 9
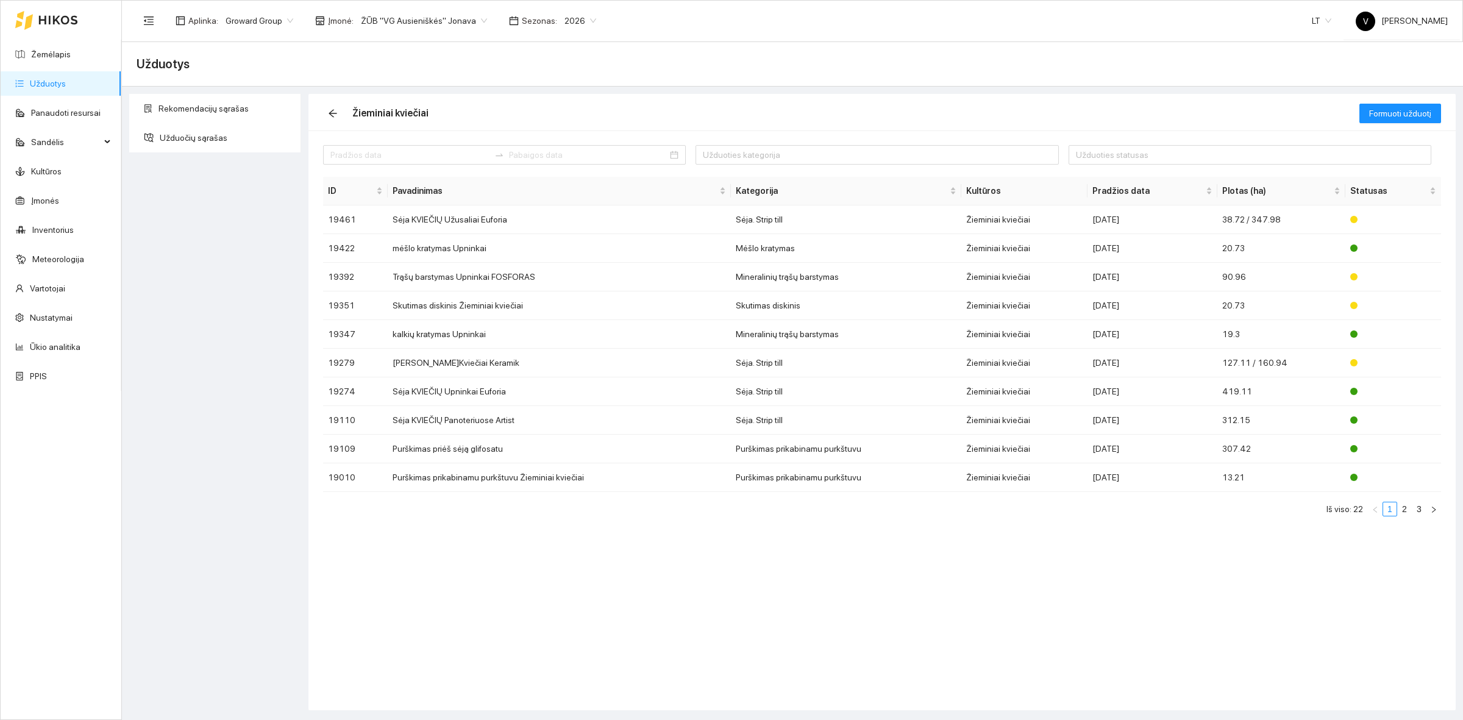
click at [401, 9] on div "Aplinka : Groward Group Įmonė : ŽŪB "VG Ausieniškės" Jonava Sezonas : 2026" at bounding box center [370, 21] width 467 height 24
click at [400, 16] on span "ŽŪB "VG Ausieniškės" Jonava" at bounding box center [424, 21] width 126 height 18
click at [467, 62] on div "UAB "Zujų paukštynas" Ukmerge" at bounding box center [418, 63] width 125 height 13
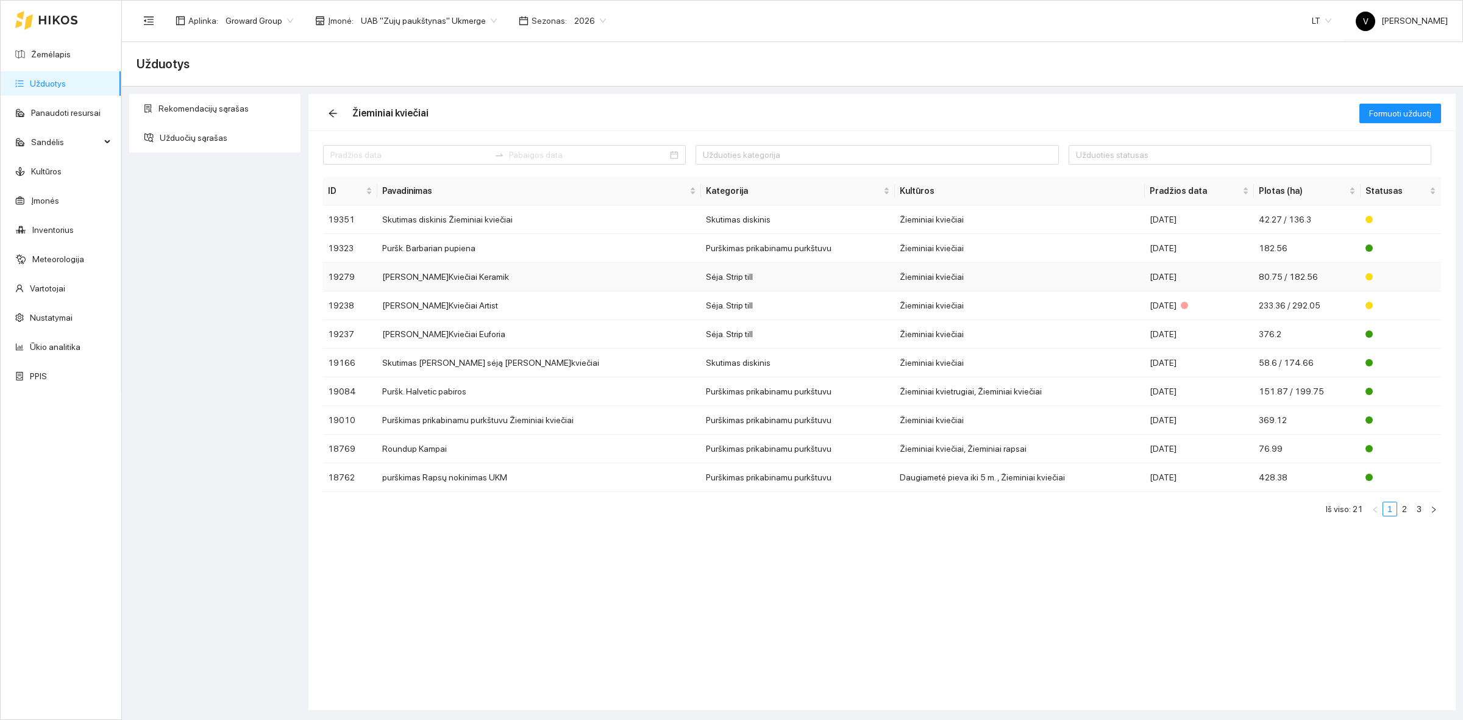
click at [445, 276] on td "Sėja Ž.Kviečiai Keramik" at bounding box center [539, 277] width 324 height 29
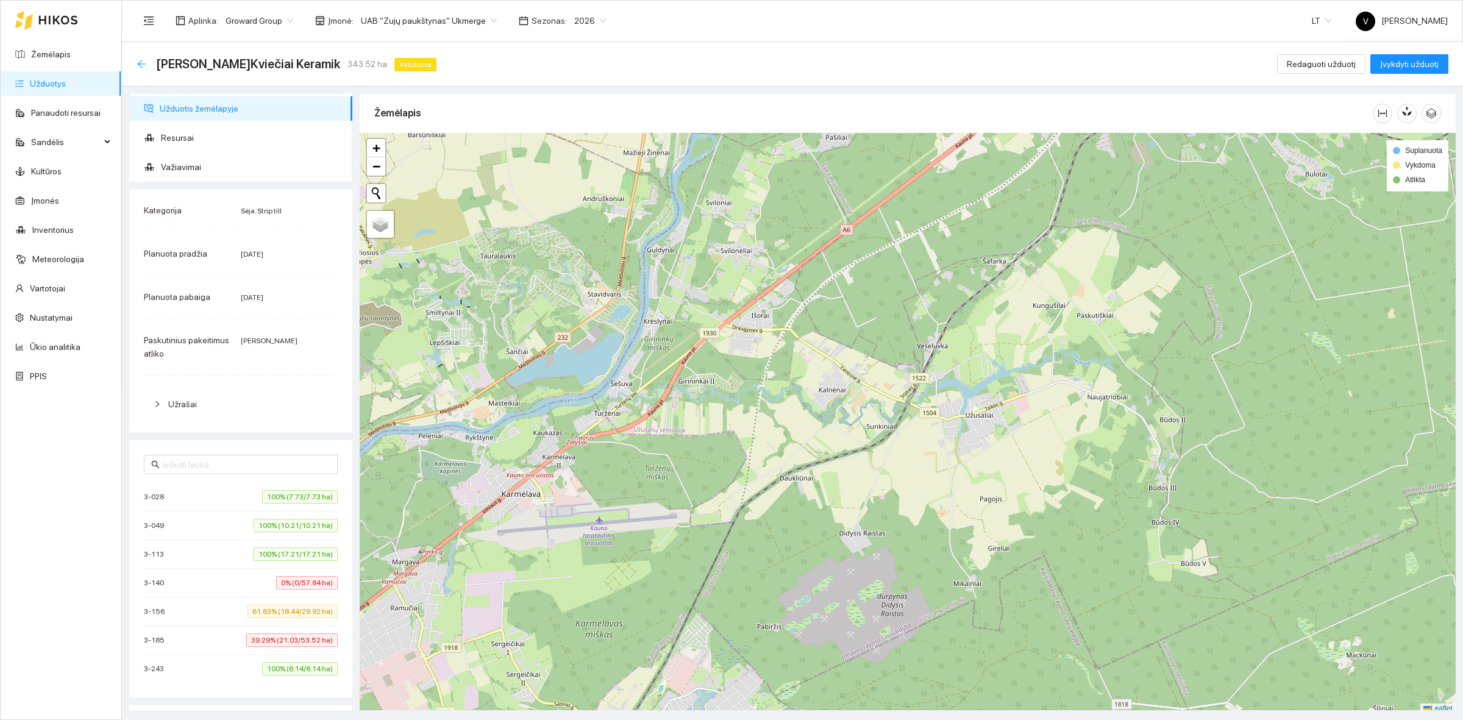
click at [141, 59] on icon "arrow-left" at bounding box center [142, 64] width 10 height 10
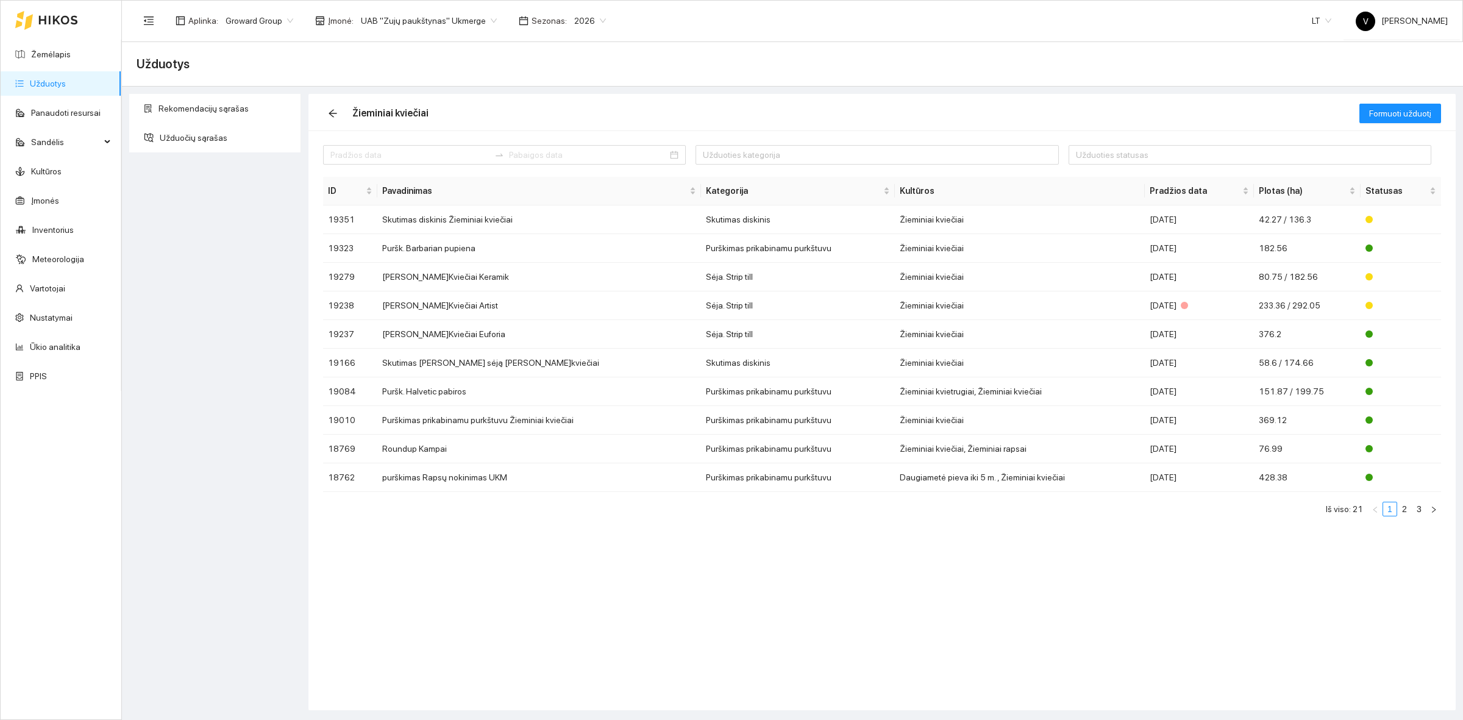
click at [218, 241] on div "Rekomendacijų sąrašas Užduočių sąrašas" at bounding box center [215, 402] width 179 height 616
click at [540, 591] on div "Užduoties kategorija Užduoties statusas ID Pavadinimas Kategorija Kultūros Prad…" at bounding box center [881, 420] width 1147 height 580
click at [468, 224] on td "Skutimas diskinis Žieminiai kviečiai" at bounding box center [539, 219] width 324 height 29
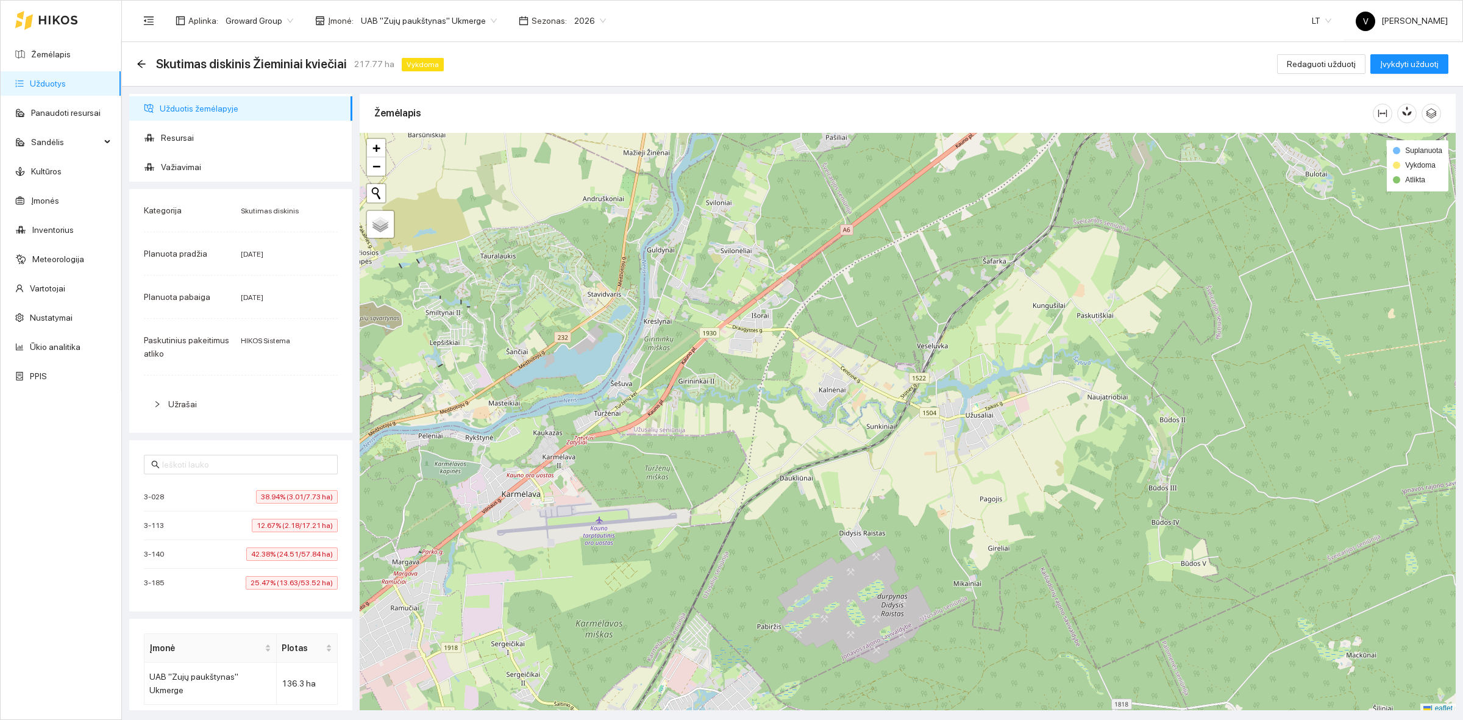
click at [192, 107] on span "Užduotis žemėlapyje" at bounding box center [251, 108] width 183 height 24
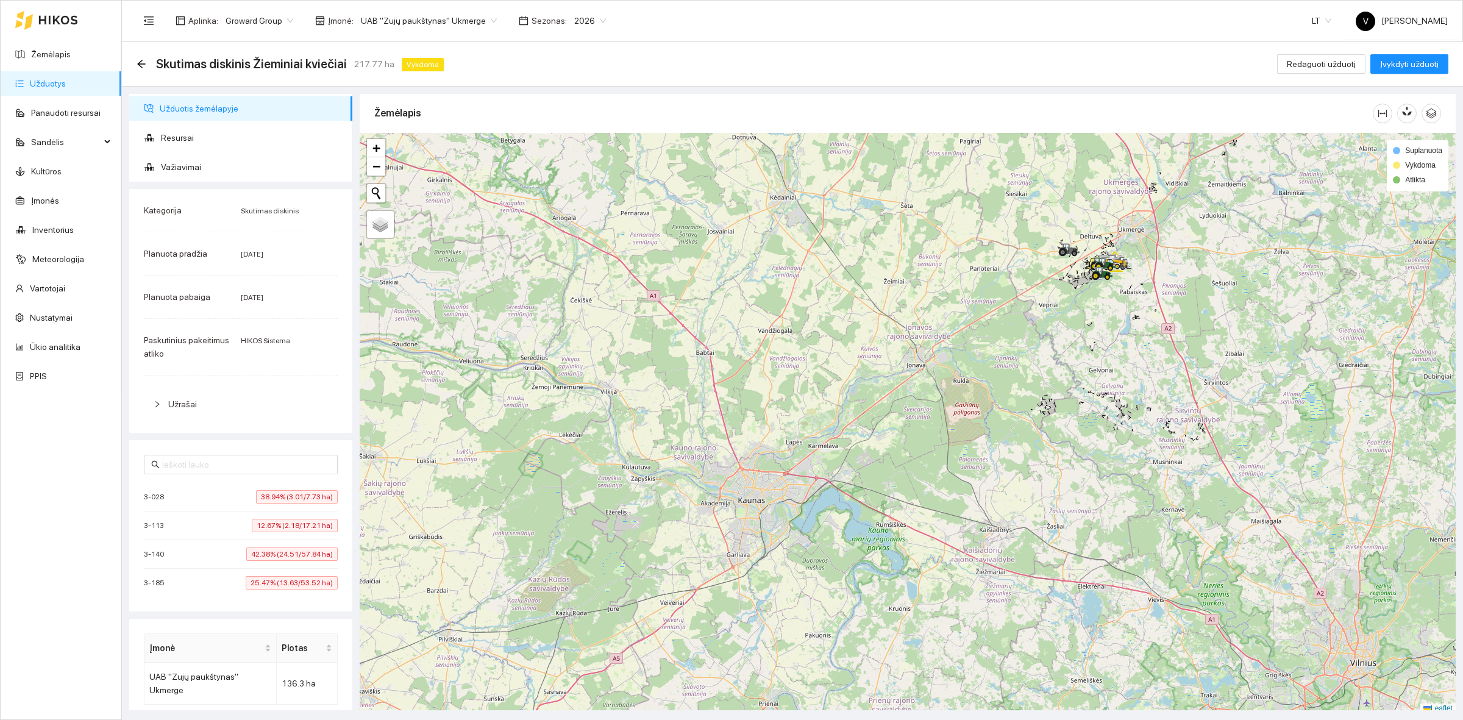
scroll to position [4, 0]
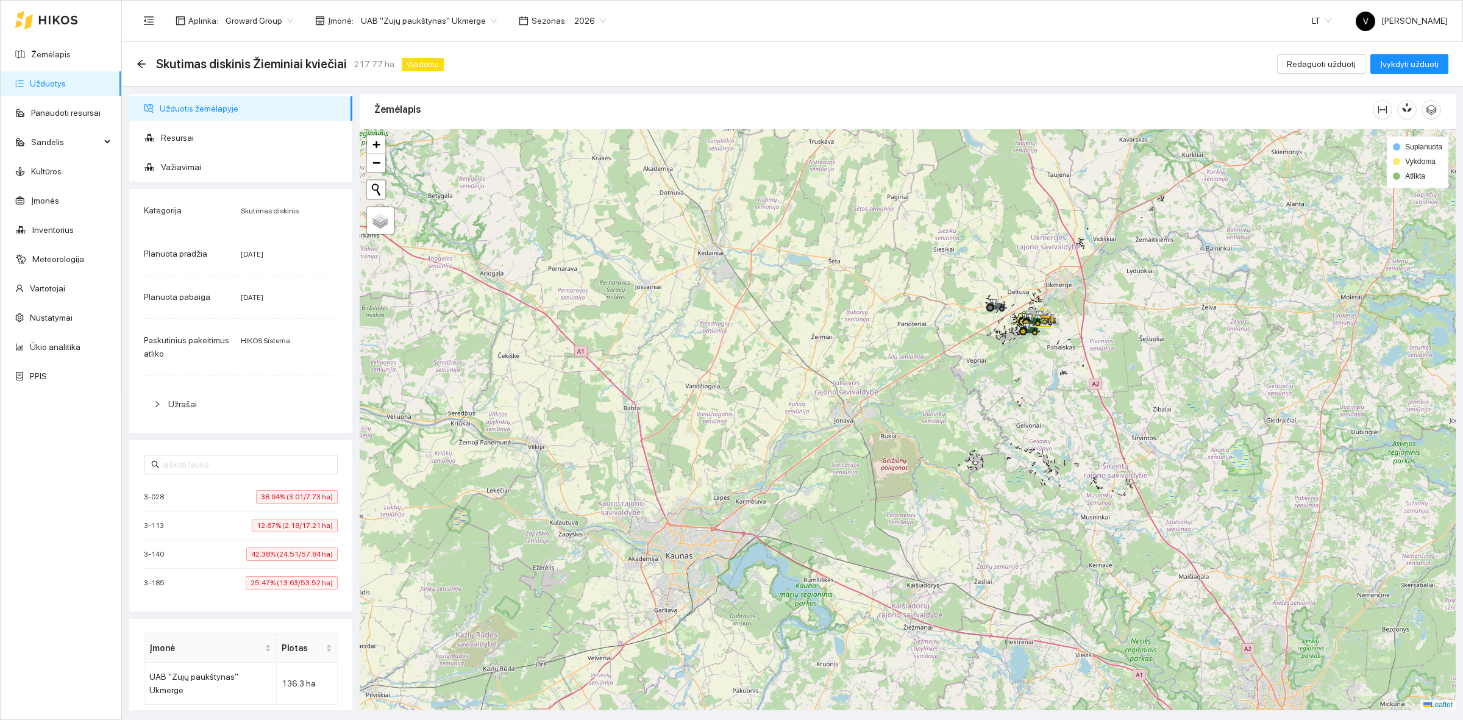
drag, startPoint x: 1244, startPoint y: 313, endPoint x: 1175, endPoint y: 368, distance: 88.1
click at [1175, 368] on div at bounding box center [908, 419] width 1096 height 581
click at [430, 21] on span "UAB "Zujų paukštynas" Ukmerge" at bounding box center [429, 21] width 136 height 18
click at [452, 104] on div "ŽŪB "VG Ausieniškės" Jonava" at bounding box center [422, 102] width 133 height 13
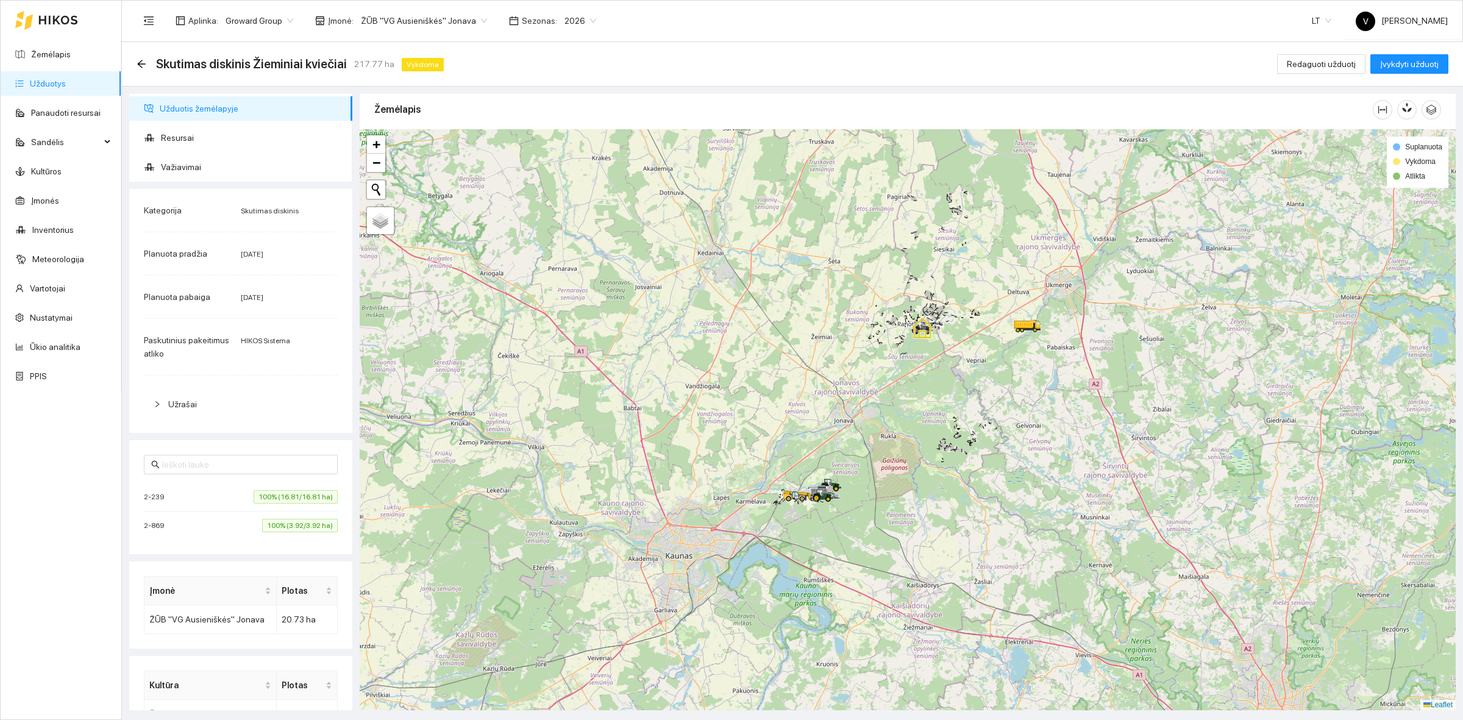
click at [58, 84] on link "Užduotys" at bounding box center [48, 84] width 36 height 10
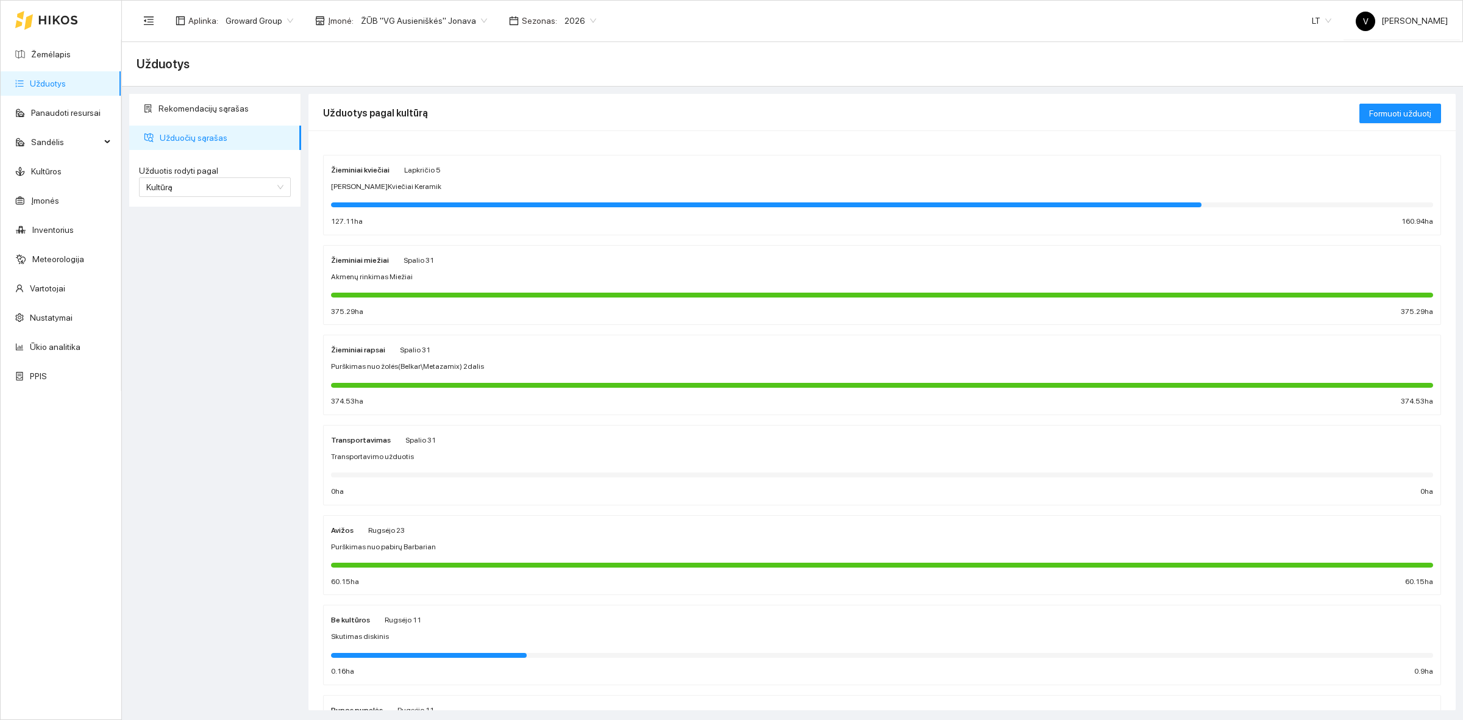
click at [360, 171] on strong "Žieminiai kviečiai" at bounding box center [360, 170] width 59 height 9
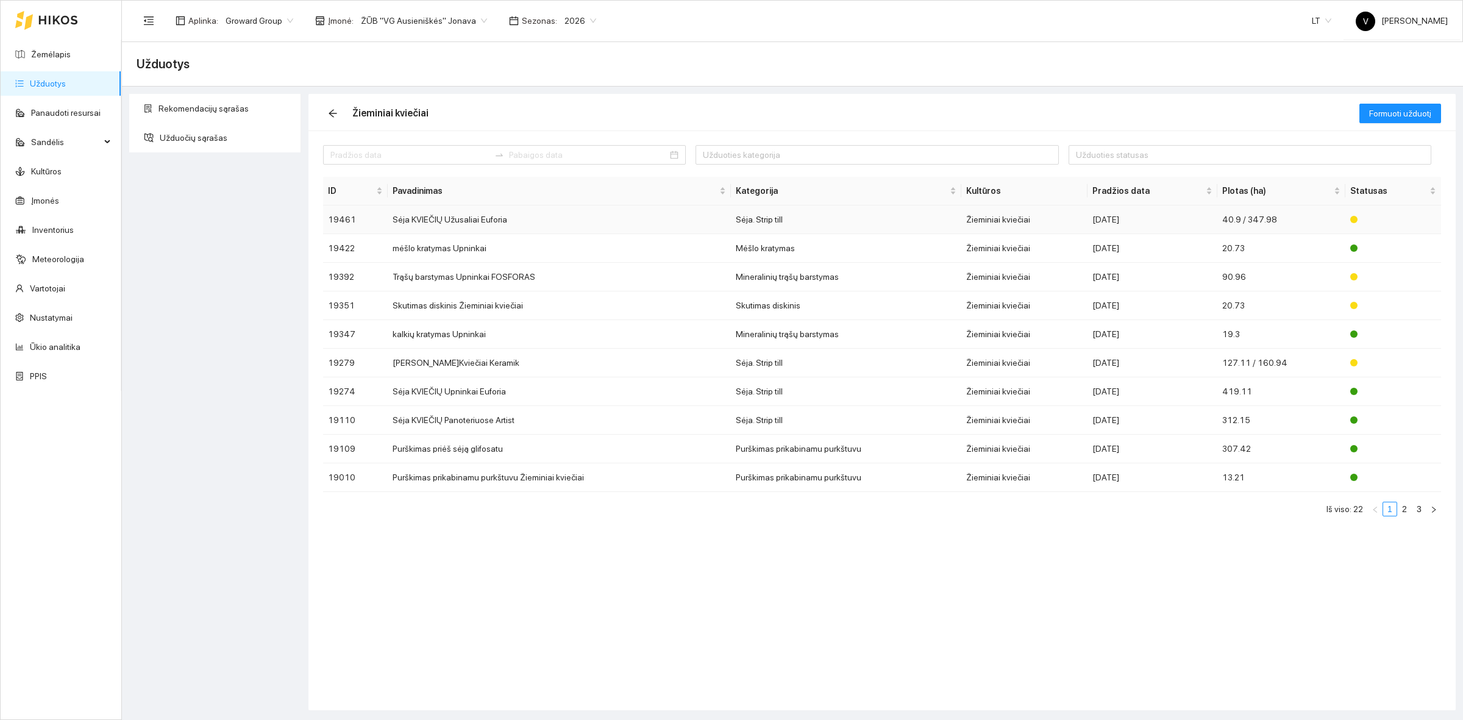
click at [446, 212] on td "Sėja KVIEČIŲ Užusaliai Euforia" at bounding box center [559, 219] width 343 height 29
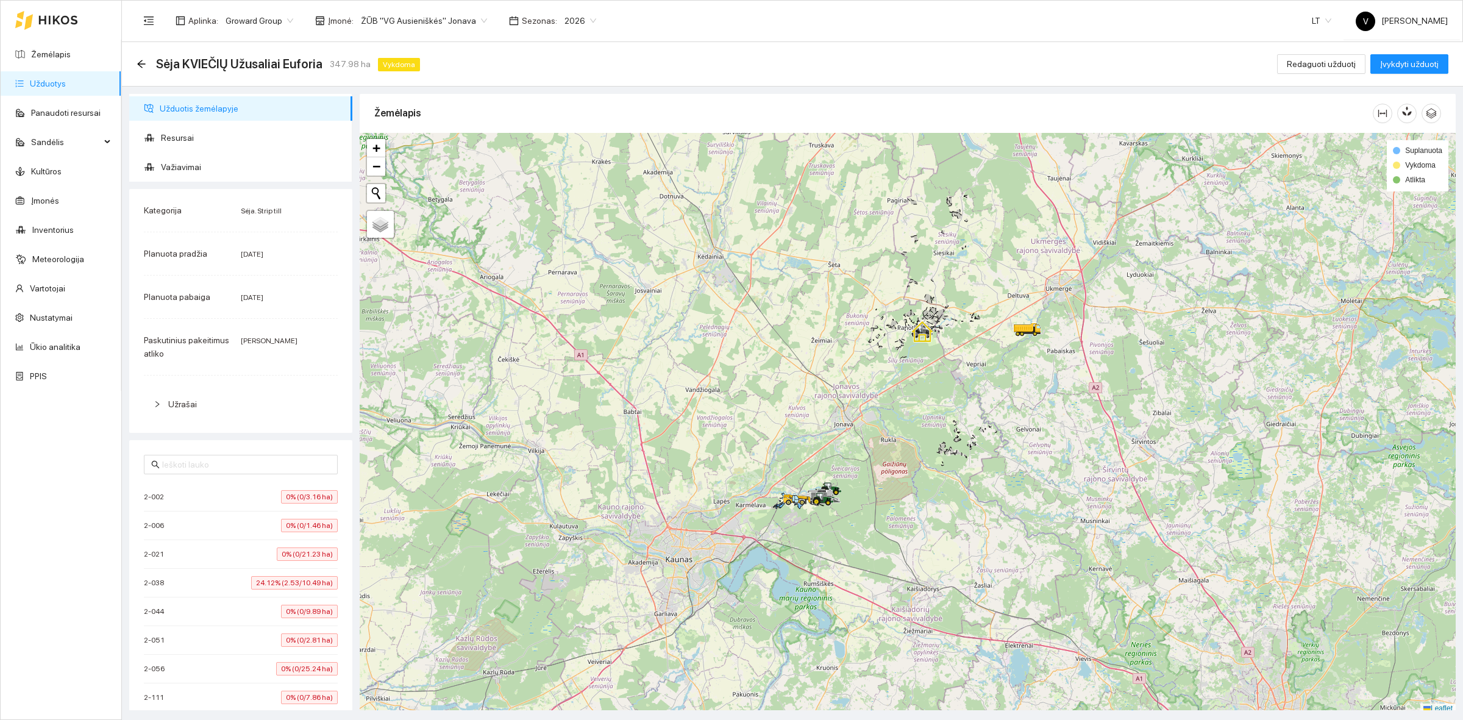
click at [230, 108] on span "Užduotis žemėlapyje" at bounding box center [251, 108] width 183 height 24
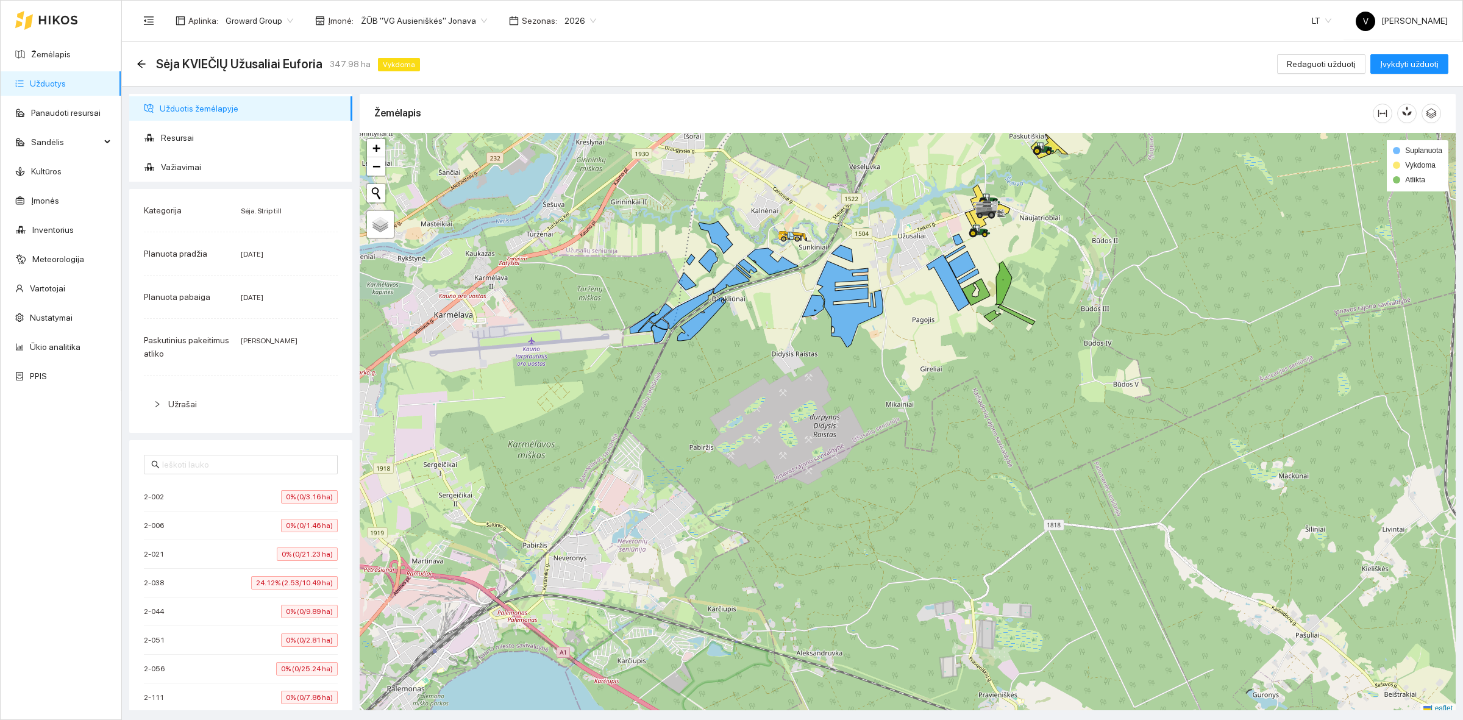
scroll to position [4, 0]
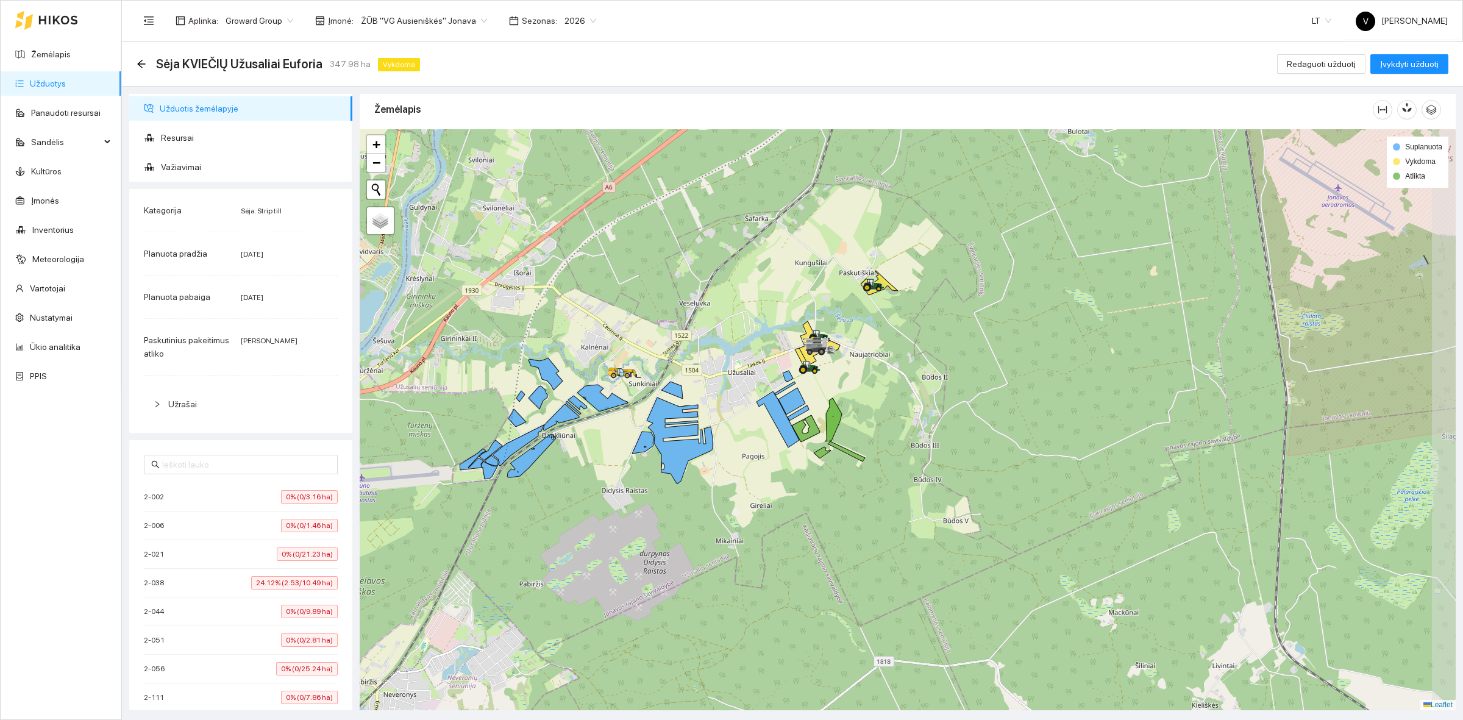
drag, startPoint x: 896, startPoint y: 416, endPoint x: 726, endPoint y: 557, distance: 220.8
click at [726, 557] on div at bounding box center [908, 419] width 1096 height 581
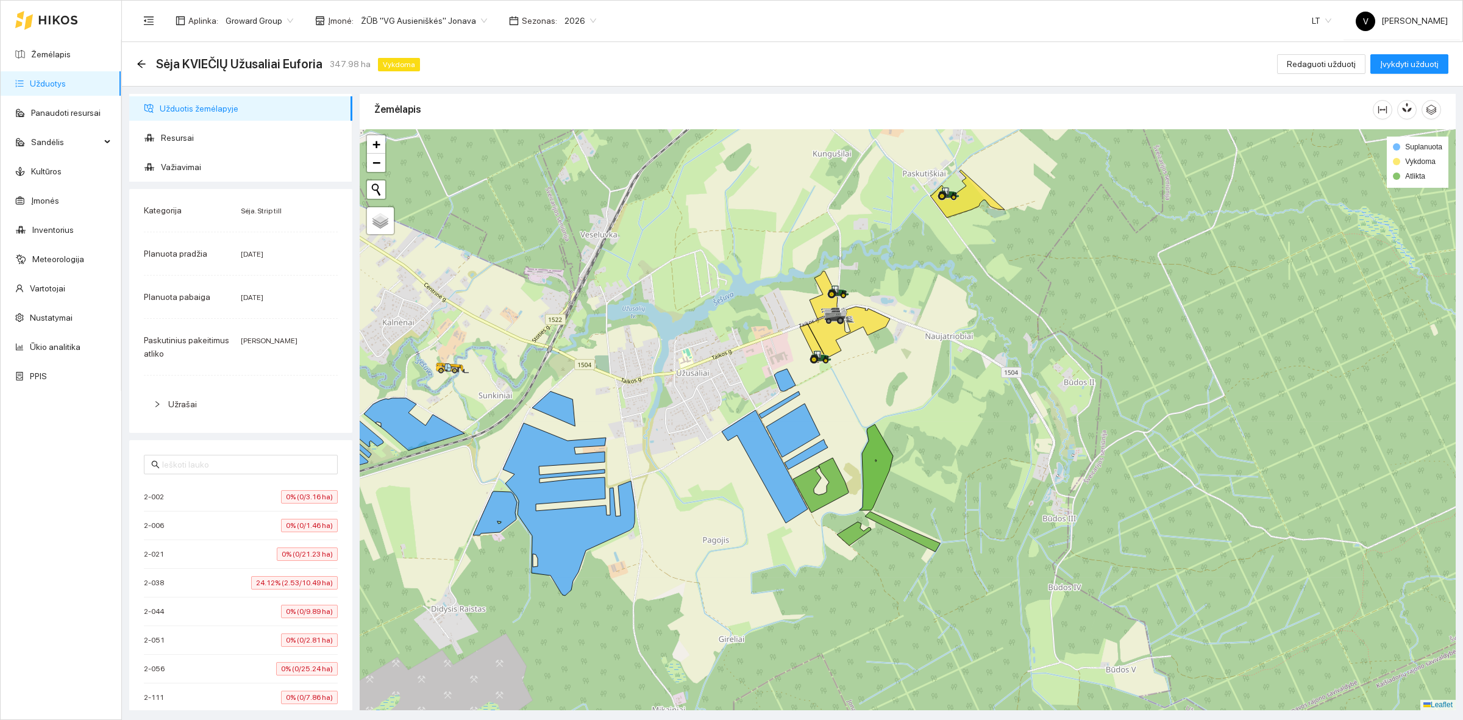
drag, startPoint x: 867, startPoint y: 300, endPoint x: 864, endPoint y: 364, distance: 64.1
click at [864, 364] on div at bounding box center [908, 419] width 1096 height 581
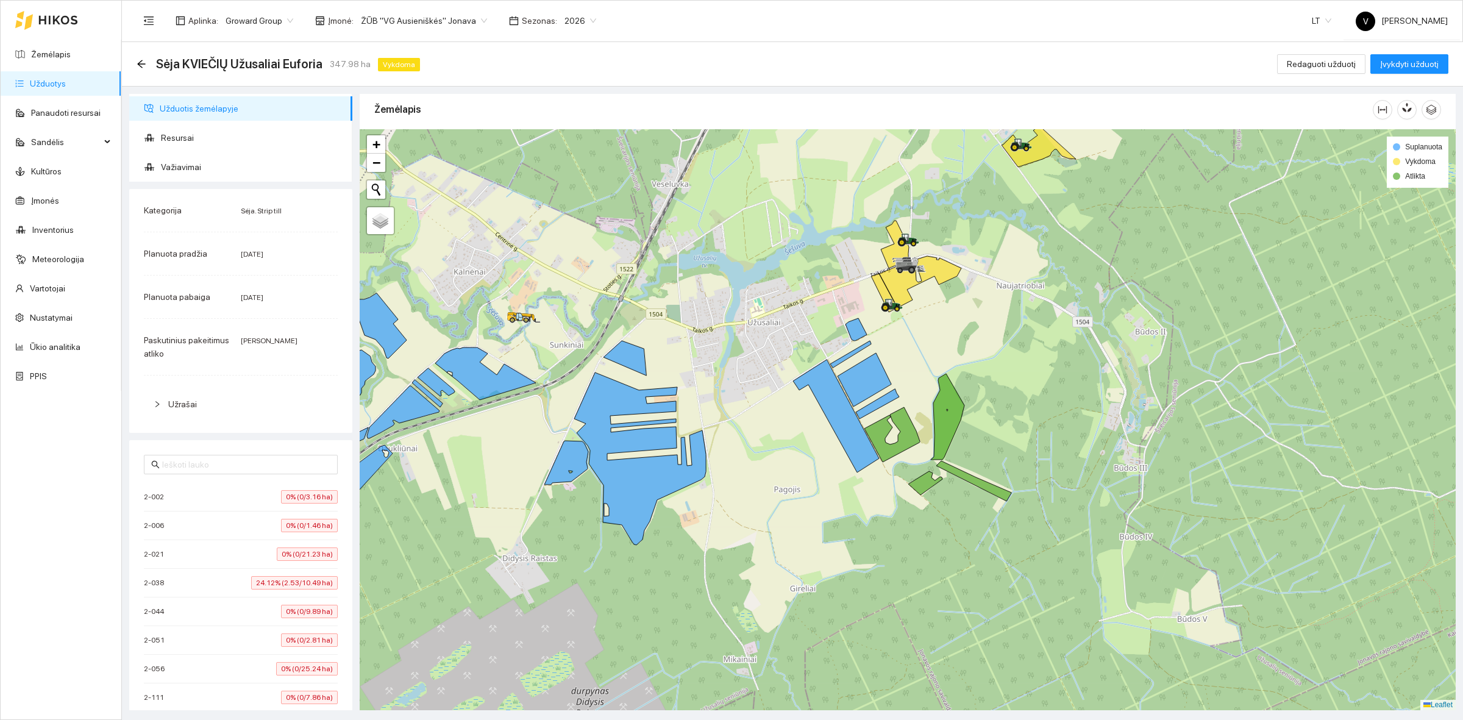
drag, startPoint x: 852, startPoint y: 406, endPoint x: 924, endPoint y: 355, distance: 87.4
click at [924, 355] on div at bounding box center [908, 419] width 1096 height 581
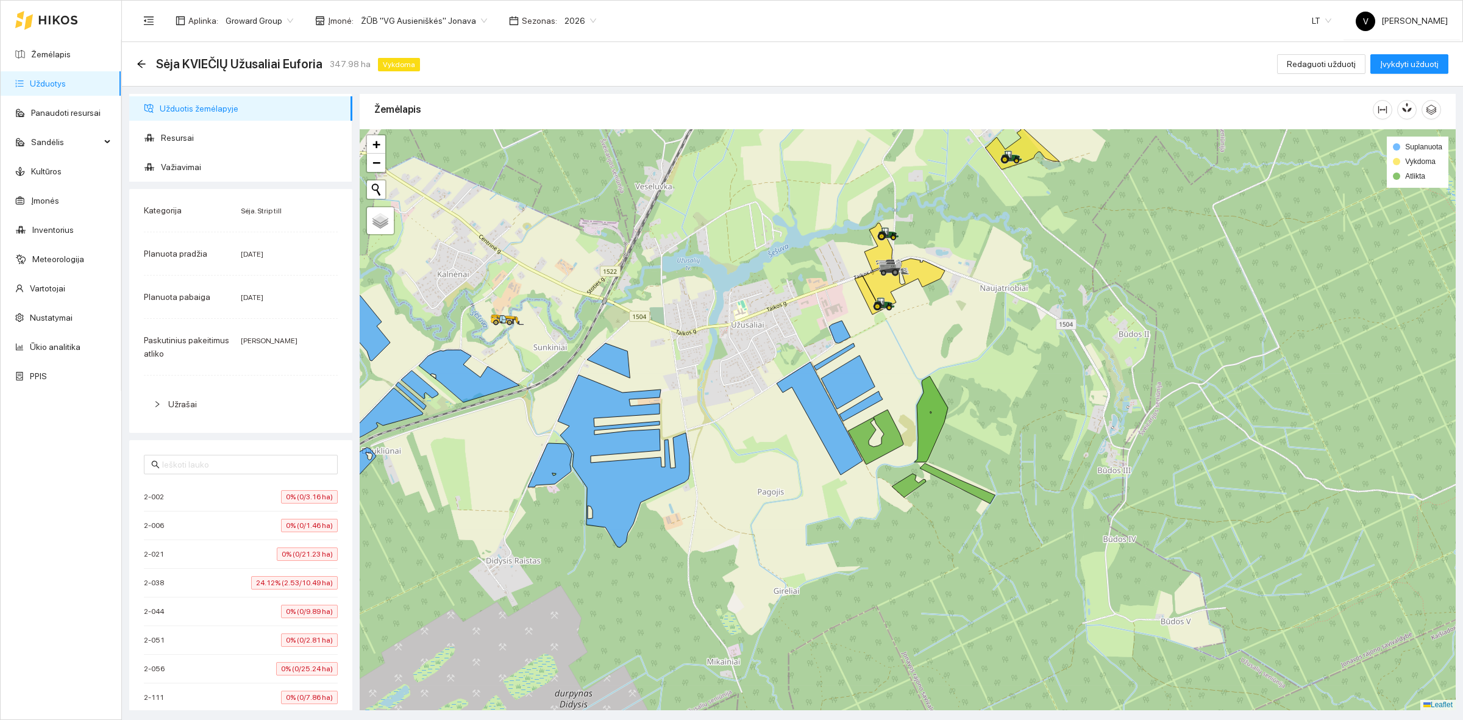
drag, startPoint x: 896, startPoint y: 555, endPoint x: 878, endPoint y: 558, distance: 18.4
click at [878, 558] on div at bounding box center [908, 419] width 1096 height 581
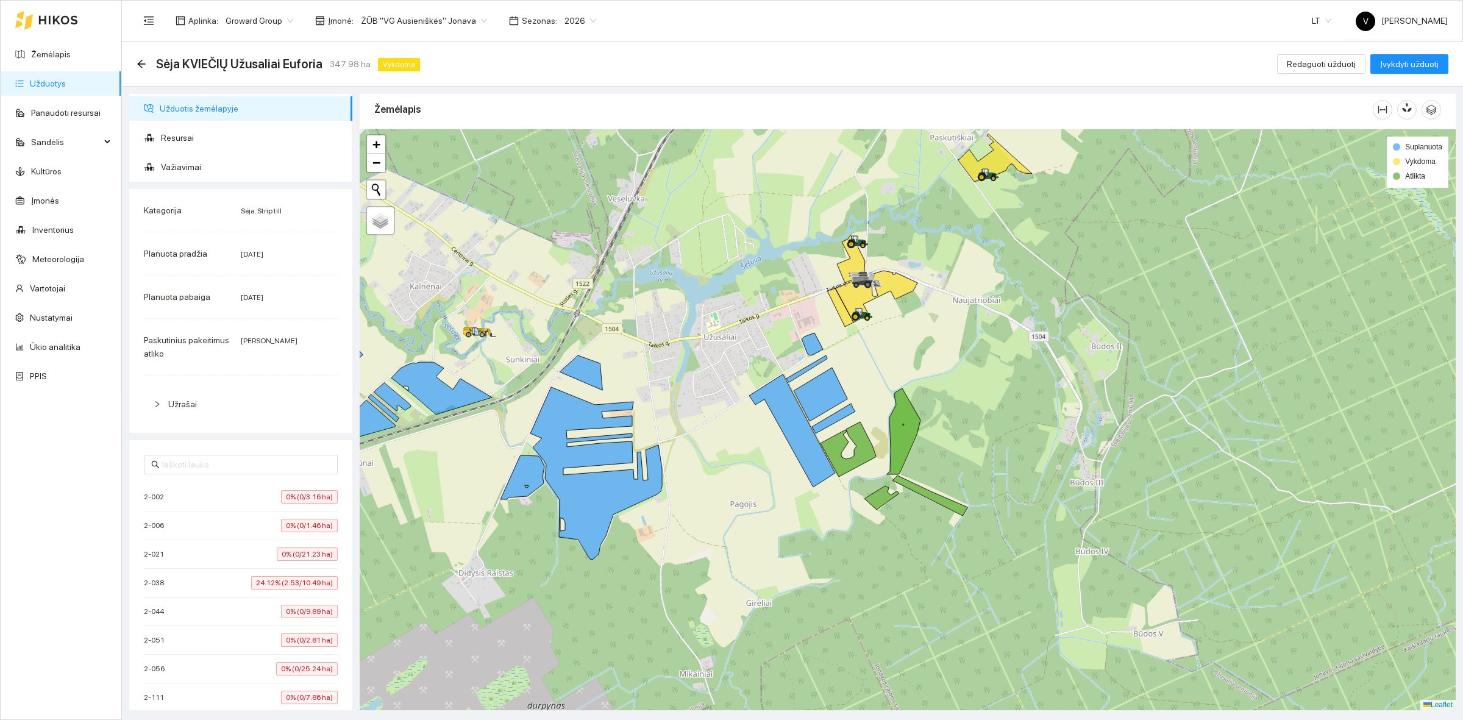
click at [986, 404] on div at bounding box center [908, 419] width 1096 height 581
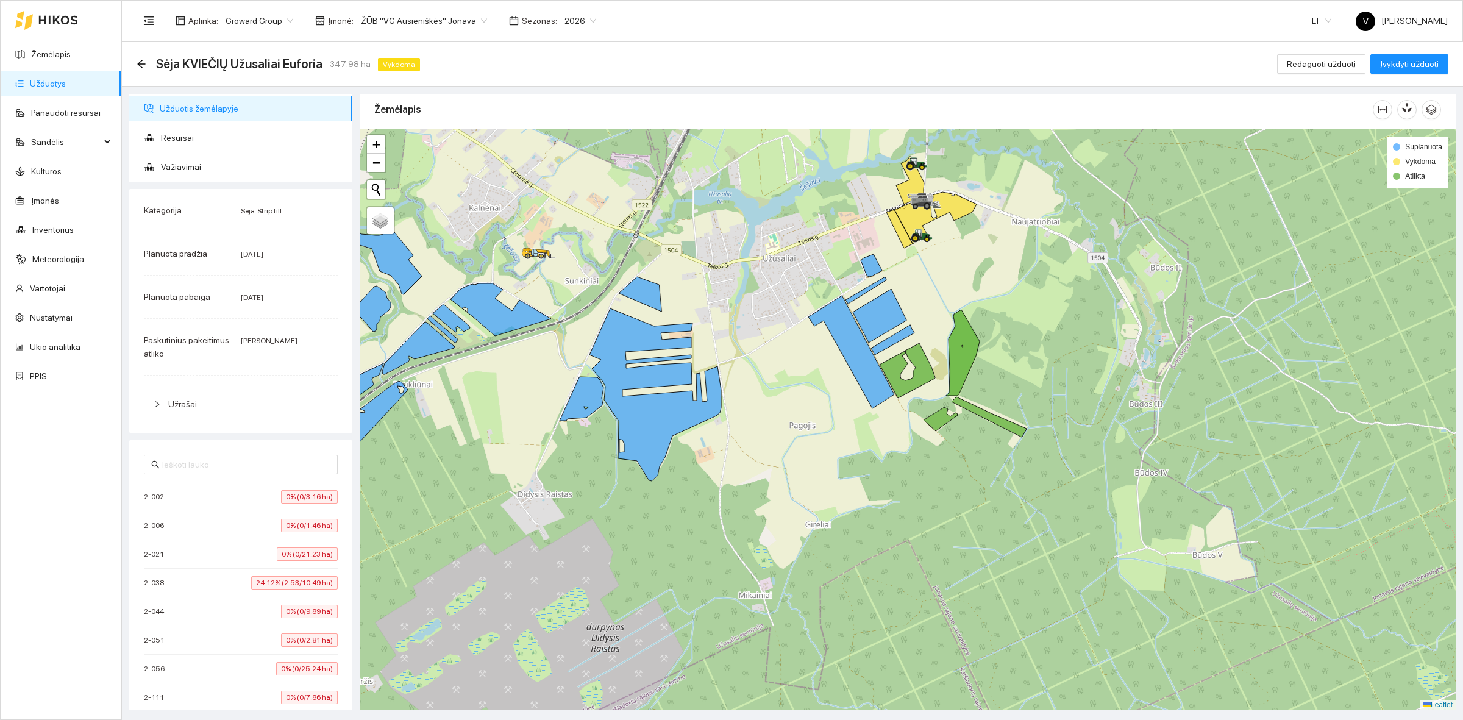
drag, startPoint x: 989, startPoint y: 421, endPoint x: 1040, endPoint y: 346, distance: 90.8
click at [1040, 346] on div at bounding box center [908, 419] width 1096 height 581
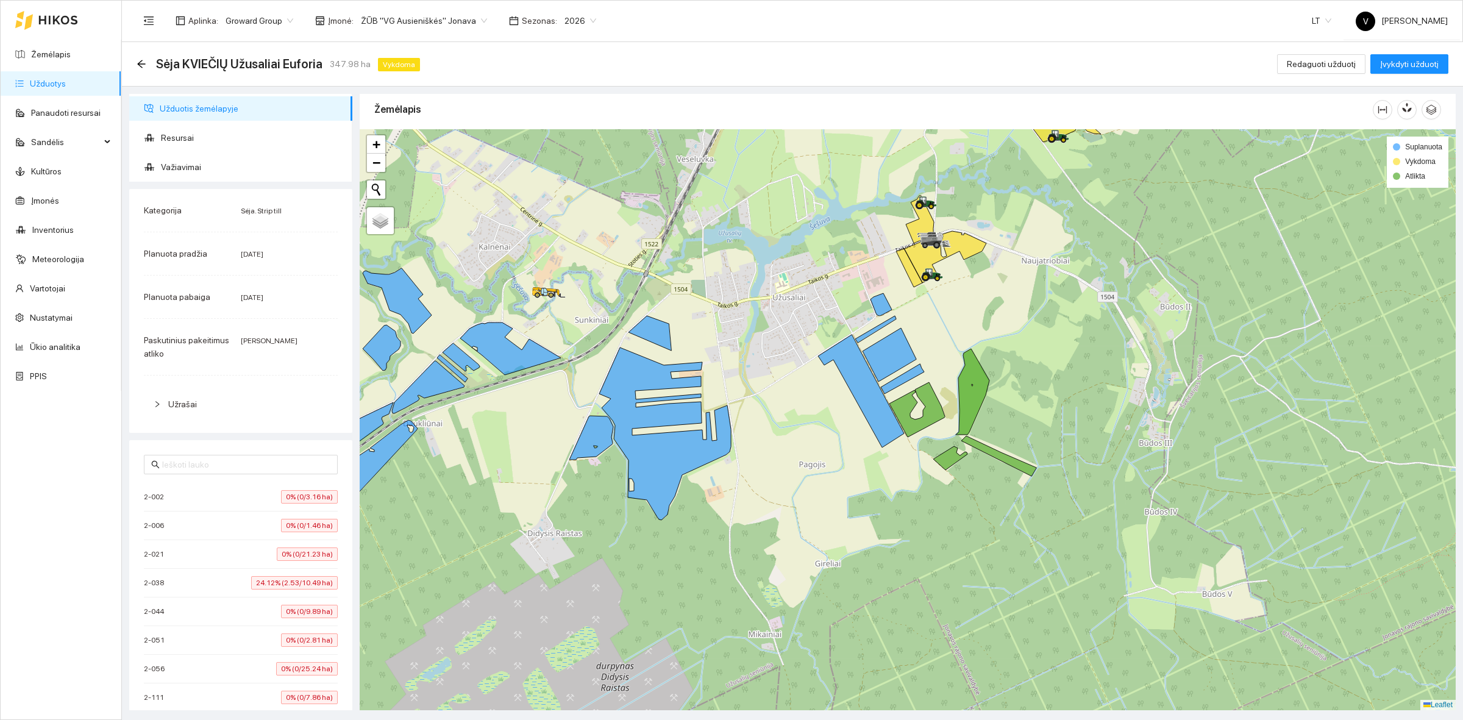
drag, startPoint x: 1009, startPoint y: 327, endPoint x: 1019, endPoint y: 366, distance: 40.2
click at [1019, 366] on div at bounding box center [908, 419] width 1096 height 581
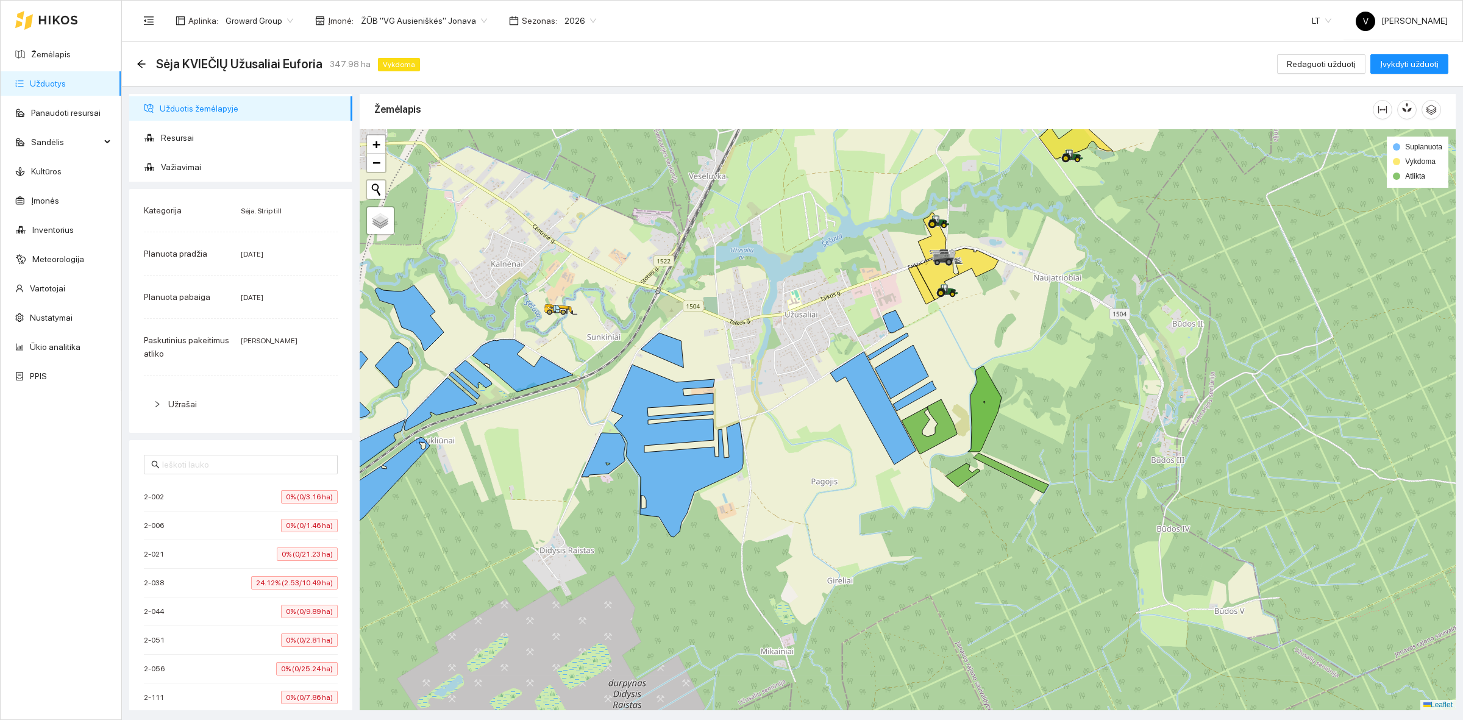
drag, startPoint x: 1003, startPoint y: 352, endPoint x: 1015, endPoint y: 369, distance: 21.0
click at [1015, 369] on div at bounding box center [908, 419] width 1096 height 581
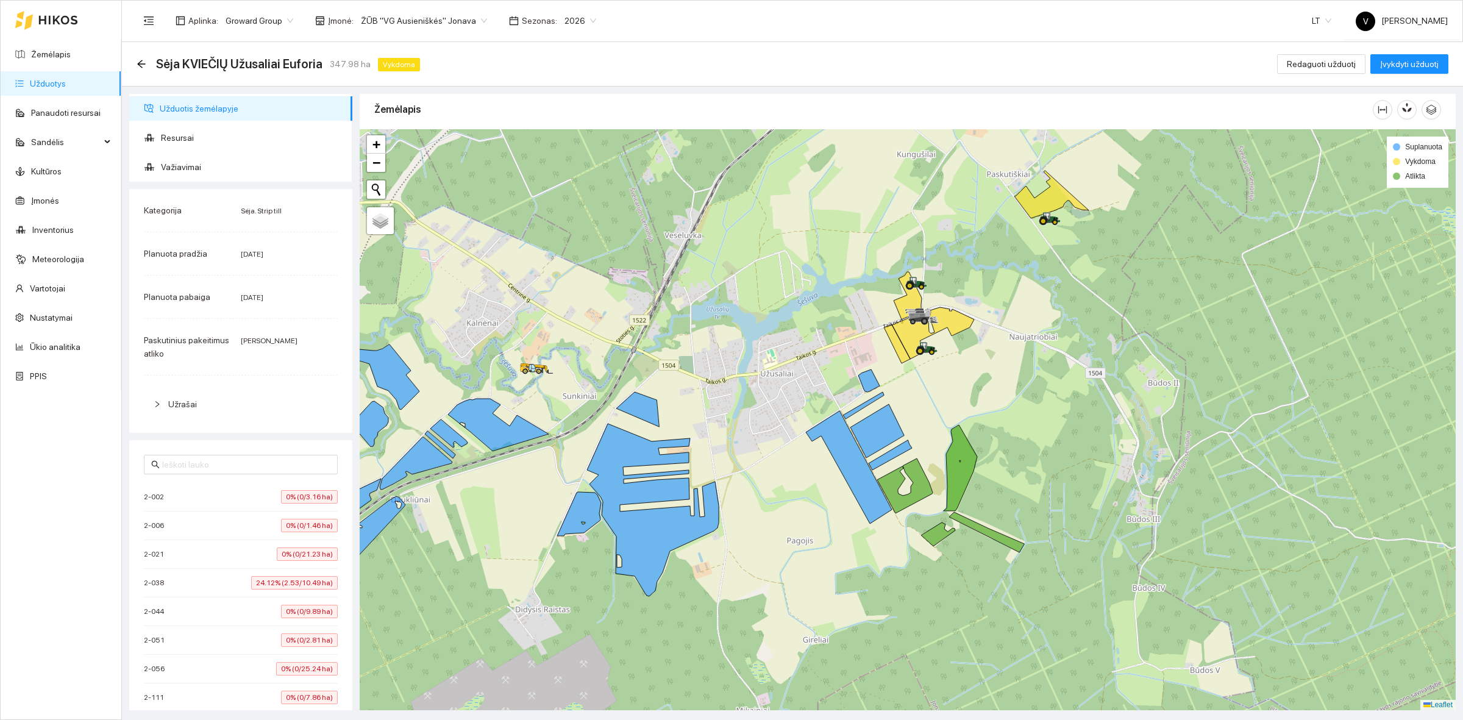
drag, startPoint x: 1166, startPoint y: 269, endPoint x: 1144, endPoint y: 321, distance: 56.6
click at [1144, 321] on div at bounding box center [908, 419] width 1096 height 581
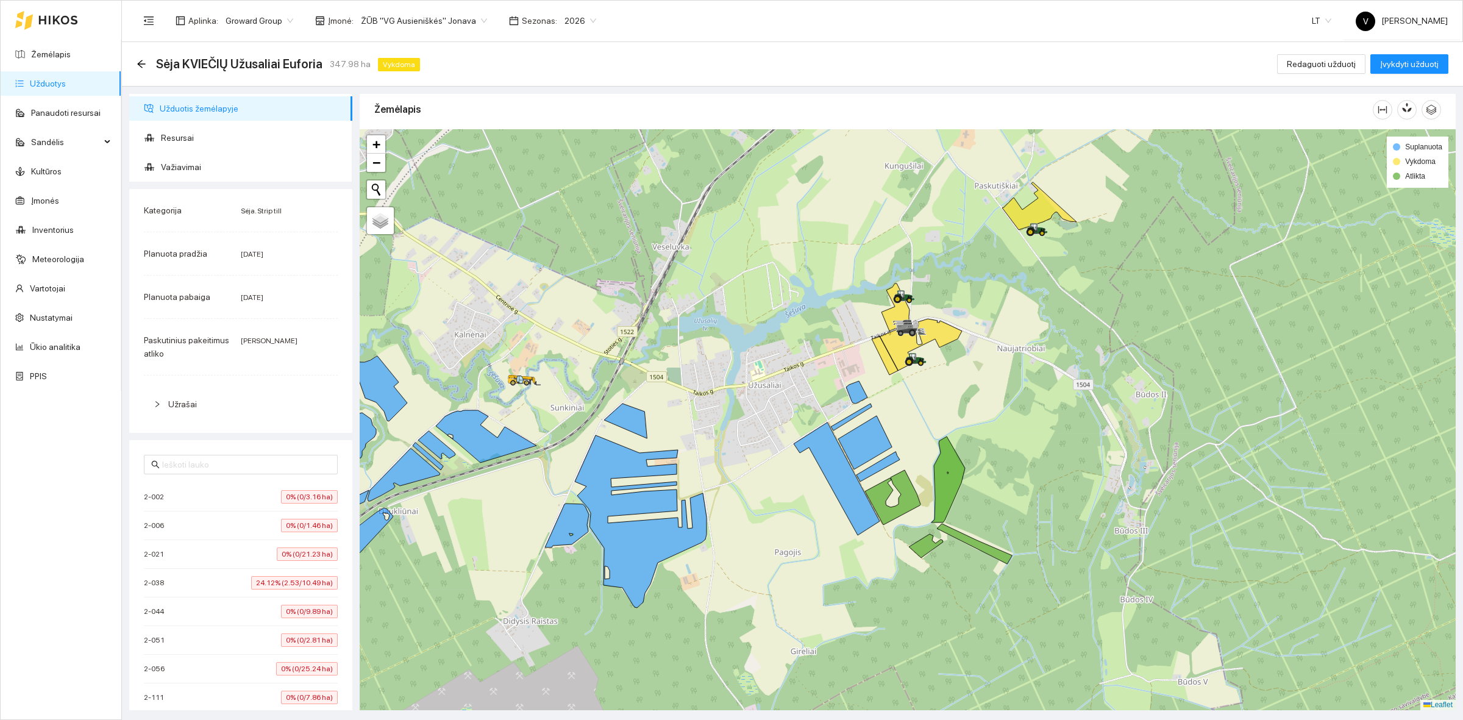
click at [960, 281] on div at bounding box center [908, 419] width 1096 height 581
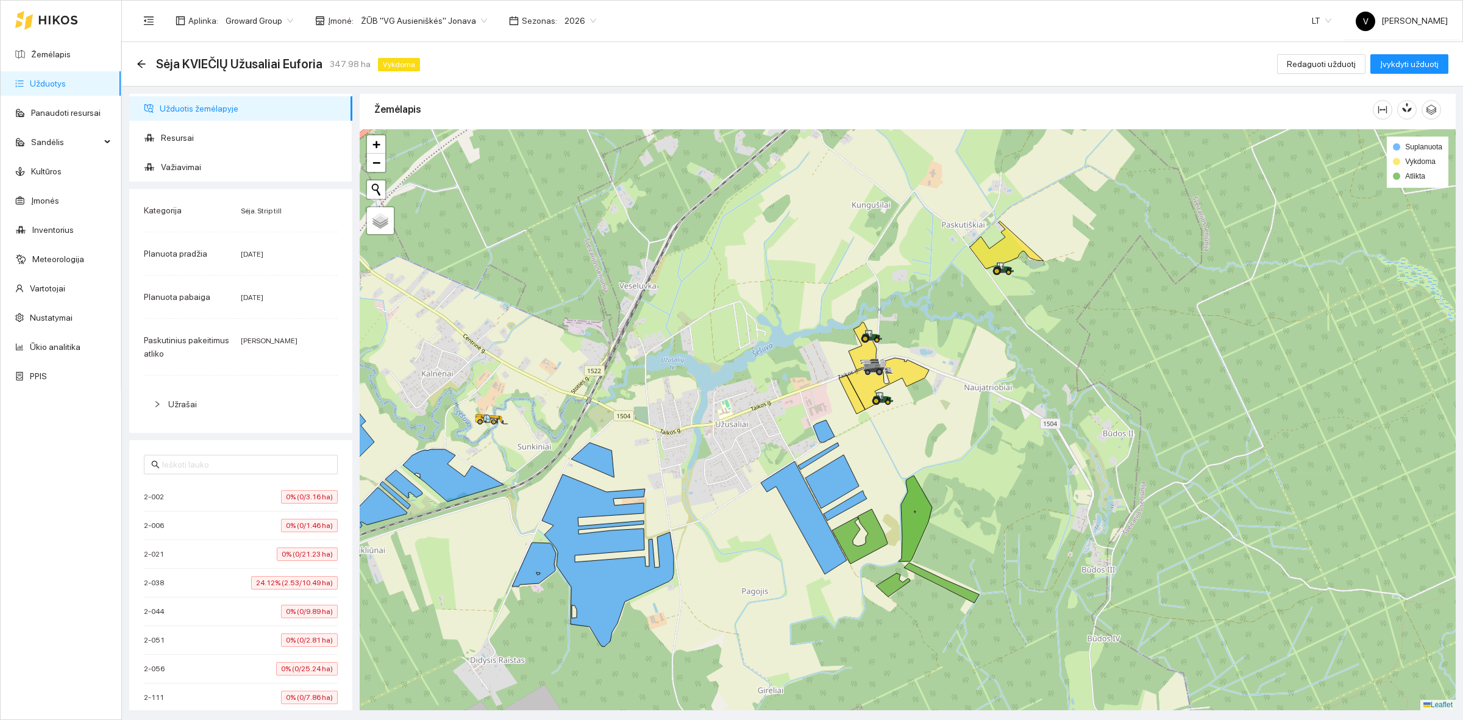
drag, startPoint x: 982, startPoint y: 302, endPoint x: 961, endPoint y: 321, distance: 28.5
click at [961, 321] on div at bounding box center [908, 419] width 1096 height 581
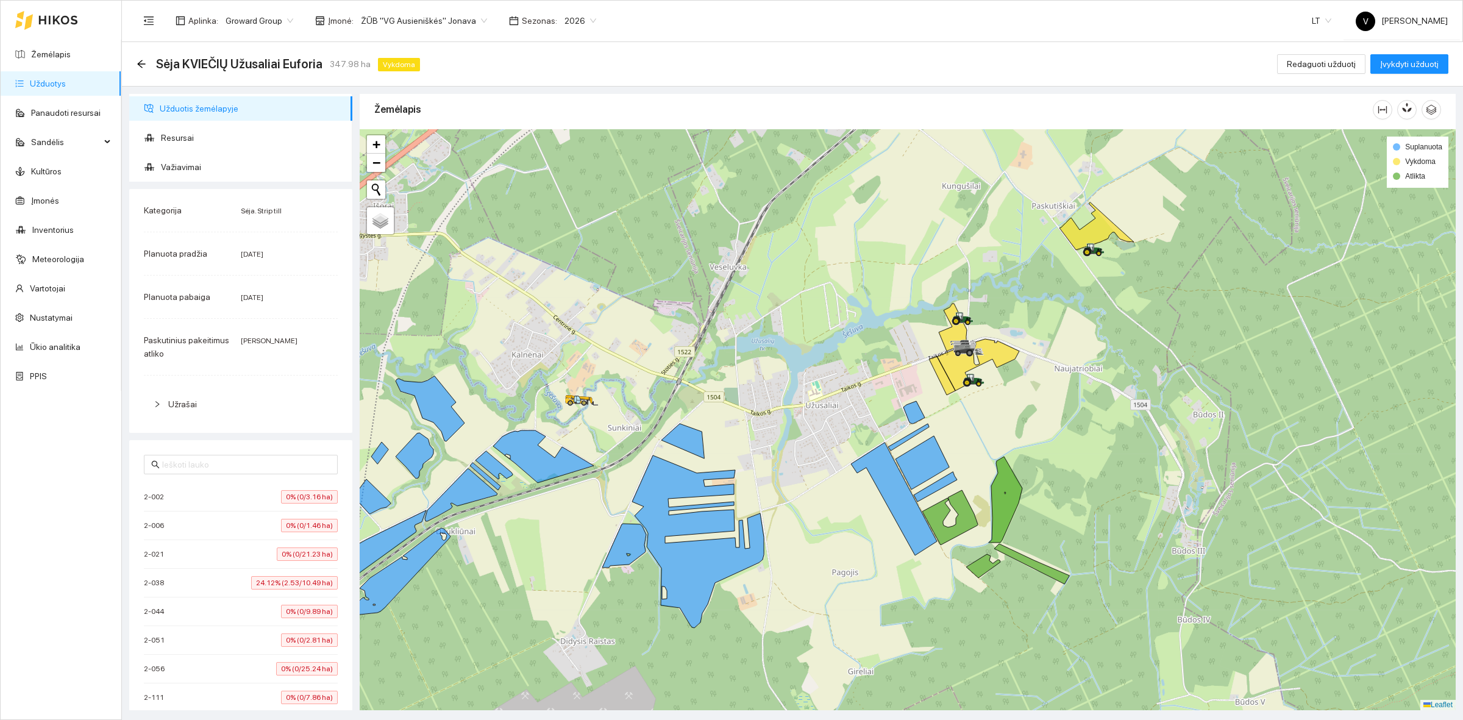
drag, startPoint x: 595, startPoint y: 358, endPoint x: 683, endPoint y: 338, distance: 89.9
click at [683, 338] on div at bounding box center [908, 419] width 1096 height 581
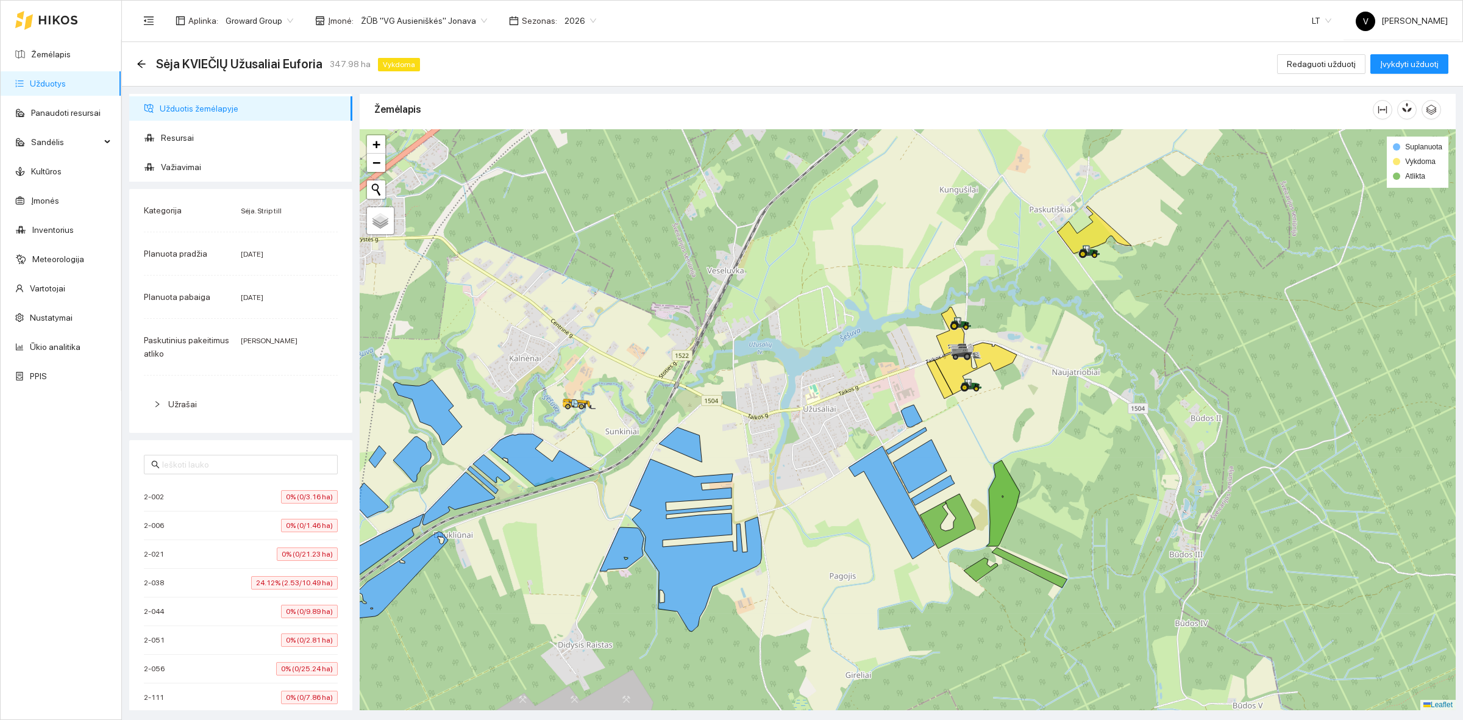
click at [1180, 279] on div at bounding box center [908, 419] width 1096 height 581
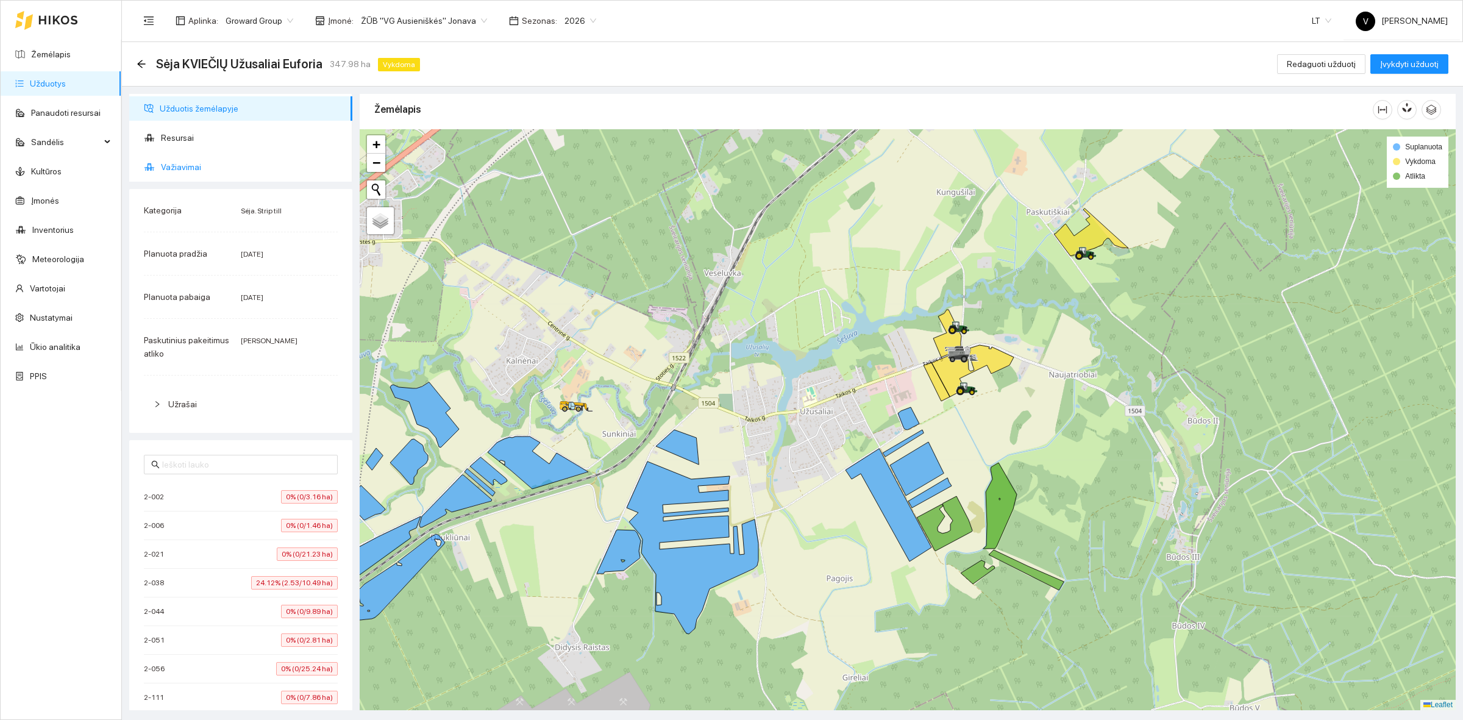
click at [190, 169] on span "Važiavimai" at bounding box center [252, 167] width 182 height 24
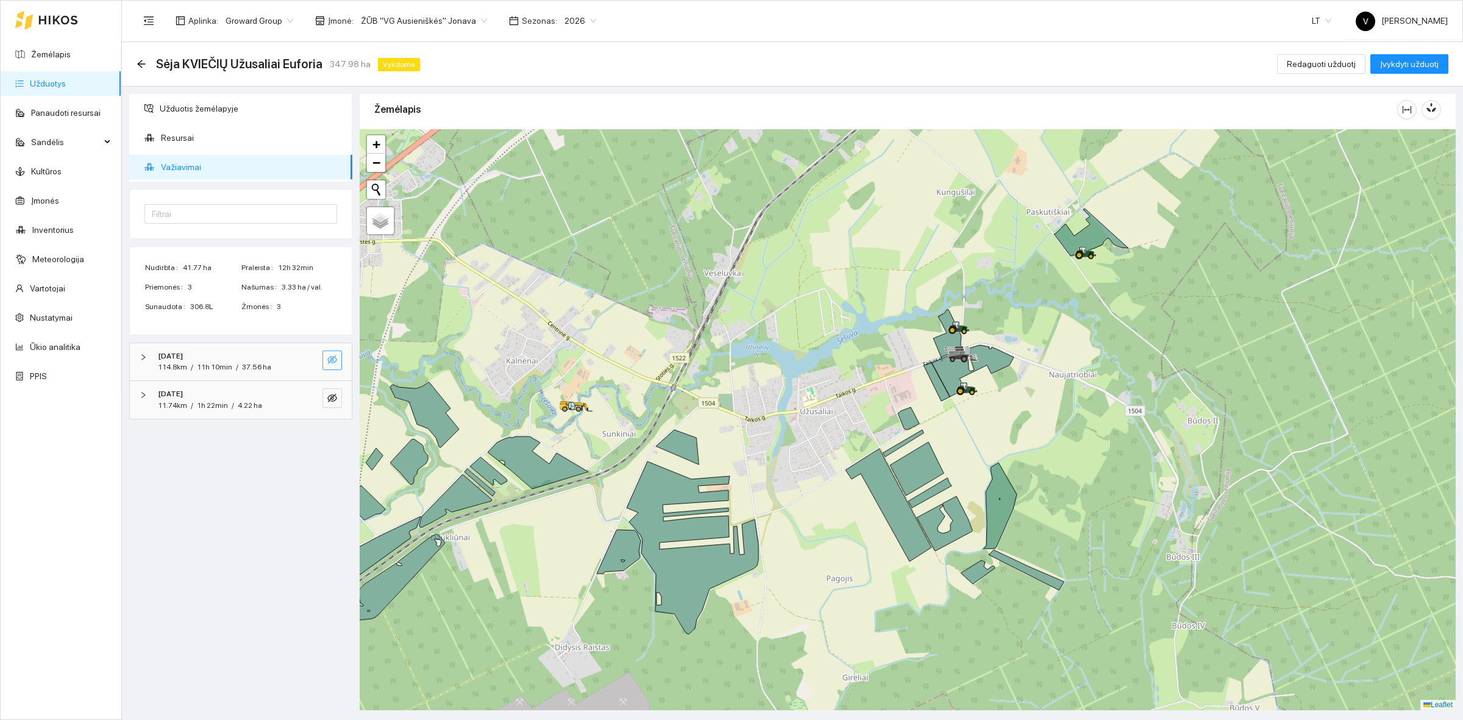
click at [334, 358] on icon "eye-invisible" at bounding box center [332, 360] width 10 height 10
click at [333, 399] on icon "eye-invisible" at bounding box center [332, 398] width 10 height 10
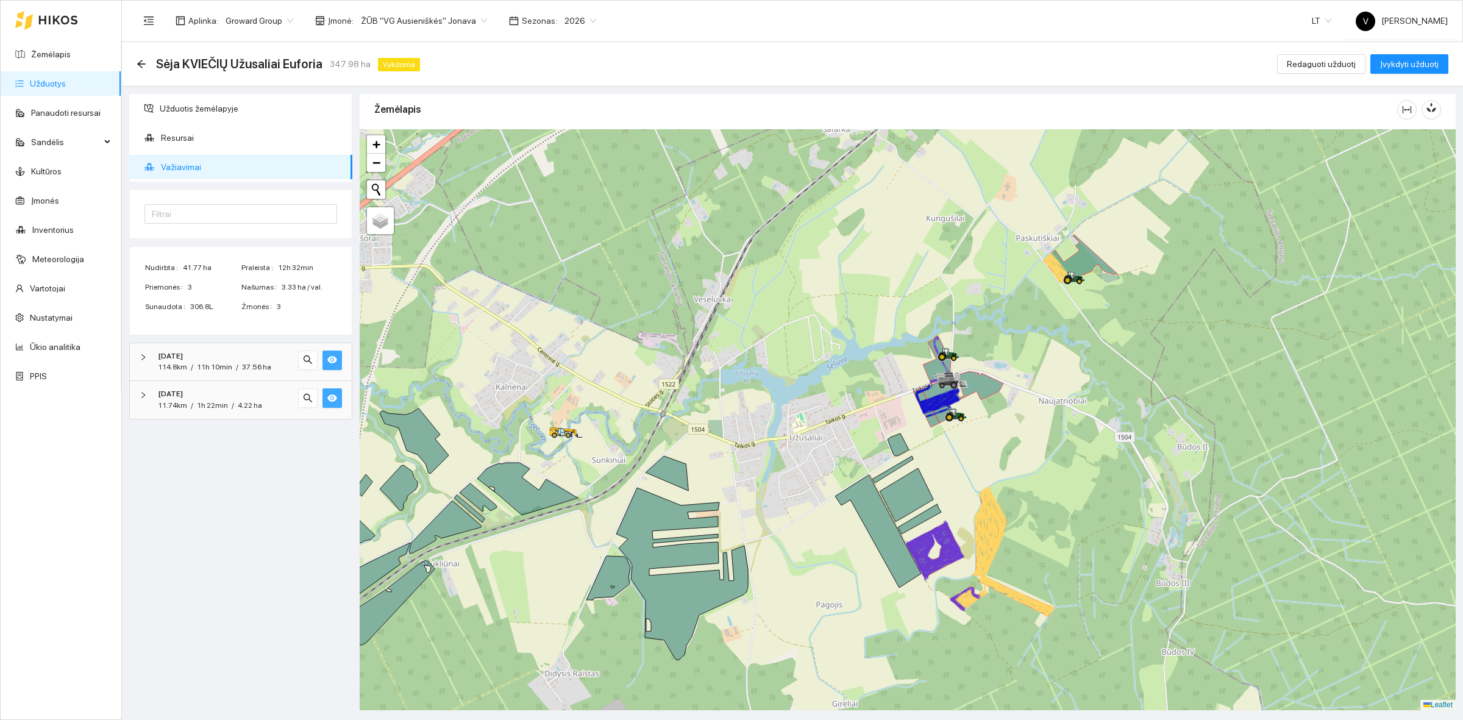
drag, startPoint x: 1093, startPoint y: 396, endPoint x: 1083, endPoint y: 422, distance: 28.2
click at [1083, 422] on div at bounding box center [908, 419] width 1096 height 581
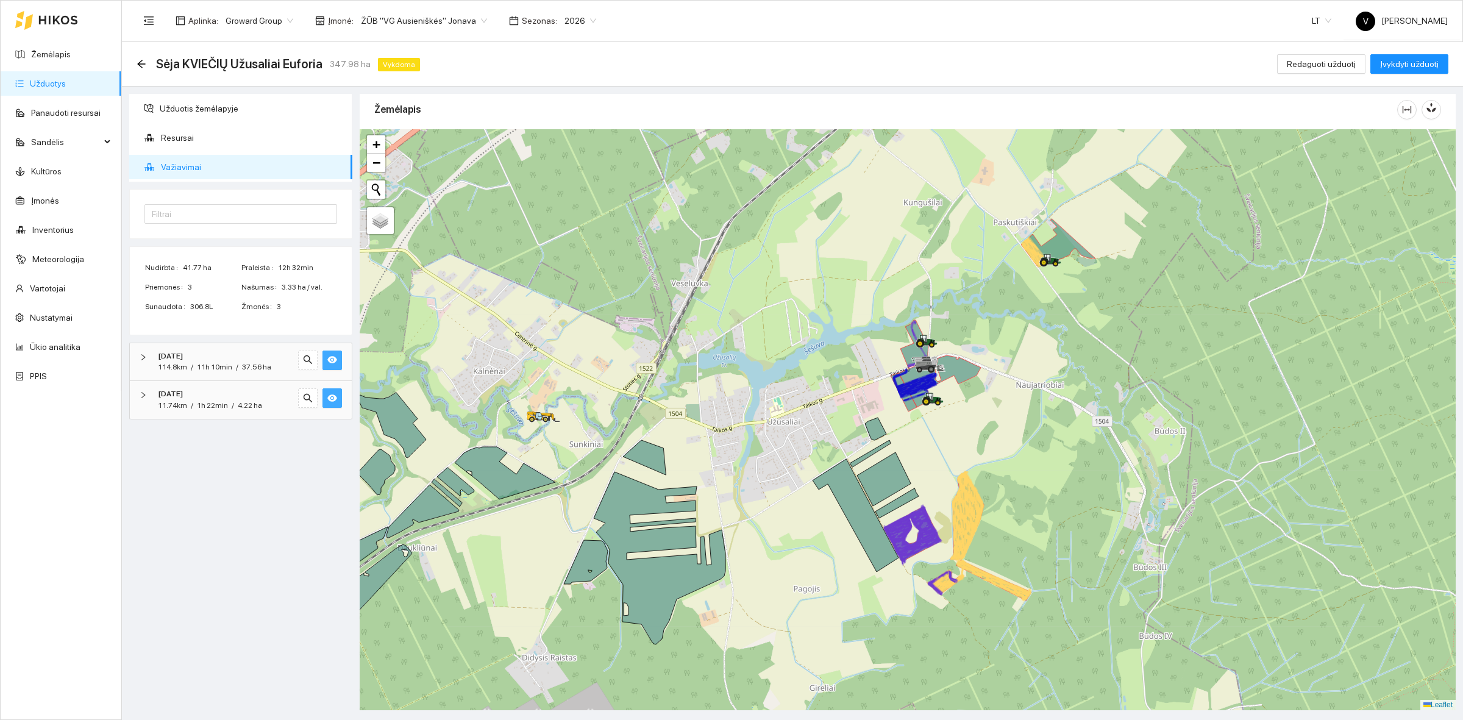
drag, startPoint x: 1042, startPoint y: 485, endPoint x: 1005, endPoint y: 467, distance: 42.0
click at [1005, 467] on div at bounding box center [908, 419] width 1096 height 581
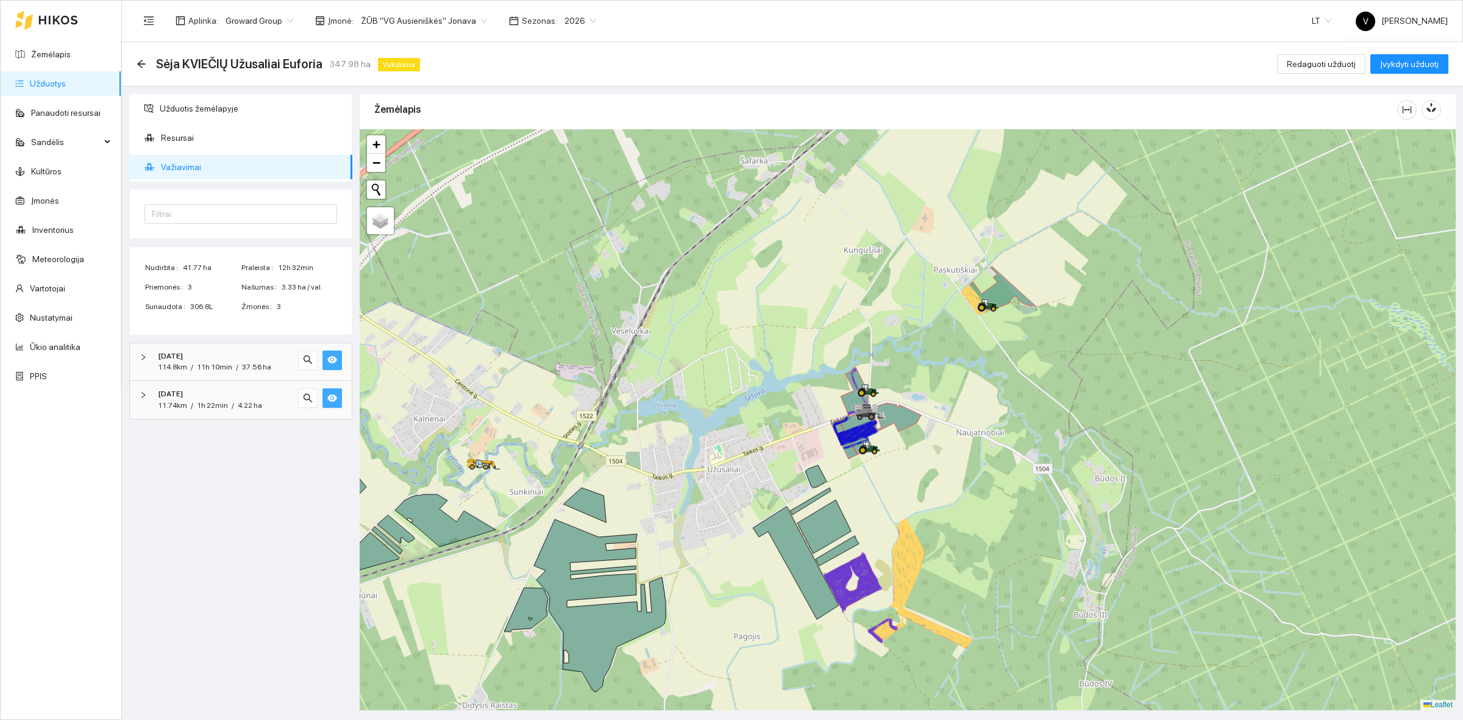
drag, startPoint x: 1047, startPoint y: 385, endPoint x: 988, endPoint y: 433, distance: 76.4
click at [988, 433] on div at bounding box center [908, 419] width 1096 height 581
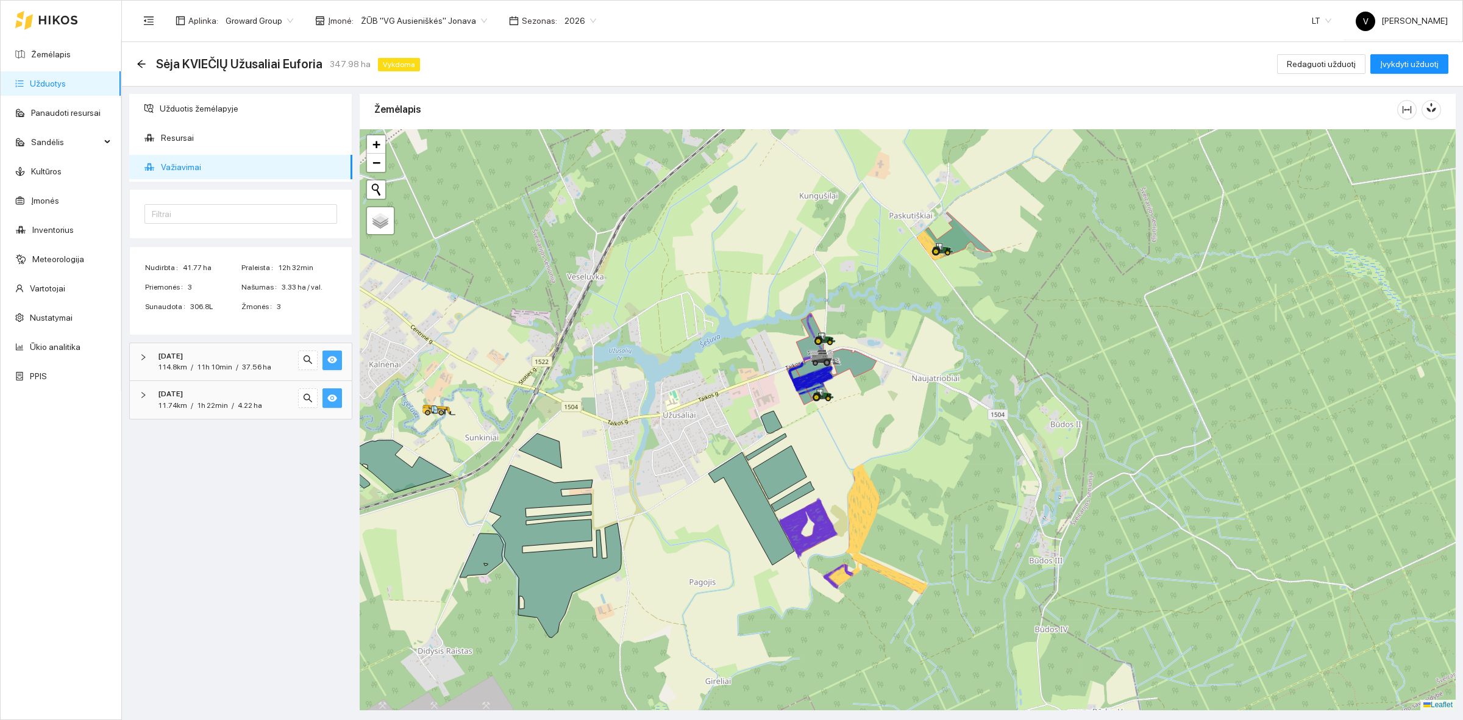
drag, startPoint x: 938, startPoint y: 502, endPoint x: 905, endPoint y: 458, distance: 54.5
click at [905, 458] on div at bounding box center [908, 419] width 1096 height 581
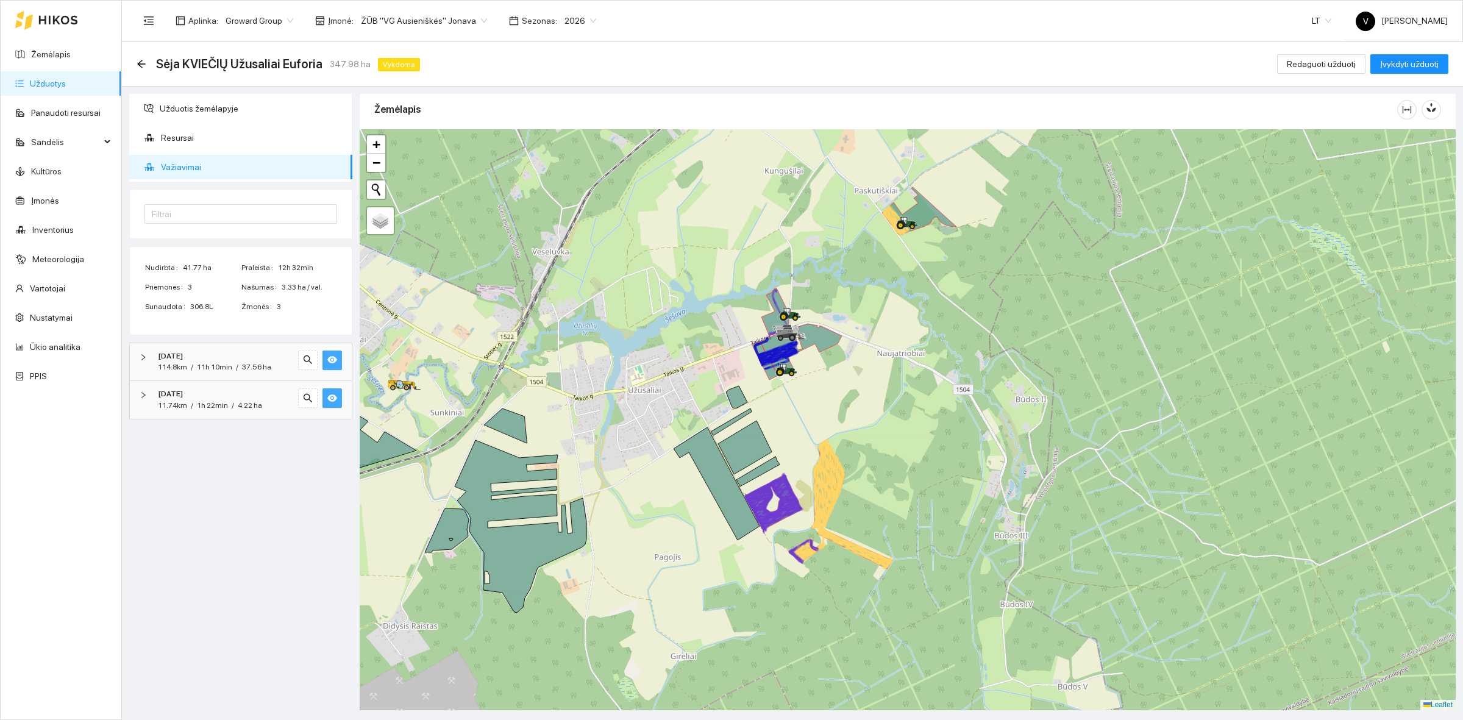
drag, startPoint x: 892, startPoint y: 431, endPoint x: 852, endPoint y: 403, distance: 48.5
click at [853, 404] on div at bounding box center [908, 419] width 1096 height 581
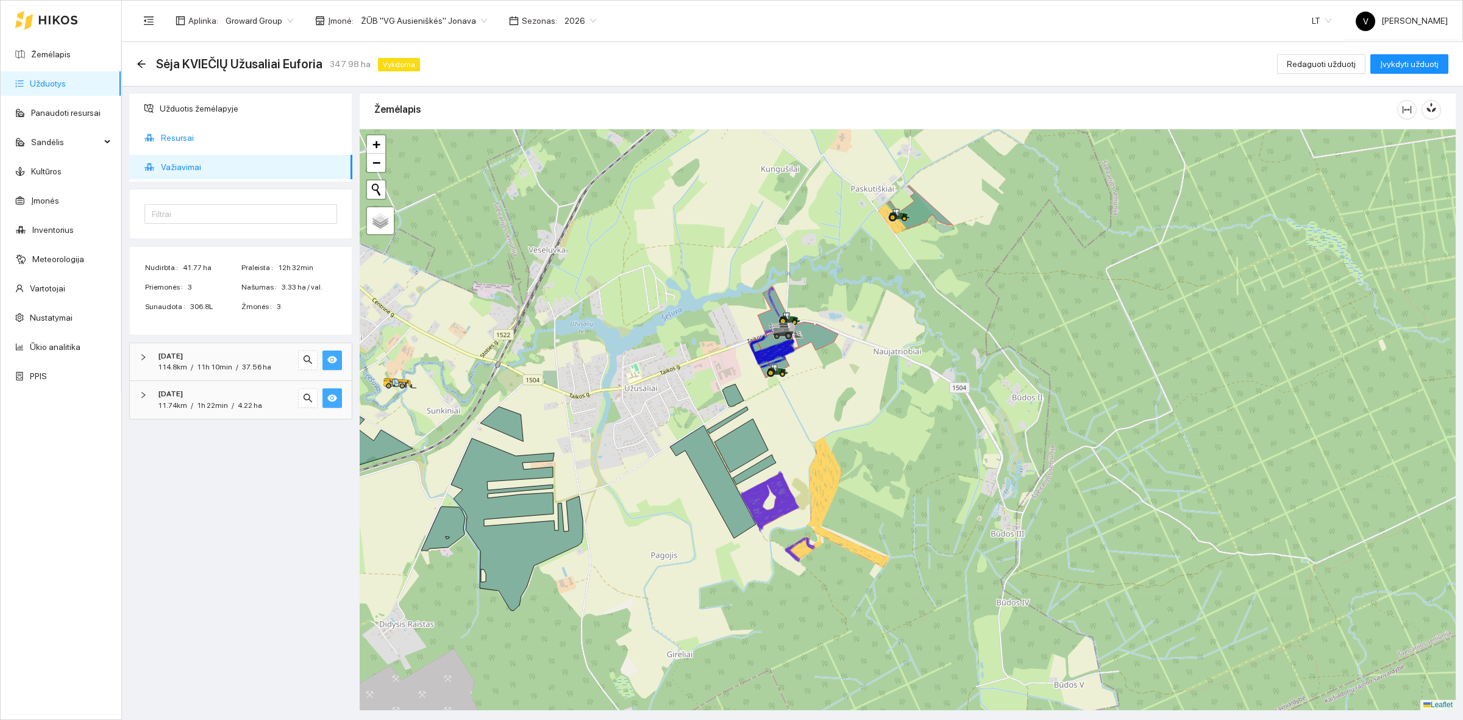
click at [199, 141] on span "Resursai" at bounding box center [252, 138] width 182 height 24
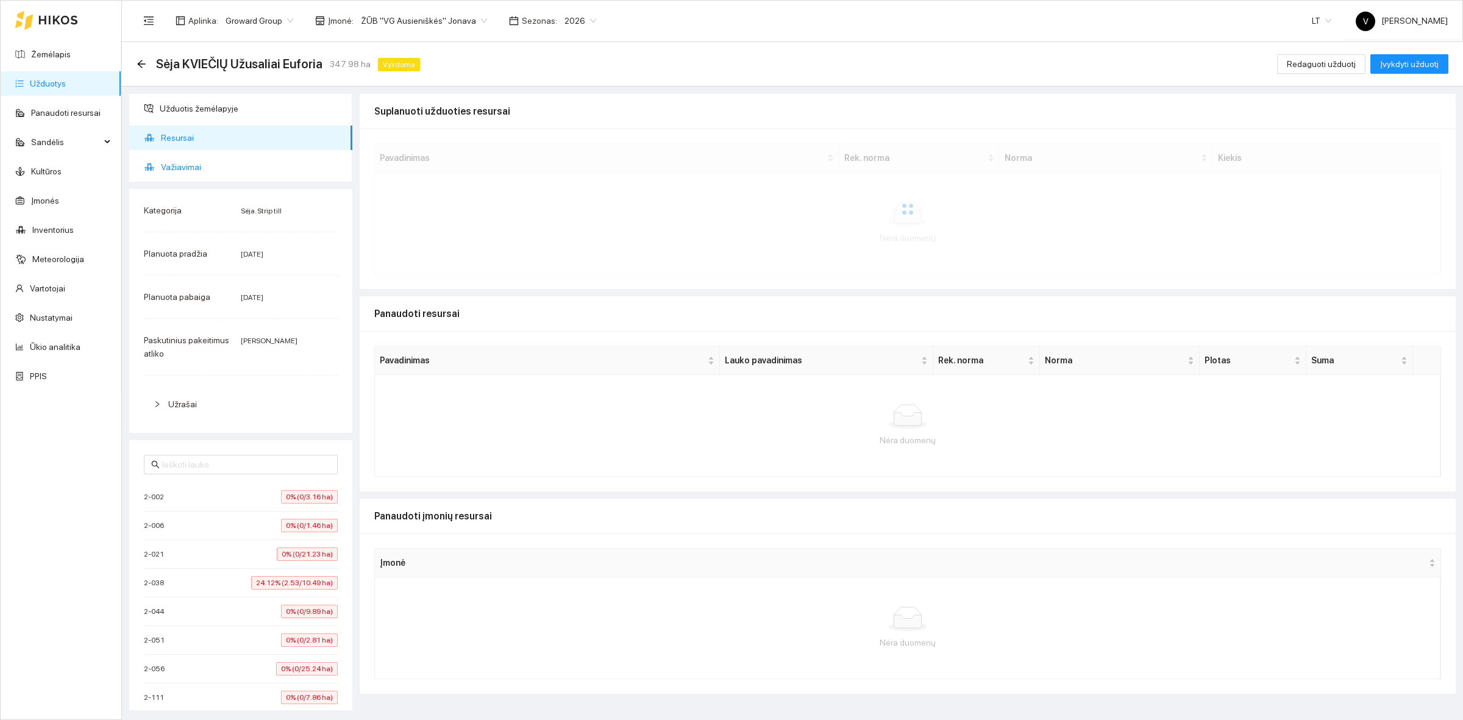
click at [202, 171] on span "Važiavimai" at bounding box center [252, 167] width 182 height 24
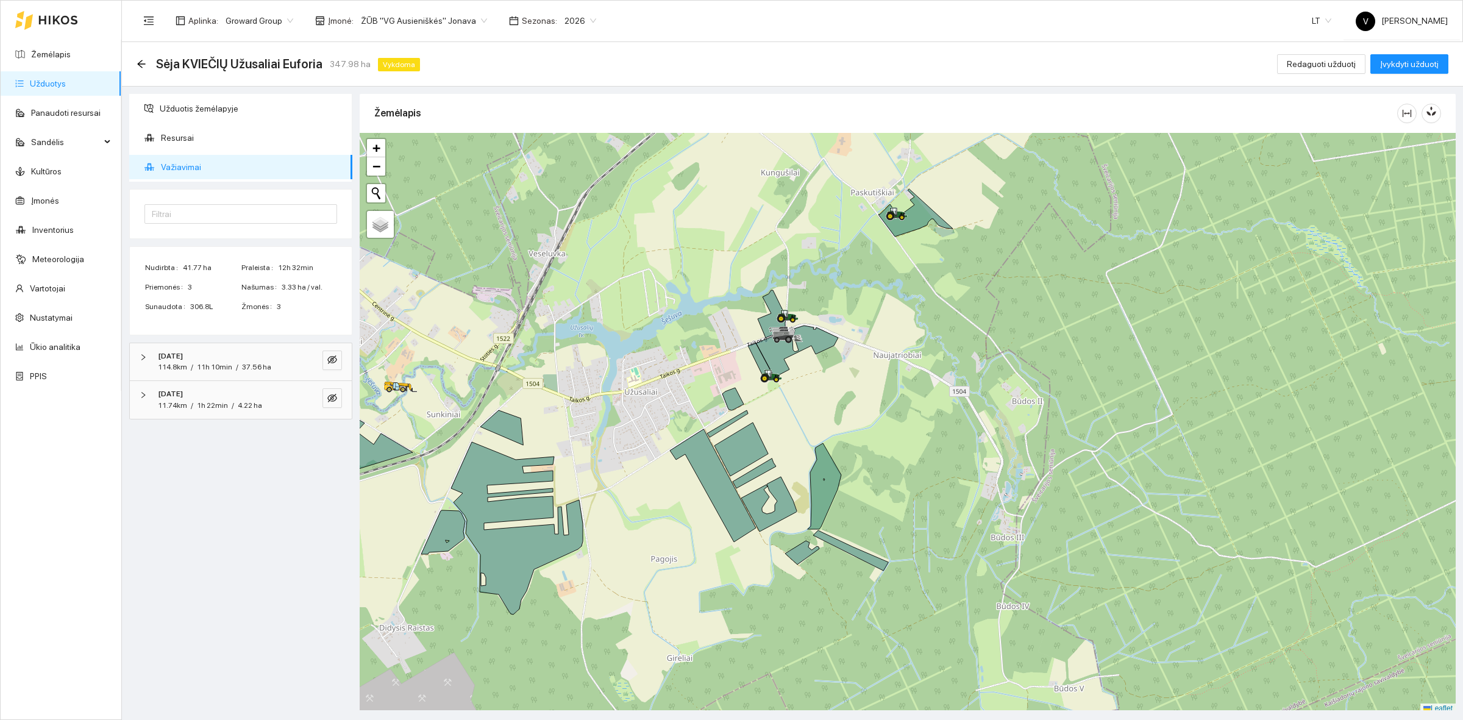
scroll to position [4, 0]
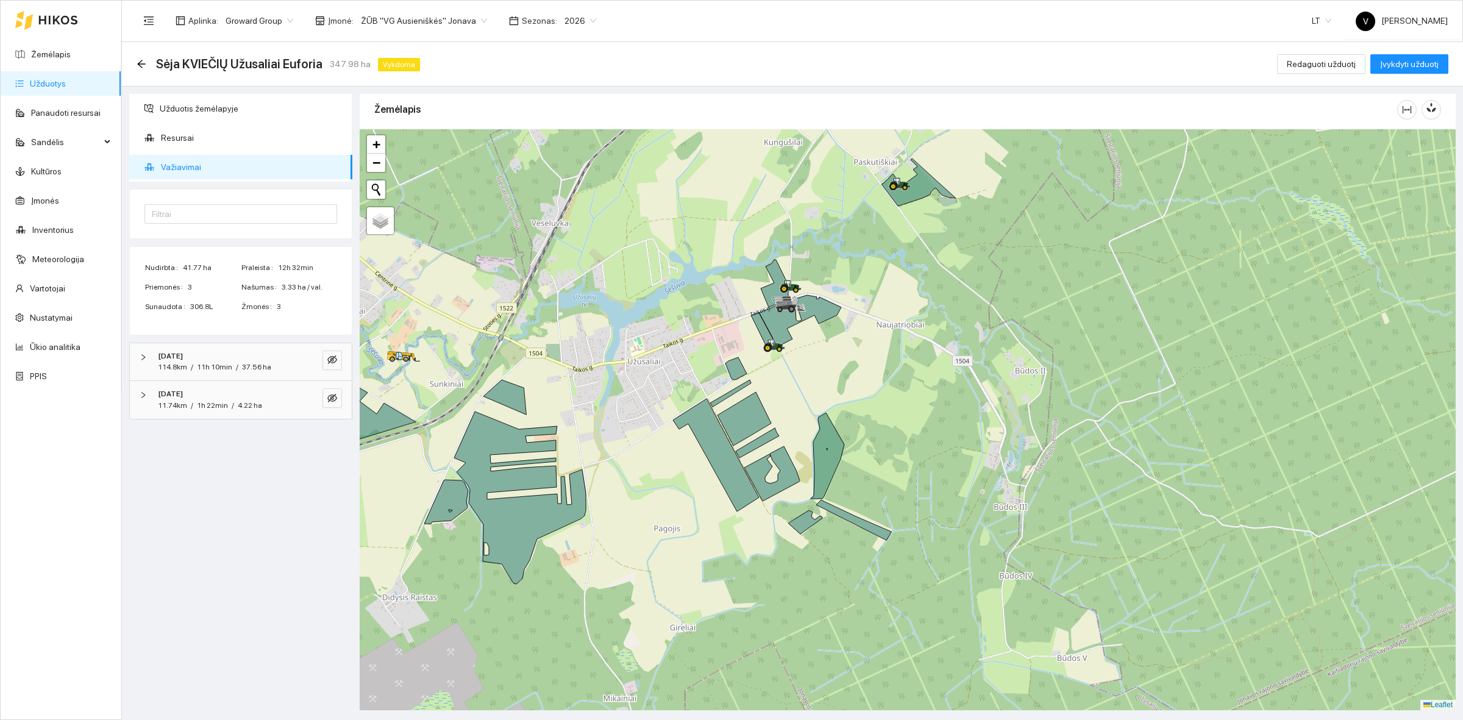
drag, startPoint x: 927, startPoint y: 384, endPoint x: 930, endPoint y: 357, distance: 27.0
click at [930, 357] on div at bounding box center [908, 419] width 1096 height 581
click at [336, 357] on icon "eye-invisible" at bounding box center [332, 360] width 10 height 10
drag, startPoint x: 1021, startPoint y: 607, endPoint x: 1007, endPoint y: 613, distance: 15.3
click at [1022, 607] on div at bounding box center [908, 419] width 1096 height 581
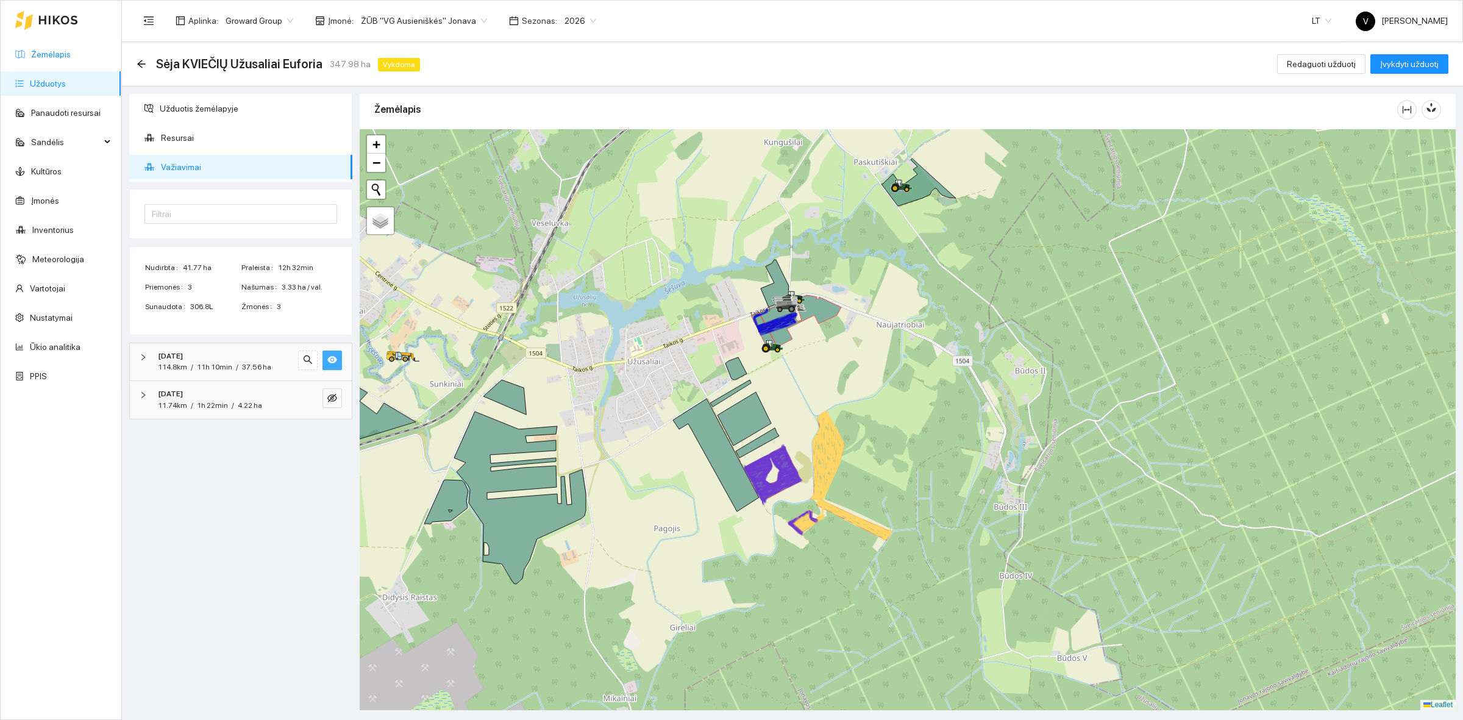
click at [65, 59] on link "Žemėlapis" at bounding box center [51, 54] width 40 height 10
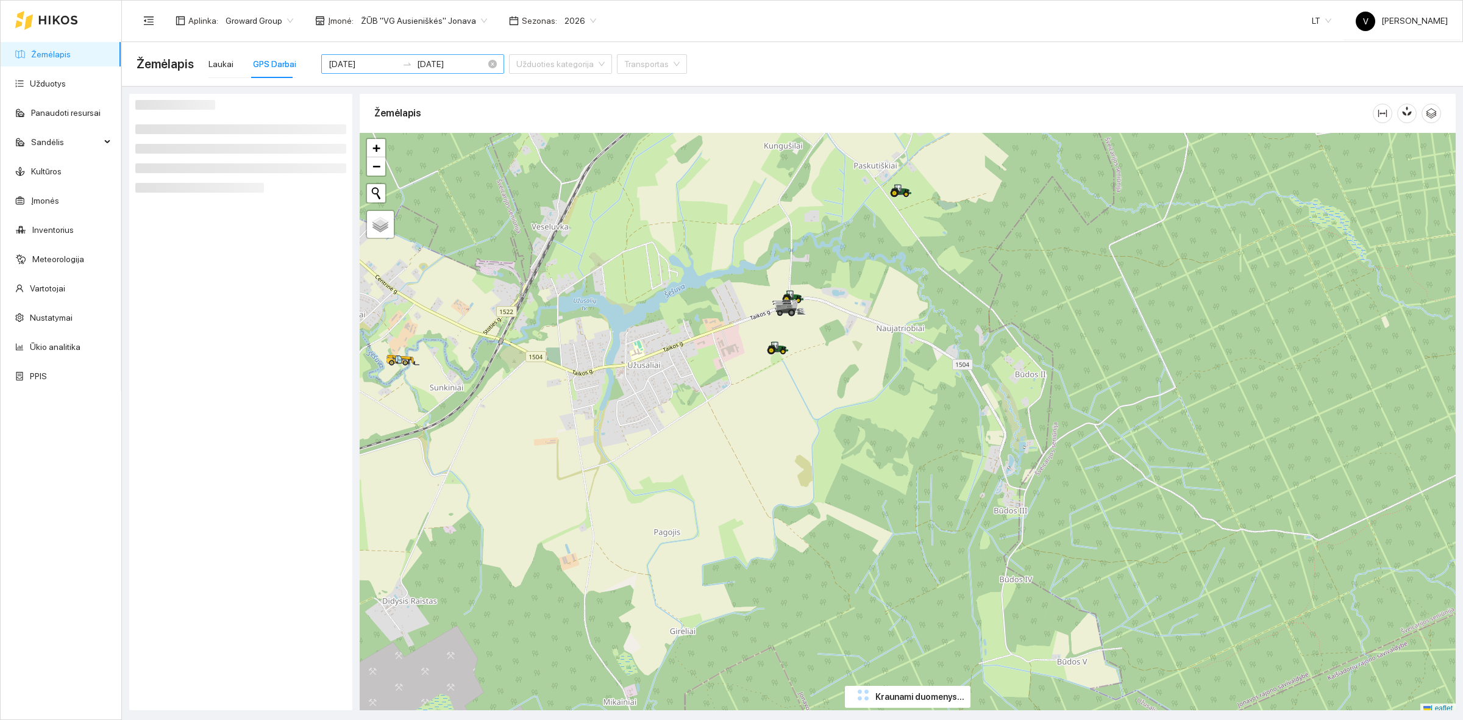
click at [347, 55] on div "2025-10-06 2025-10-06" at bounding box center [412, 64] width 183 height 20
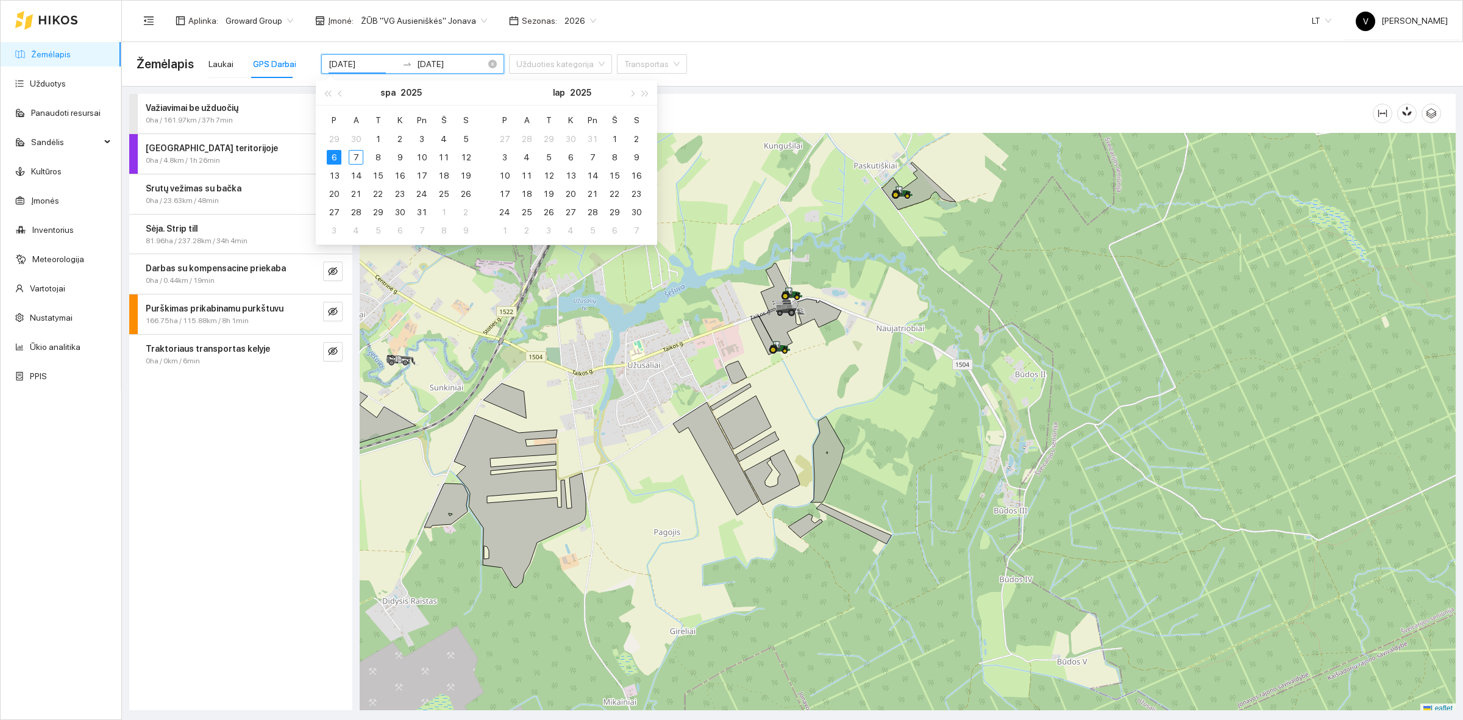
click at [347, 64] on input "2025-10-06" at bounding box center [363, 63] width 69 height 13
type input "[DATE]"
click at [438, 138] on div "4" at bounding box center [443, 139] width 15 height 15
type input "[DATE]"
click at [355, 156] on div "7" at bounding box center [356, 157] width 15 height 15
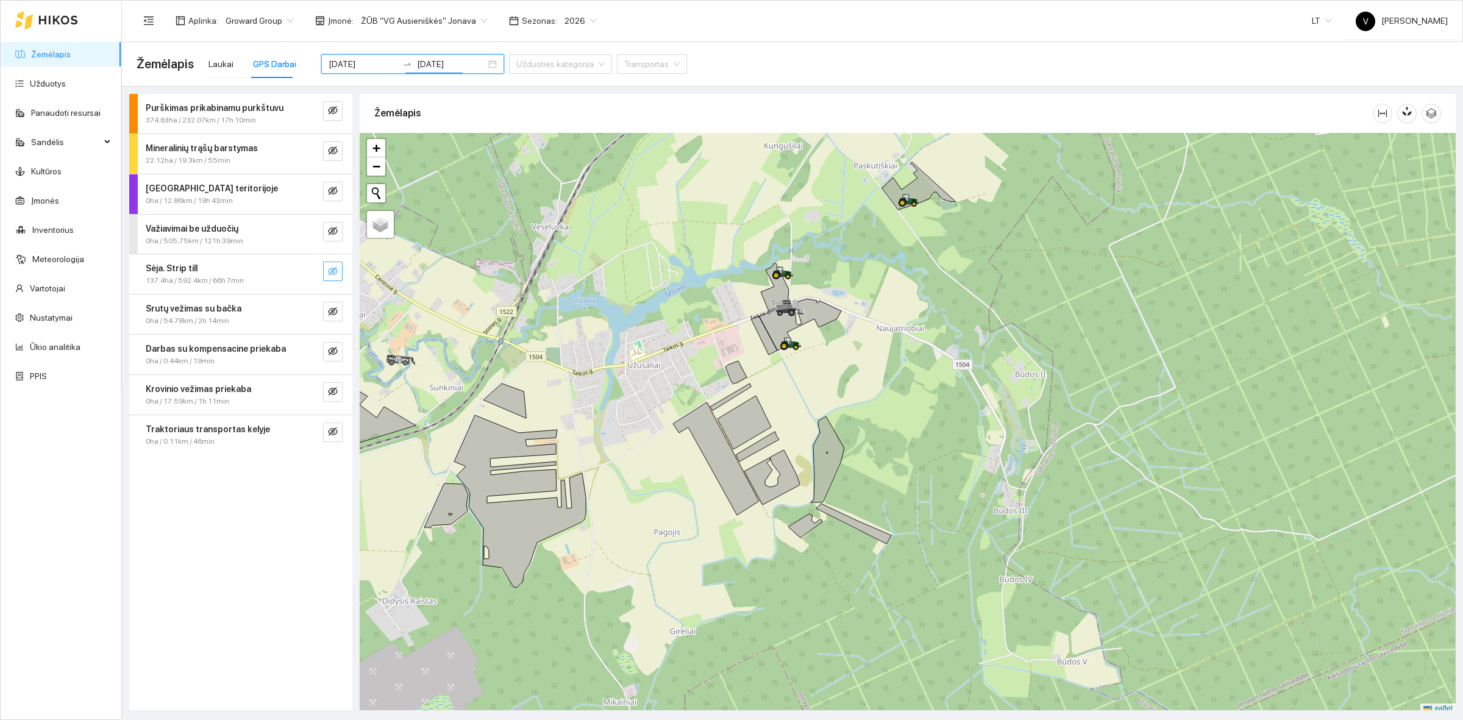
click at [332, 272] on icon "eye-invisible" at bounding box center [333, 271] width 10 height 9
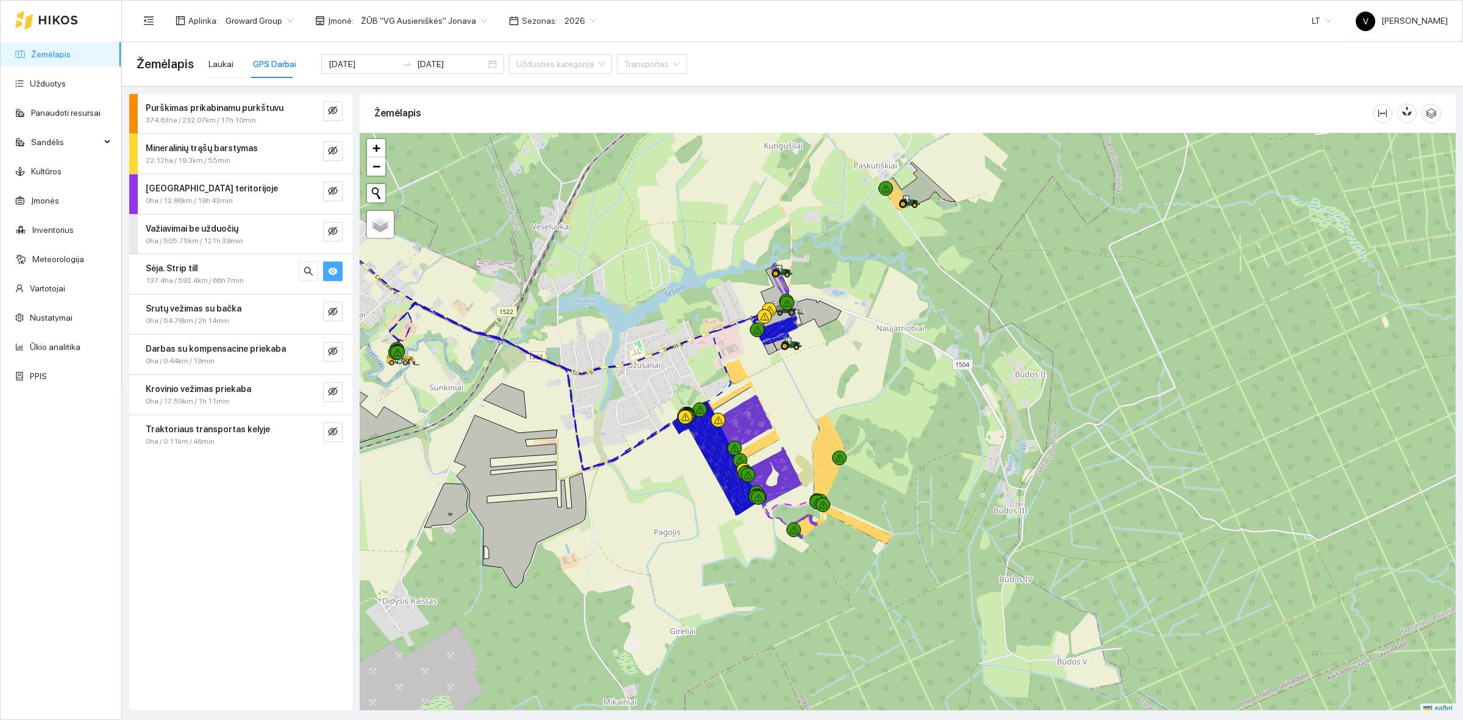
click at [154, 275] on span "137.4ha / 592.4km / 66h 7min" at bounding box center [195, 281] width 98 height 12
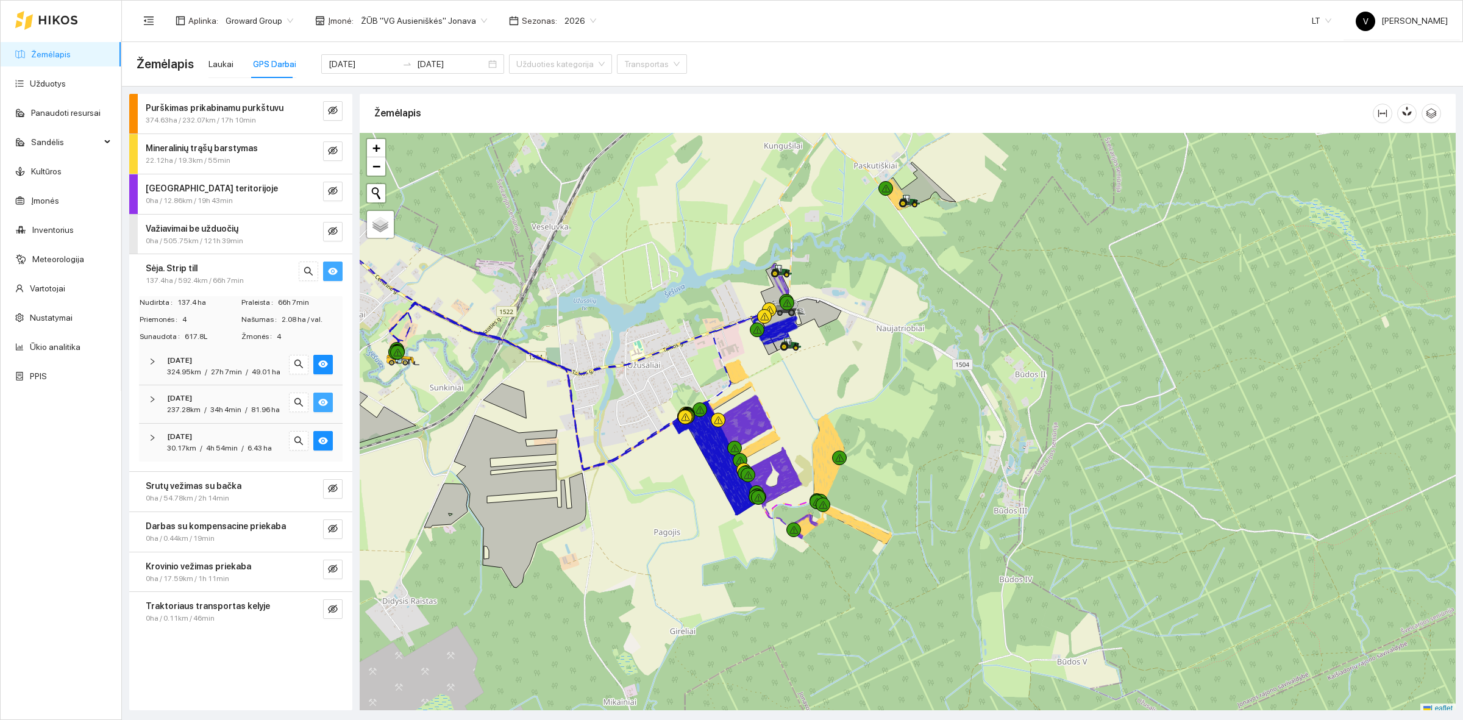
click at [318, 404] on icon "eye" at bounding box center [323, 402] width 10 height 10
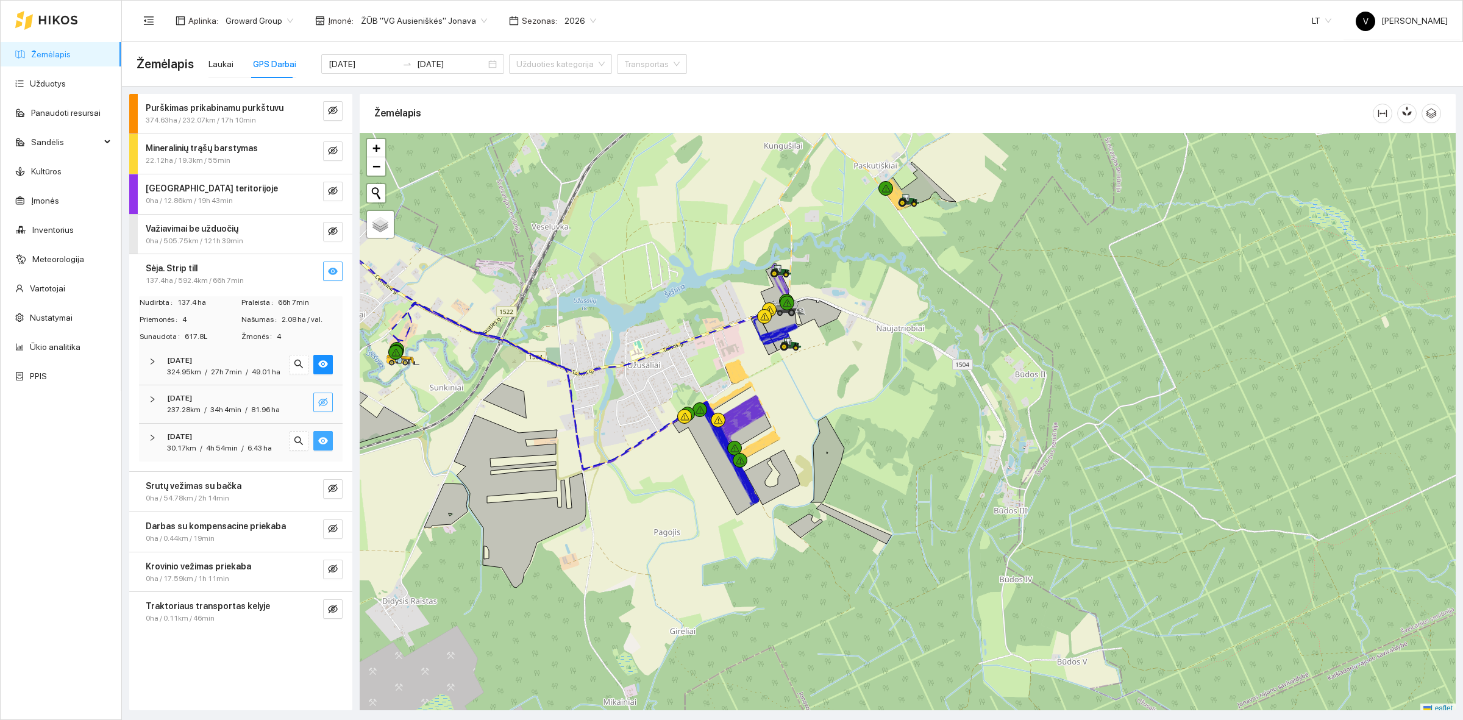
click at [321, 439] on icon "eye" at bounding box center [323, 440] width 10 height 7
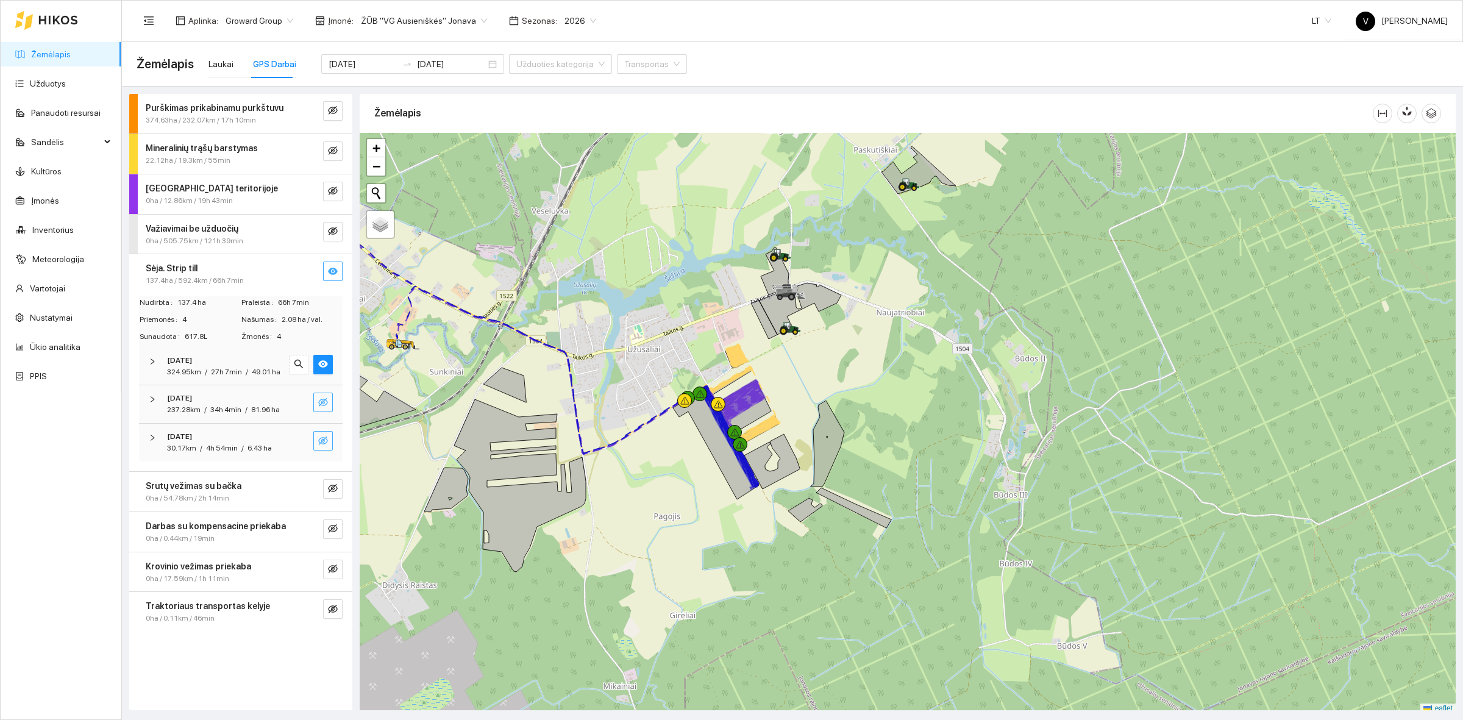
scroll to position [4, 0]
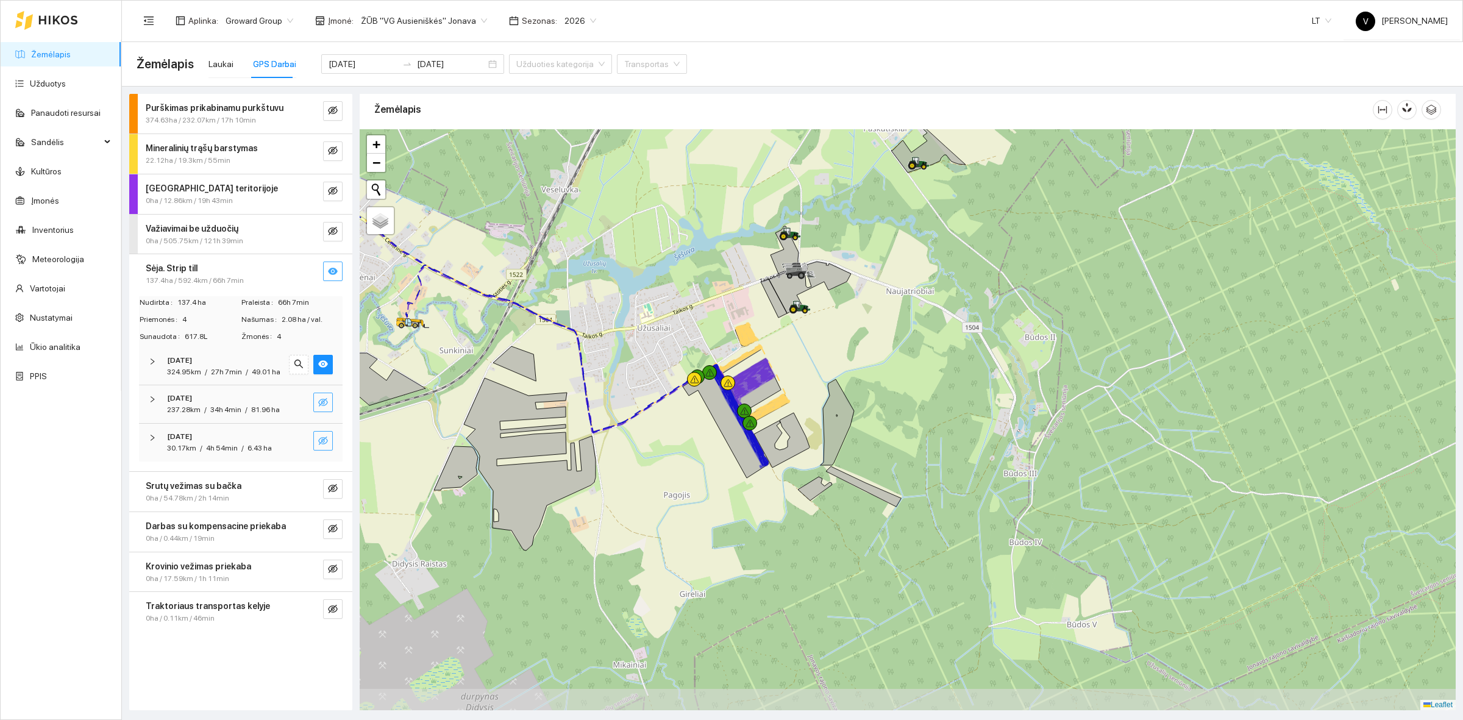
drag, startPoint x: 906, startPoint y: 436, endPoint x: 916, endPoint y: 403, distance: 34.9
click at [916, 403] on div at bounding box center [908, 419] width 1096 height 581
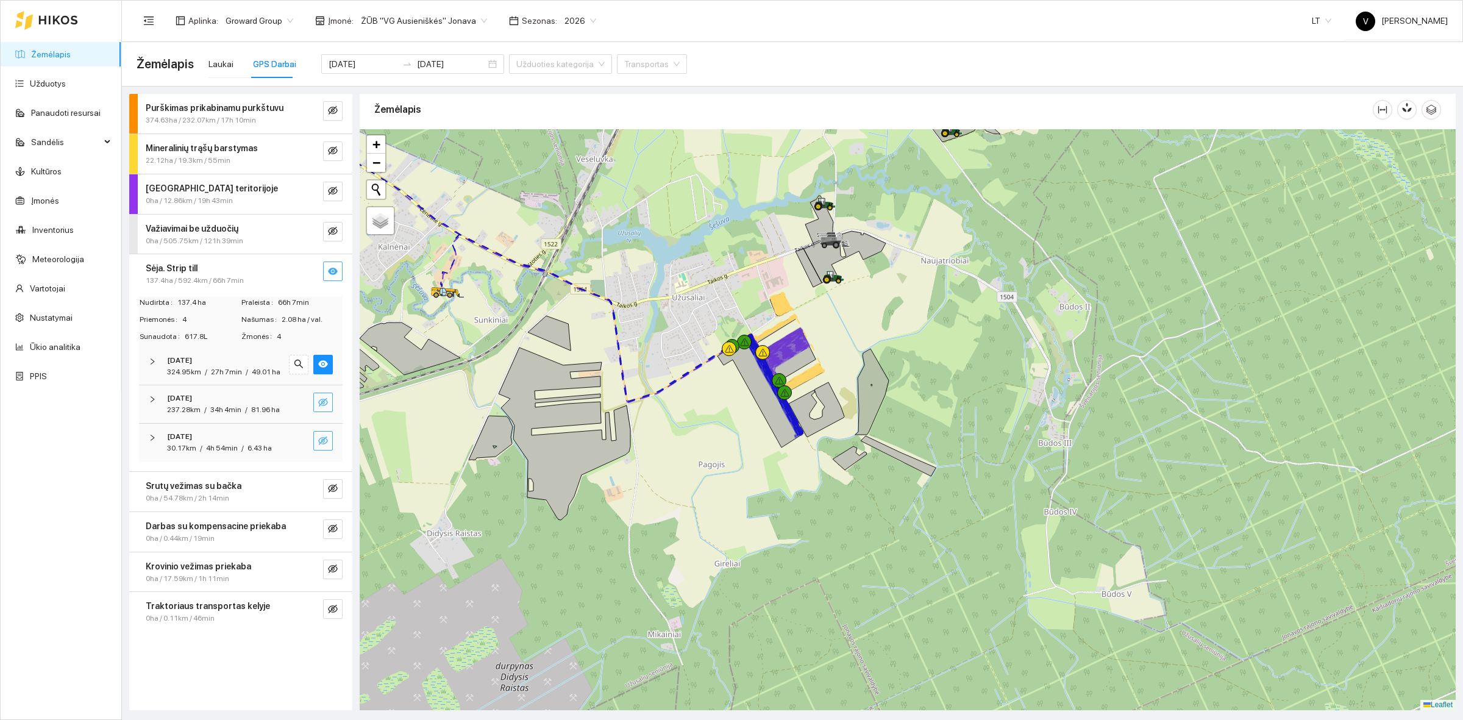
drag, startPoint x: 829, startPoint y: 382, endPoint x: 864, endPoint y: 351, distance: 46.7
click at [864, 351] on div at bounding box center [908, 419] width 1096 height 581
click at [66, 80] on link "Užduotys" at bounding box center [48, 84] width 36 height 10
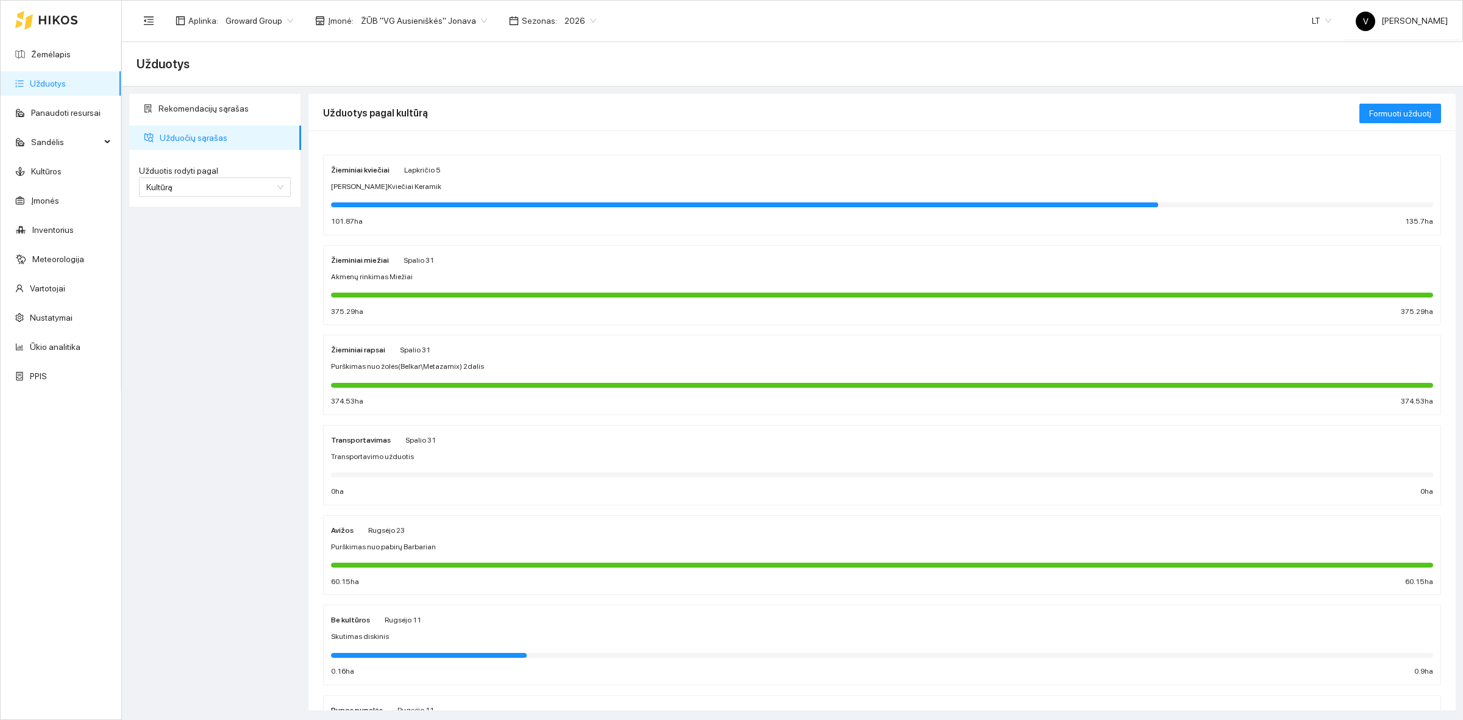
click at [370, 172] on strong "Žieminiai kviečiai" at bounding box center [360, 170] width 59 height 9
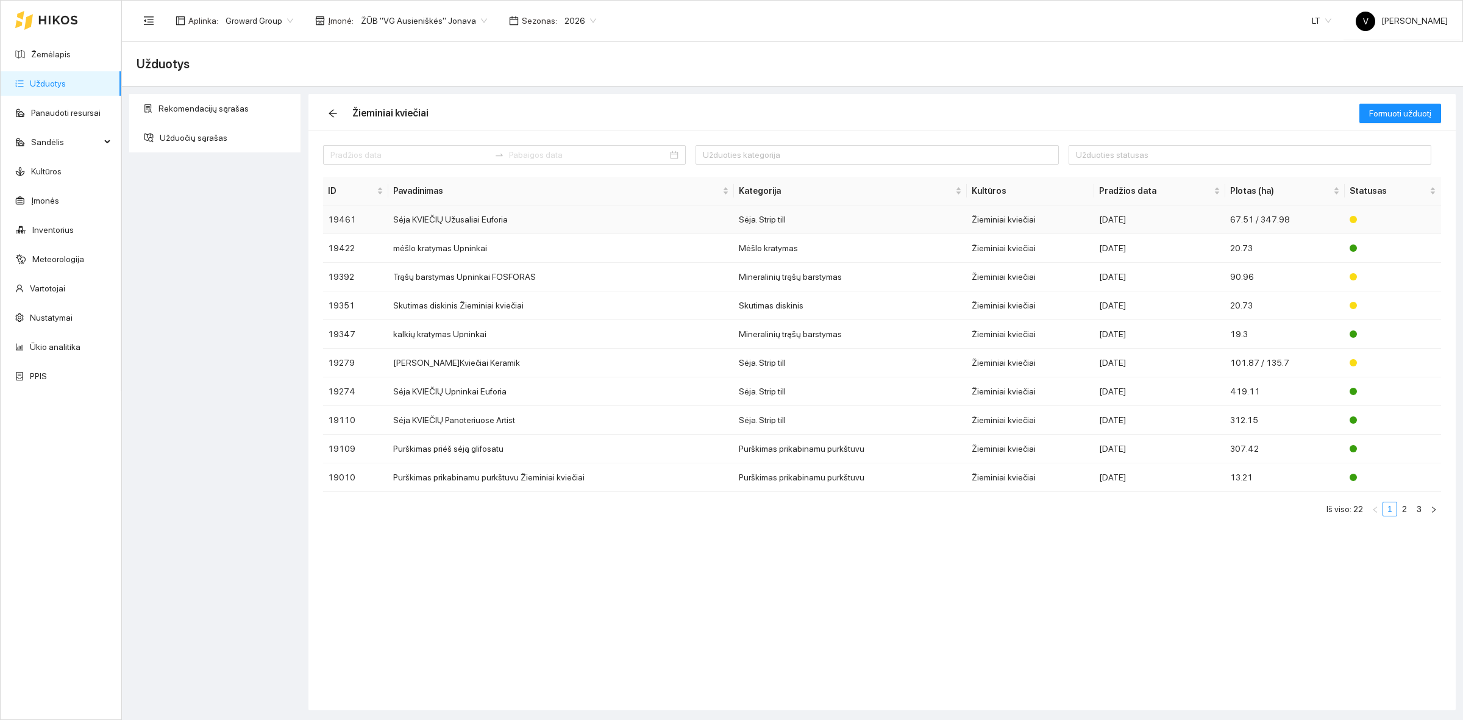
click at [488, 220] on td "Sėja KVIEČIŲ Užusaliai Euforia" at bounding box center [561, 219] width 346 height 29
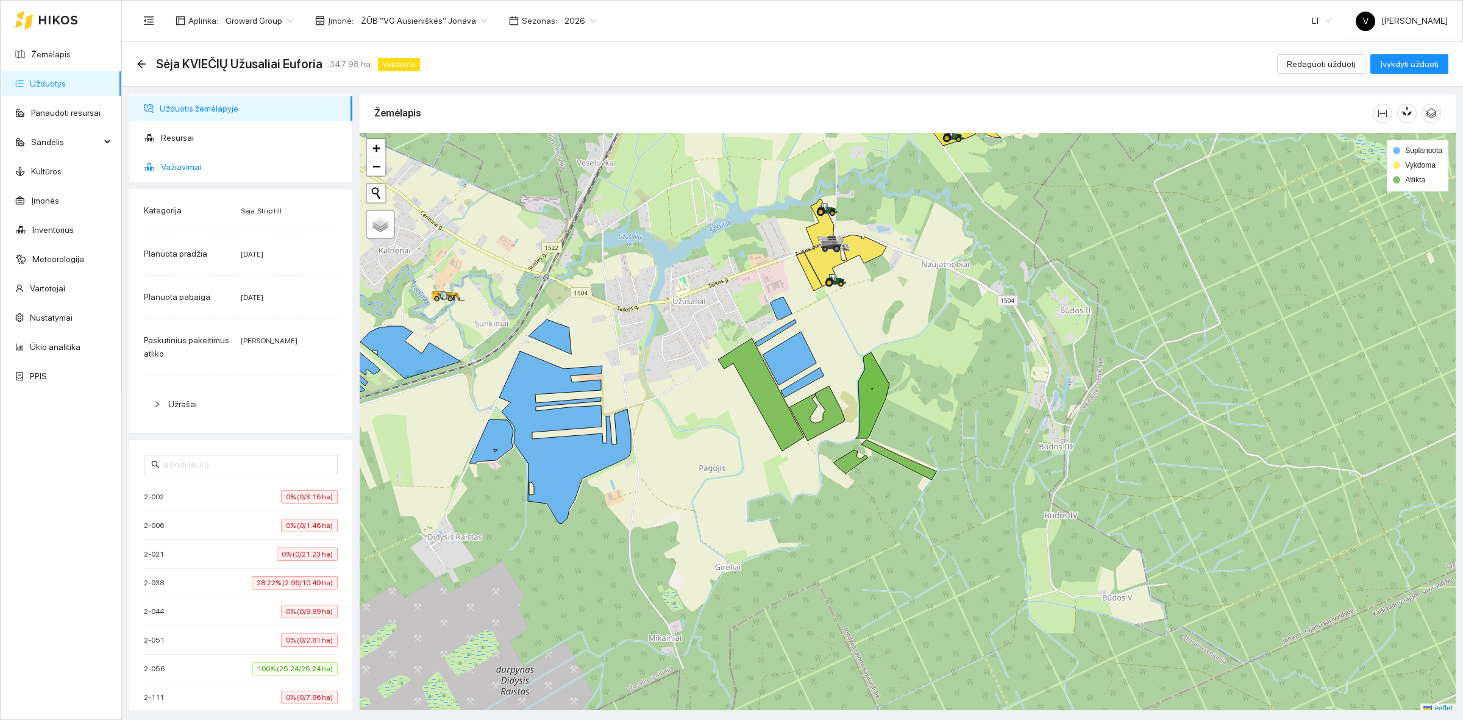
click at [204, 177] on span "Važiavimai" at bounding box center [252, 167] width 182 height 24
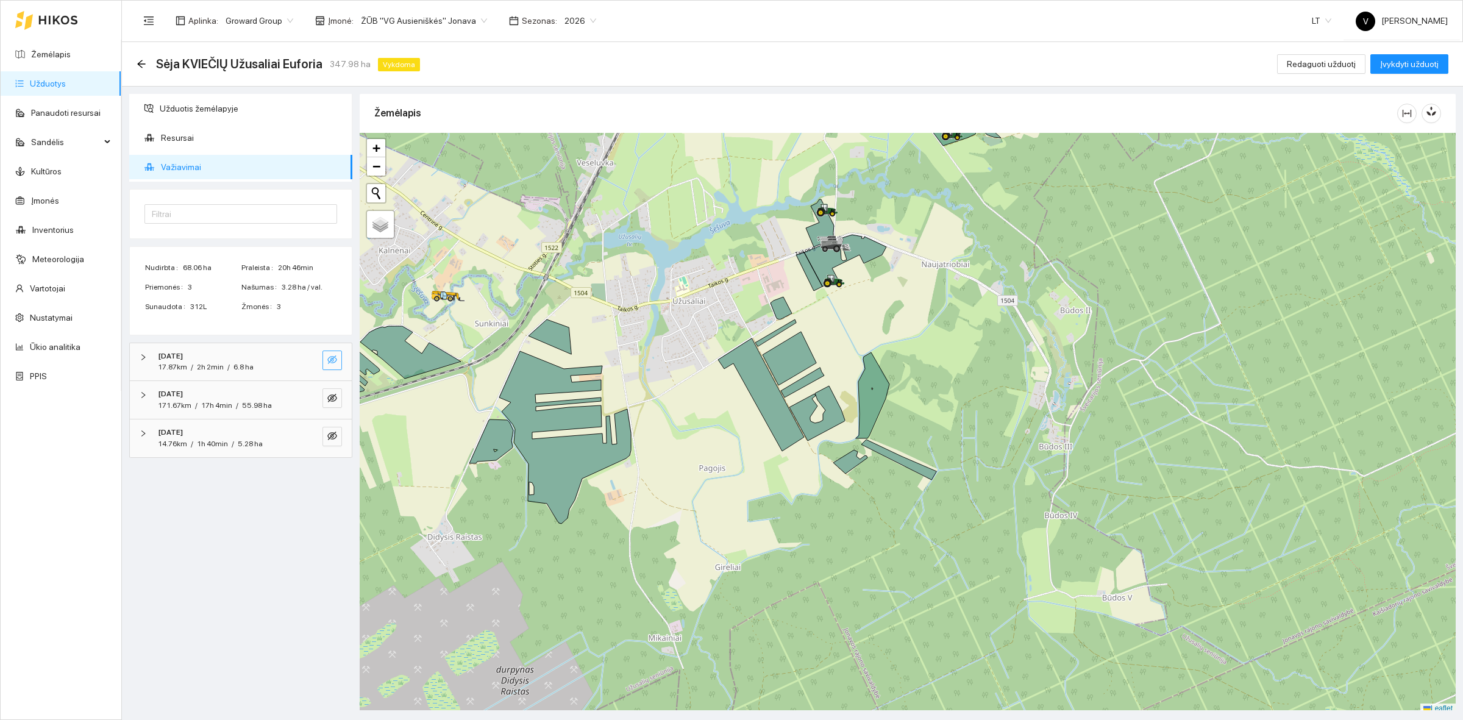
click at [331, 365] on icon "eye-invisible" at bounding box center [332, 360] width 10 height 10
click at [331, 365] on icon "eye" at bounding box center [332, 360] width 10 height 10
click at [333, 395] on icon "eye-invisible" at bounding box center [332, 398] width 10 height 9
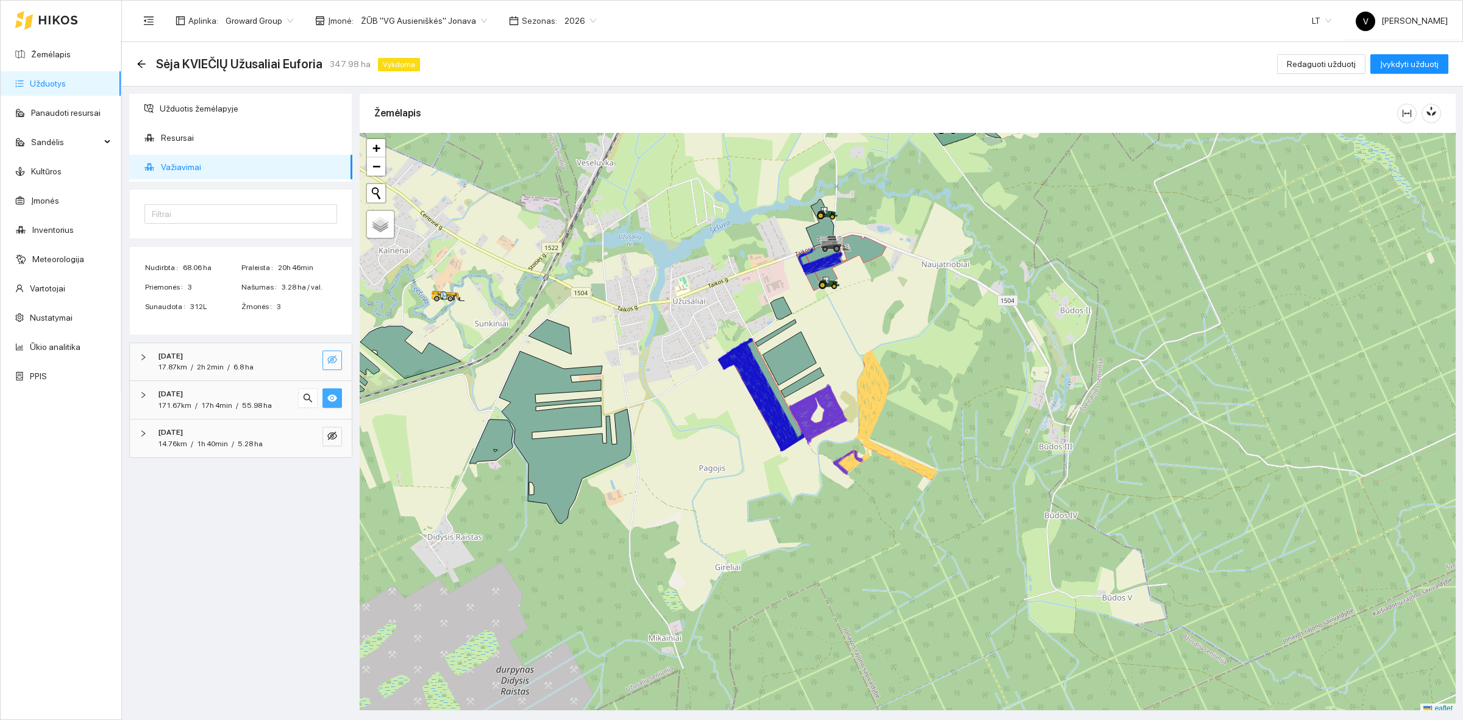
click at [333, 395] on icon "eye" at bounding box center [332, 397] width 10 height 7
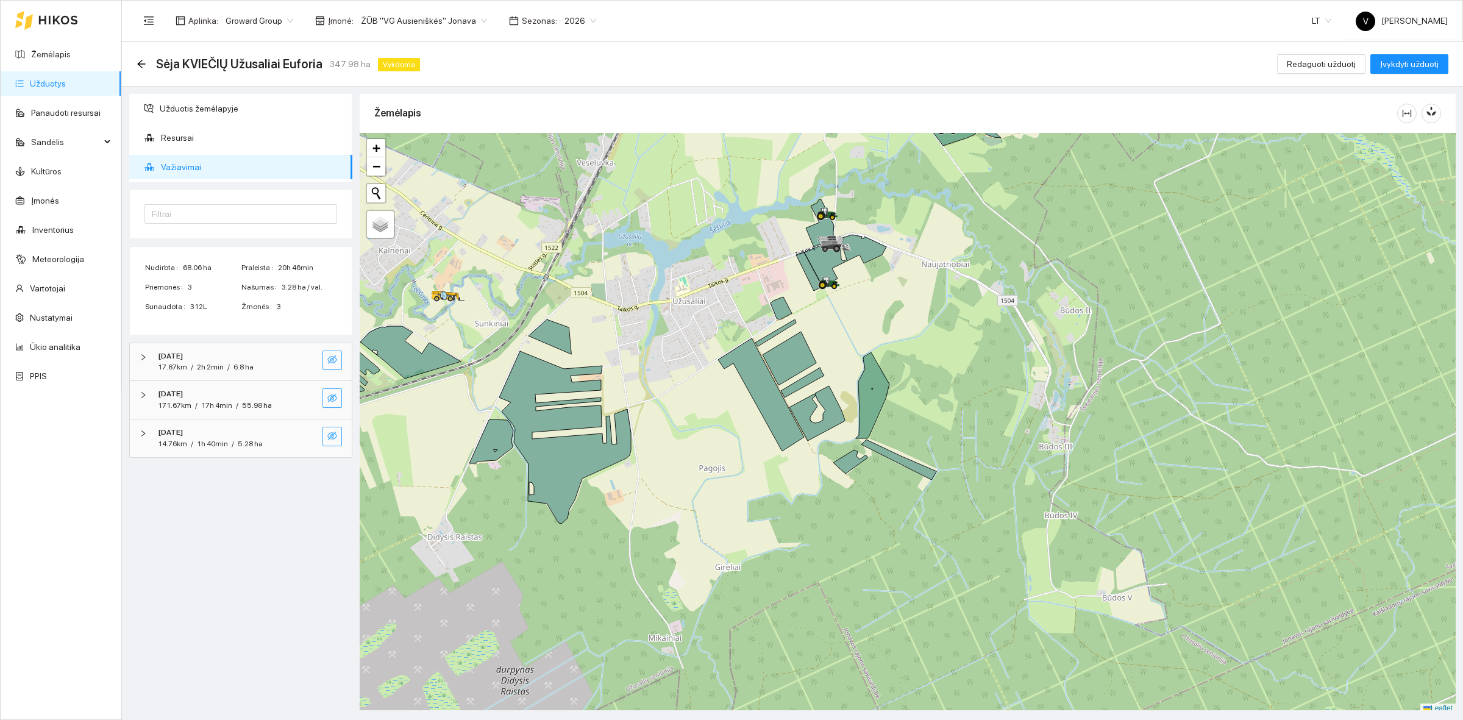
click at [333, 436] on icon "eye-invisible" at bounding box center [332, 436] width 10 height 10
click at [333, 436] on icon "eye" at bounding box center [332, 436] width 10 height 7
click at [334, 360] on icon "eye-invisible" at bounding box center [332, 360] width 10 height 10
click at [334, 360] on icon "eye" at bounding box center [332, 359] width 10 height 7
click at [334, 360] on icon "eye-invisible" at bounding box center [332, 360] width 10 height 10
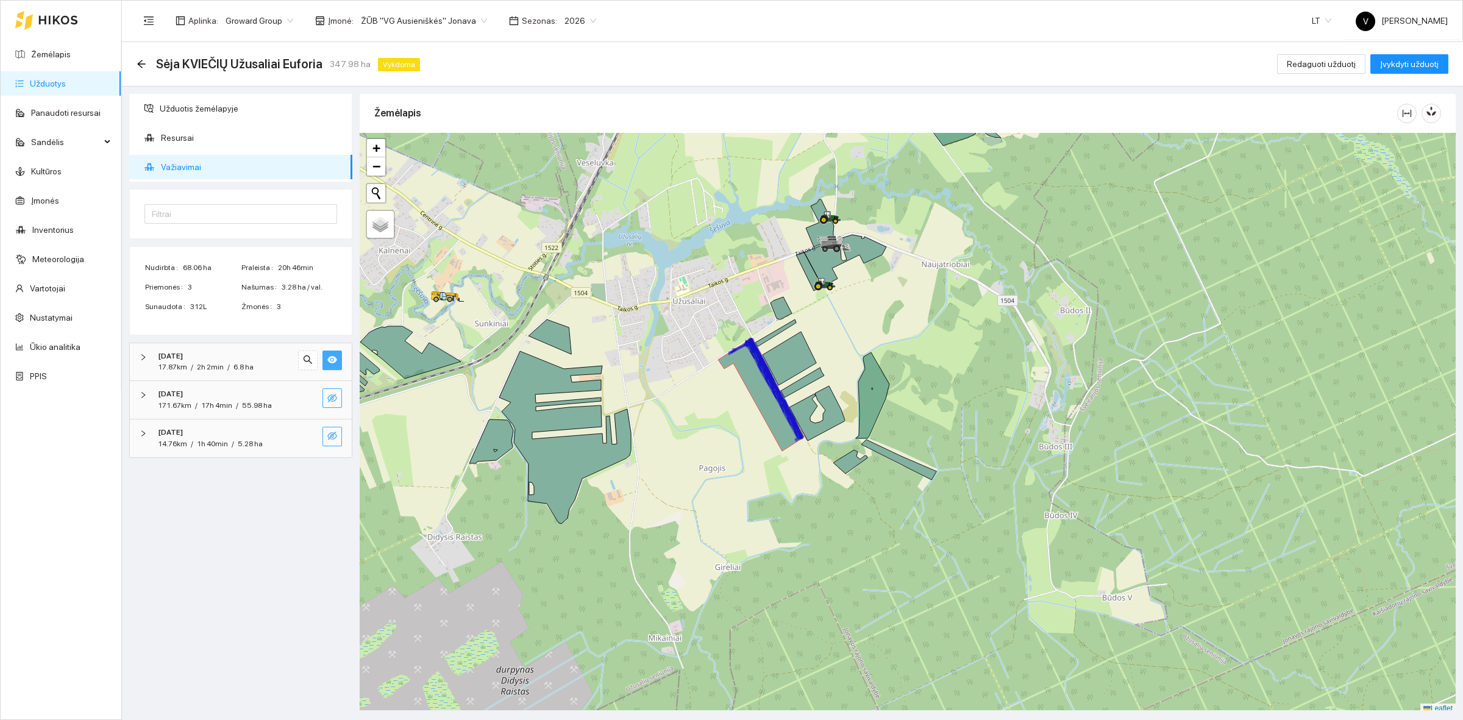
click at [334, 360] on icon "eye" at bounding box center [332, 359] width 10 height 7
click at [64, 81] on link "Užduotys" at bounding box center [48, 84] width 36 height 10
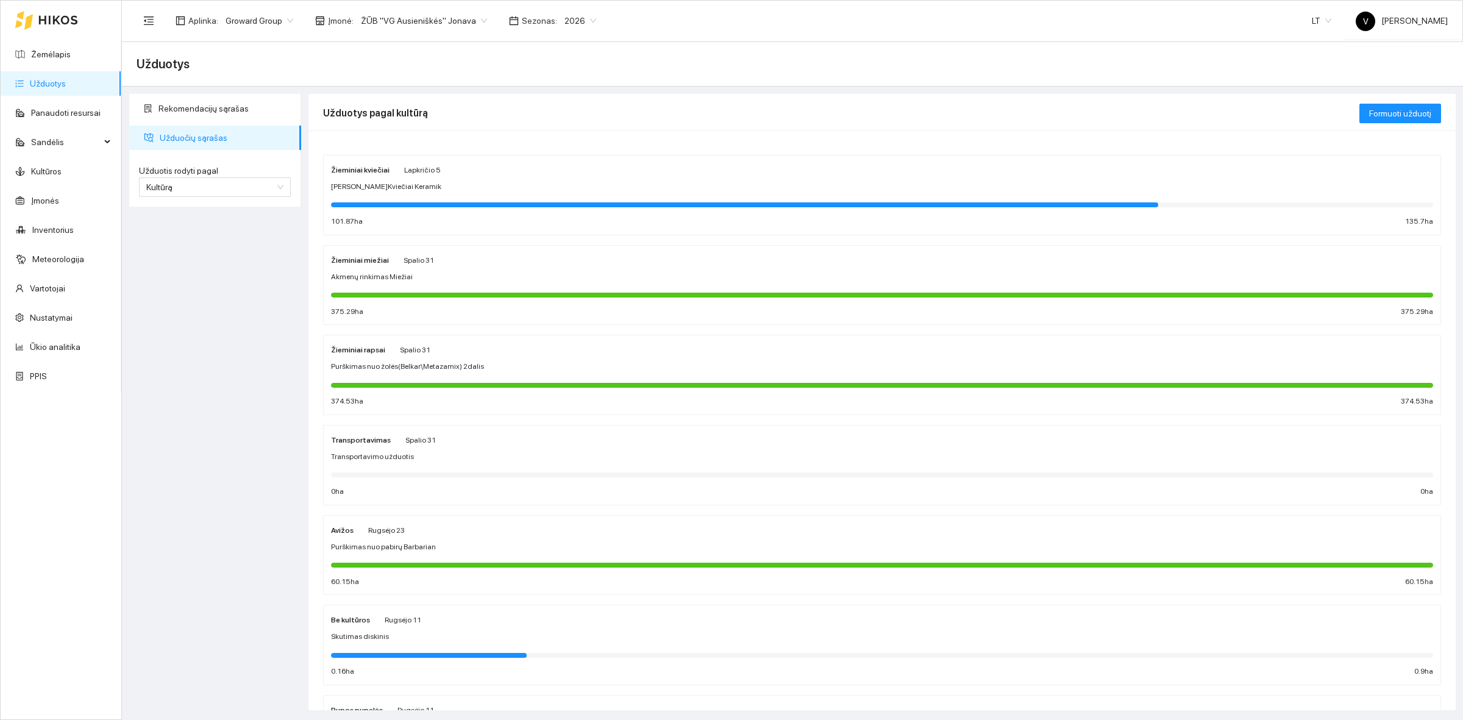
click at [383, 178] on div "Žieminiai kviečiai Lapkričio 5 Sėja Ž.Kviečiai Keramik 101.87 ha 135.7 ha" at bounding box center [882, 195] width 1102 height 65
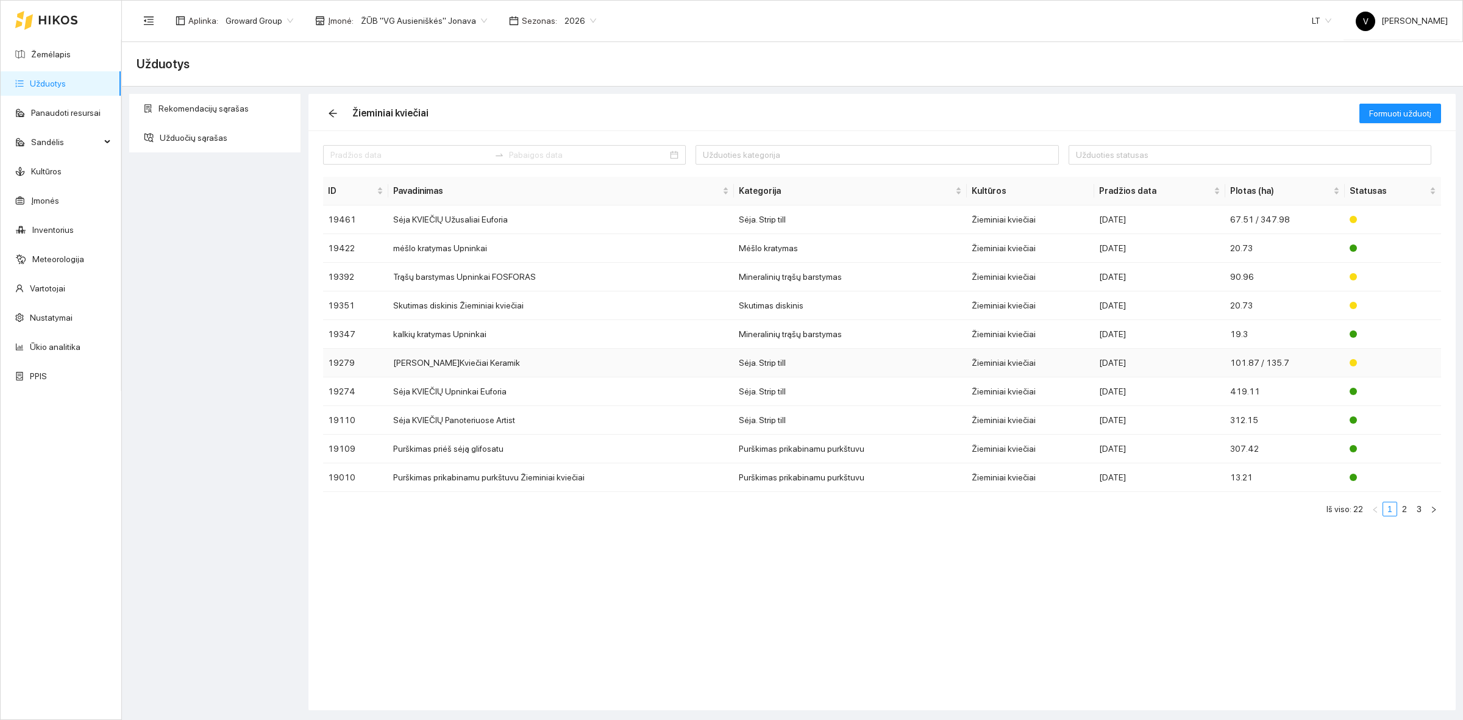
click at [464, 366] on td "Sėja Ž.Kviečiai Keramik" at bounding box center [561, 363] width 346 height 29
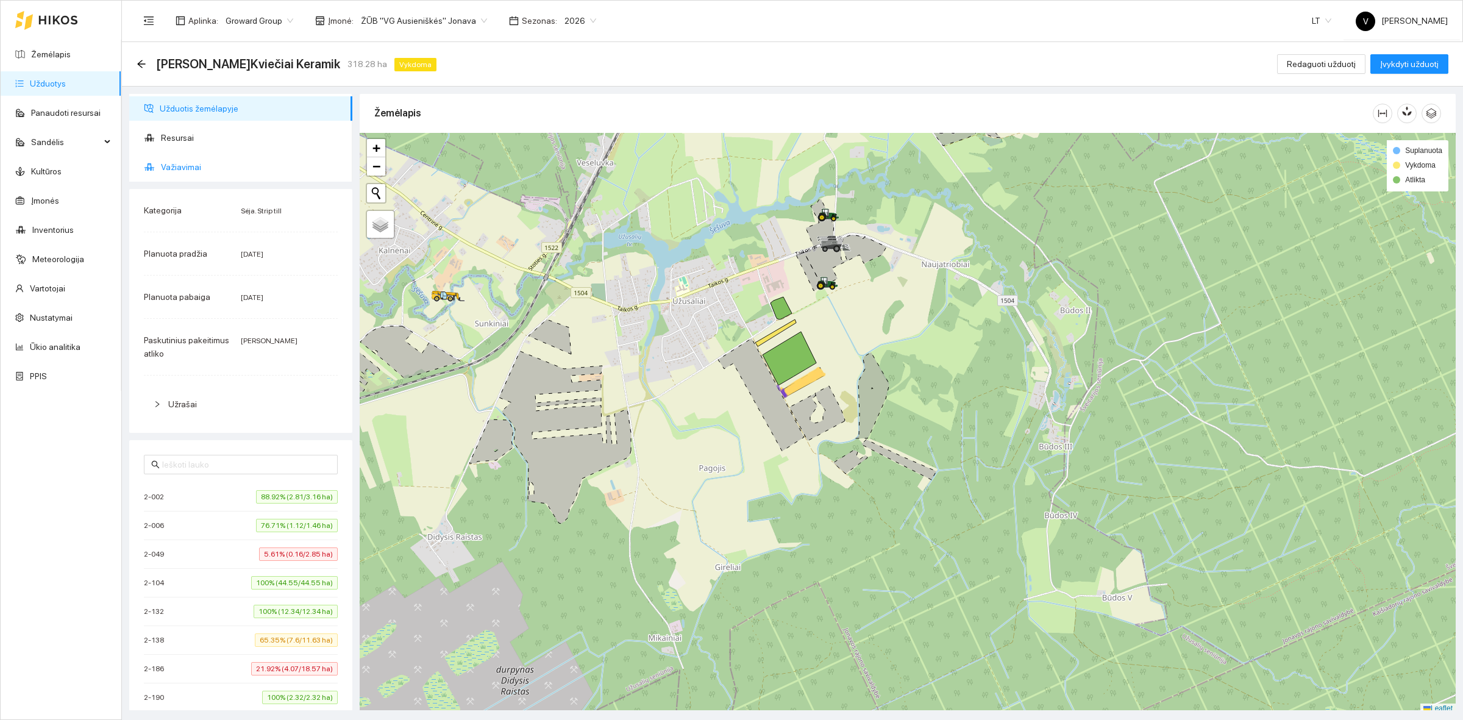
click at [188, 168] on span "Važiavimai" at bounding box center [252, 167] width 182 height 24
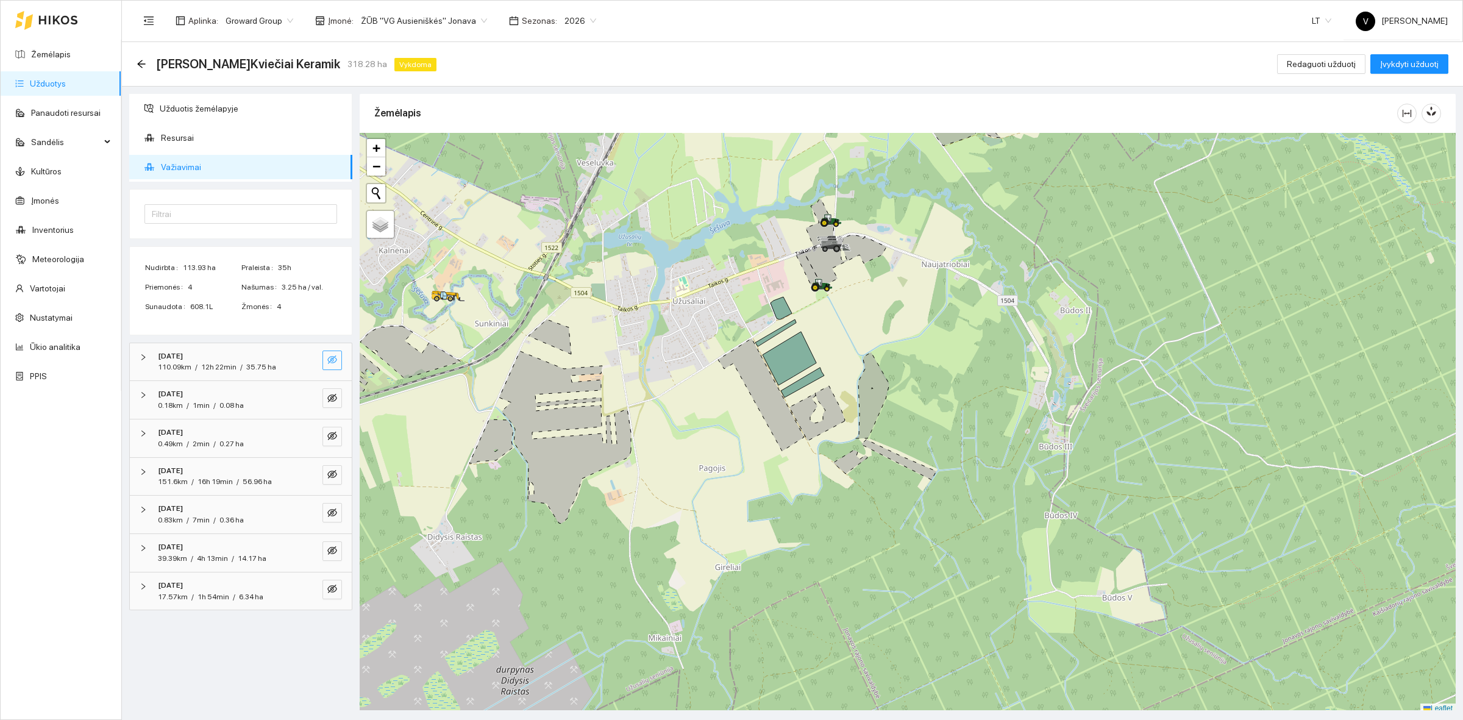
click at [329, 361] on icon "eye-invisible" at bounding box center [332, 360] width 10 height 10
click at [329, 361] on icon "eye" at bounding box center [332, 359] width 10 height 7
click at [333, 398] on icon "eye-invisible" at bounding box center [333, 398] width 2 height 2
click at [333, 398] on icon "eye" at bounding box center [332, 398] width 10 height 10
click at [333, 433] on icon "eye-invisible" at bounding box center [332, 436] width 10 height 10
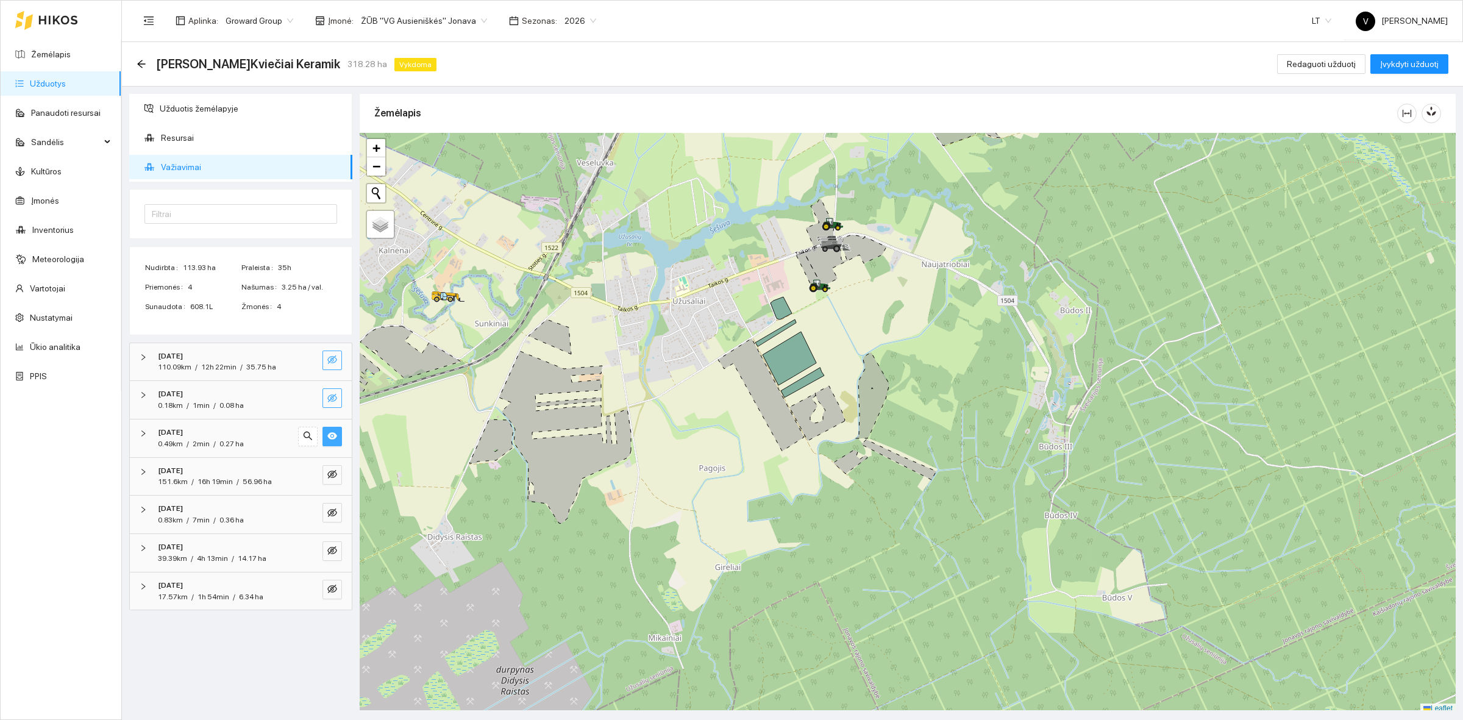
click at [333, 435] on icon "eye" at bounding box center [332, 436] width 10 height 7
click at [331, 473] on icon "eye-invisible" at bounding box center [332, 474] width 10 height 10
click at [331, 477] on icon "eye" at bounding box center [332, 474] width 10 height 10
click at [334, 517] on icon "eye-invisible" at bounding box center [332, 513] width 10 height 10
click at [333, 516] on icon "eye" at bounding box center [332, 512] width 10 height 7
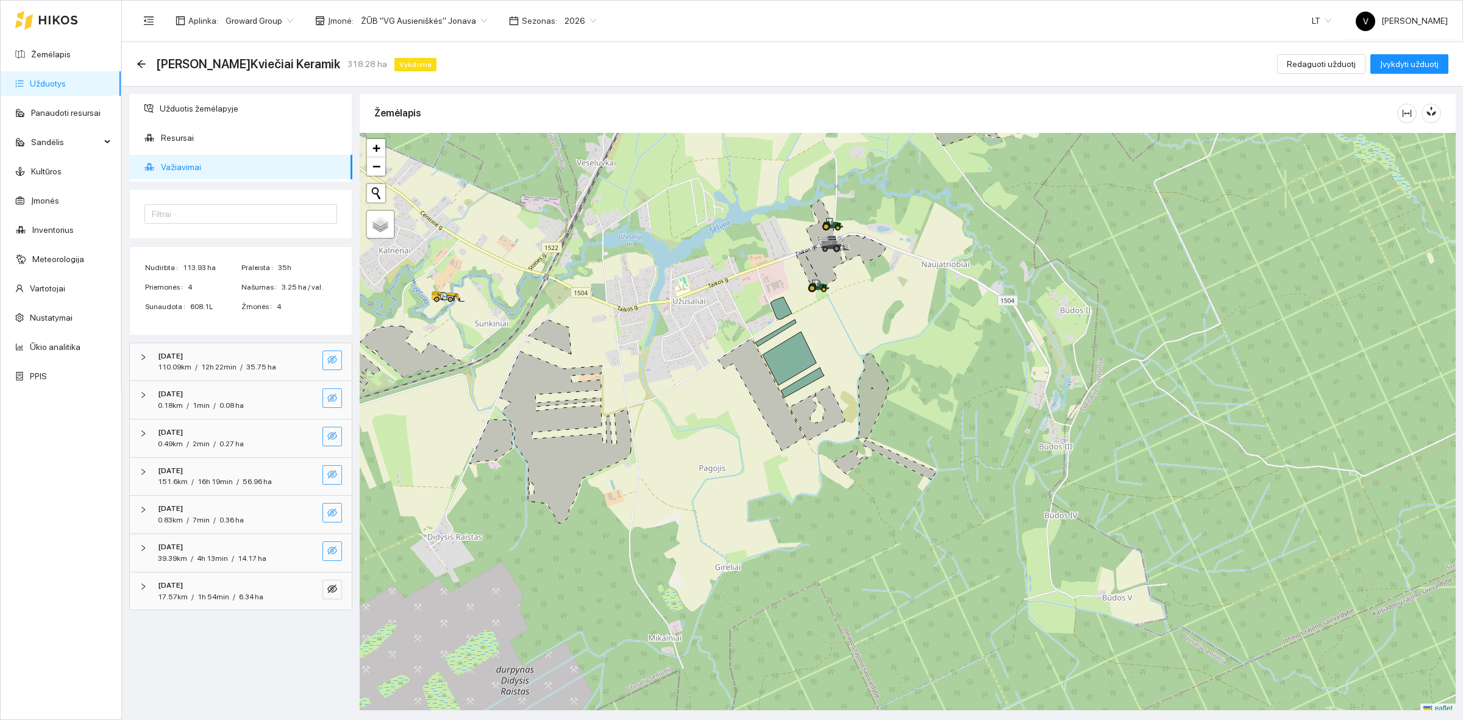
click at [335, 555] on icon "eye-invisible" at bounding box center [332, 551] width 10 height 10
click at [335, 555] on icon "eye" at bounding box center [332, 551] width 10 height 10
click at [333, 589] on icon "eye-invisible" at bounding box center [333, 589] width 2 height 2
click at [333, 587] on icon "eye" at bounding box center [332, 588] width 10 height 7
click at [336, 550] on icon "eye-invisible" at bounding box center [332, 551] width 10 height 10
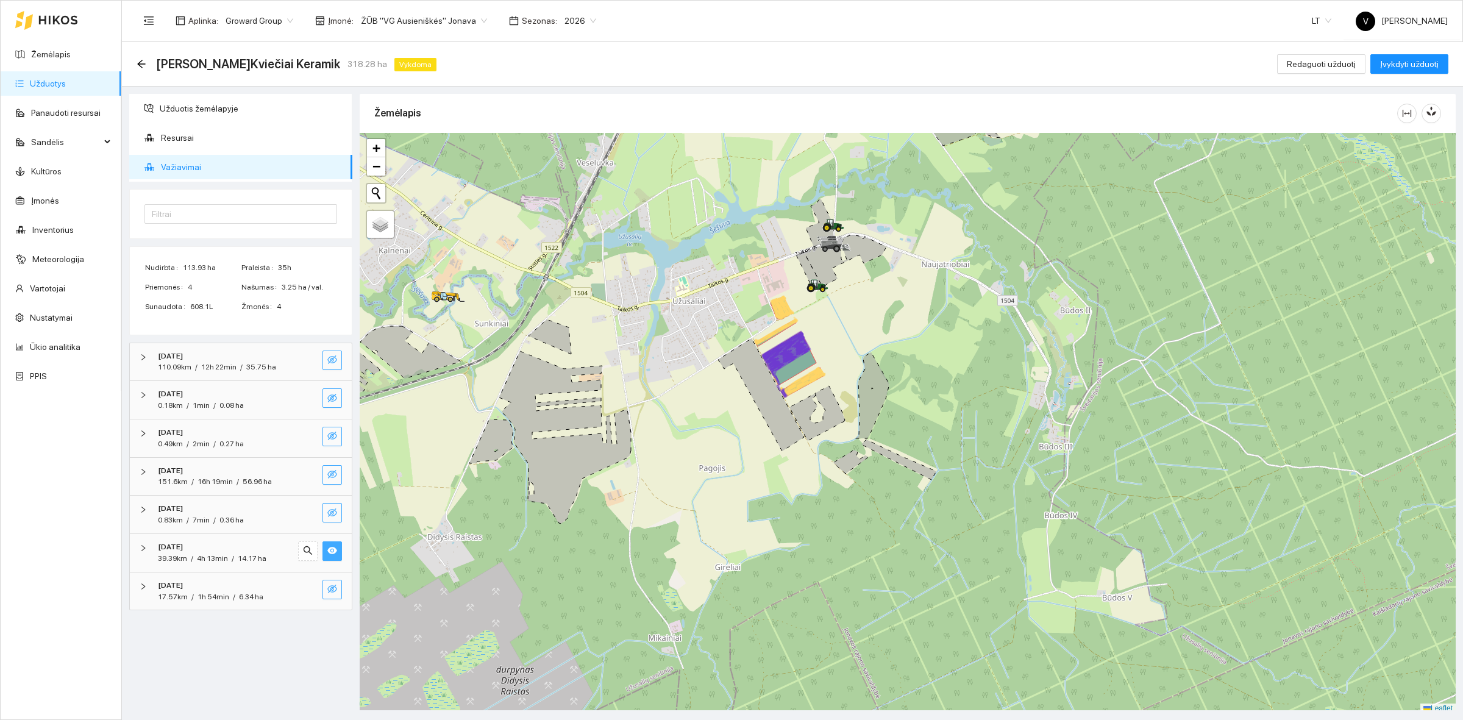
click at [336, 574] on div "2025-10-06 17.57km / 1h 54min / 6.34 ha" at bounding box center [241, 591] width 222 height 38
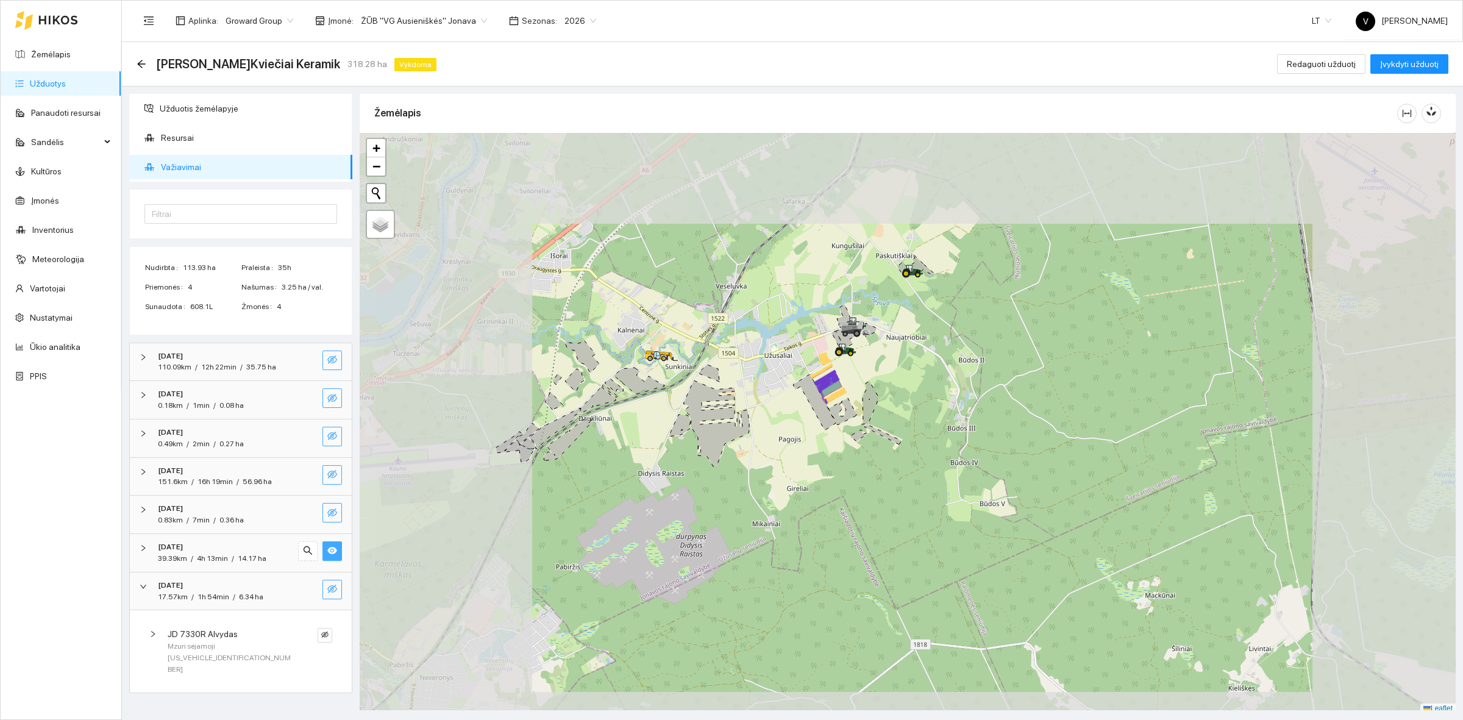
scroll to position [4, 0]
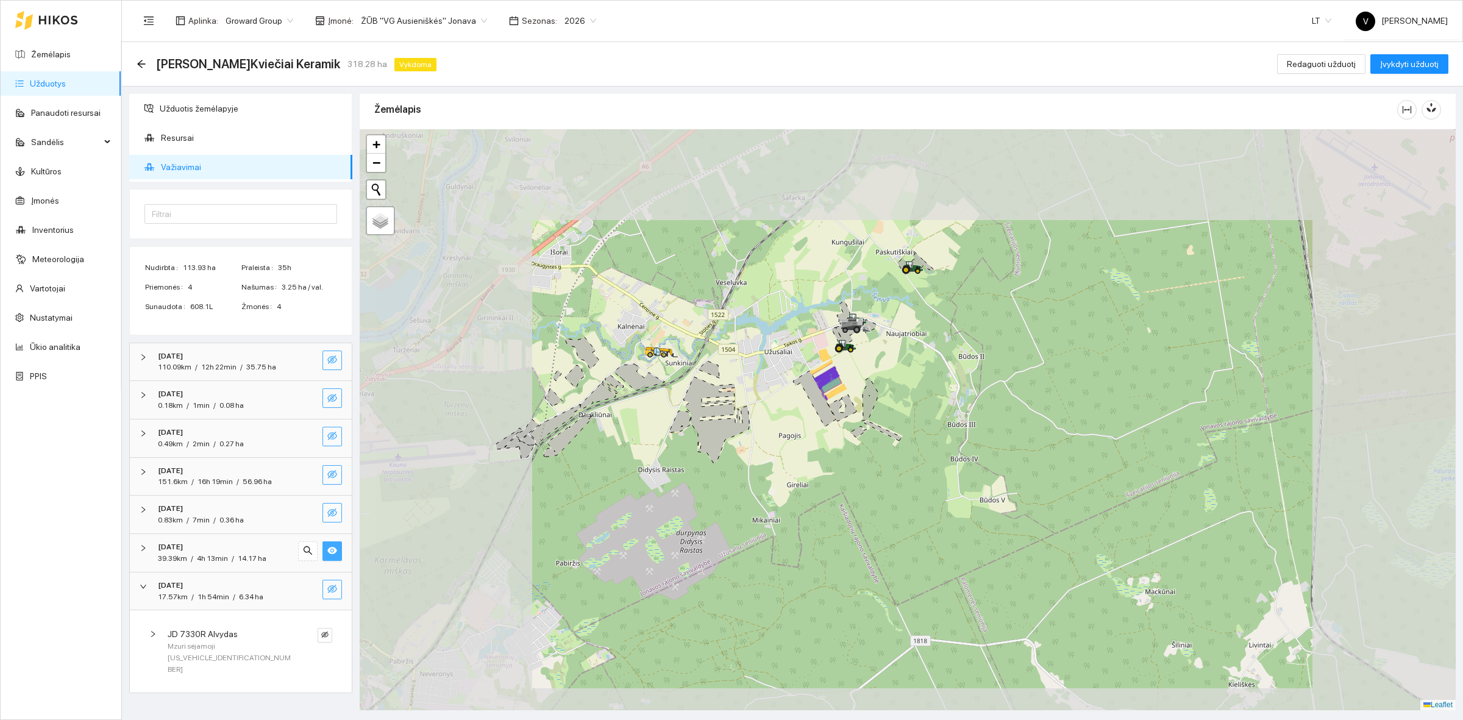
drag, startPoint x: 827, startPoint y: 574, endPoint x: 860, endPoint y: 538, distance: 48.8
click at [860, 538] on div at bounding box center [908, 419] width 1096 height 581
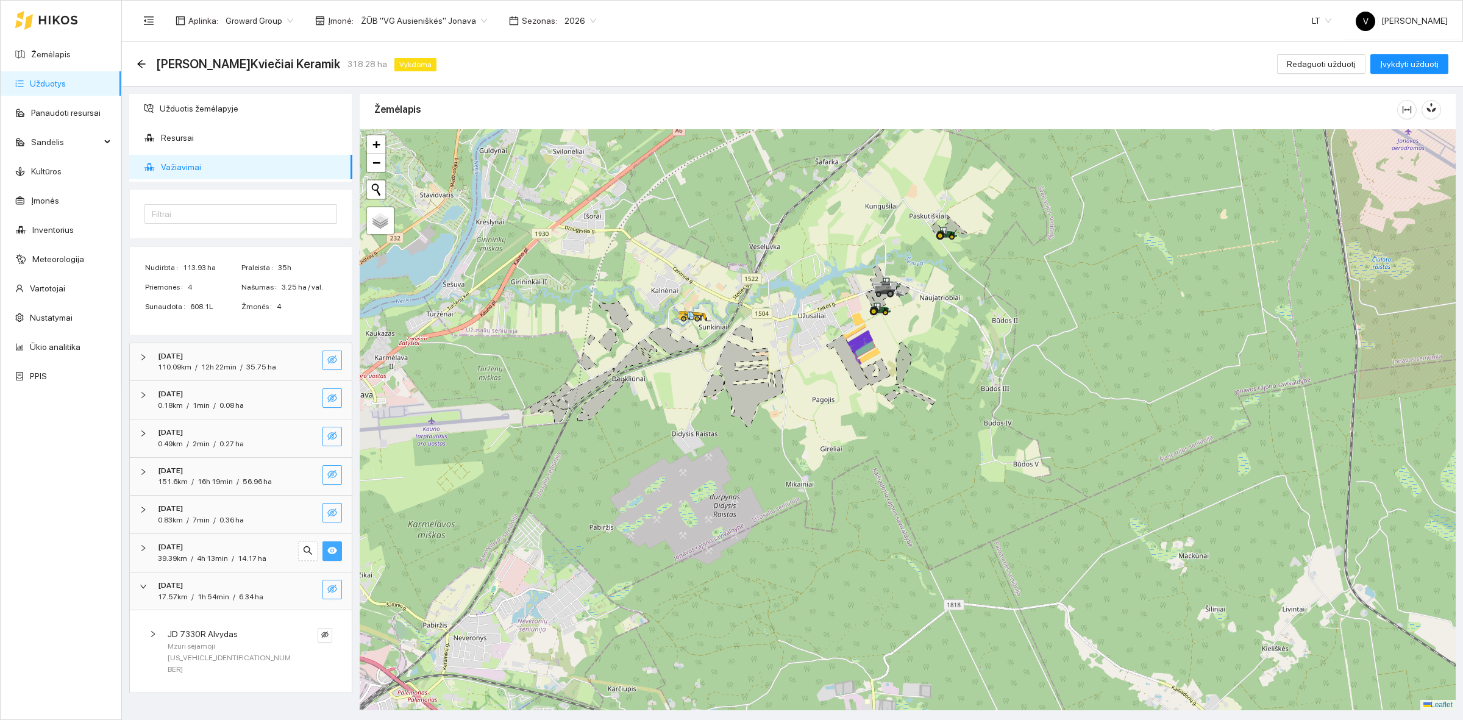
drag, startPoint x: 1008, startPoint y: 397, endPoint x: 808, endPoint y: 360, distance: 203.4
click at [955, 400] on div at bounding box center [908, 419] width 1096 height 581
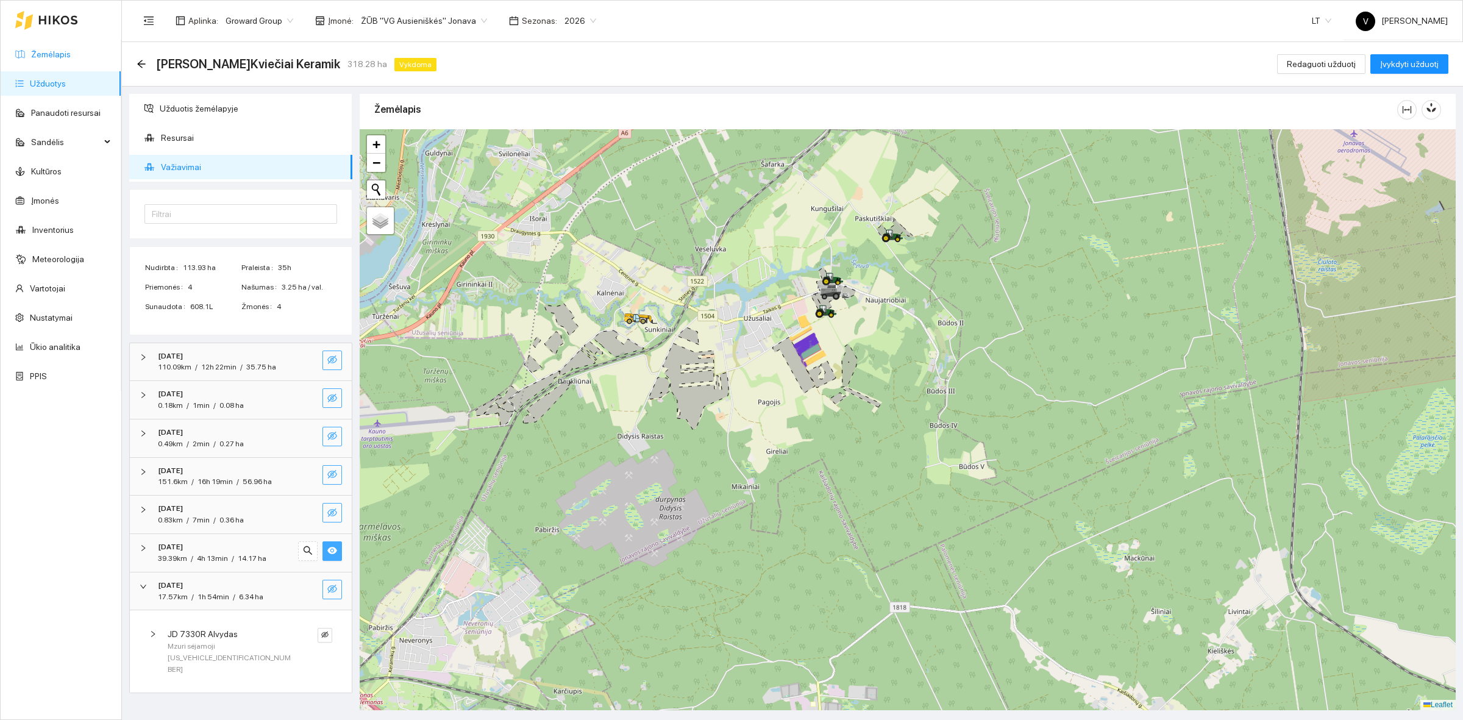
click at [59, 52] on link "Žemėlapis" at bounding box center [51, 54] width 40 height 10
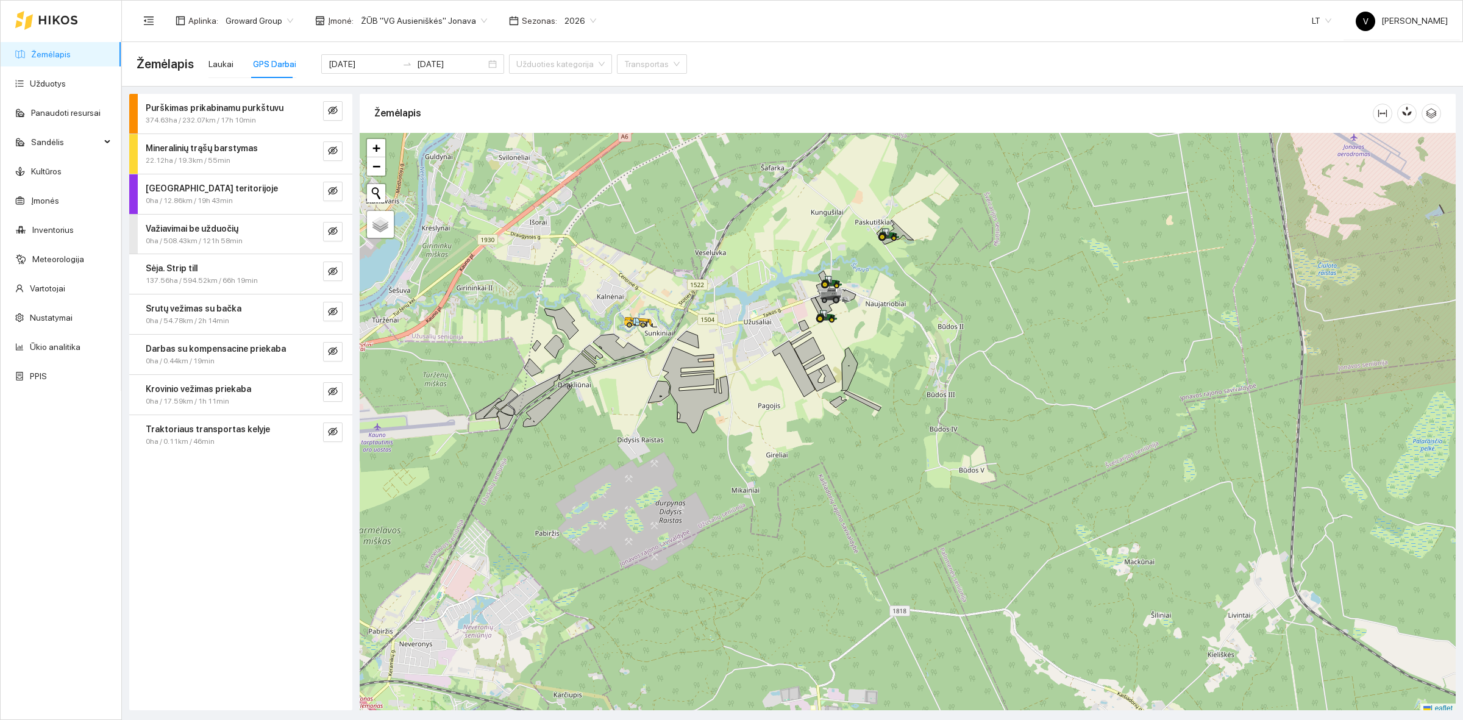
scroll to position [4, 0]
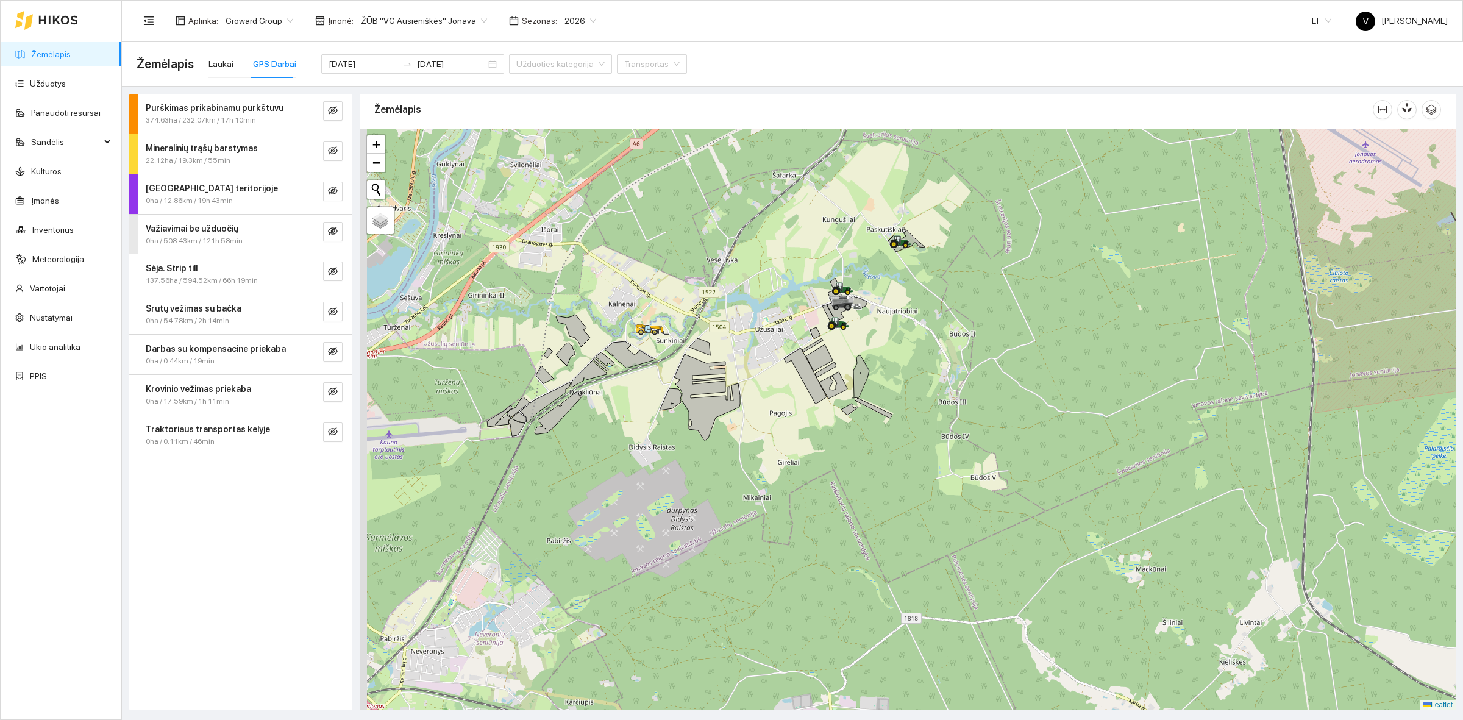
drag, startPoint x: 502, startPoint y: 264, endPoint x: 516, endPoint y: 278, distance: 20.3
click at [516, 278] on div at bounding box center [908, 419] width 1096 height 581
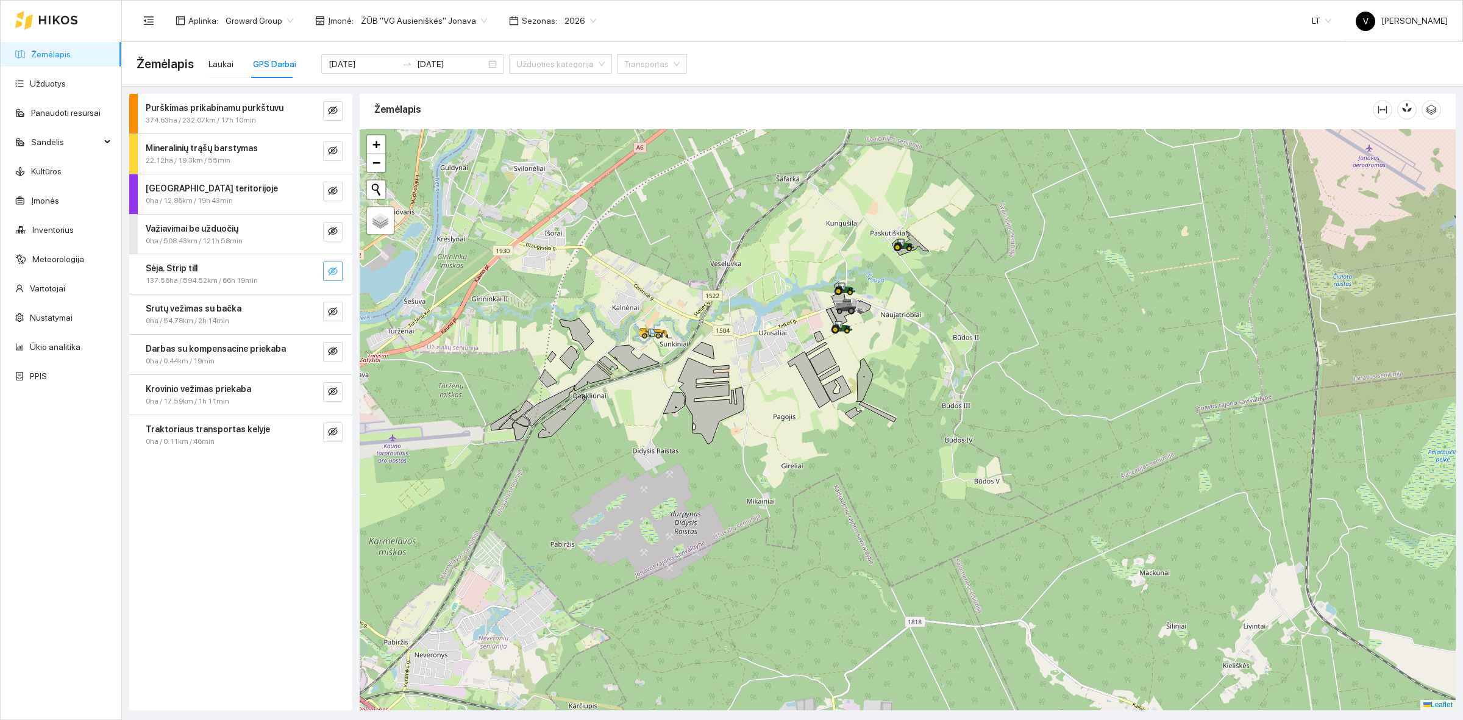
click at [332, 268] on icon "eye-invisible" at bounding box center [333, 271] width 10 height 9
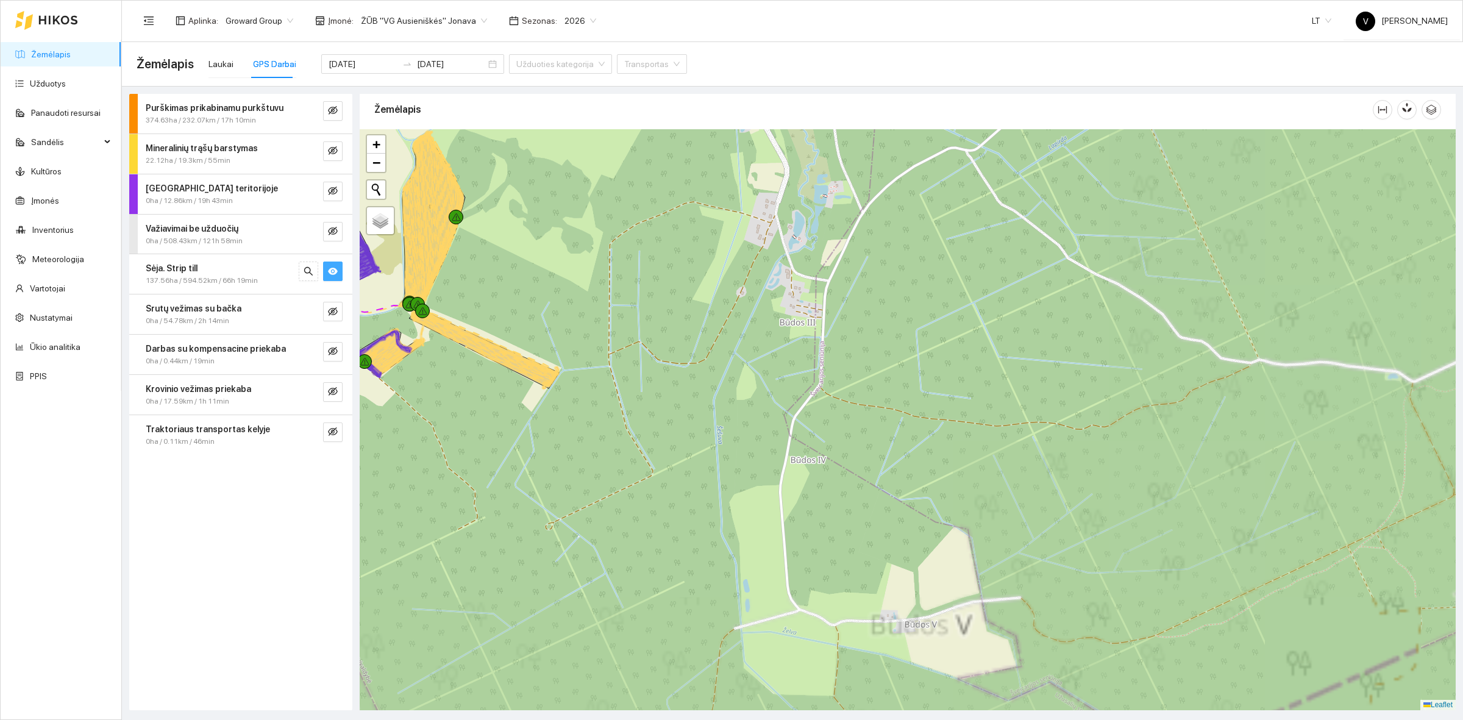
drag, startPoint x: 747, startPoint y: 269, endPoint x: 1070, endPoint y: 498, distance: 396.6
click at [1101, 516] on div at bounding box center [908, 419] width 1096 height 581
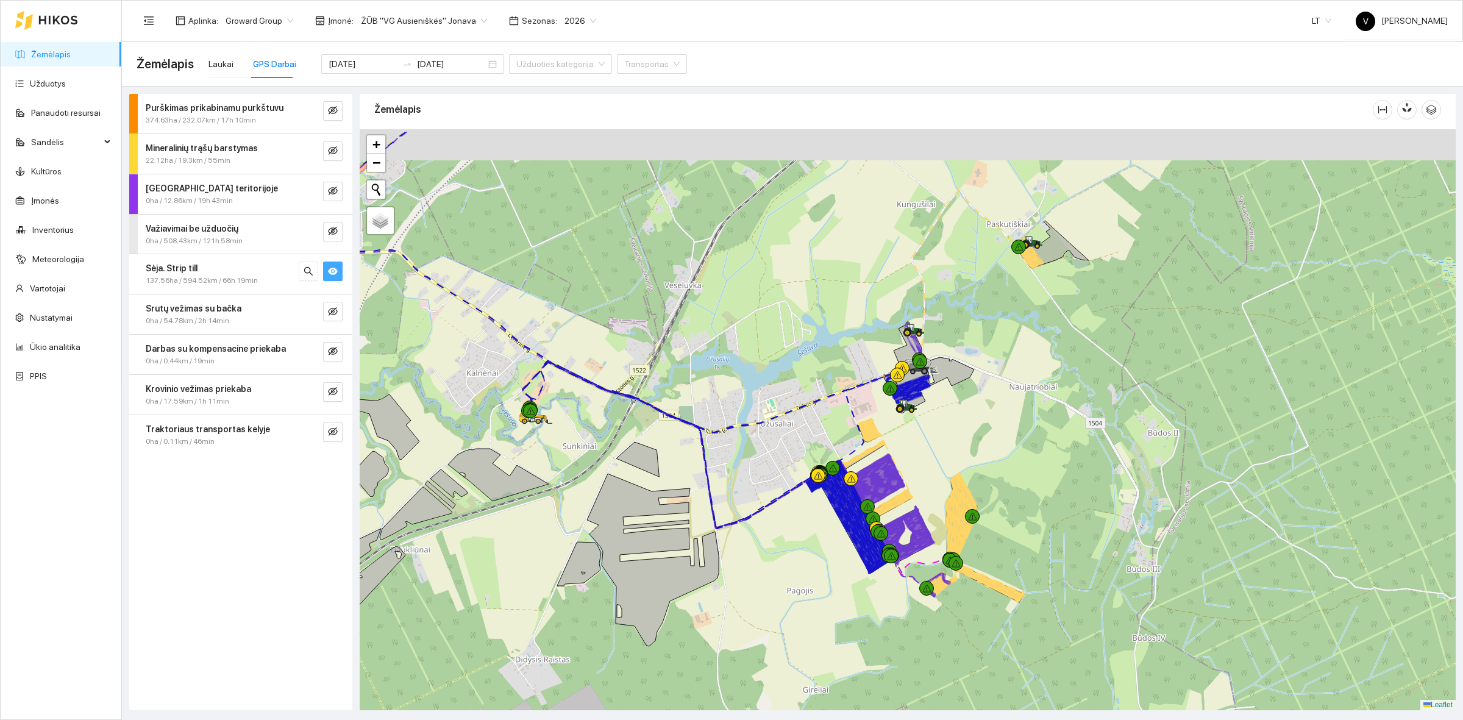
drag, startPoint x: 977, startPoint y: 327, endPoint x: 1005, endPoint y: 340, distance: 30.6
click at [992, 355] on div at bounding box center [908, 419] width 1096 height 581
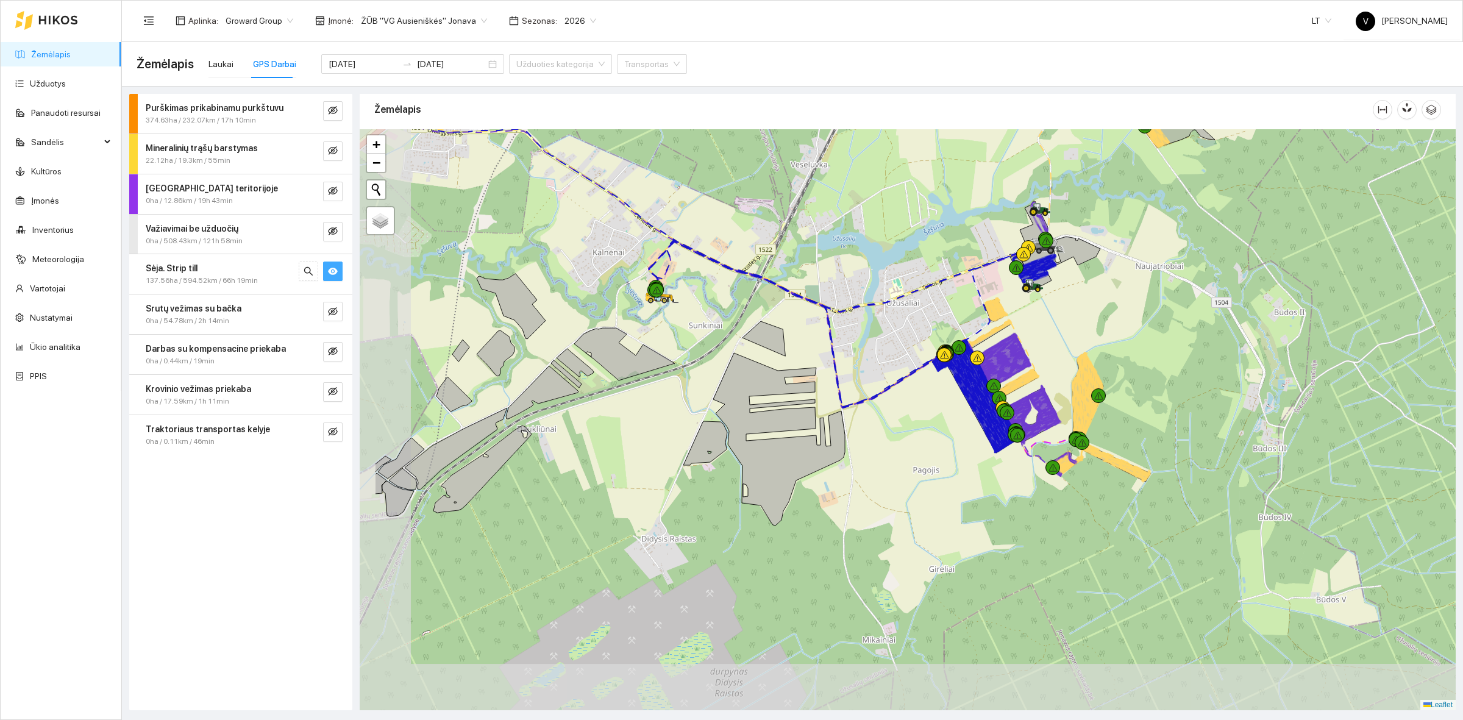
drag, startPoint x: 1037, startPoint y: 374, endPoint x: 1141, endPoint y: 270, distance: 146.6
click at [1141, 270] on div at bounding box center [908, 419] width 1096 height 581
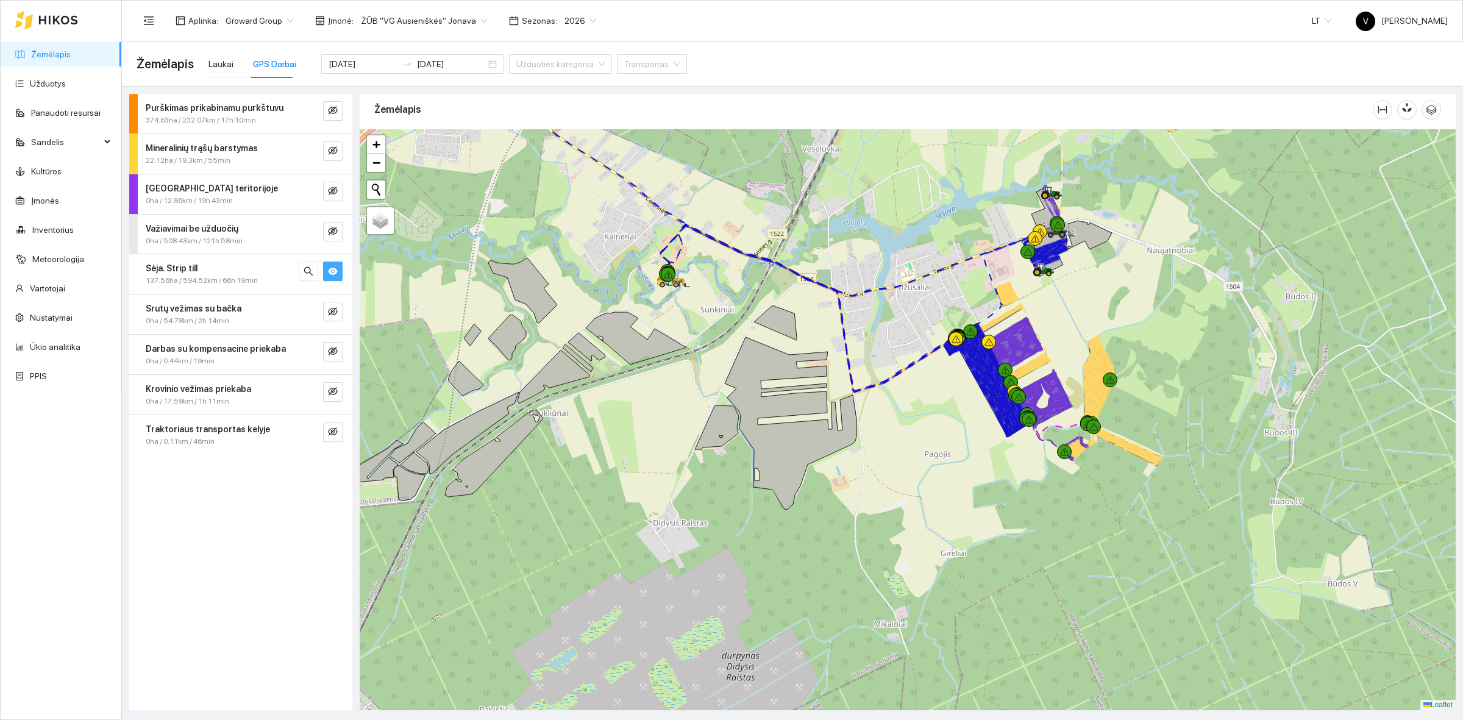
drag, startPoint x: 908, startPoint y: 516, endPoint x: 919, endPoint y: 496, distance: 22.6
click at [919, 496] on div at bounding box center [908, 419] width 1096 height 581
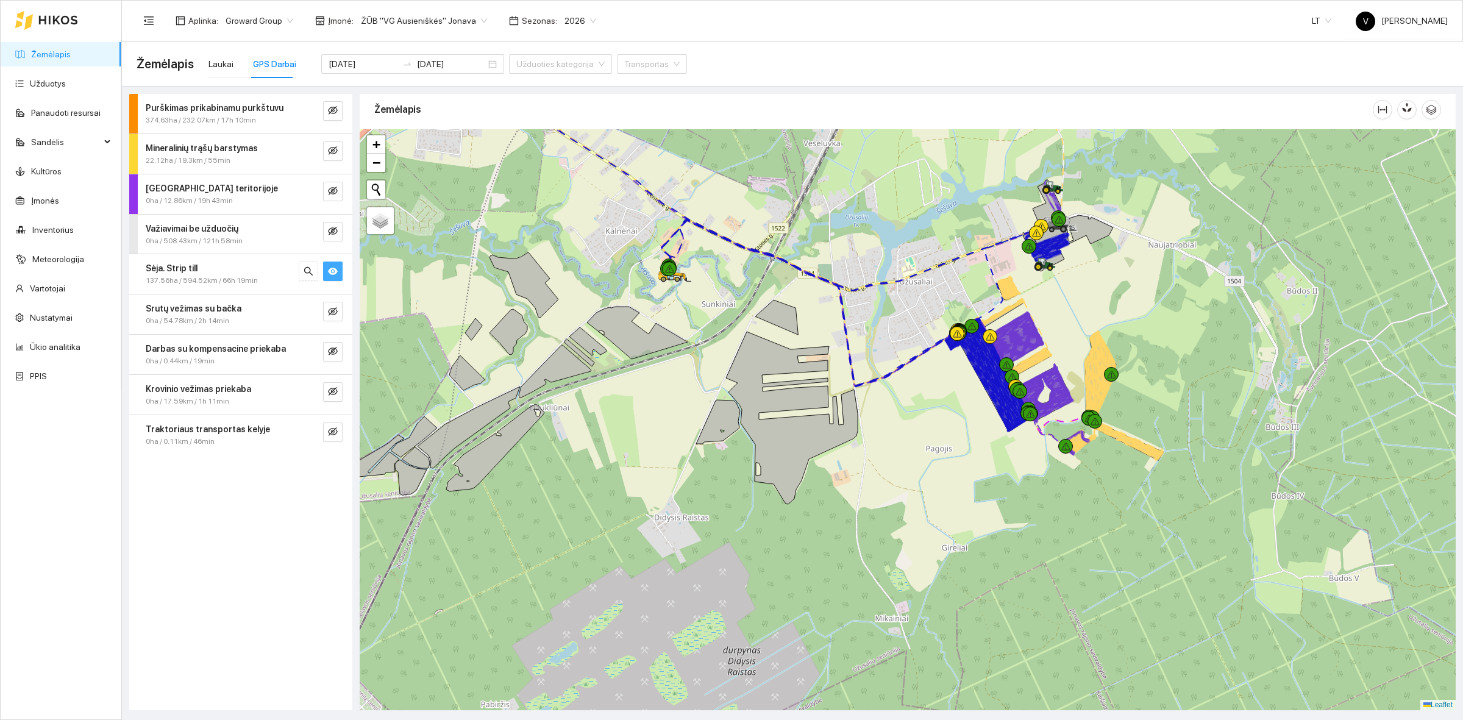
click at [335, 271] on icon "eye" at bounding box center [333, 271] width 10 height 7
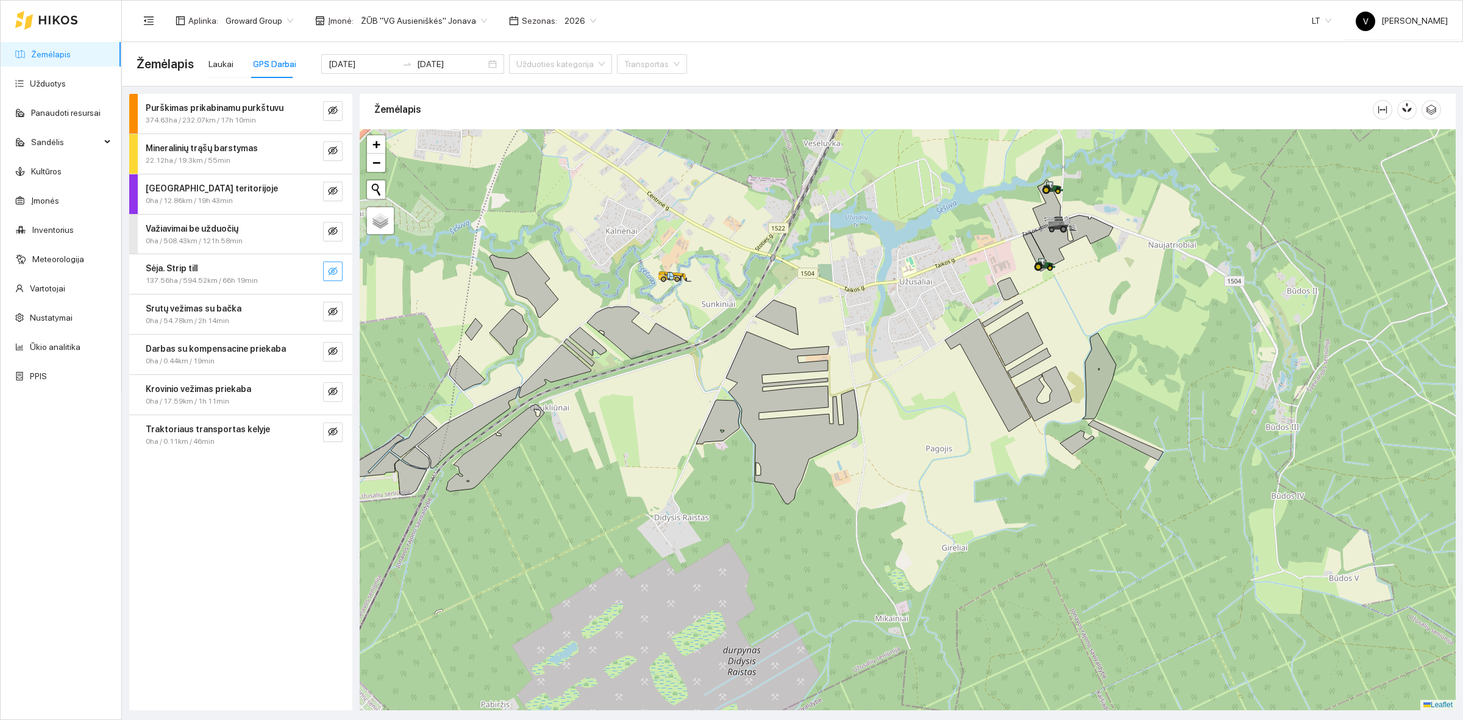
click at [63, 54] on link "Žemėlapis" at bounding box center [51, 54] width 40 height 10
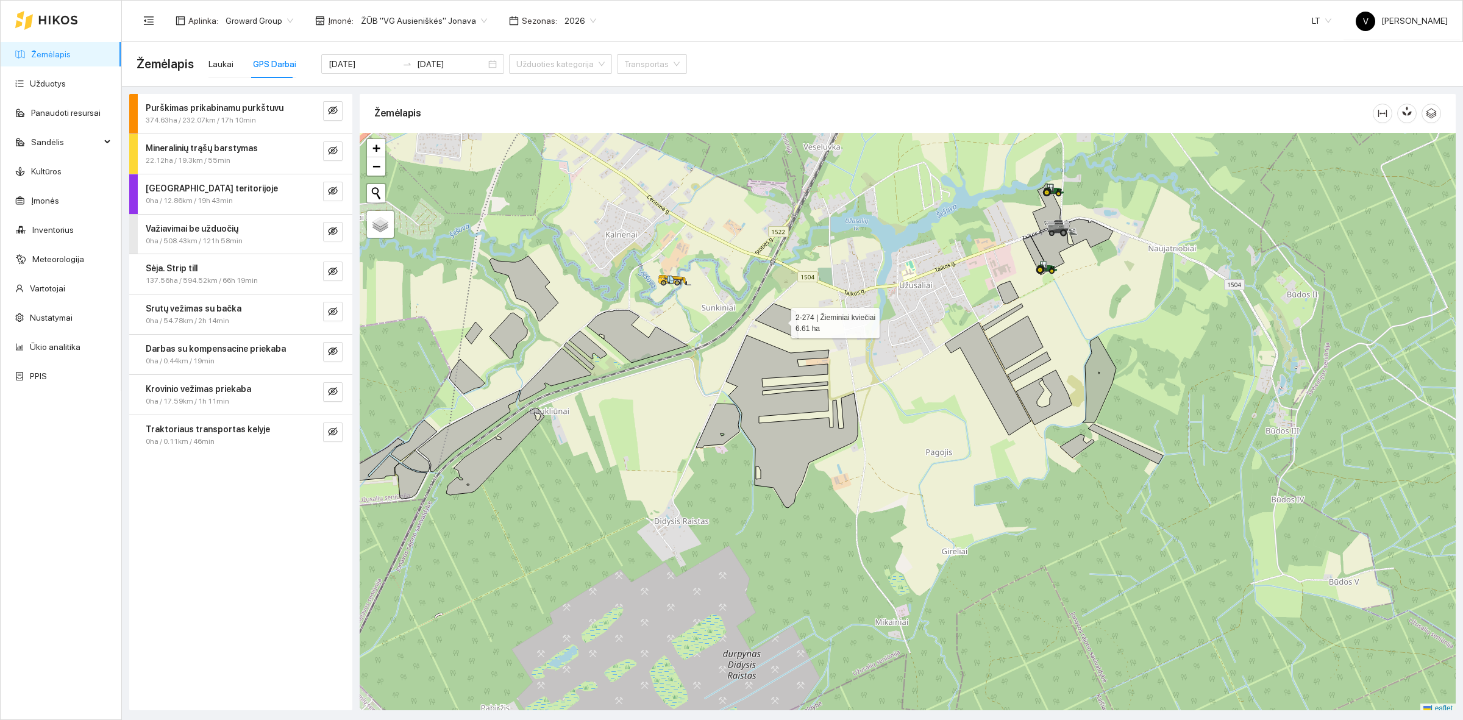
click at [788, 321] on icon at bounding box center [776, 321] width 43 height 35
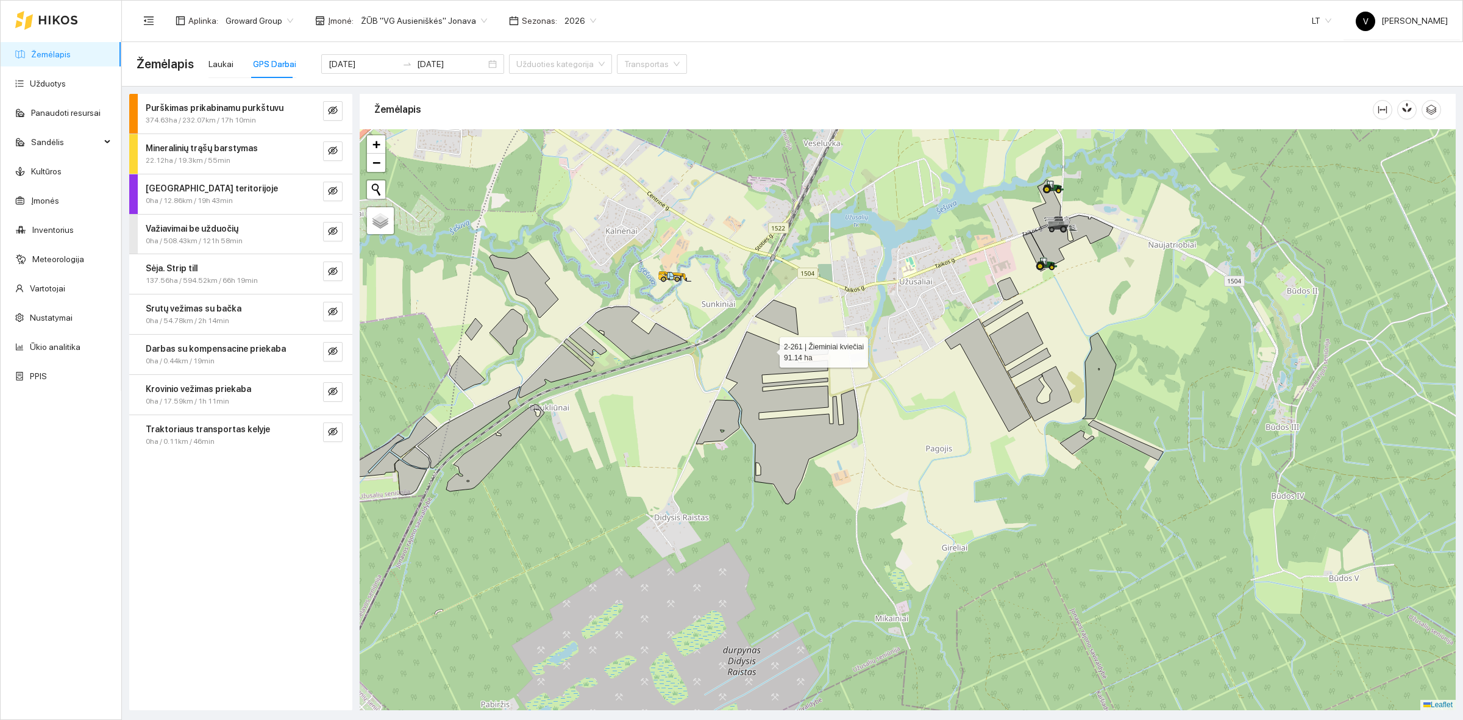
click at [769, 349] on icon at bounding box center [792, 418] width 132 height 173
click at [773, 448] on icon at bounding box center [792, 418] width 132 height 173
click at [718, 418] on icon at bounding box center [718, 422] width 44 height 44
click at [212, 55] on div "Laukai" at bounding box center [220, 64] width 25 height 28
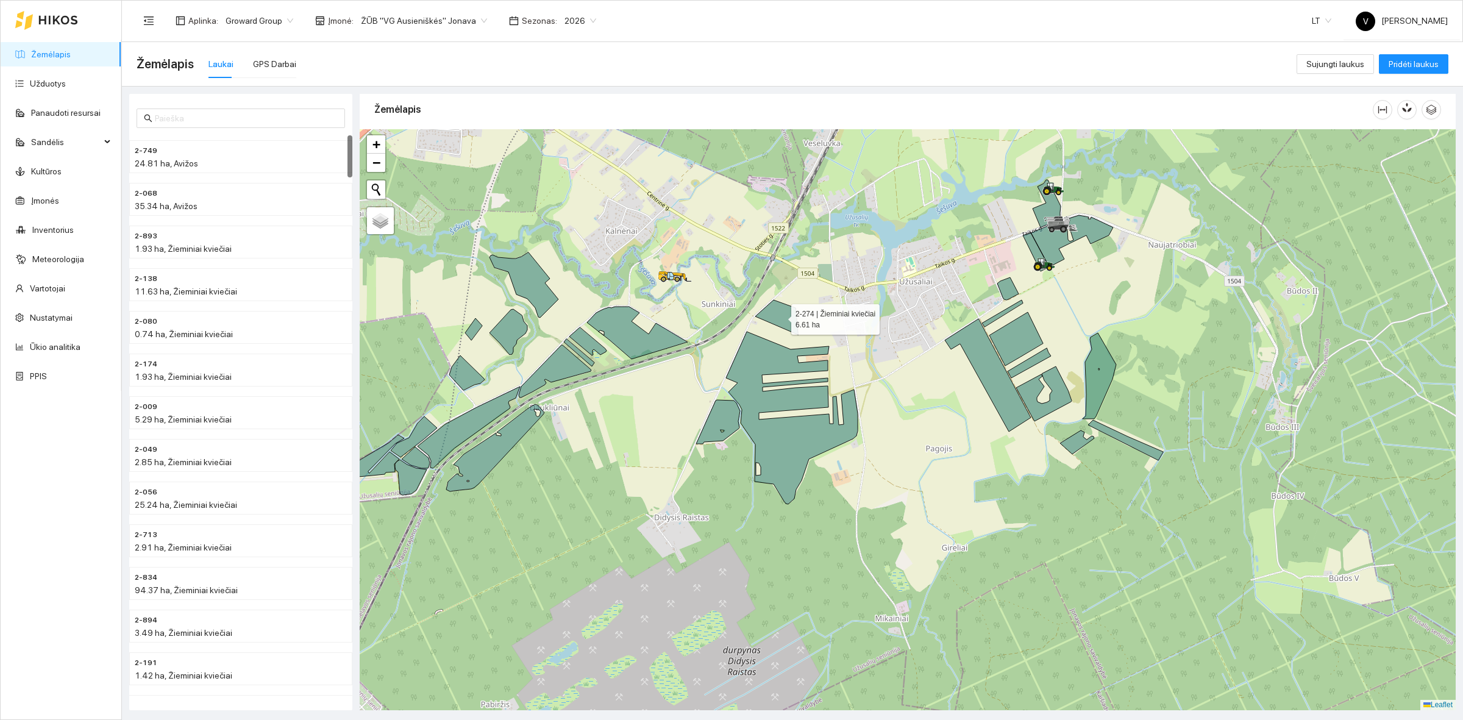
click at [779, 313] on icon at bounding box center [776, 317] width 43 height 35
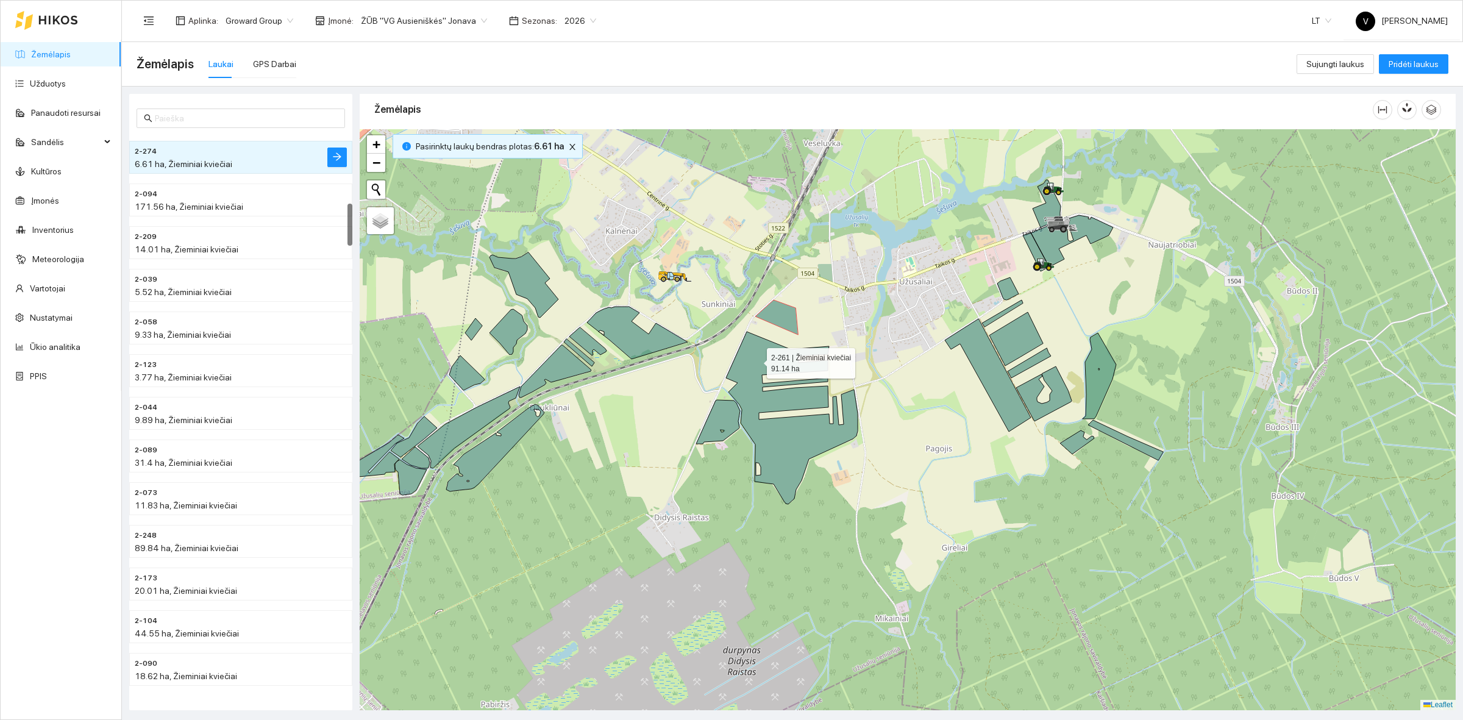
click at [756, 360] on icon at bounding box center [792, 418] width 132 height 173
click at [721, 411] on icon at bounding box center [718, 422] width 44 height 44
click at [635, 336] on icon at bounding box center [637, 333] width 101 height 52
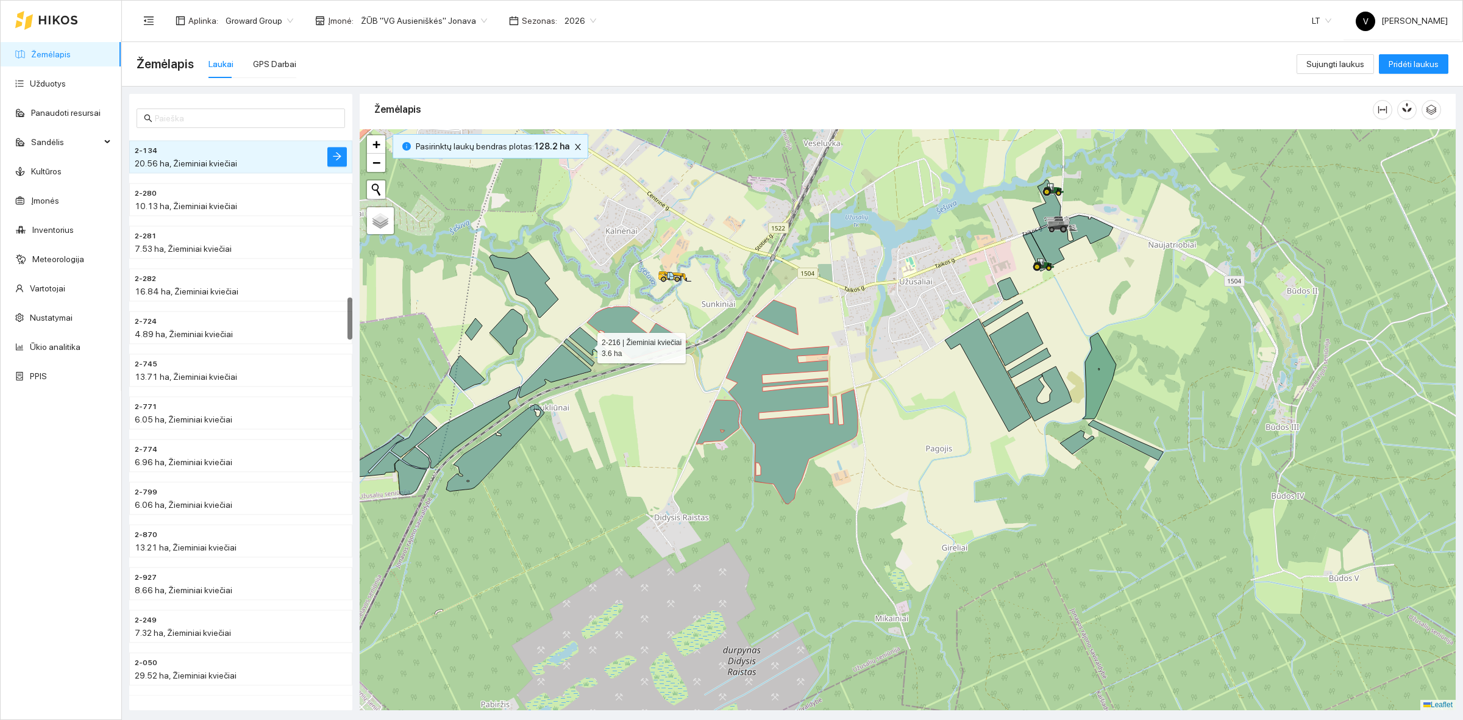
click at [586, 345] on icon at bounding box center [587, 341] width 37 height 28
click at [583, 357] on icon at bounding box center [579, 352] width 30 height 27
click at [561, 367] on icon at bounding box center [555, 371] width 73 height 52
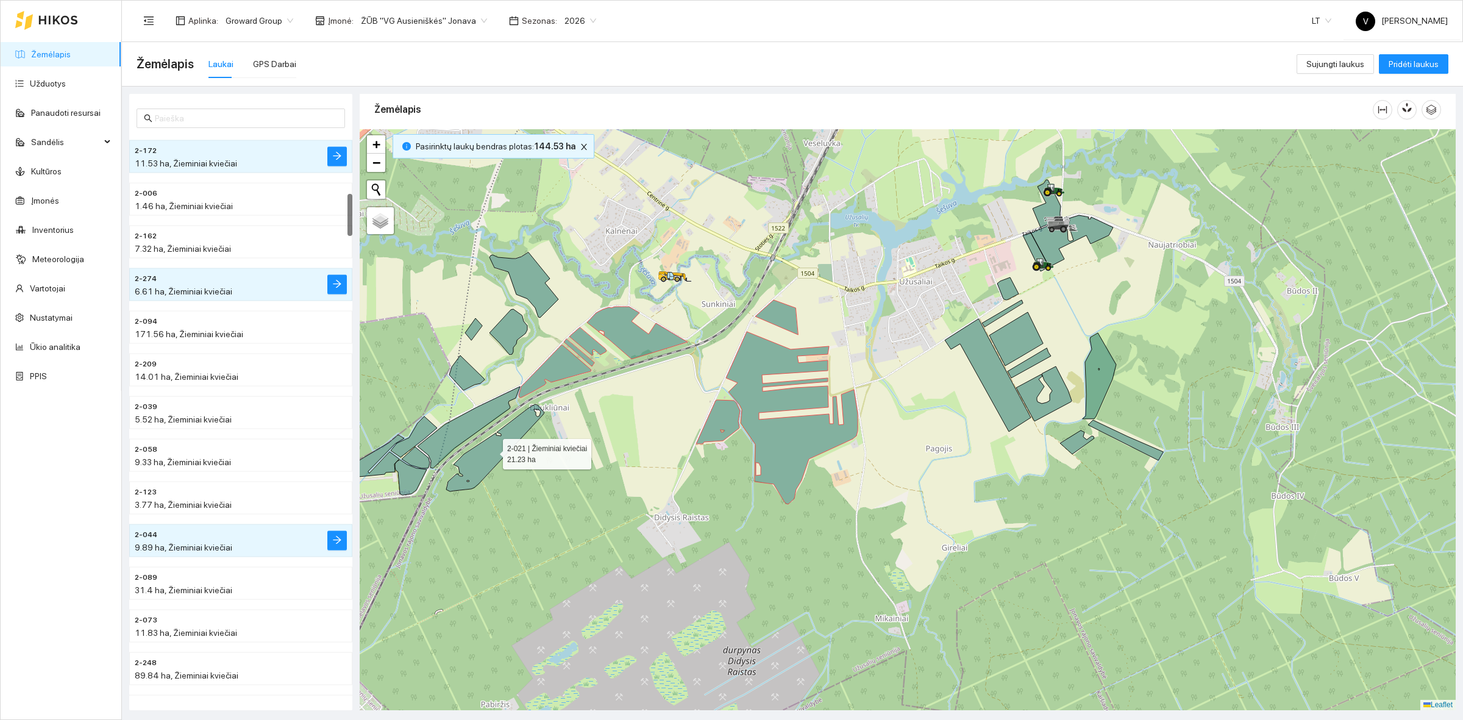
click at [526, 421] on icon at bounding box center [495, 447] width 98 height 87
drag, startPoint x: 482, startPoint y: 410, endPoint x: 470, endPoint y: 410, distance: 12.2
click at [480, 410] on icon at bounding box center [467, 429] width 102 height 82
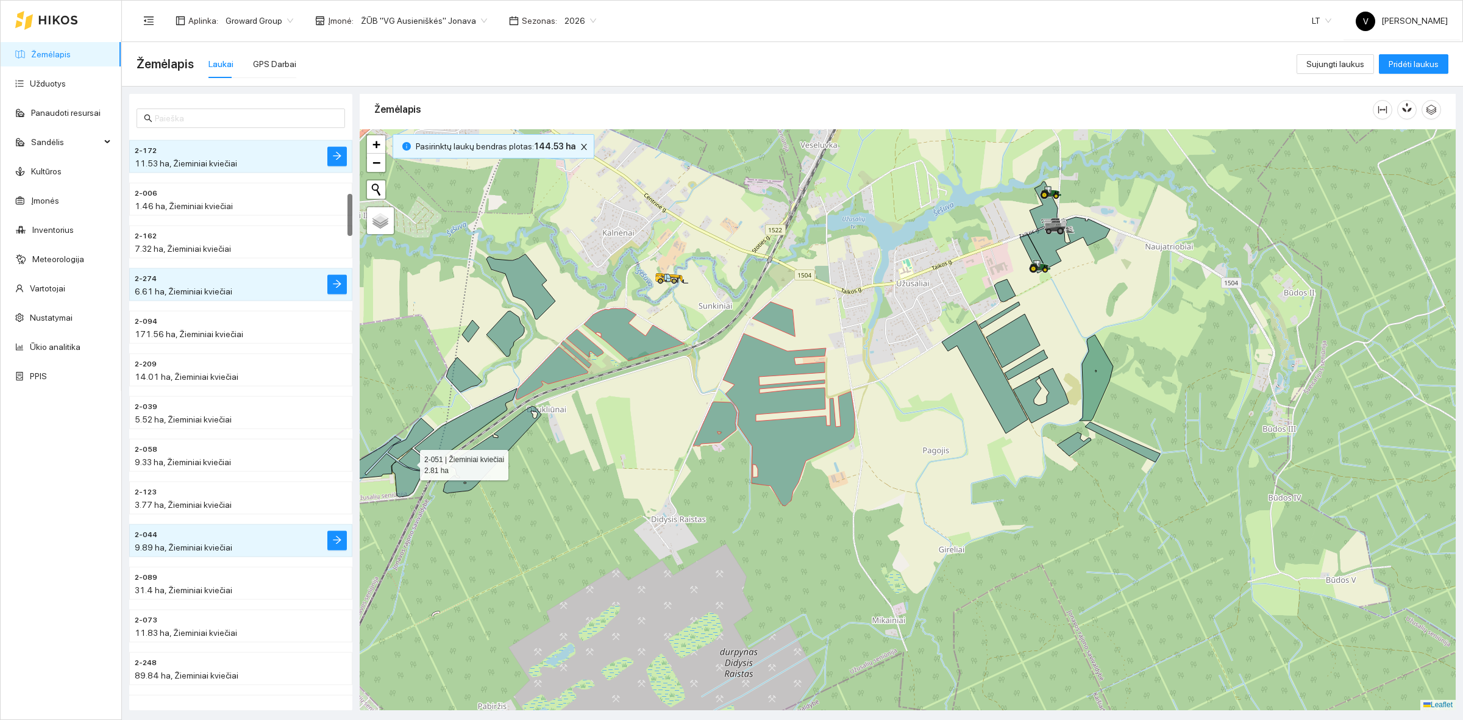
click at [412, 461] on icon at bounding box center [413, 459] width 28 height 21
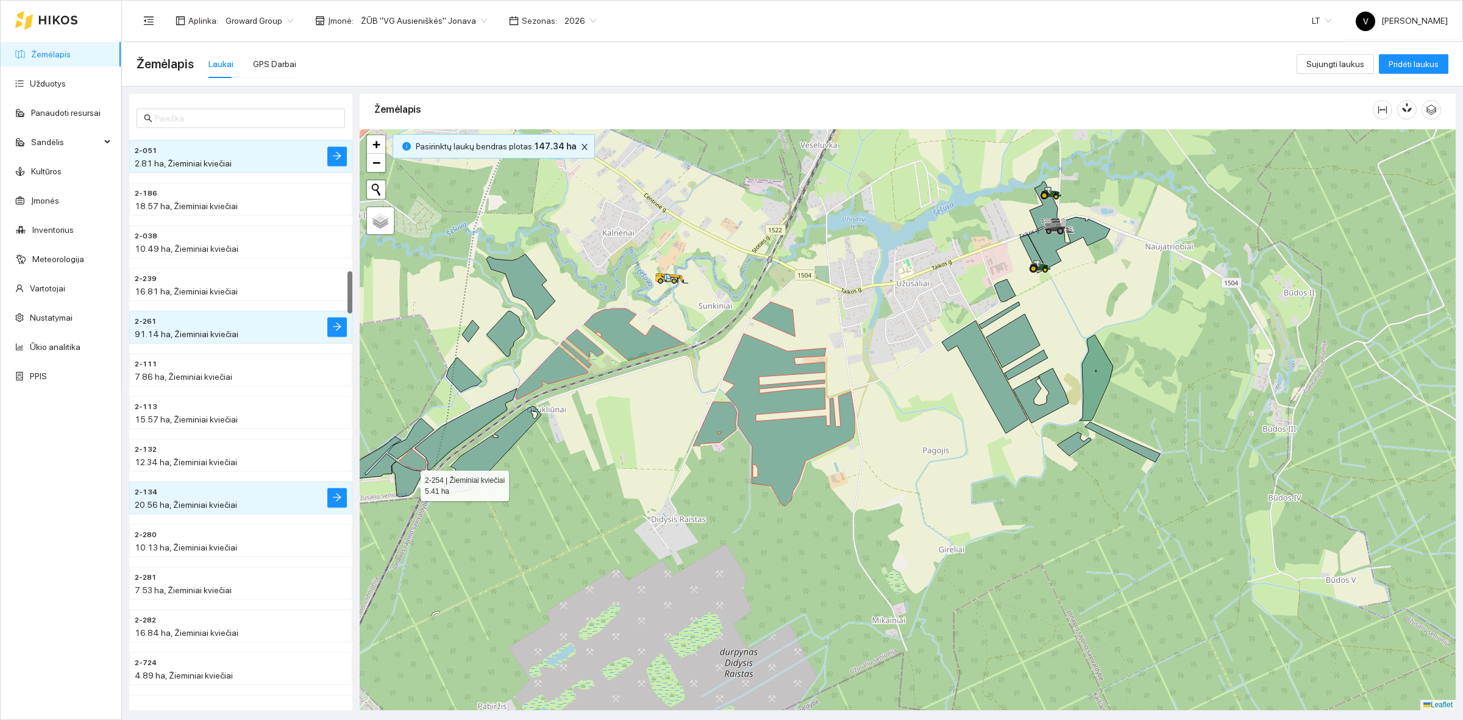
click at [410, 483] on icon at bounding box center [408, 478] width 32 height 35
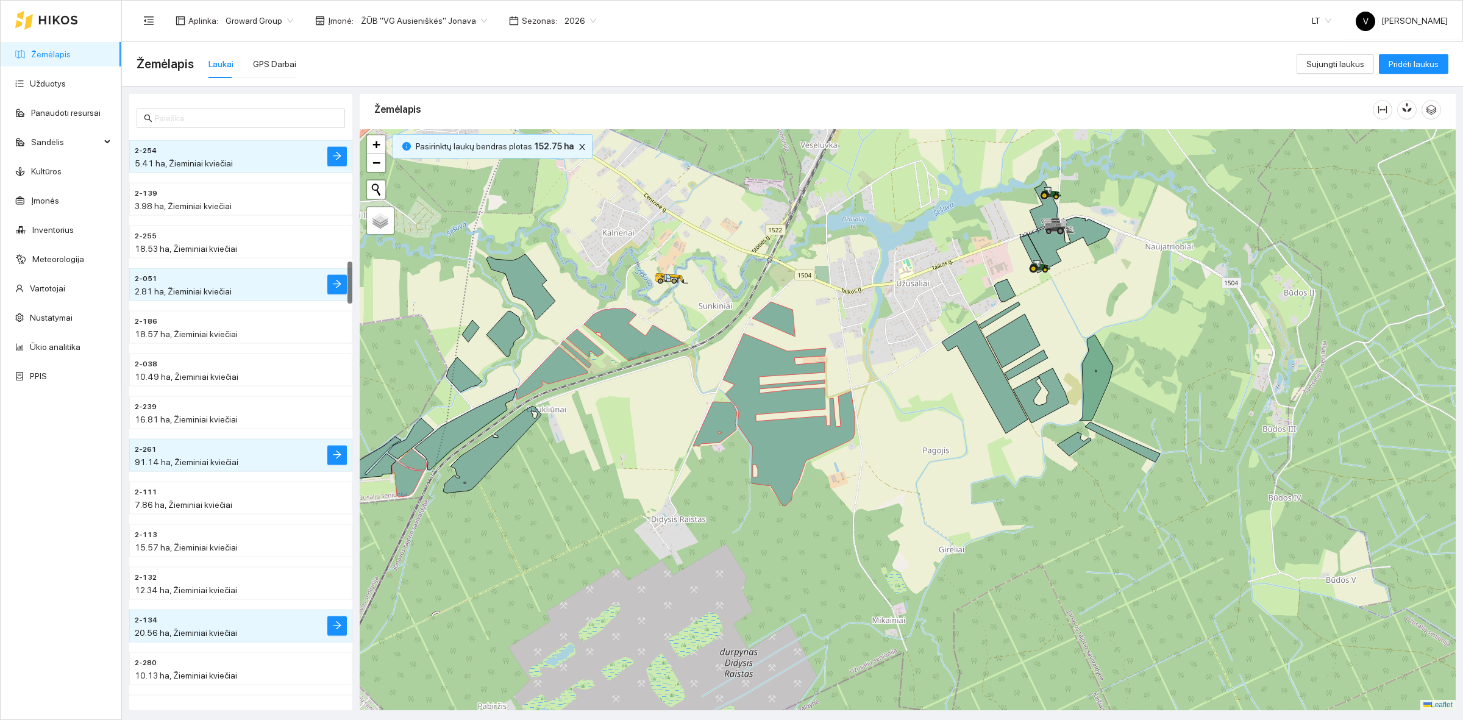
drag, startPoint x: 473, startPoint y: 432, endPoint x: 467, endPoint y: 431, distance: 6.1
click at [473, 431] on icon at bounding box center [466, 429] width 102 height 82
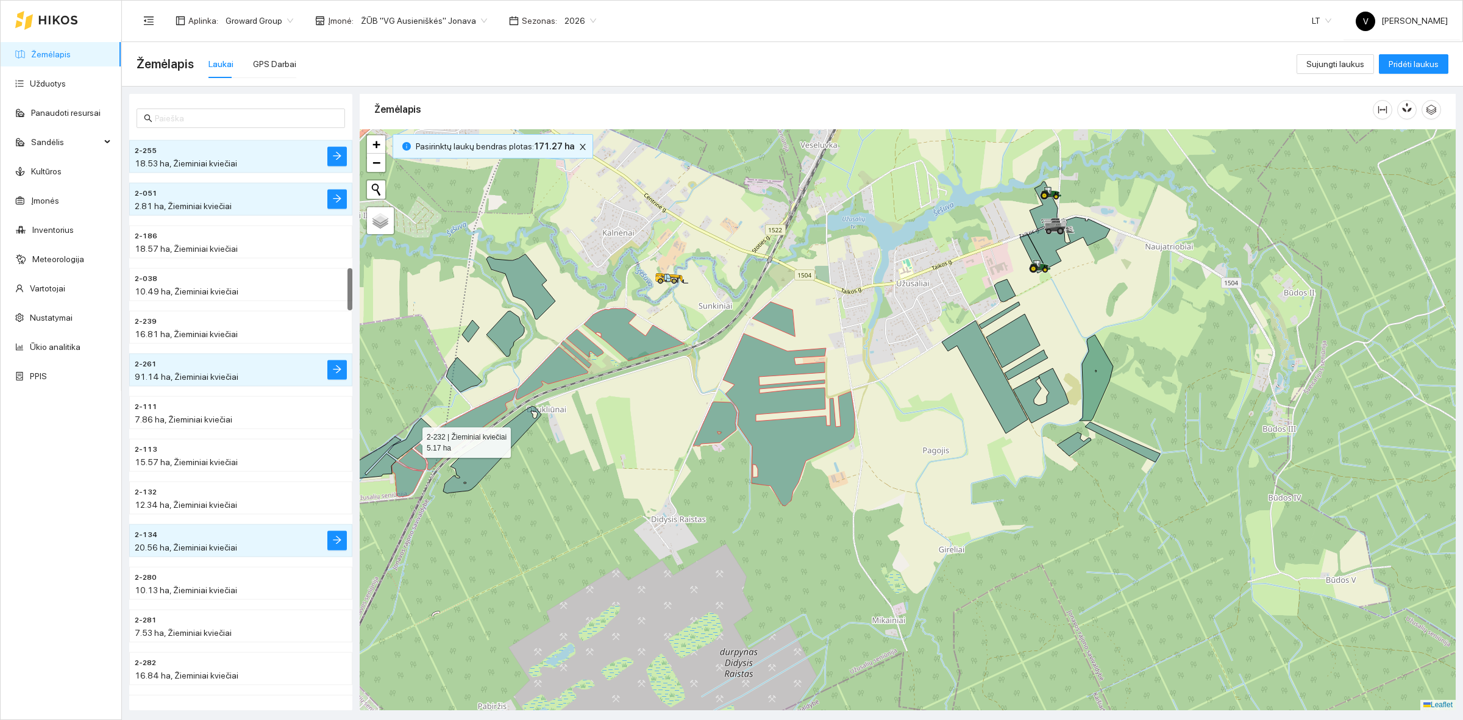
click at [415, 434] on icon at bounding box center [411, 438] width 46 height 41
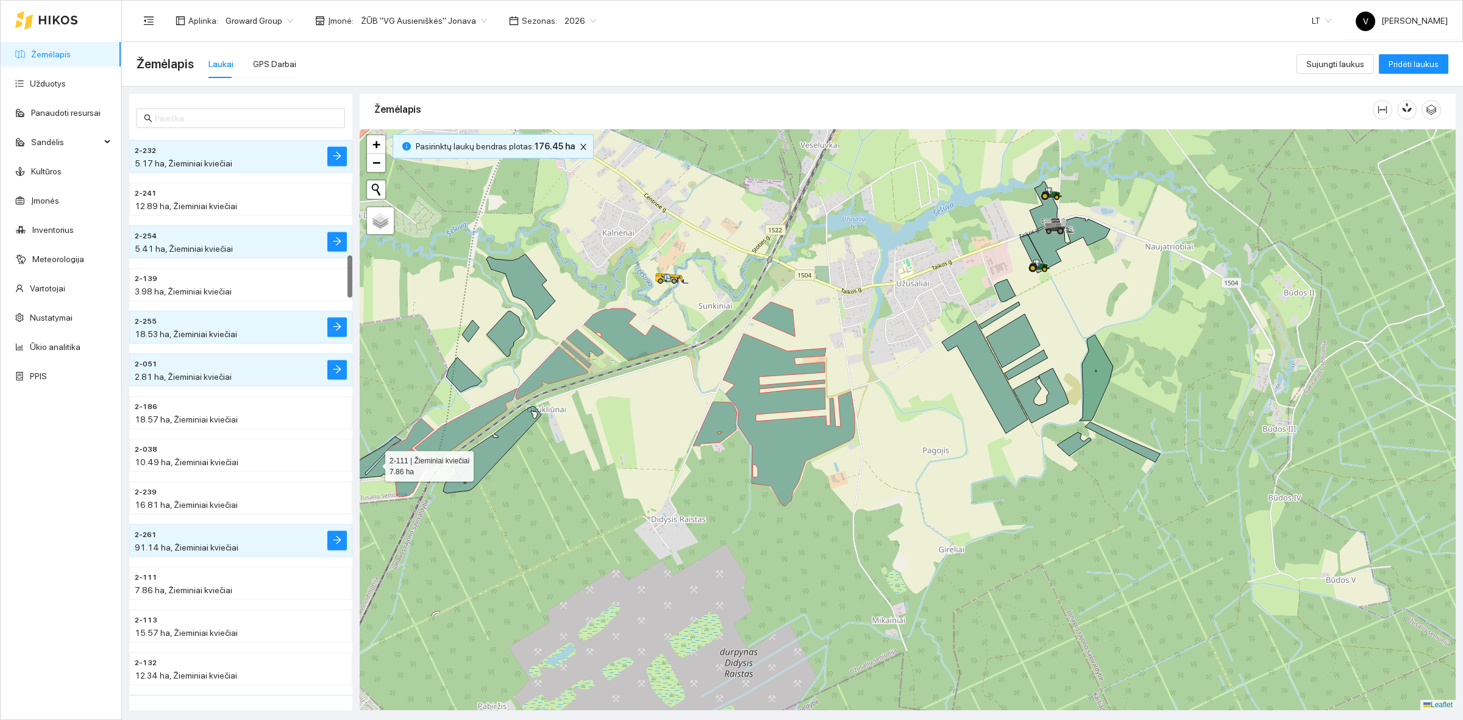
click at [382, 462] on icon at bounding box center [374, 457] width 53 height 43
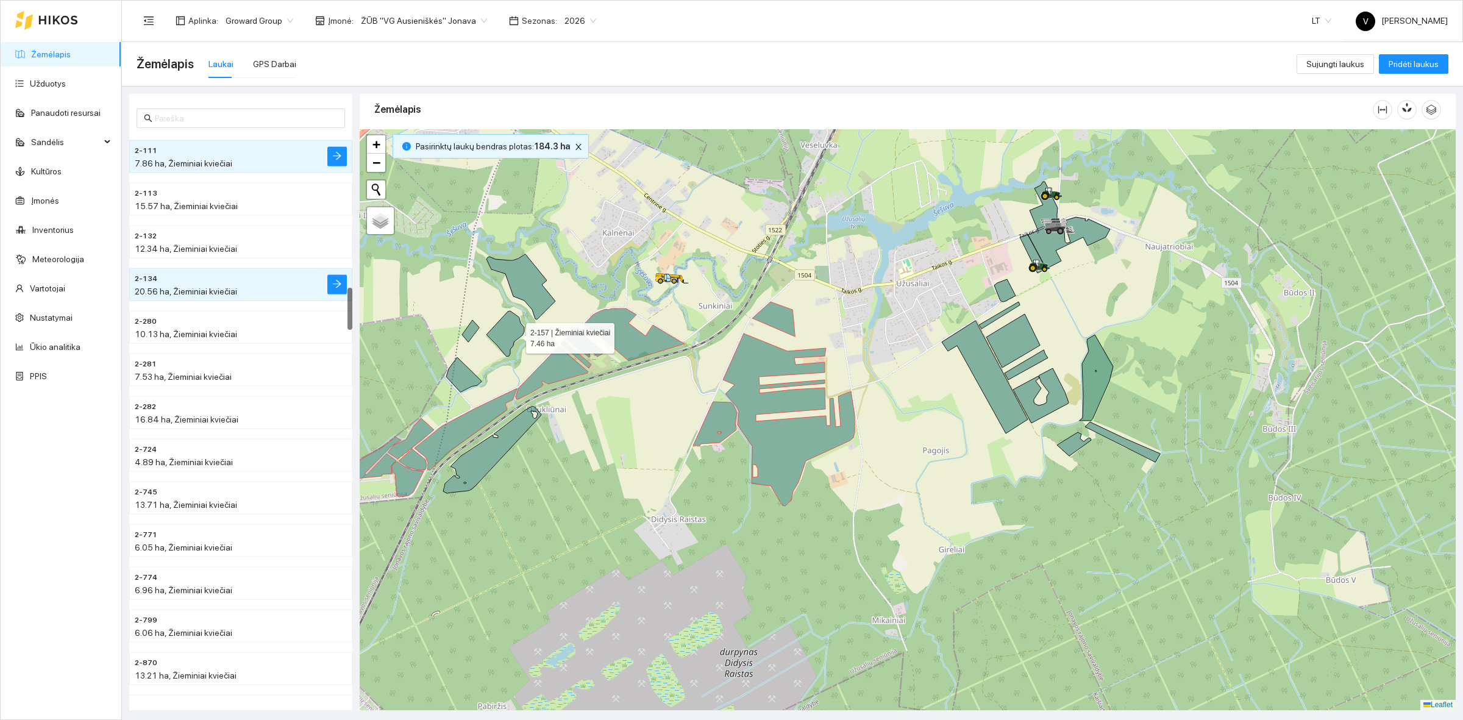
click at [513, 334] on icon at bounding box center [505, 334] width 38 height 46
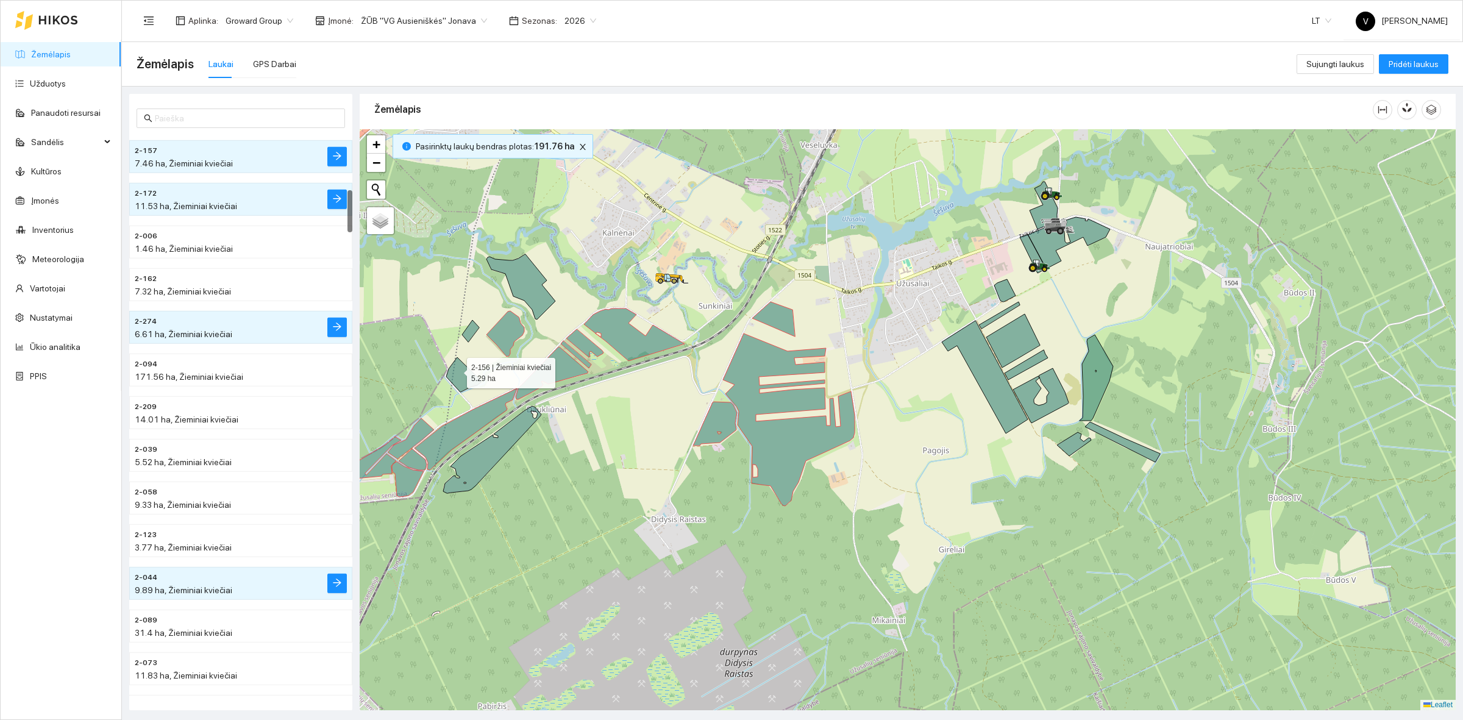
click at [458, 380] on icon at bounding box center [463, 374] width 35 height 35
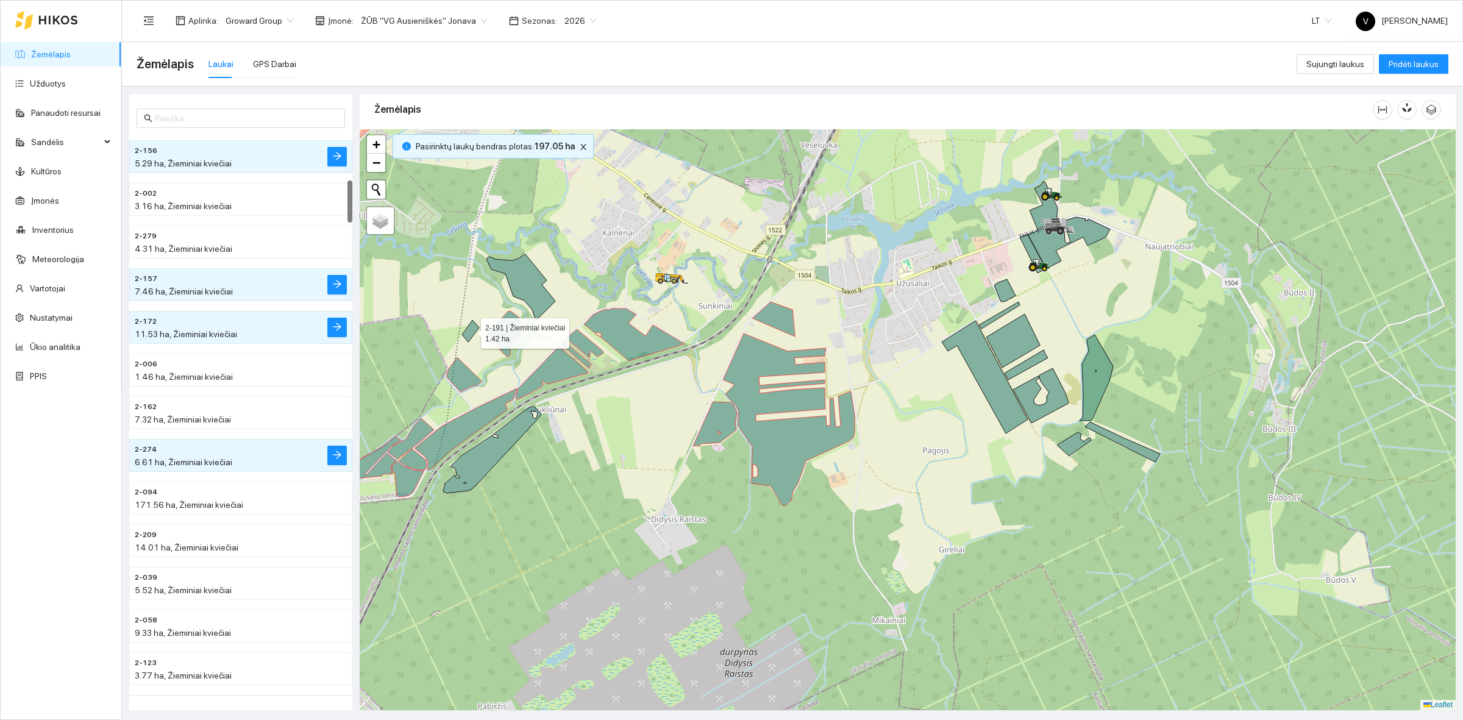
click at [470, 330] on icon at bounding box center [470, 331] width 17 height 22
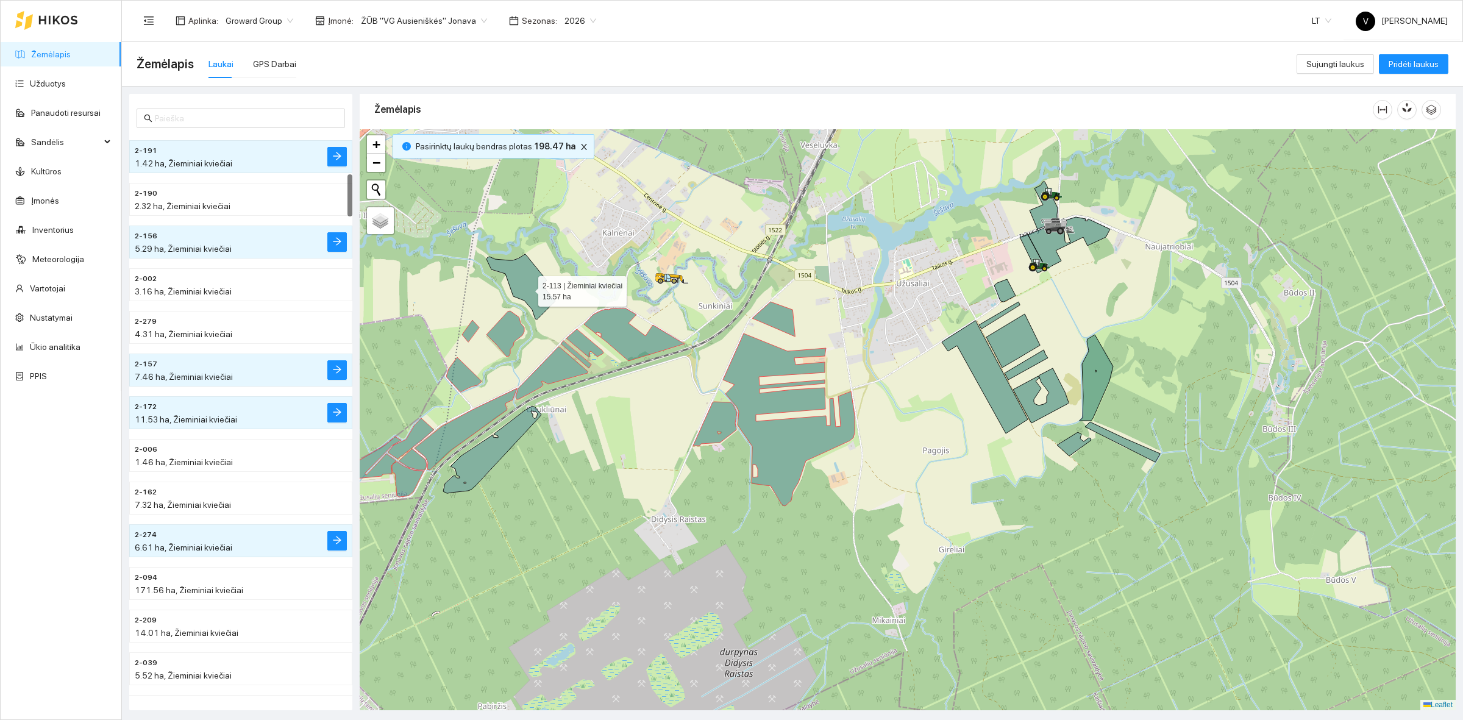
click at [527, 288] on icon at bounding box center [520, 286] width 69 height 65
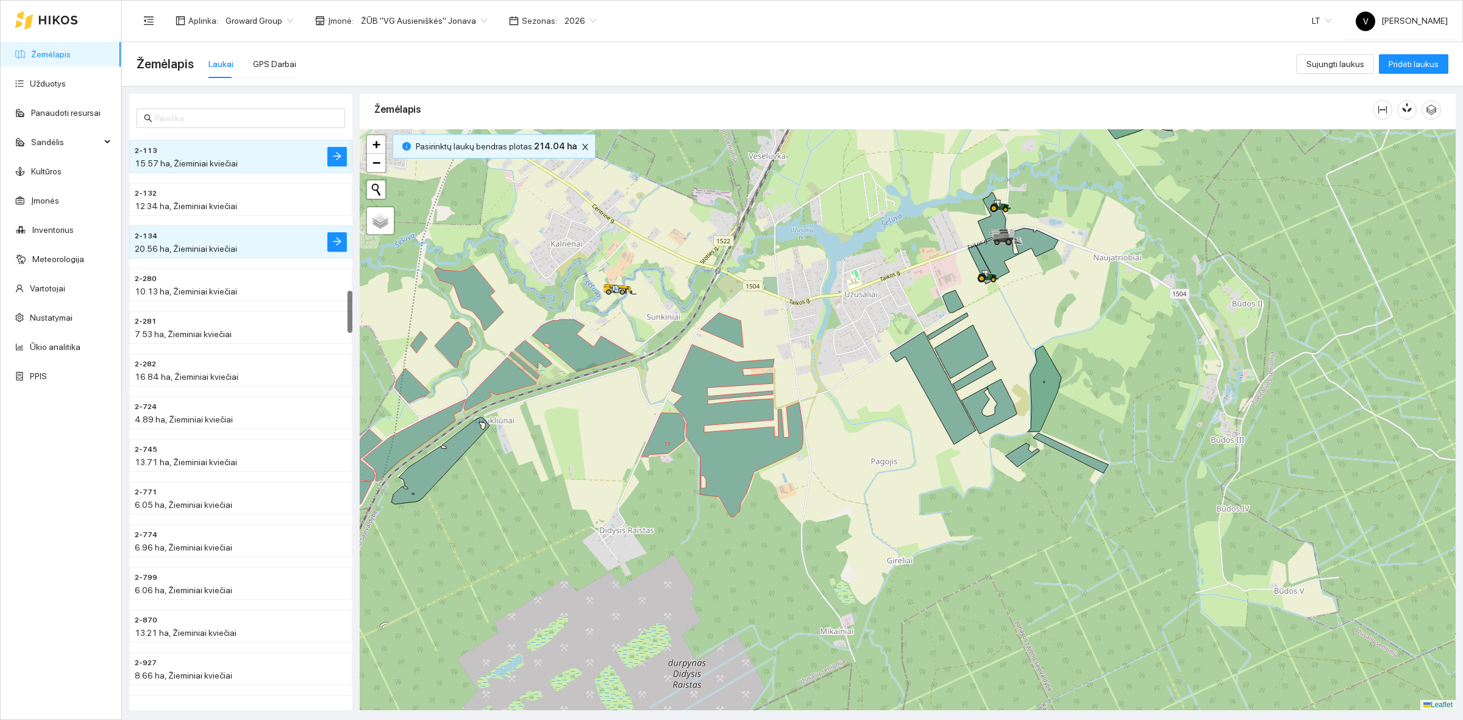
drag, startPoint x: 1034, startPoint y: 508, endPoint x: 994, endPoint y: 519, distance: 42.3
click at [994, 519] on div at bounding box center [908, 419] width 1096 height 581
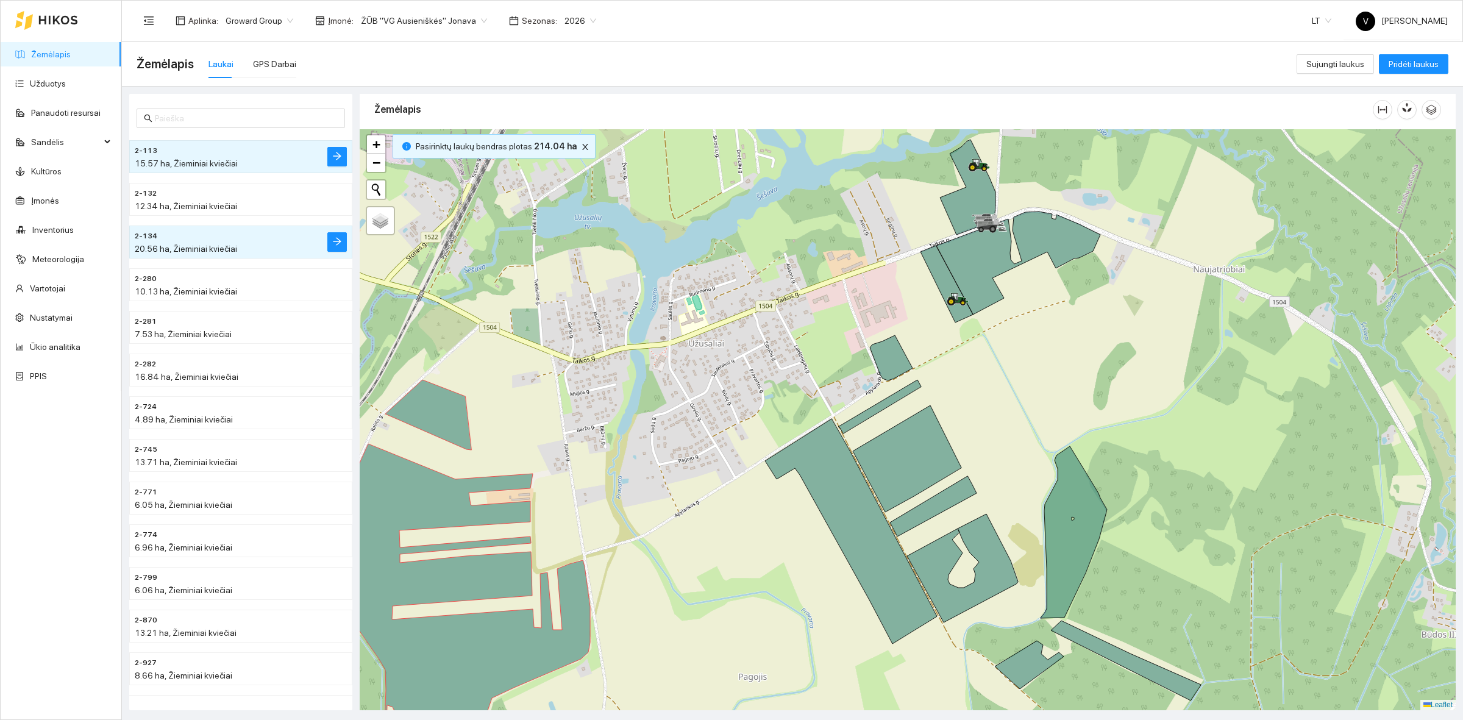
drag, startPoint x: 1076, startPoint y: 407, endPoint x: 1125, endPoint y: 382, distance: 55.3
click at [1125, 382] on div at bounding box center [908, 419] width 1096 height 581
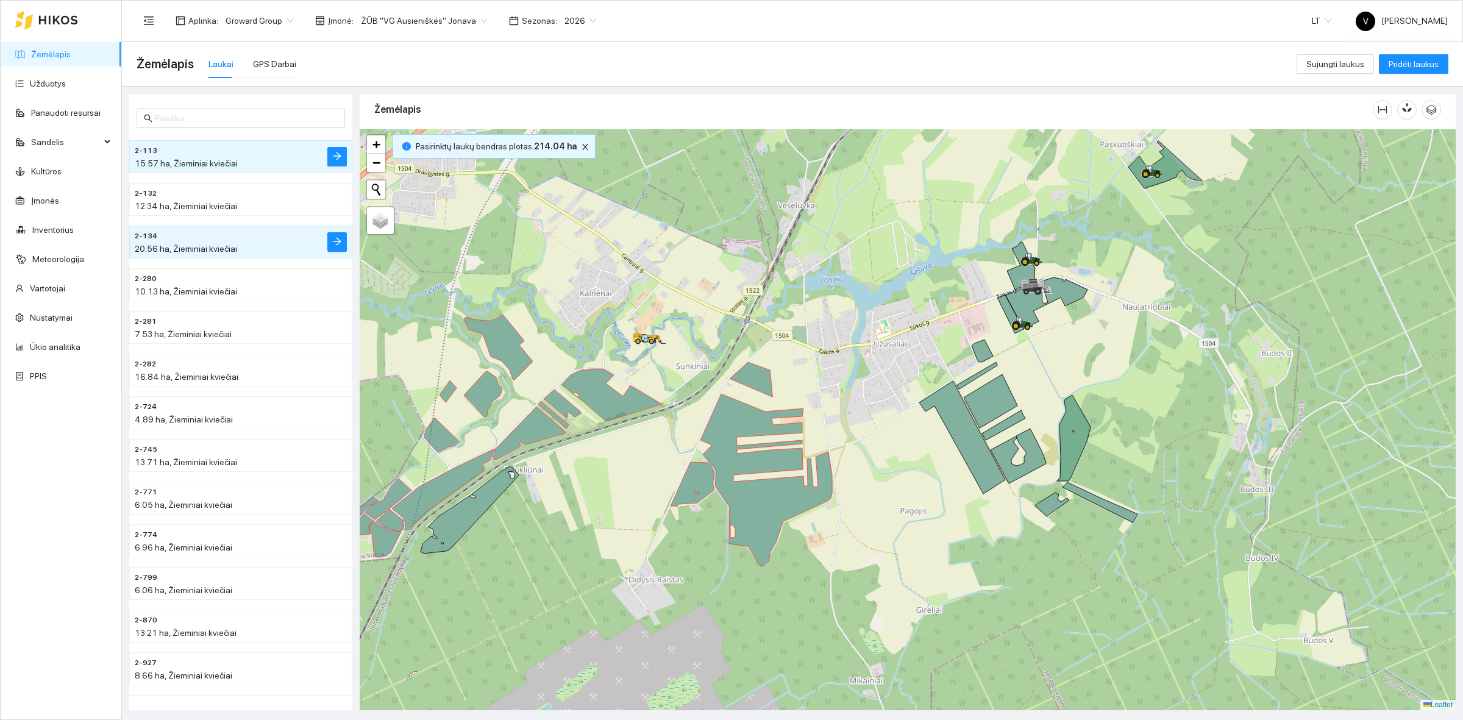
drag, startPoint x: 1191, startPoint y: 355, endPoint x: 1134, endPoint y: 352, distance: 56.2
click at [1134, 352] on div at bounding box center [908, 419] width 1096 height 581
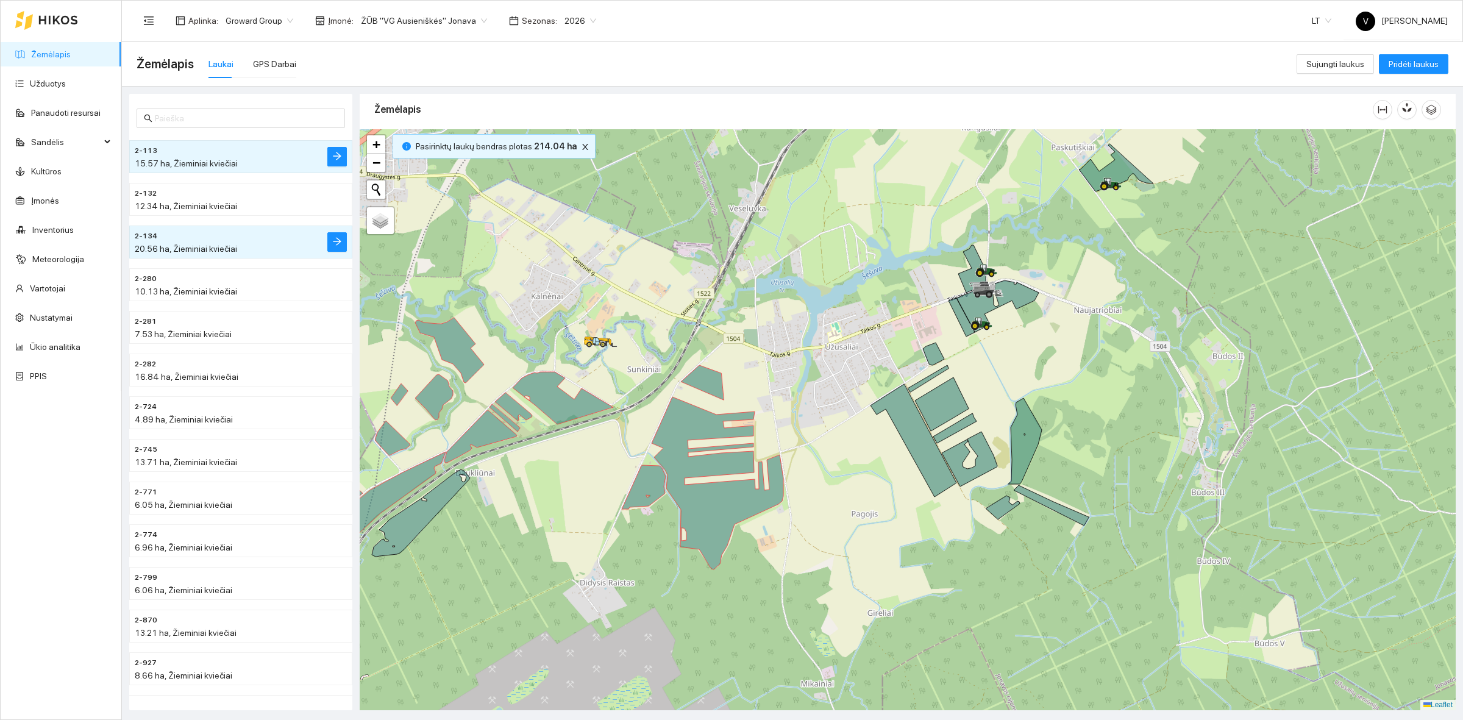
drag, startPoint x: 1226, startPoint y: 376, endPoint x: 1177, endPoint y: 379, distance: 48.9
click at [1177, 379] on div at bounding box center [908, 419] width 1096 height 581
click at [58, 84] on link "Užduotys" at bounding box center [48, 84] width 36 height 10
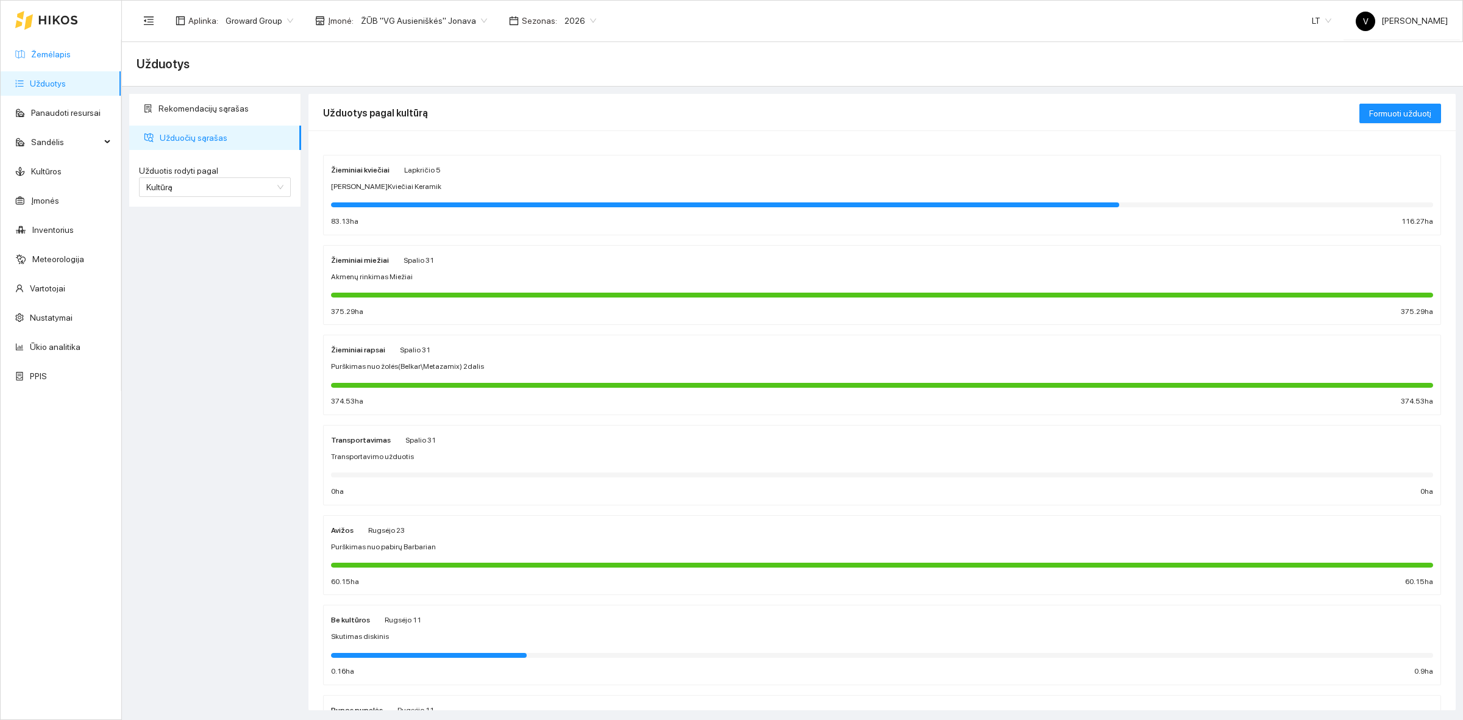
click at [64, 54] on link "Žemėlapis" at bounding box center [51, 54] width 40 height 10
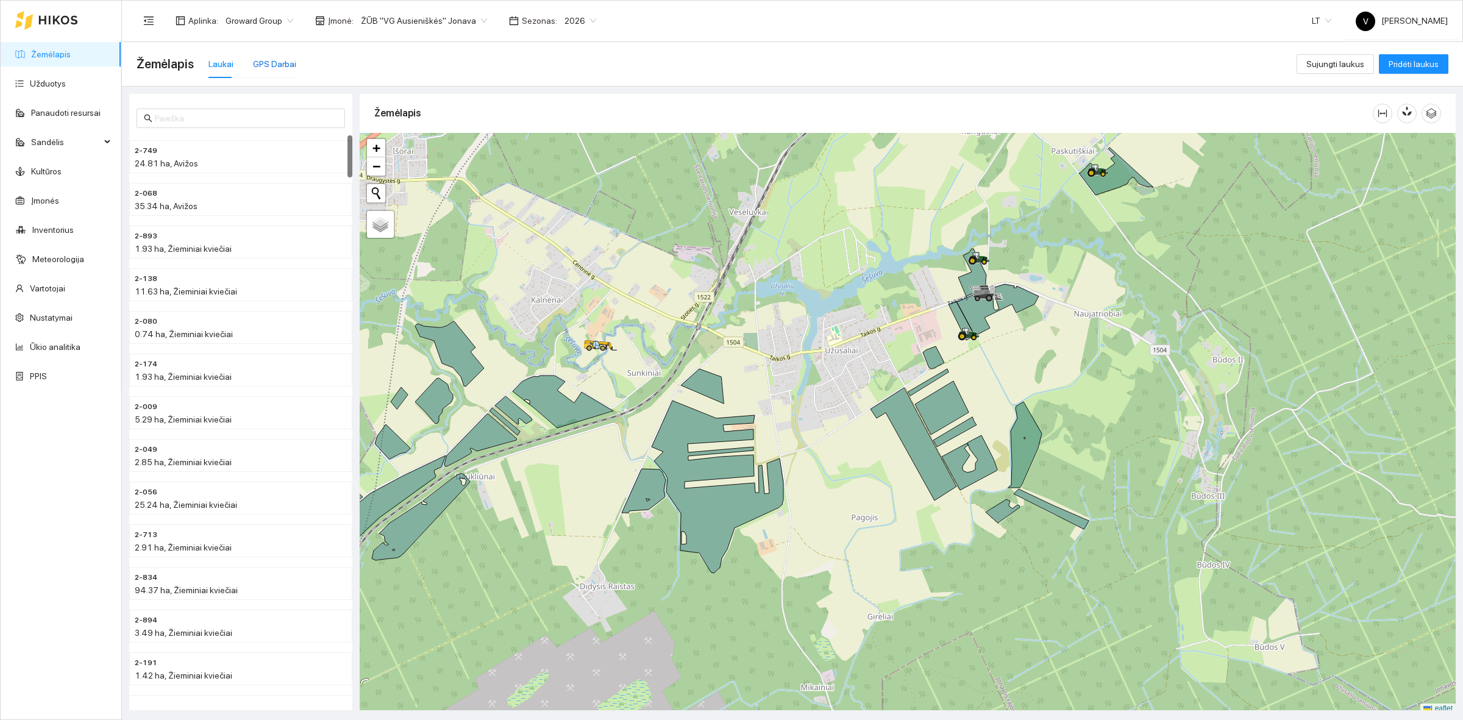
click at [256, 59] on div "GPS Darbai" at bounding box center [274, 63] width 43 height 13
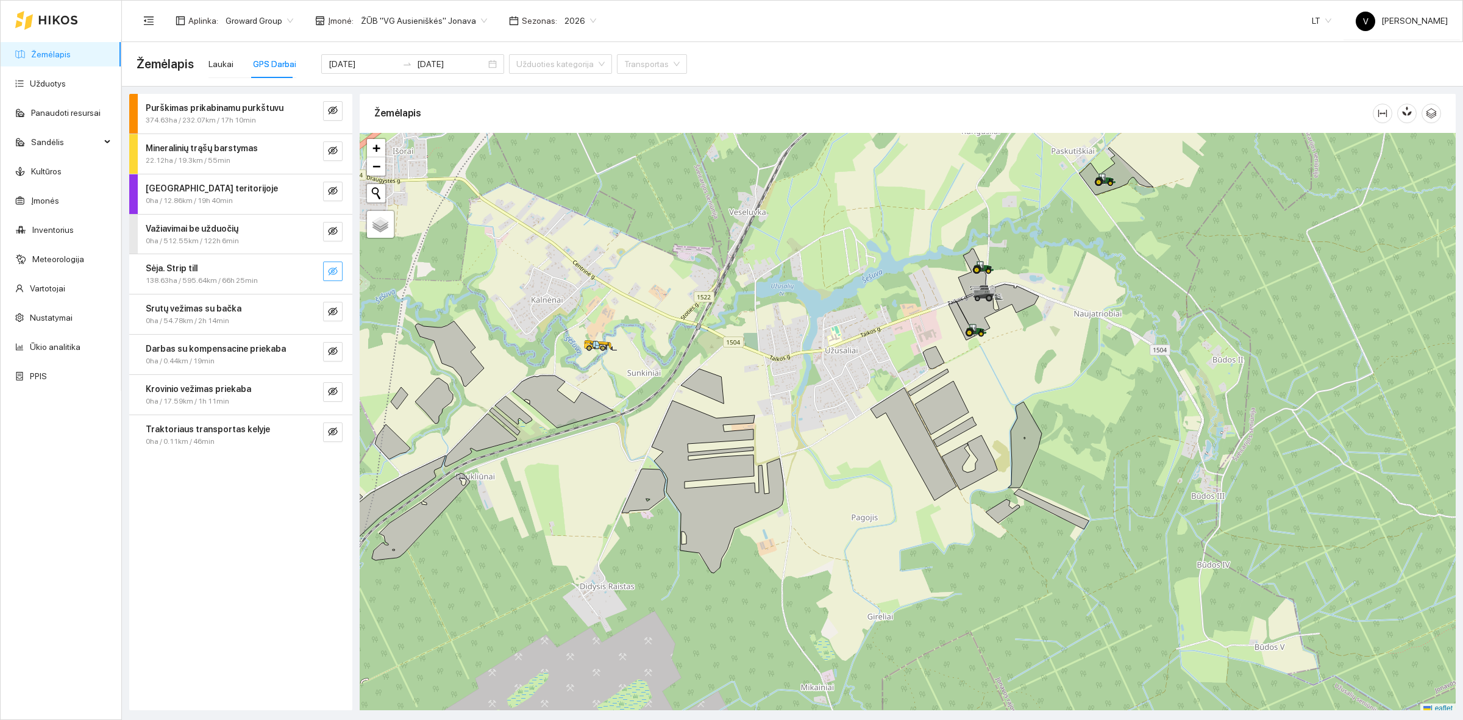
click at [326, 275] on button "button" at bounding box center [333, 272] width 20 height 20
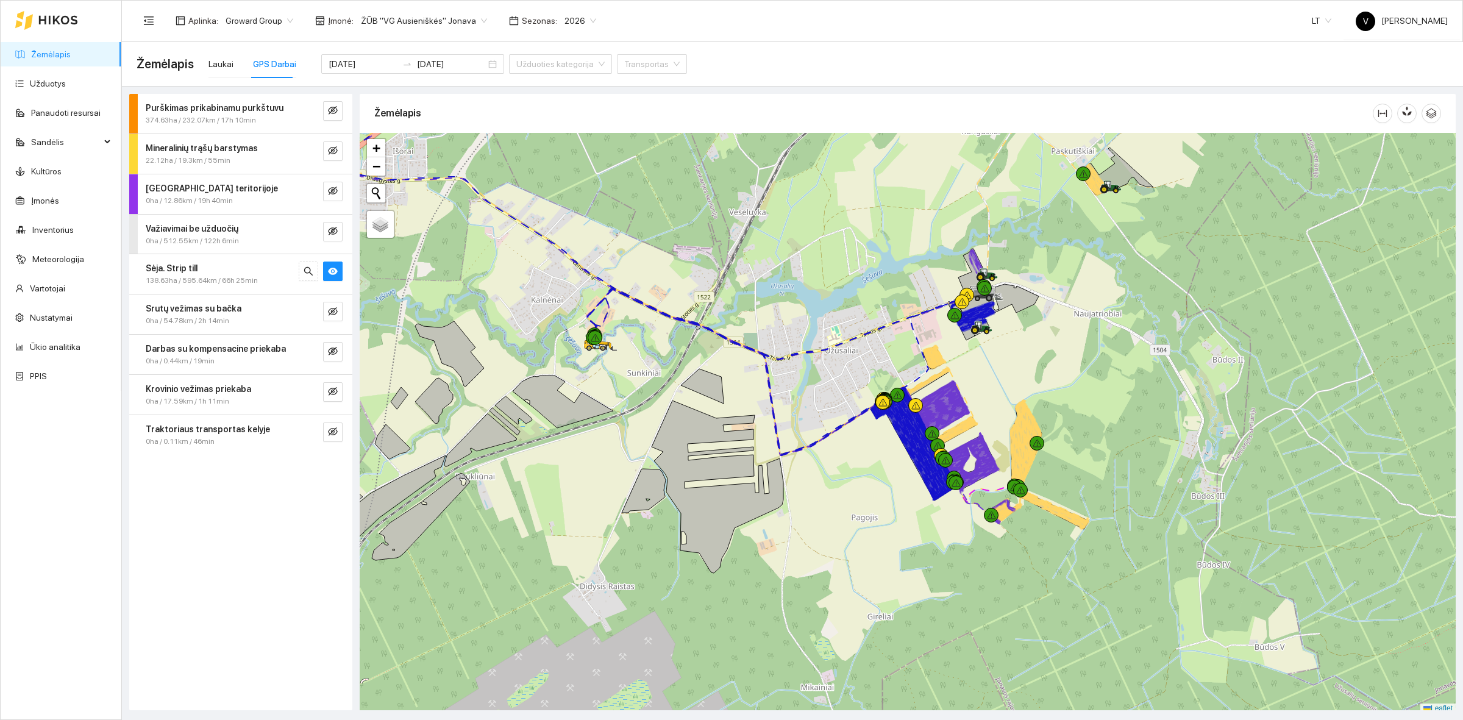
scroll to position [4, 0]
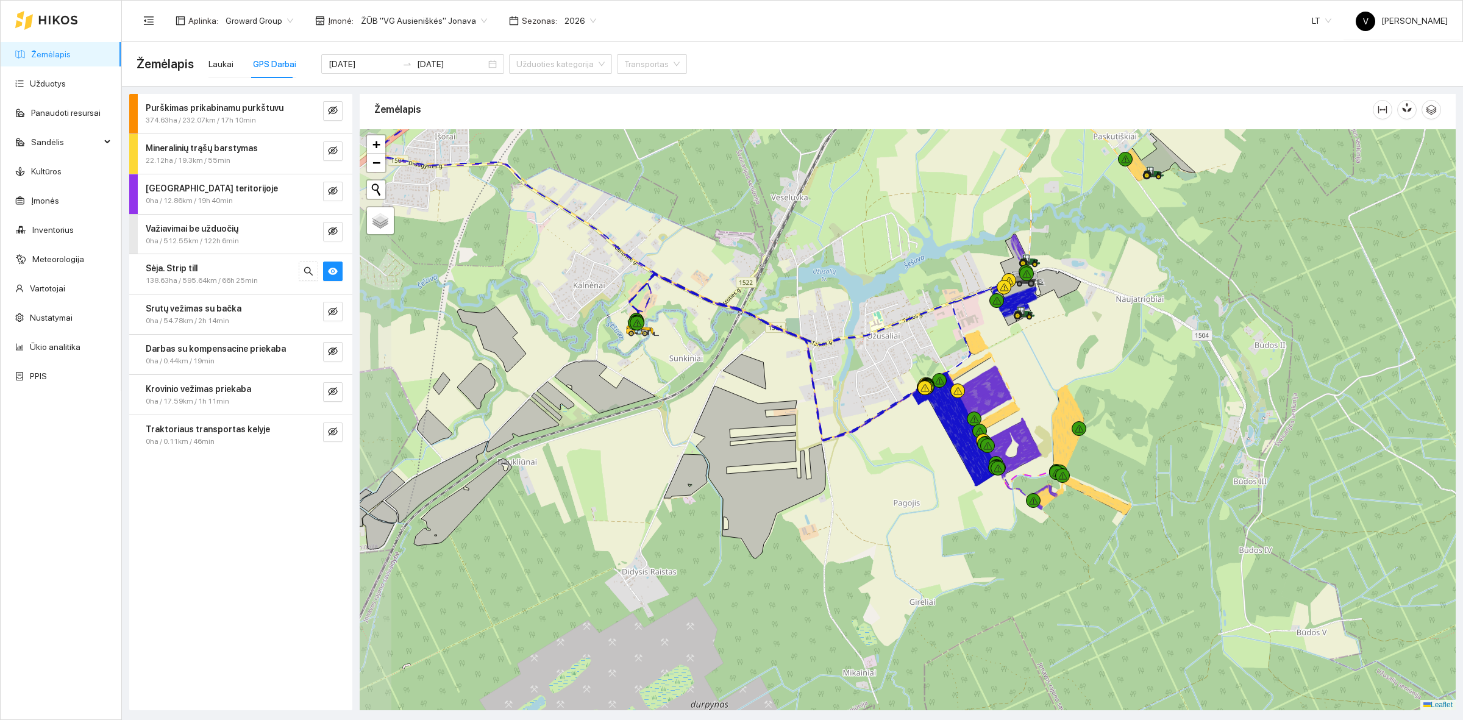
drag, startPoint x: 1000, startPoint y: 372, endPoint x: 1042, endPoint y: 361, distance: 43.5
click at [1042, 361] on div at bounding box center [908, 419] width 1096 height 581
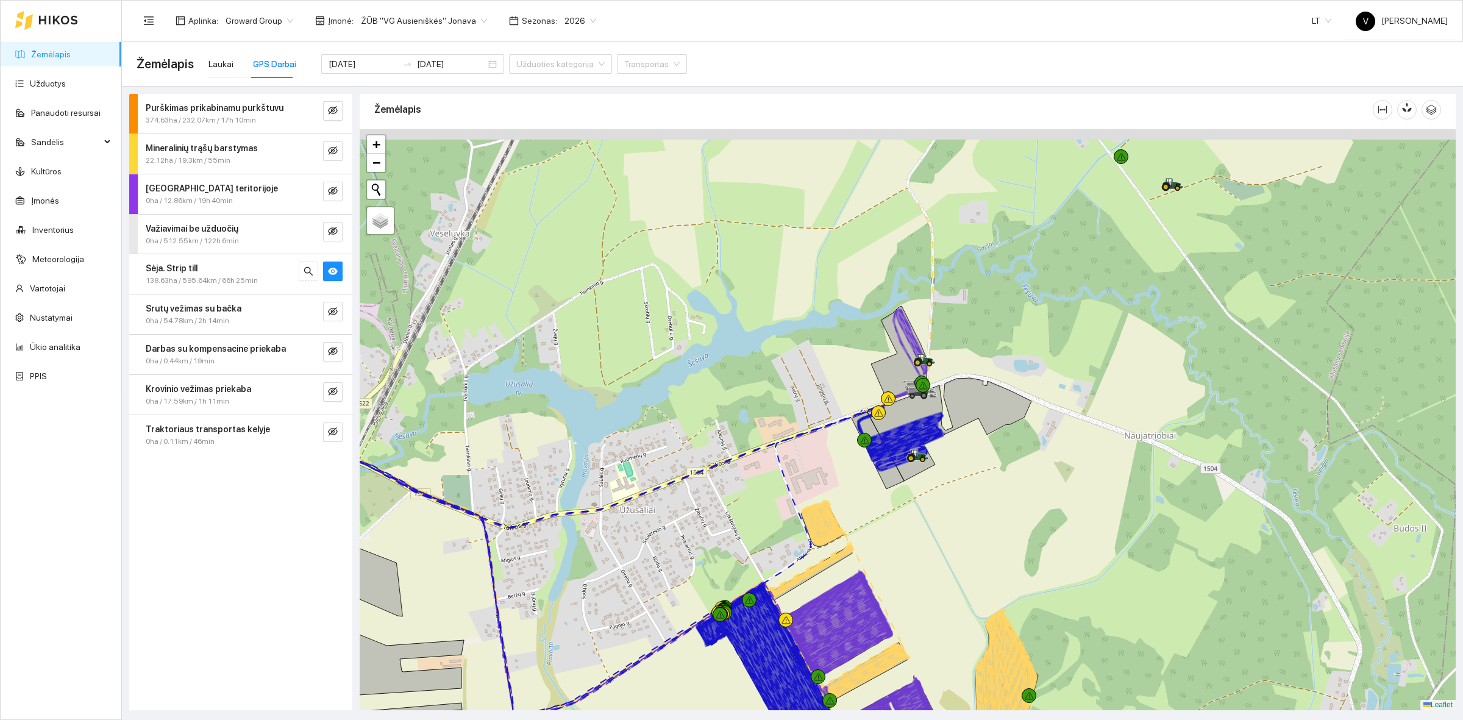
drag, startPoint x: 1183, startPoint y: 260, endPoint x: 1099, endPoint y: 394, distance: 158.3
click at [1099, 394] on div at bounding box center [908, 419] width 1096 height 581
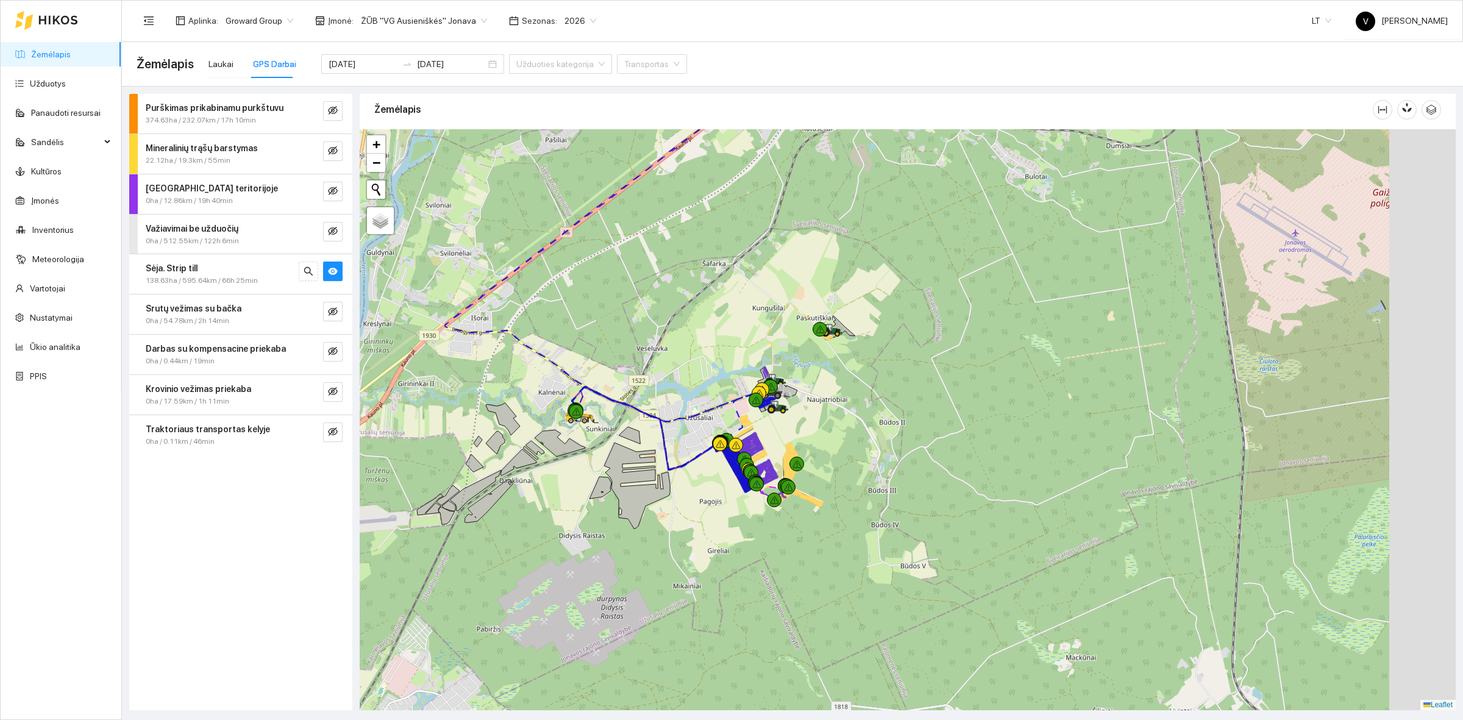
drag, startPoint x: 903, startPoint y: 510, endPoint x: 913, endPoint y: 473, distance: 38.3
click at [884, 507] on div at bounding box center [908, 419] width 1096 height 581
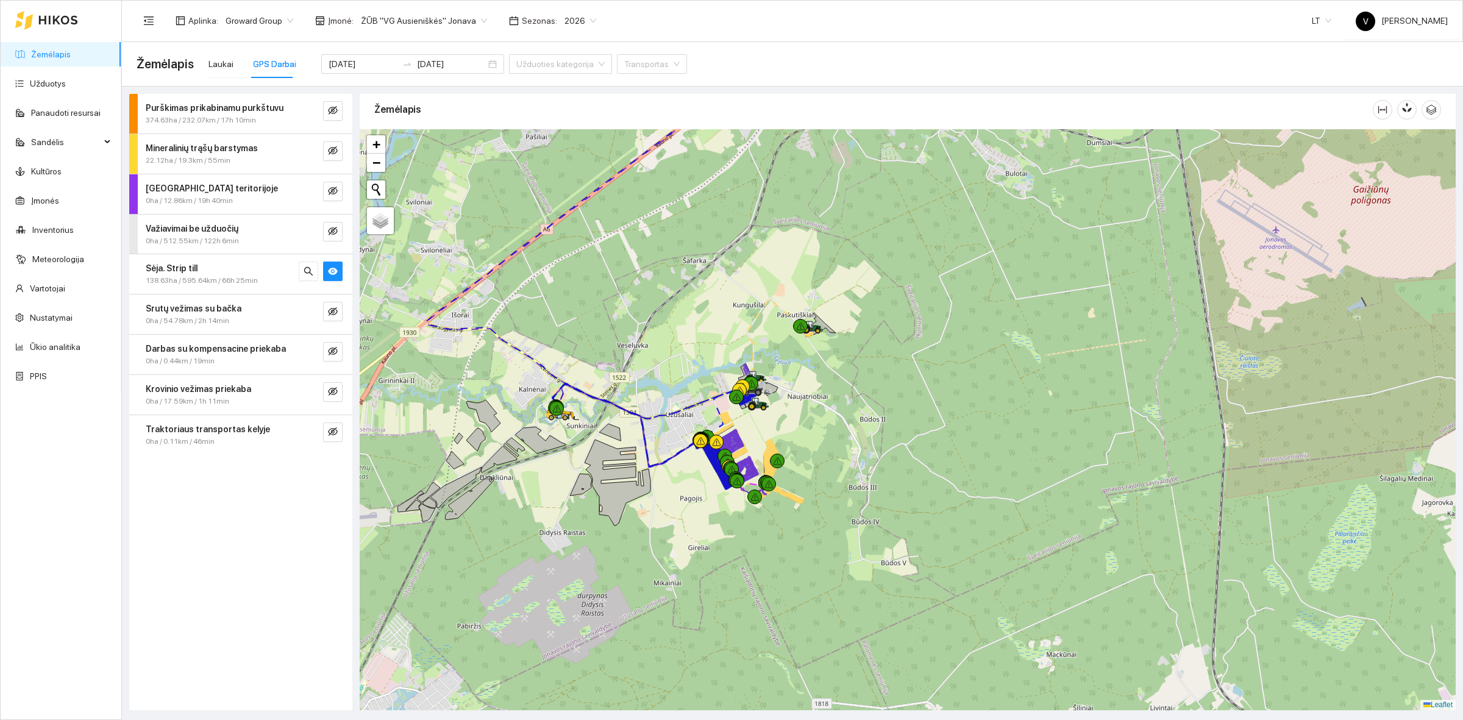
click at [383, 17] on span "ŽŪB "VG Ausieniškės" Jonava" at bounding box center [424, 21] width 126 height 18
click at [463, 67] on div "UAB "Zujų paukštynas" Ukmerge" at bounding box center [418, 63] width 125 height 13
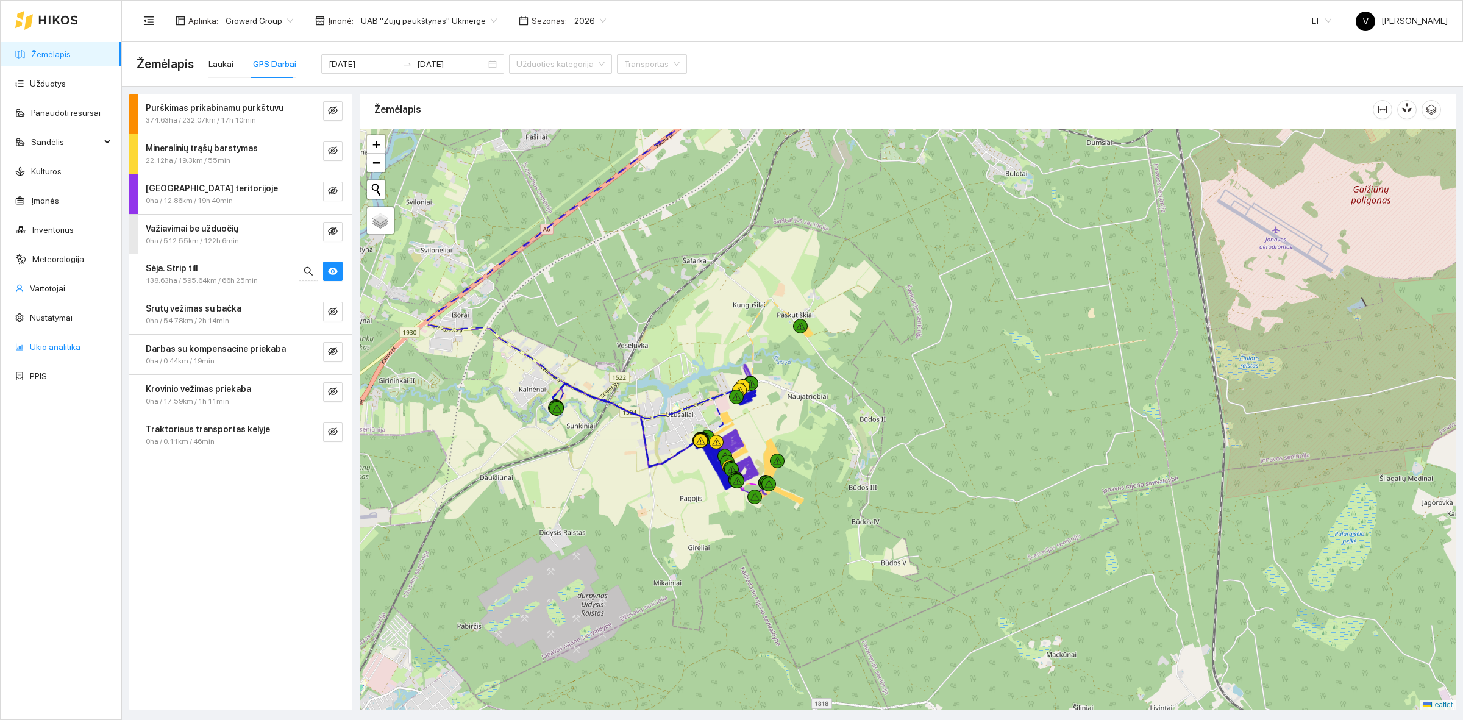
click at [55, 346] on link "Ūkio analitika" at bounding box center [55, 347] width 51 height 10
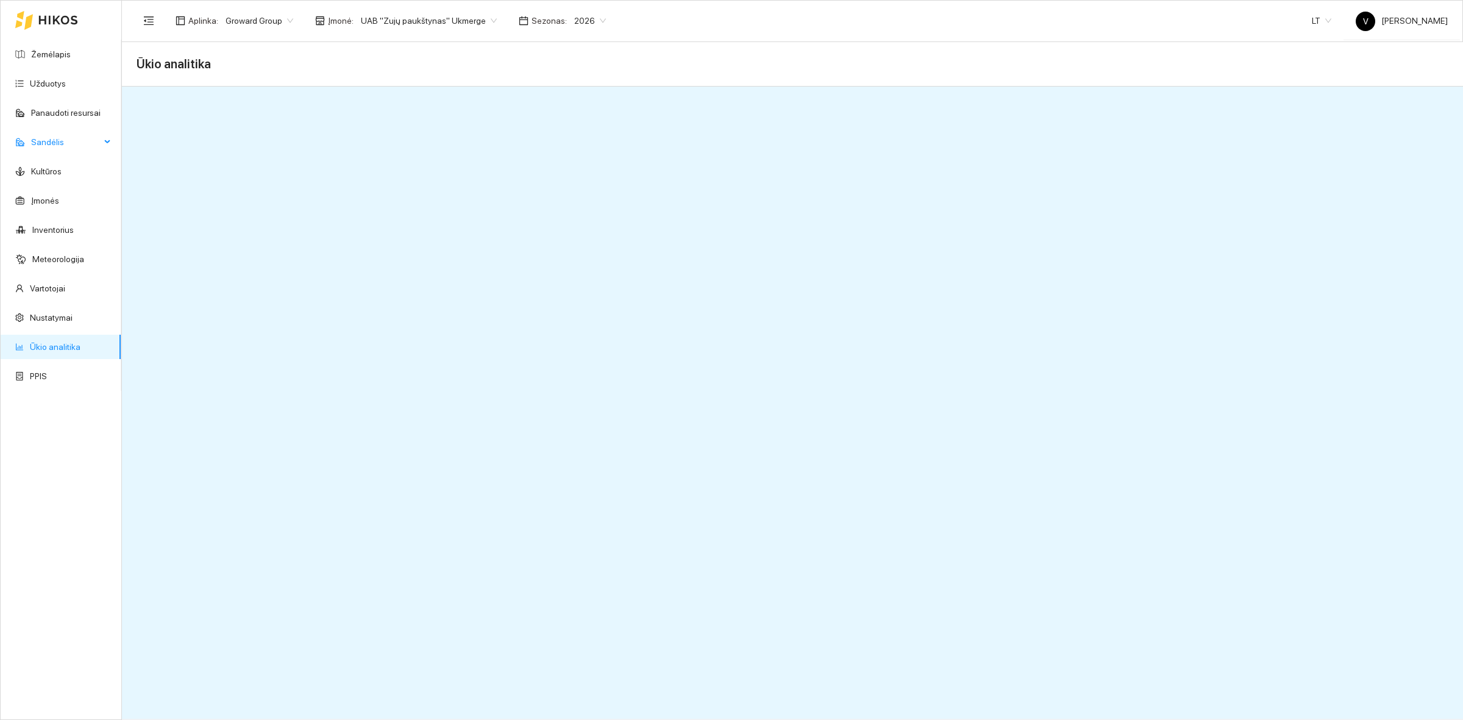
click at [90, 143] on span "Sandėlis" at bounding box center [65, 142] width 69 height 24
click at [79, 352] on link "Resursų paskirstymas" at bounding box center [71, 347] width 82 height 10
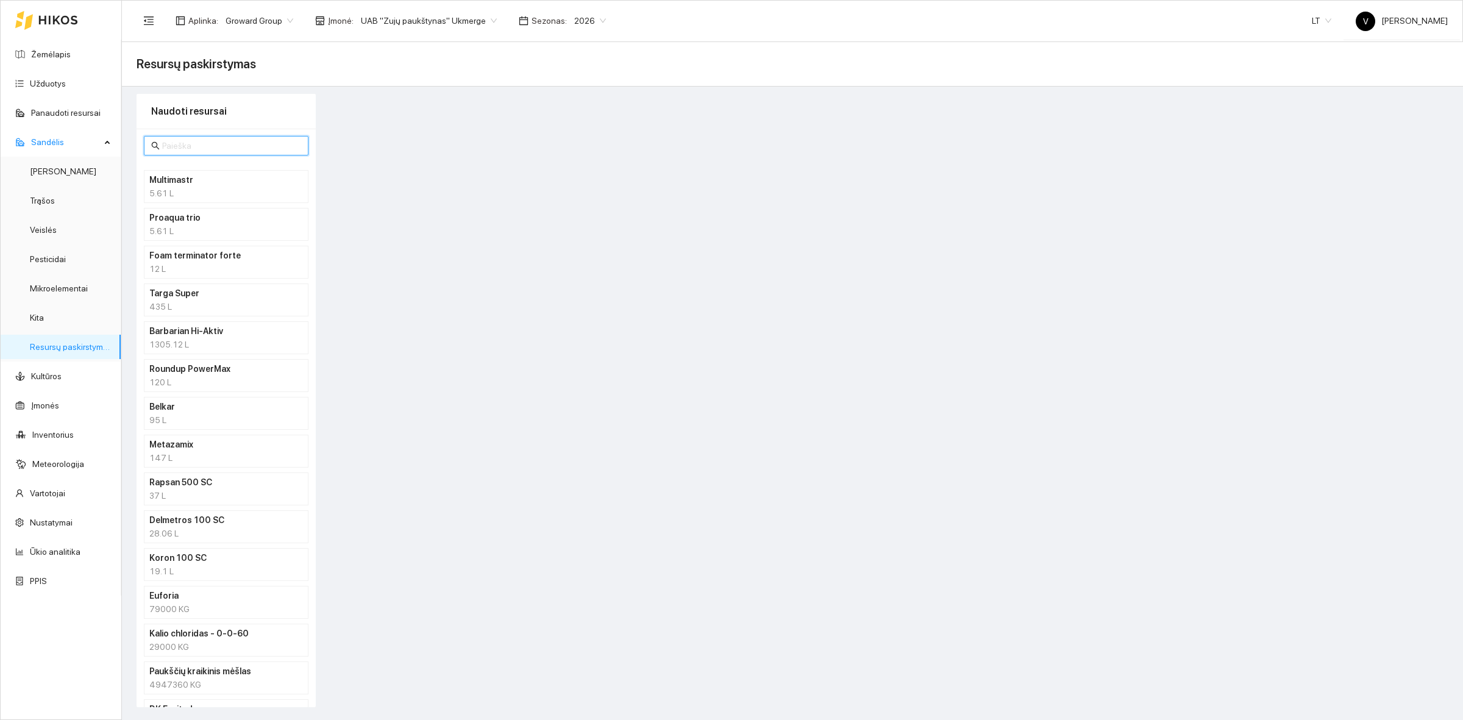
click at [181, 143] on input "text" at bounding box center [231, 145] width 139 height 13
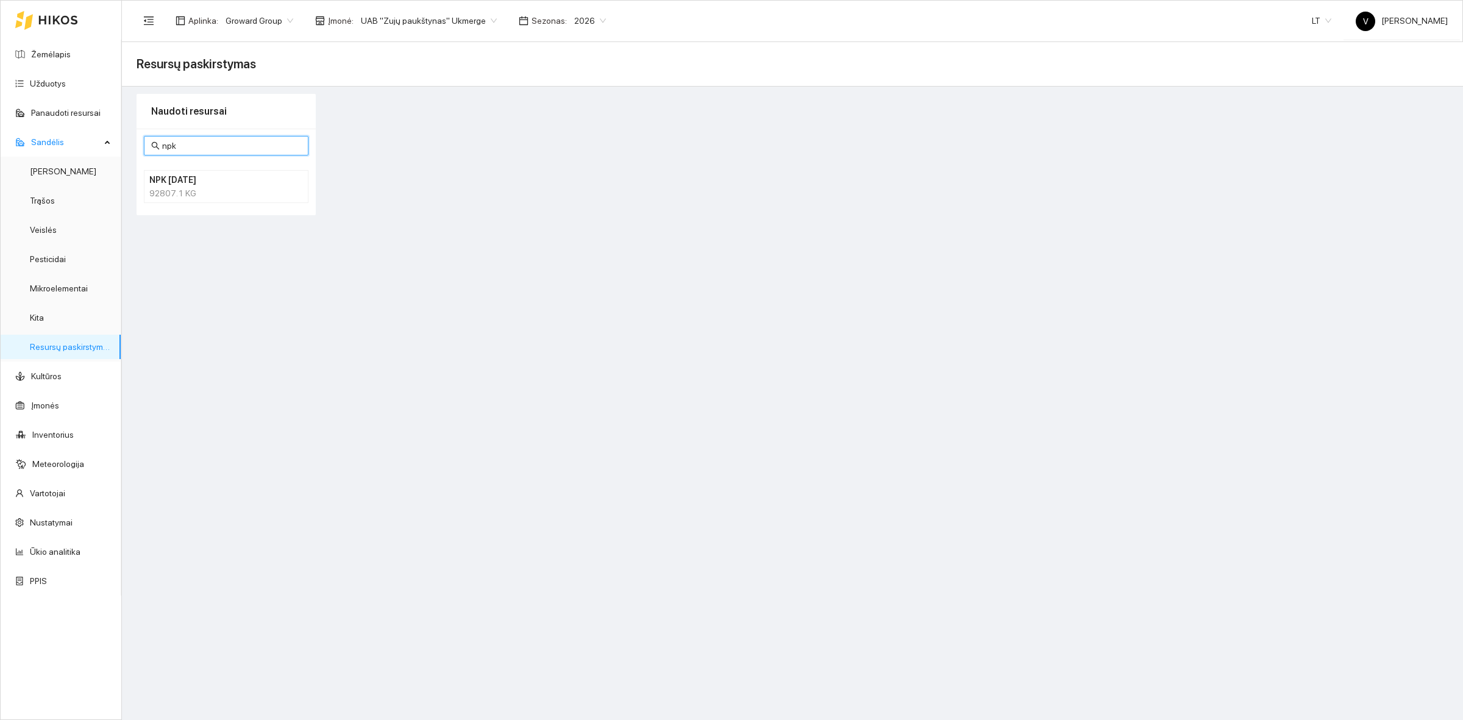
type input "npk"
click at [221, 185] on h4 "NPK [DATE]" at bounding box center [210, 179] width 122 height 13
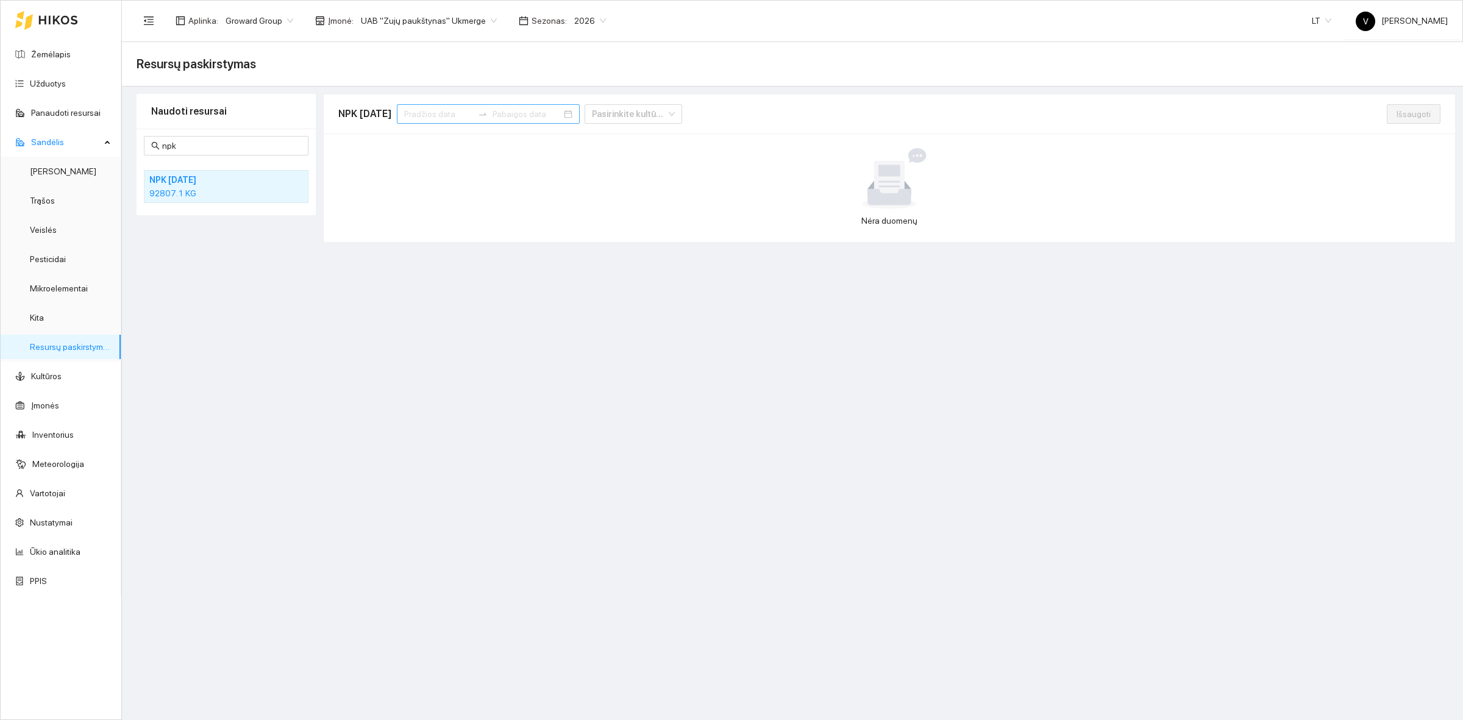
click at [432, 110] on input at bounding box center [438, 113] width 69 height 13
type input "[DATE]"
click at [435, 146] on span "button" at bounding box center [435, 144] width 6 height 6
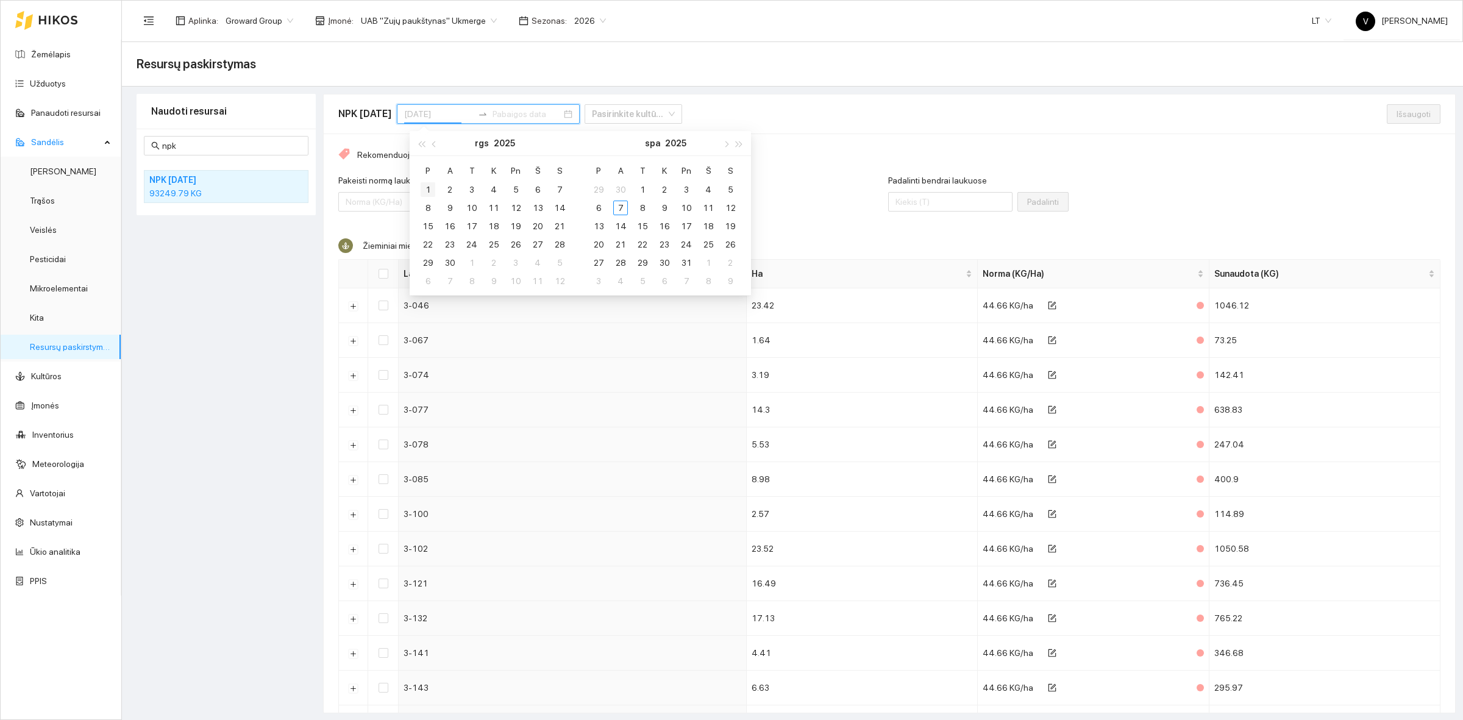
type input "[DATE]"
click at [433, 187] on div "1" at bounding box center [428, 189] width 15 height 15
type input "[DATE]"
click at [457, 262] on td "30" at bounding box center [450, 263] width 22 height 18
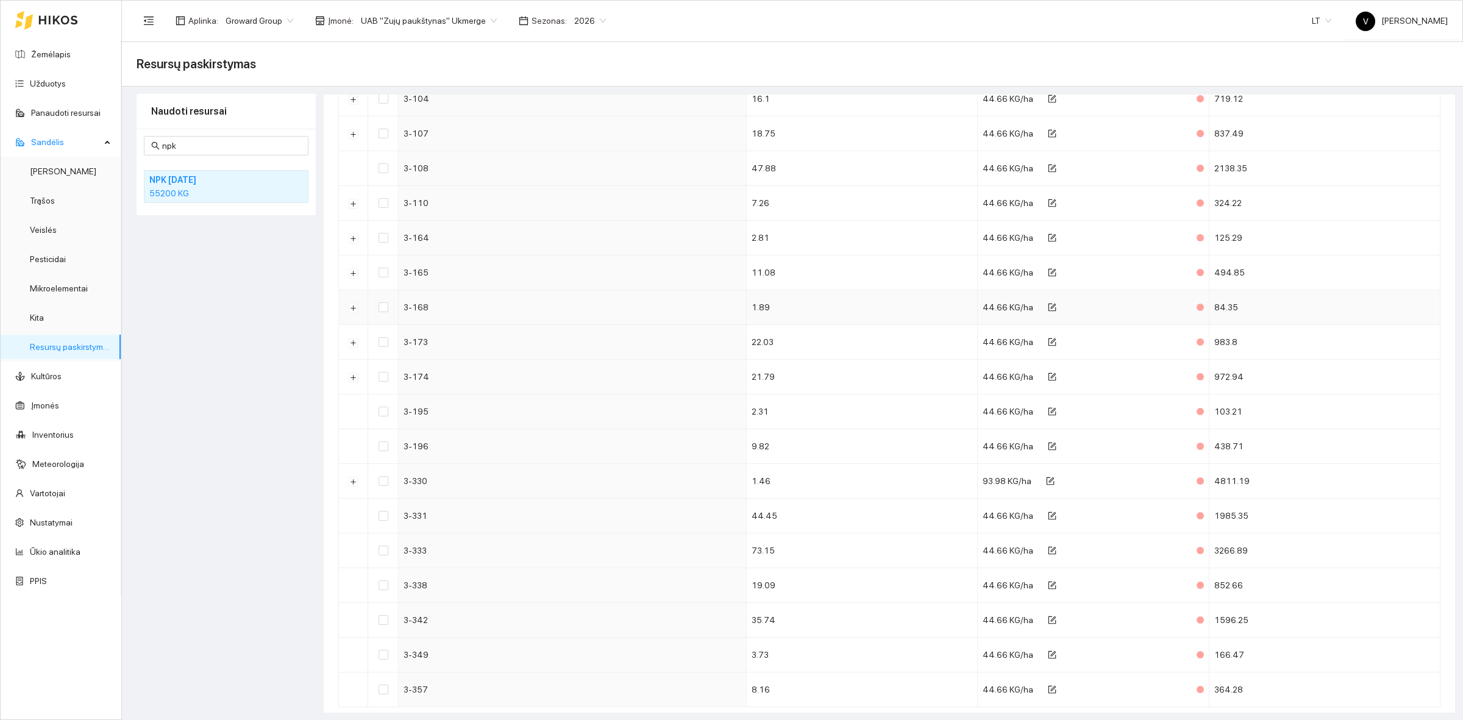
scroll to position [3062, 0]
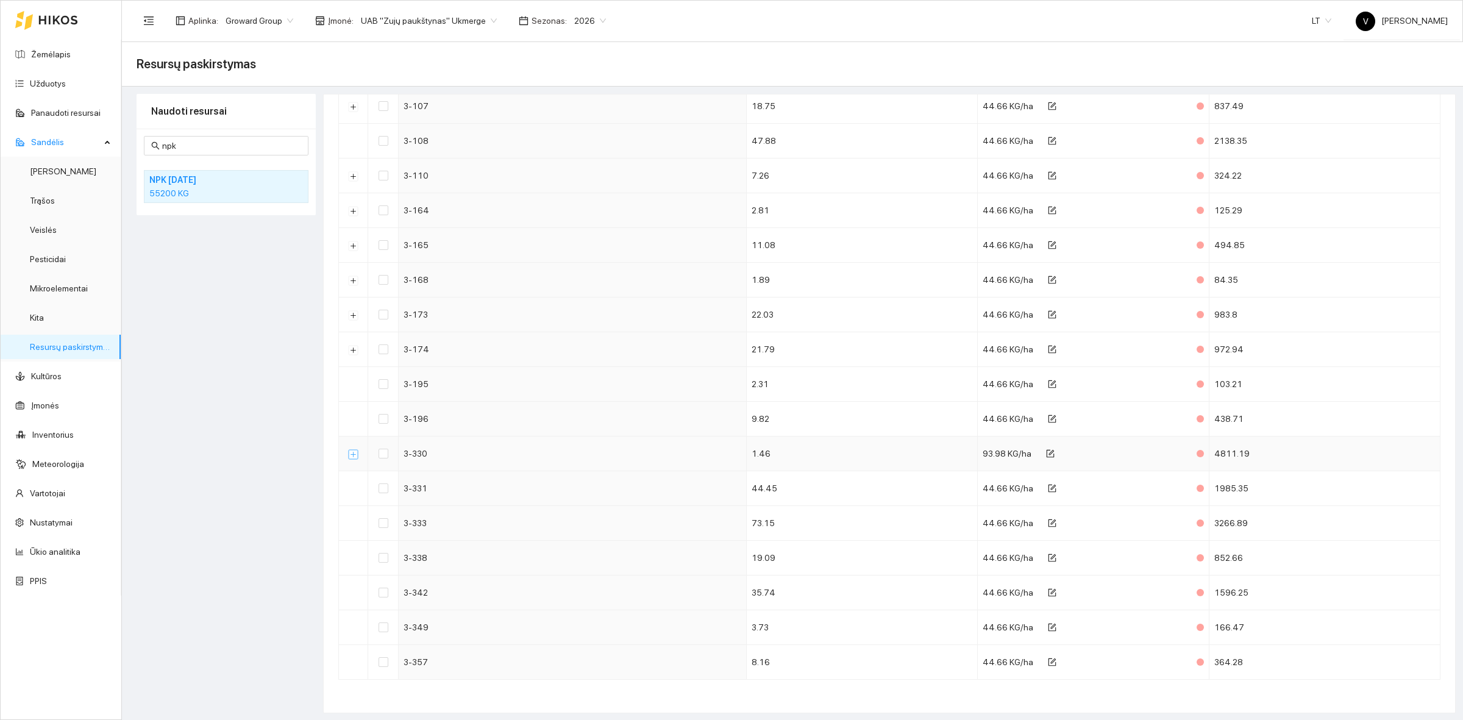
click at [357, 455] on button "Išskleisti" at bounding box center [354, 454] width 10 height 10
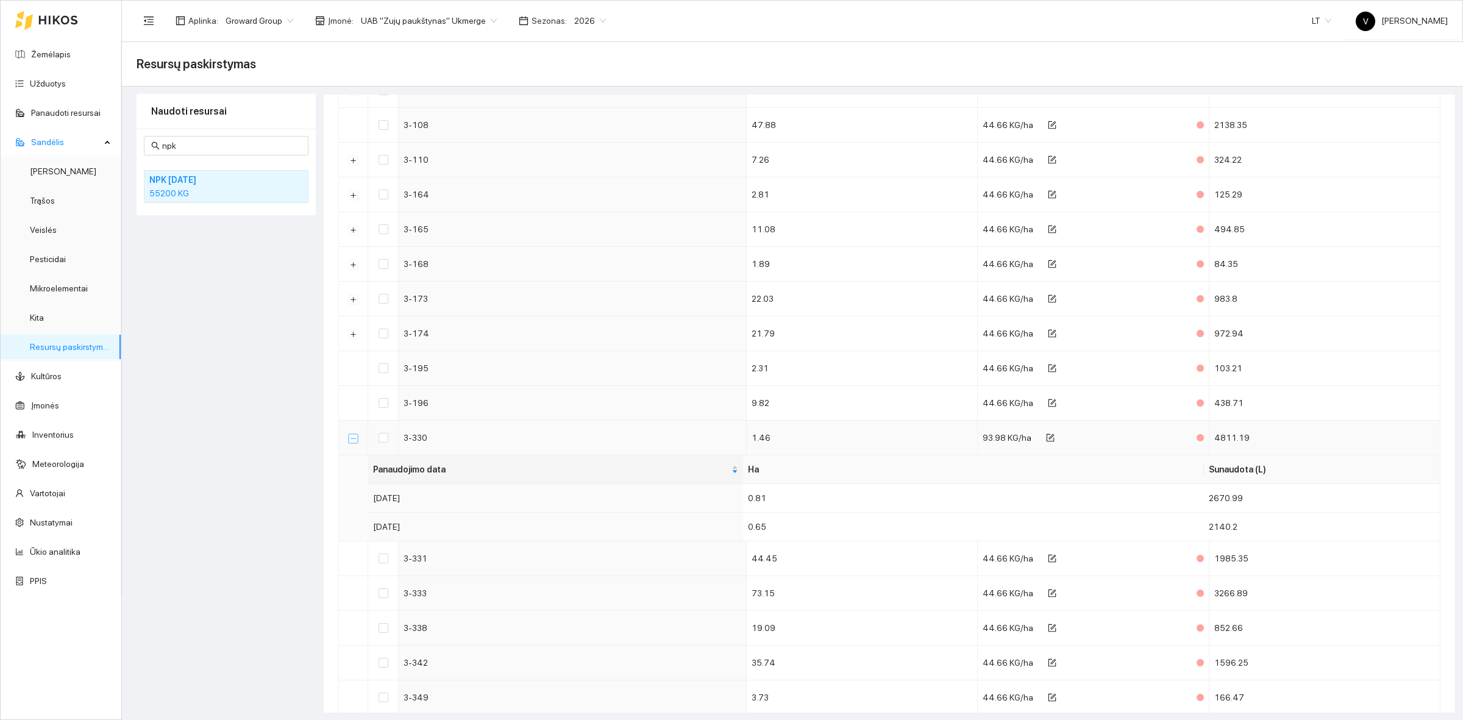
click at [357, 443] on button "Suskleisti" at bounding box center [354, 438] width 10 height 10
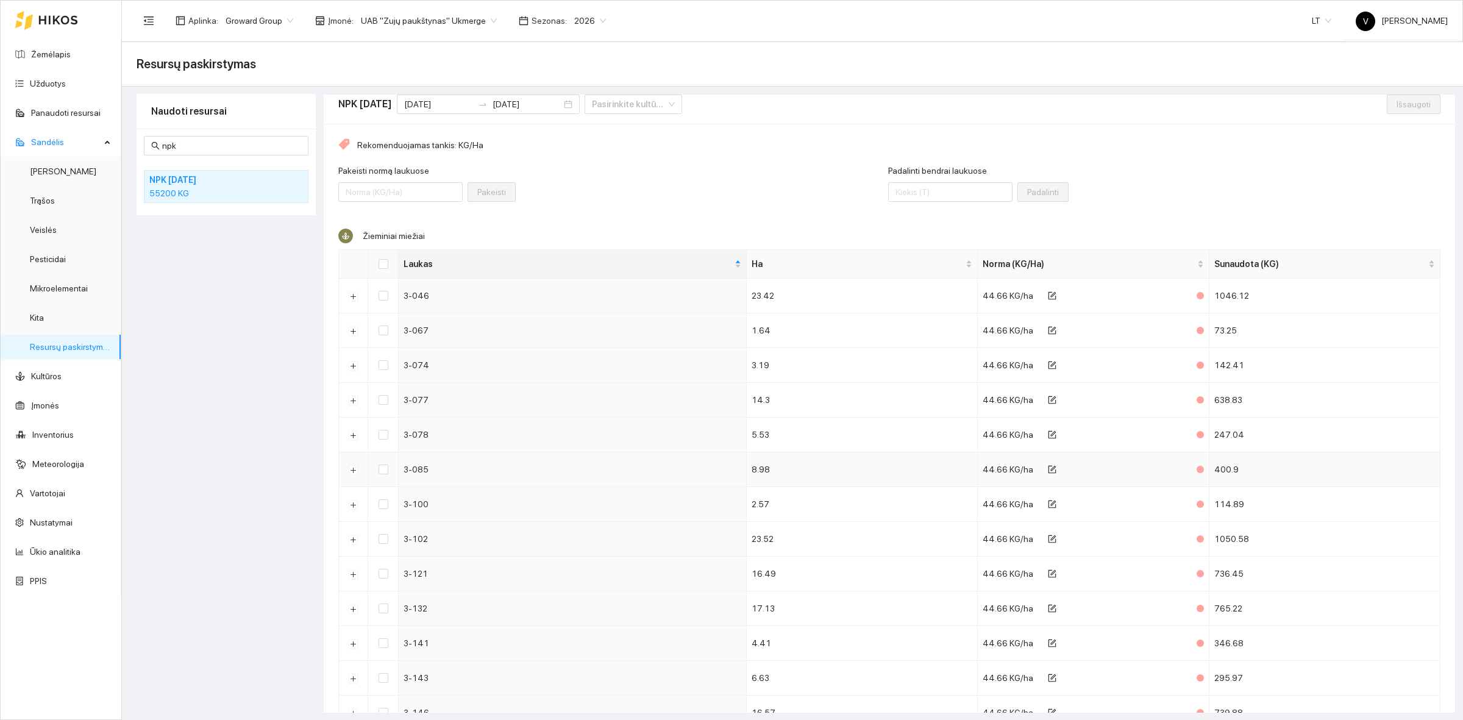
scroll to position [0, 0]
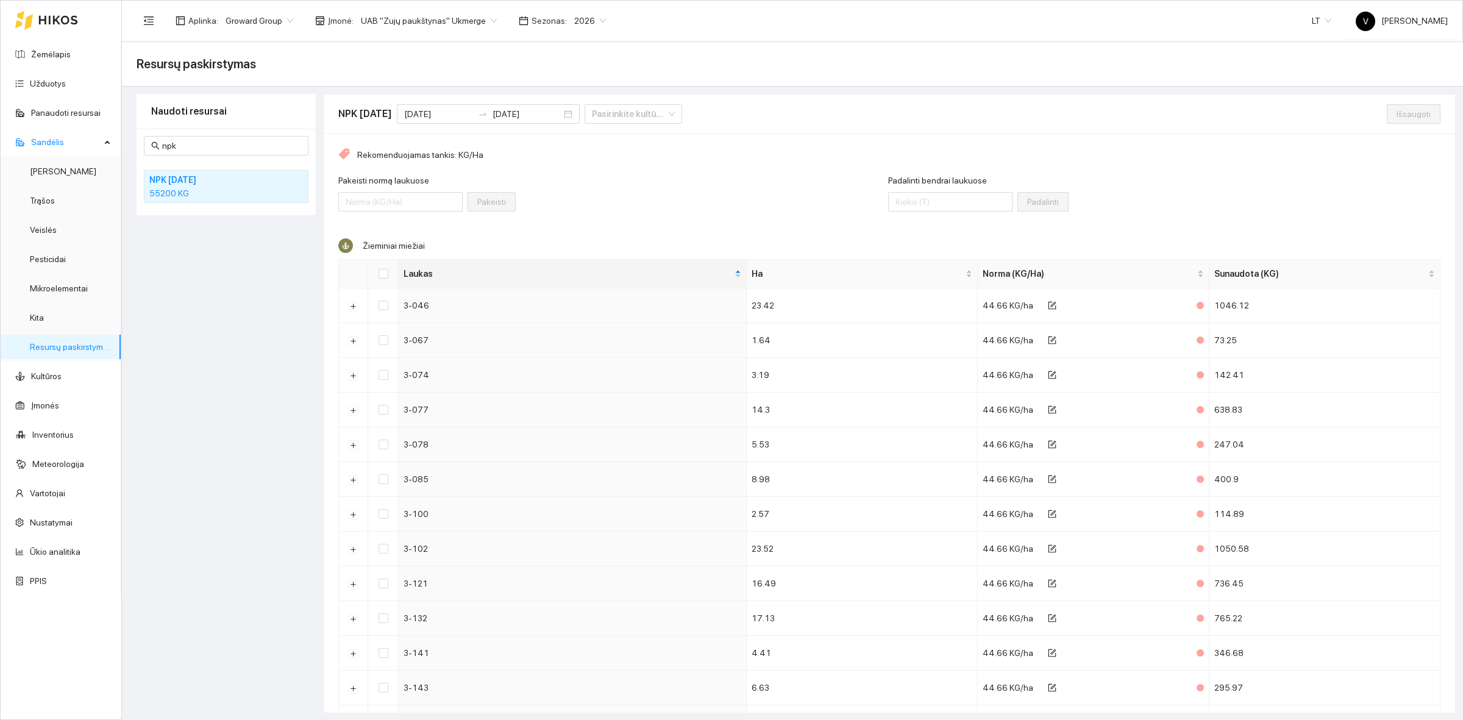
click at [603, 196] on div "Pakeisti normą laukuose Pakeisti" at bounding box center [613, 200] width 550 height 52
drag, startPoint x: 591, startPoint y: 176, endPoint x: 532, endPoint y: 176, distance: 59.1
click at [591, 176] on div "Pakeisti normą laukuose Pakeisti" at bounding box center [613, 200] width 550 height 52
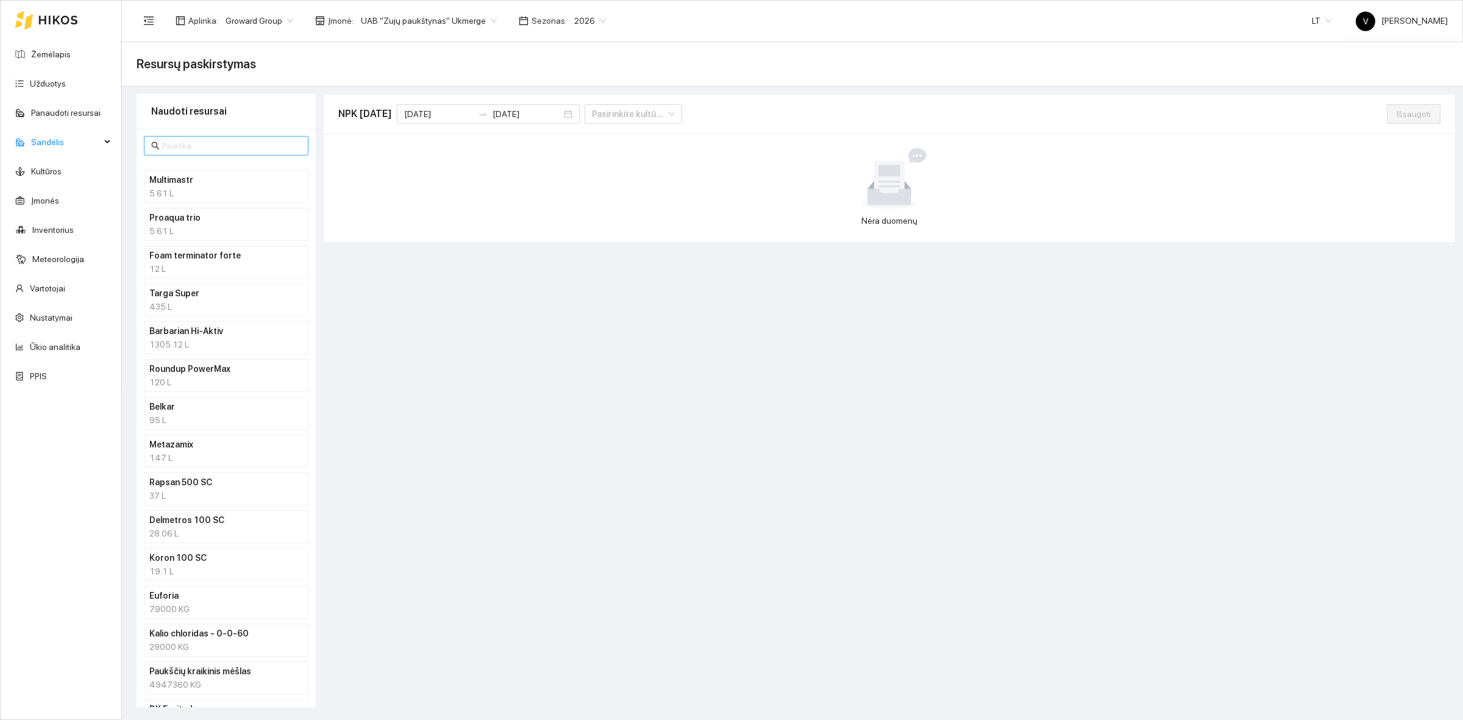
click at [180, 137] on span at bounding box center [226, 146] width 165 height 20
click at [186, 142] on input "text" at bounding box center [231, 145] width 139 height 13
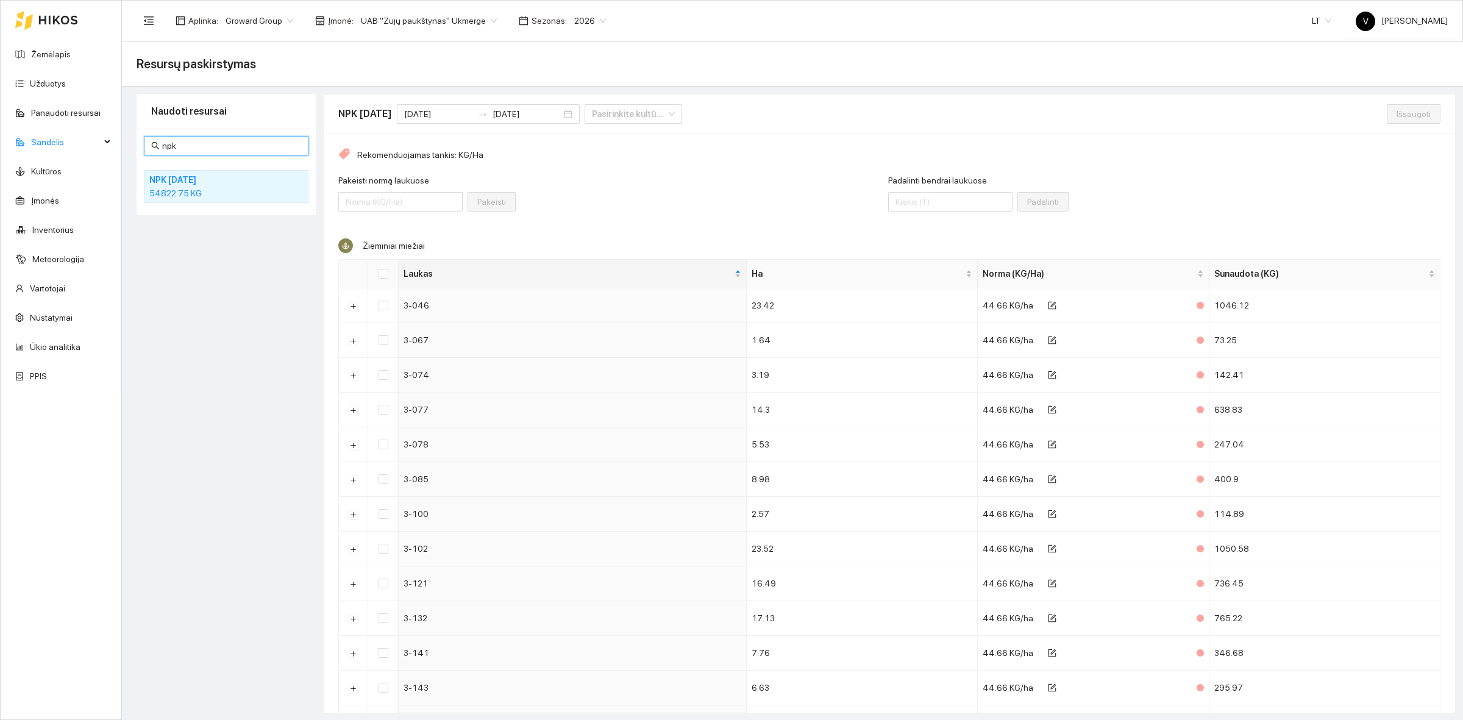
type input "npk"
click at [185, 183] on h4 "NPK 10-26-26" at bounding box center [210, 179] width 122 height 13
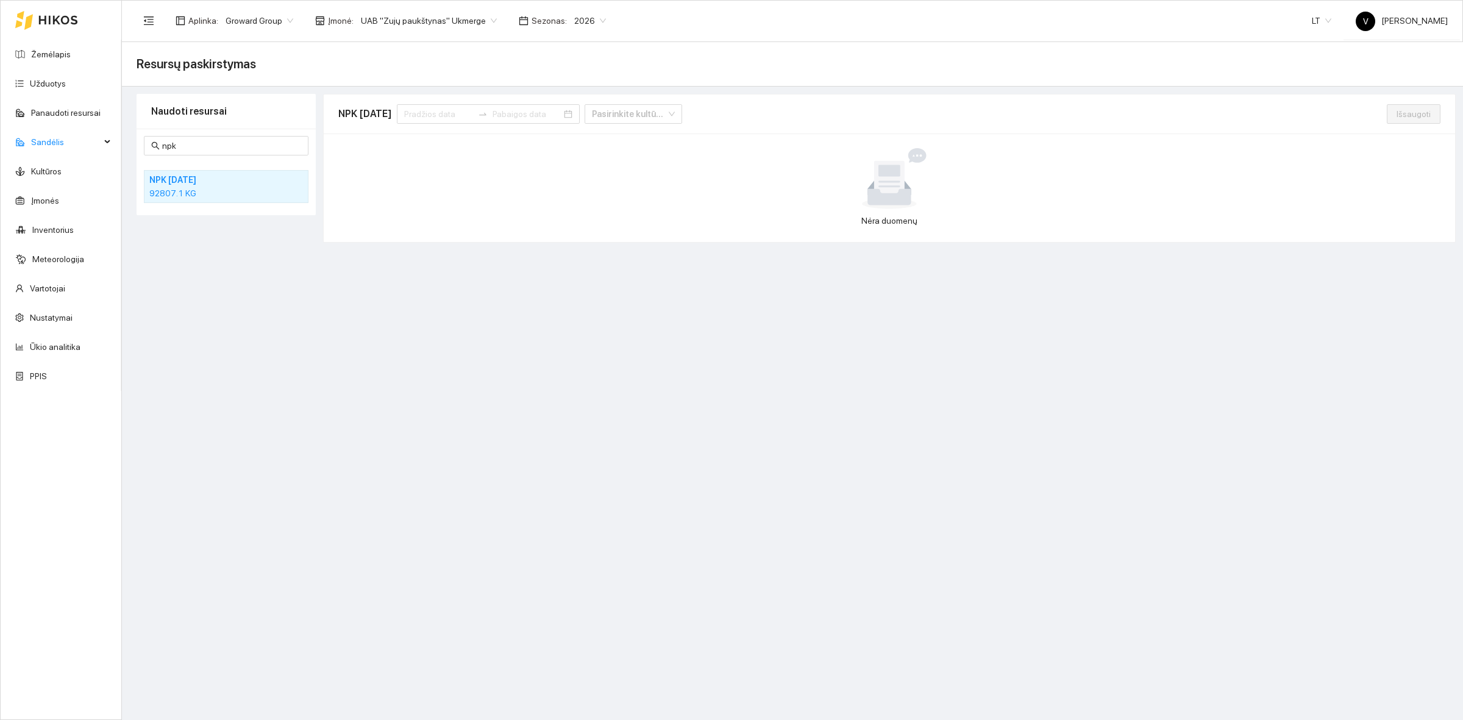
click at [187, 187] on div "92807.1 KG" at bounding box center [226, 193] width 154 height 13
click at [449, 112] on input at bounding box center [438, 113] width 69 height 13
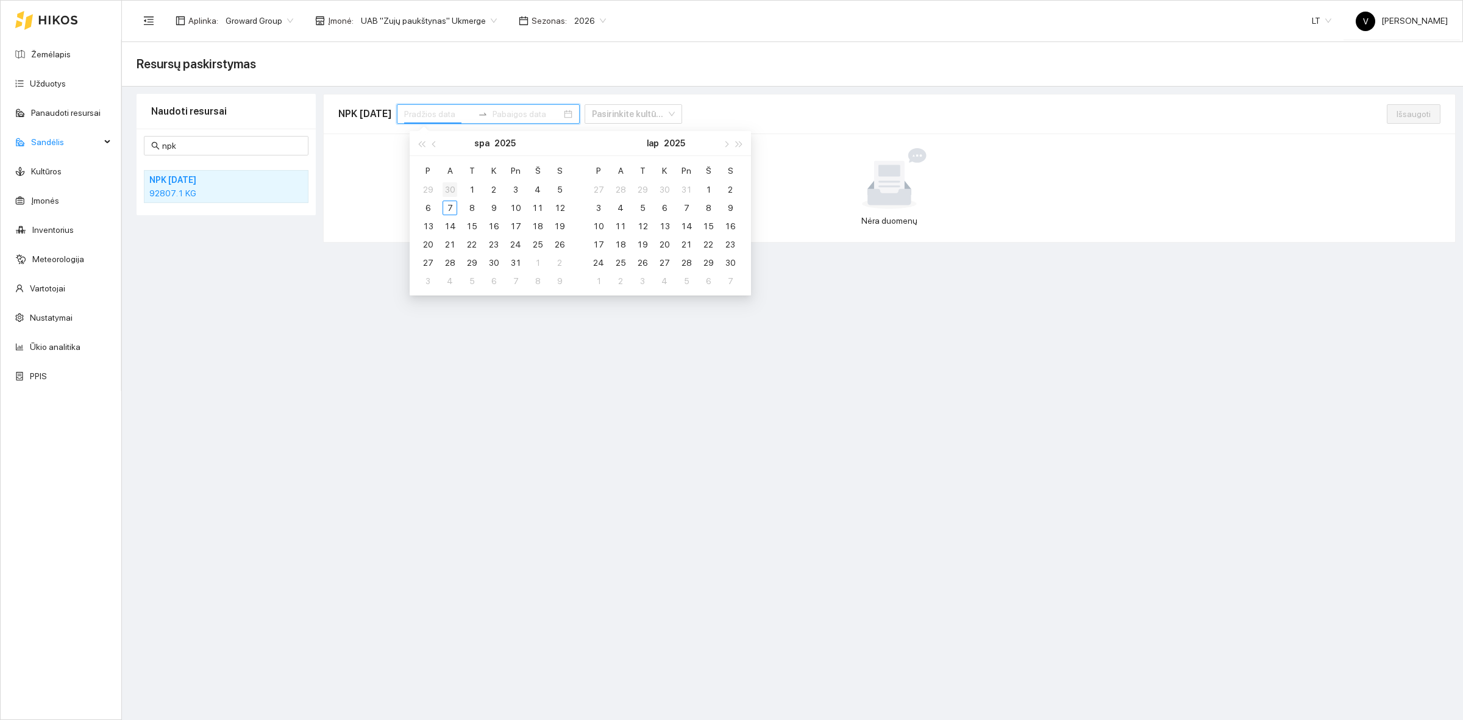
type input "[DATE]"
click at [430, 148] on button "button" at bounding box center [434, 143] width 13 height 24
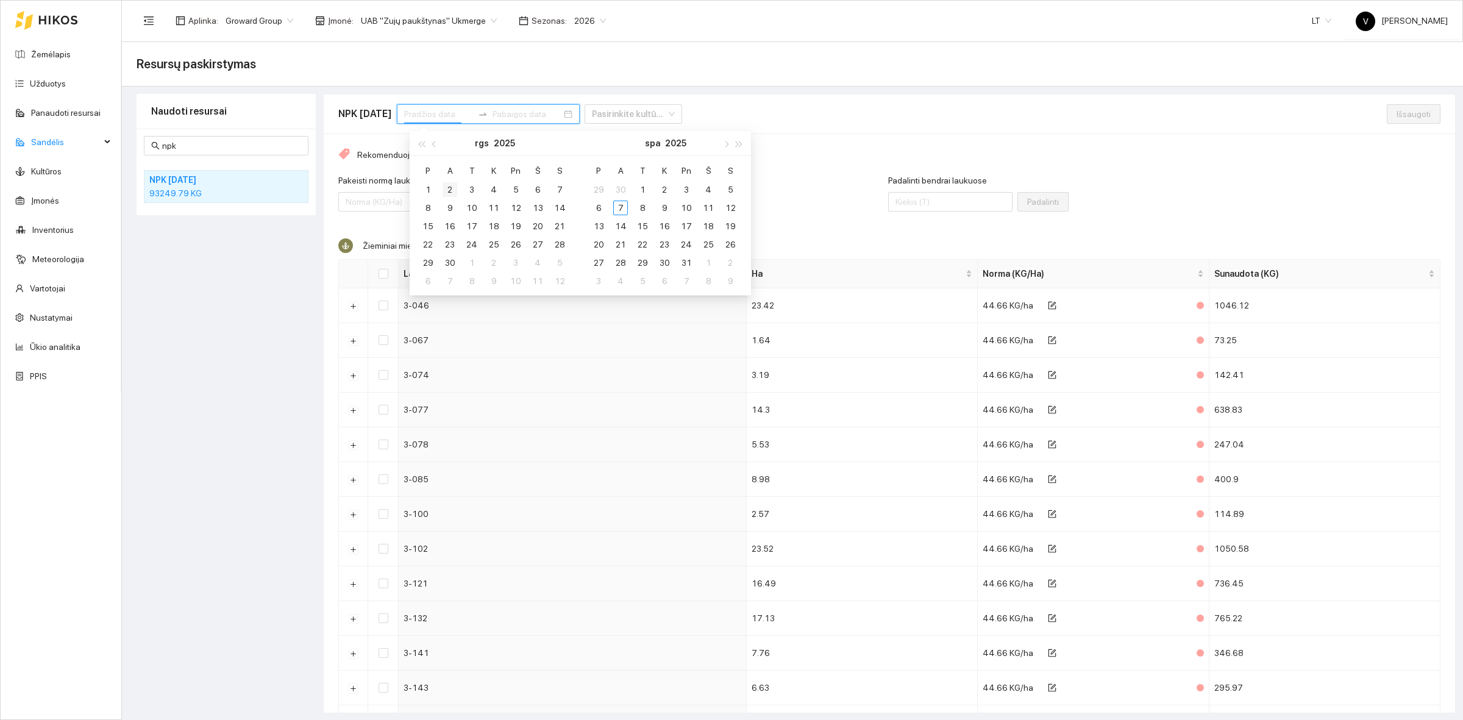
type input "[DATE]"
click at [430, 183] on div "1" at bounding box center [428, 189] width 15 height 15
type input "[DATE]"
click at [457, 263] on td "30" at bounding box center [450, 263] width 22 height 18
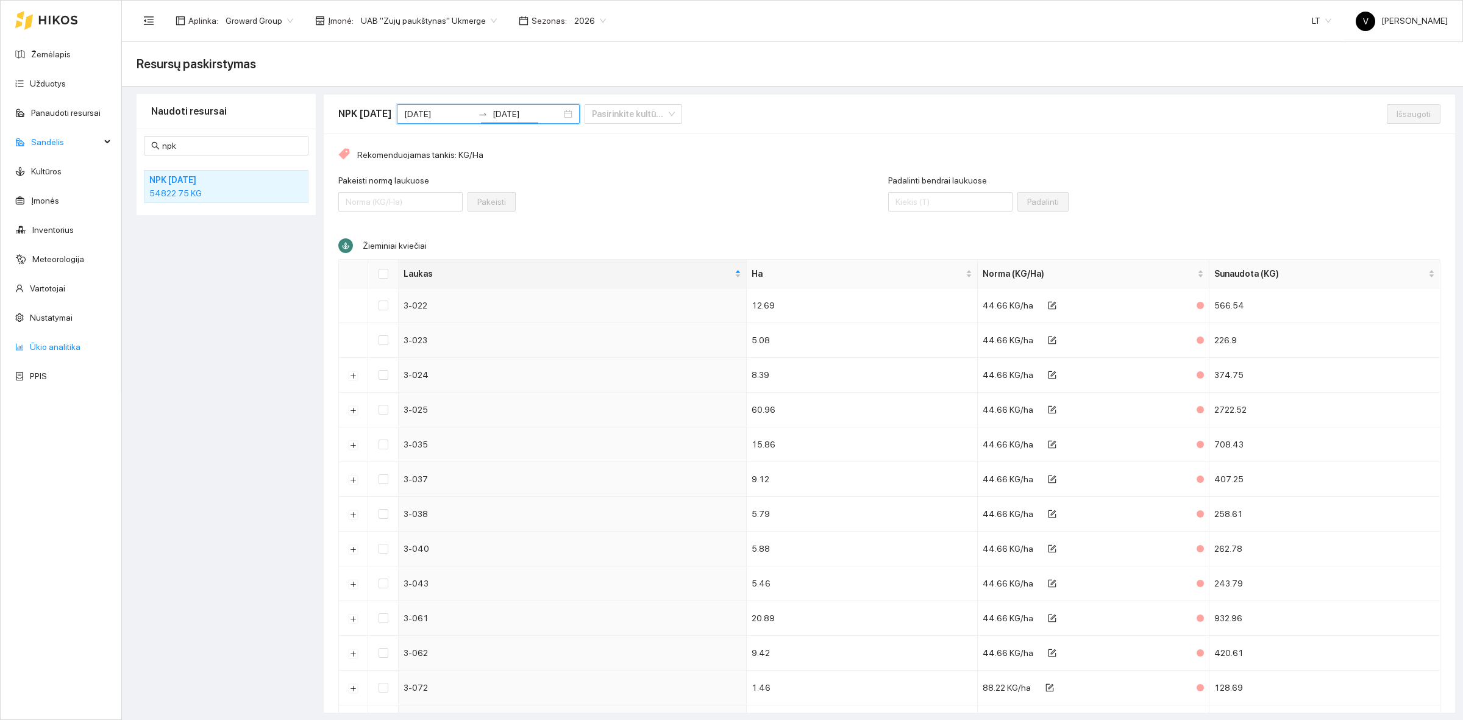
click at [61, 346] on link "Ūkio analitika" at bounding box center [55, 347] width 51 height 10
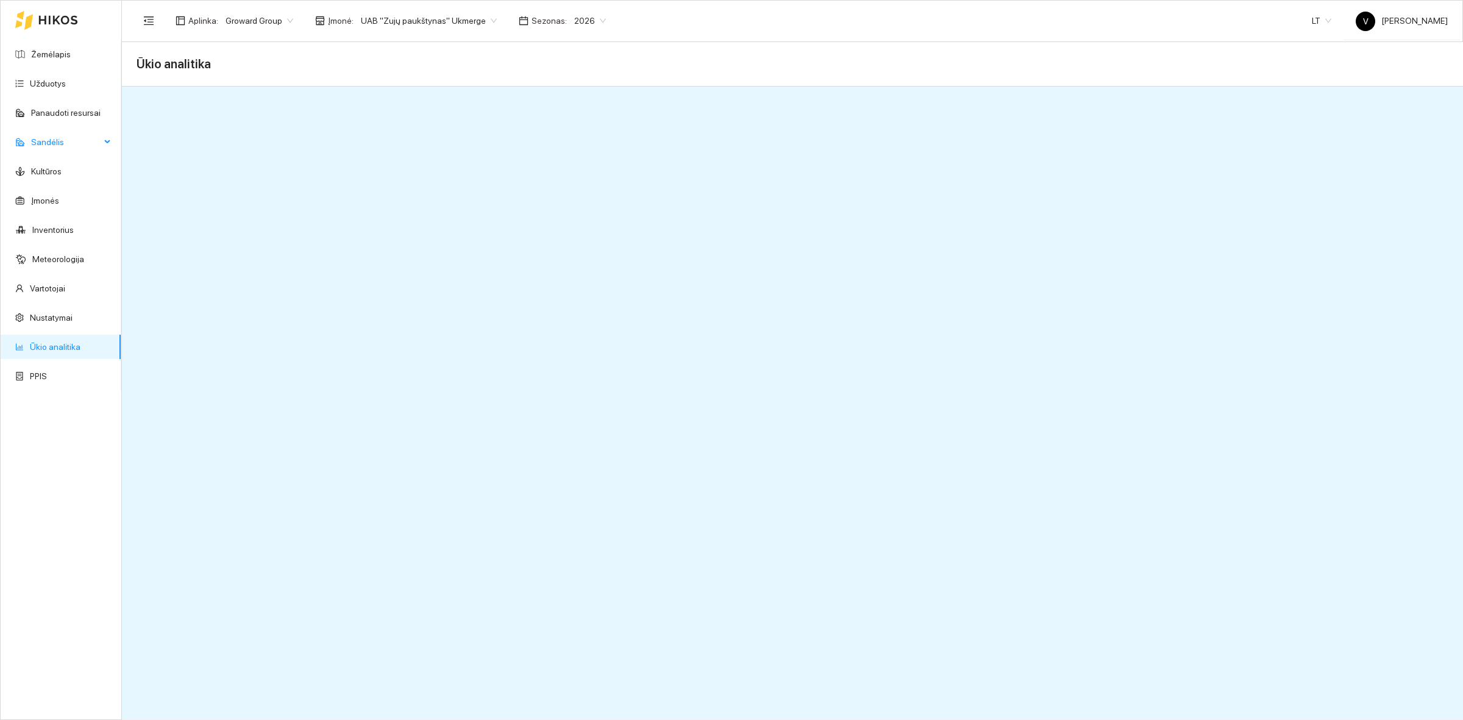
click at [99, 142] on span "Sandėlis" at bounding box center [65, 142] width 69 height 24
click at [69, 351] on link "Resursų paskirstymas" at bounding box center [71, 347] width 82 height 10
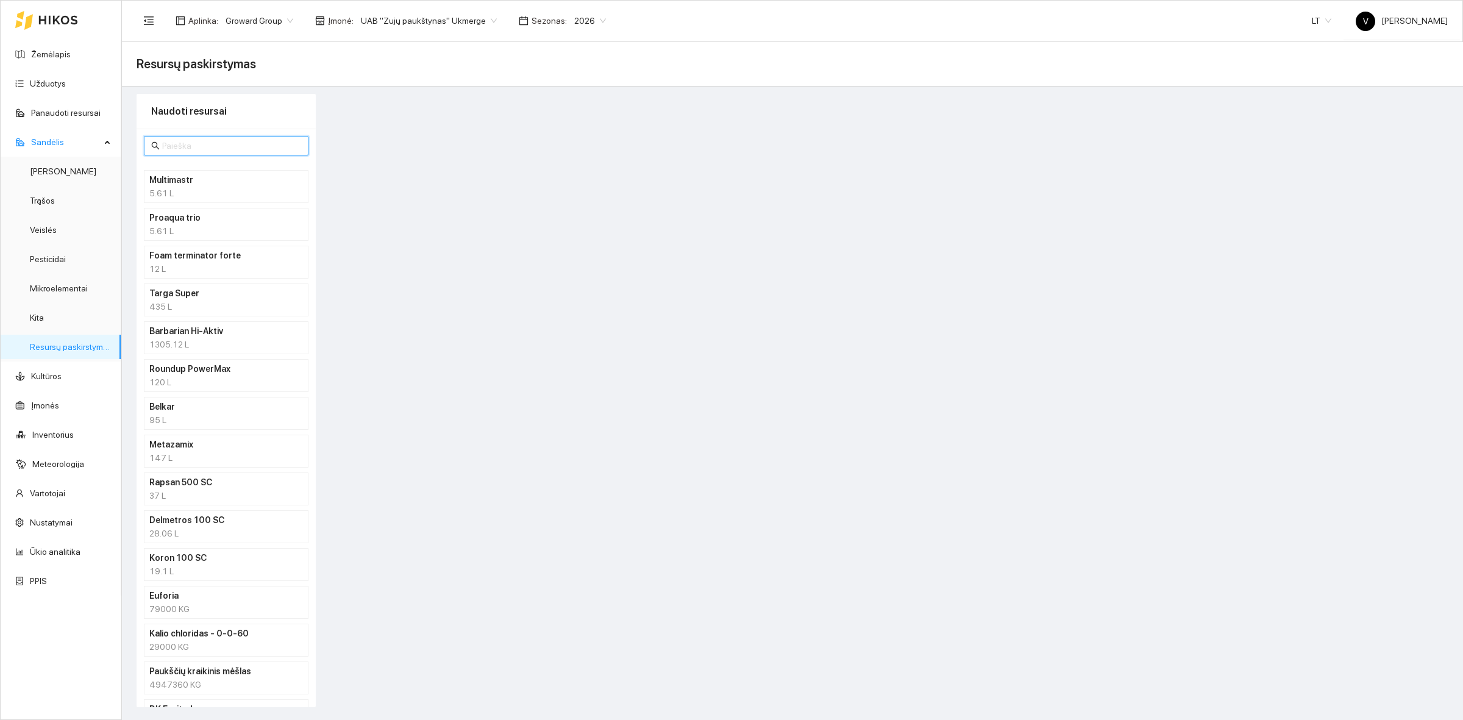
click at [233, 147] on input "text" at bounding box center [231, 145] width 139 height 13
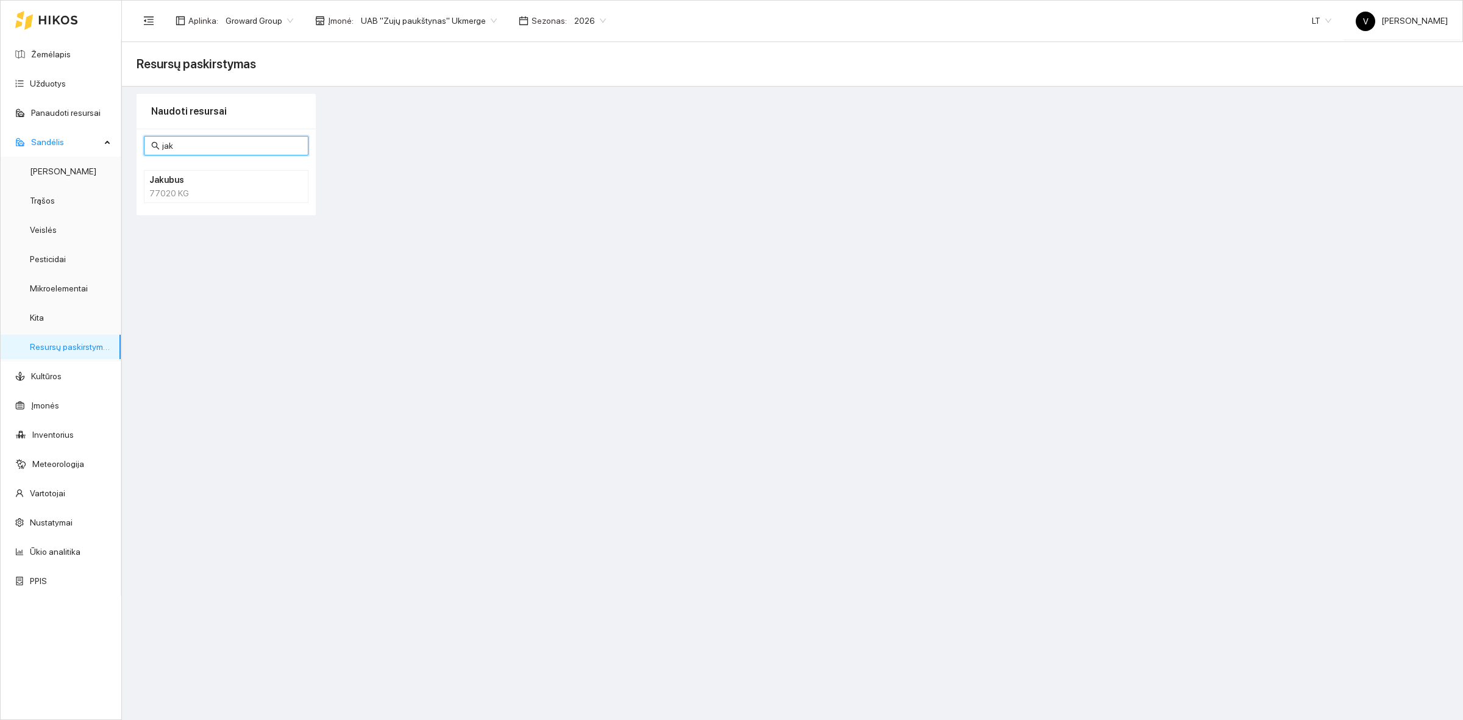
type input "jak"
click at [218, 201] on li "Jakubus 77020 KG" at bounding box center [226, 186] width 165 height 33
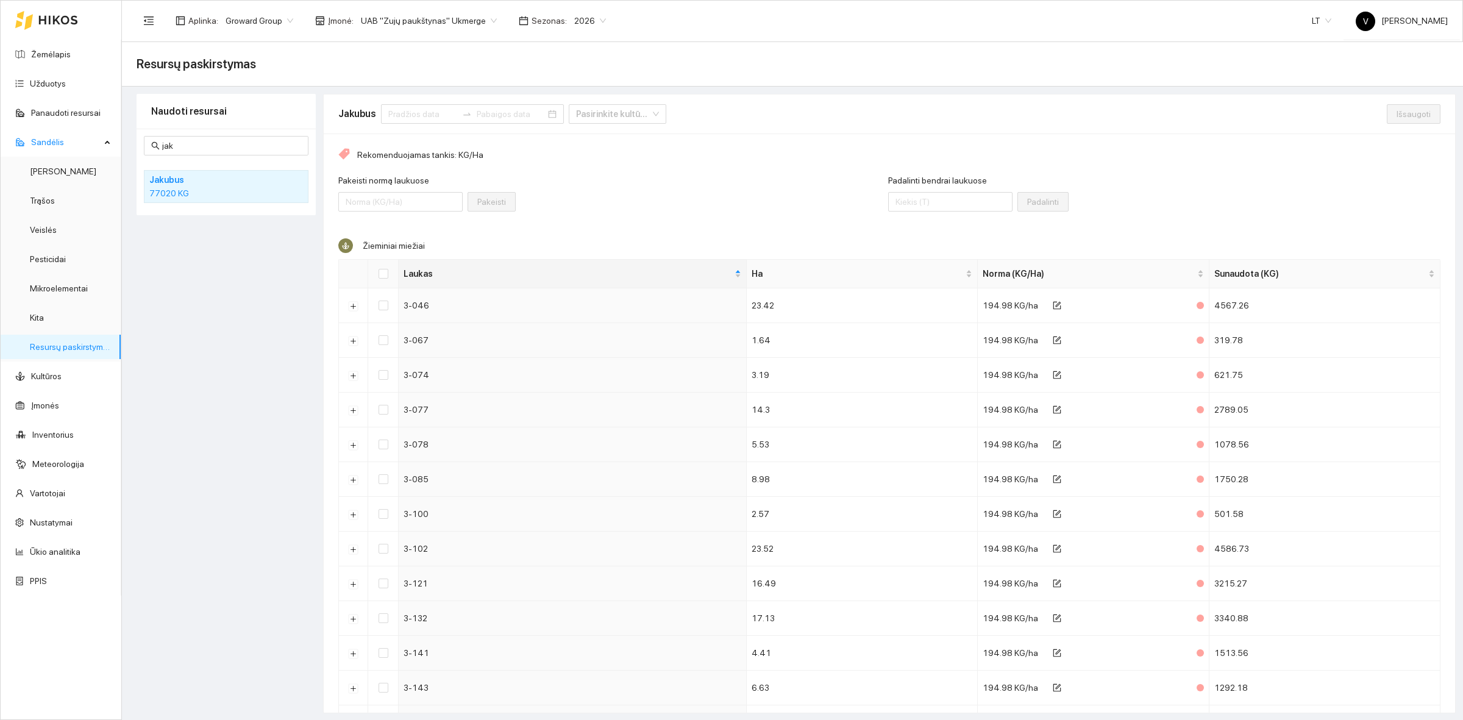
click at [421, 28] on span "UAB "Zujų paukštynas" Ukmerge" at bounding box center [429, 21] width 136 height 18
click at [419, 23] on span "UAB "Zujų paukštynas" Ukmerge" at bounding box center [429, 21] width 136 height 18
click at [422, 19] on span "UAB "Zujų paukštynas" Ukmerge" at bounding box center [429, 21] width 136 height 18
click at [440, 105] on div "ŽŪB "VG Ausieniškės" Jonava" at bounding box center [422, 102] width 133 height 13
click at [204, 155] on span "jak" at bounding box center [226, 146] width 165 height 20
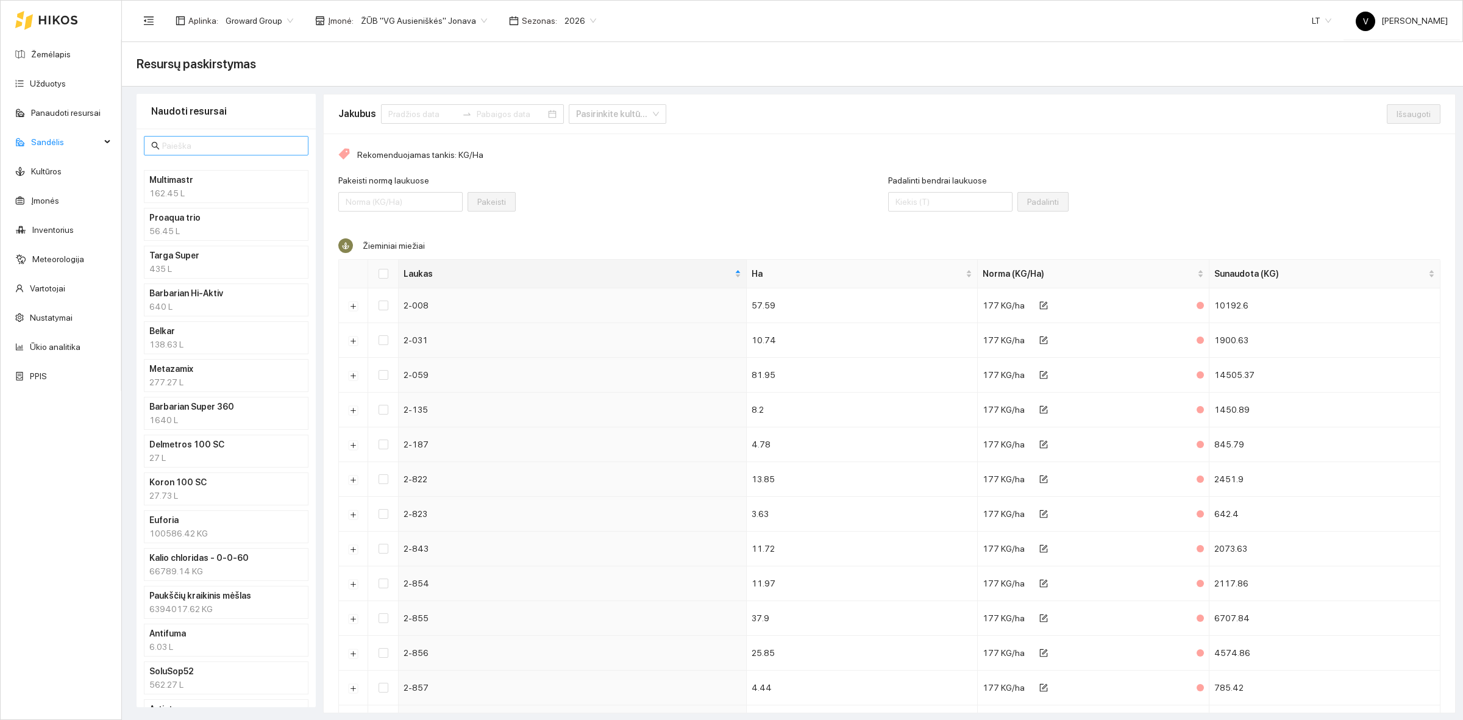
click at [190, 151] on span at bounding box center [226, 146] width 165 height 20
click at [193, 148] on input "text" at bounding box center [231, 145] width 139 height 13
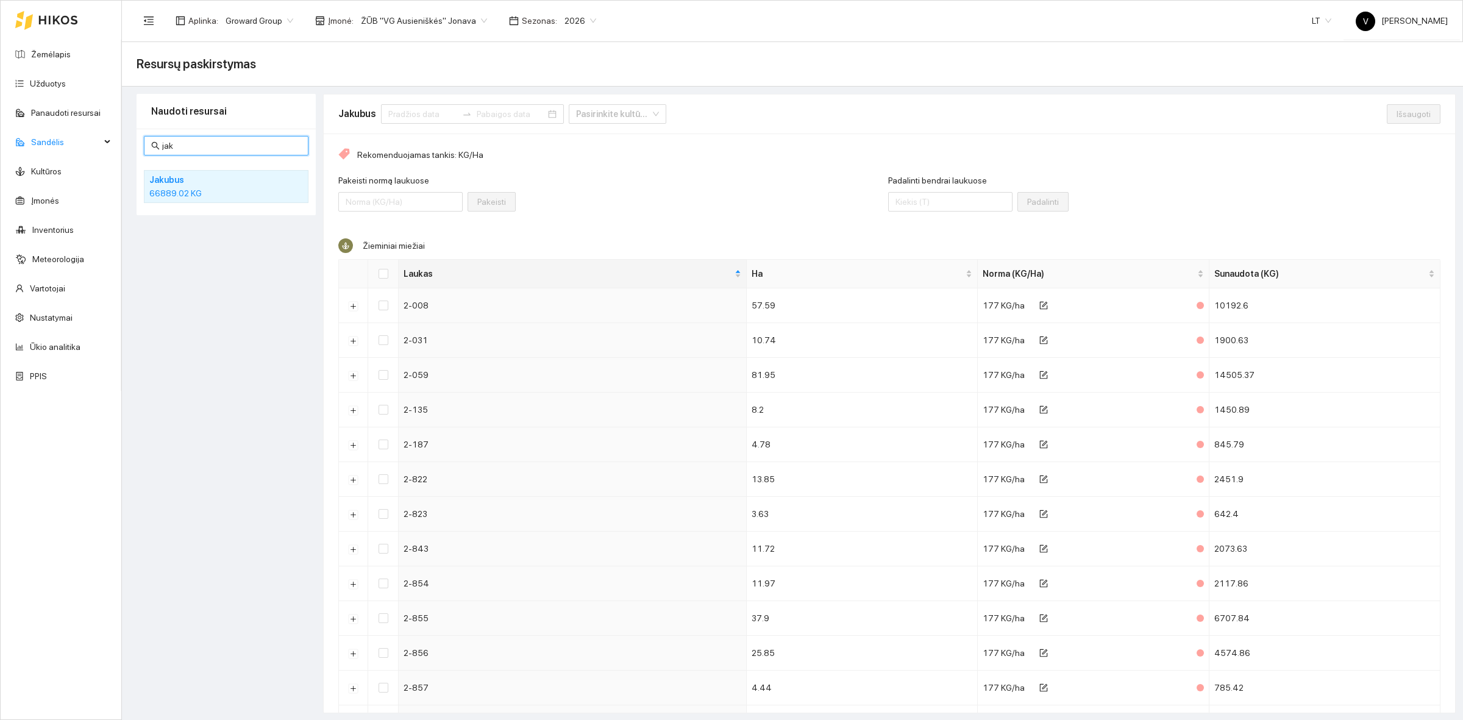
type input "jak"
click at [194, 198] on div "66889.02 KG" at bounding box center [226, 193] width 154 height 13
click at [419, 121] on div at bounding box center [472, 114] width 183 height 20
click at [419, 113] on input at bounding box center [422, 113] width 69 height 13
type input "[DATE]"
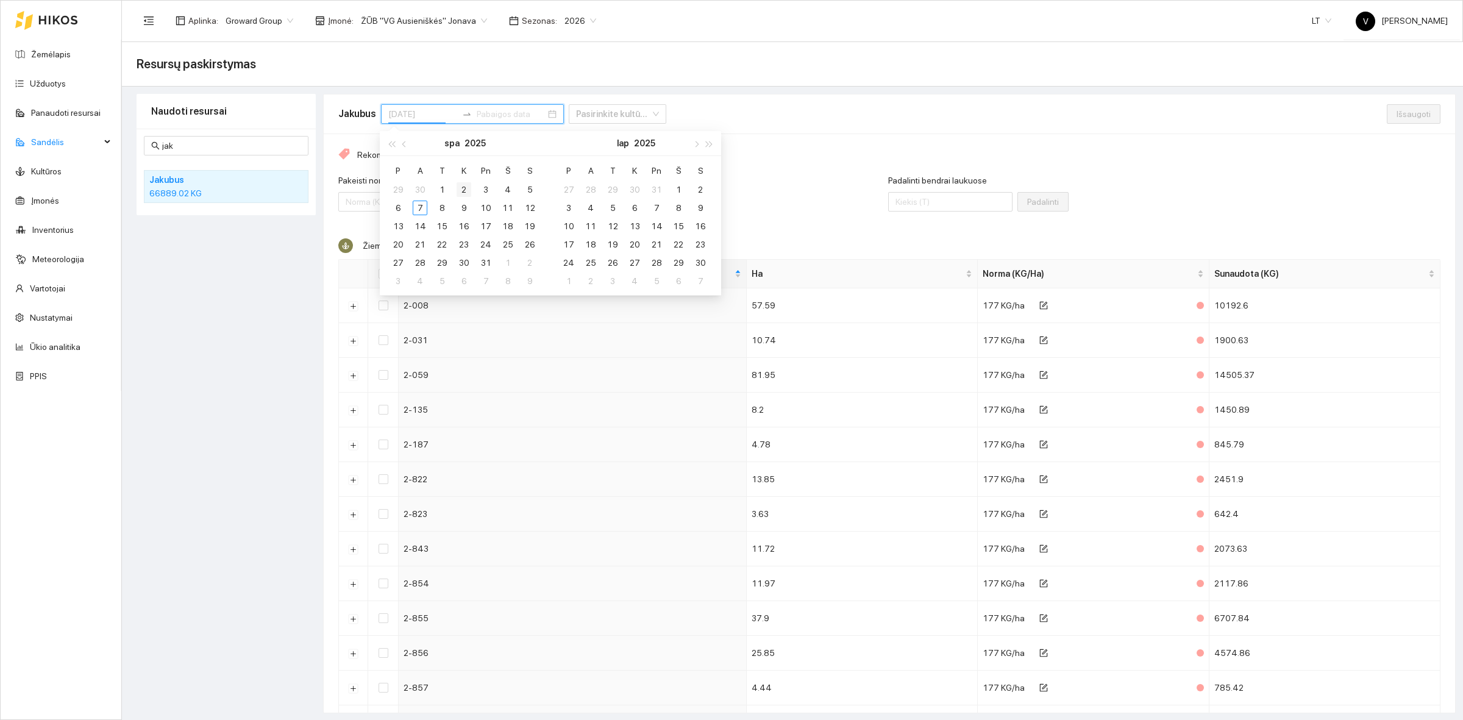
type input "[DATE]"
click at [407, 143] on span "button" at bounding box center [405, 144] width 6 height 6
type input "[DATE]"
click at [400, 186] on div "1" at bounding box center [398, 189] width 15 height 15
type input "[DATE]"
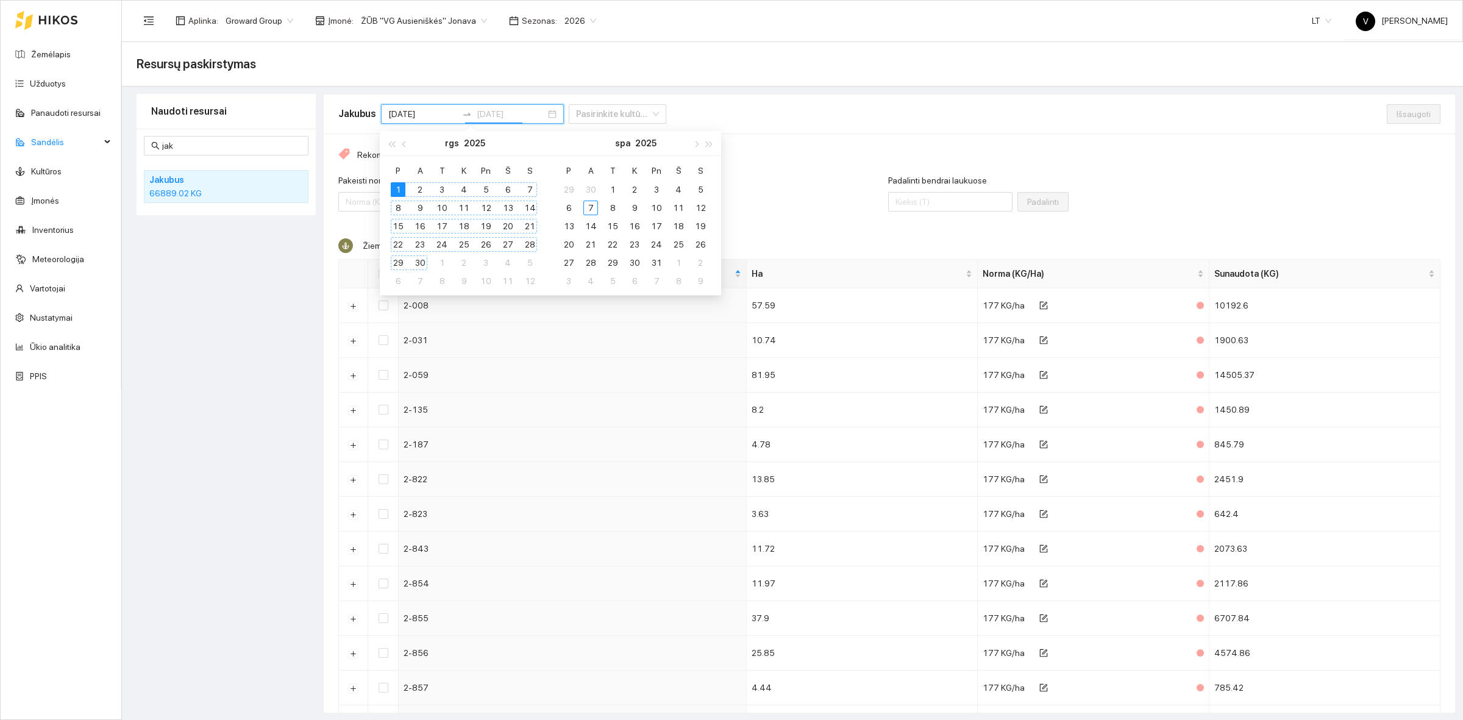
click at [419, 261] on div "30" at bounding box center [420, 262] width 15 height 15
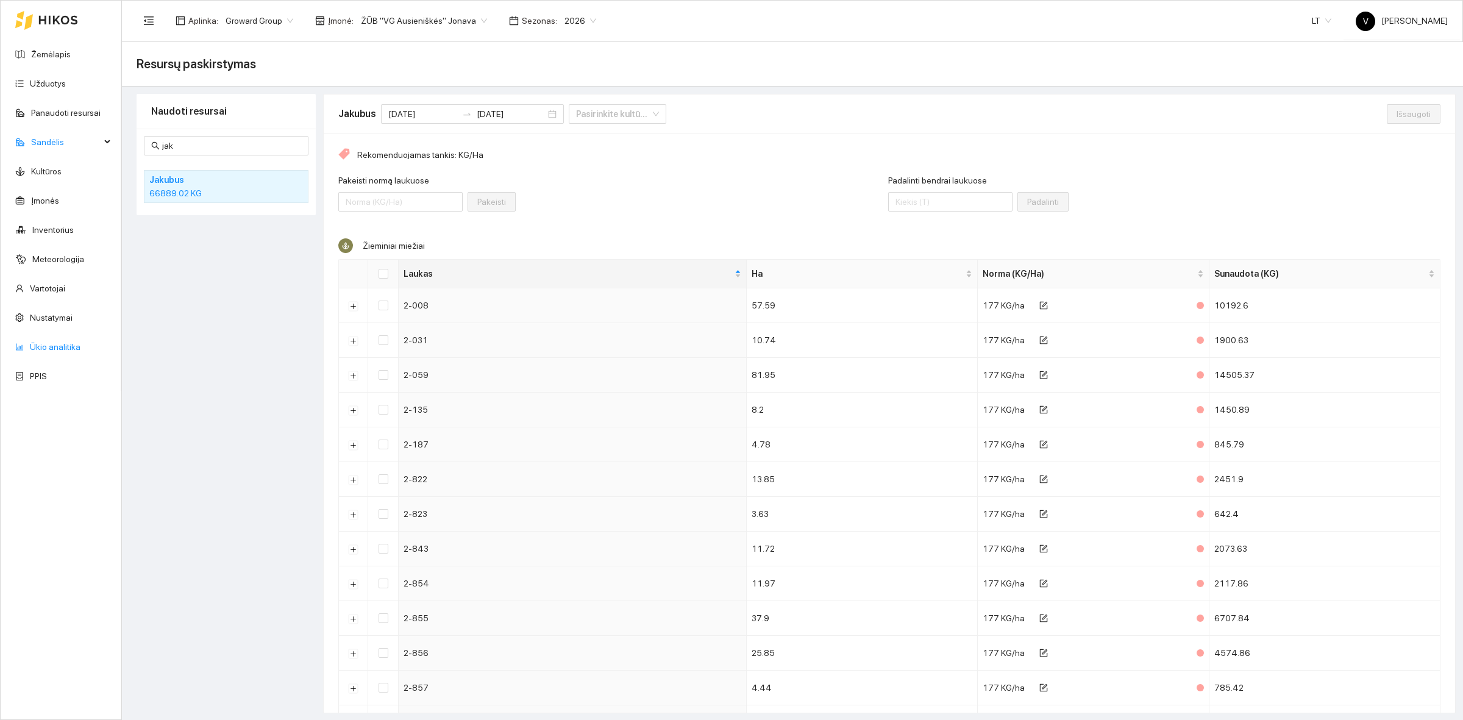
click at [49, 342] on link "Ūkio analitika" at bounding box center [55, 347] width 51 height 10
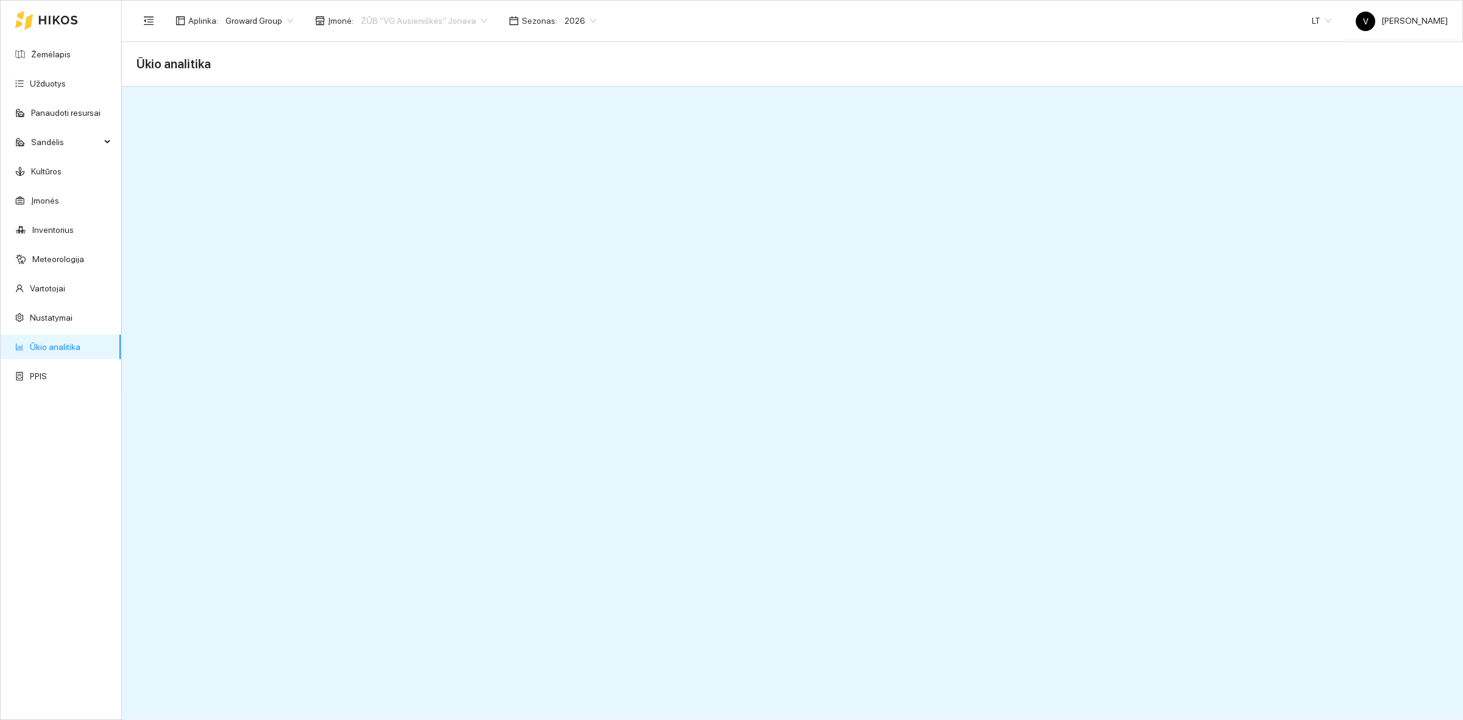
click at [421, 22] on span "ŽŪB "VG Ausieniškės" Jonava" at bounding box center [424, 21] width 126 height 18
click at [444, 68] on div "UAB "Zujų paukštynas" Ukmerge" at bounding box center [418, 63] width 125 height 13
click at [98, 112] on link "Panaudoti resursai" at bounding box center [65, 113] width 69 height 10
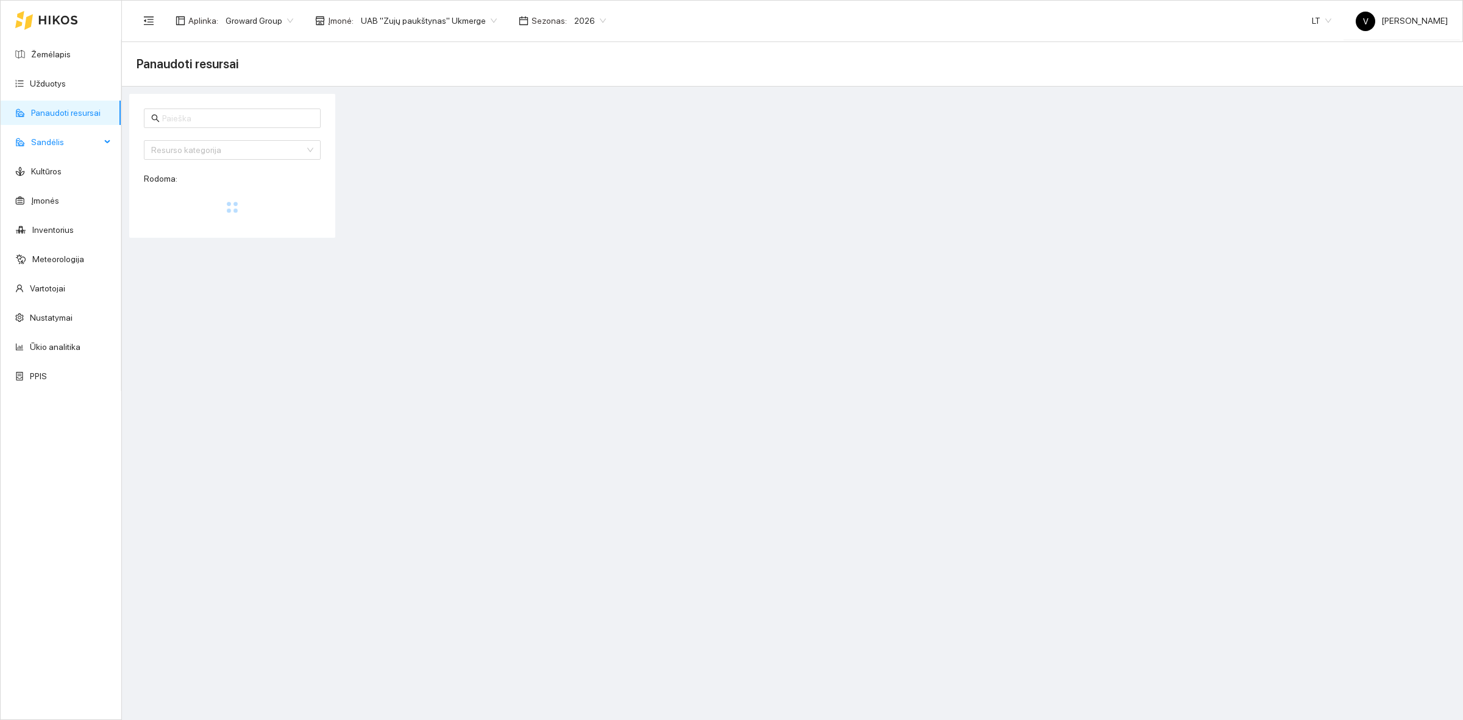
click at [89, 139] on span "Sandėlis" at bounding box center [65, 142] width 69 height 24
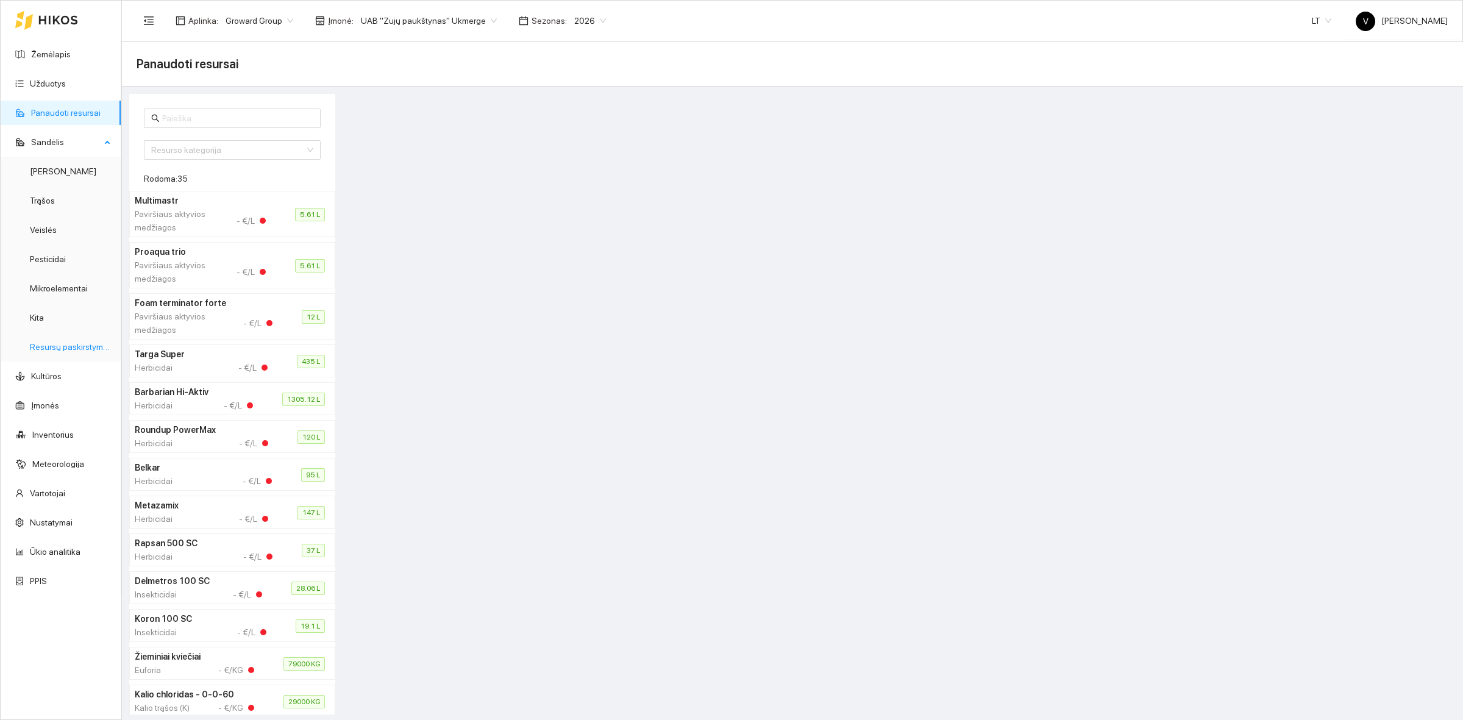
click at [77, 349] on link "Resursų paskirstymas" at bounding box center [71, 347] width 82 height 10
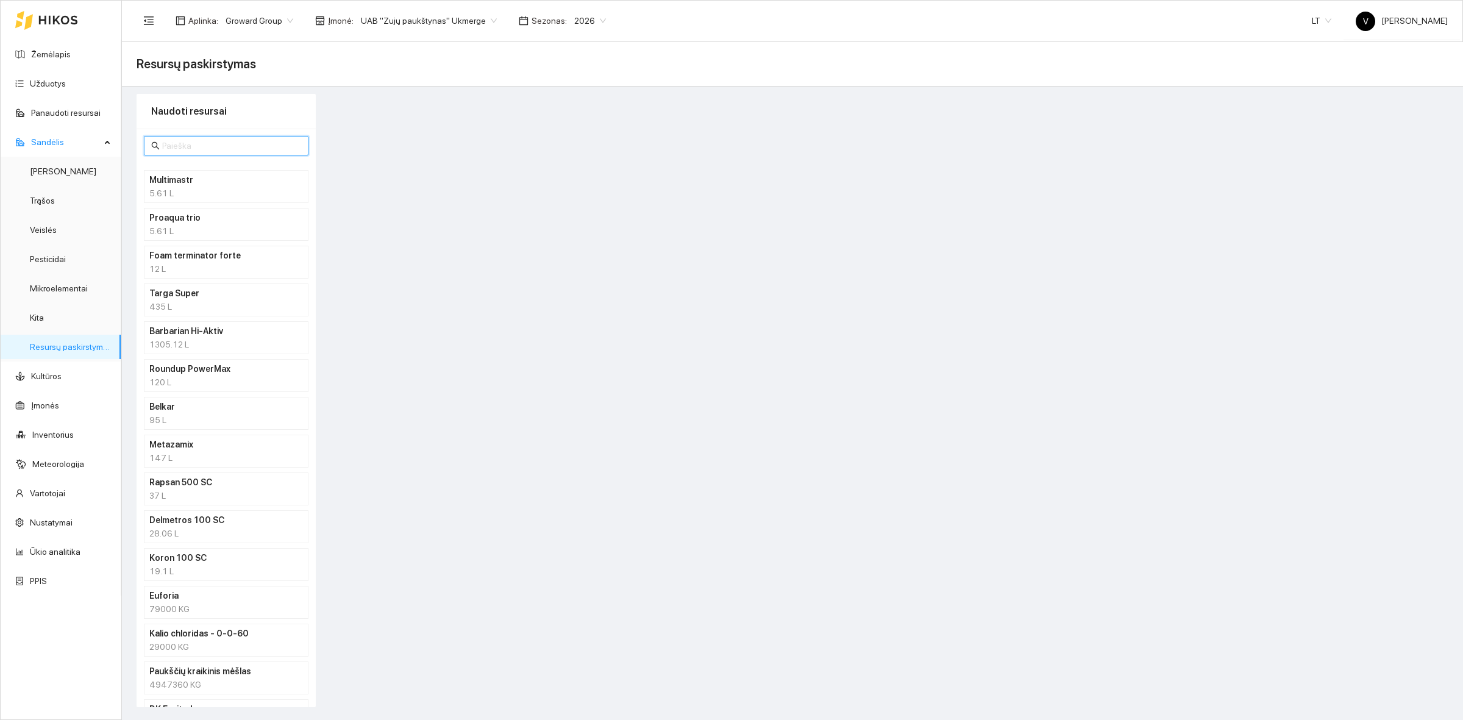
click at [184, 144] on input "text" at bounding box center [231, 145] width 139 height 13
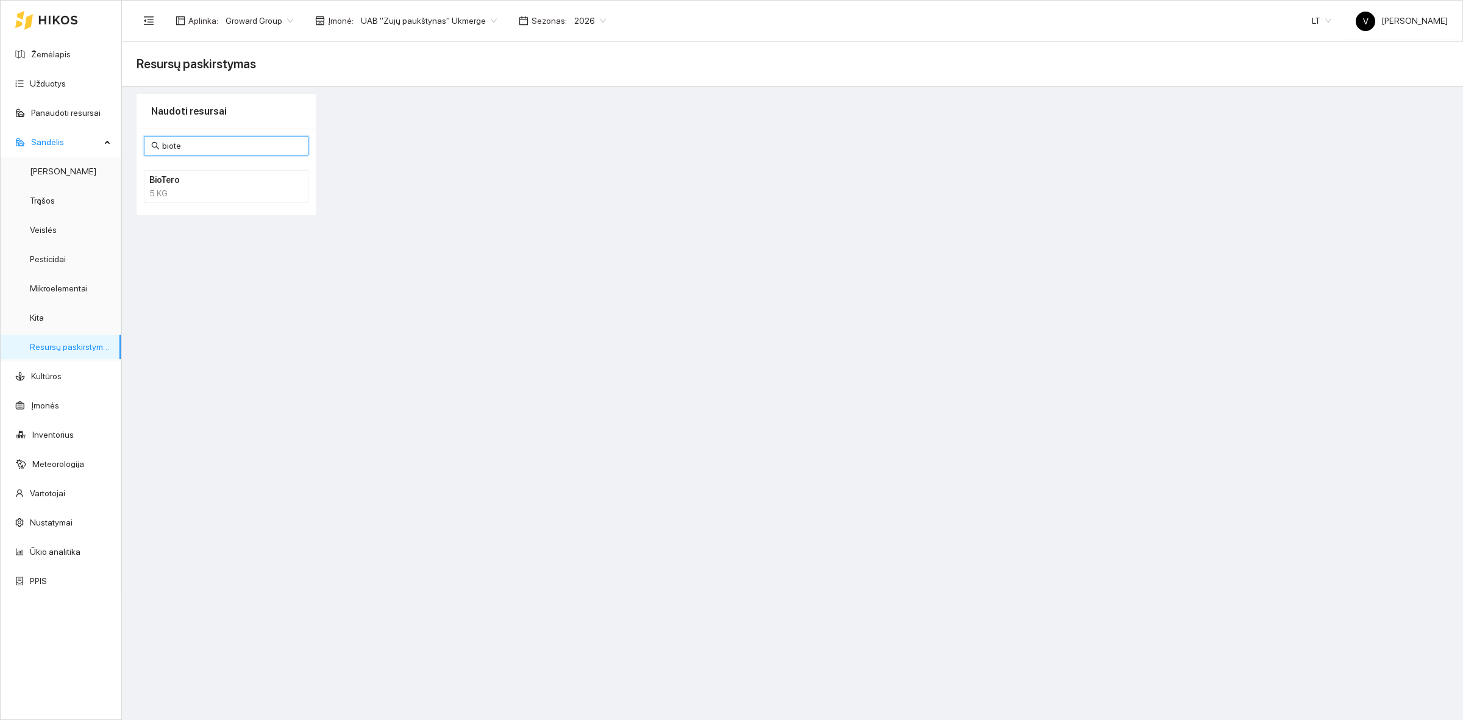
type input "biote"
click at [180, 186] on h4 "BioTero" at bounding box center [210, 179] width 122 height 13
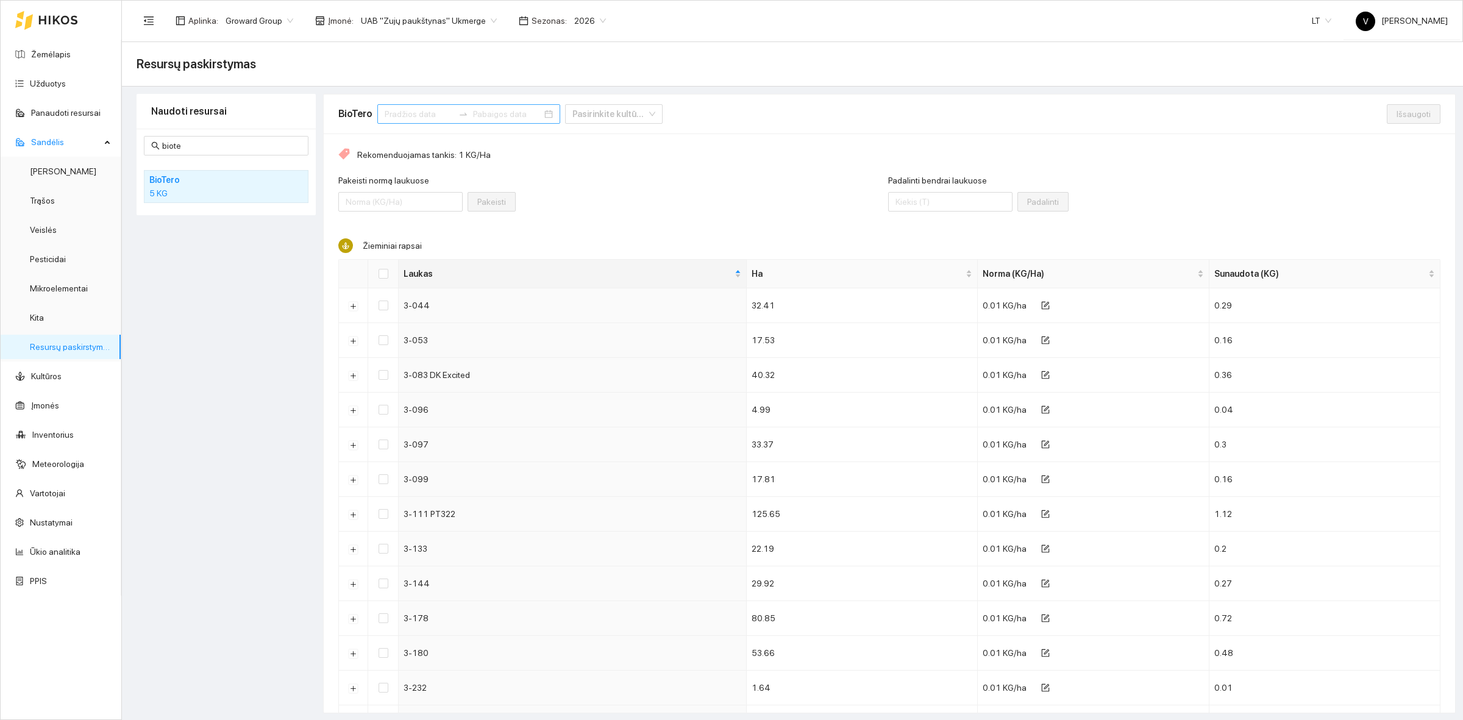
click at [407, 113] on input at bounding box center [419, 113] width 69 height 13
type input "[DATE]"
click at [397, 142] on span "button" at bounding box center [400, 144] width 6 height 6
type input "[DATE]"
click at [393, 186] on div "1" at bounding box center [392, 189] width 15 height 15
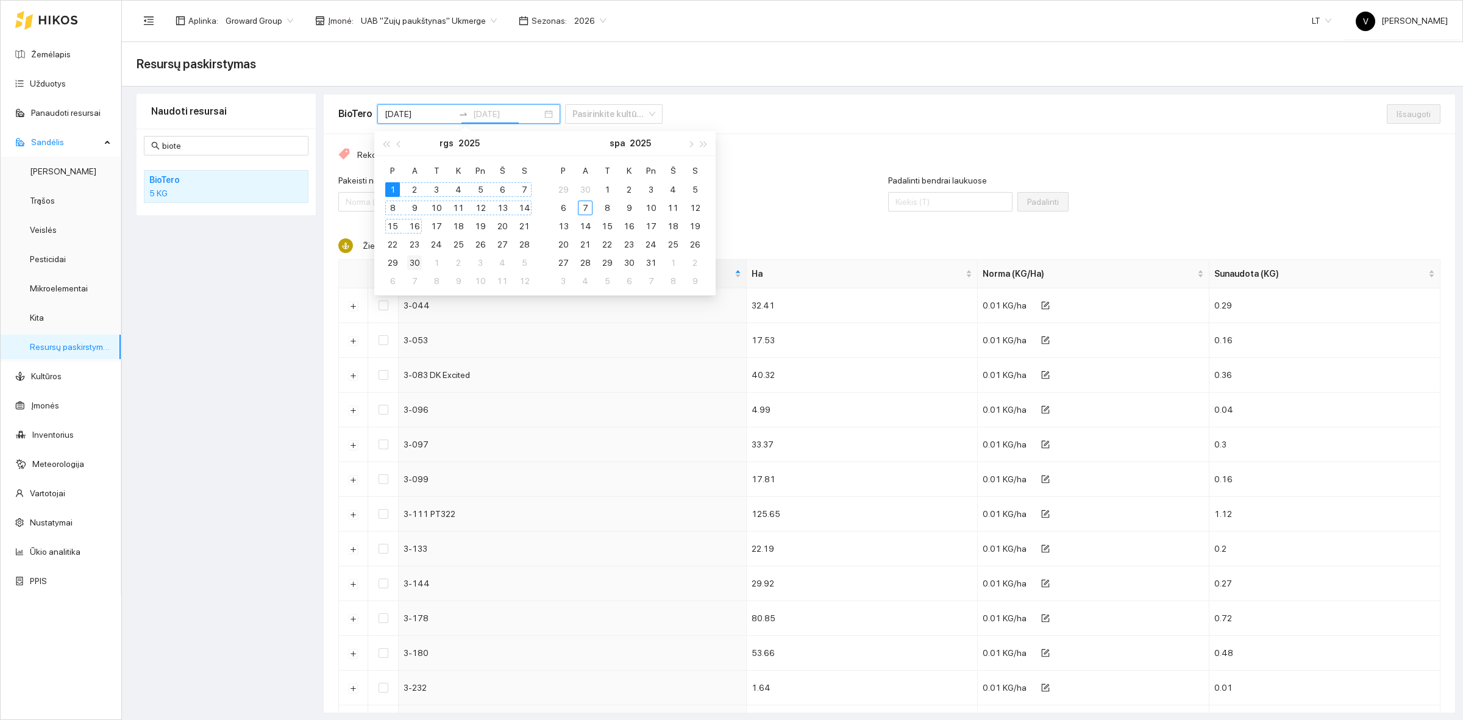
type input "[DATE]"
click at [416, 267] on div "30" at bounding box center [414, 262] width 15 height 15
click at [647, 178] on div "Pakeisti normą laukuose Pakeisti" at bounding box center [613, 200] width 550 height 52
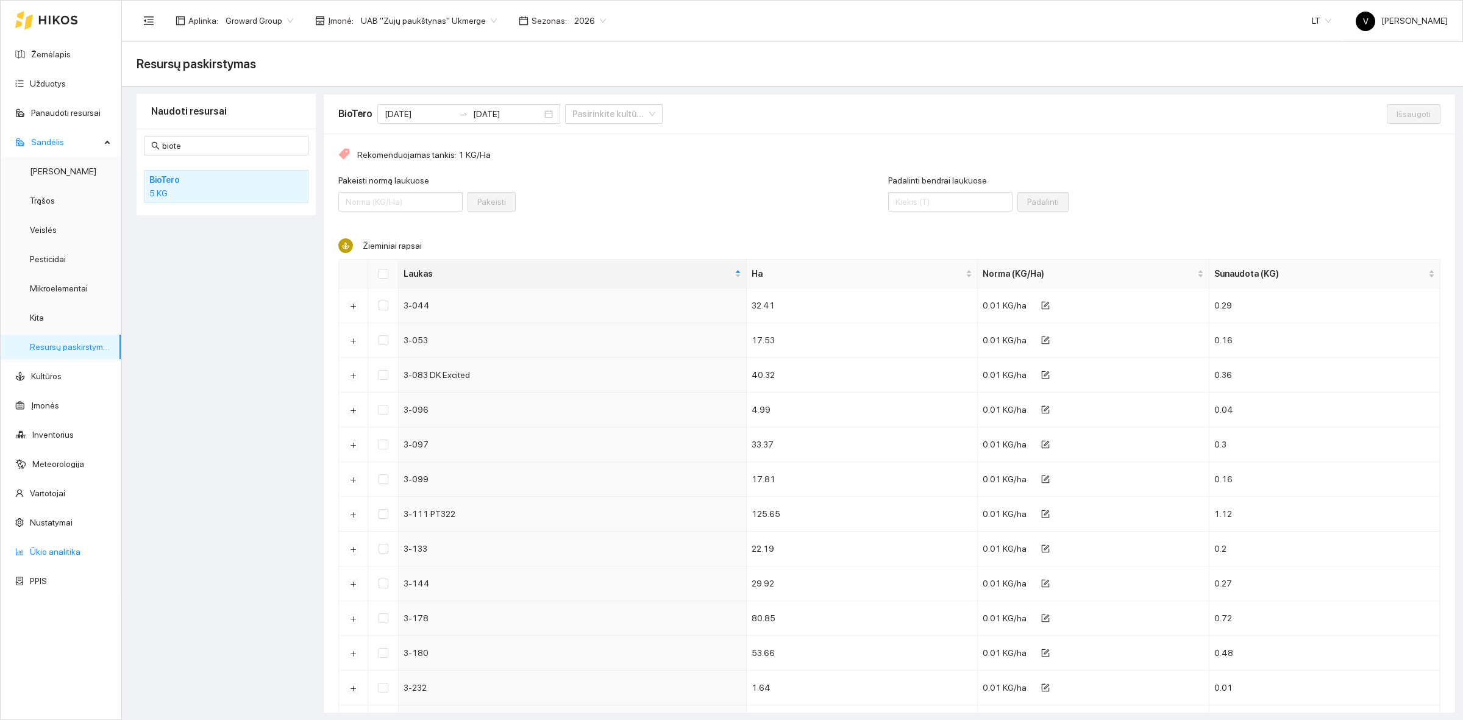
click at [57, 549] on link "Ūkio analitika" at bounding box center [55, 552] width 51 height 10
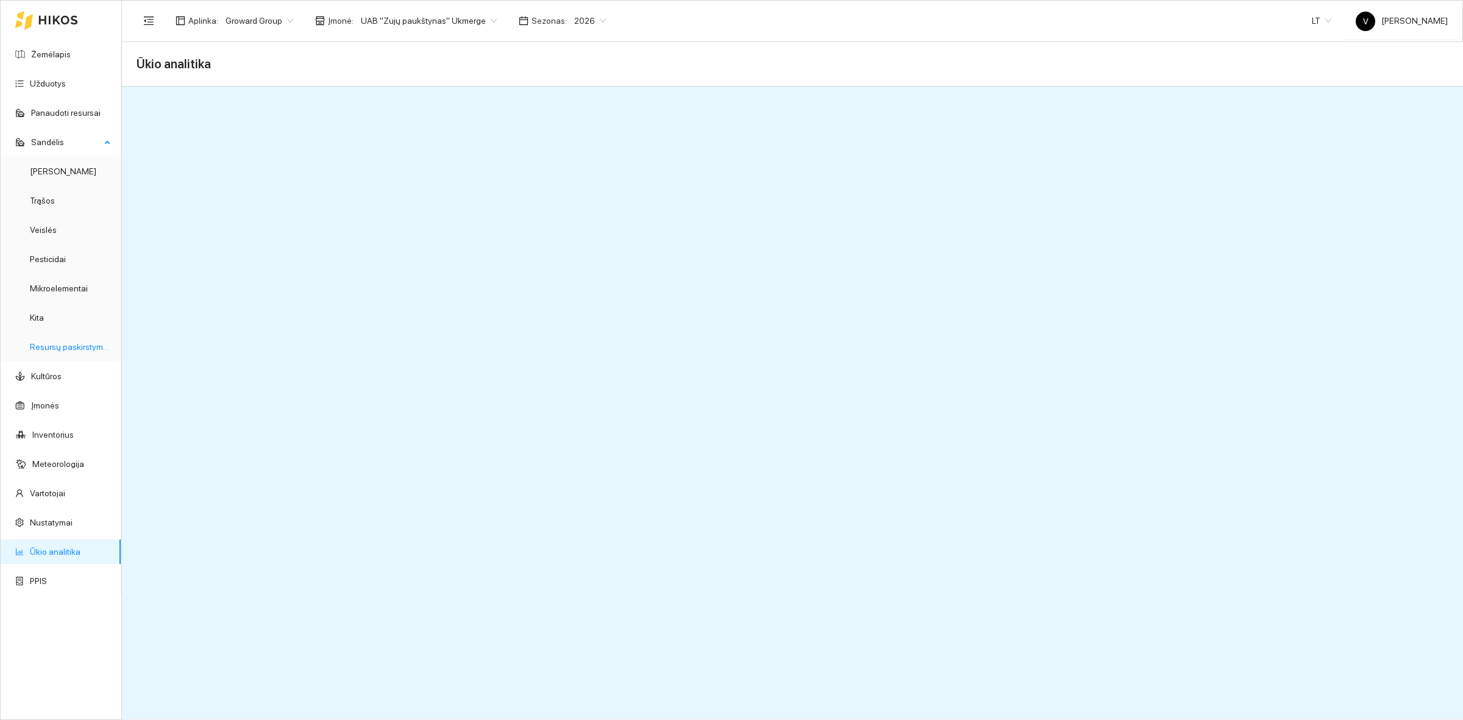
drag, startPoint x: 62, startPoint y: 345, endPoint x: 68, endPoint y: 344, distance: 6.1
click at [62, 346] on link "Resursų paskirstymas" at bounding box center [71, 347] width 82 height 10
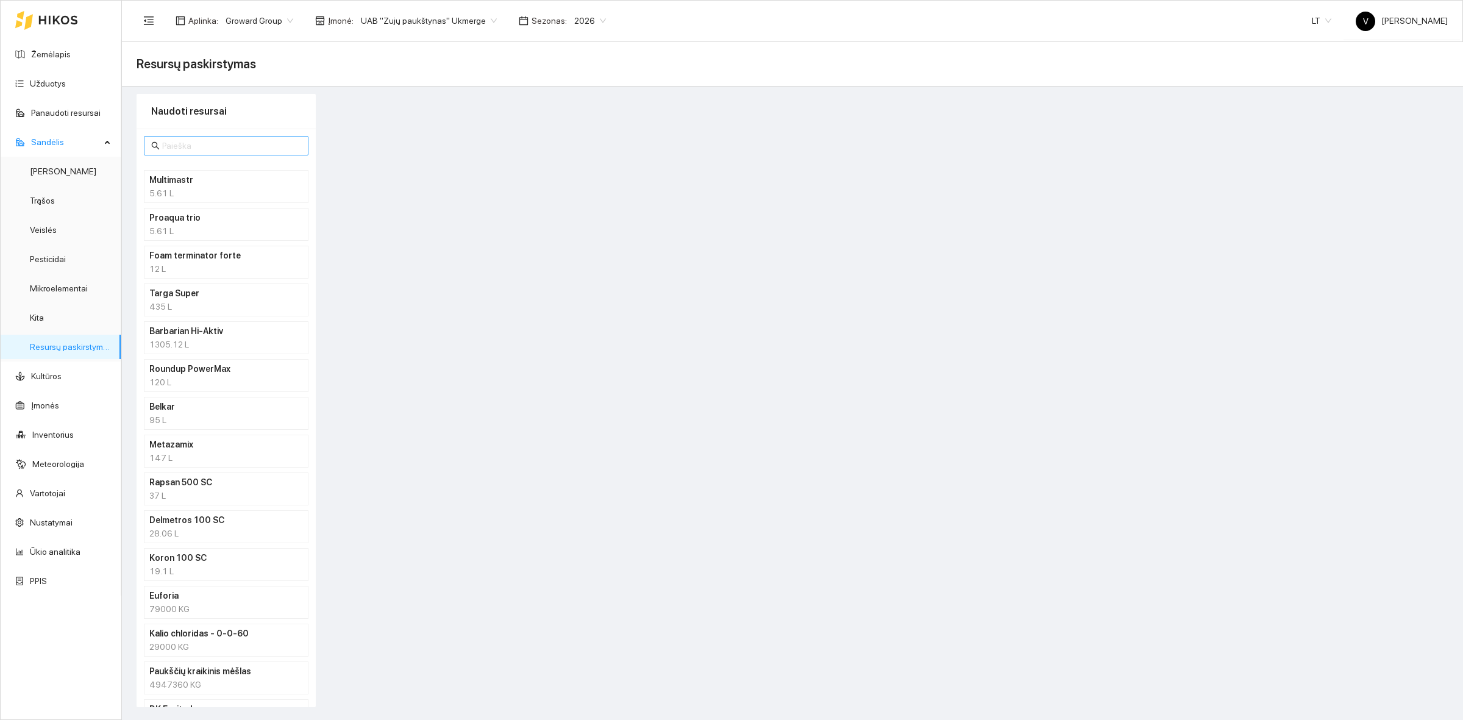
click at [191, 149] on input "text" at bounding box center [231, 145] width 139 height 13
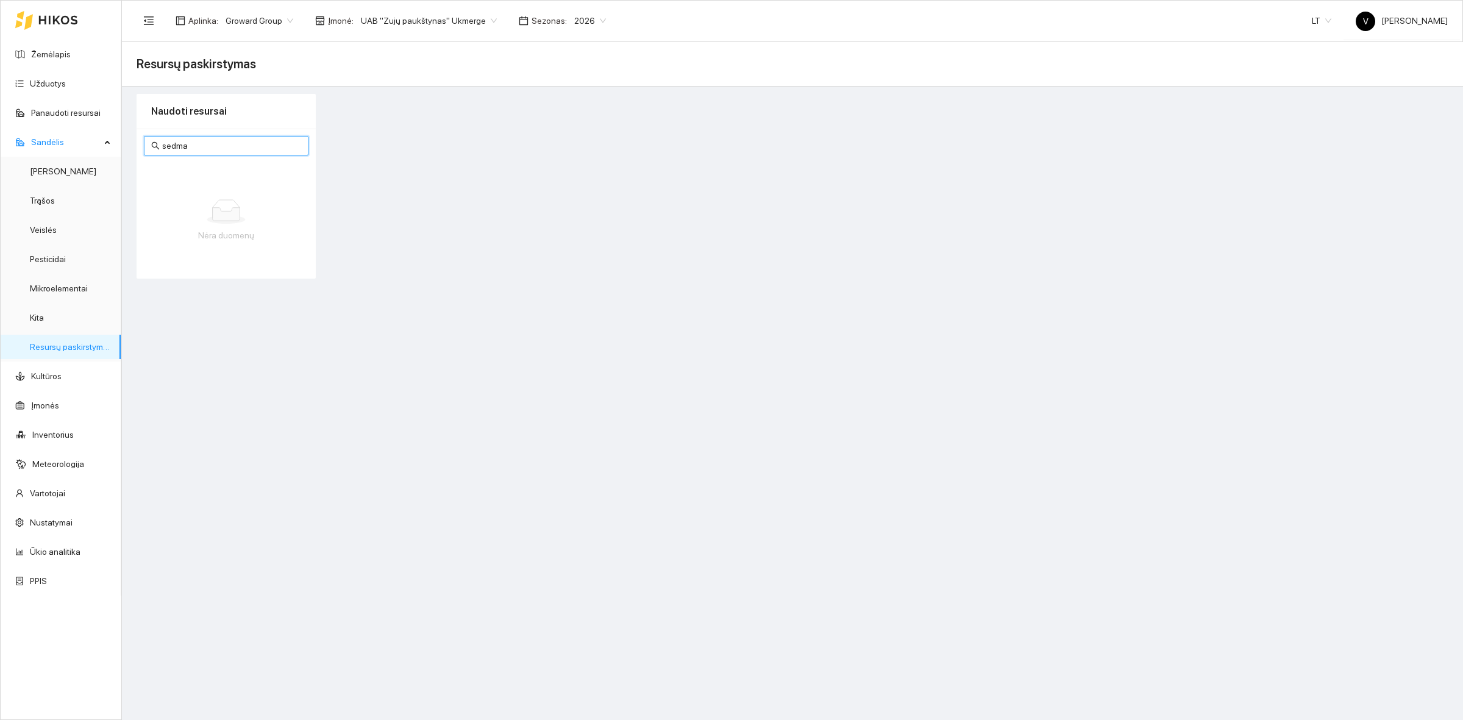
click at [230, 149] on input "sedma" at bounding box center [231, 145] width 139 height 13
type input "se"
click at [165, 177] on h4 "Seedma-2" at bounding box center [210, 179] width 122 height 13
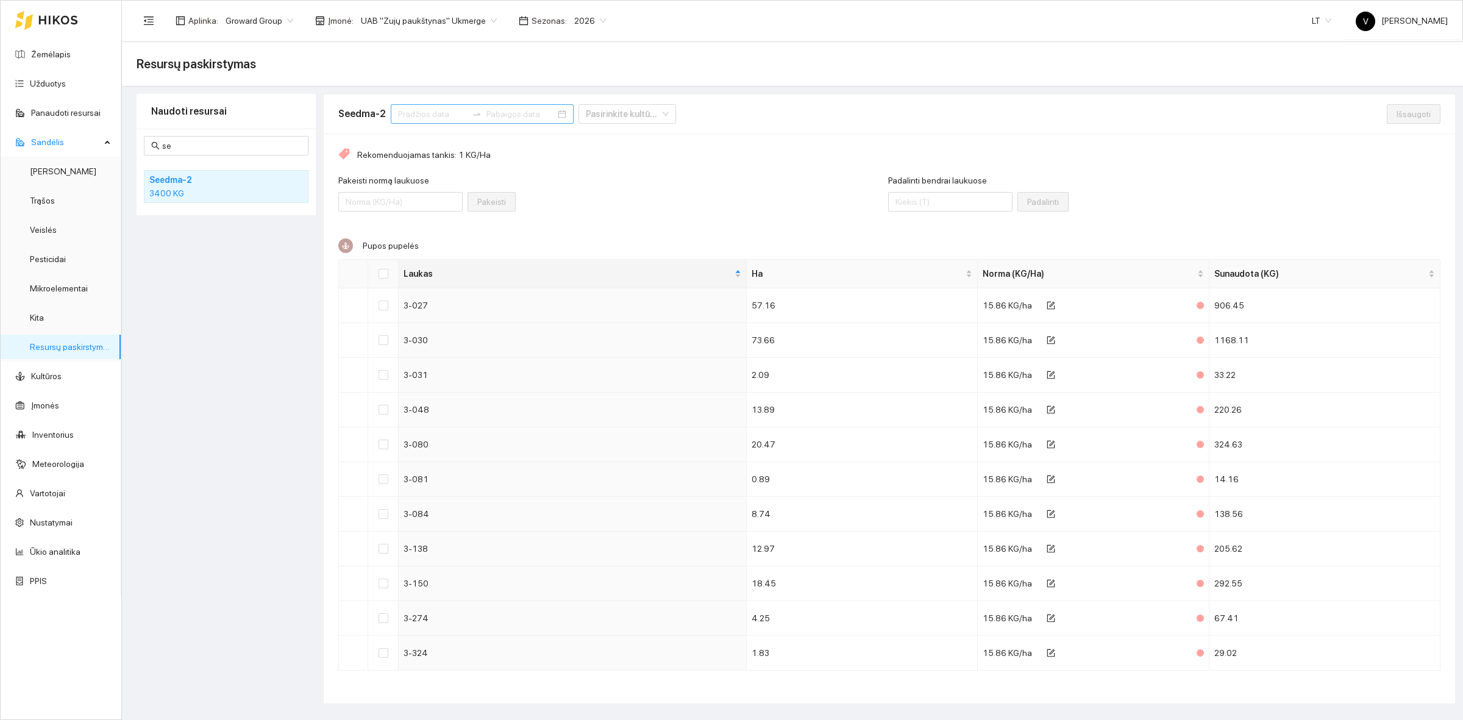
click at [406, 112] on input at bounding box center [432, 113] width 69 height 13
type input "[DATE]"
click at [449, 187] on div "1" at bounding box center [451, 189] width 15 height 15
type input "[DATE]"
click at [397, 141] on button "button" at bounding box center [400, 143] width 13 height 24
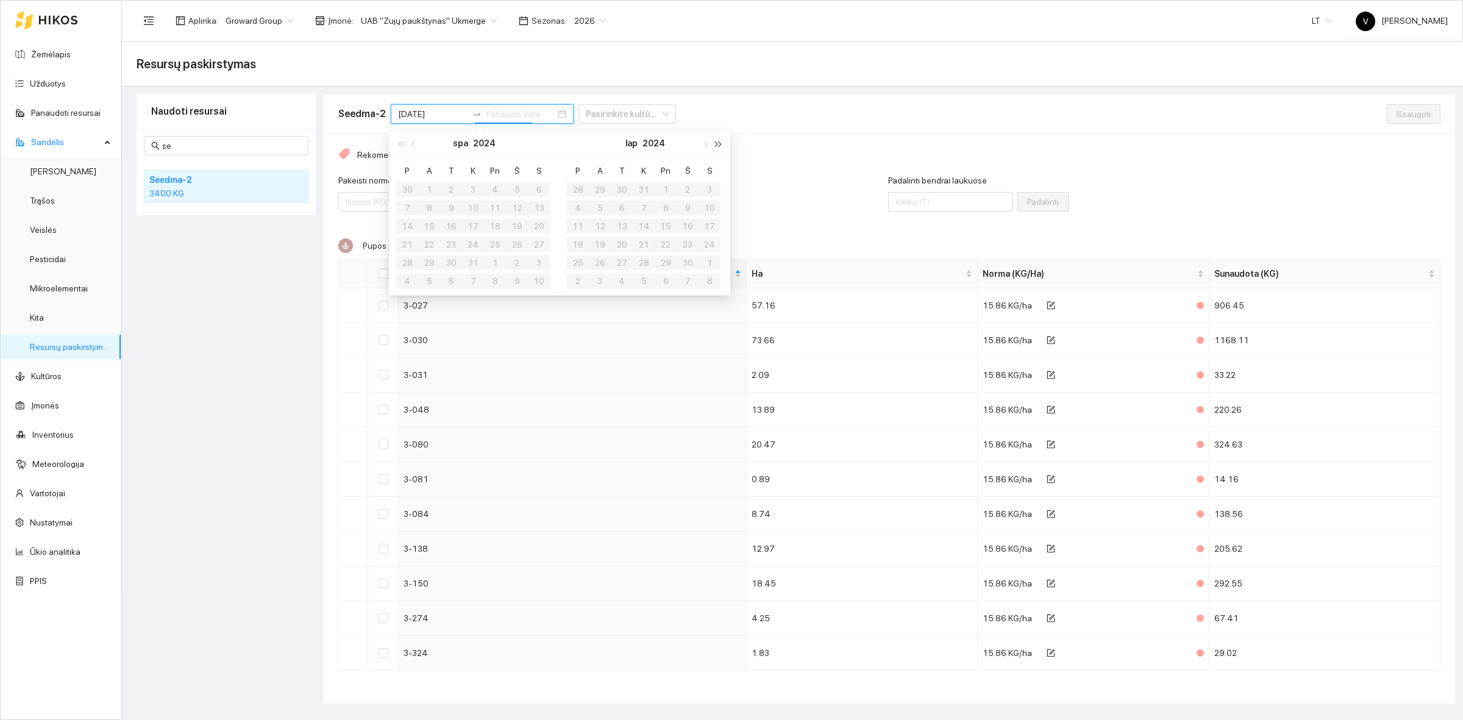
click at [721, 144] on button "button" at bounding box center [718, 143] width 13 height 24
click at [416, 143] on span "button" at bounding box center [414, 144] width 6 height 6
type input "[DATE]"
click at [485, 216] on table "P A T K Pn Š S 1 2 3 4 5 6 7 8 9 10 11 12 13 14 15 16 17 18 19 20 21 22 23 24 2…" at bounding box center [473, 225] width 154 height 129
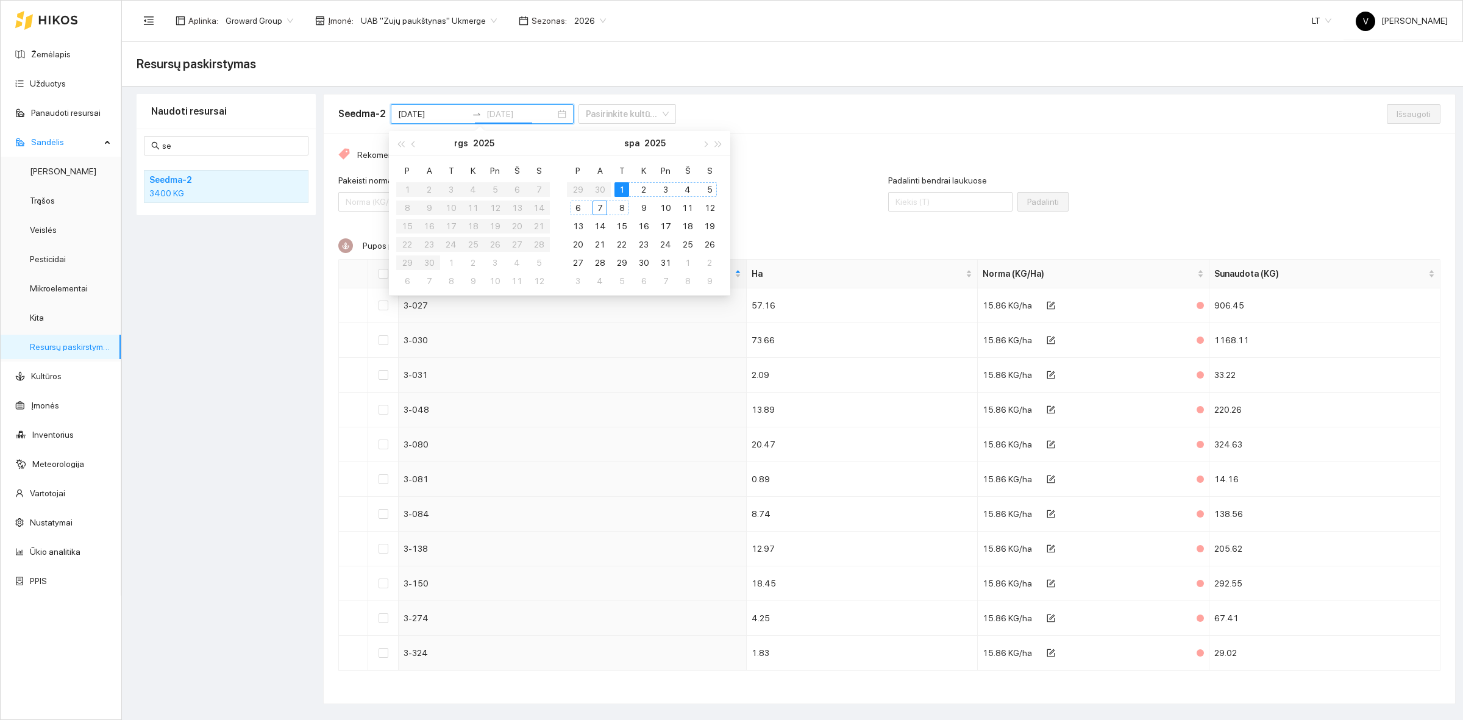
type input "[DATE]"
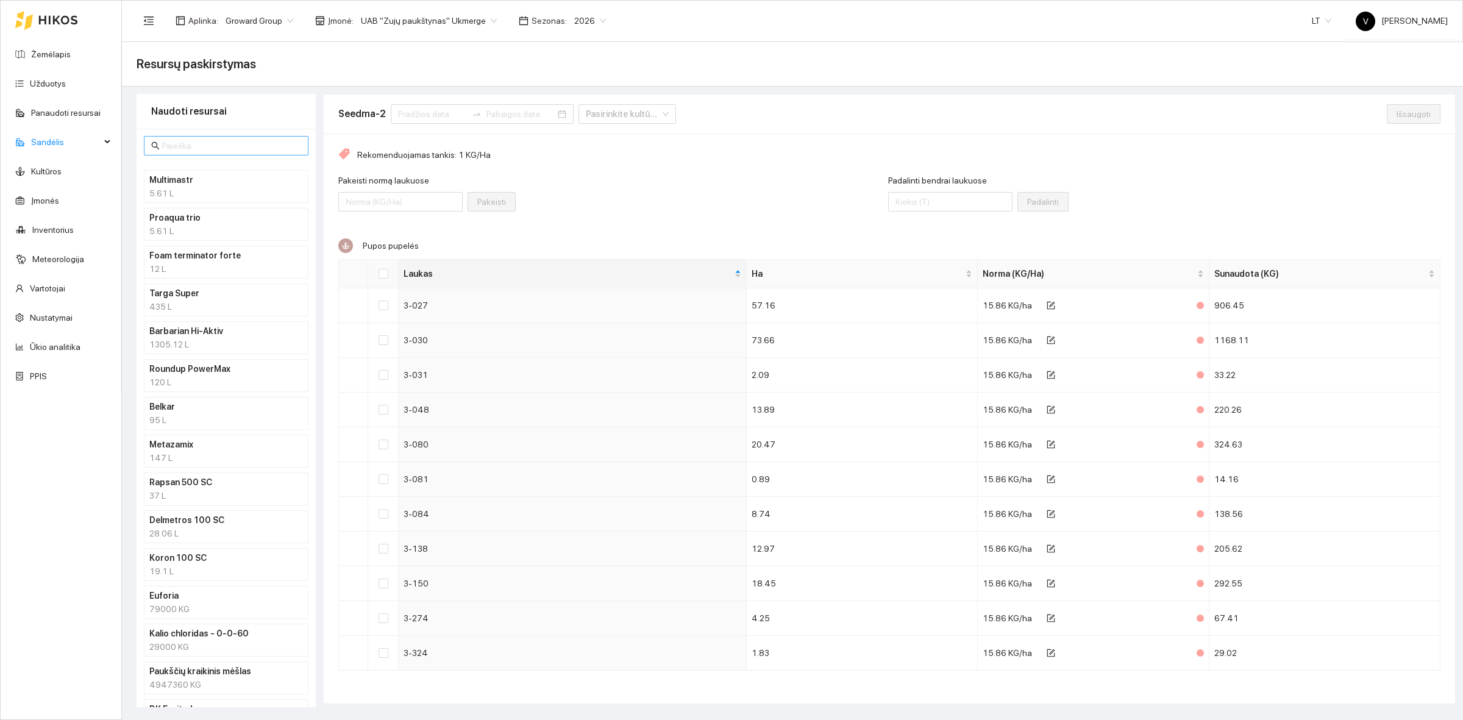
click at [193, 145] on input "text" at bounding box center [231, 145] width 139 height 13
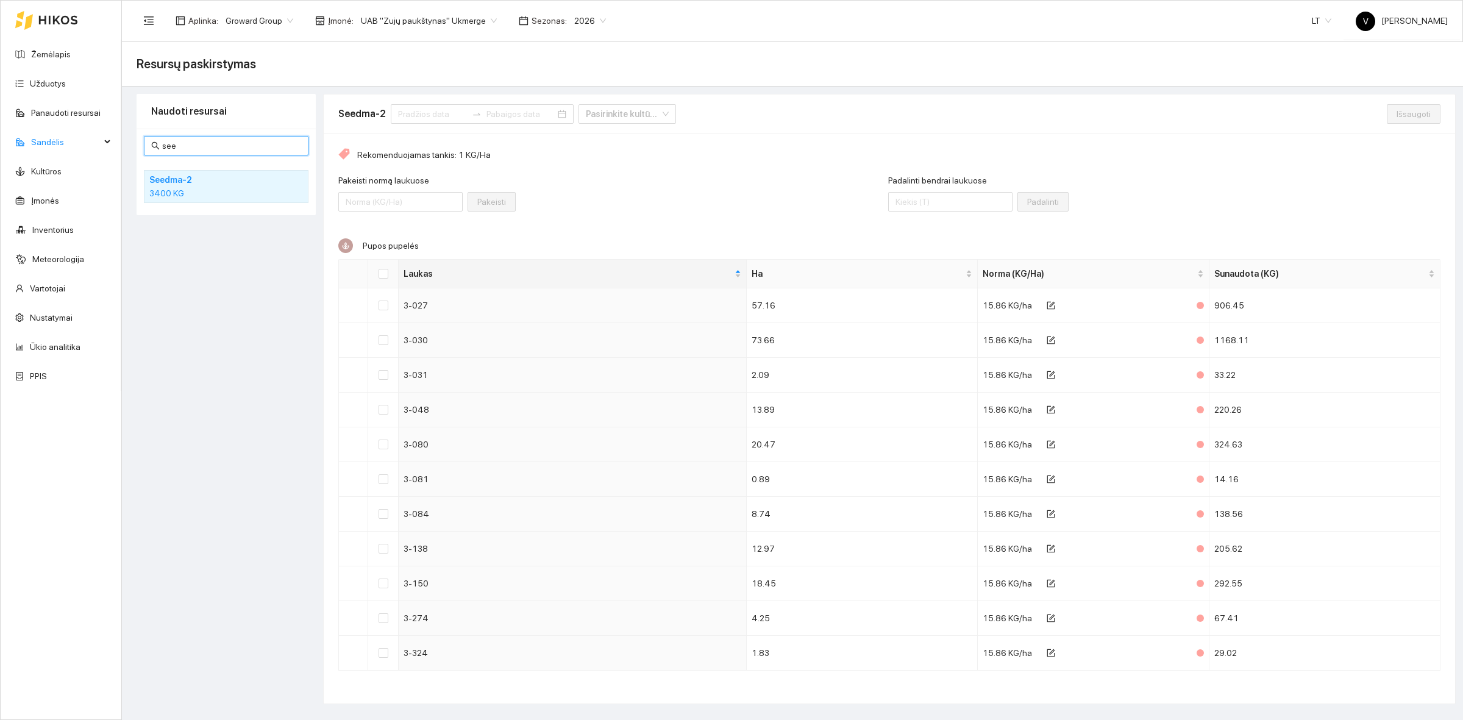
type input "see"
click at [188, 187] on div "3400 KG" at bounding box center [226, 193] width 154 height 13
click at [413, 116] on input at bounding box center [432, 113] width 69 height 13
click at [413, 138] on button "button" at bounding box center [413, 143] width 13 height 24
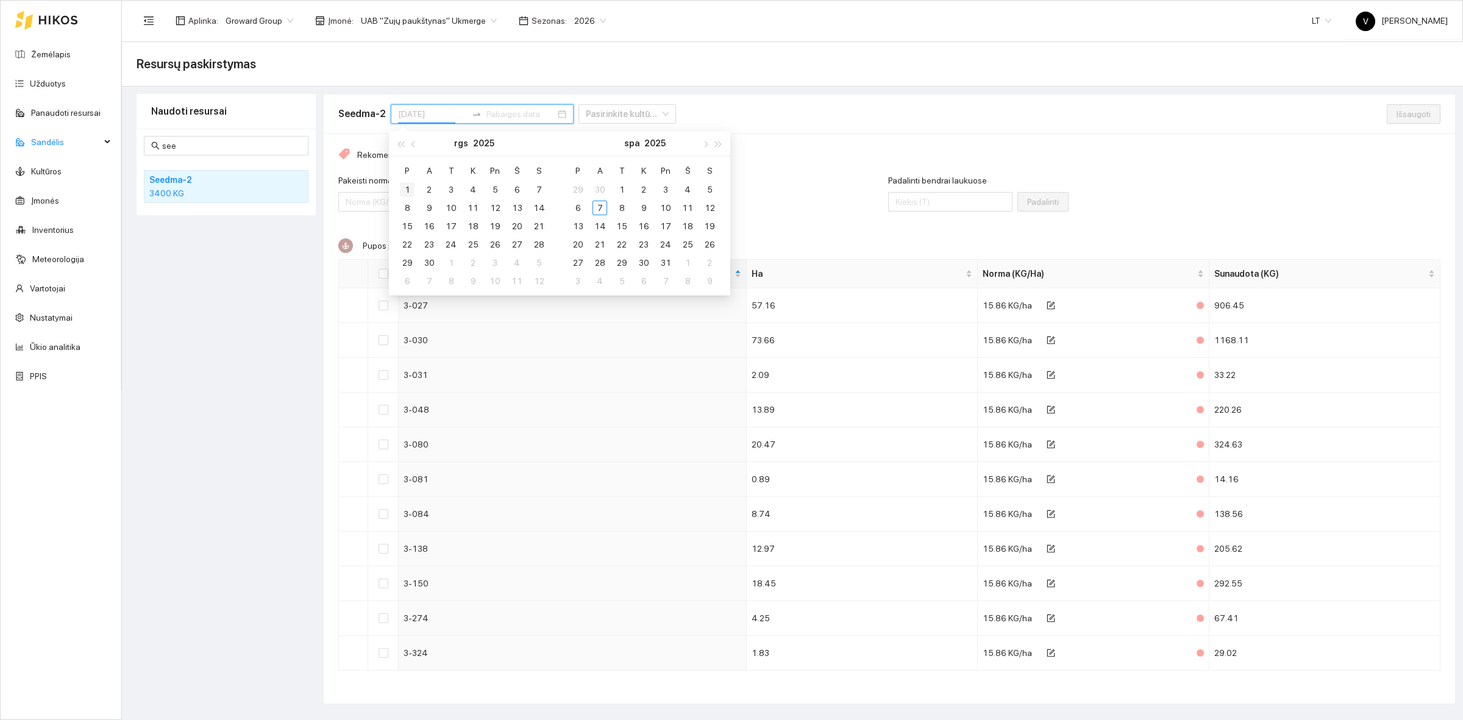
type input "[DATE]"
click at [406, 190] on div "1" at bounding box center [407, 189] width 15 height 15
type input "[DATE]"
click at [427, 263] on div "30" at bounding box center [429, 262] width 15 height 15
click at [914, 202] on input "Padalinti bendrai laukuose" at bounding box center [950, 202] width 124 height 20
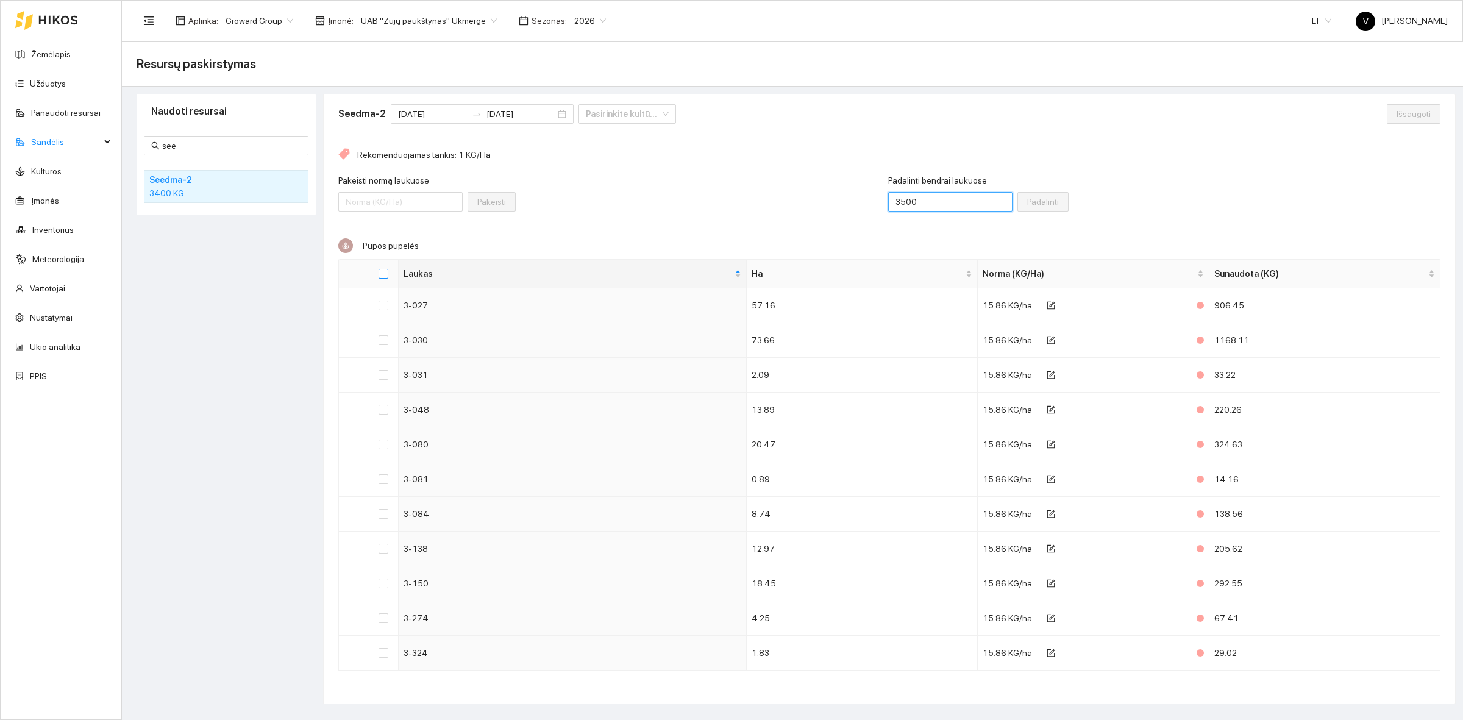
type input "3500"
click at [388, 273] on input "Select all" at bounding box center [384, 274] width 10 height 10
checkbox input "true"
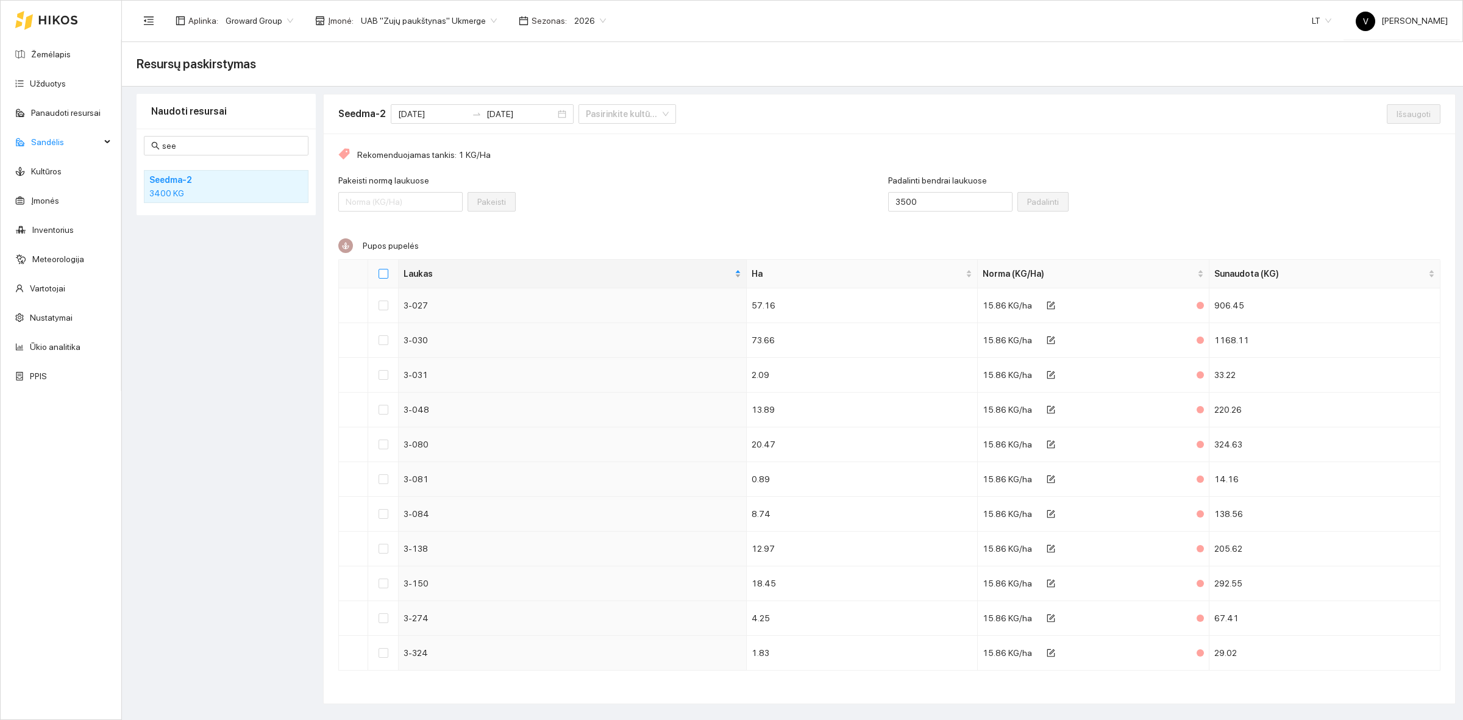
checkbox input "true"
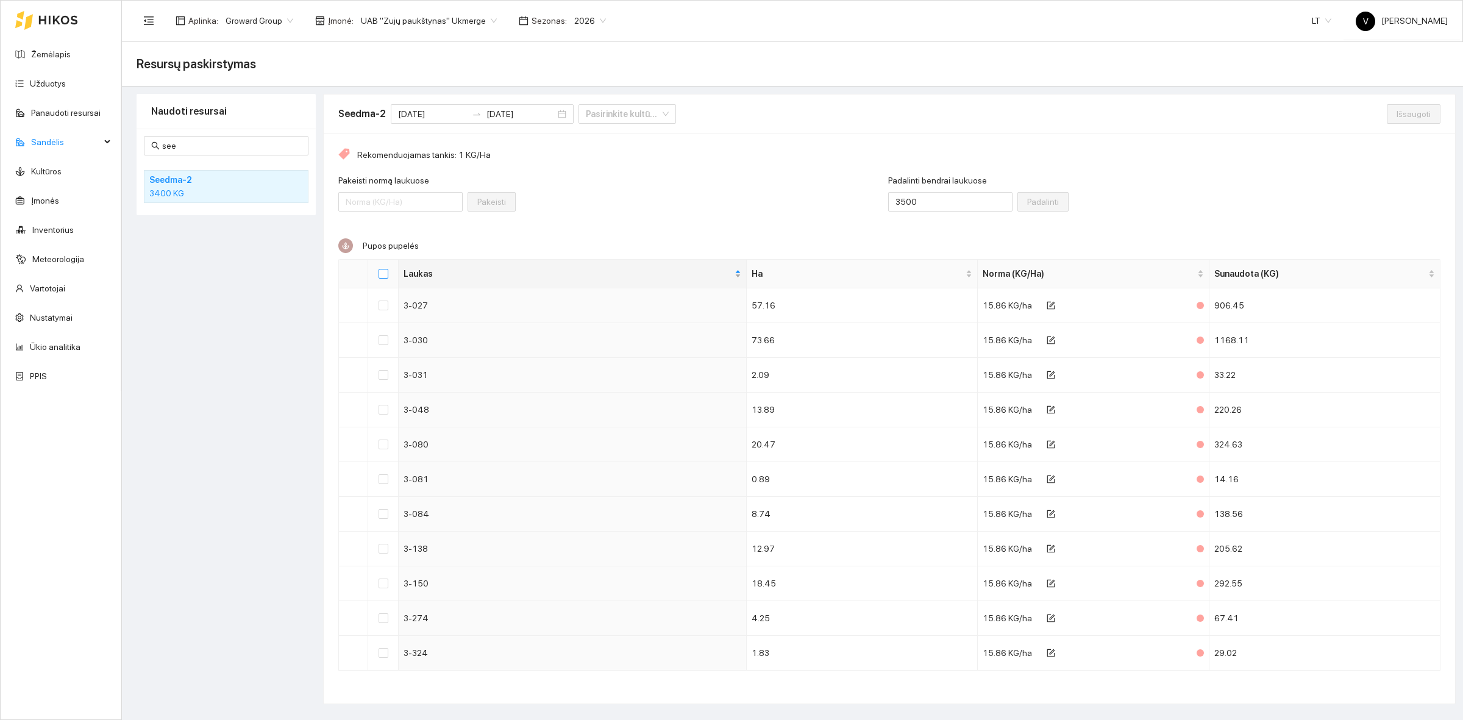
checkbox input "true"
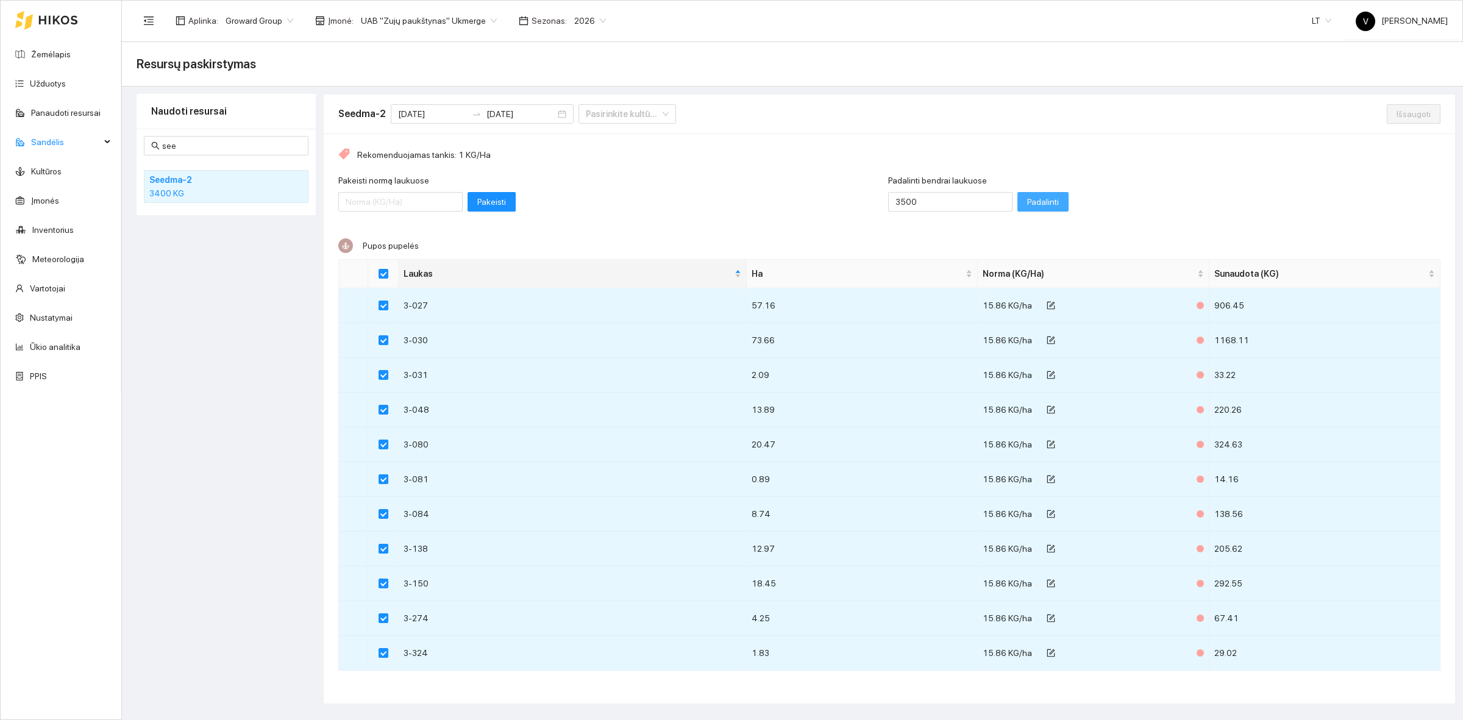
click at [1029, 200] on span "Padalinti" at bounding box center [1043, 201] width 32 height 13
click at [1409, 110] on span "Išsaugoti" at bounding box center [1414, 113] width 34 height 13
checkbox input "false"
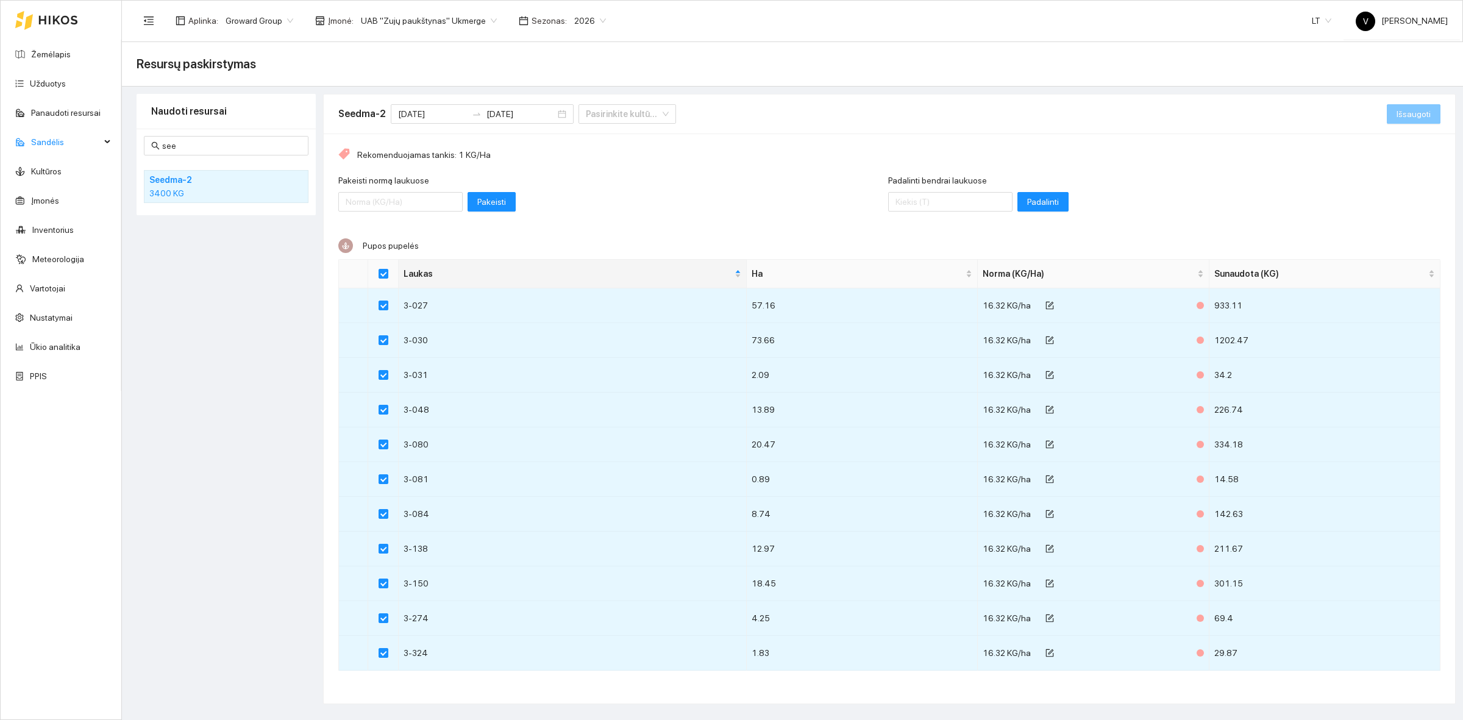
checkbox input "false"
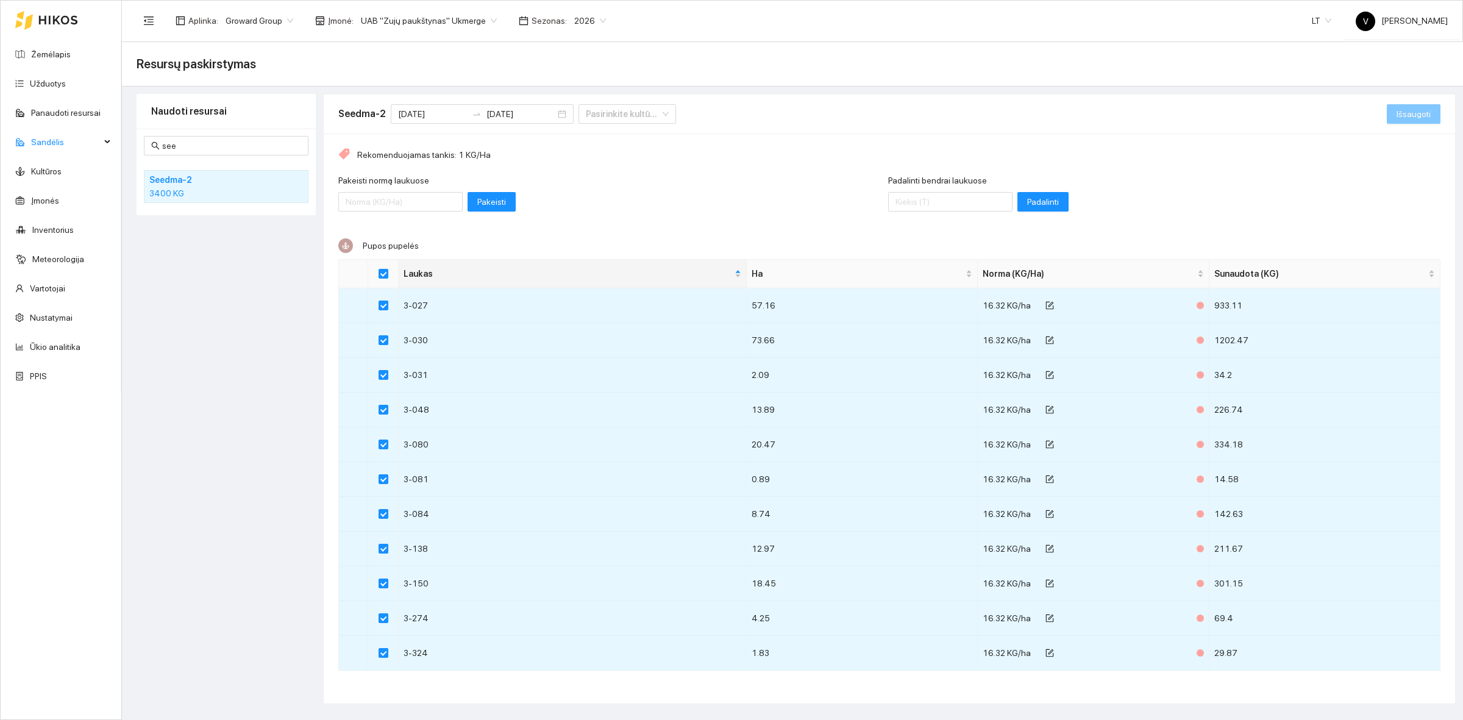
checkbox input "false"
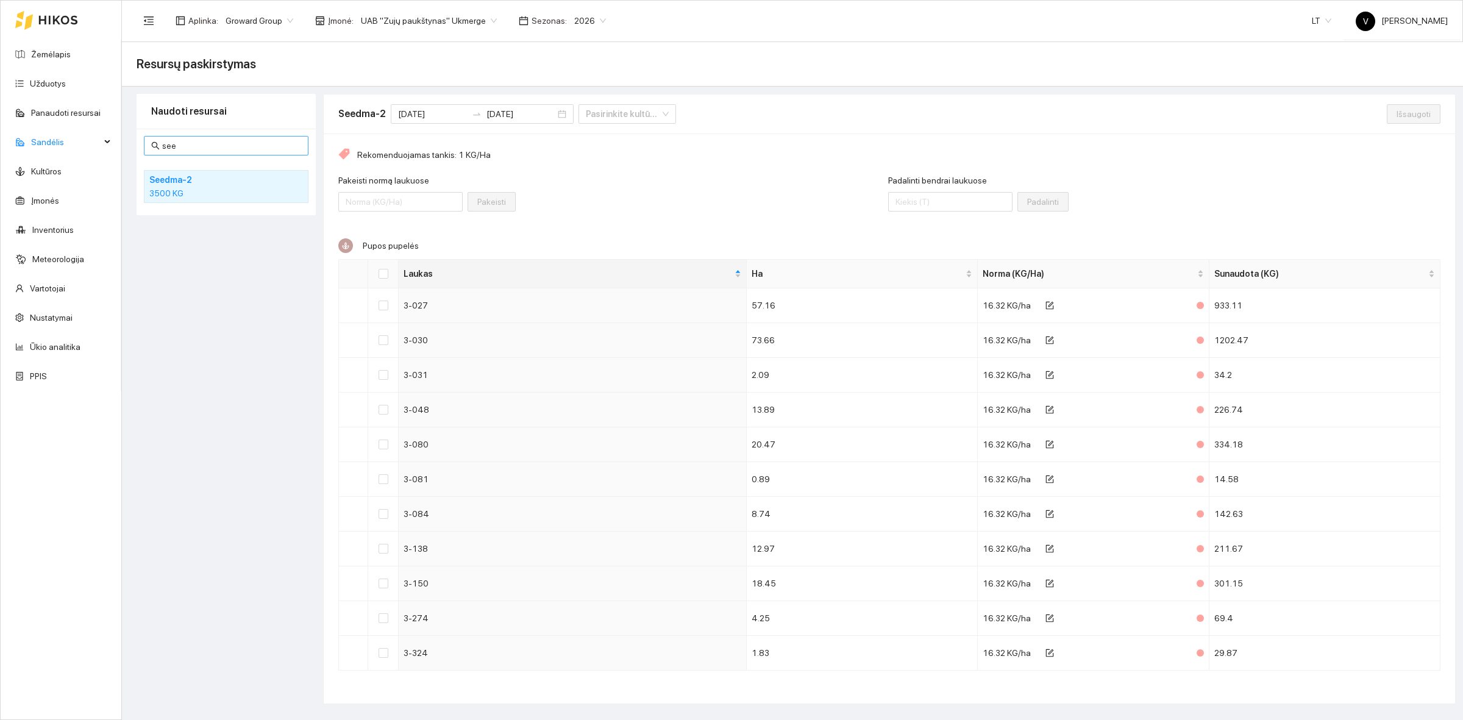
click at [201, 146] on input "see" at bounding box center [231, 145] width 139 height 13
type input "s"
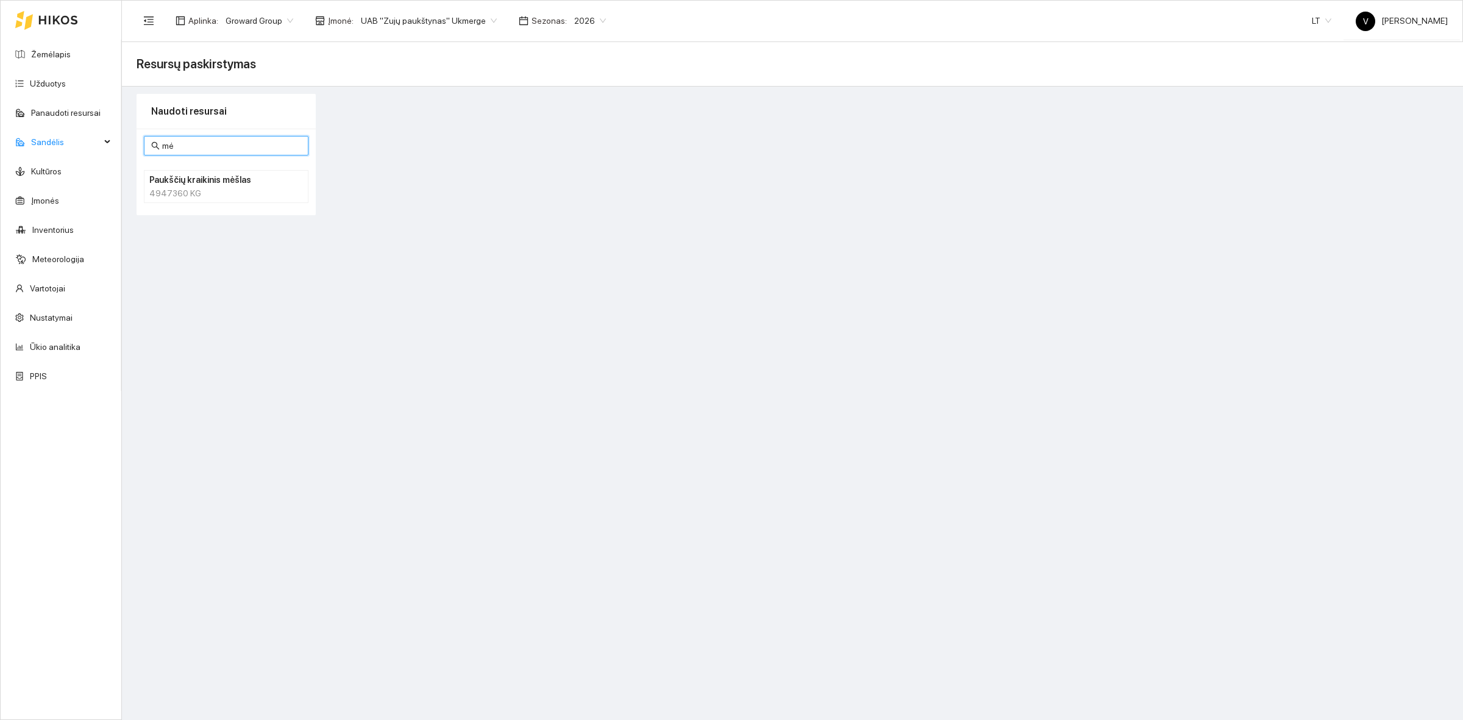
type input "mė"
click at [178, 193] on div "4947360 KG" at bounding box center [226, 193] width 154 height 13
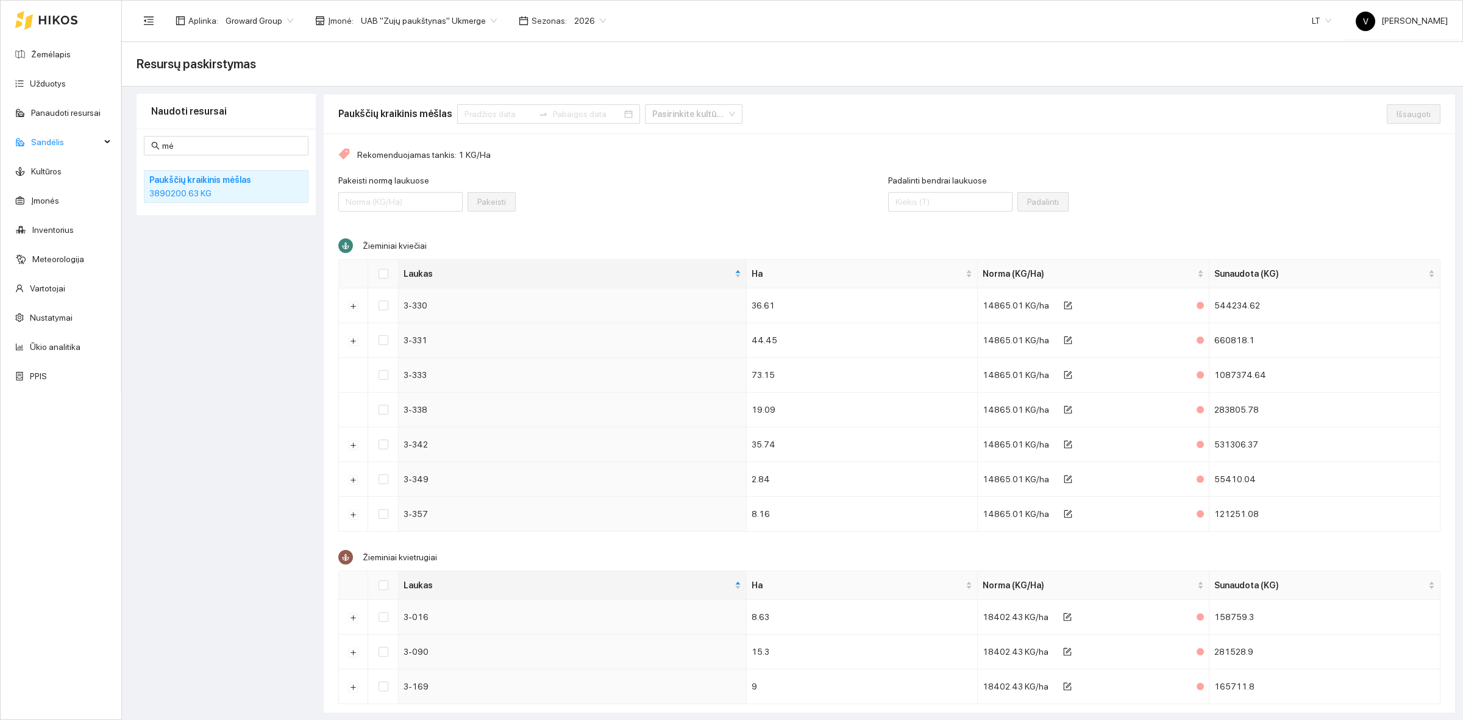
click at [586, 154] on div "Rekomenduojamas tankis: 1 KG/Ha" at bounding box center [889, 154] width 1102 height 13
click at [491, 113] on input at bounding box center [499, 113] width 69 height 13
type input "[DATE]"
click at [513, 183] on div "1" at bounding box center [514, 189] width 15 height 15
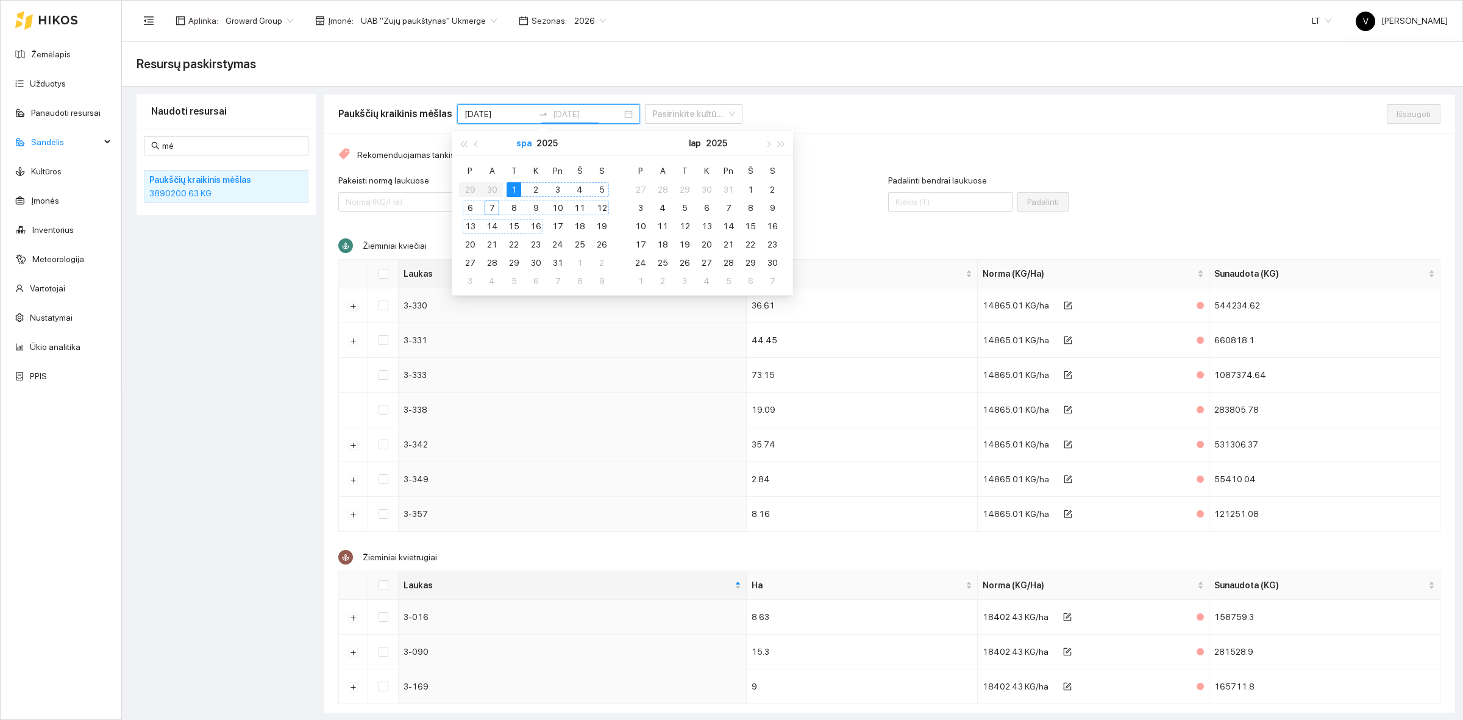
type input "[DATE]"
click at [475, 144] on span "button" at bounding box center [477, 144] width 6 height 6
drag, startPoint x: 827, startPoint y: 122, endPoint x: 757, endPoint y: 123, distance: 69.5
click at [824, 122] on div "Paukščių kraikinis mėšlas Pasirinkite kultūrą" at bounding box center [862, 113] width 1048 height 39
click at [495, 113] on input at bounding box center [499, 113] width 69 height 13
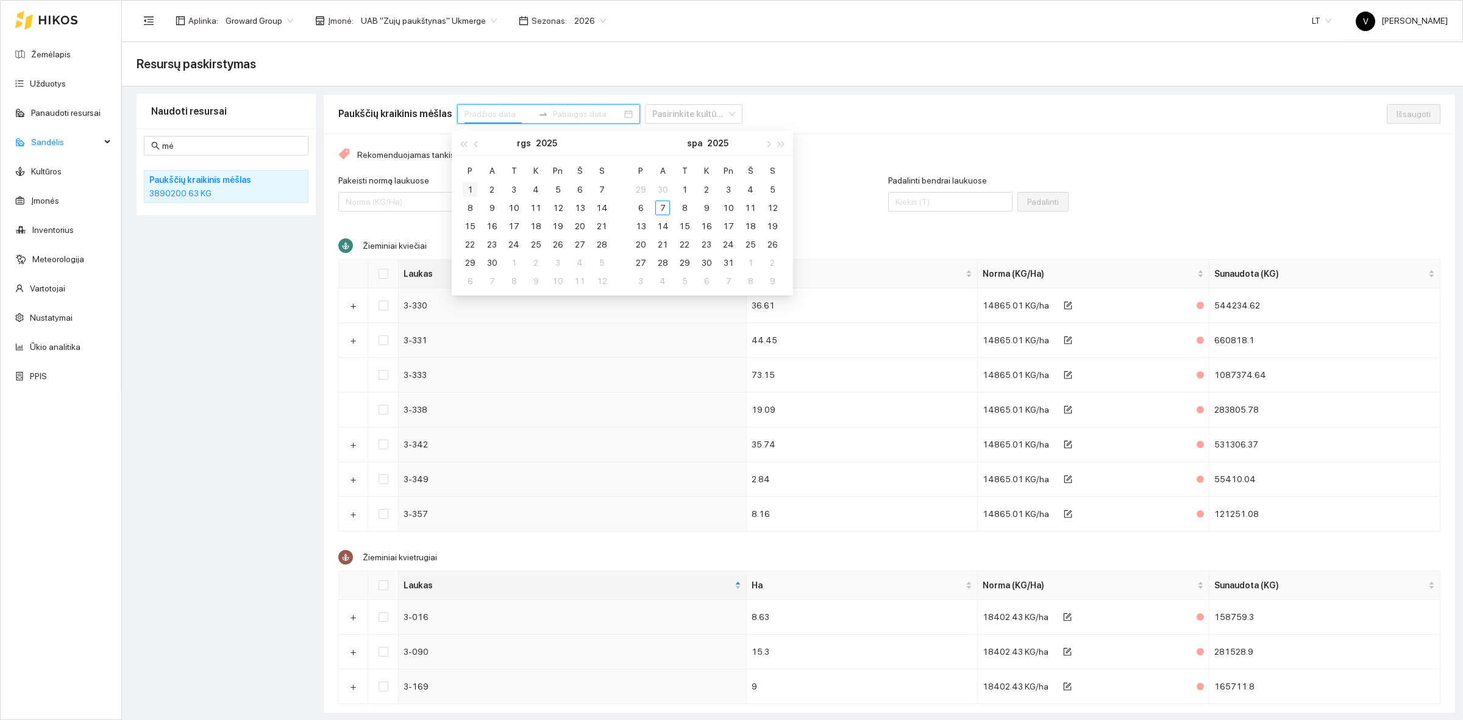
type input "[DATE]"
click at [473, 190] on div "1" at bounding box center [470, 189] width 15 height 15
type input "[DATE]"
click at [489, 261] on div "30" at bounding box center [492, 262] width 15 height 15
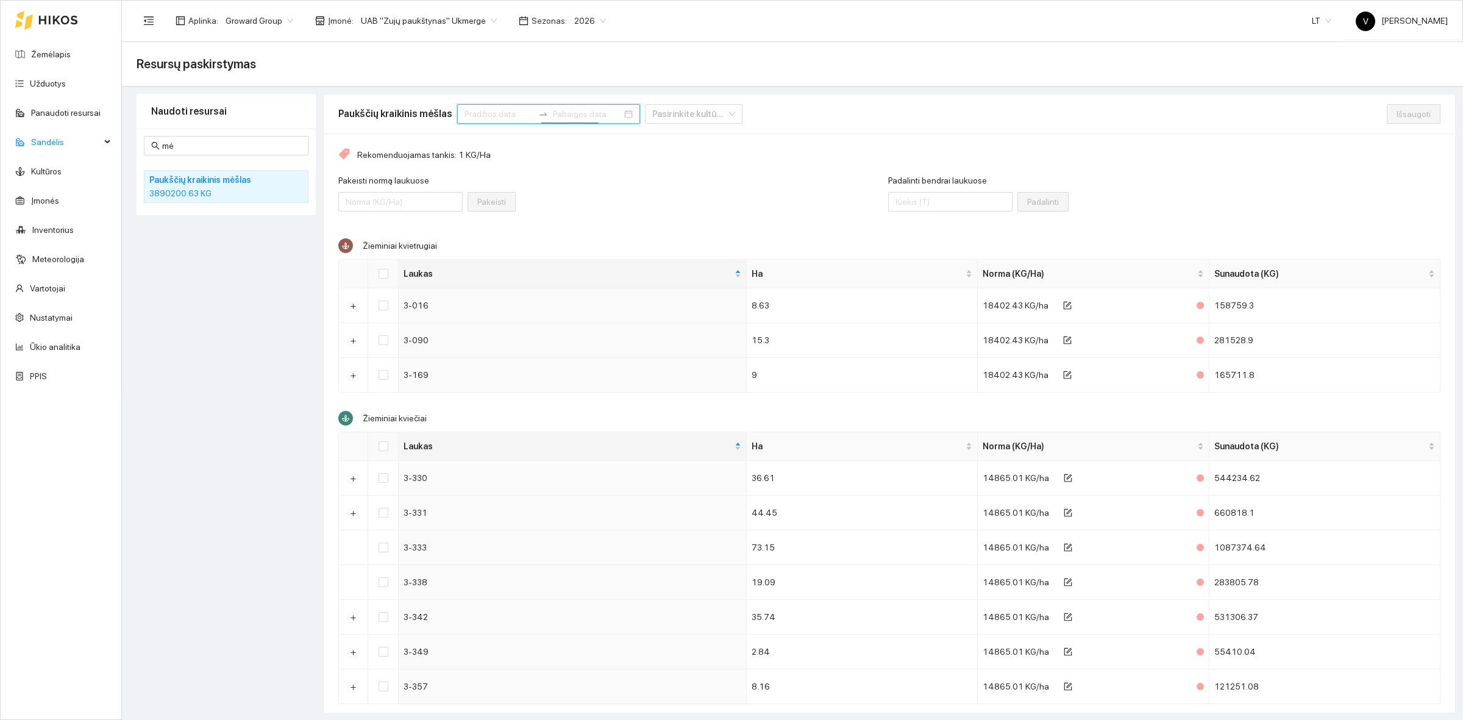
click at [482, 109] on input at bounding box center [499, 113] width 69 height 13
click at [479, 138] on button "button" at bounding box center [476, 143] width 13 height 24
type input "[DATE]"
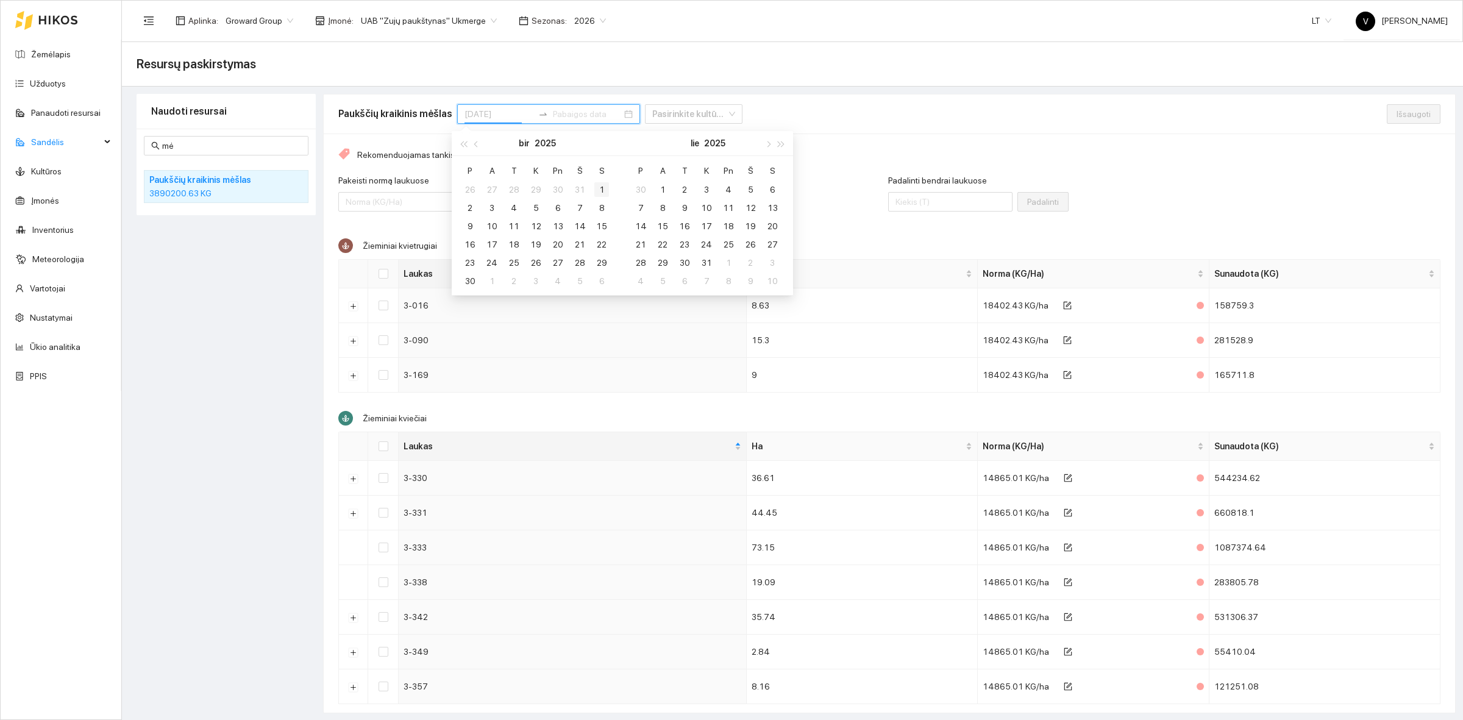
click at [605, 193] on div "1" at bounding box center [601, 189] width 15 height 15
type input "[DATE]"
click at [764, 144] on button "button" at bounding box center [767, 143] width 13 height 24
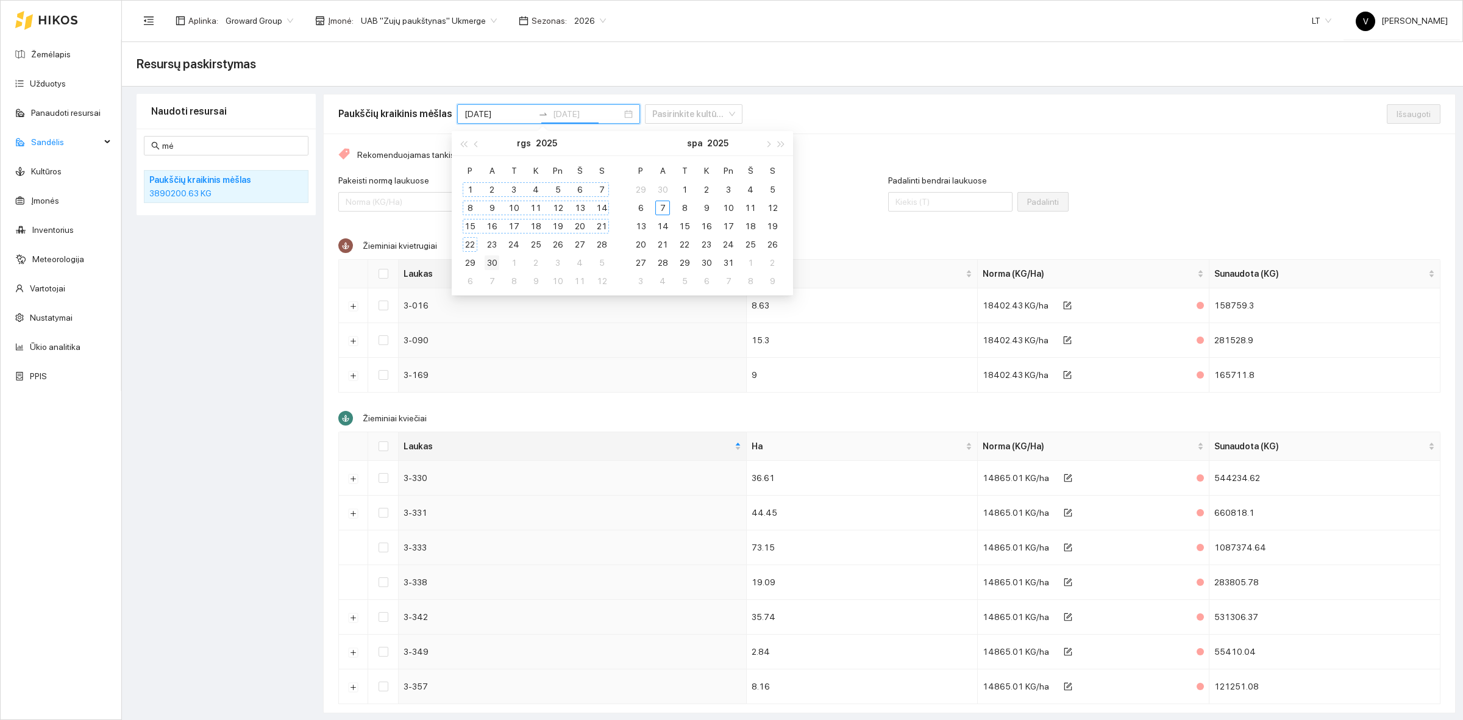
type input "[DATE]"
click at [489, 262] on div "30" at bounding box center [492, 262] width 15 height 15
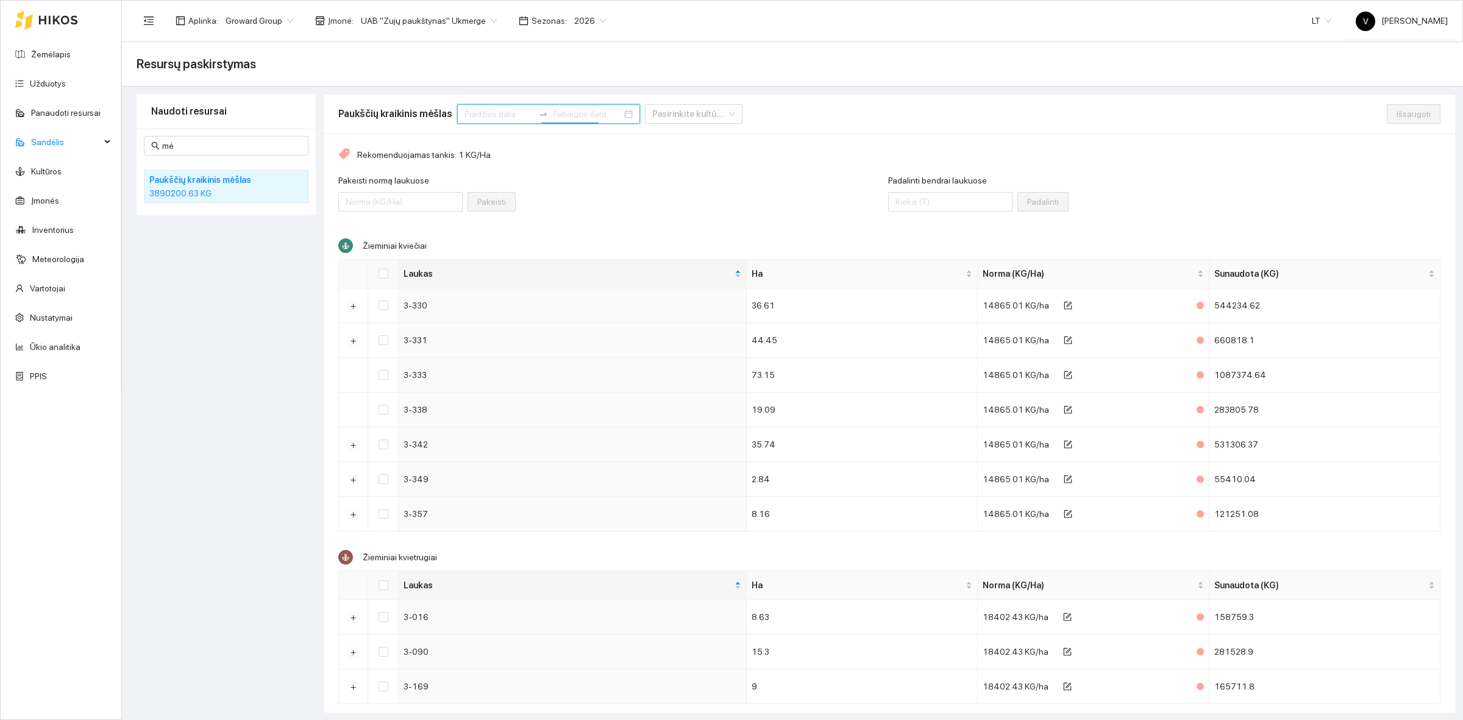
click at [201, 330] on div "Naudoti resursai mė Paukščių kraikinis mėšlas 3890200.63 KG" at bounding box center [226, 403] width 179 height 619
click at [476, 116] on input at bounding box center [499, 113] width 69 height 13
click at [479, 146] on button "button" at bounding box center [476, 143] width 13 height 24
type input "[DATE]"
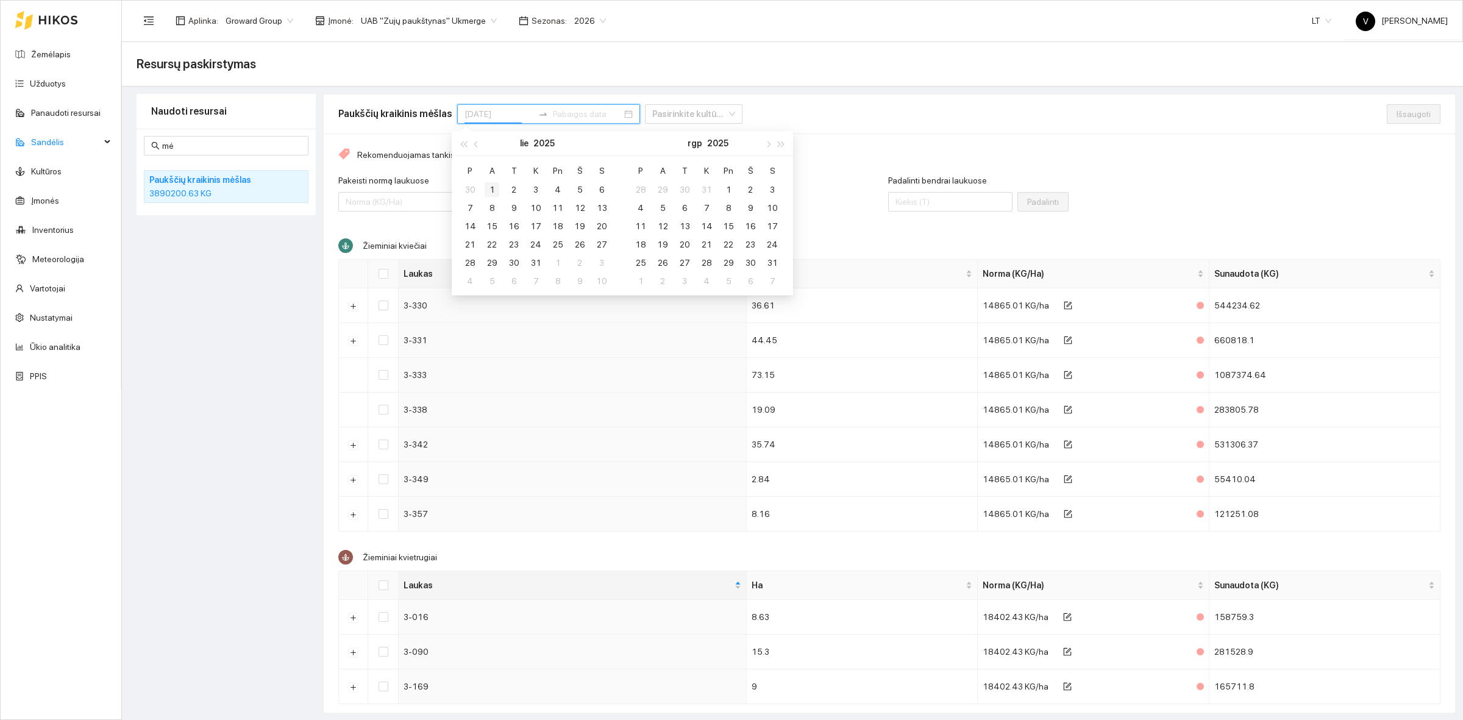
click at [489, 188] on div "1" at bounding box center [492, 189] width 15 height 15
type input "[DATE]"
click at [767, 141] on span "button" at bounding box center [767, 144] width 6 height 6
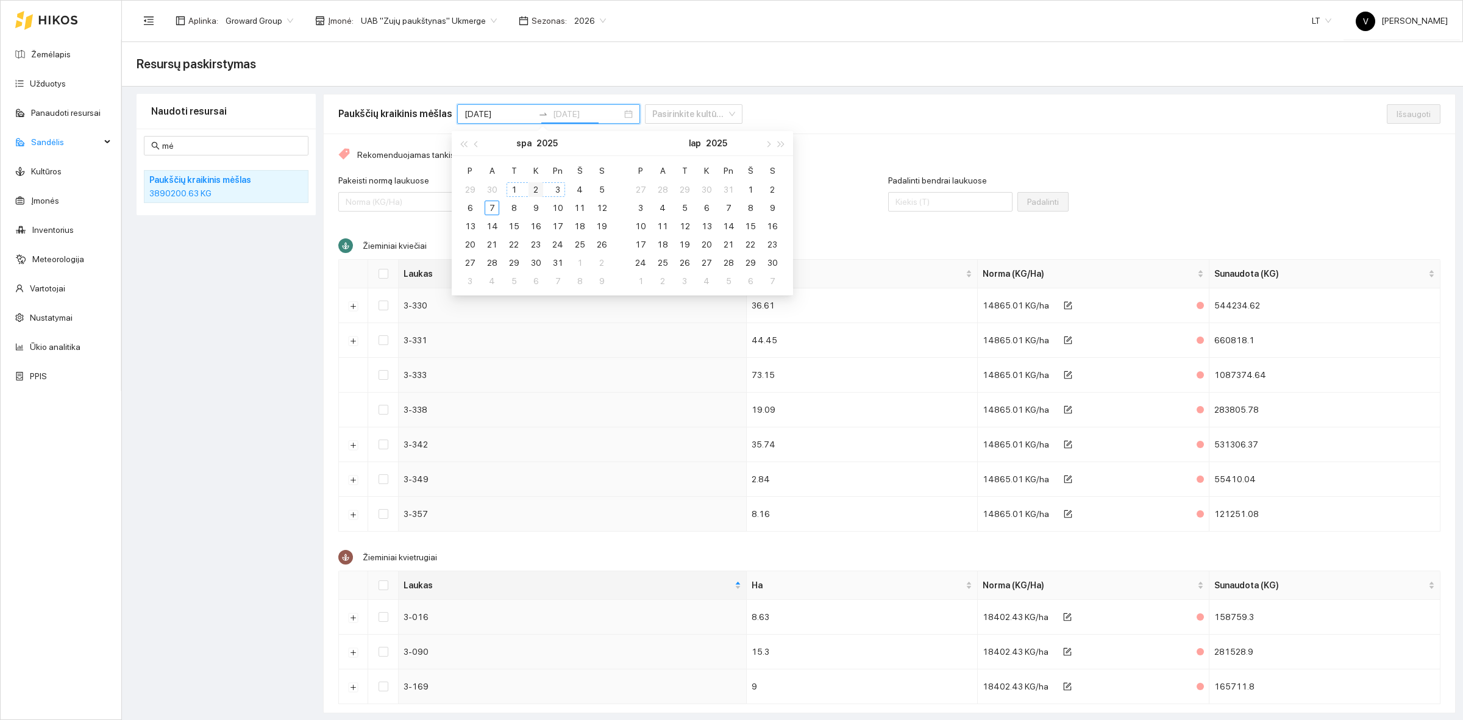
type input "[DATE]"
click at [480, 146] on button "button" at bounding box center [476, 143] width 13 height 24
type input "[DATE]"
click at [733, 260] on div "31" at bounding box center [728, 262] width 15 height 15
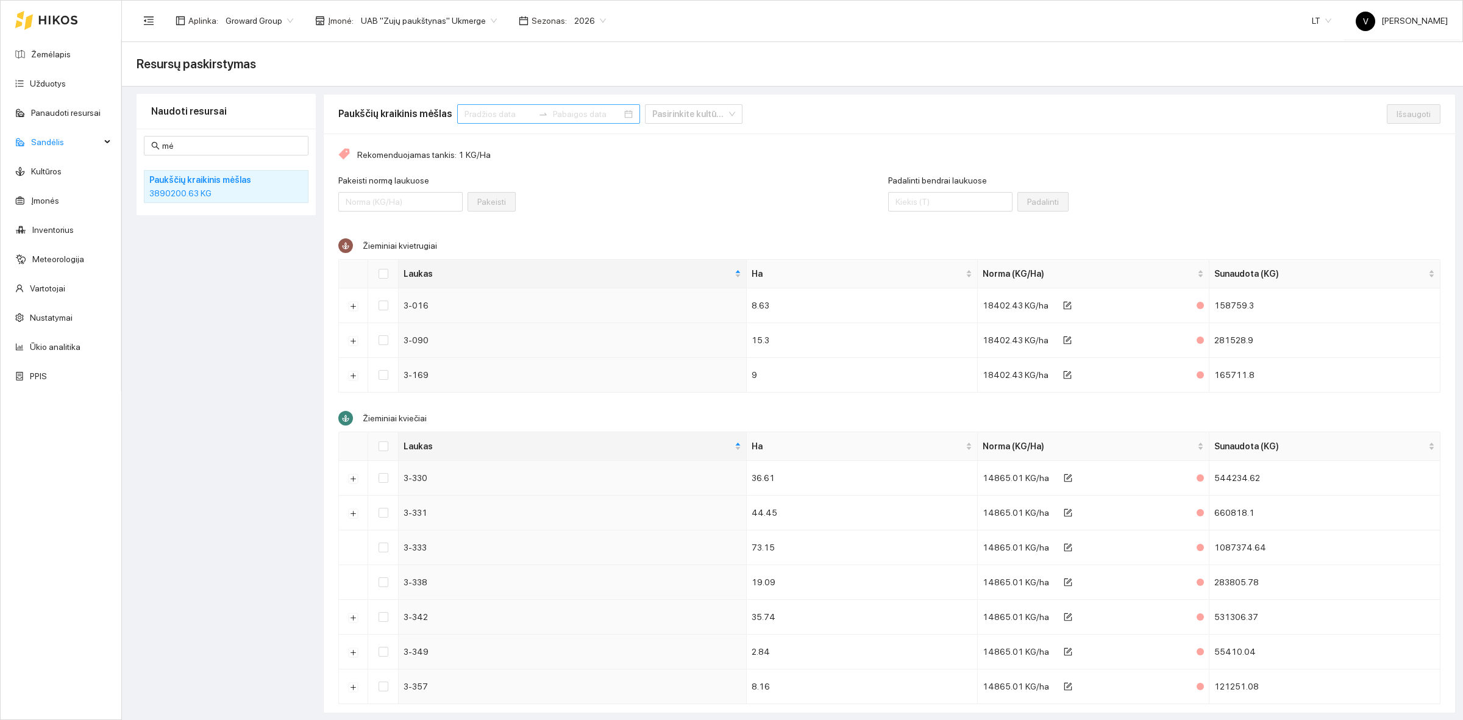
click at [632, 160] on div "Rekomenduojamas tankis: 1 KG/Ha" at bounding box center [889, 154] width 1102 height 13
drag, startPoint x: 717, startPoint y: 507, endPoint x: 750, endPoint y: 575, distance: 75.8
click at [733, 538] on tbody "3-330 36.61 14865.01 KG/ha 544234.62 3-331 44.45 14865.01 KG/ha 660818.1 3-333 …" at bounding box center [890, 582] width 1102 height 243
click at [1147, 208] on div "Padalinti bendrai laukuose Padalinti" at bounding box center [1164, 200] width 553 height 52
click at [488, 116] on input at bounding box center [499, 113] width 69 height 13
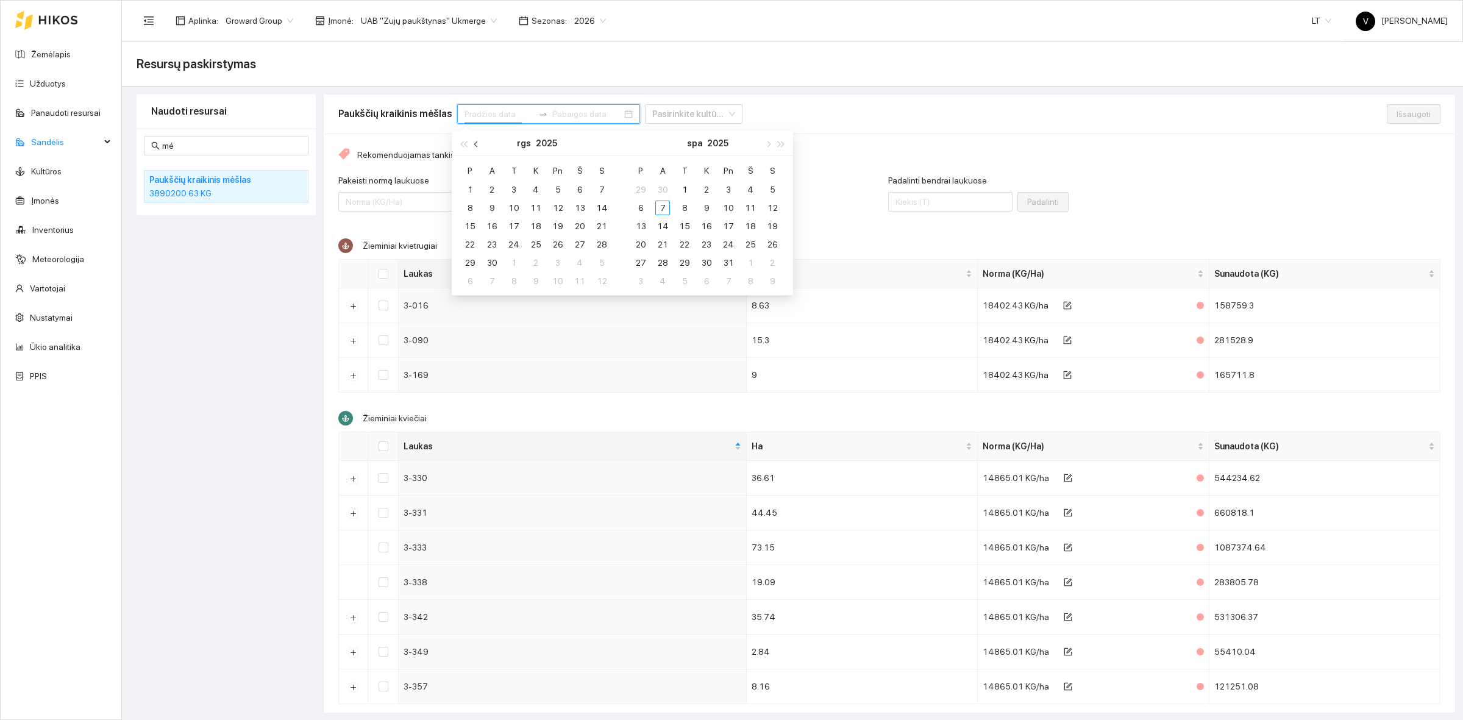
click at [479, 143] on span "button" at bounding box center [477, 144] width 6 height 6
type input "[DATE]"
click at [495, 188] on div "1" at bounding box center [492, 189] width 15 height 15
click at [767, 145] on span "button" at bounding box center [767, 144] width 6 height 6
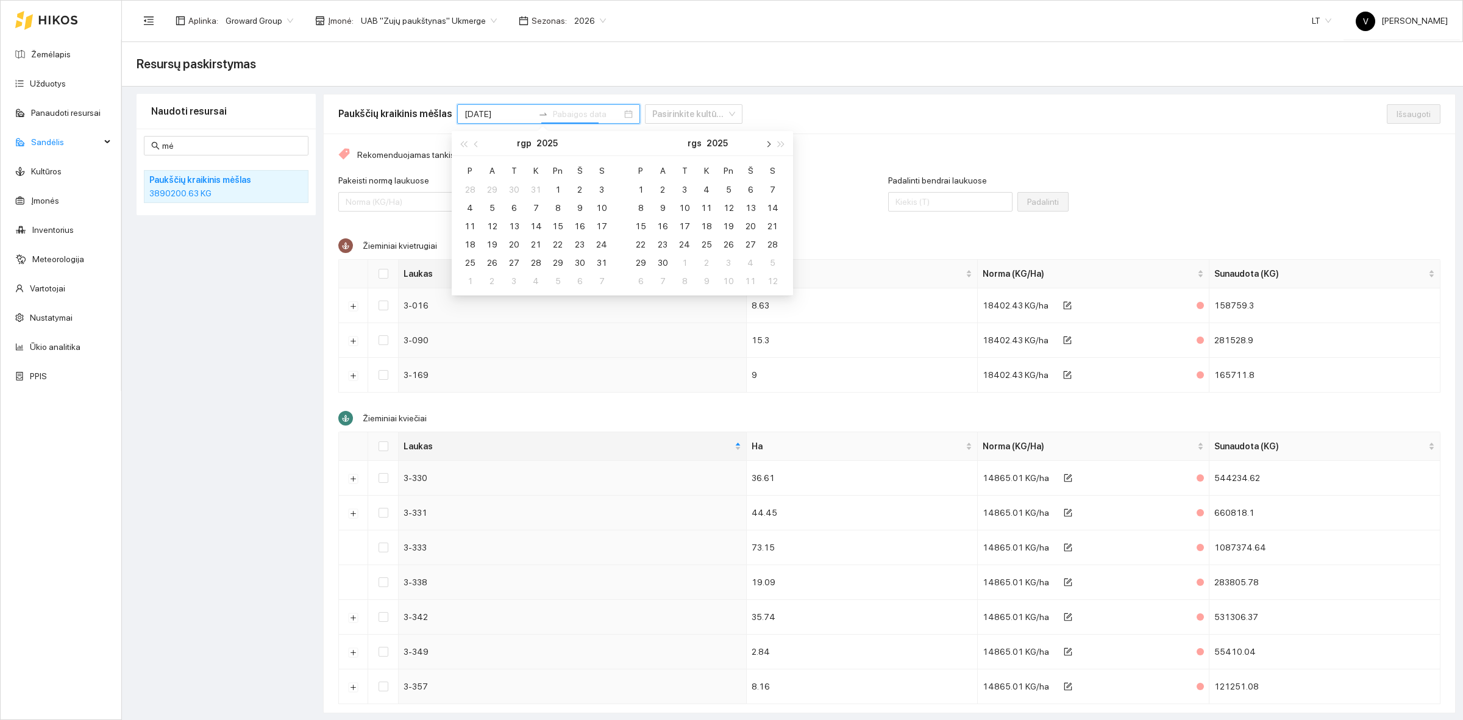
click at [767, 145] on span "button" at bounding box center [767, 144] width 6 height 6
type input "[DATE]"
click at [730, 265] on div "31" at bounding box center [728, 262] width 15 height 15
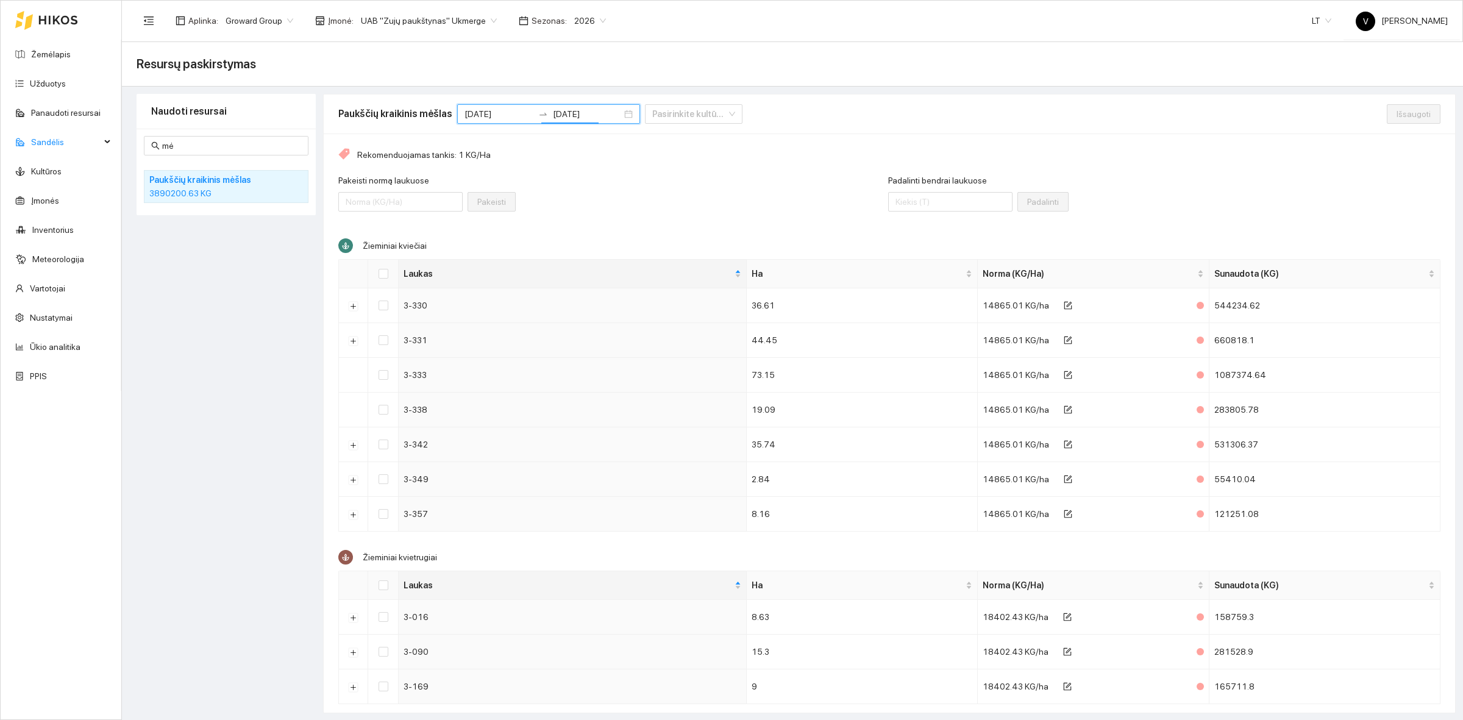
click at [559, 232] on div "Rekomenduojamas tankis: 1 KG/Ha Pakeisti normą laukuose Pakeisti Padalinti bend…" at bounding box center [889, 434] width 1131 height 603
click at [491, 111] on input "[DATE]" at bounding box center [499, 113] width 69 height 13
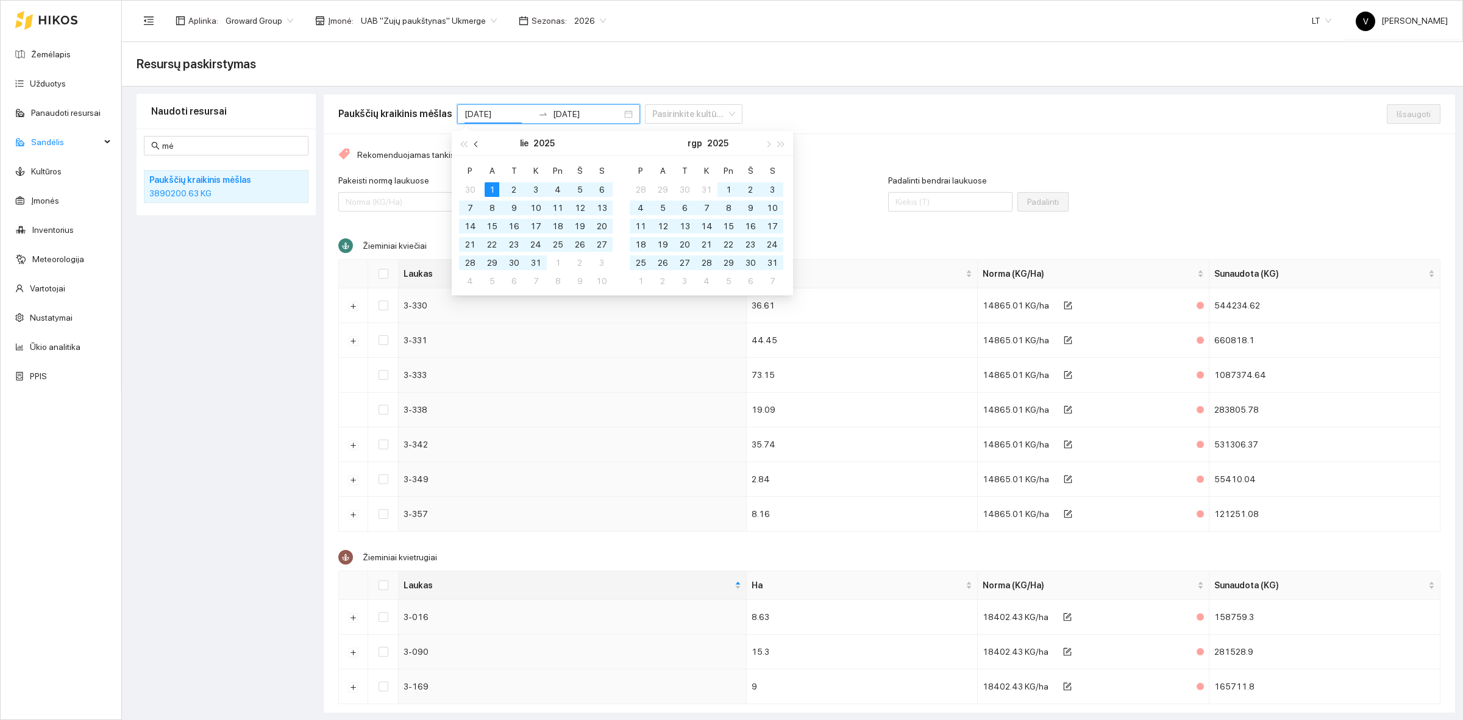
click at [479, 144] on span "button" at bounding box center [477, 144] width 6 height 6
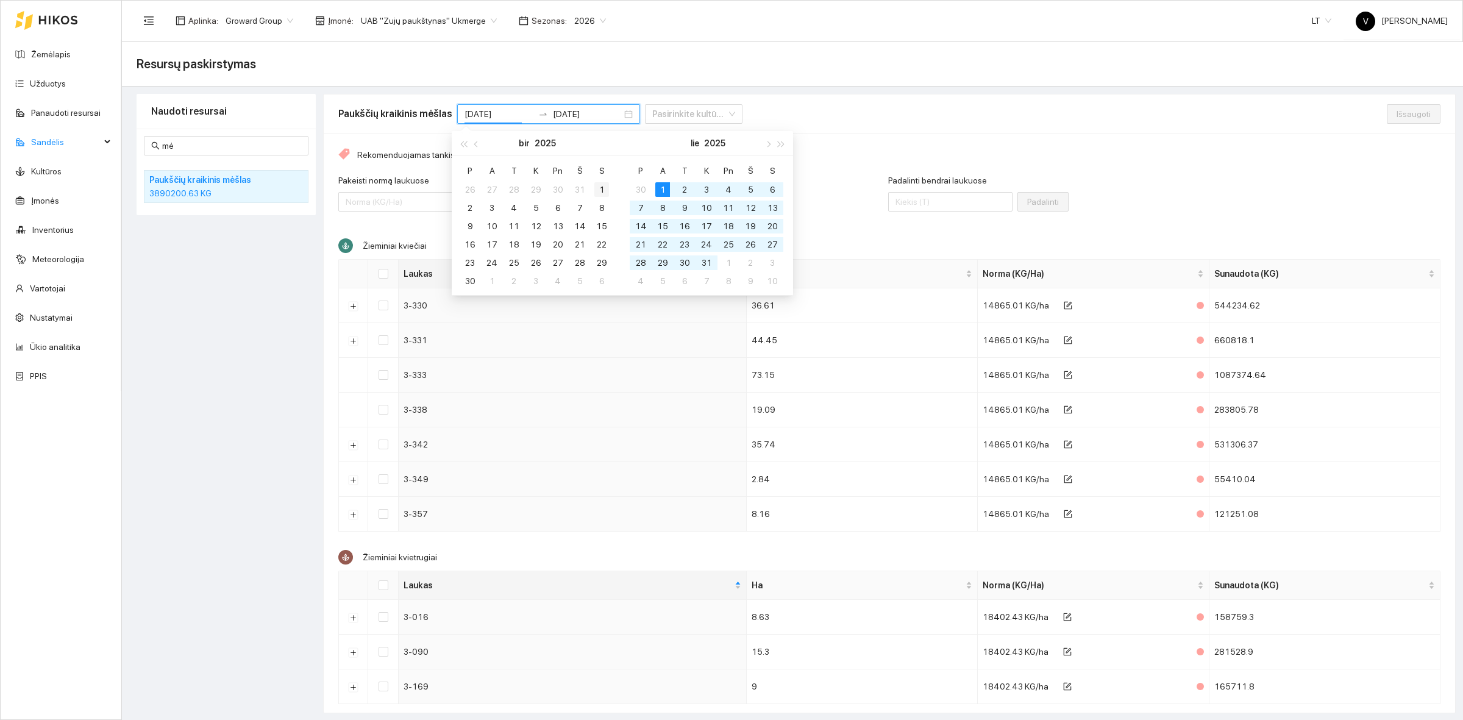
type input "[DATE]"
click at [597, 193] on div "1" at bounding box center [601, 189] width 15 height 15
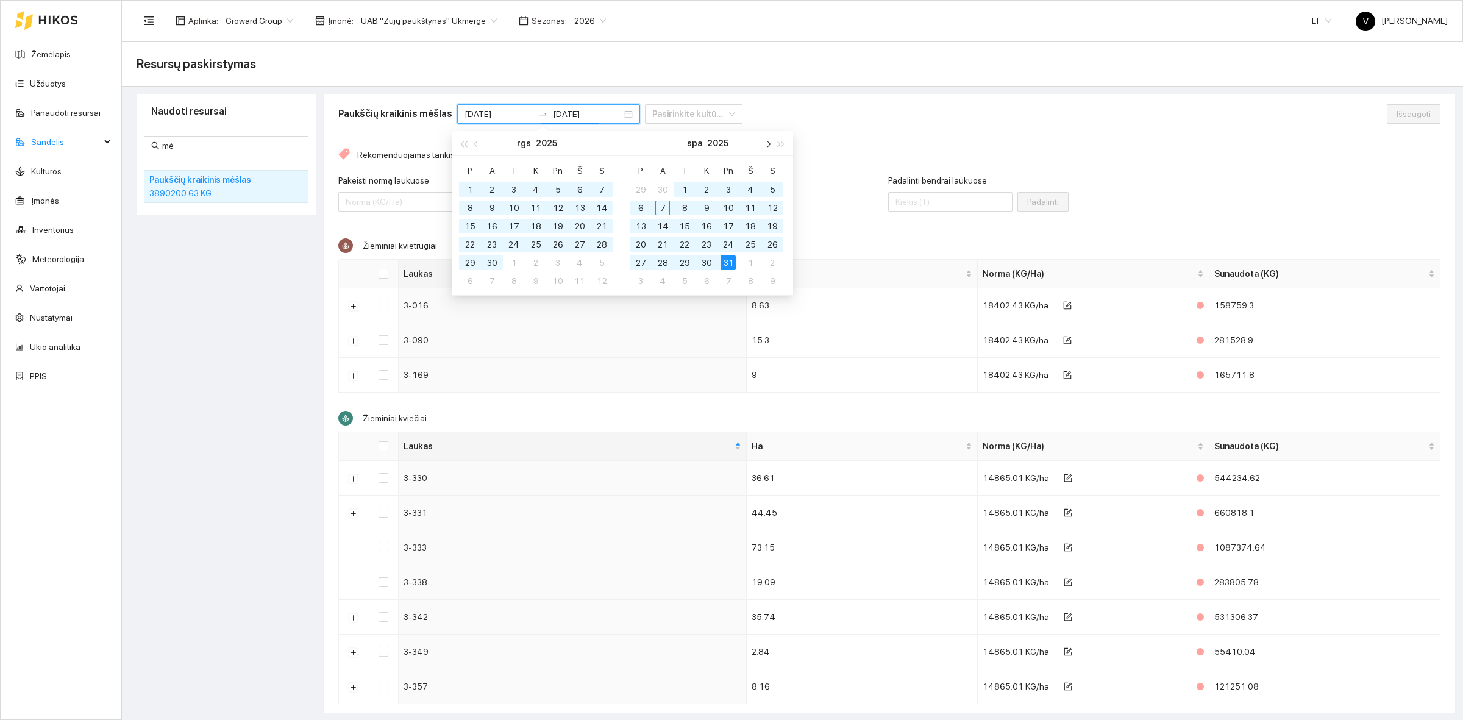
click at [766, 144] on span "button" at bounding box center [767, 144] width 6 height 6
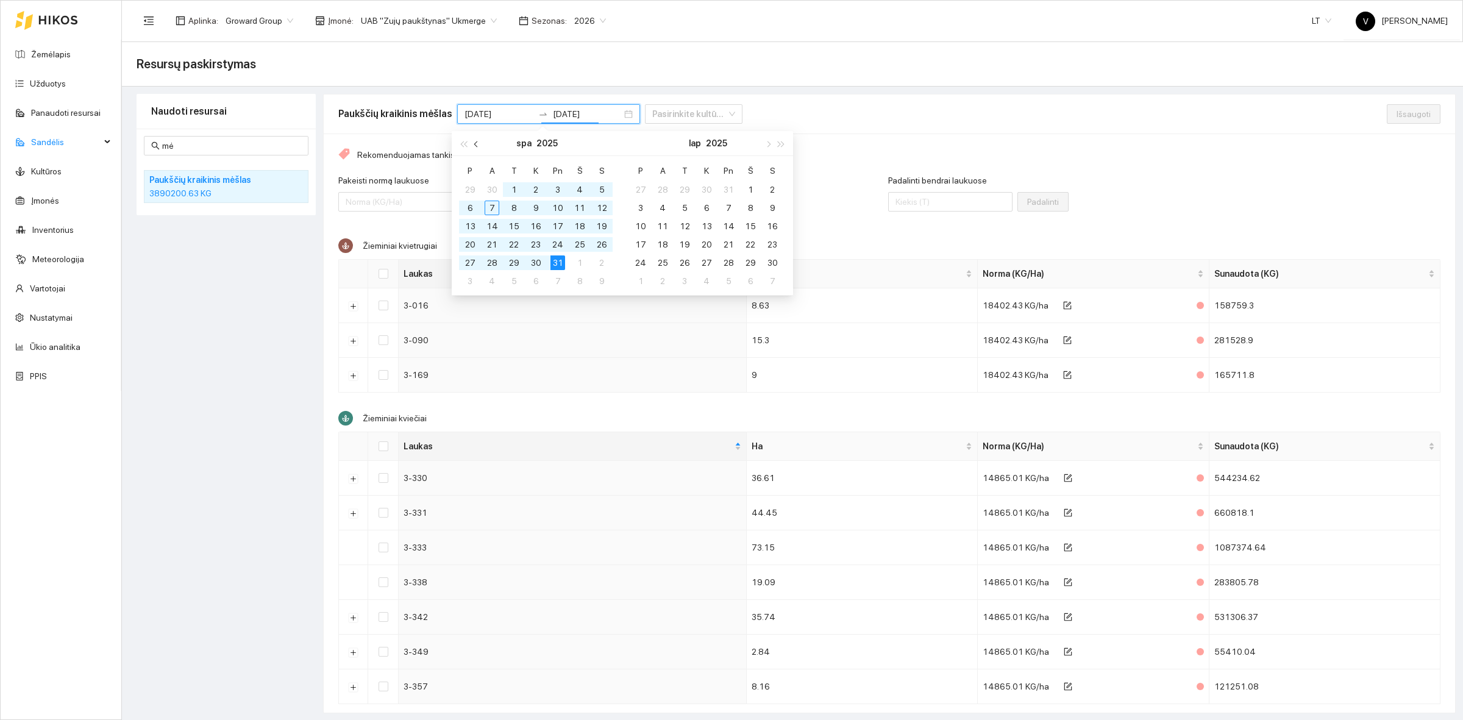
click at [471, 146] on button "button" at bounding box center [476, 143] width 13 height 24
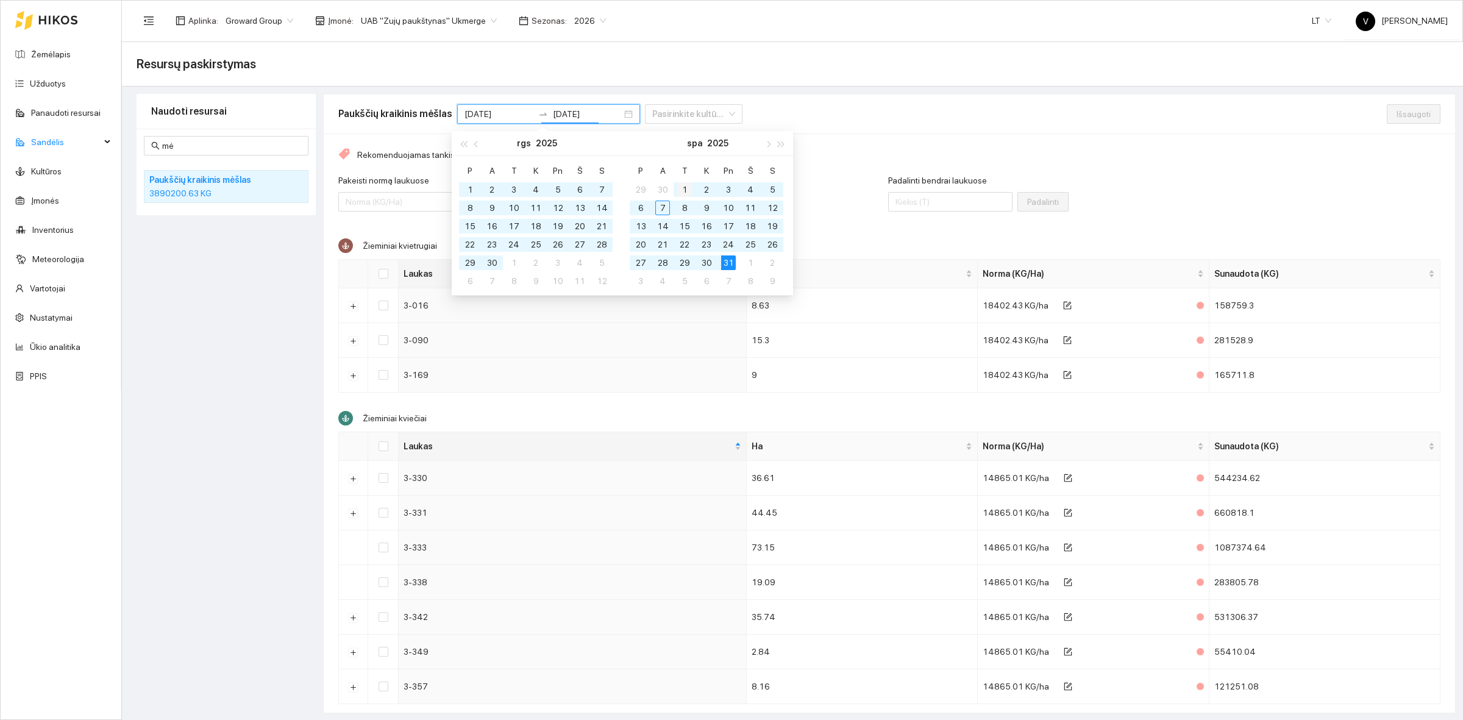
type input "[DATE]"
click at [686, 187] on div "1" at bounding box center [684, 189] width 15 height 15
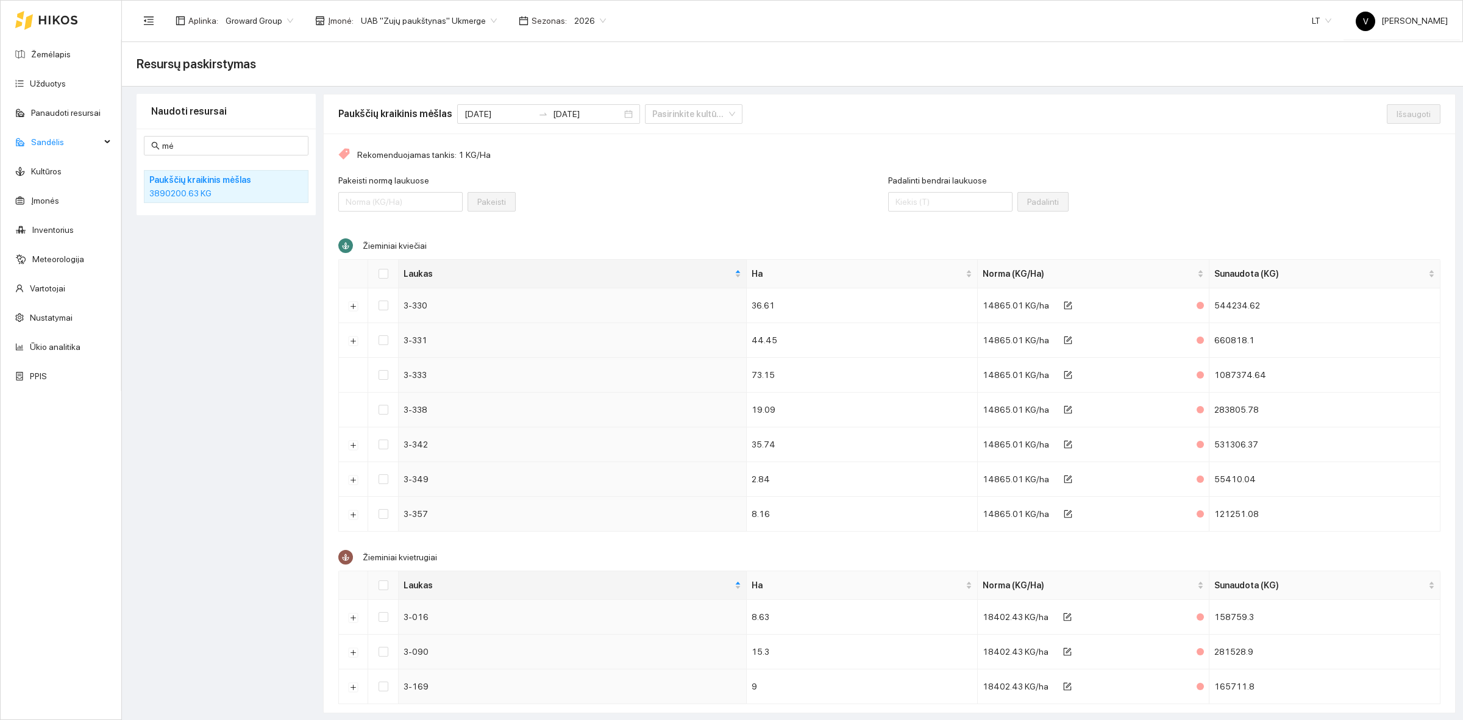
click at [591, 192] on div "Pakeisti normą laukuose Pakeisti" at bounding box center [613, 200] width 550 height 52
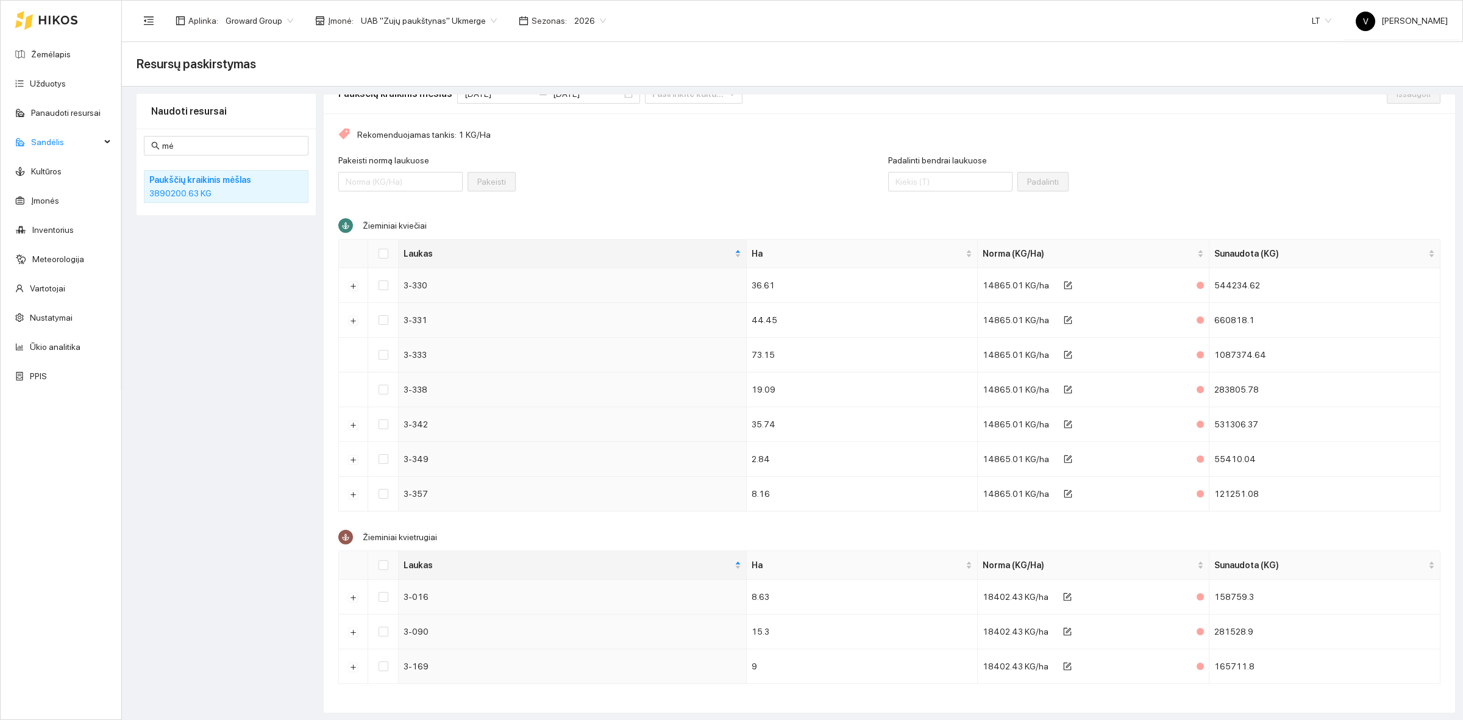
scroll to position [28, 0]
click at [63, 351] on link "Ūkio analitika" at bounding box center [55, 347] width 51 height 10
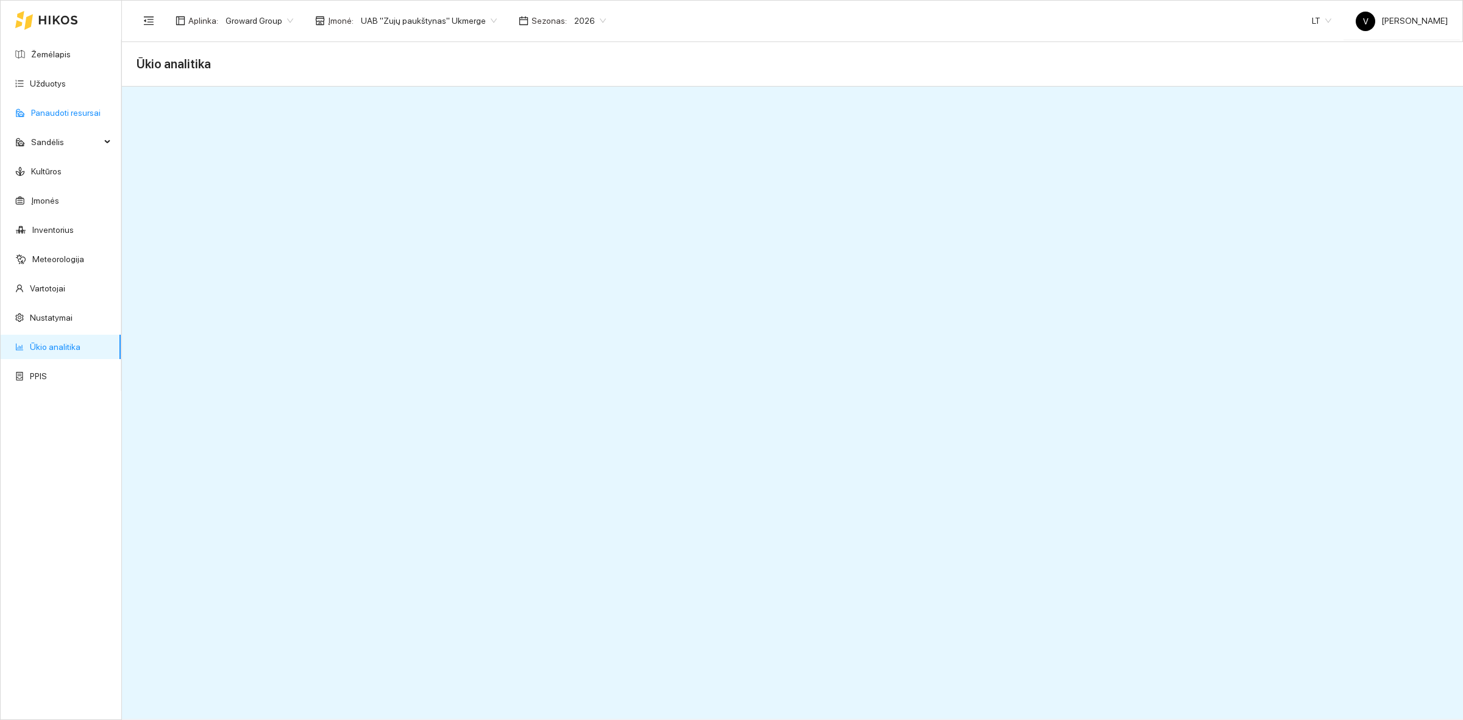
click at [56, 110] on link "Panaudoti resursai" at bounding box center [65, 113] width 69 height 10
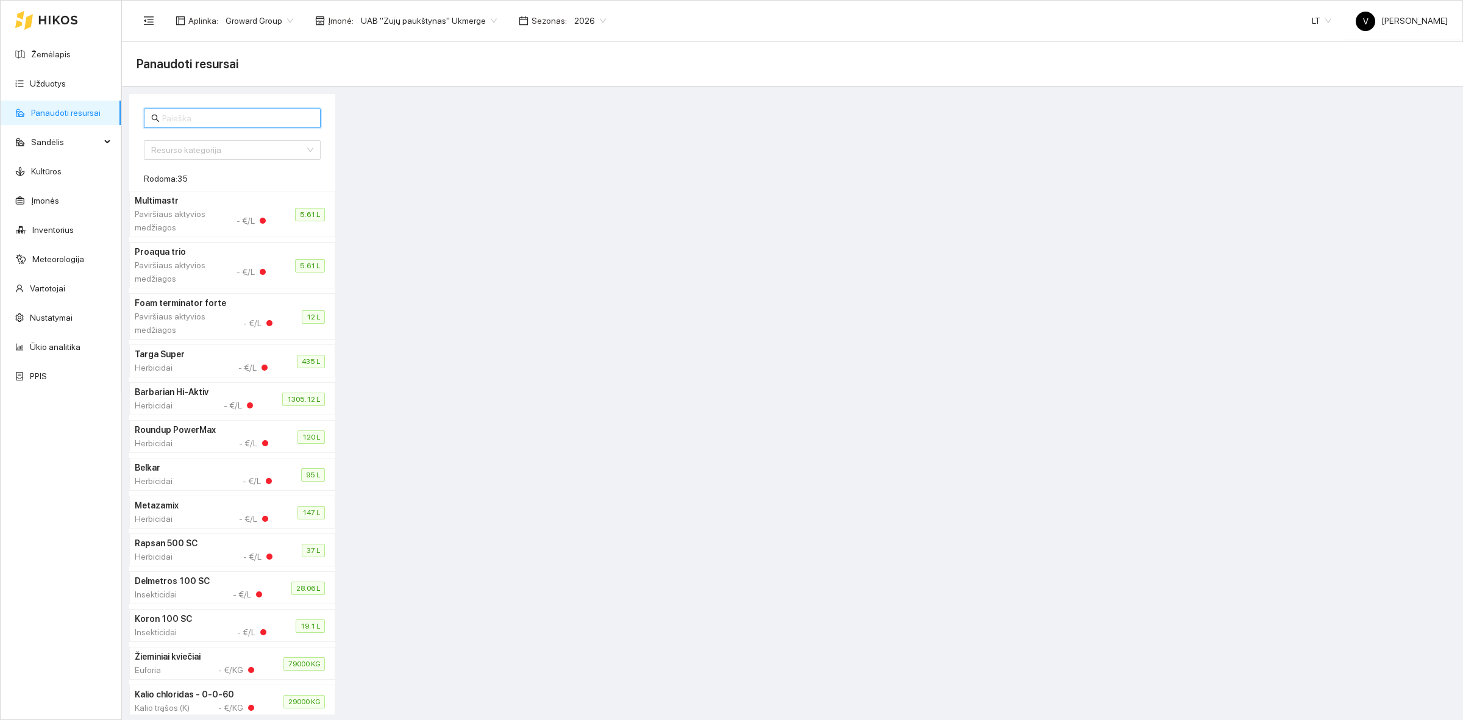
click at [183, 119] on input "text" at bounding box center [237, 118] width 151 height 13
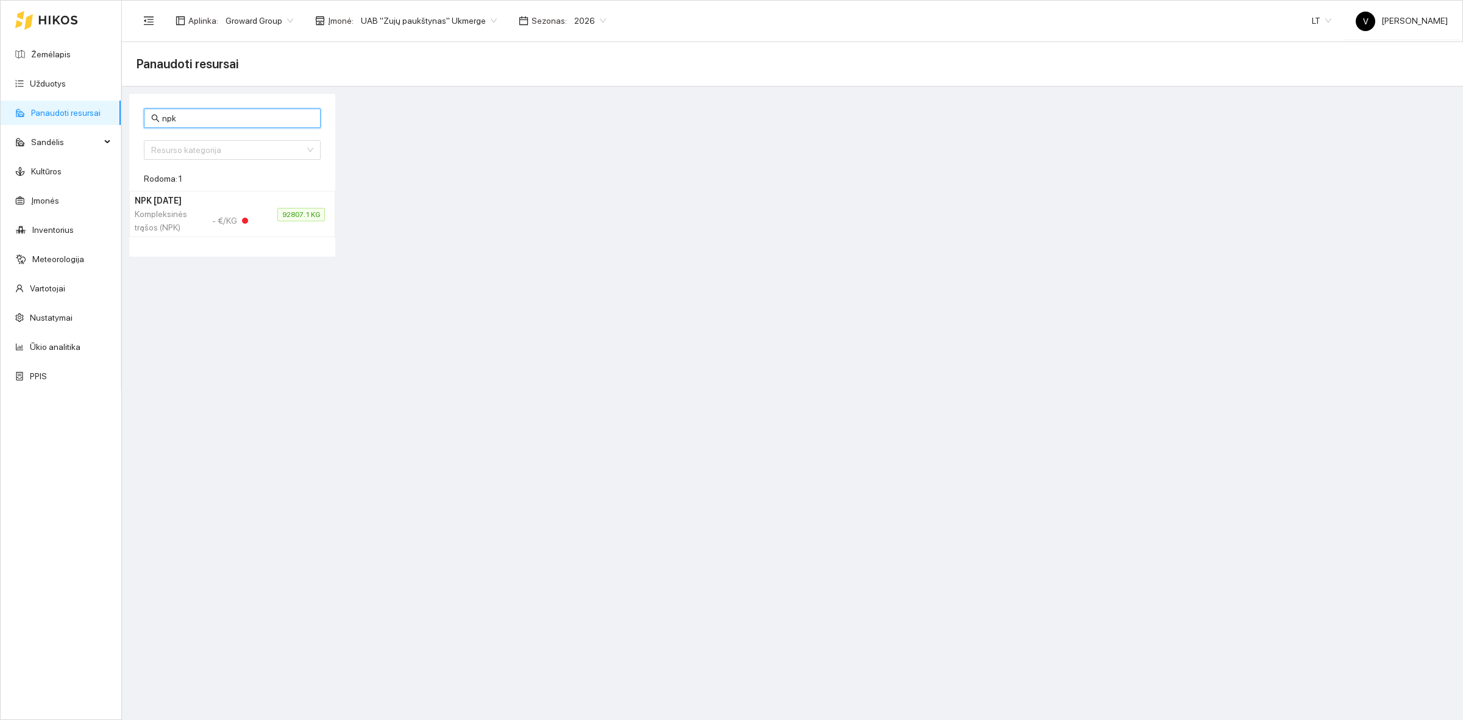
type input "npk"
click at [183, 221] on div "Kompleksinės trąšos (NPK)" at bounding box center [170, 220] width 70 height 27
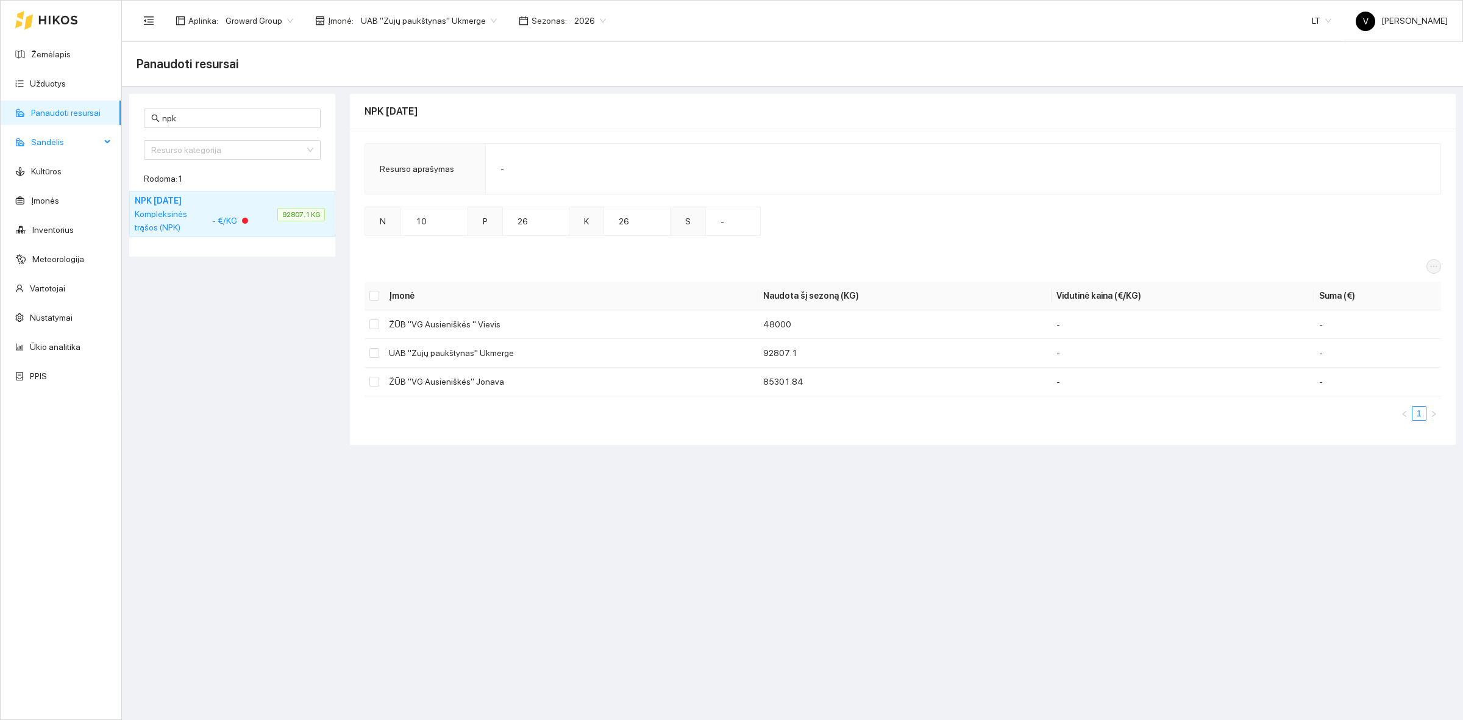
click at [89, 135] on span "Sandėlis" at bounding box center [65, 142] width 69 height 24
click at [62, 346] on link "Resursų paskirstymas" at bounding box center [71, 347] width 82 height 10
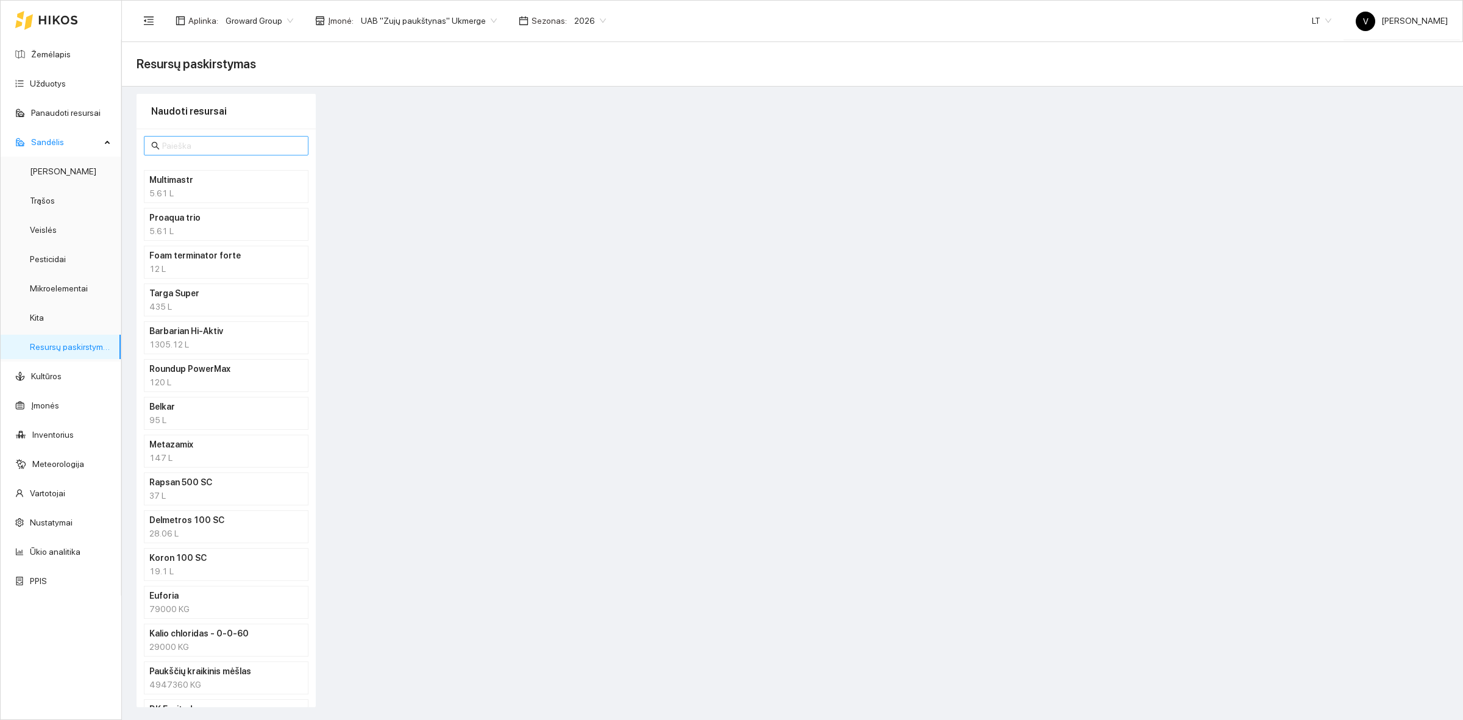
click at [204, 145] on input "text" at bounding box center [231, 145] width 139 height 13
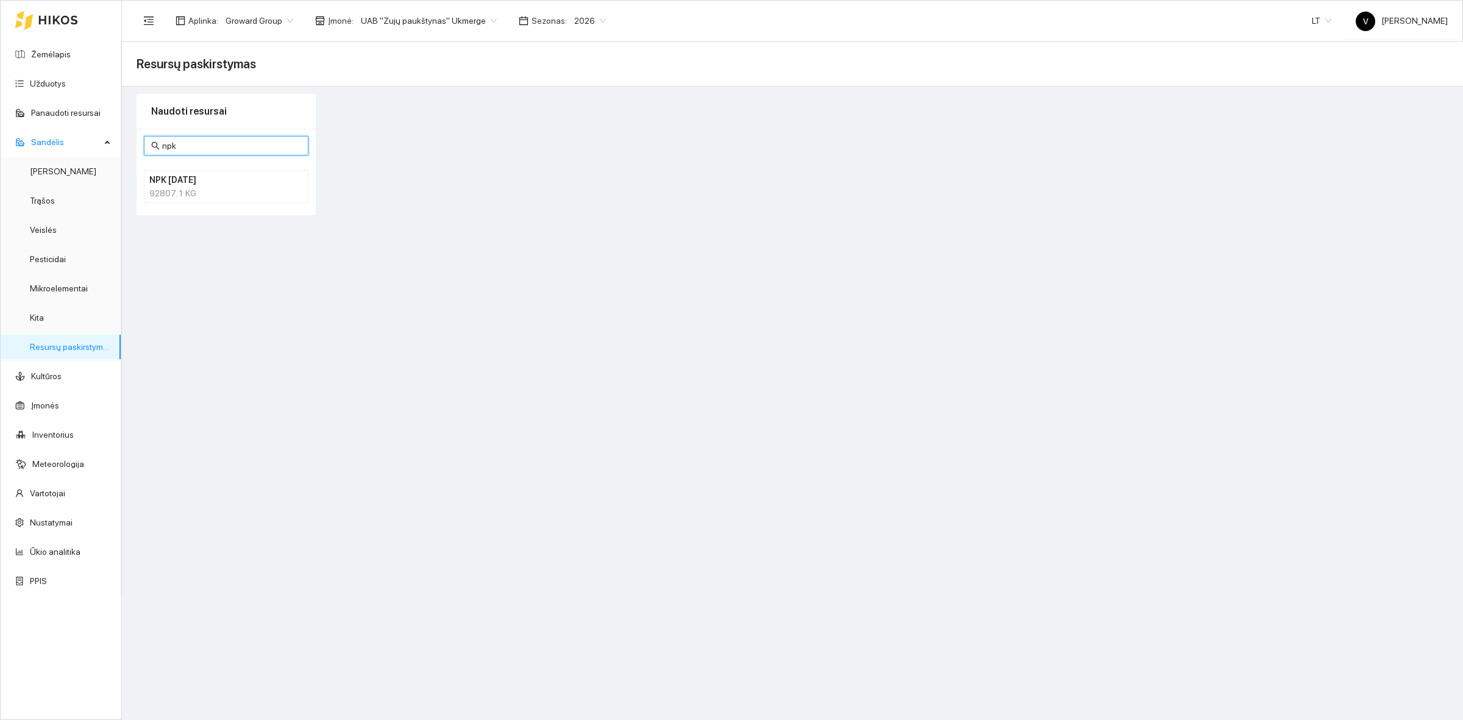
type input "npk"
click at [192, 196] on div "92807.1 KG" at bounding box center [226, 193] width 154 height 13
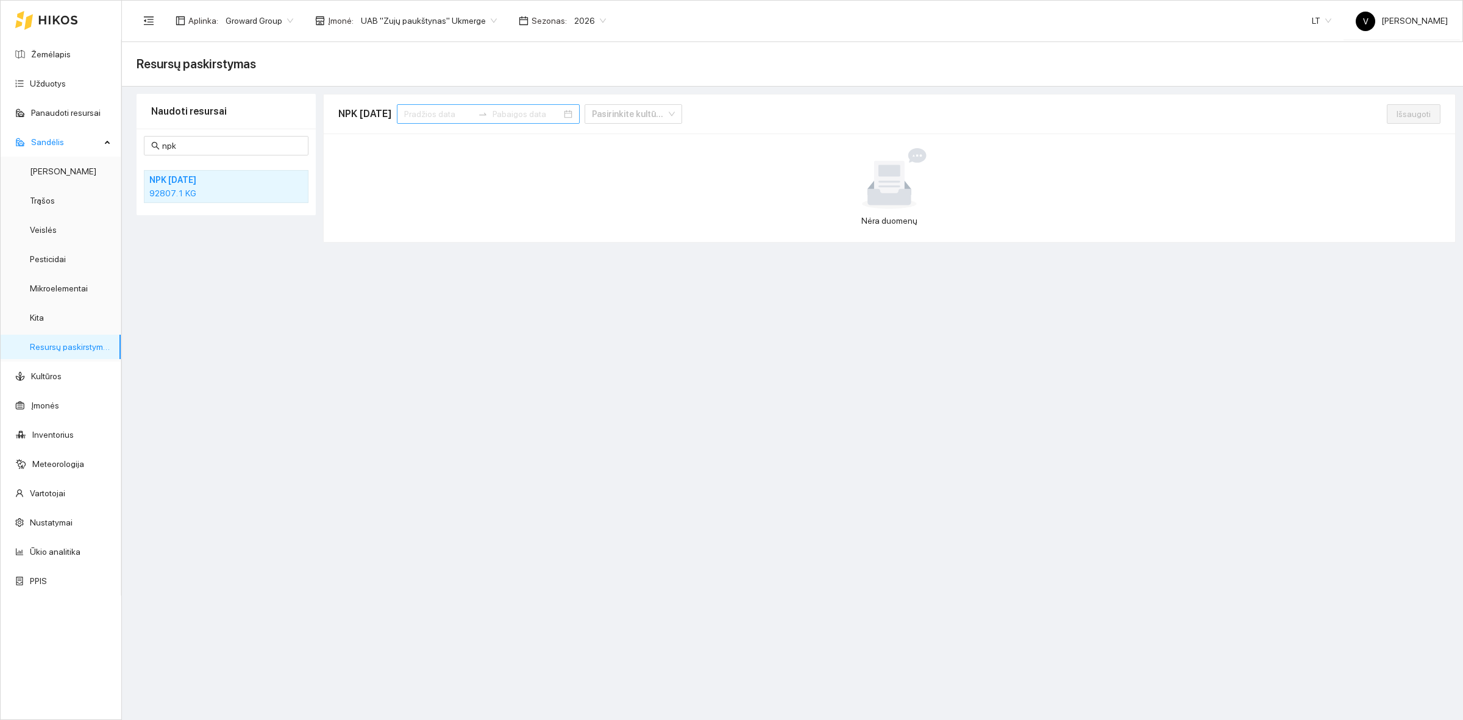
click at [440, 112] on input at bounding box center [438, 113] width 69 height 13
type input "[DATE]"
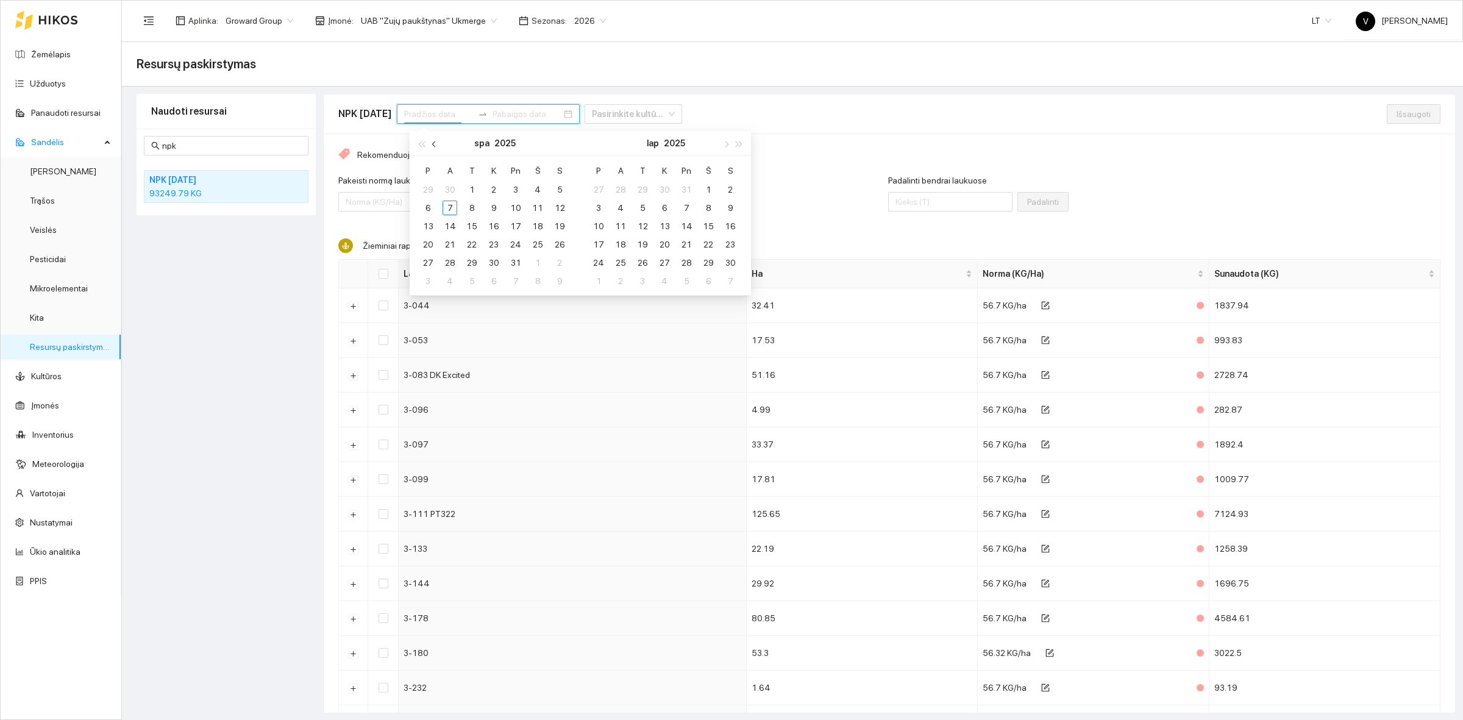
click at [436, 141] on button "button" at bounding box center [434, 143] width 13 height 24
type input "[DATE]"
click at [427, 192] on div "1" at bounding box center [428, 189] width 15 height 15
type input "[DATE]"
click at [452, 258] on div "30" at bounding box center [450, 262] width 15 height 15
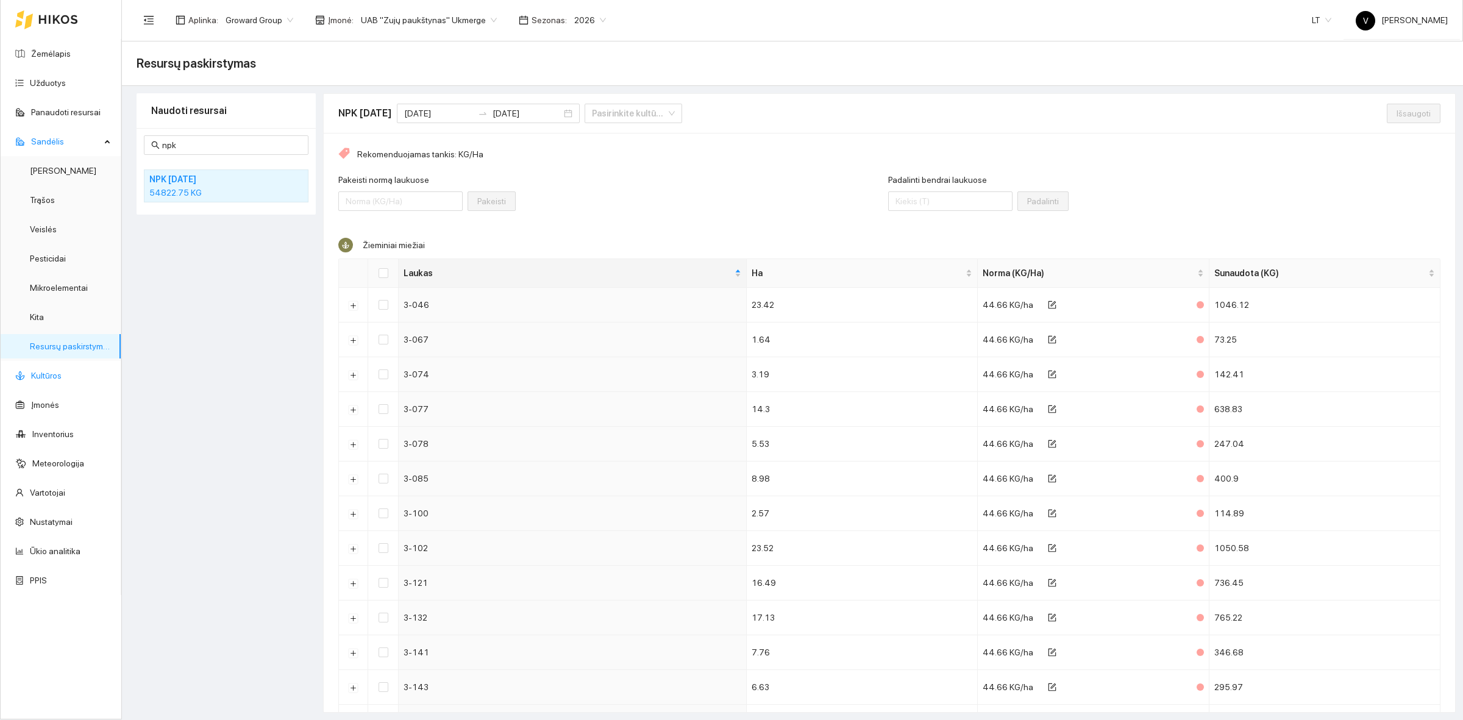
click at [61, 376] on link "Kultūros" at bounding box center [46, 376] width 30 height 10
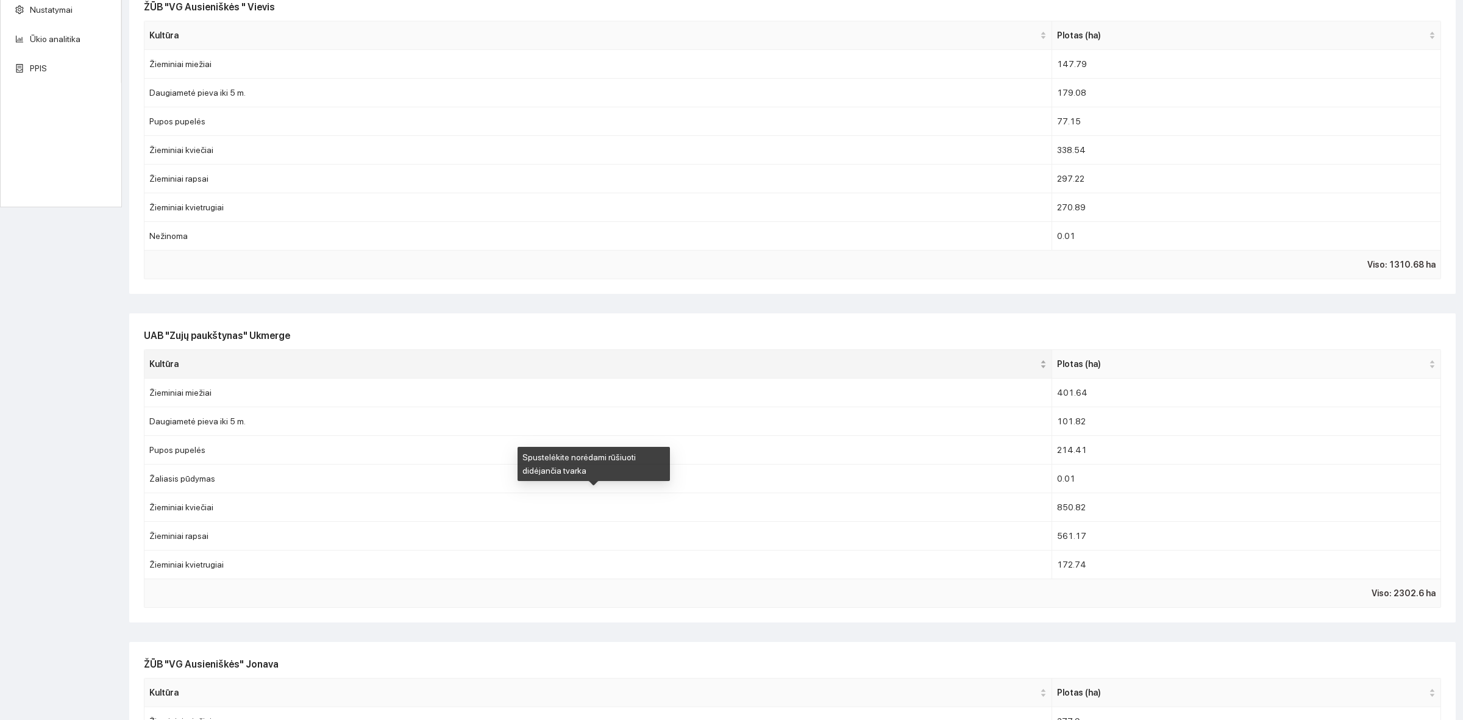
scroll to position [533, 0]
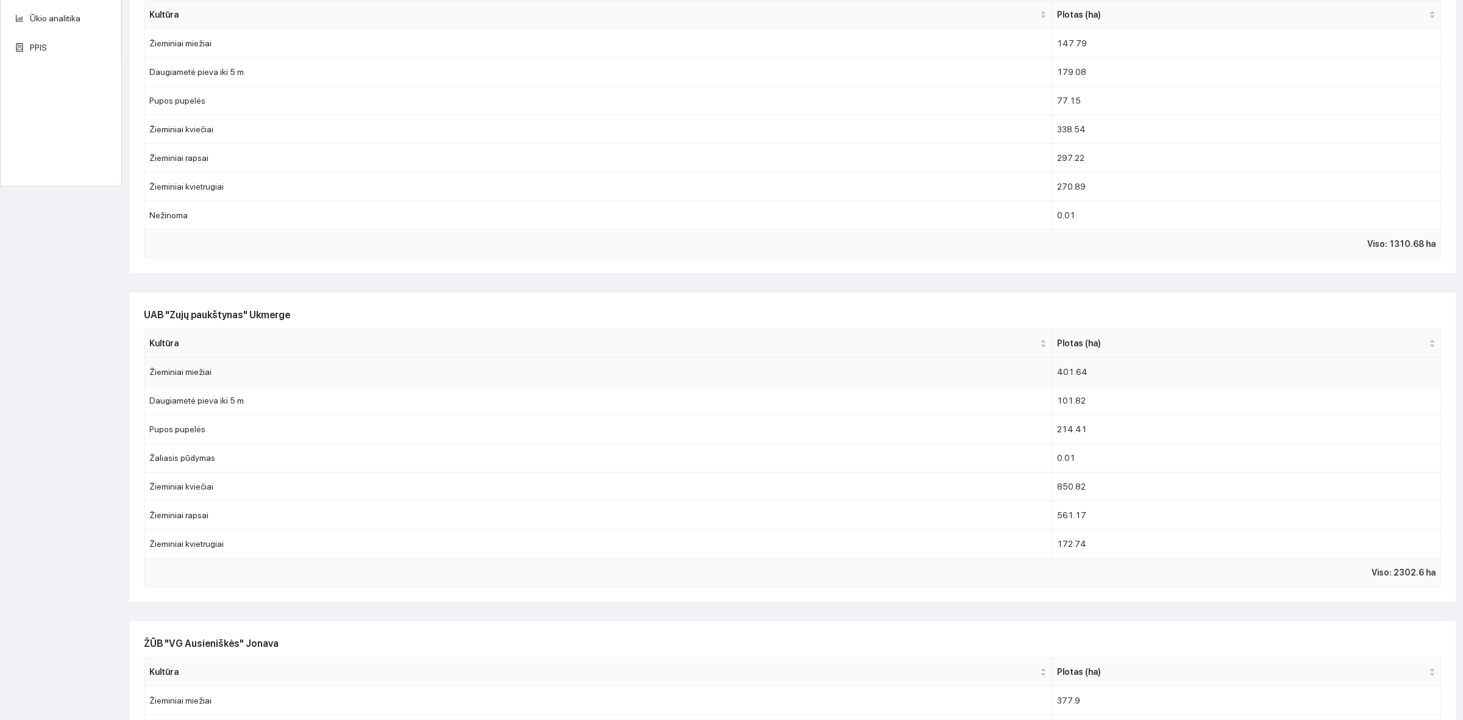
click at [215, 371] on td "Žieminiai miežiai" at bounding box center [598, 372] width 908 height 29
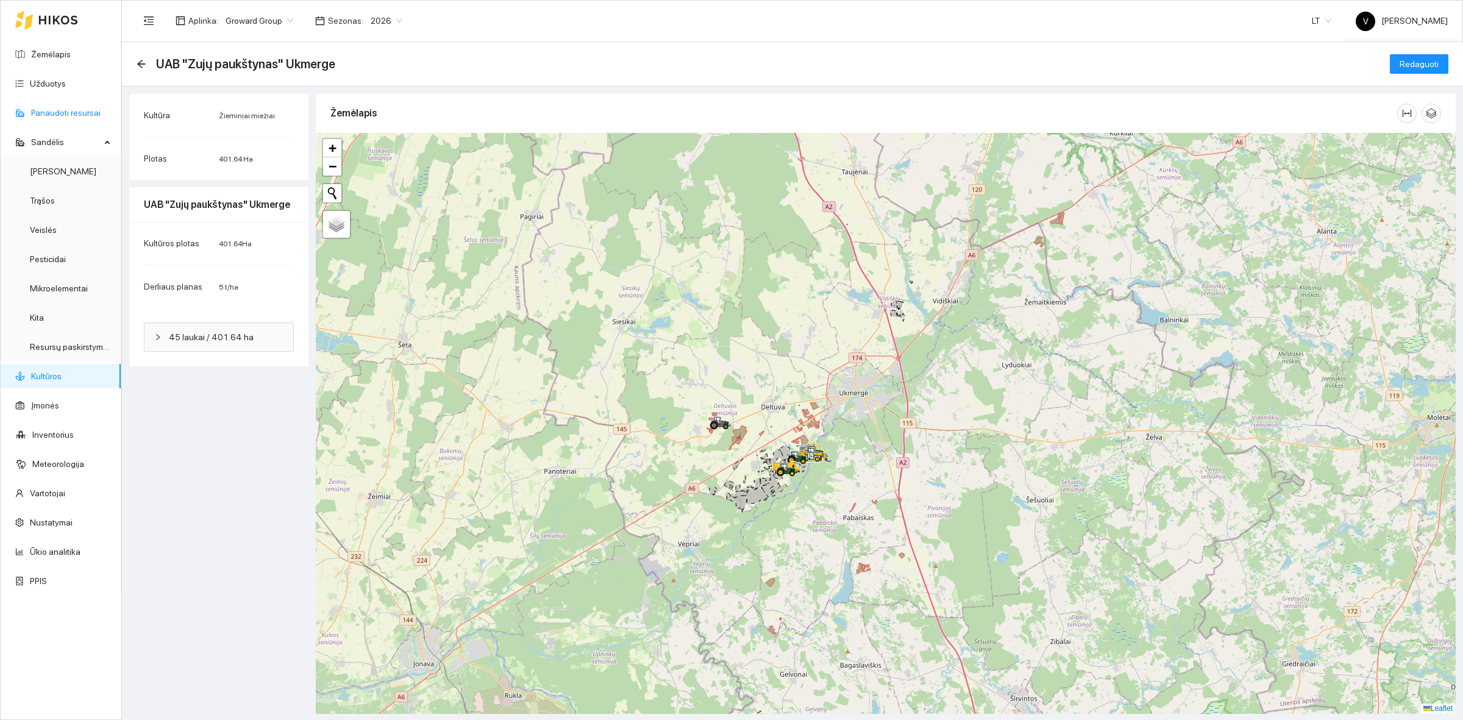
click at [54, 110] on link "Panaudoti resursai" at bounding box center [65, 113] width 69 height 10
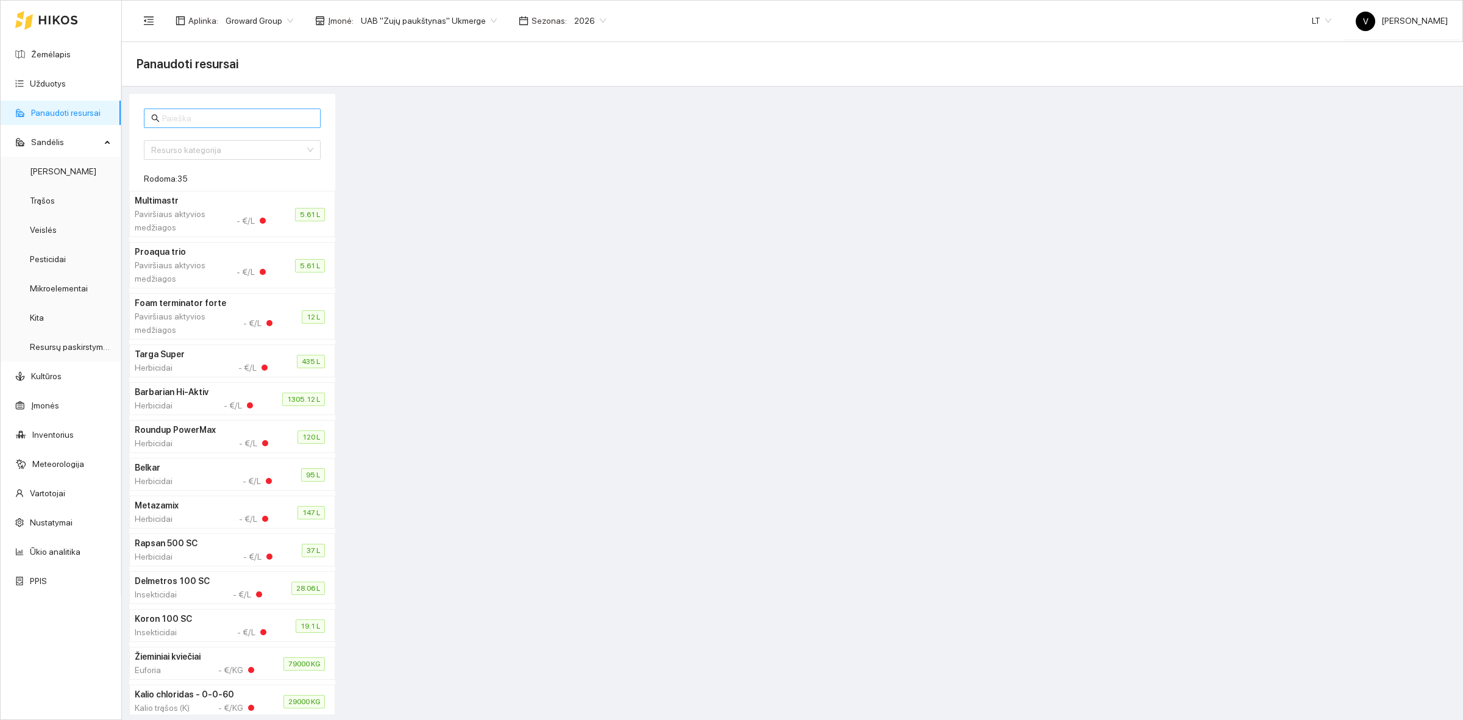
click at [178, 121] on input "text" at bounding box center [237, 118] width 151 height 13
click at [52, 553] on link "Ūkio analitika" at bounding box center [55, 552] width 51 height 10
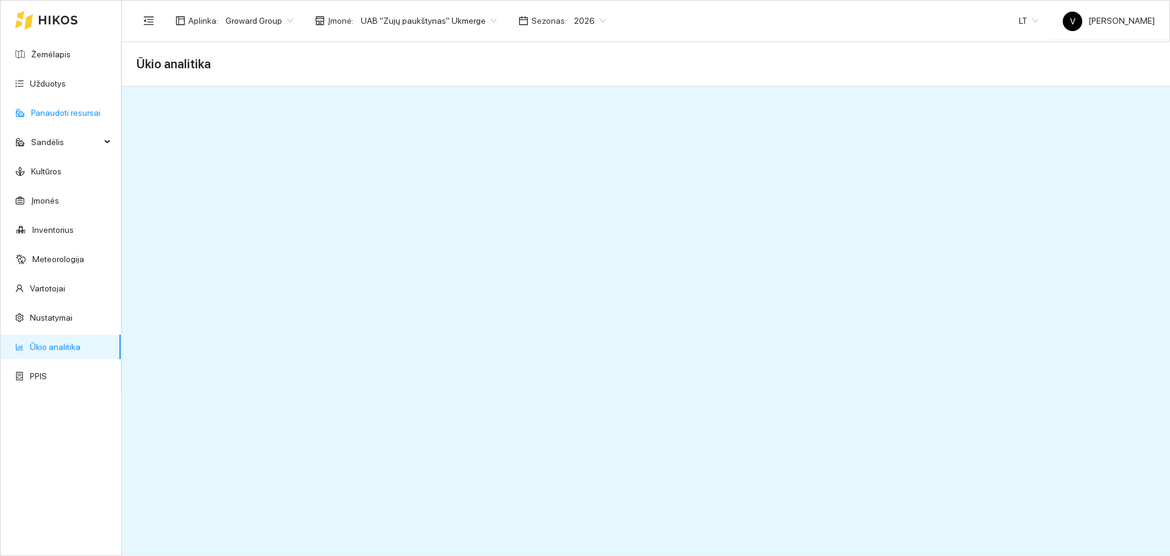
click at [85, 111] on link "Panaudoti resursai" at bounding box center [65, 113] width 69 height 10
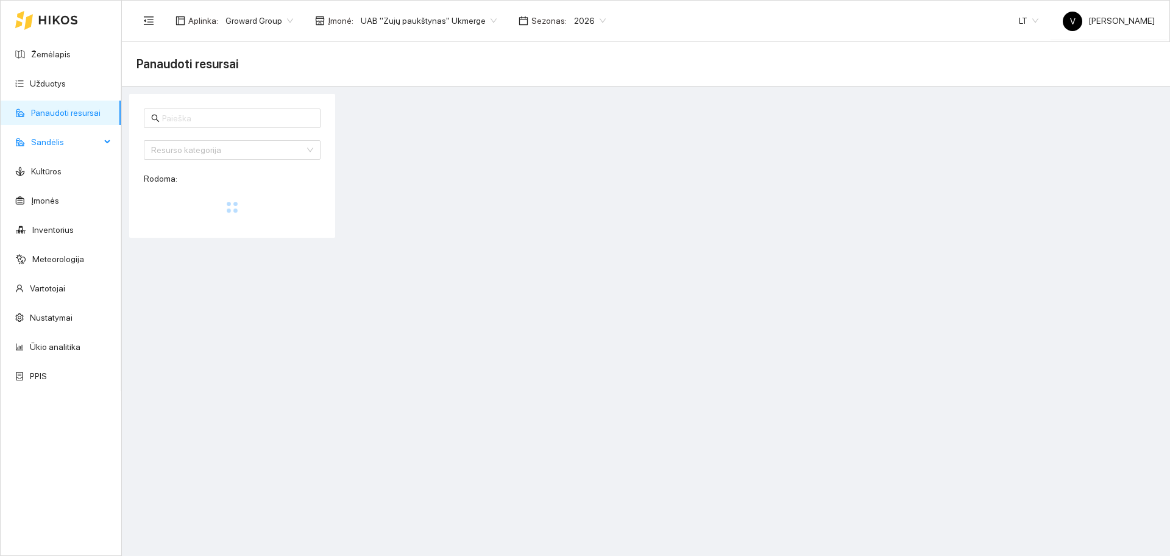
click at [80, 135] on span "Sandėlis" at bounding box center [65, 142] width 69 height 24
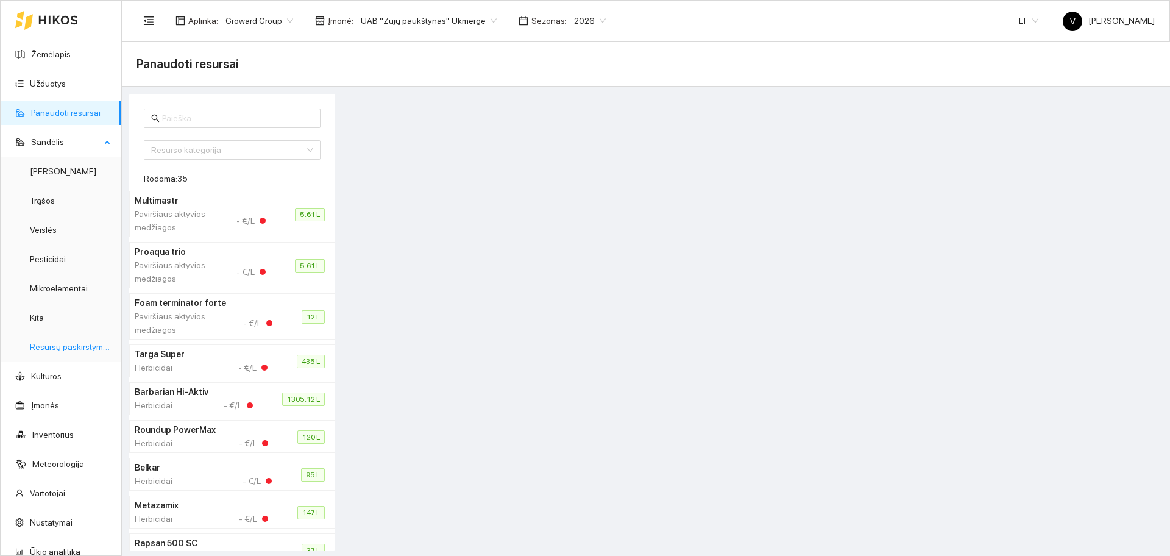
click at [79, 352] on link "Resursų paskirstymas" at bounding box center [71, 347] width 82 height 10
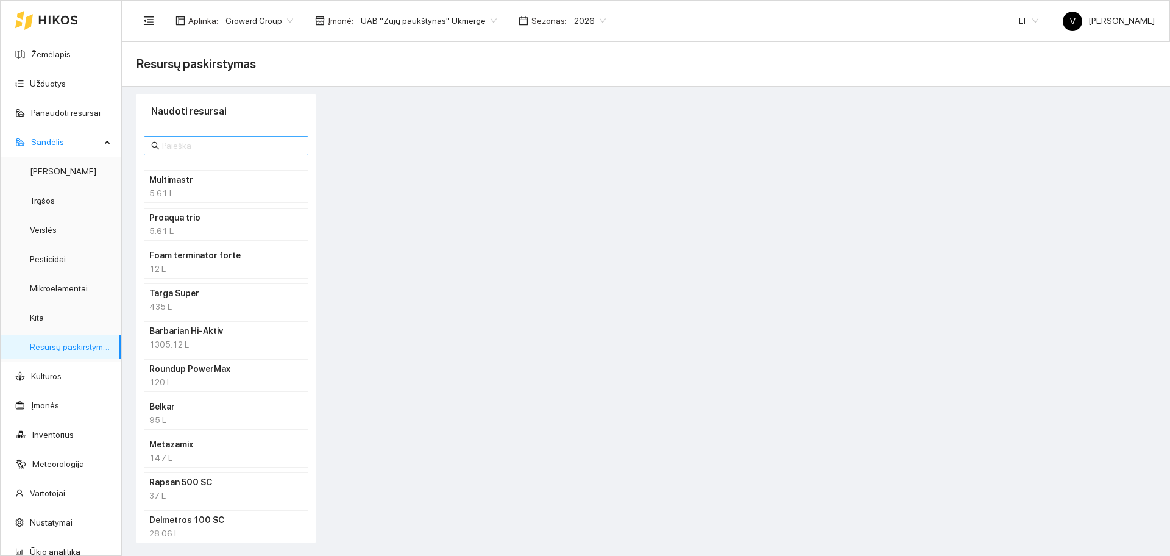
click at [177, 150] on input "text" at bounding box center [231, 145] width 139 height 13
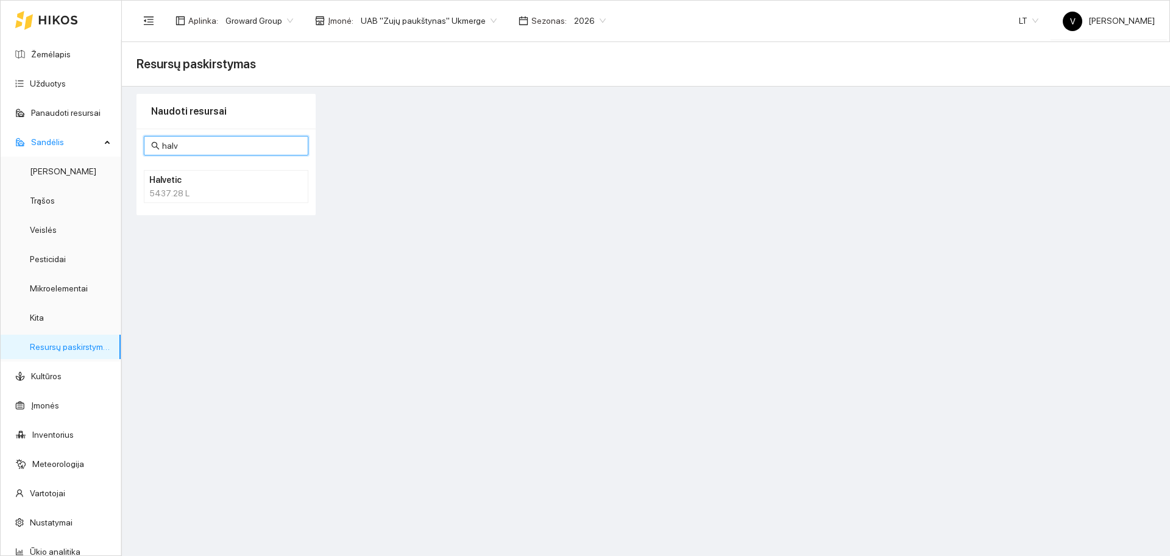
type input "halv"
click at [208, 189] on div "5437.28 L" at bounding box center [226, 193] width 154 height 13
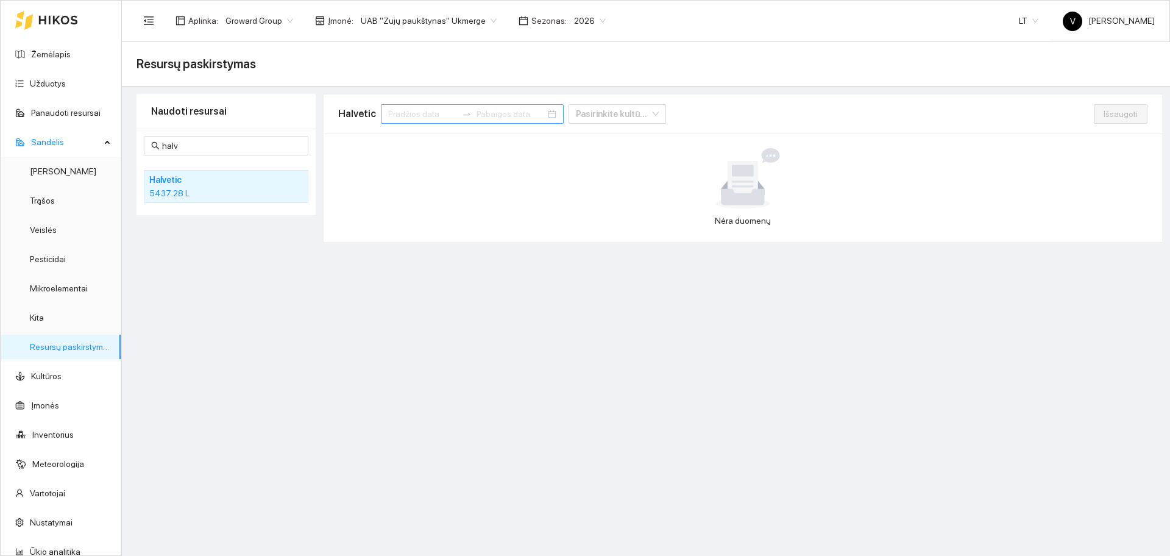
click at [404, 105] on div at bounding box center [472, 114] width 183 height 20
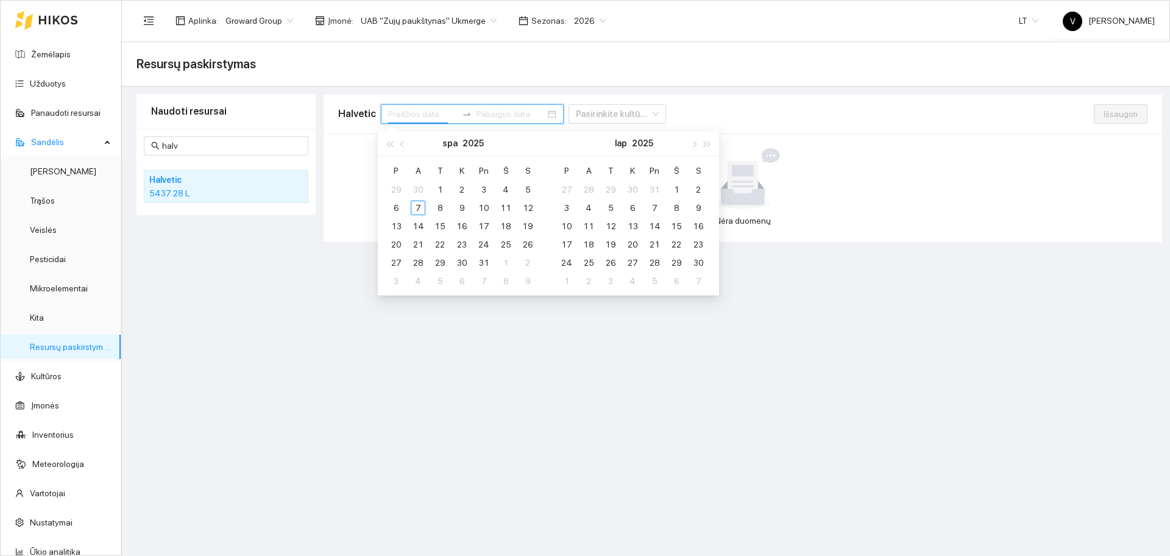
click at [405, 122] on div at bounding box center [472, 114] width 183 height 20
type input "[DATE]"
click at [405, 146] on button "button" at bounding box center [402, 143] width 13 height 24
type input "[DATE]"
click at [401, 193] on div "1" at bounding box center [396, 189] width 15 height 15
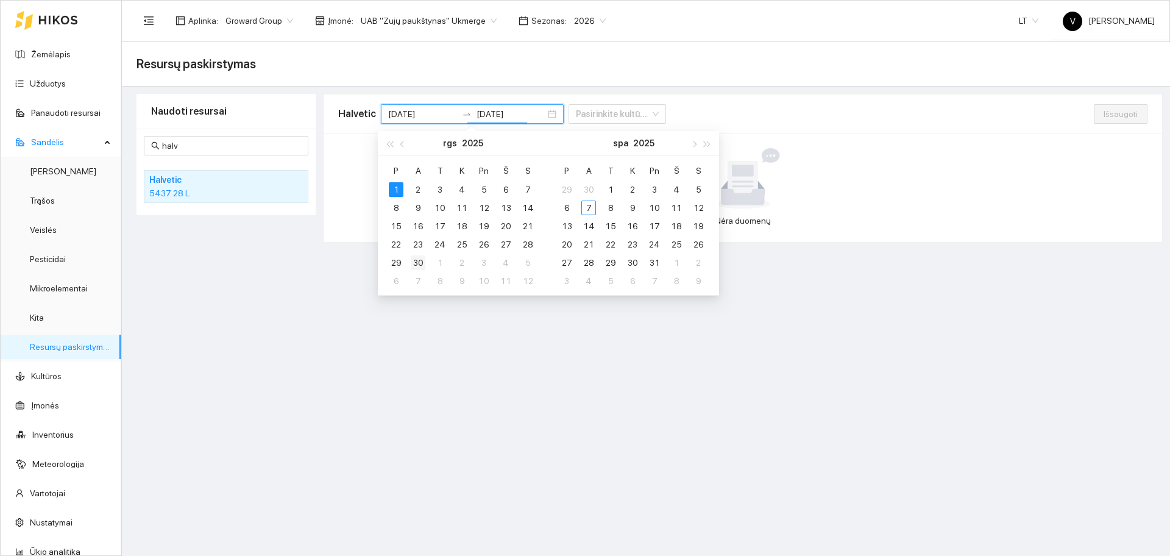
type input "[DATE]"
click at [418, 263] on div "30" at bounding box center [418, 262] width 15 height 15
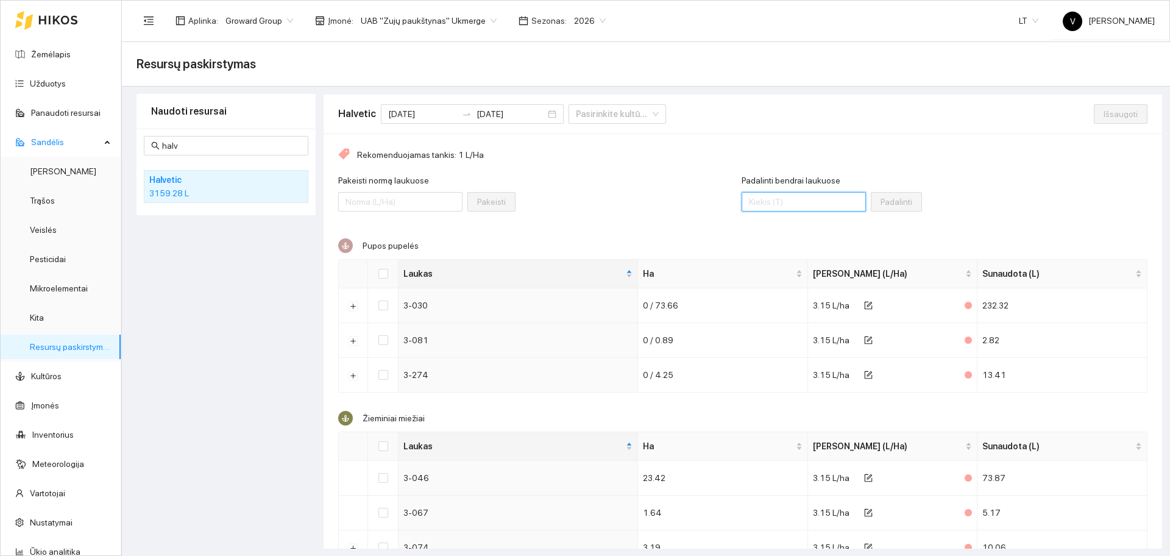
click at [758, 204] on input "Padalinti bendrai laukuose" at bounding box center [804, 202] width 124 height 20
click at [268, 279] on div "Naudoti resursai halv Halvetic 3159.28 L" at bounding box center [226, 321] width 179 height 455
click at [43, 352] on link "Resursų paskirstymas" at bounding box center [71, 347] width 82 height 10
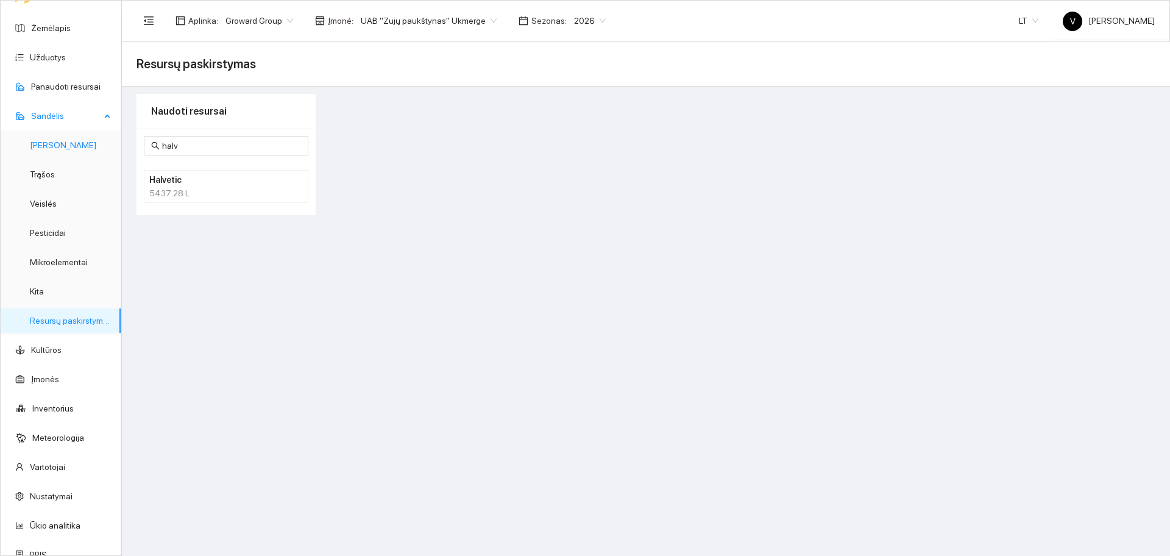
scroll to position [40, 0]
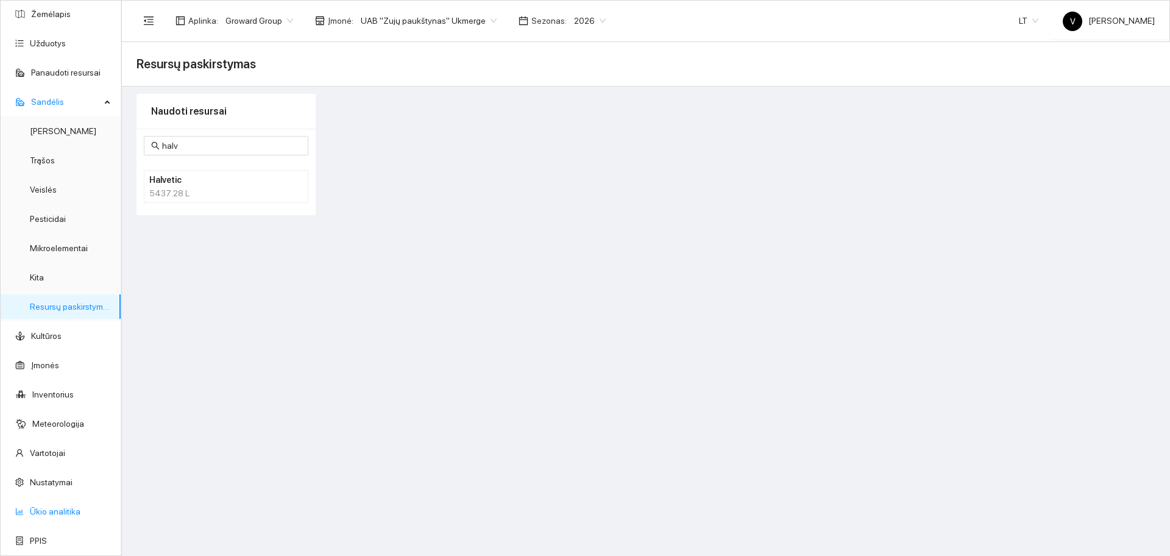
click at [51, 510] on link "Ūkio analitika" at bounding box center [55, 512] width 51 height 10
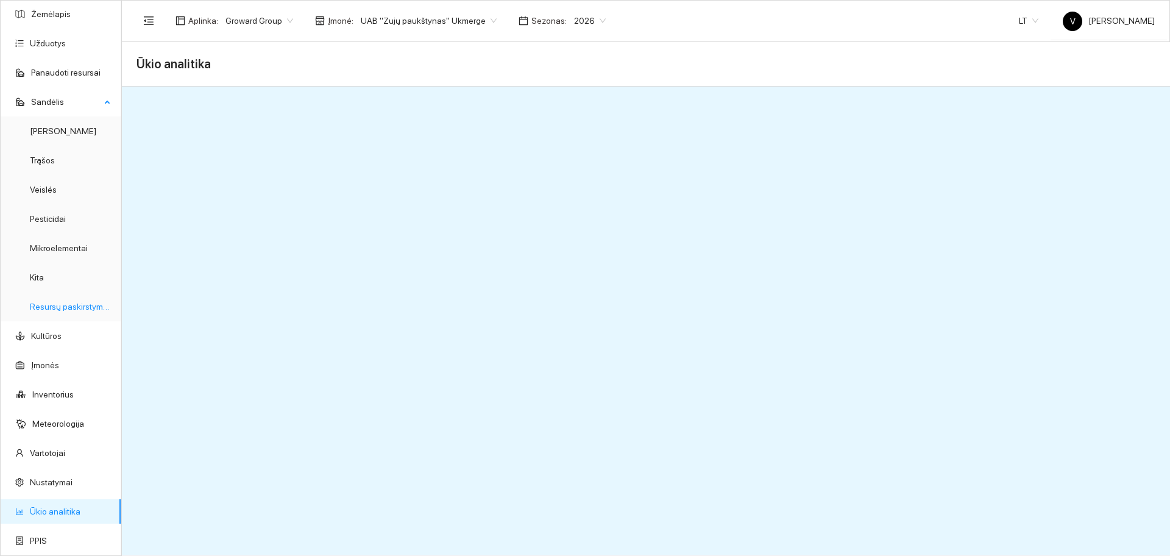
click at [57, 303] on link "Resursų paskirstymas" at bounding box center [71, 307] width 82 height 10
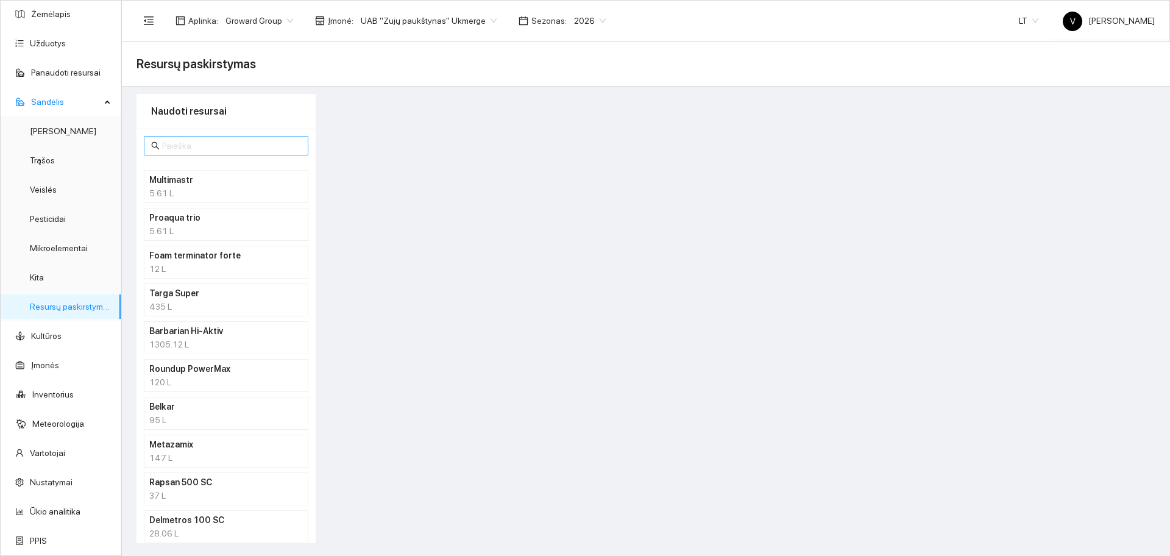
click at [210, 145] on input "text" at bounding box center [231, 145] width 139 height 13
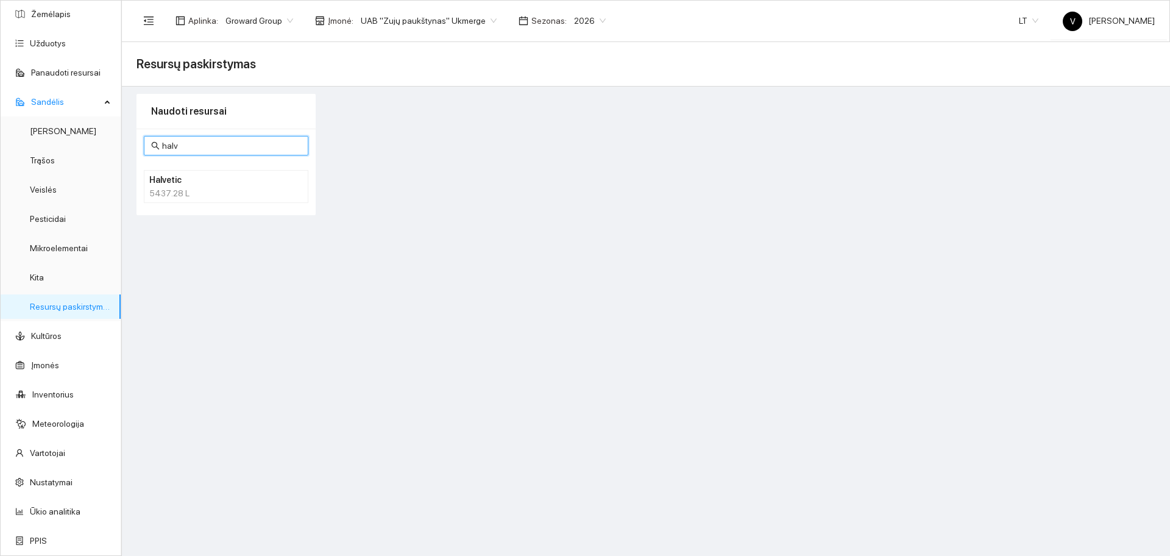
type input "halv"
click at [183, 191] on div "5437.28 L" at bounding box center [226, 193] width 154 height 13
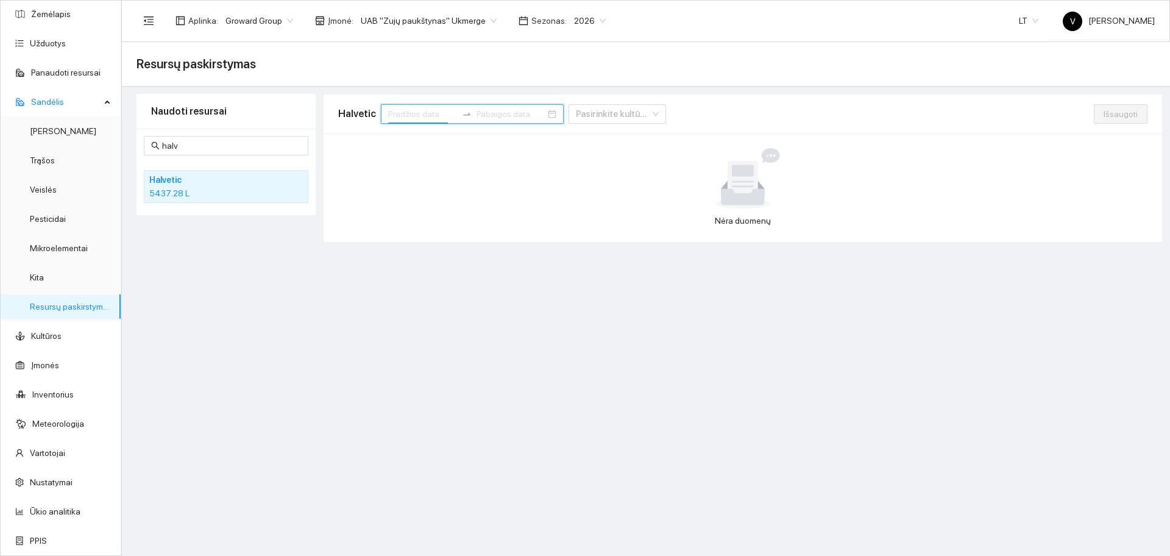
click at [425, 107] on input at bounding box center [422, 113] width 69 height 13
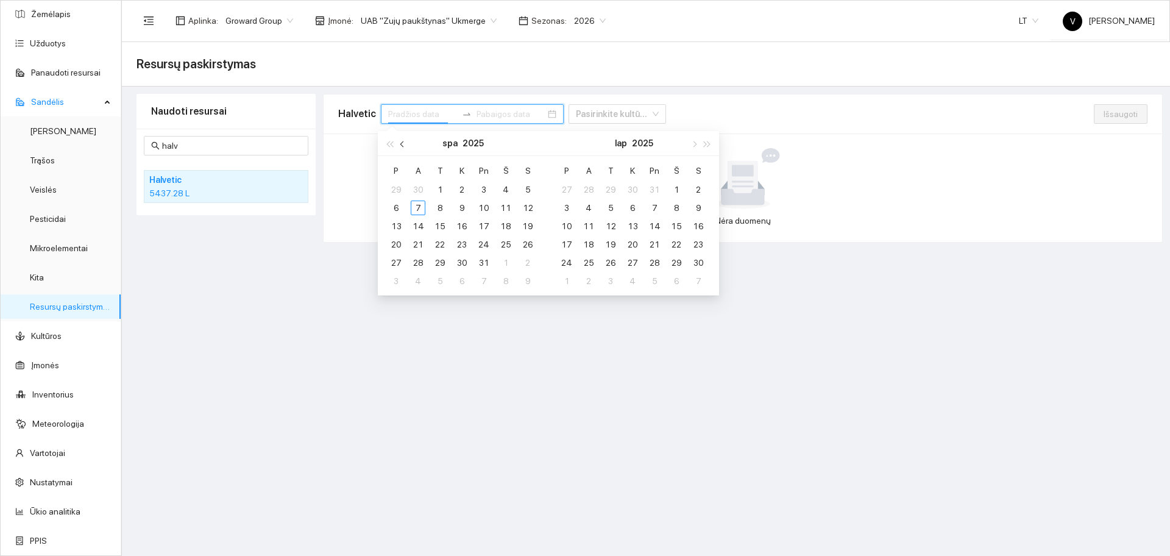
click at [404, 143] on span "button" at bounding box center [403, 144] width 6 height 6
type input "[DATE]"
click at [396, 187] on div "1" at bounding box center [396, 189] width 15 height 15
type input "[DATE]"
click at [419, 263] on div "30" at bounding box center [418, 262] width 15 height 15
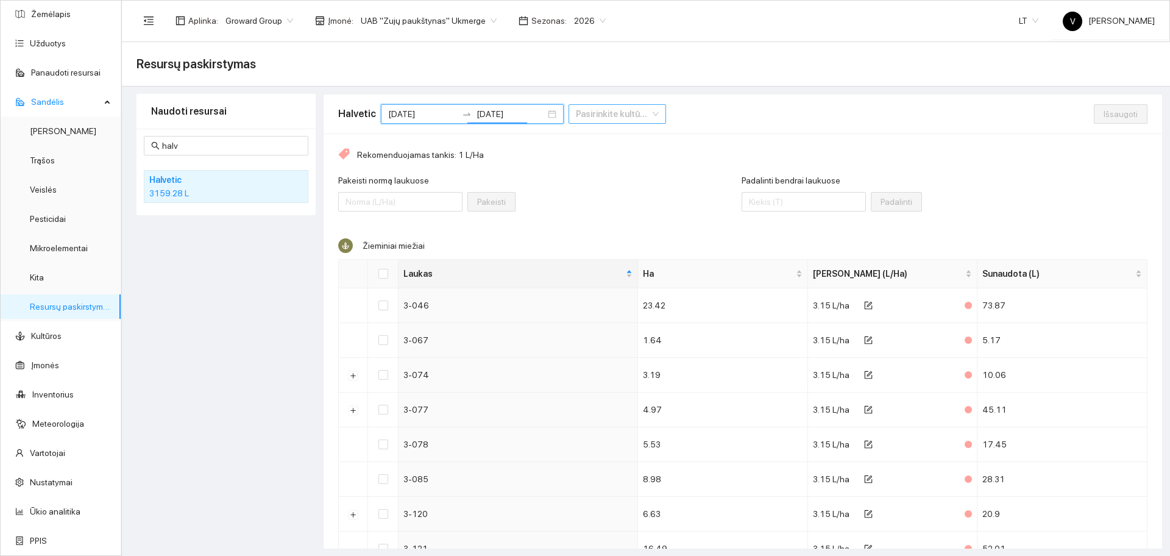
click at [576, 112] on input "search" at bounding box center [613, 114] width 74 height 18
click at [757, 201] on input "Padalinti bendrai laukuose" at bounding box center [804, 202] width 124 height 20
type input "1390"
click at [380, 276] on input "Select all" at bounding box center [384, 274] width 10 height 10
checkbox input "true"
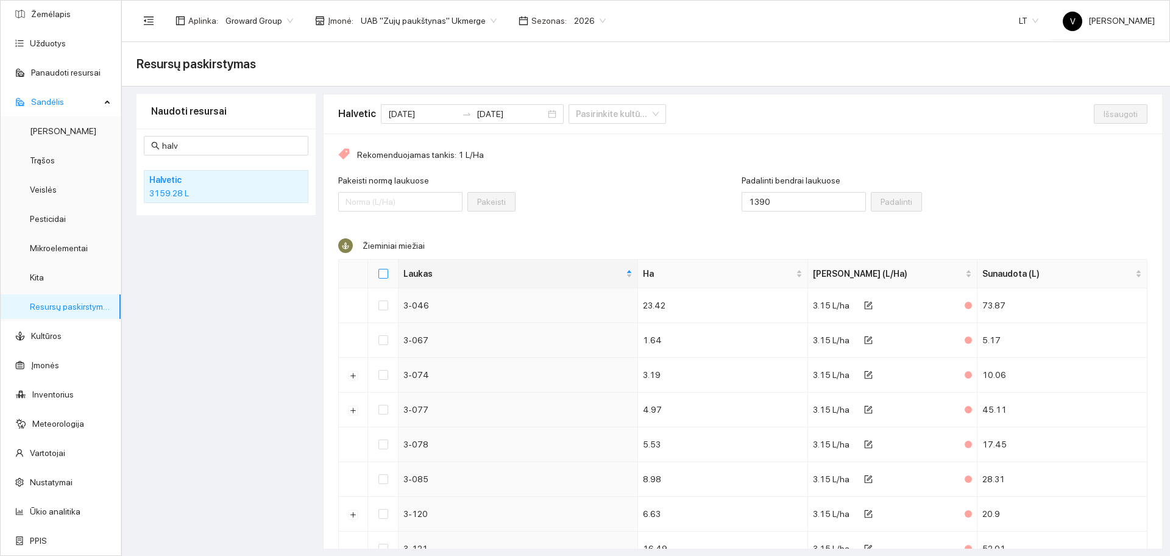
checkbox input "true"
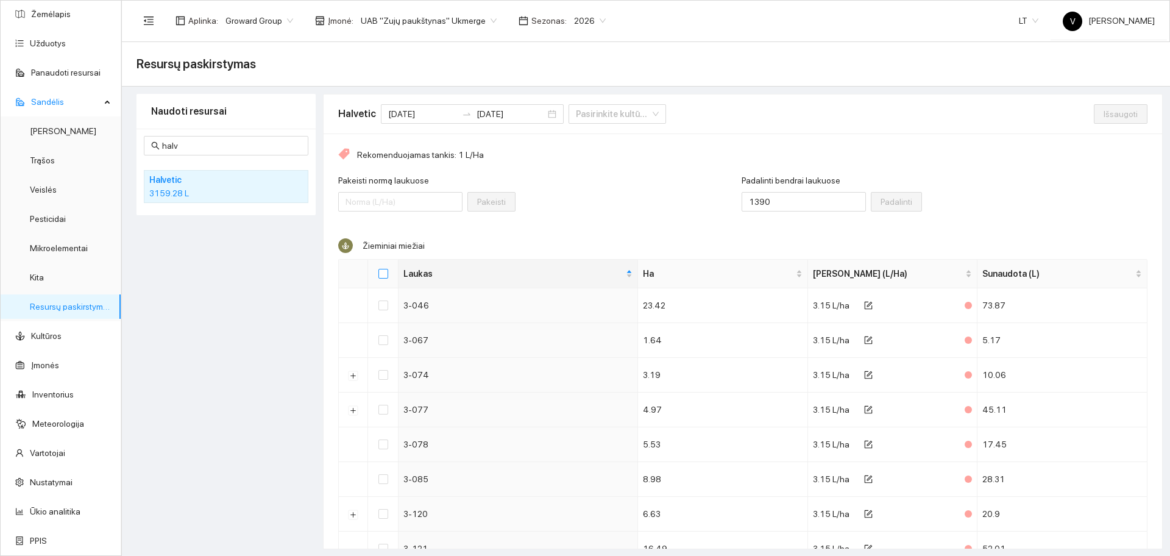
checkbox input "true"
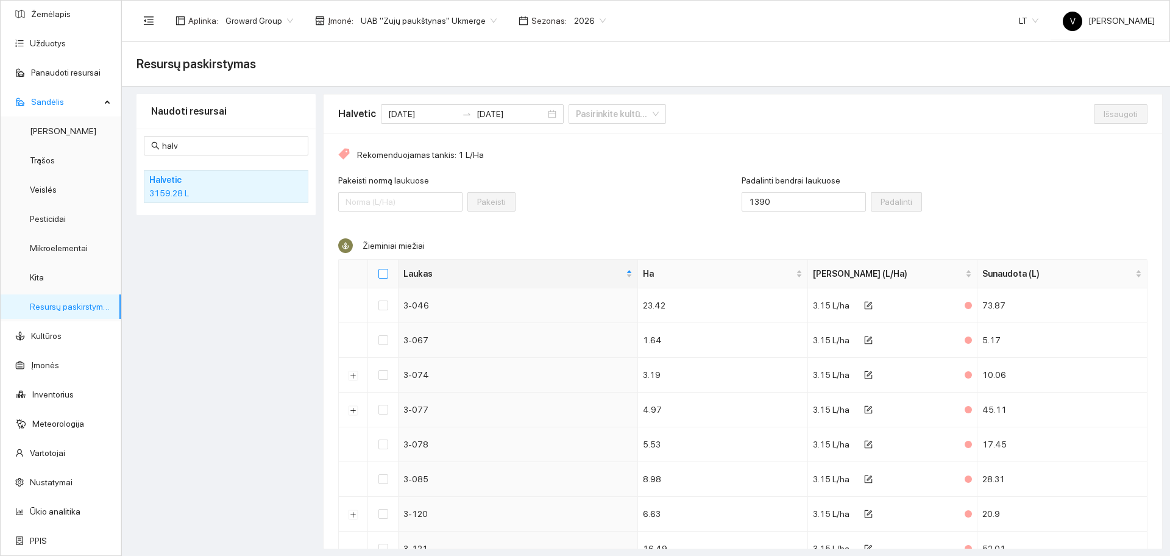
checkbox input "true"
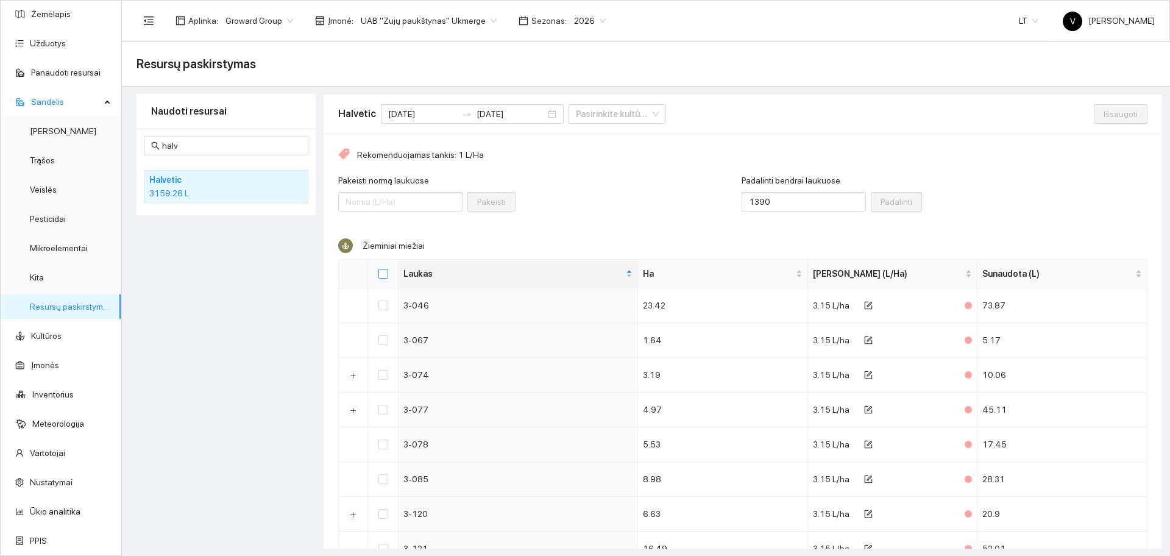
checkbox input "true"
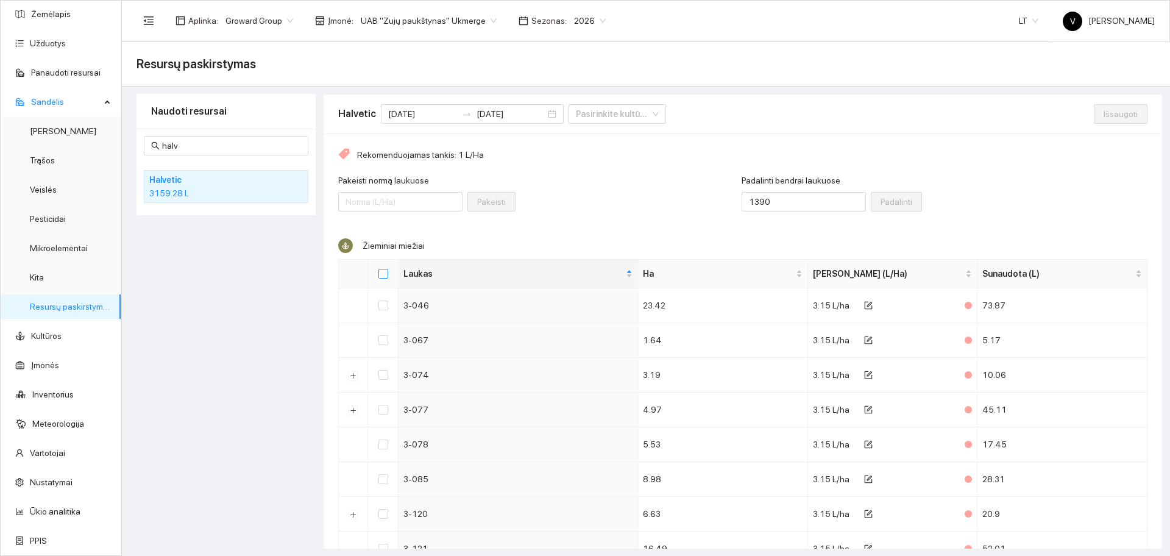
checkbox input "true"
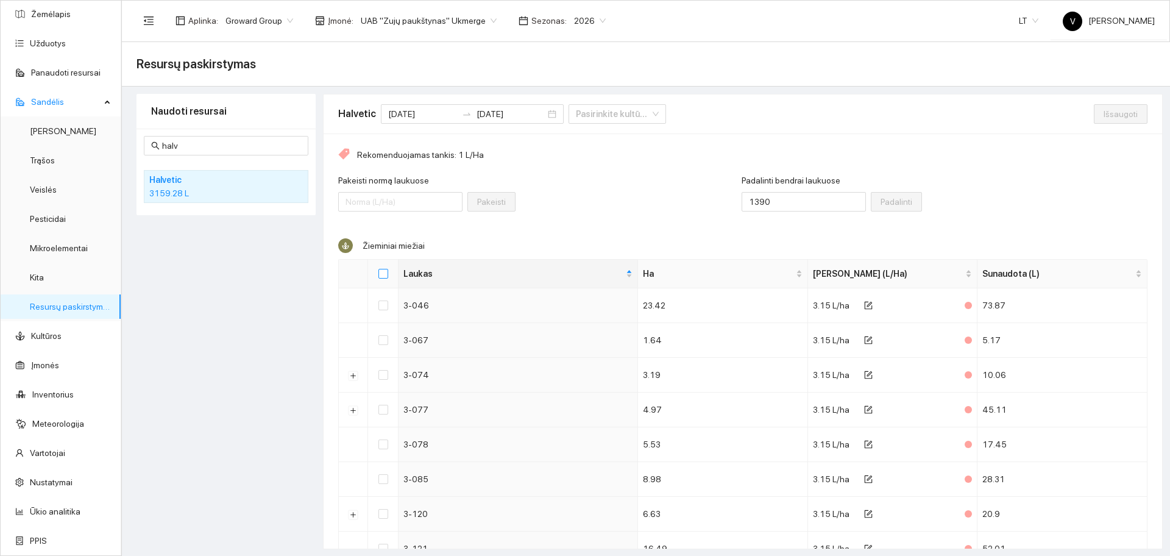
checkbox input "true"
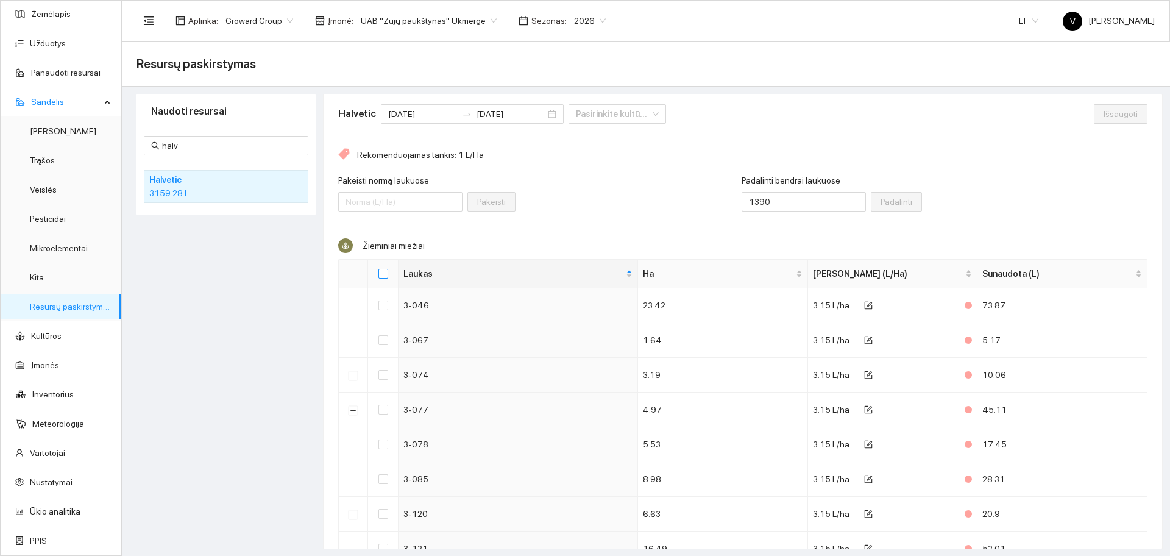
checkbox input "true"
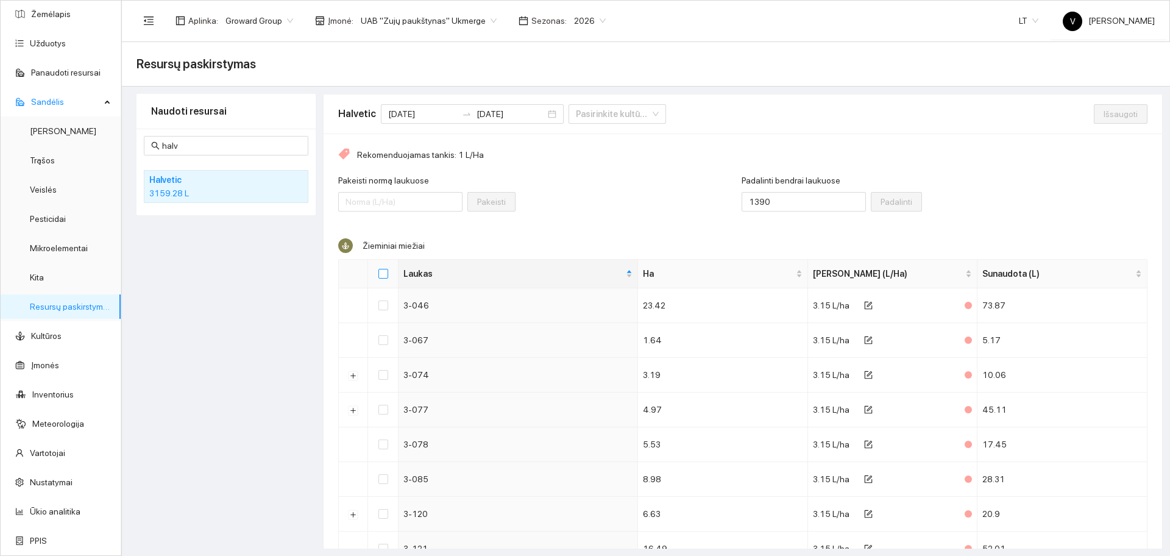
checkbox input "true"
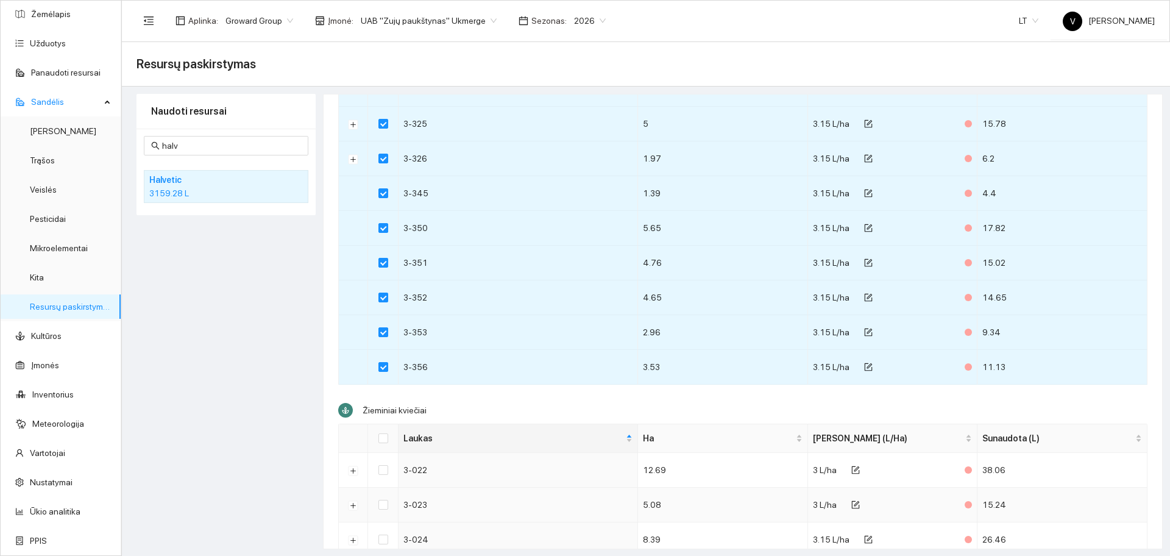
scroll to position [1448, 0]
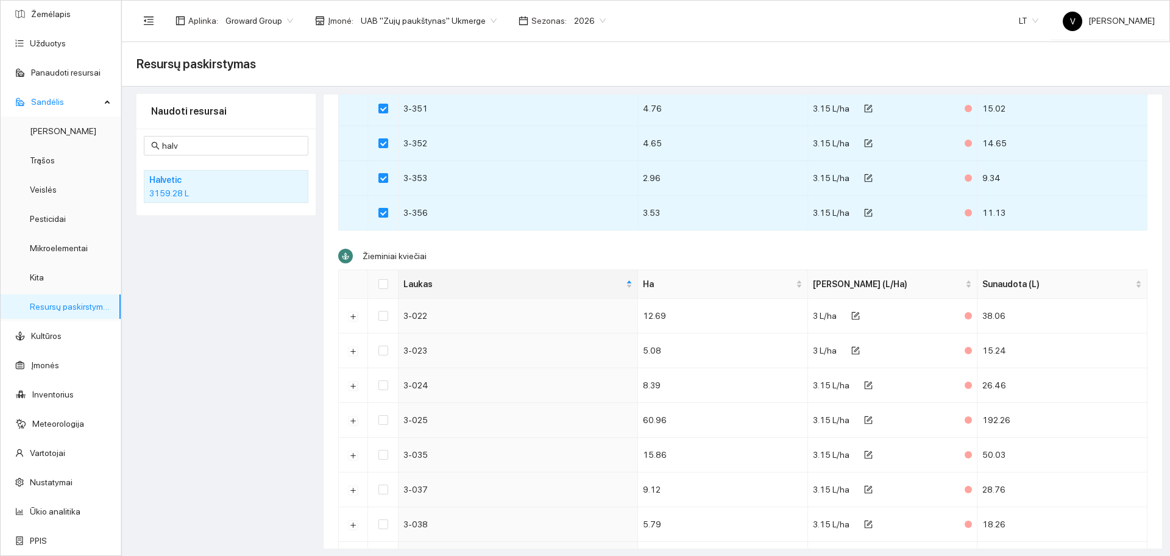
click at [390, 284] on th at bounding box center [383, 284] width 30 height 29
click at [385, 280] on input "Select all" at bounding box center [384, 284] width 10 height 10
checkbox input "true"
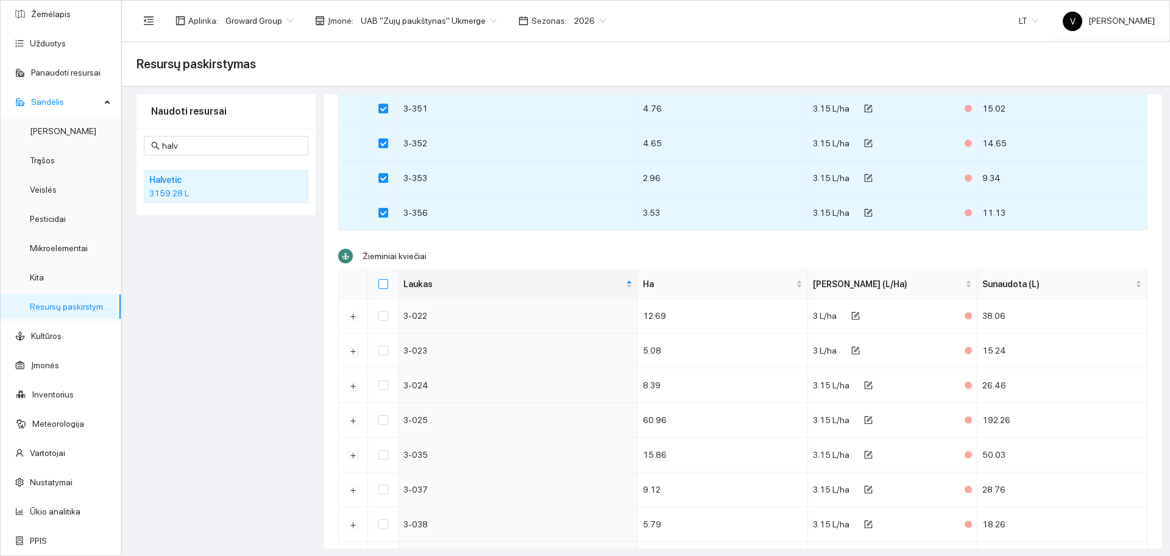
checkbox input "true"
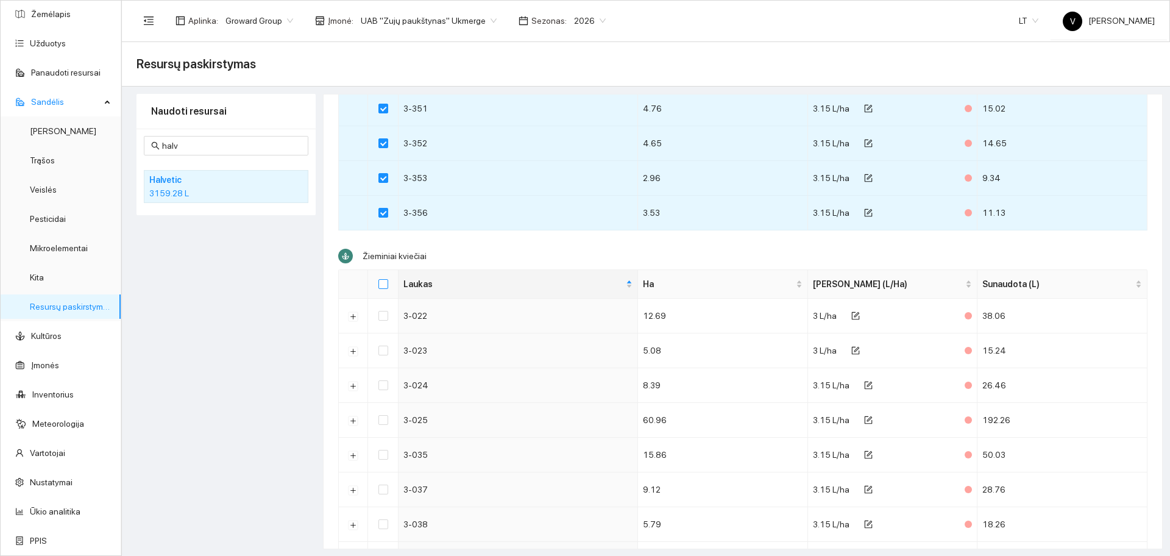
checkbox input "true"
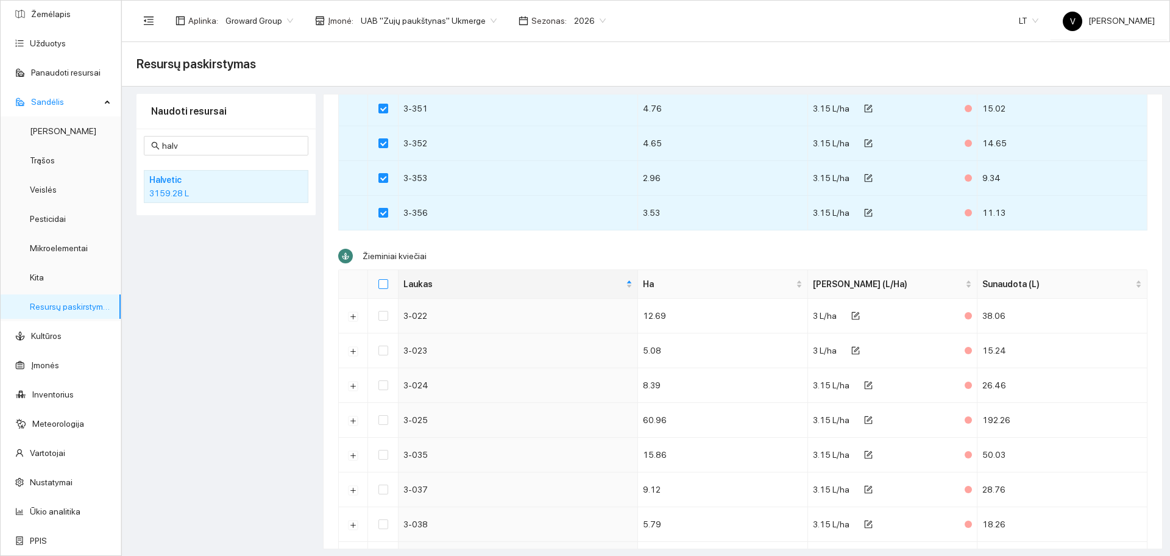
checkbox input "true"
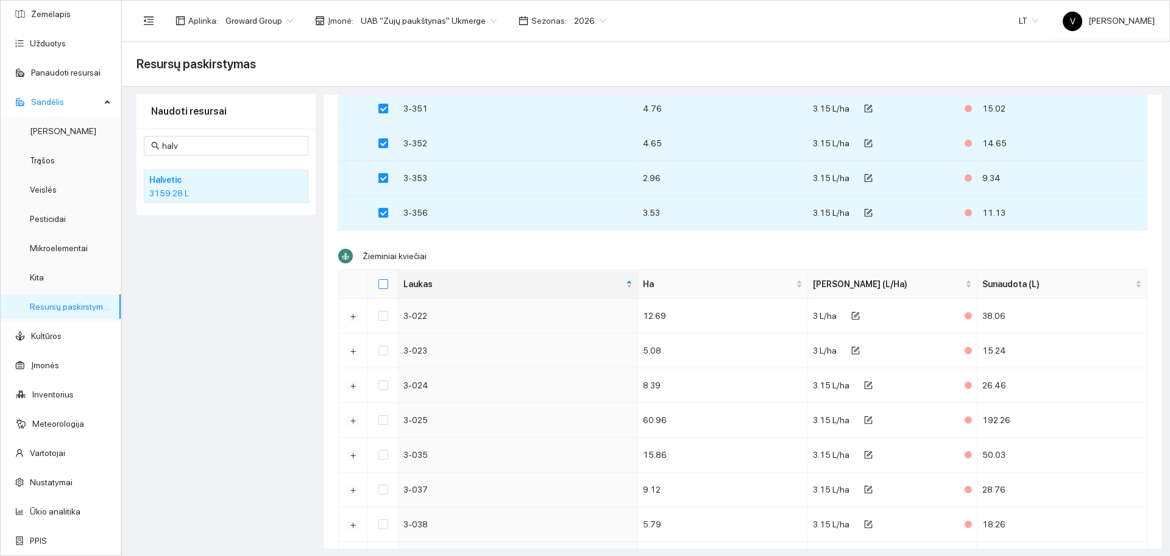
checkbox input "true"
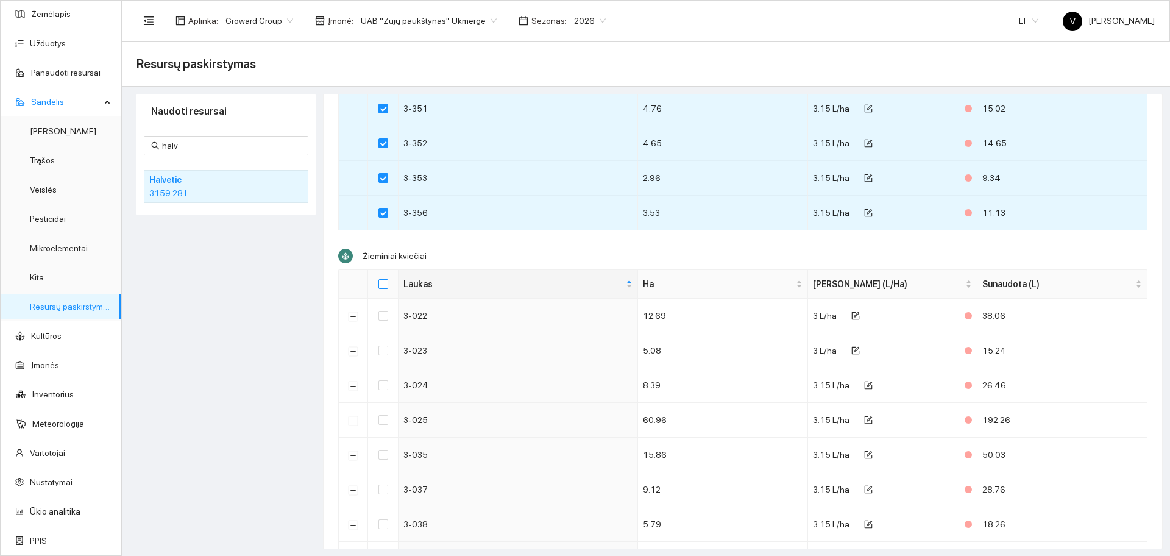
checkbox input "true"
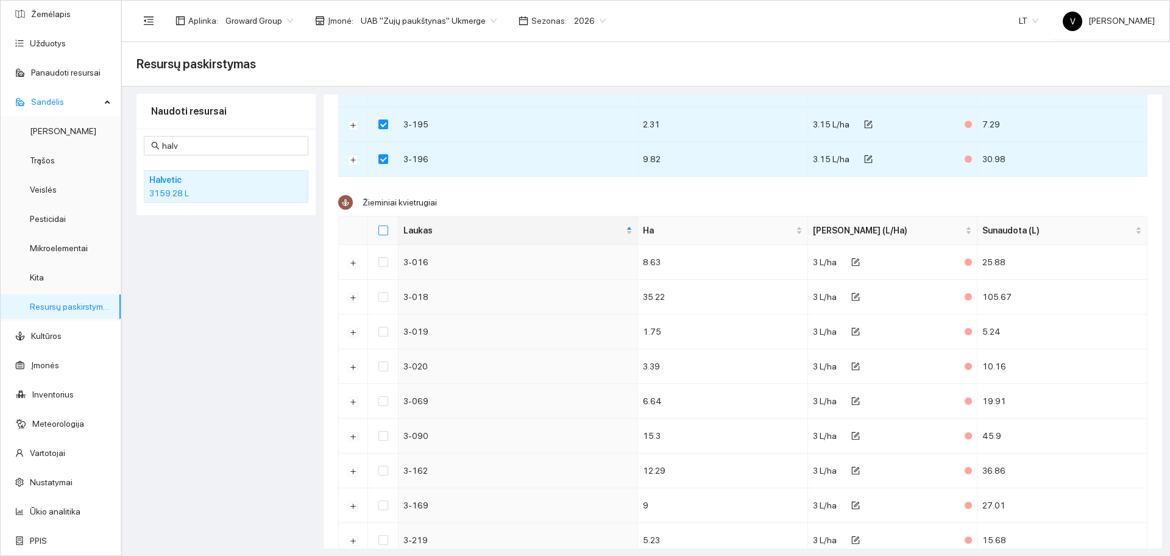
click at [383, 224] on label at bounding box center [384, 230] width 10 height 13
click at [383, 226] on input "Select all" at bounding box center [384, 231] width 10 height 10
checkbox input "true"
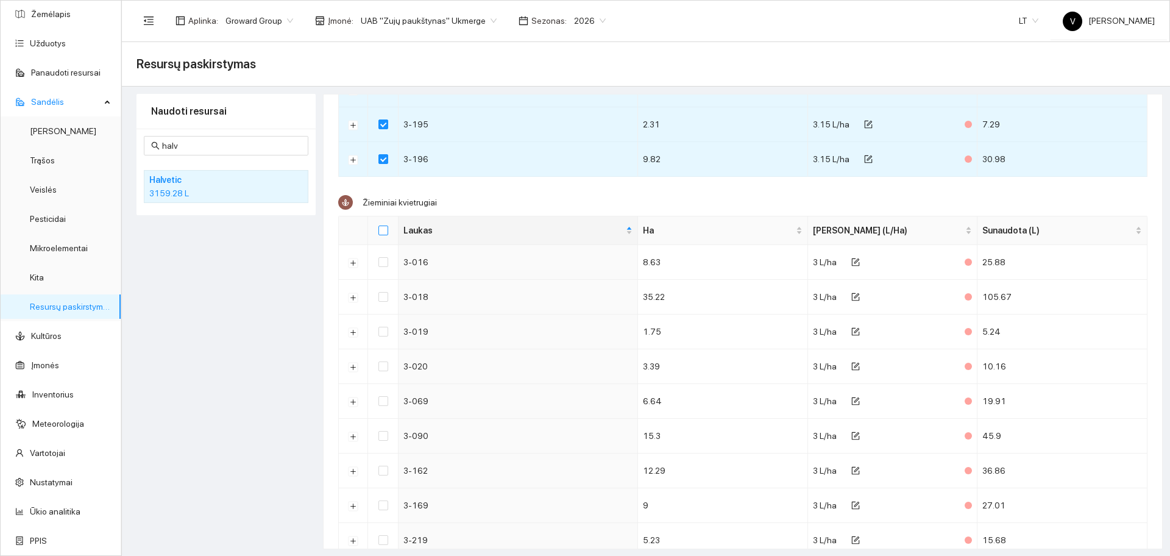
checkbox input "true"
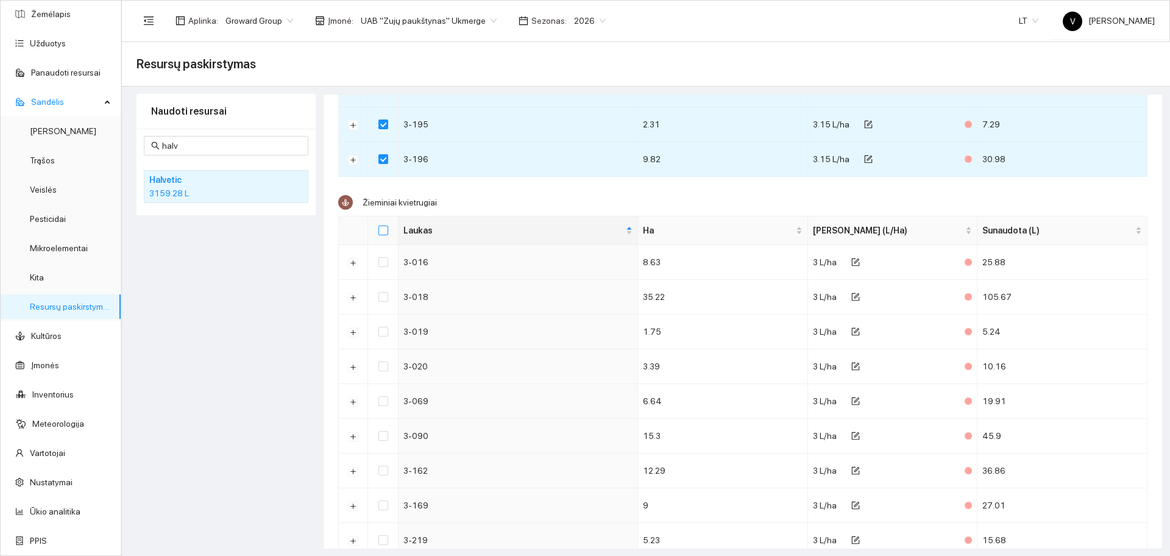
checkbox input "true"
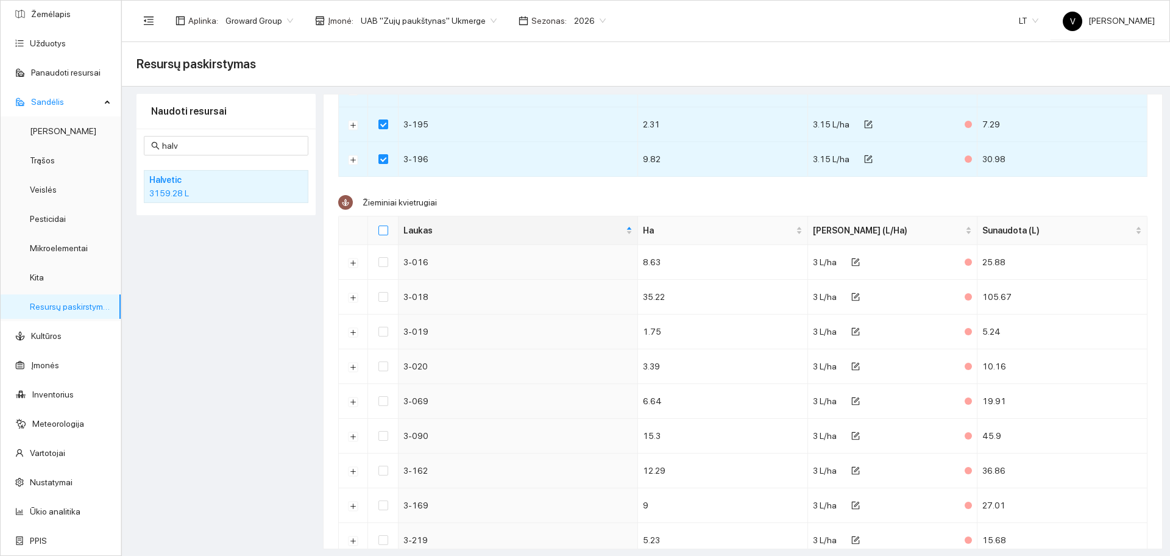
checkbox input "true"
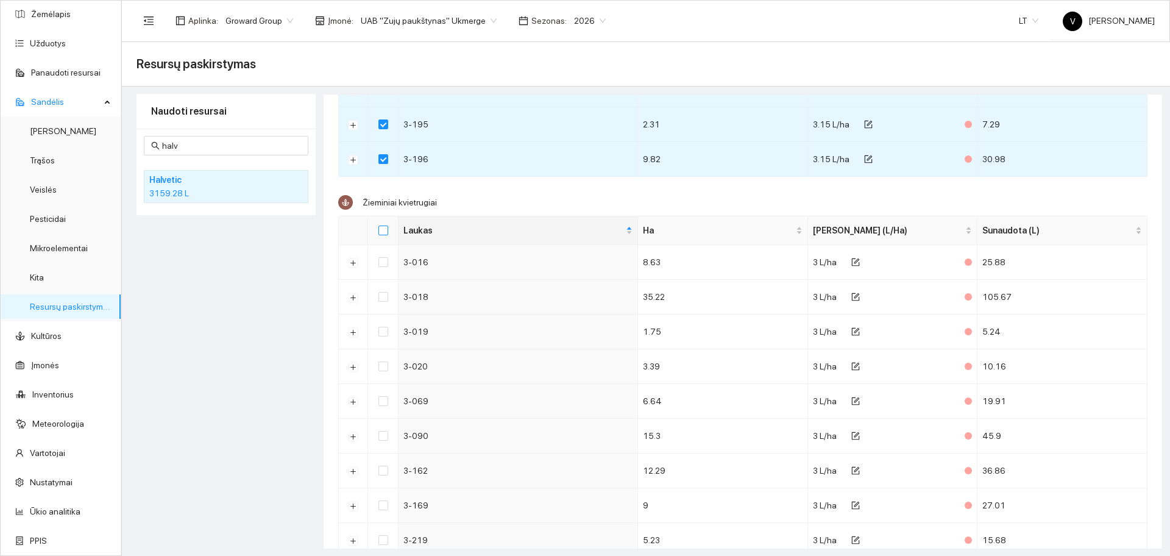
checkbox input "true"
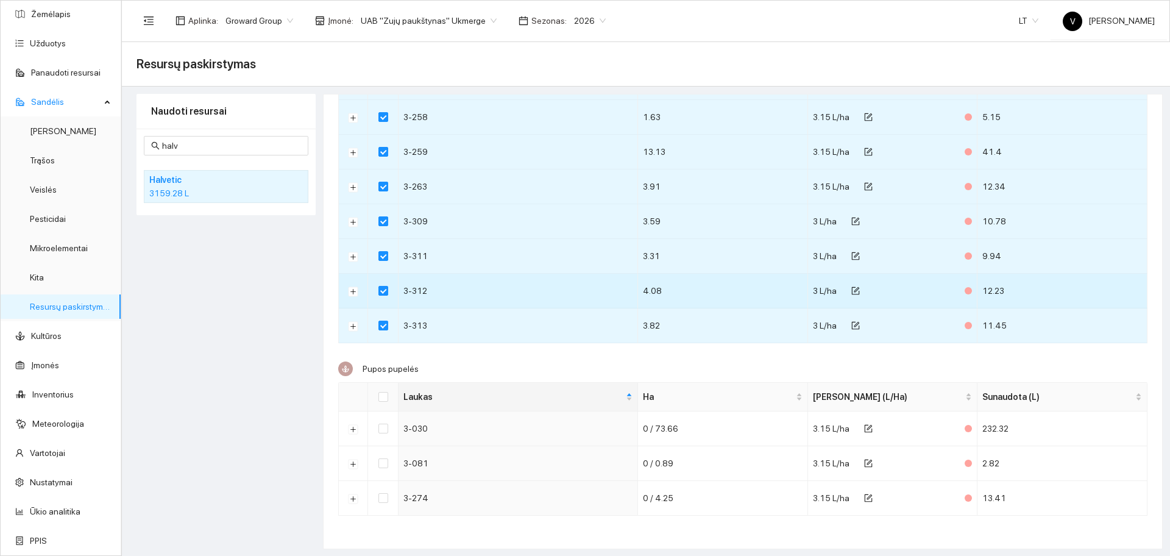
scroll to position [1, 0]
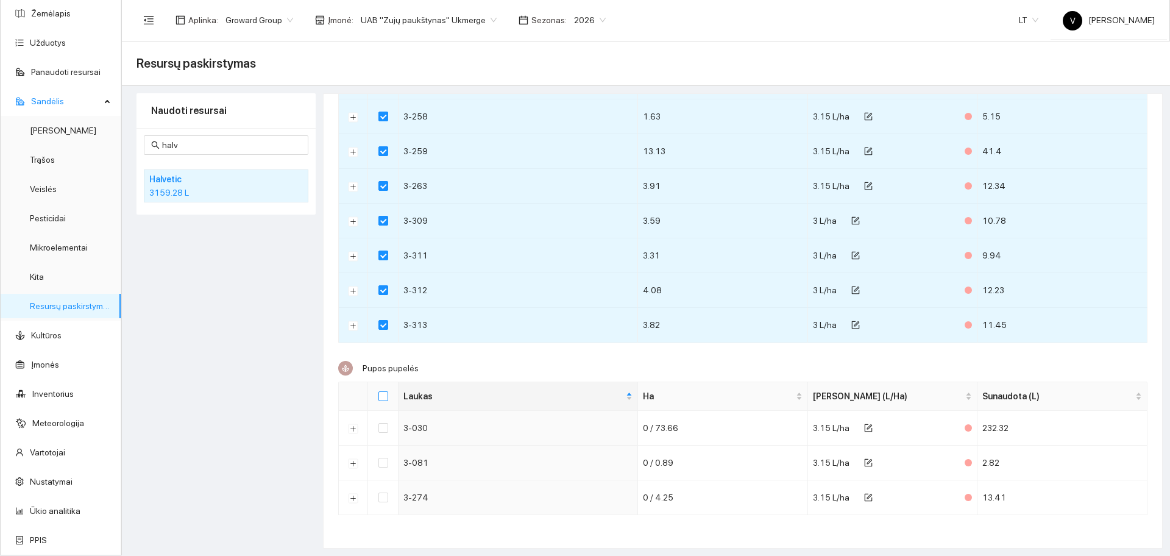
click at [380, 390] on label at bounding box center [384, 396] width 10 height 13
click at [380, 391] on input "Select all" at bounding box center [384, 396] width 10 height 10
checkbox input "true"
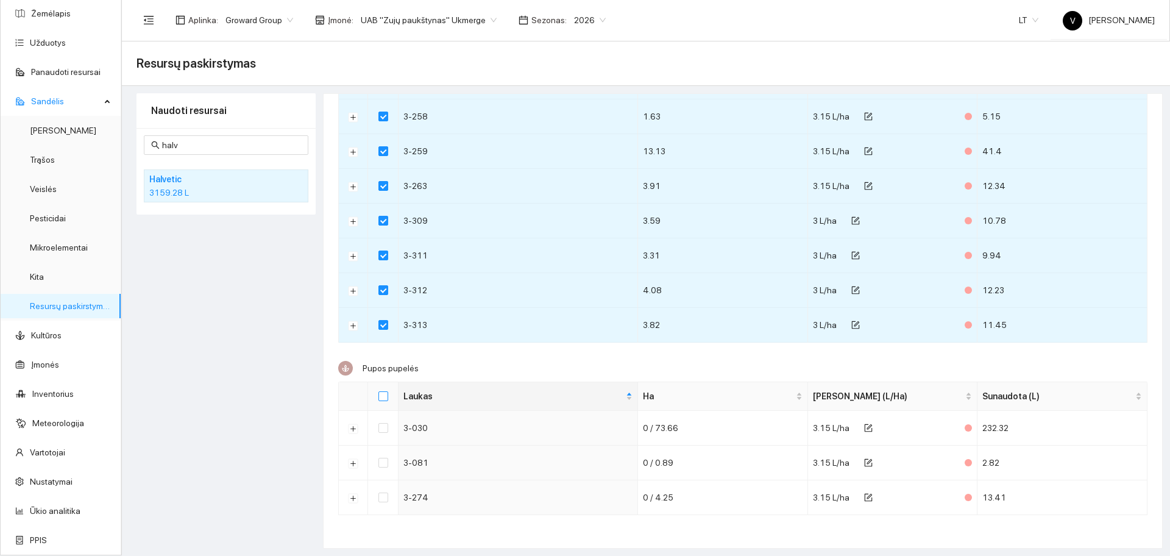
checkbox input "true"
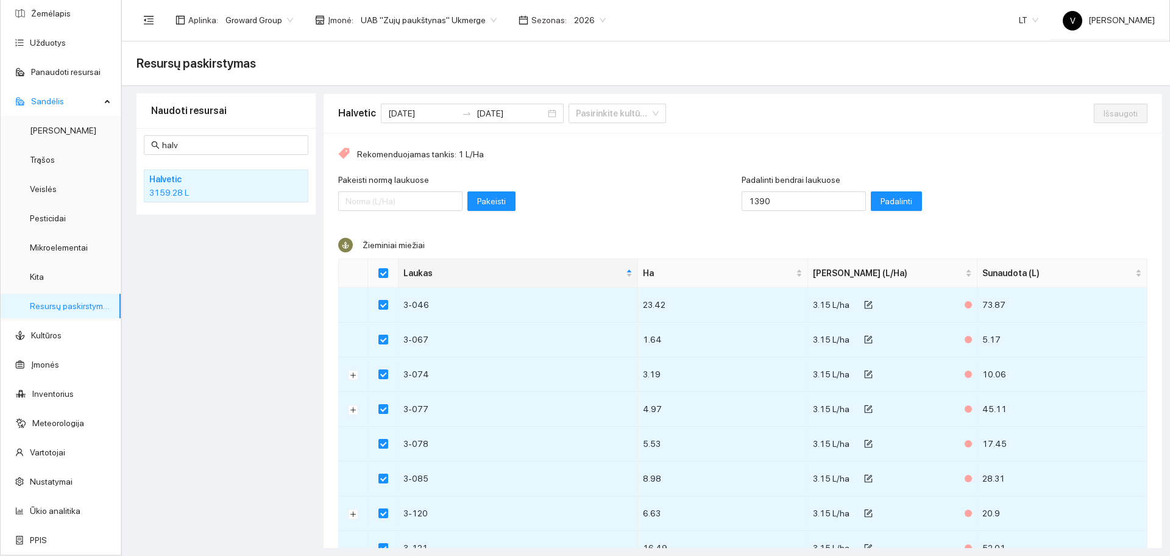
scroll to position [0, 0]
click at [881, 202] on span "Padalinti" at bounding box center [897, 201] width 32 height 13
click at [789, 203] on input "Padalinti bendrai laukuose" at bounding box center [804, 202] width 124 height 20
type input "3190"
click at [881, 202] on span "Padalinti" at bounding box center [897, 201] width 32 height 13
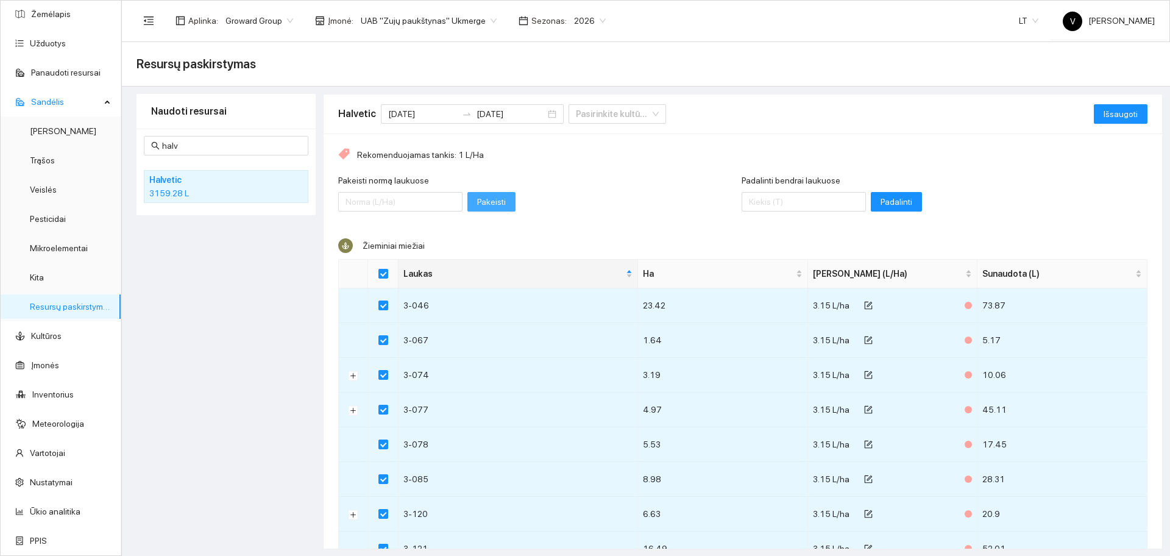
click at [477, 203] on span "Pakeisti" at bounding box center [491, 201] width 29 height 13
click at [742, 208] on input "Padalinti bendrai laukuose" at bounding box center [804, 202] width 124 height 20
click at [1107, 115] on span "Išsaugoti" at bounding box center [1121, 113] width 34 height 13
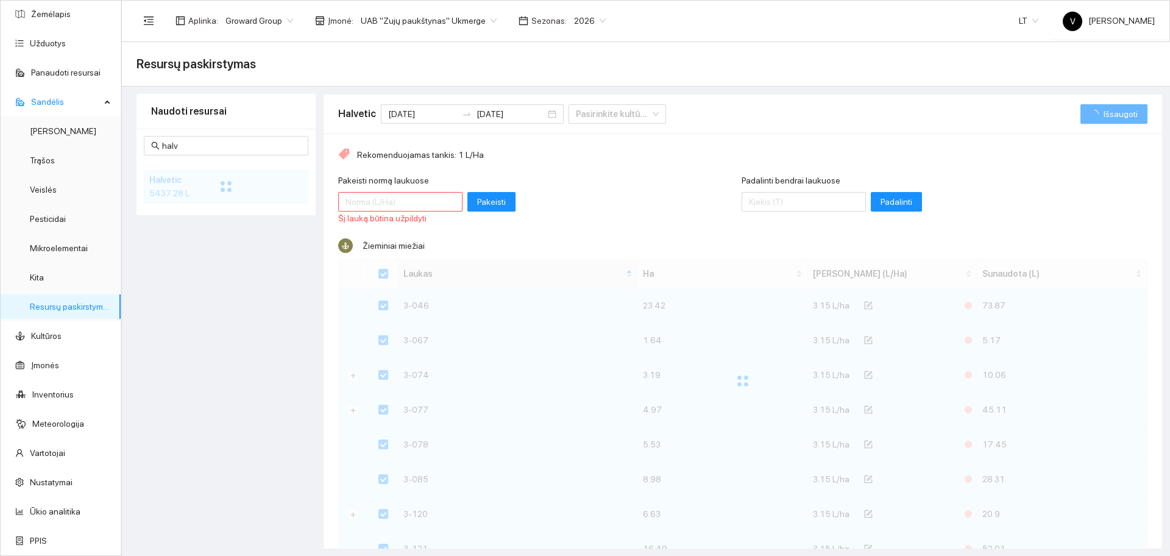
checkbox input "false"
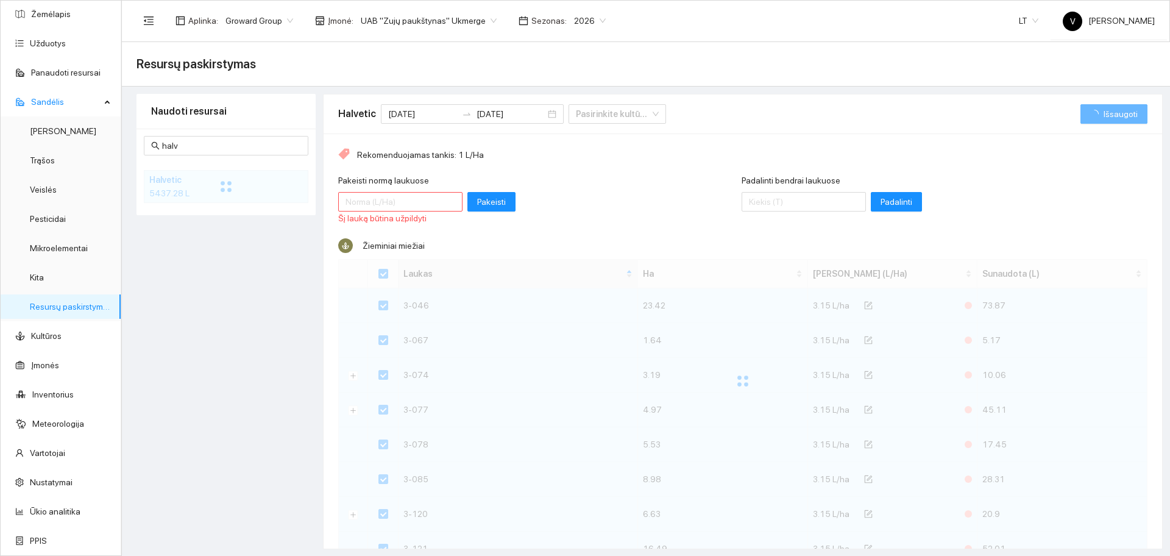
checkbox input "false"
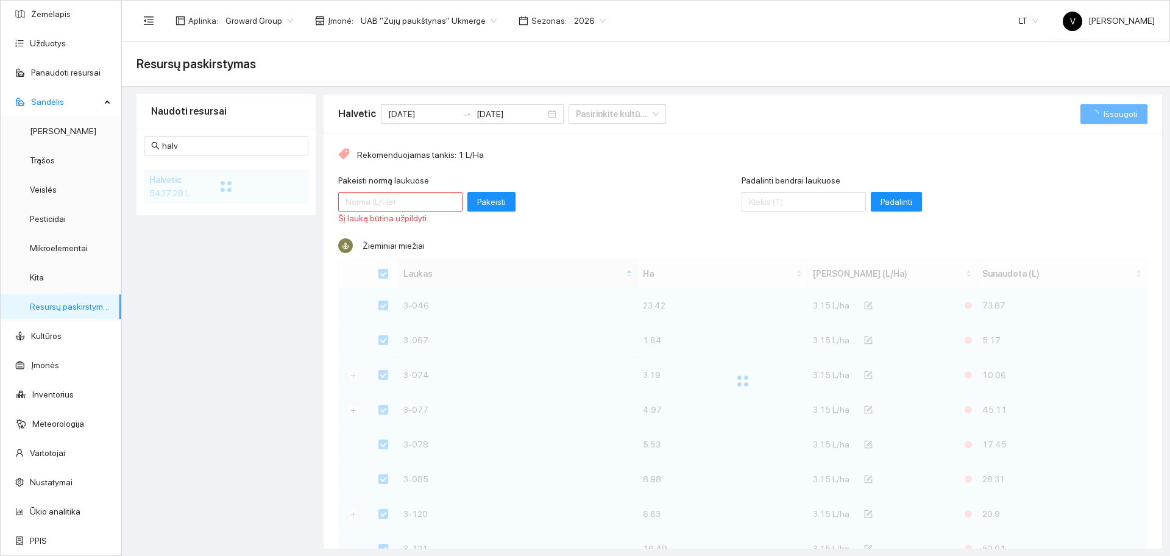
checkbox input "false"
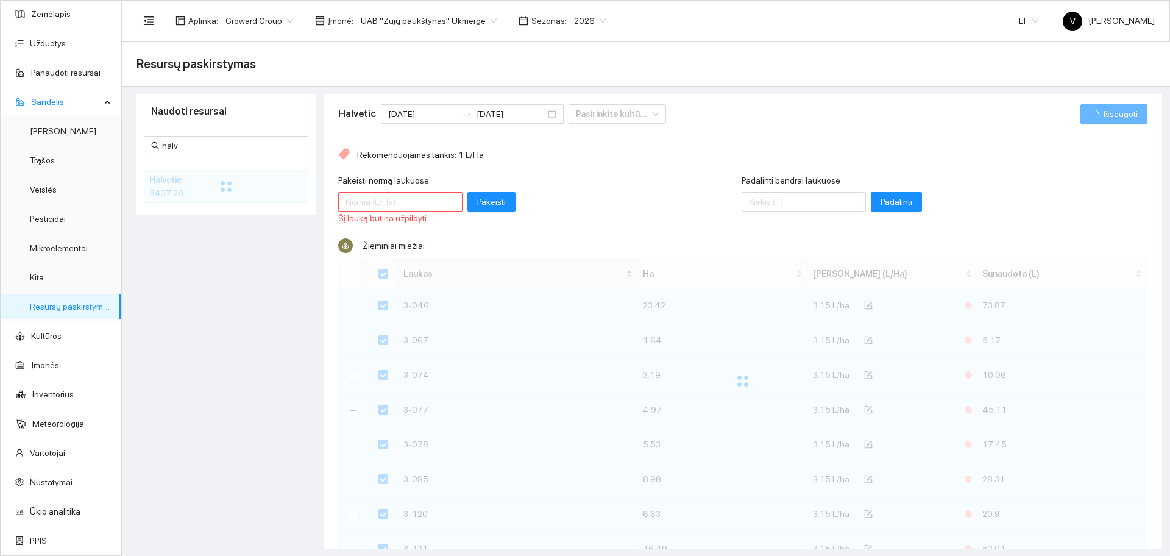
checkbox input "false"
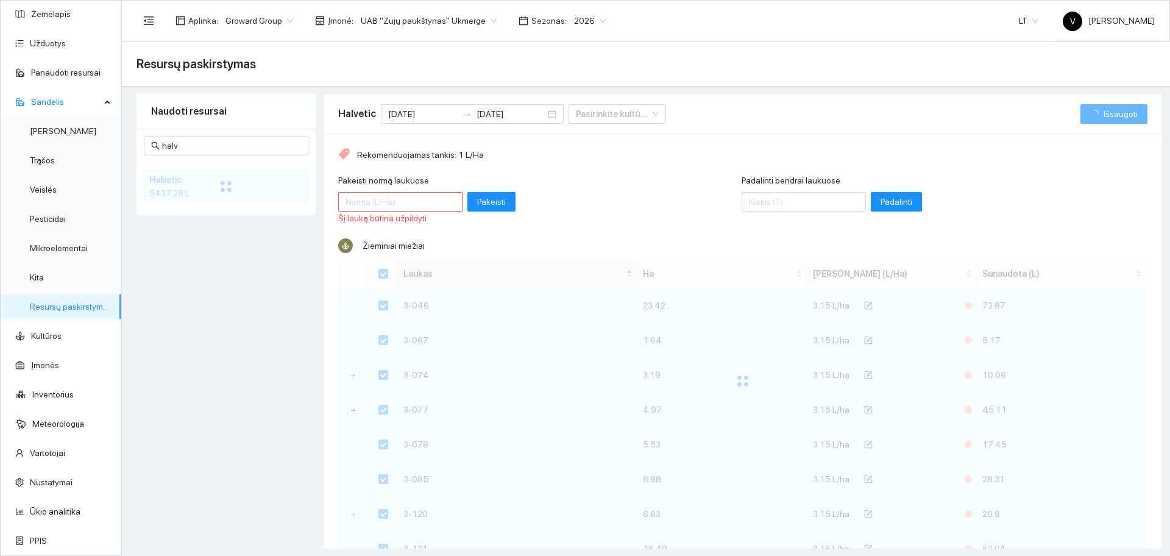
checkbox input "false"
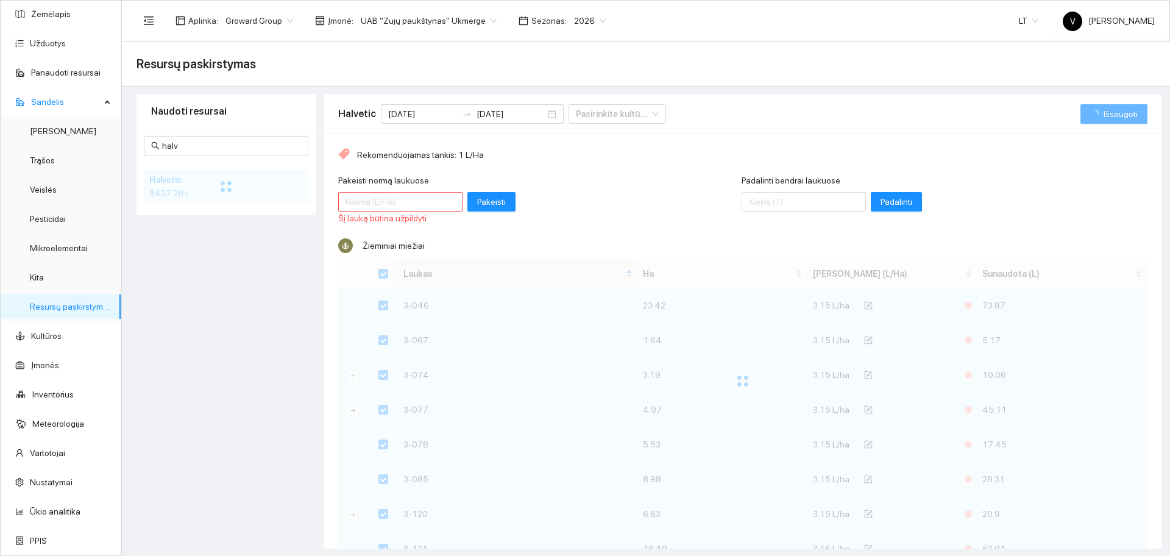
checkbox input "false"
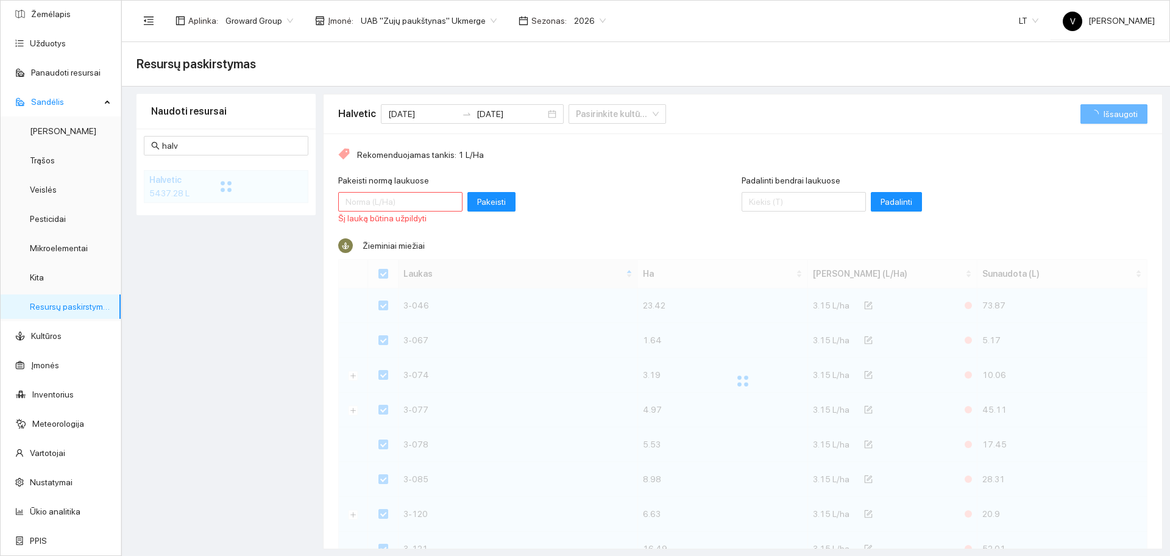
checkbox input "false"
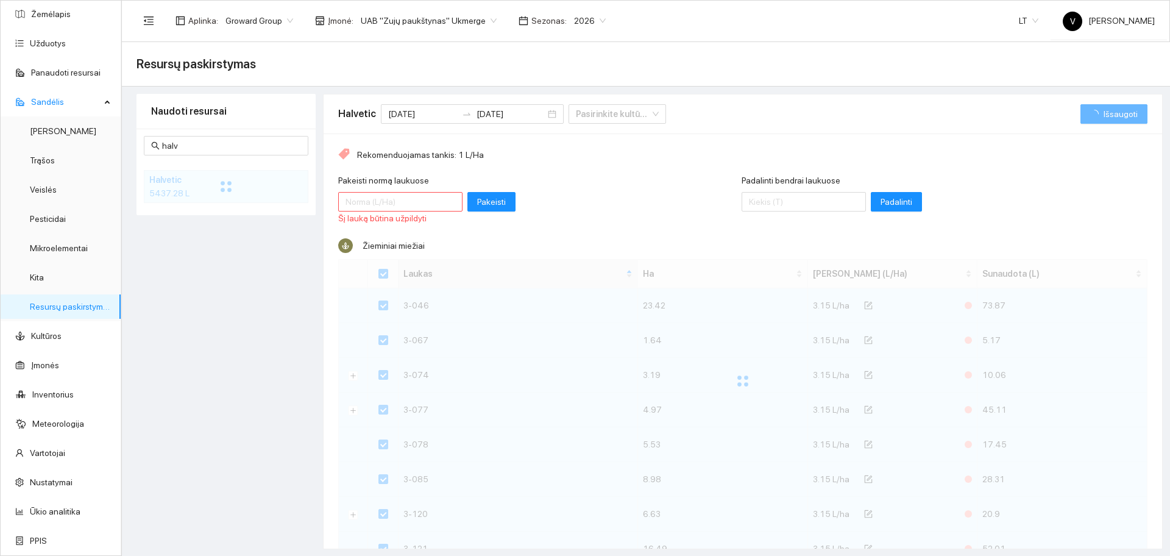
checkbox input "false"
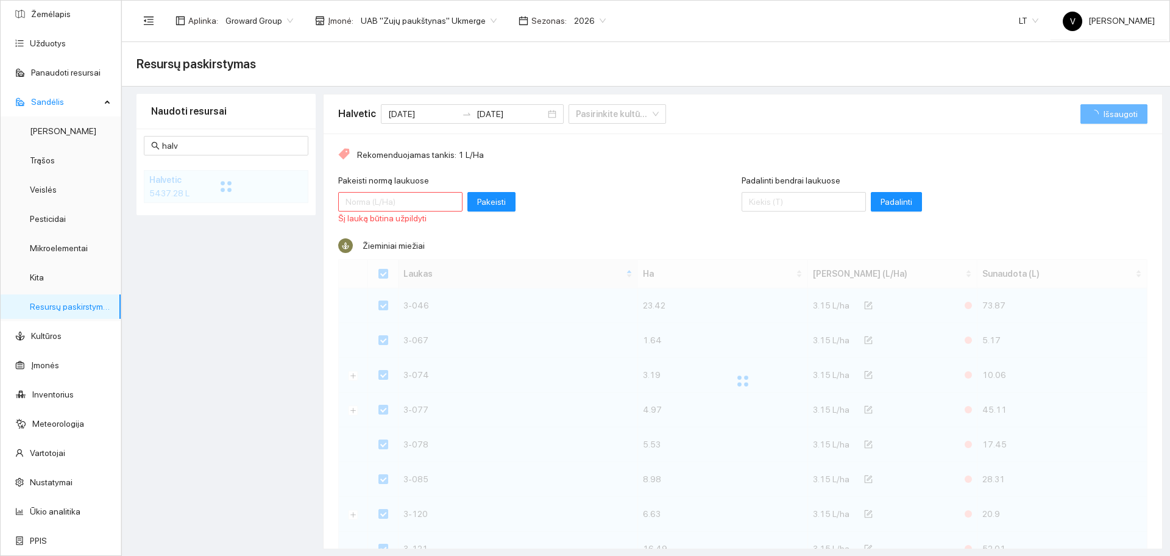
checkbox input "false"
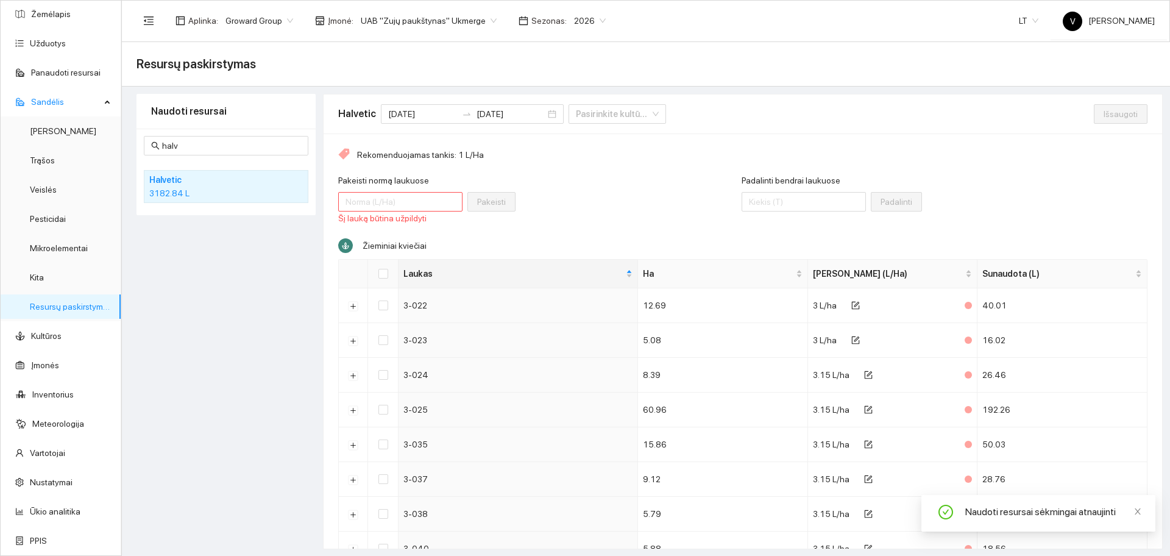
click at [586, 208] on div "Pakeisti normą laukuose Šį lauką būtina užpildyti Pakeisti" at bounding box center [540, 200] width 404 height 52
click at [750, 204] on input "Padalinti bendrai laukuose" at bounding box center [804, 202] width 124 height 20
click at [932, 187] on div "Padalinti bendrai laukuose 3190 Padalinti" at bounding box center [945, 200] width 407 height 52
click at [385, 277] on input "Select all" at bounding box center [384, 274] width 10 height 10
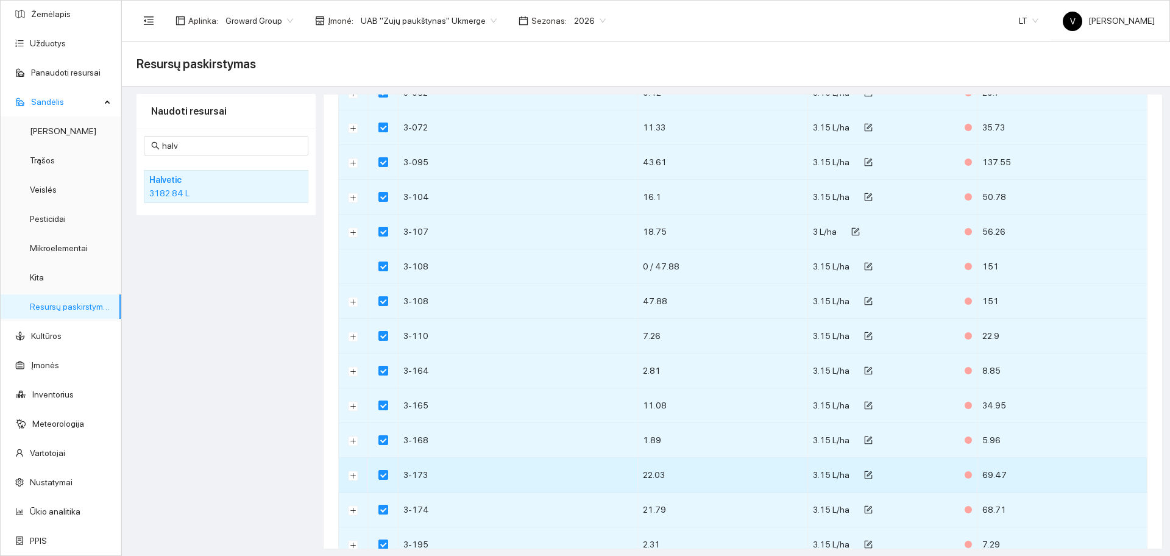
scroll to position [762, 0]
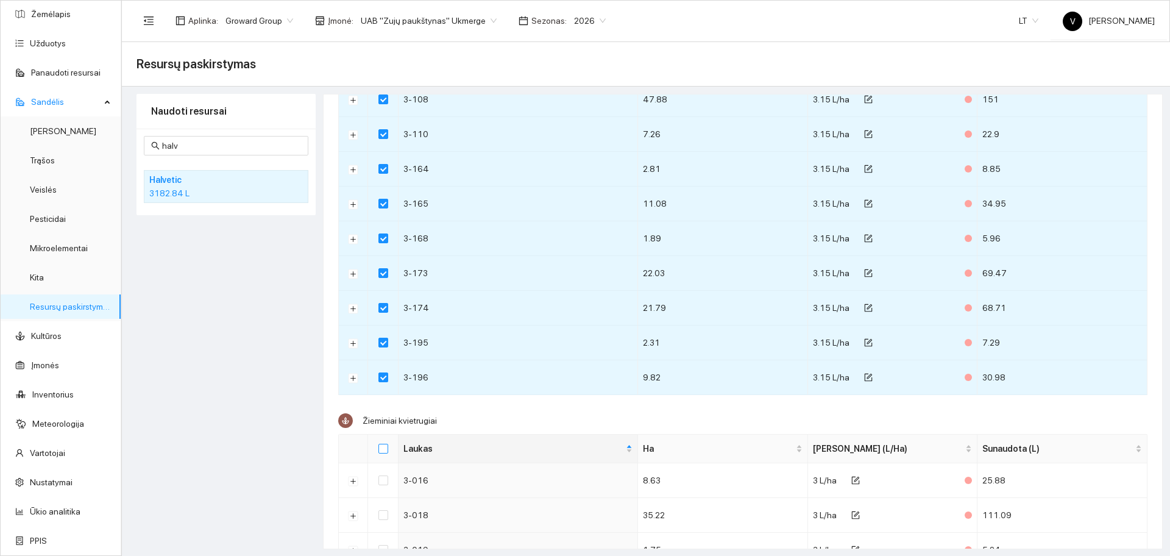
click at [382, 445] on input "Select all" at bounding box center [384, 449] width 10 height 10
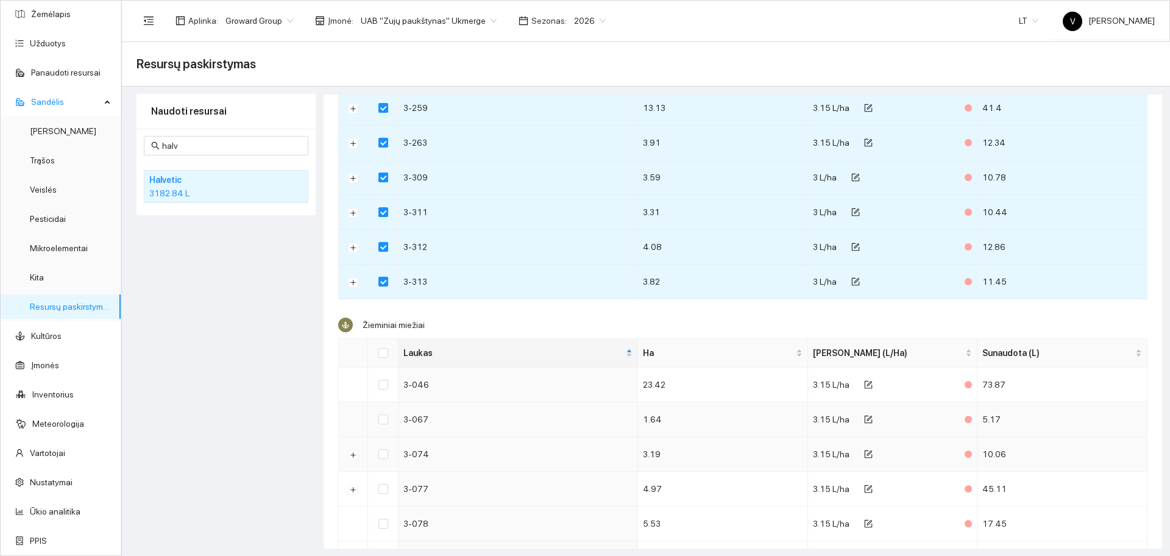
scroll to position [1676, 0]
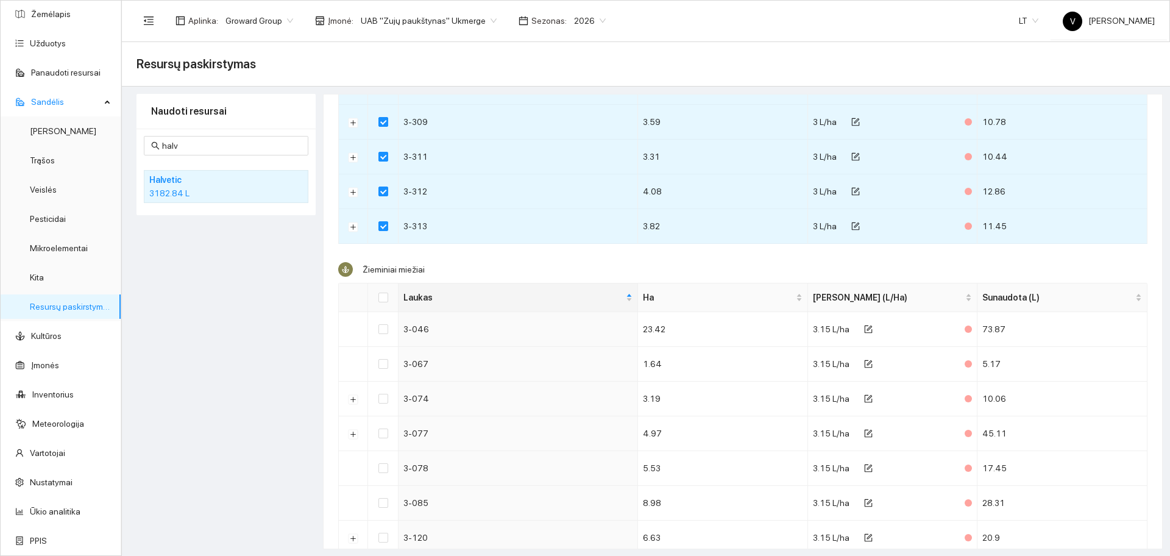
click at [391, 297] on th at bounding box center [383, 297] width 30 height 29
click at [386, 298] on input "Select all" at bounding box center [384, 298] width 10 height 10
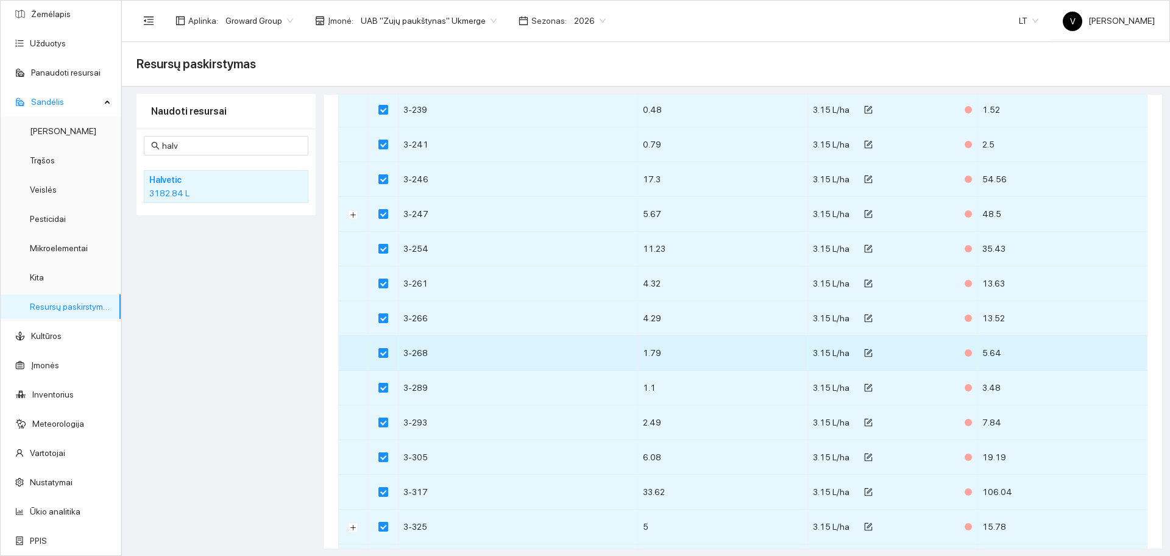
scroll to position [2972, 0]
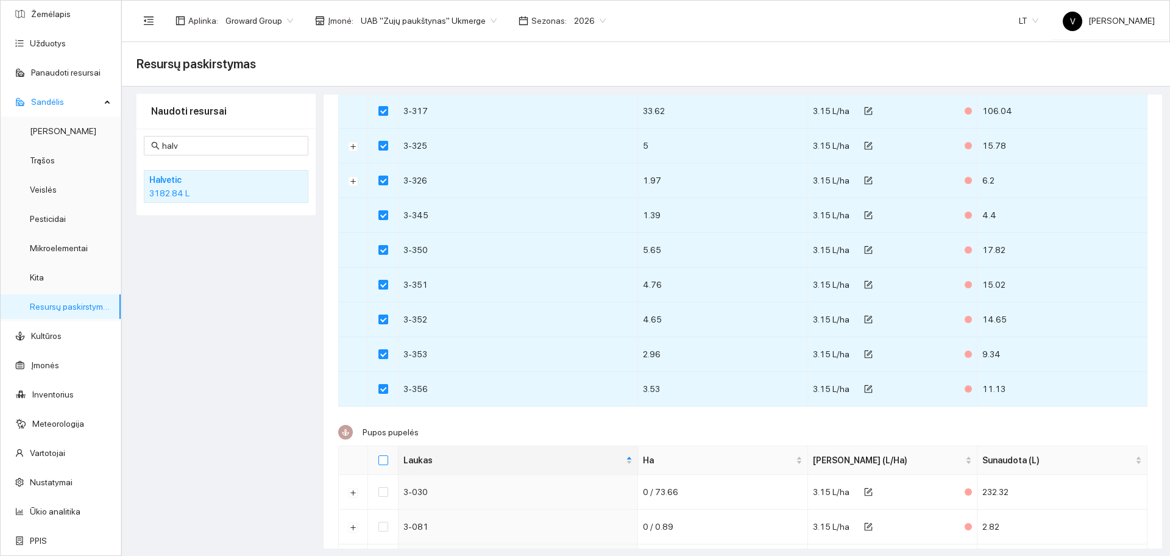
click at [384, 457] on input "Select all" at bounding box center [384, 460] width 10 height 10
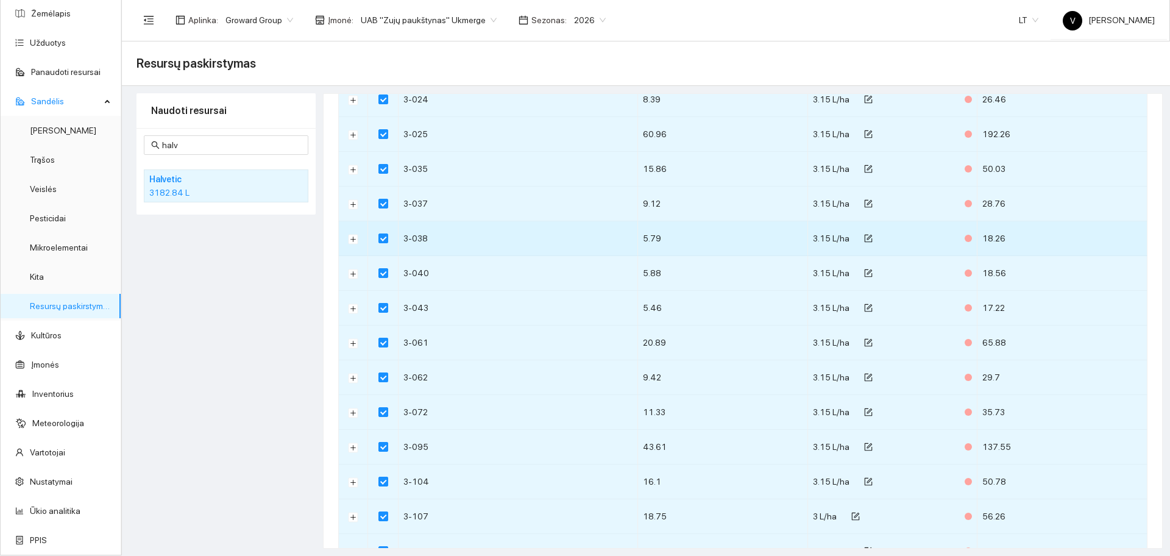
scroll to position [0, 0]
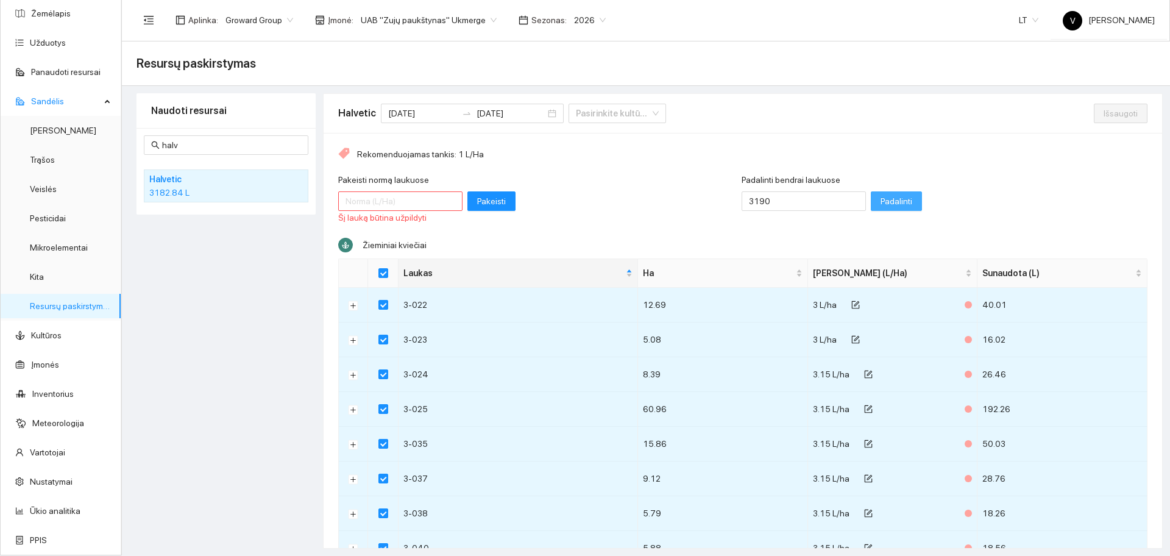
click at [881, 198] on span "Padalinti" at bounding box center [897, 200] width 32 height 13
click at [1104, 111] on span "Išsaugoti" at bounding box center [1121, 113] width 34 height 13
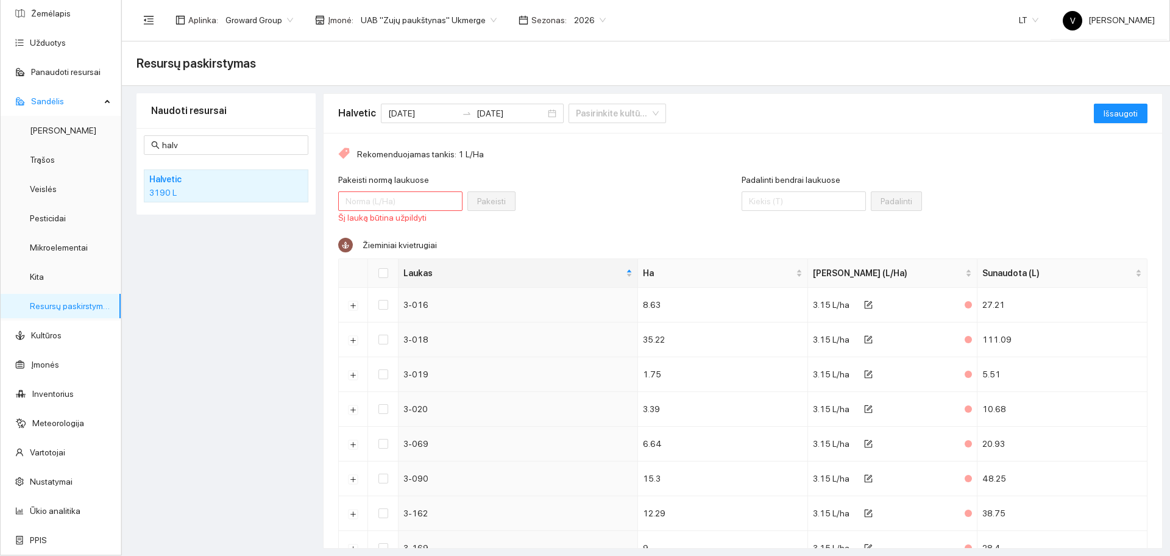
click at [603, 179] on div "Pakeisti normą laukuose Šį lauką būtina užpildyti Pakeisti" at bounding box center [540, 199] width 404 height 52
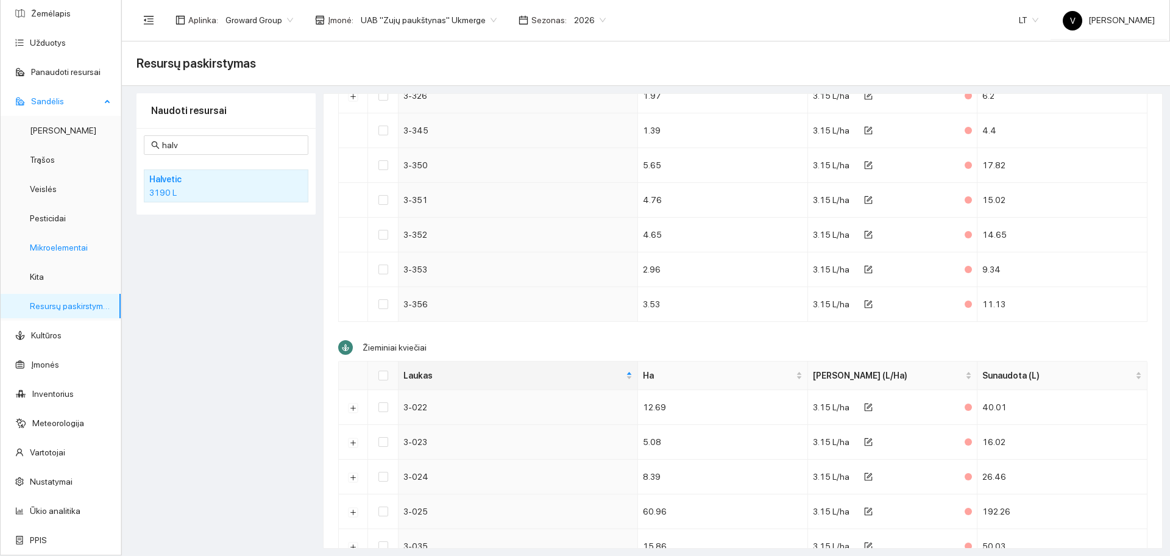
scroll to position [1892, 0]
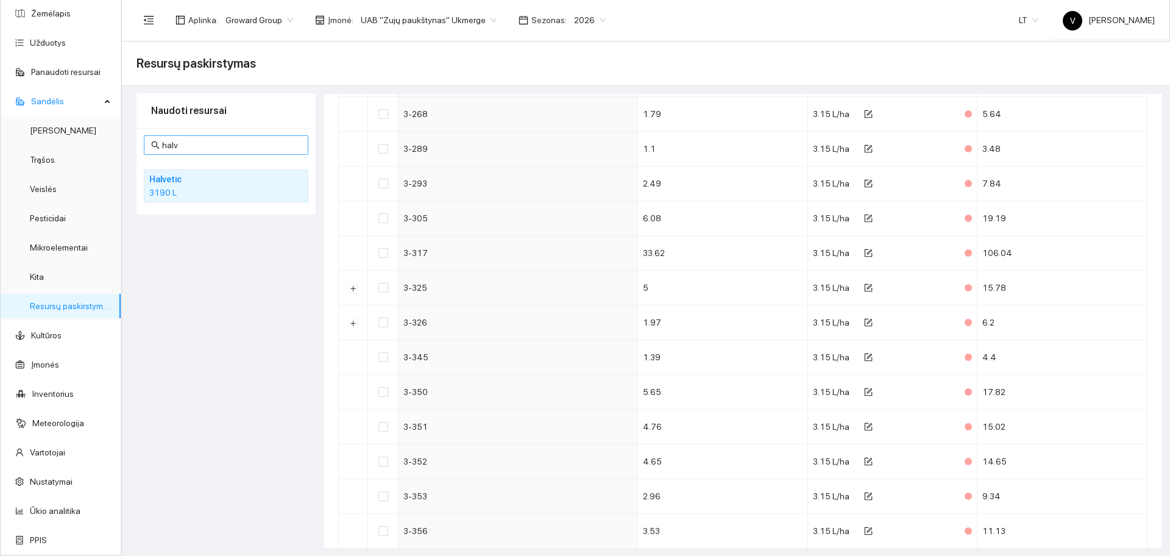
click at [209, 149] on input "halv" at bounding box center [231, 144] width 139 height 13
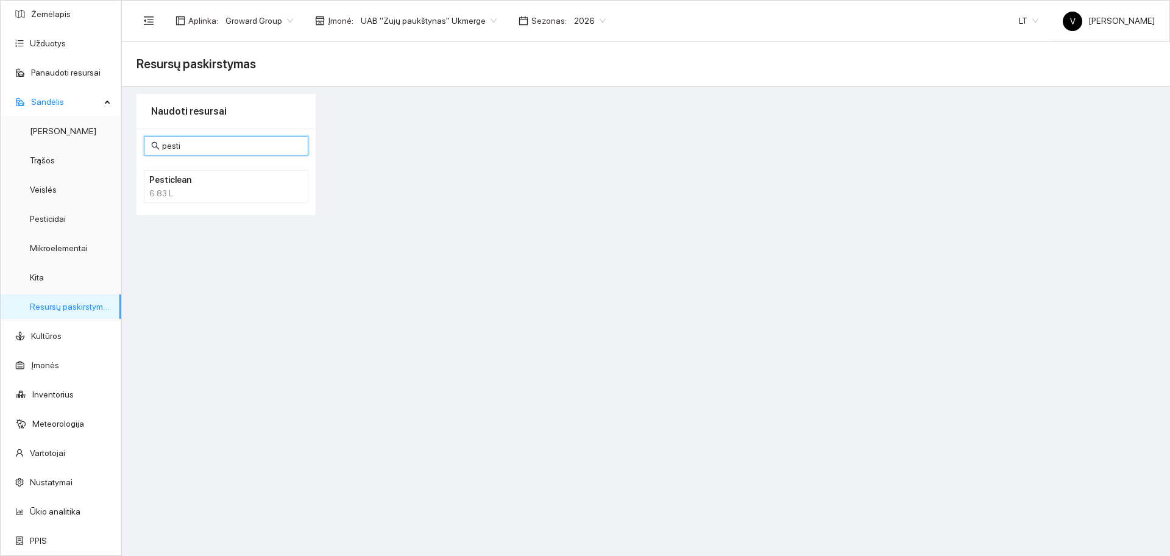
click at [175, 184] on h4 "Pesticlean" at bounding box center [210, 179] width 122 height 13
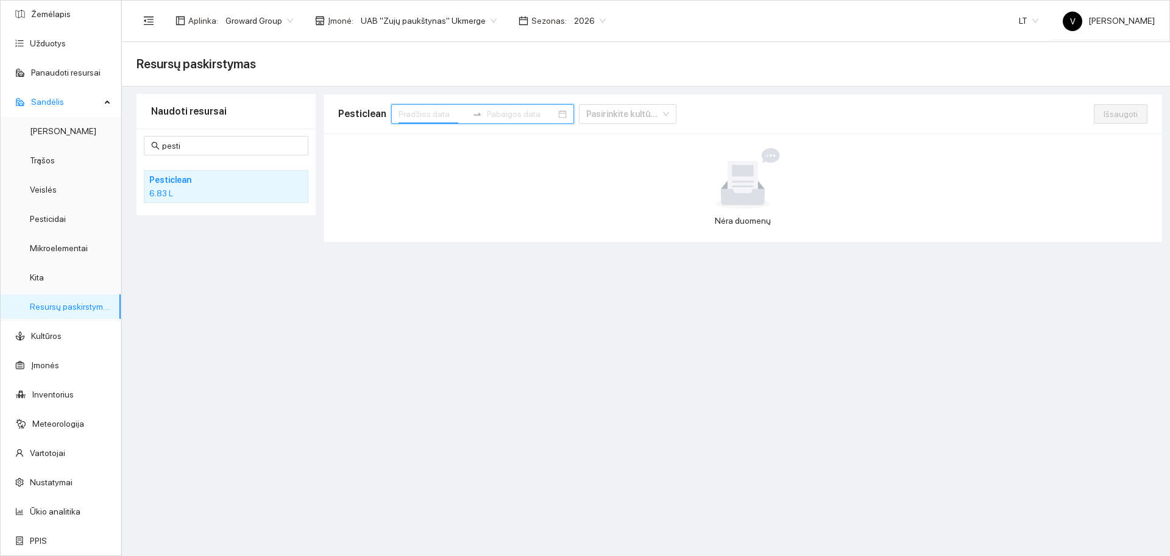
click at [422, 111] on input at bounding box center [433, 113] width 69 height 13
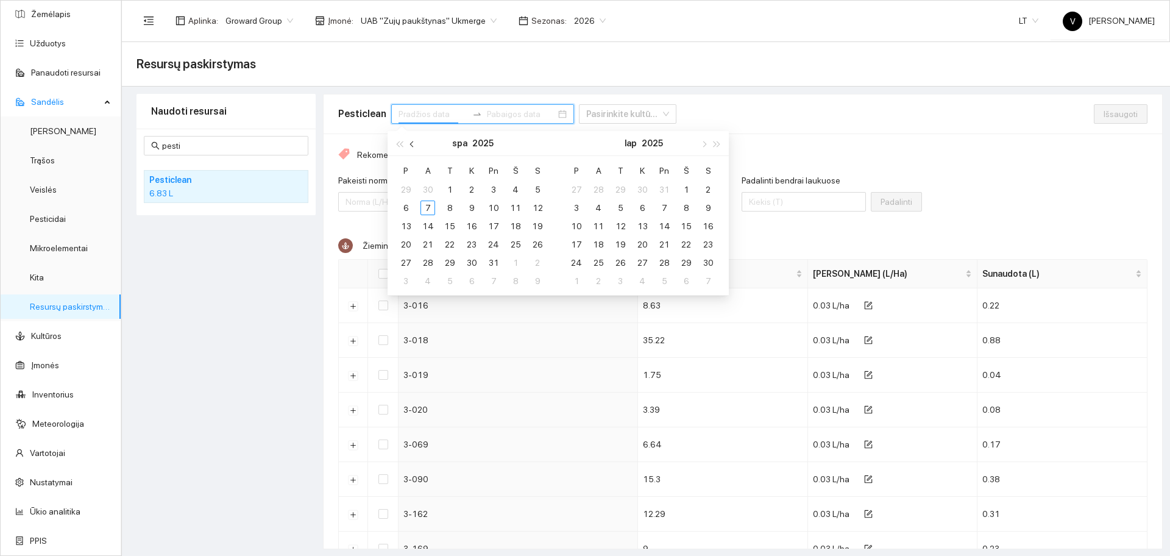
click at [415, 140] on button "button" at bounding box center [412, 143] width 13 height 24
click at [413, 185] on div "1" at bounding box center [406, 189] width 15 height 15
click at [432, 264] on div "30" at bounding box center [428, 262] width 15 height 15
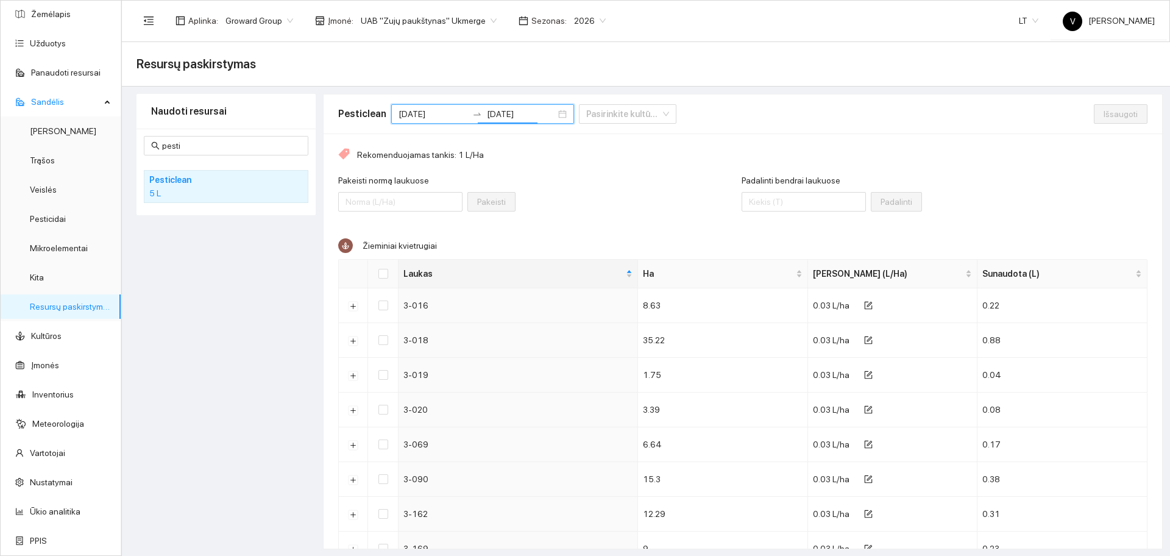
click at [231, 329] on div "Naudoti resursai pesti Pesticlean 5 L" at bounding box center [226, 321] width 179 height 455
click at [63, 508] on link "Ūkio analitika" at bounding box center [55, 512] width 51 height 10
